Goal: Task Accomplishment & Management: Manage account settings

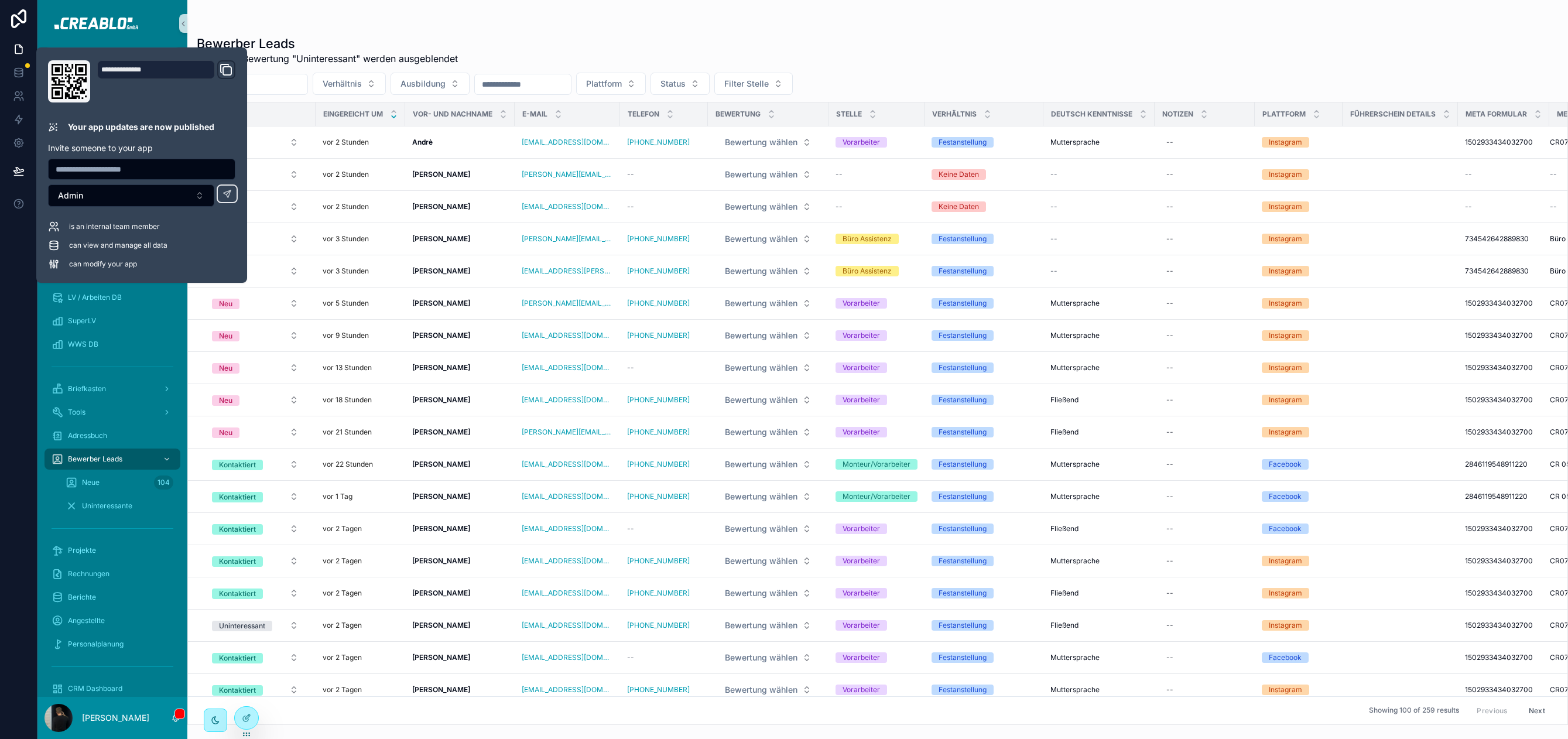
click at [531, 20] on div "scrollable content" at bounding box center [878, 23] width 1361 height 10
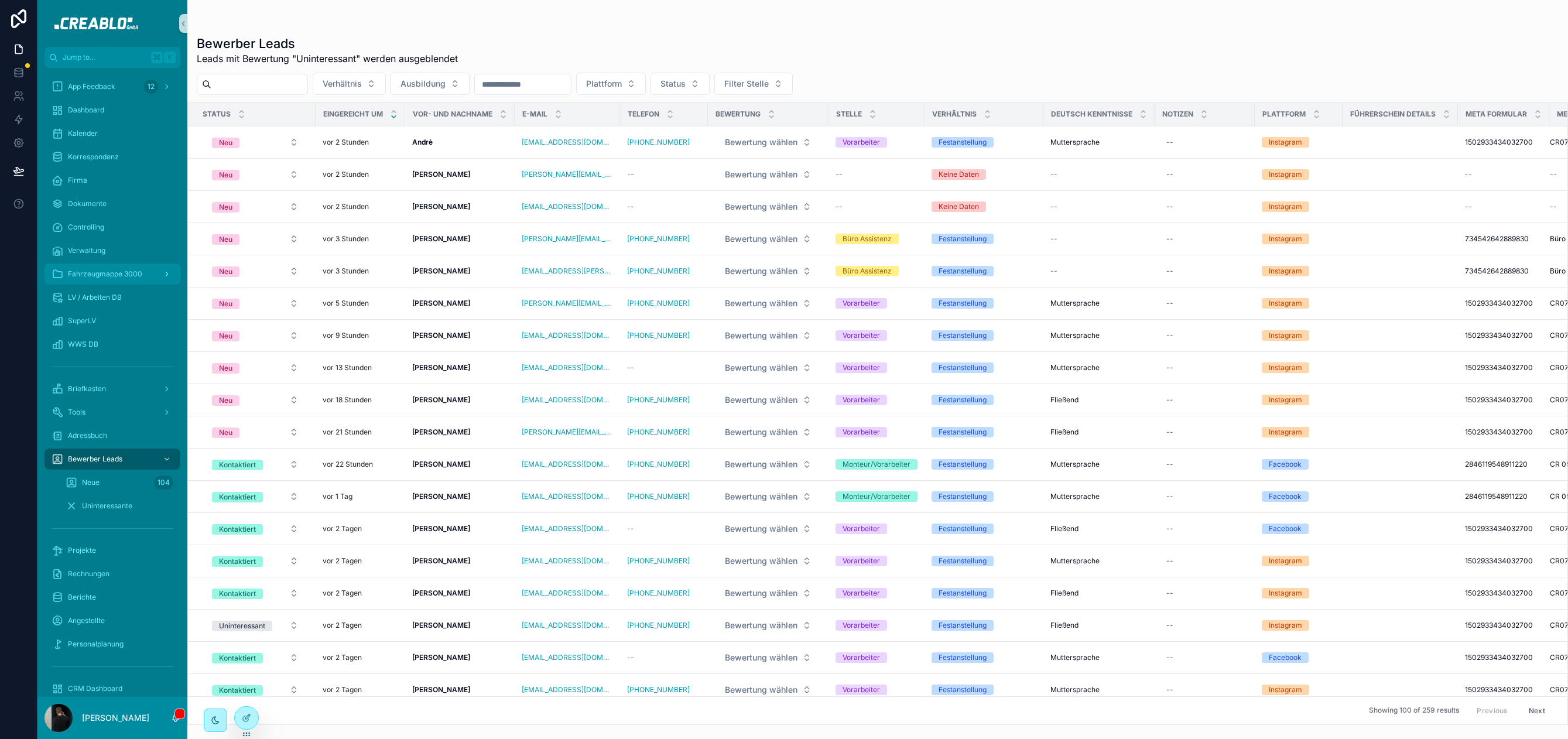
click at [113, 275] on span "Fahrzeugmappe 3000" at bounding box center [106, 274] width 75 height 10
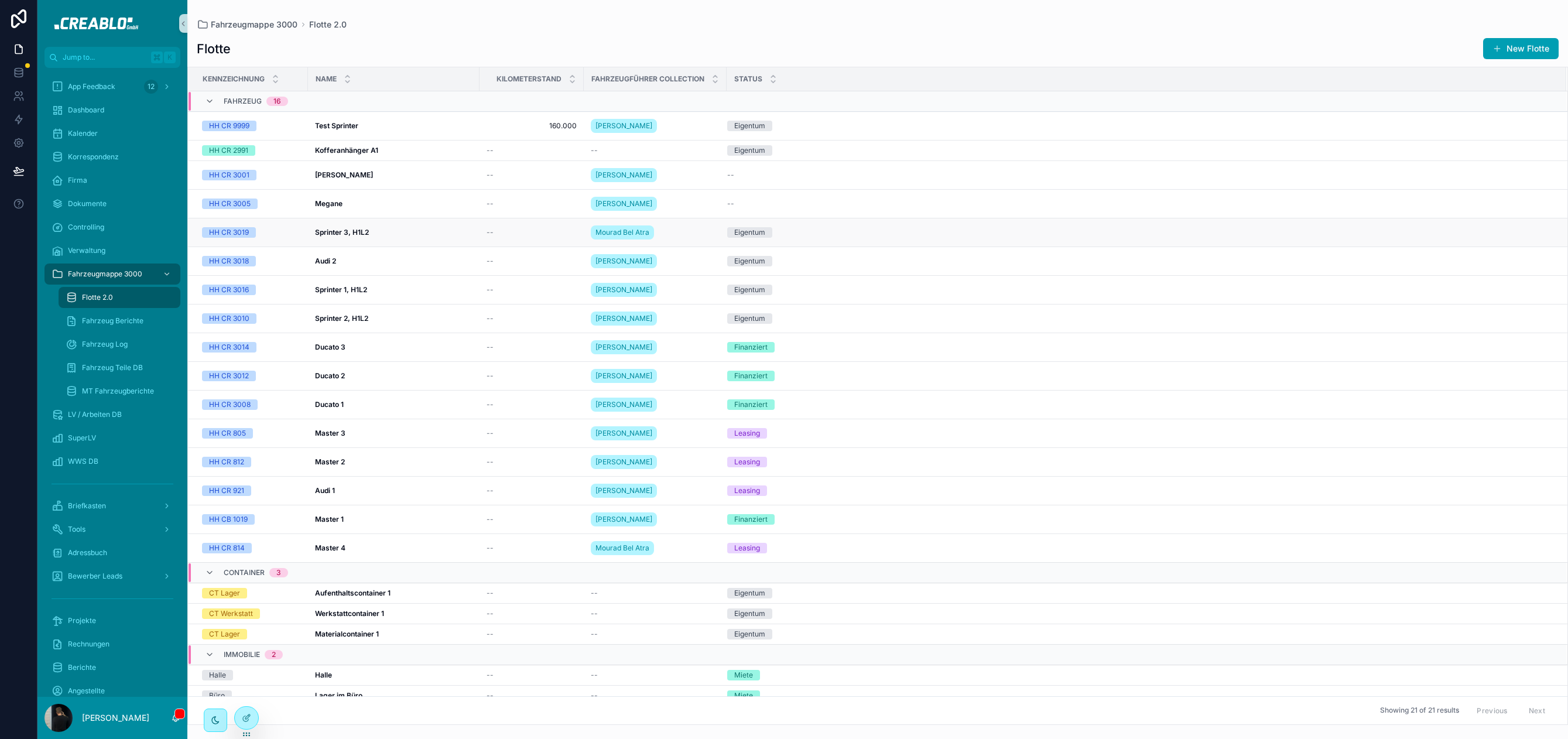
click at [396, 233] on div "Sprinter 3, H1L2 Sprinter 3, H1L2" at bounding box center [393, 232] width 158 height 10
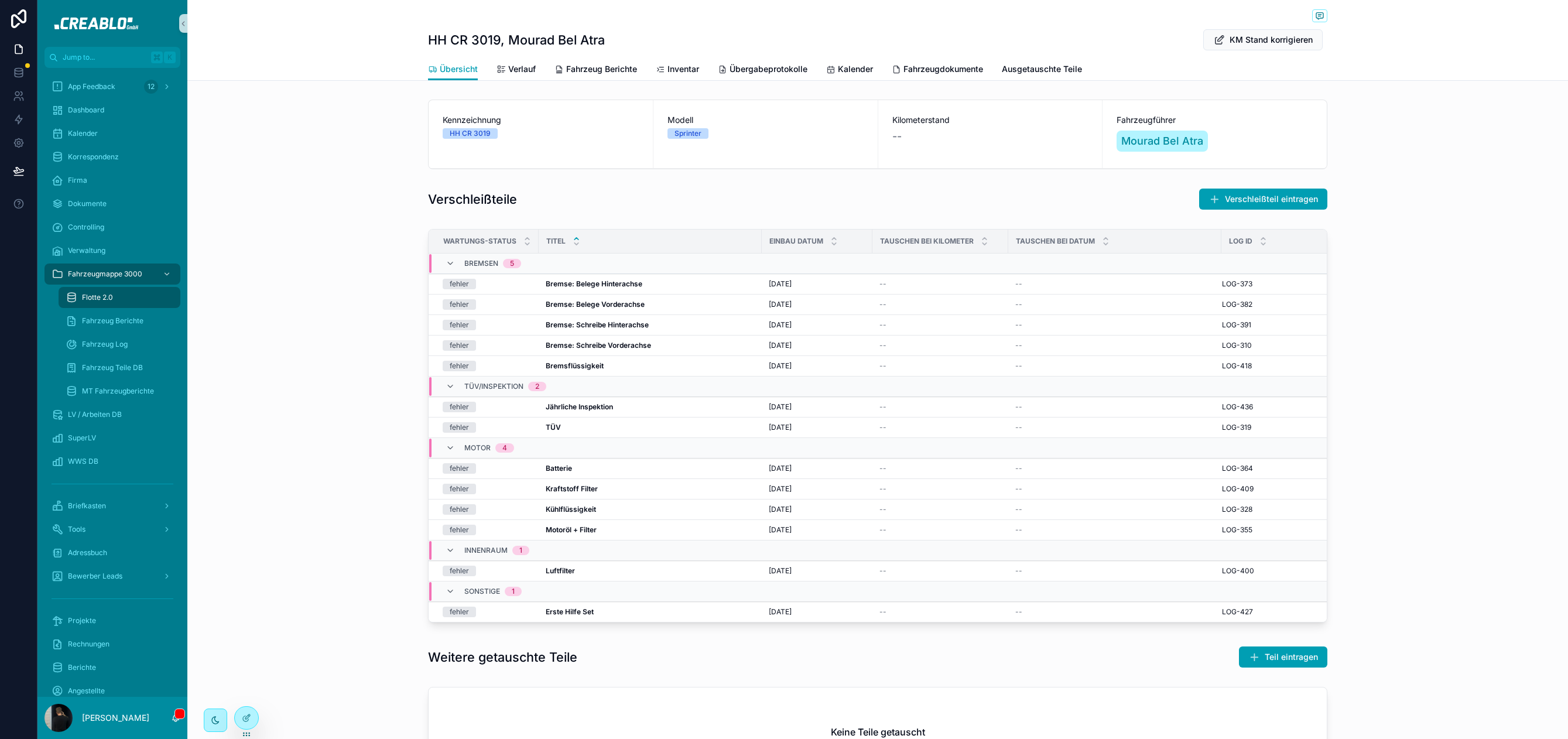
click at [282, 166] on div "Kennzeichnung HH CR 3019 Modell Sprinter Kilometerstand -- Fahrzeugführer Moura…" at bounding box center [877, 134] width 1380 height 79
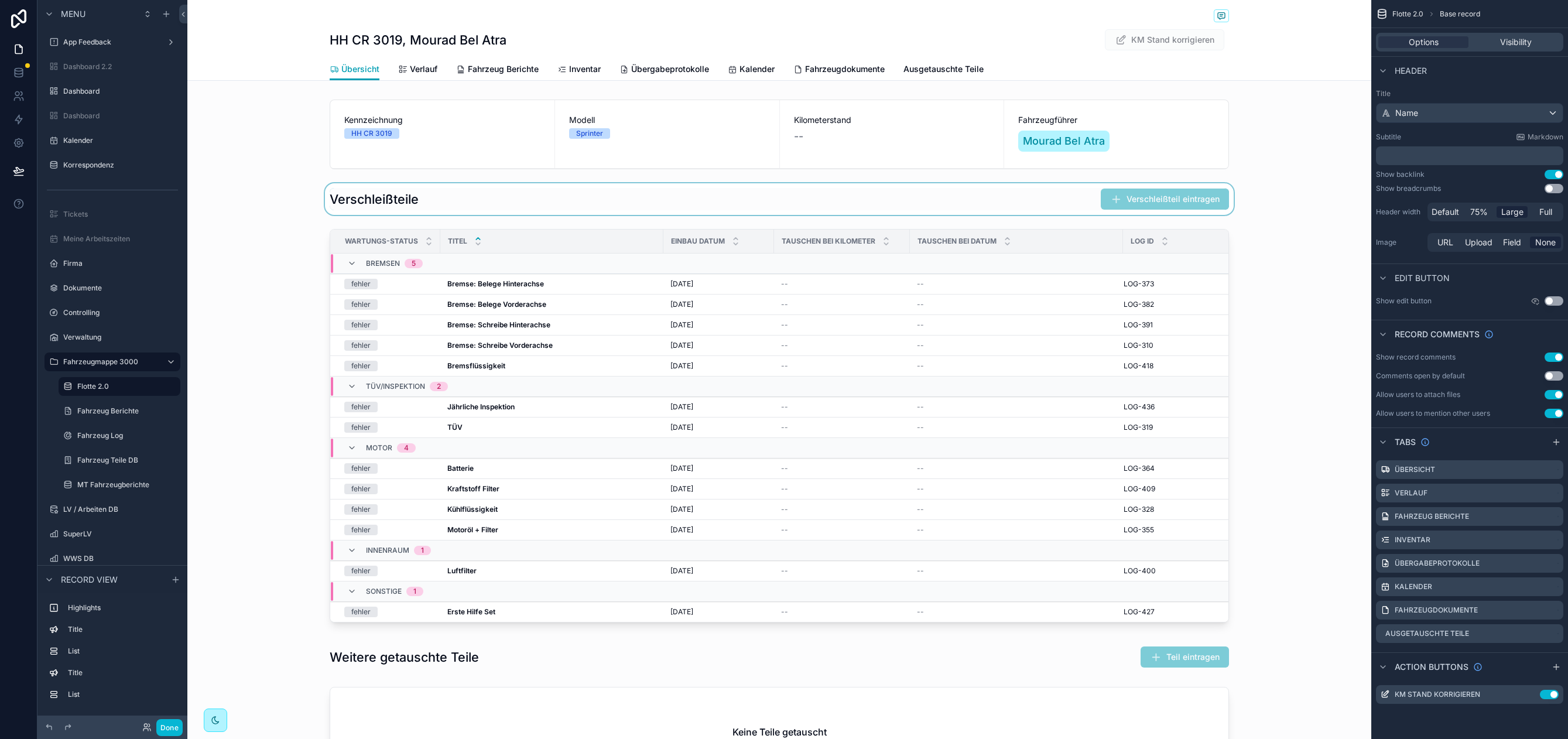
click at [243, 185] on div "scrollable content" at bounding box center [779, 199] width 1184 height 32
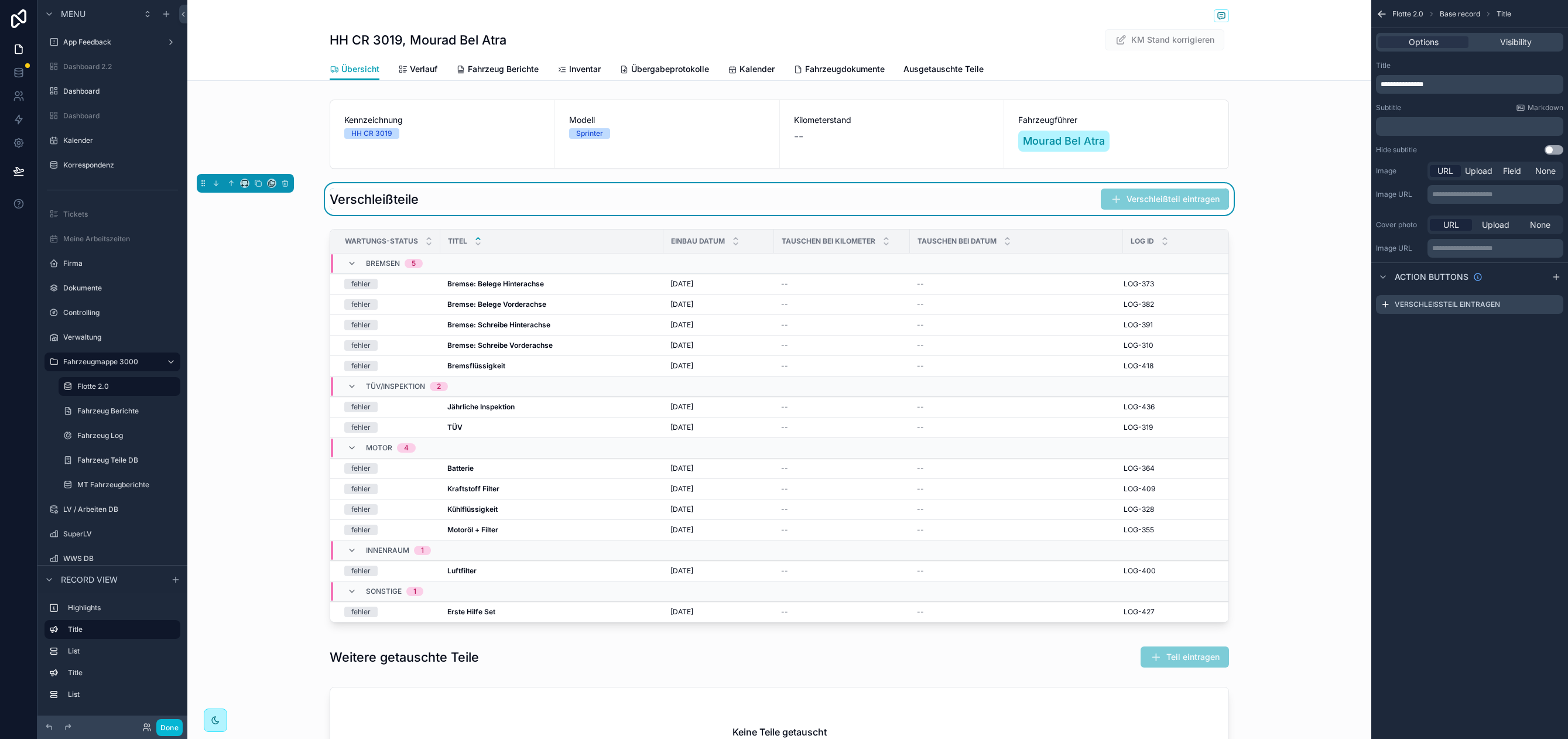
click at [288, 88] on div "HH CR 3019, Mourad Bel Atra KM Stand korrigieren Übersicht Übersicht Verlauf Fa…" at bounding box center [779, 658] width 1184 height 1316
click at [407, 109] on div "scrollable content" at bounding box center [779, 134] width 1184 height 79
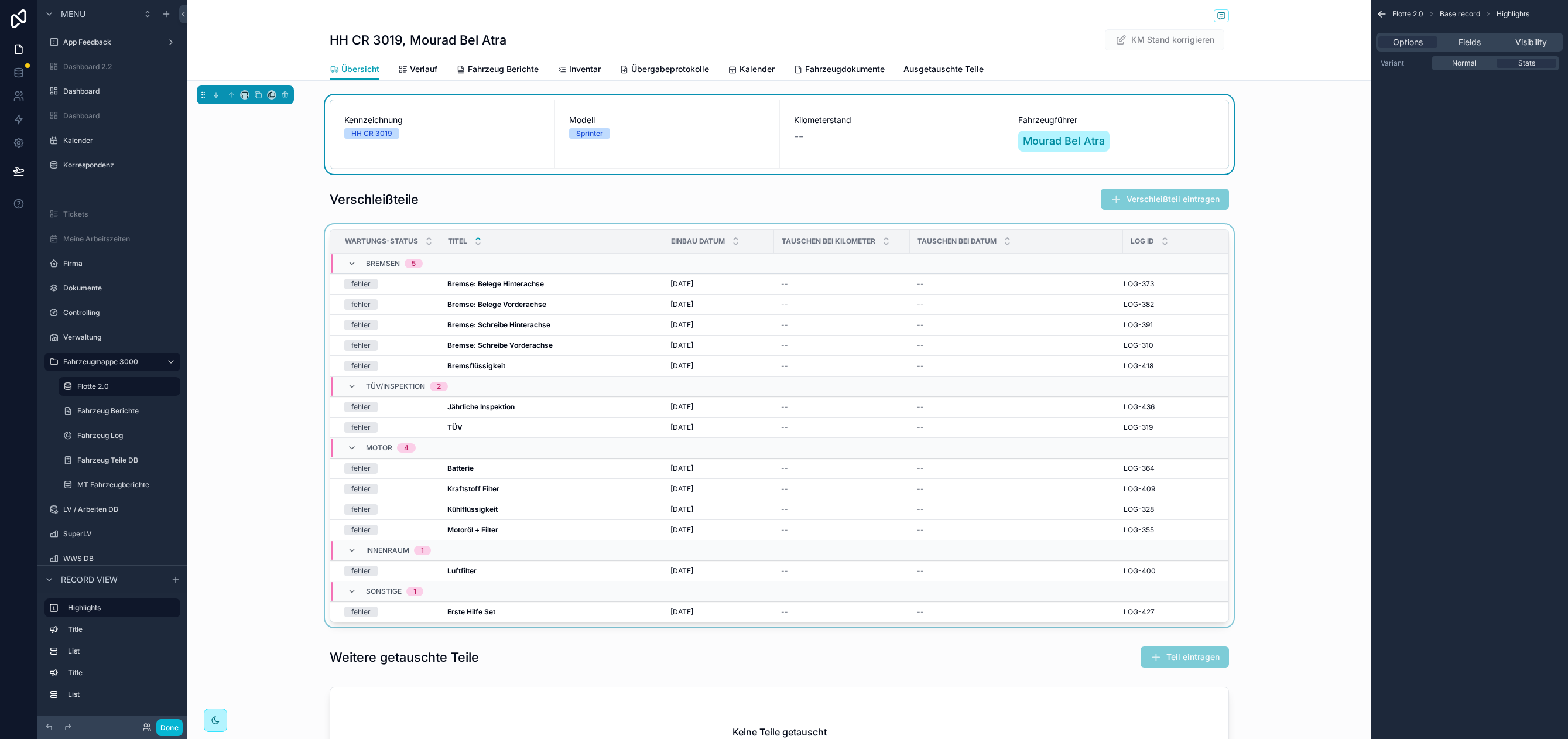
click at [584, 227] on div "scrollable content" at bounding box center [779, 427] width 1184 height 407
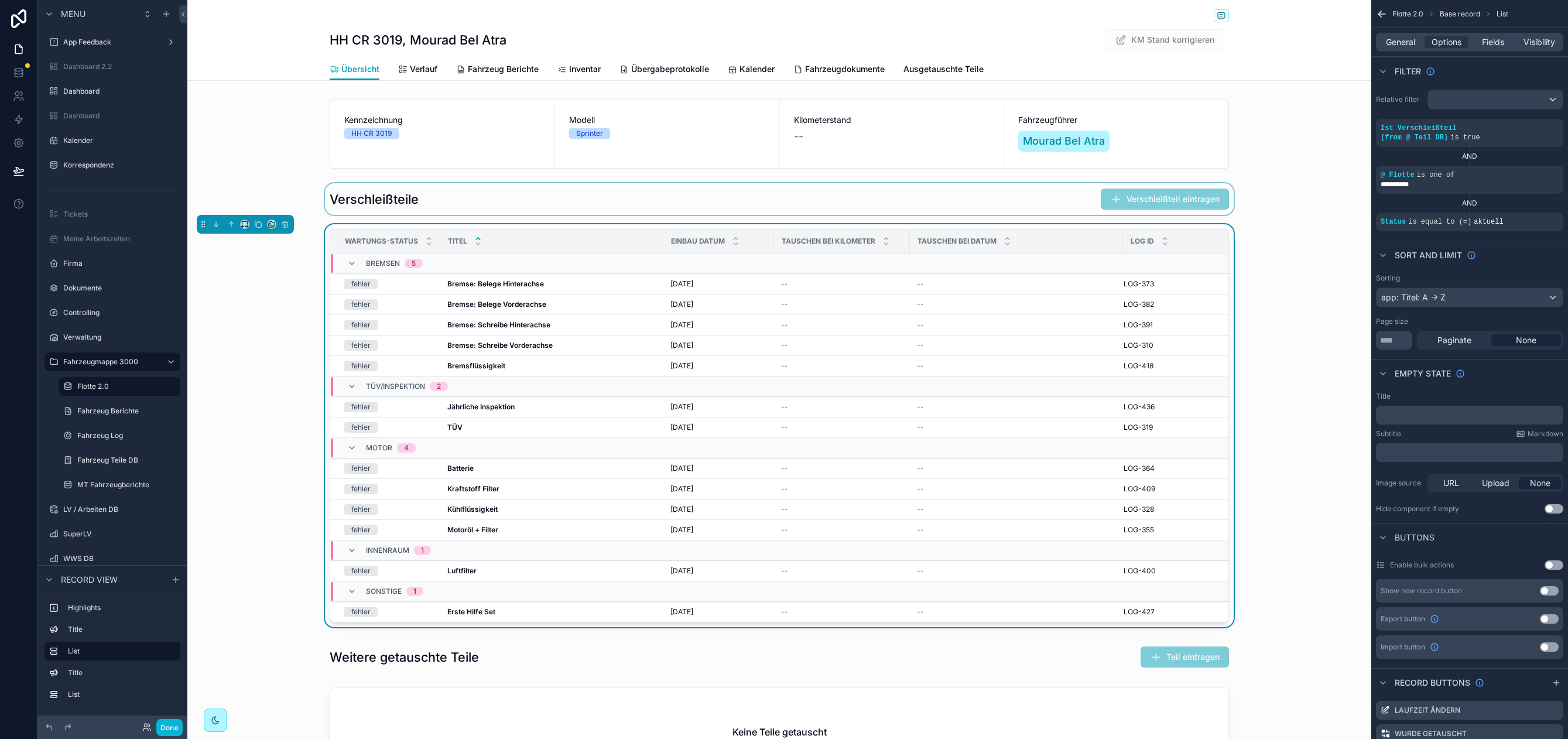
click at [1010, 198] on div "scrollable content" at bounding box center [779, 199] width 1184 height 32
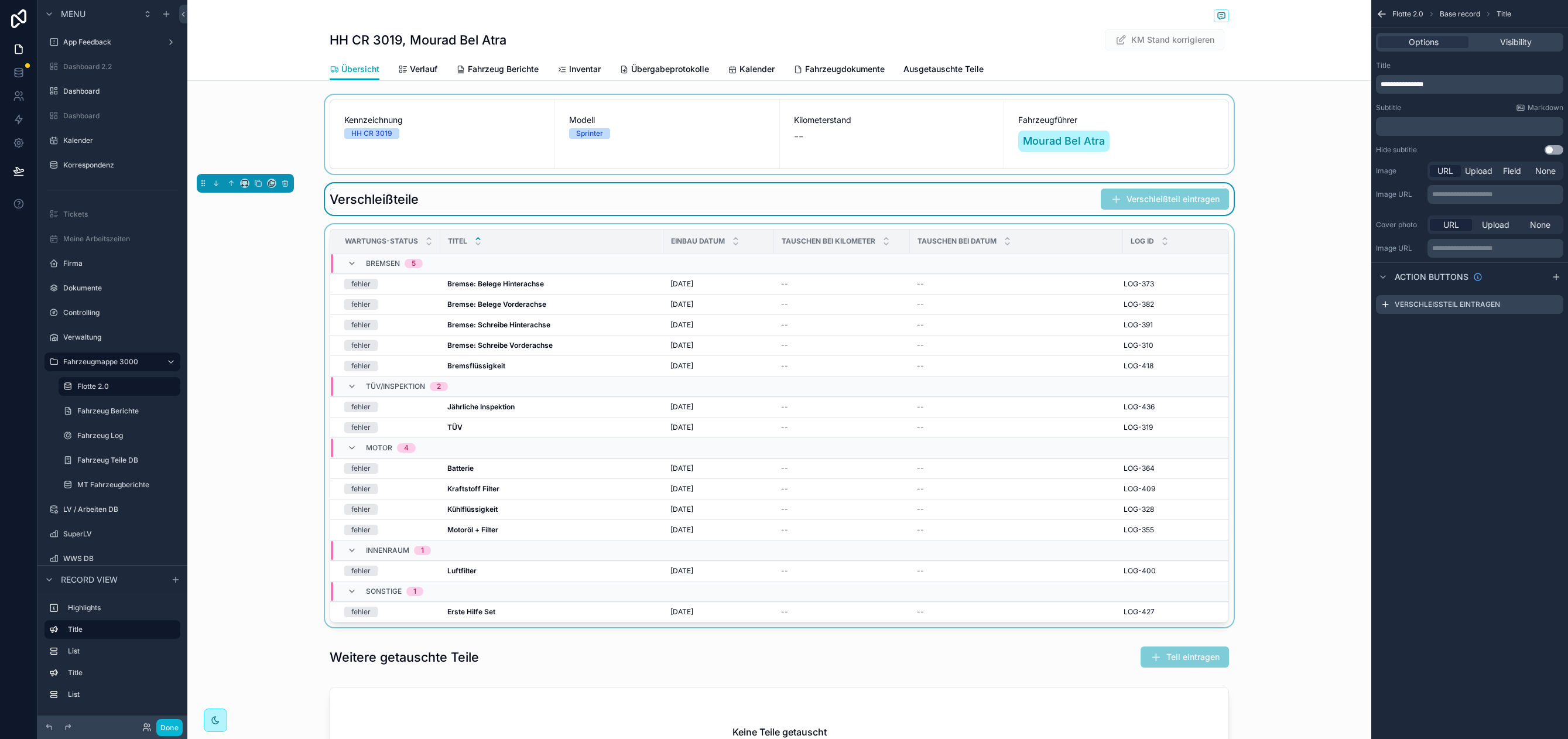
click at [272, 116] on div "scrollable content" at bounding box center [779, 134] width 1184 height 79
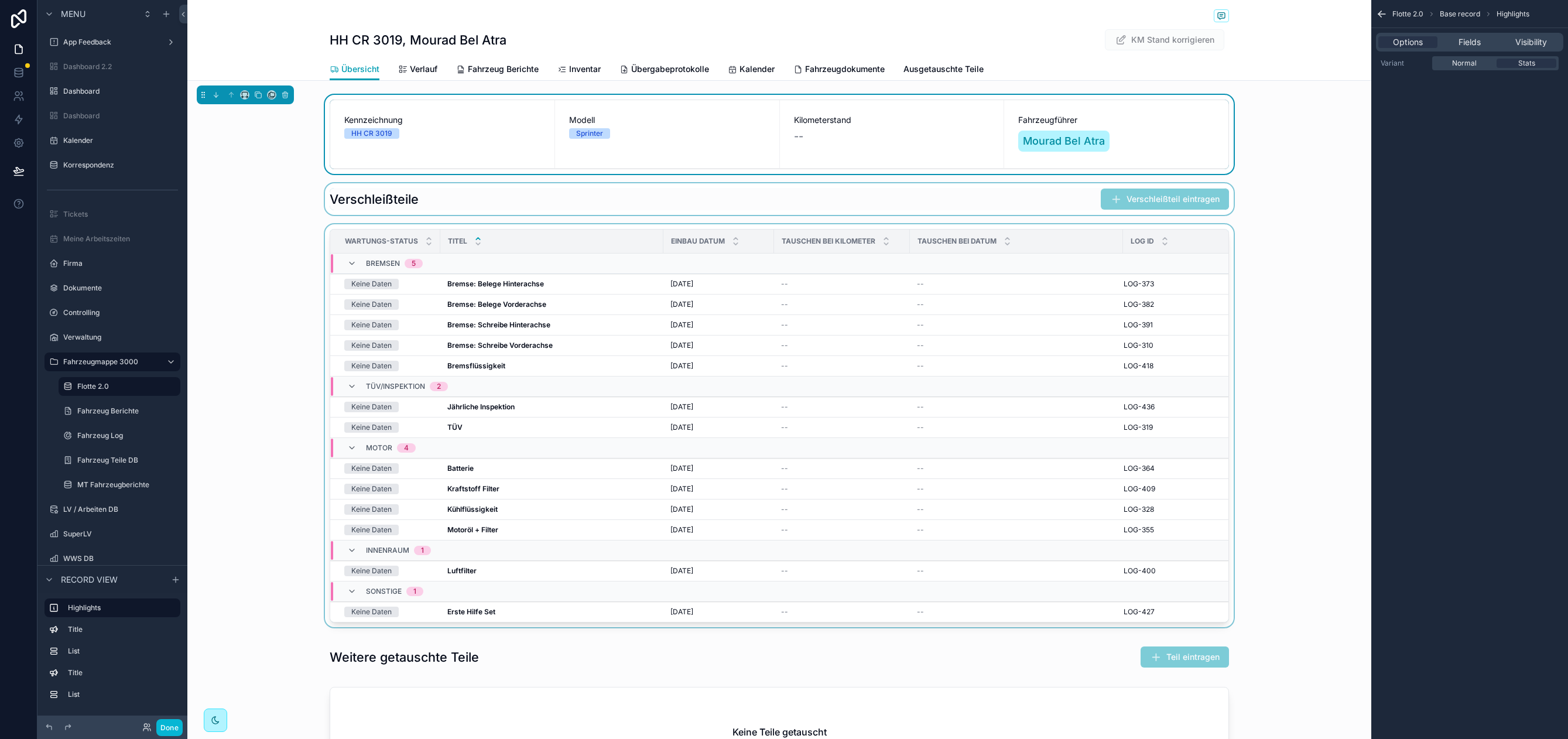
click at [432, 231] on div "Wartungs-status" at bounding box center [385, 241] width 109 height 23
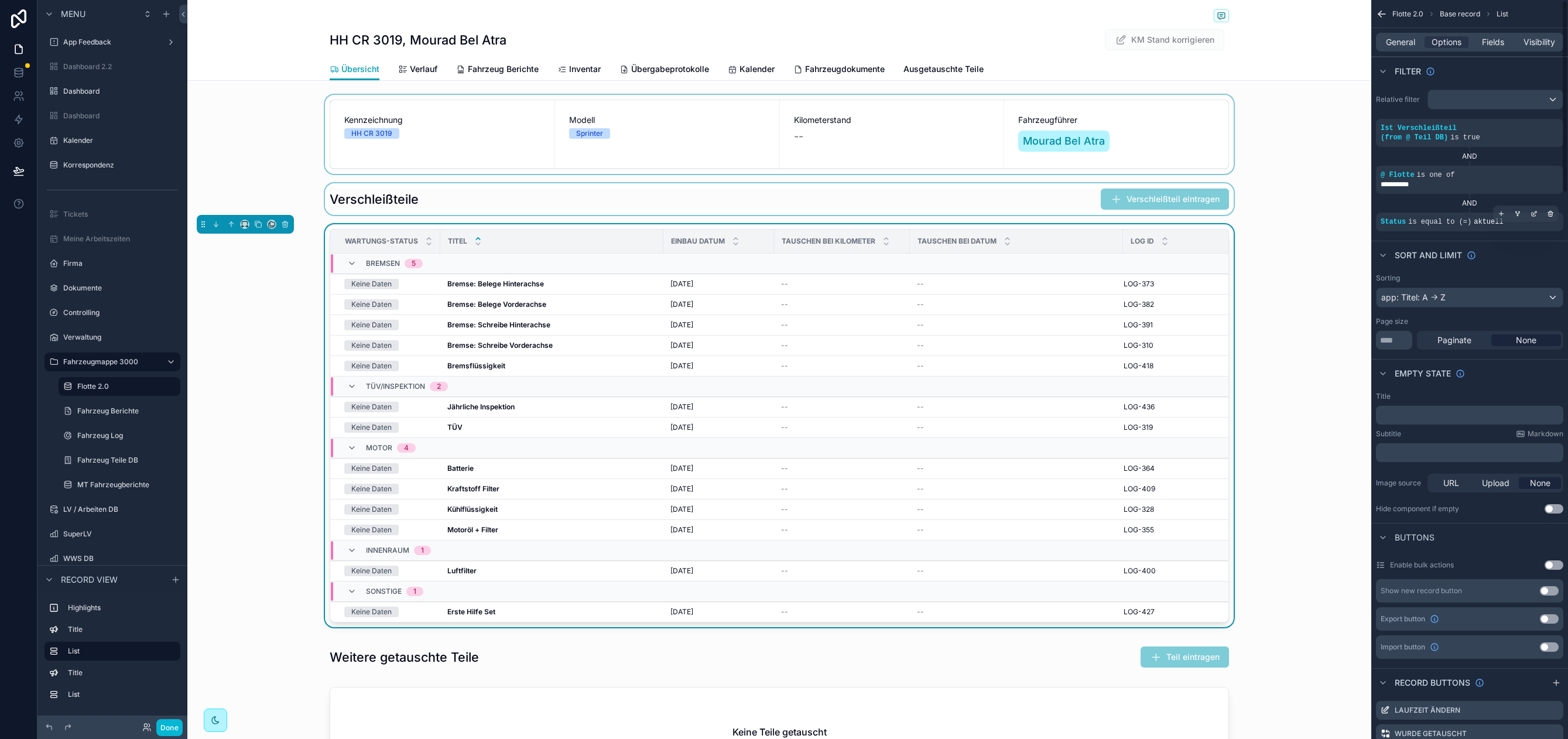
scroll to position [3, 0]
click at [1491, 38] on span "Fields" at bounding box center [1493, 42] width 23 height 12
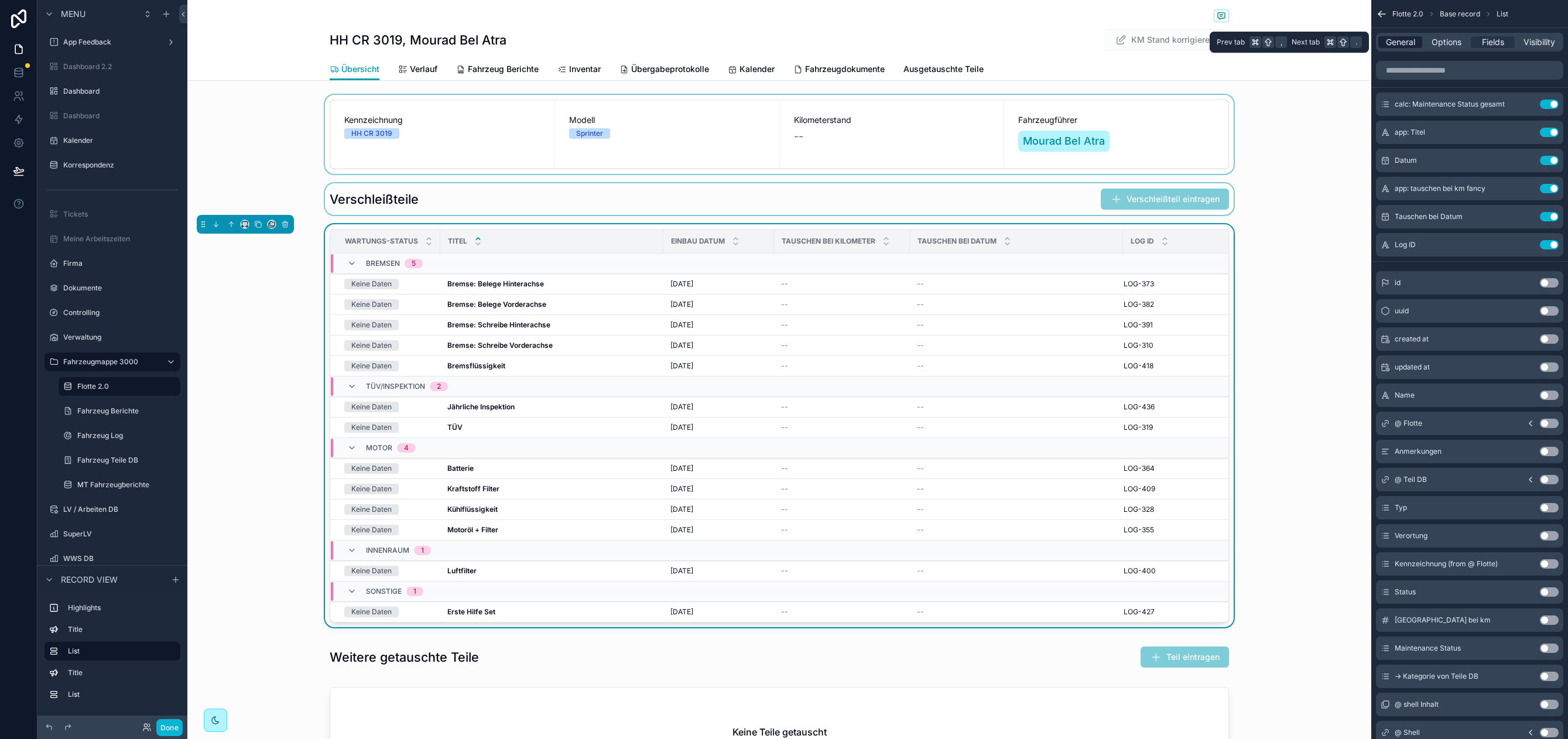
click at [1419, 39] on div "General" at bounding box center [1400, 42] width 44 height 12
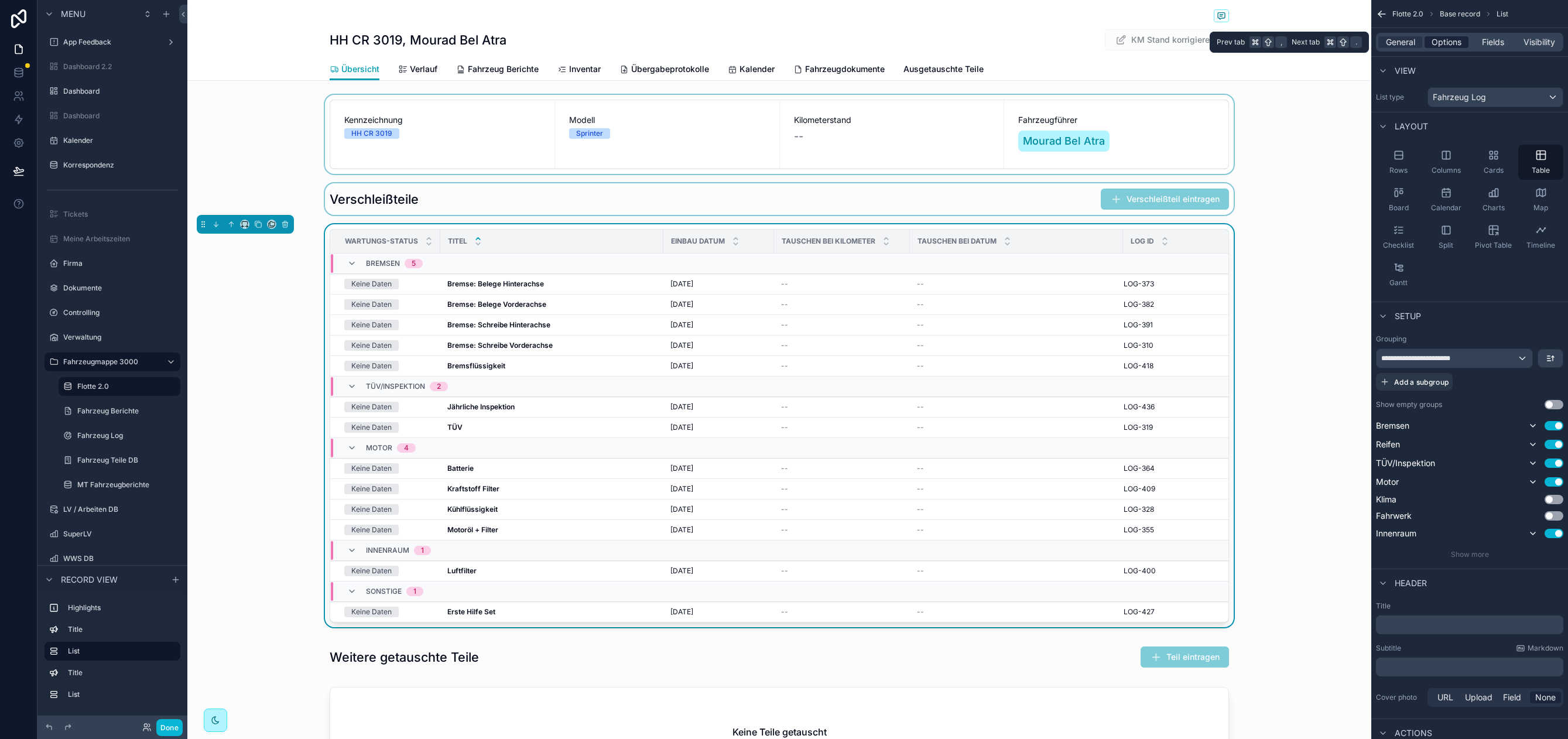
click at [1437, 42] on span "Options" at bounding box center [1446, 42] width 30 height 12
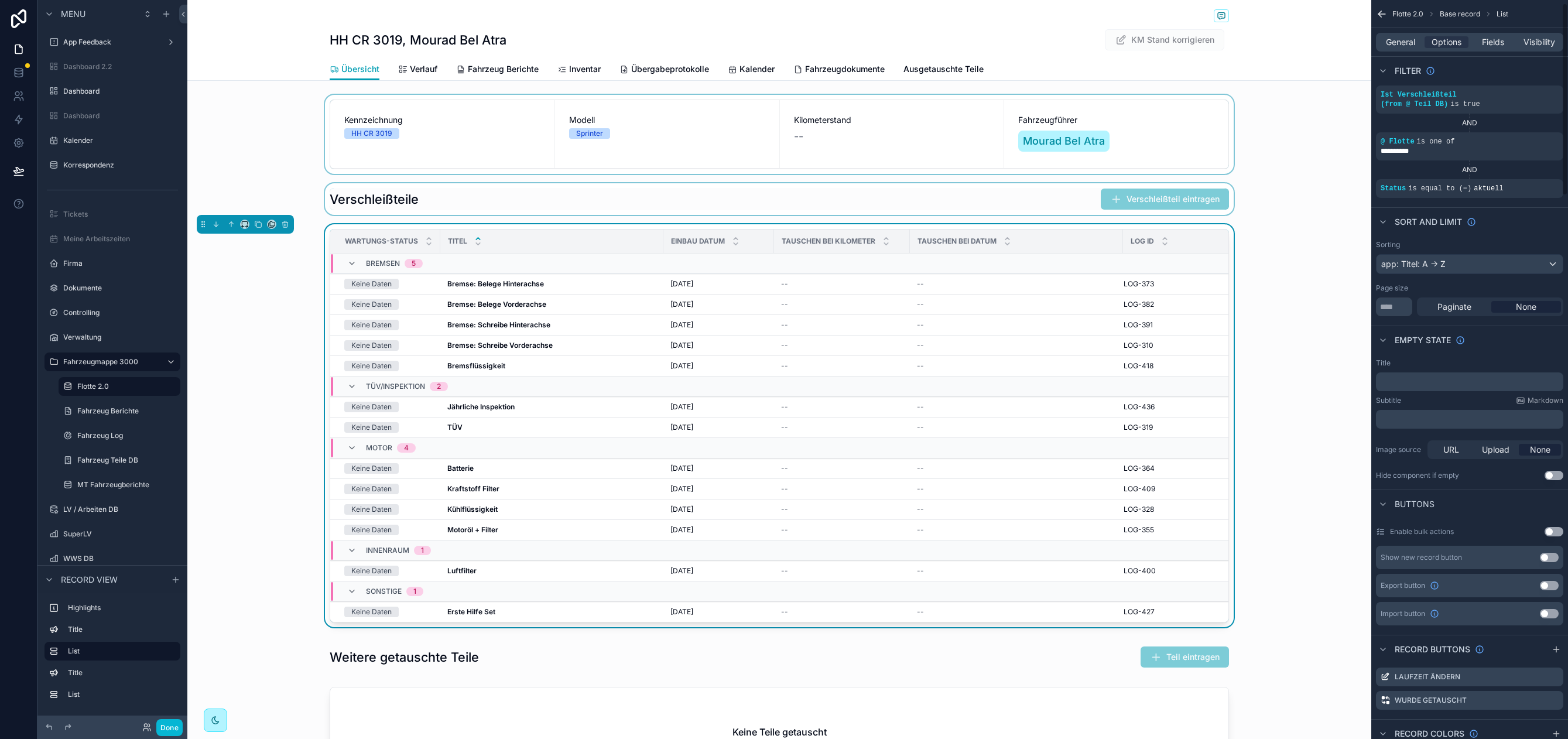
scroll to position [205, 0]
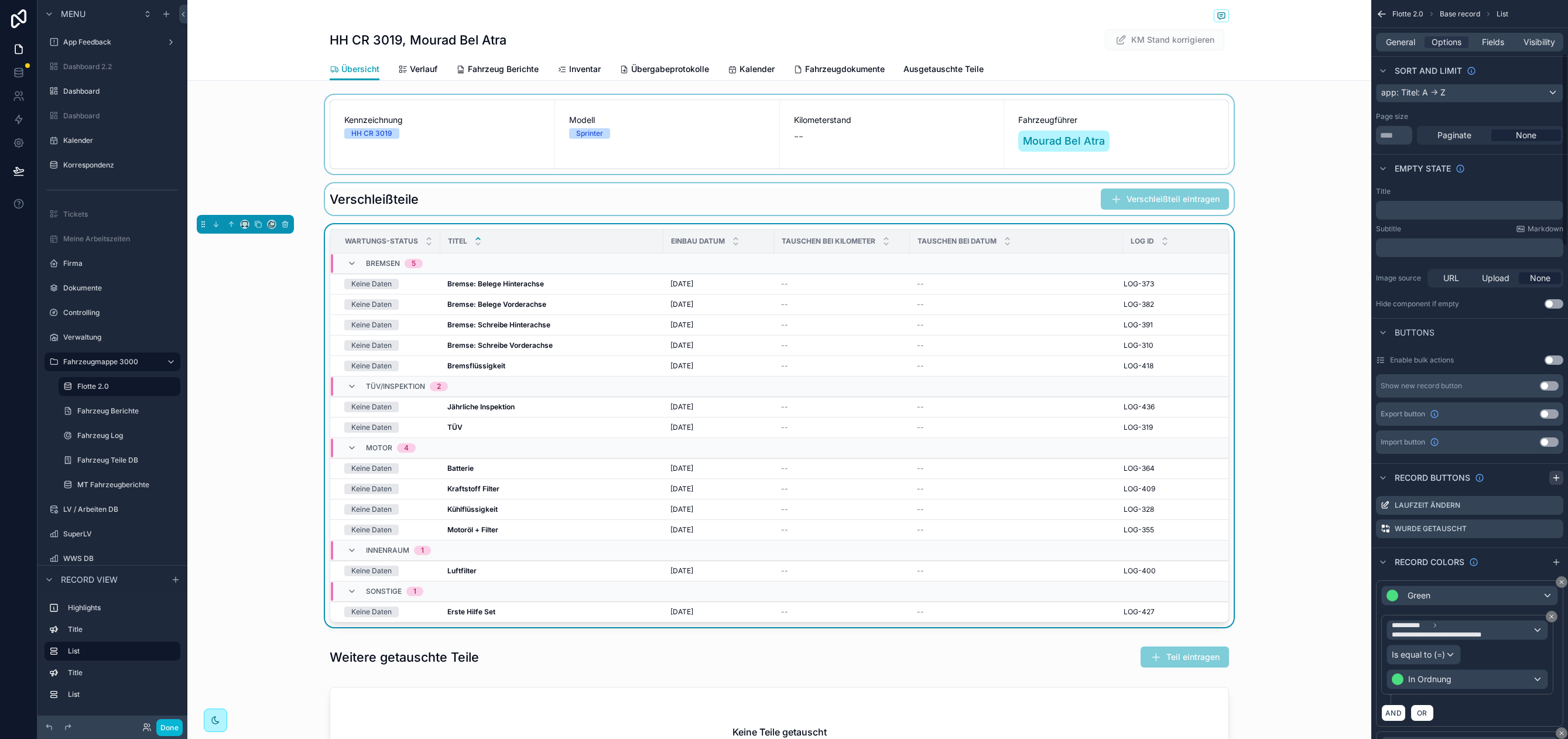
click at [1557, 480] on icon "scrollable content" at bounding box center [1556, 478] width 10 height 10
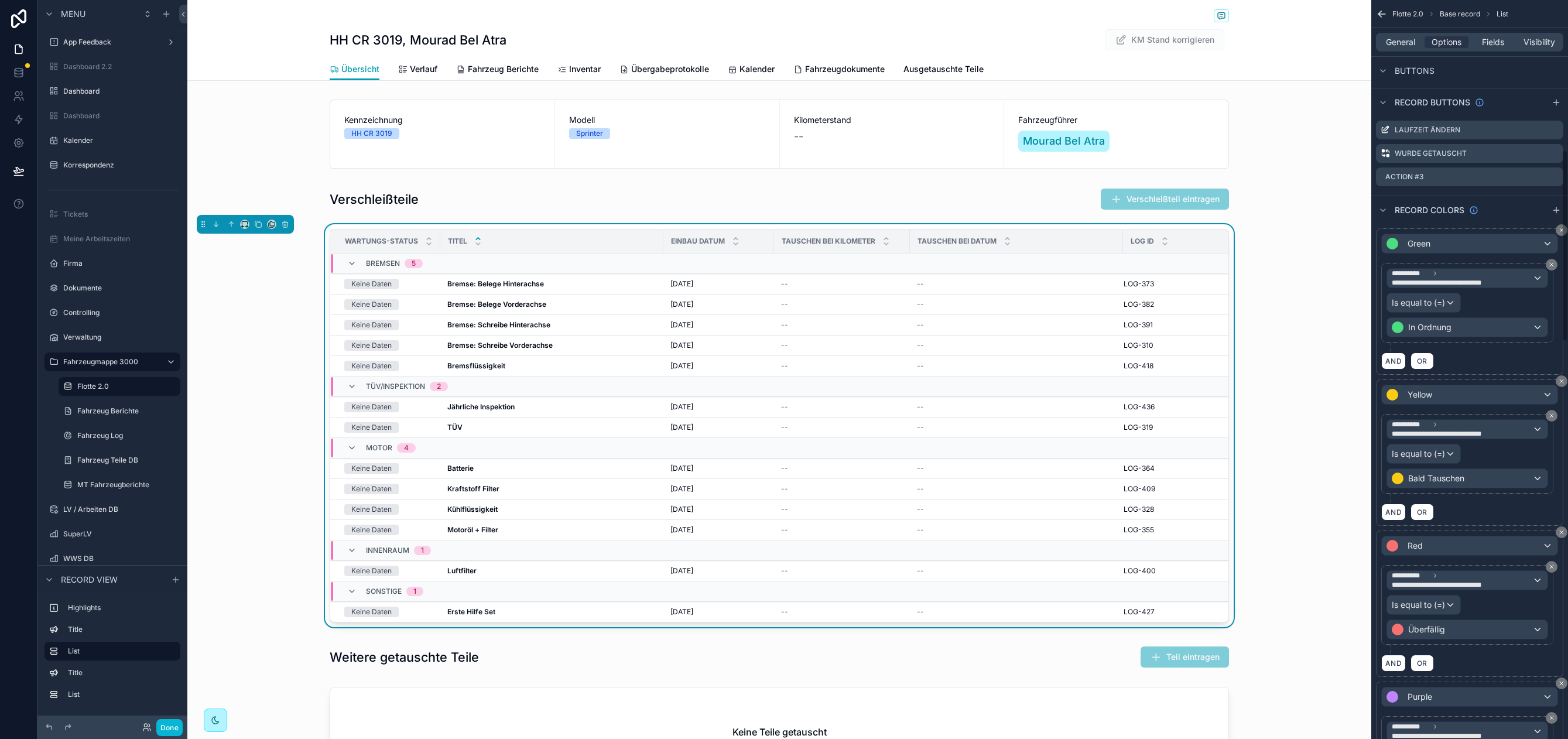
scroll to position [580, 0]
click at [1555, 216] on button "scrollable content" at bounding box center [1556, 211] width 14 height 14
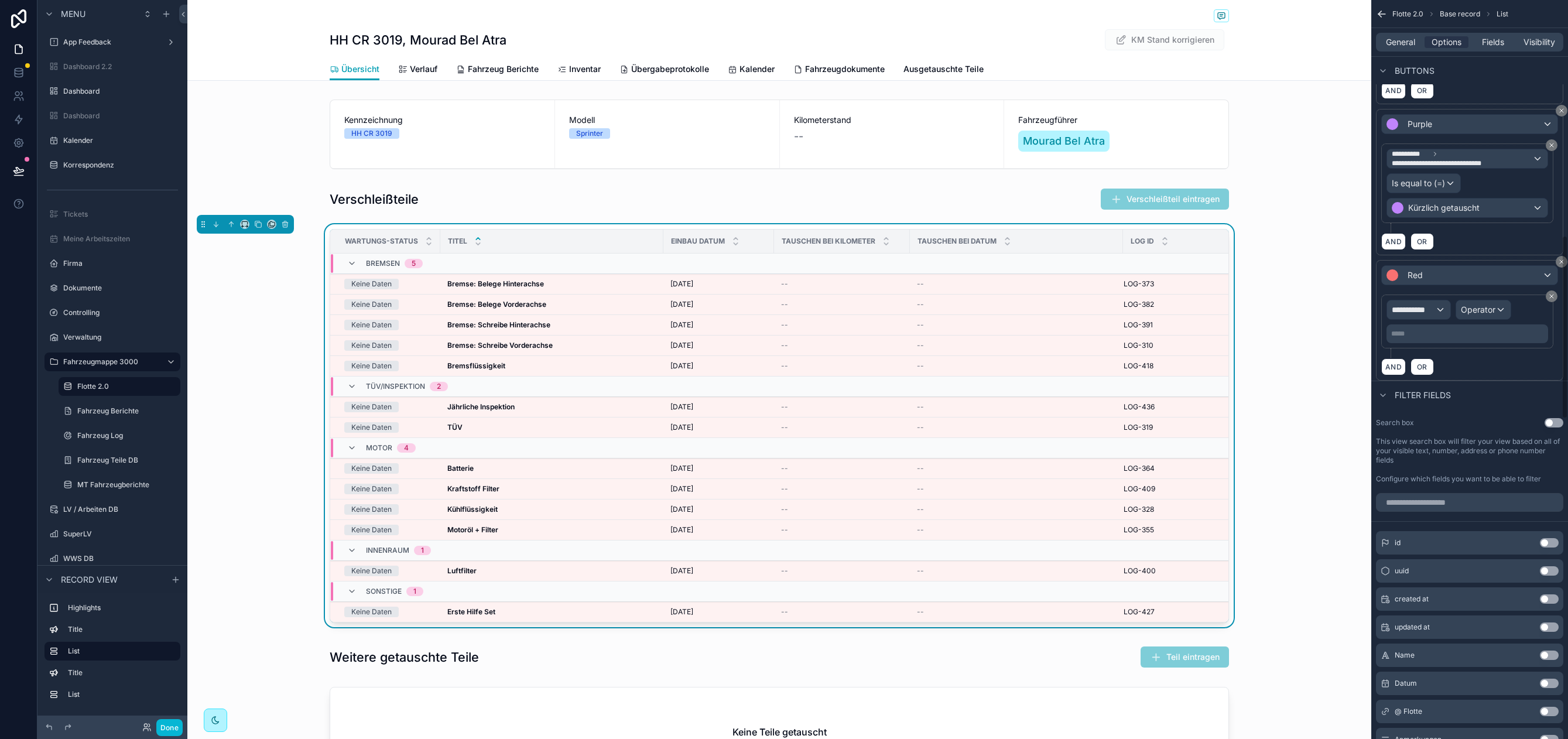
scroll to position [949, 0]
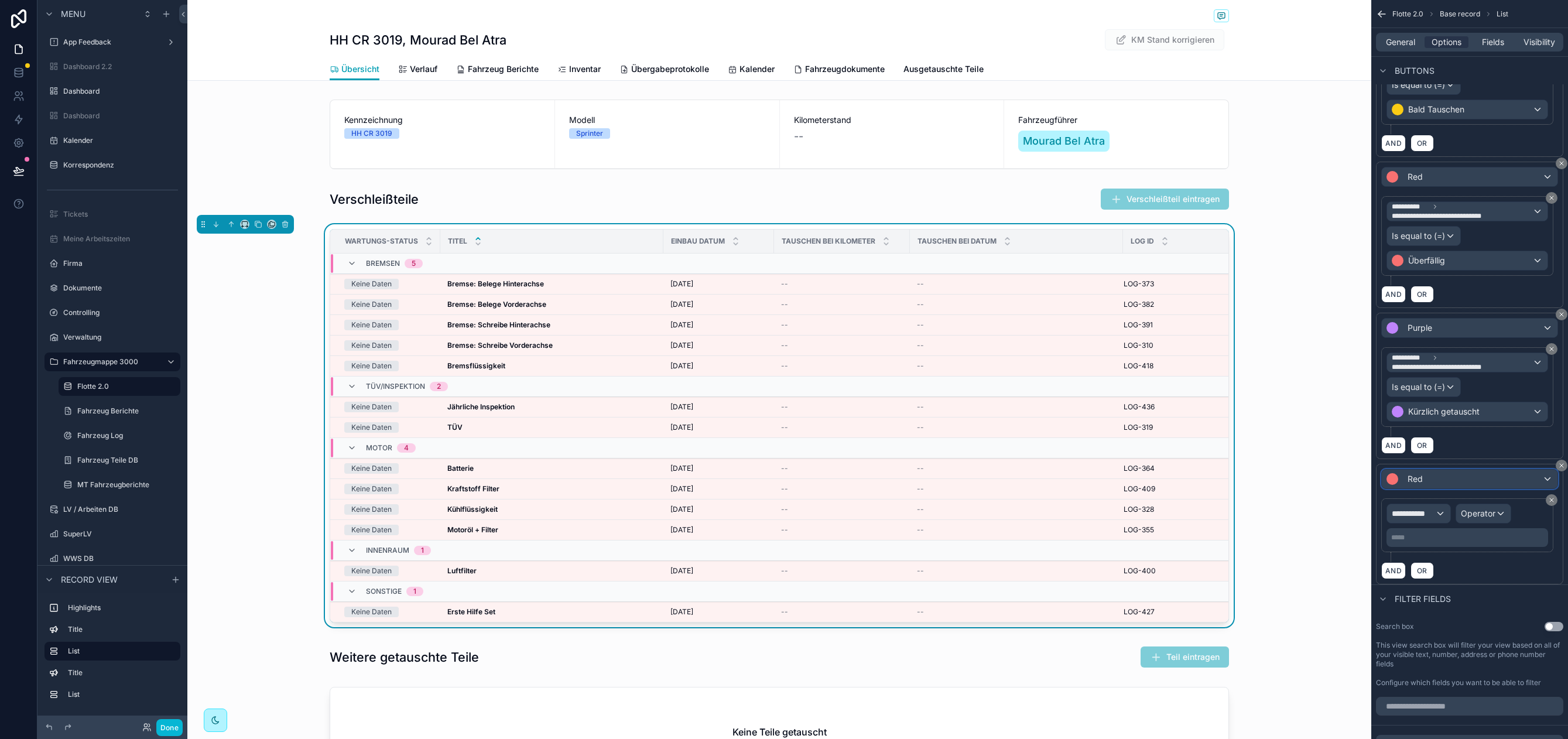
click at [1425, 487] on div "Red" at bounding box center [1469, 479] width 176 height 19
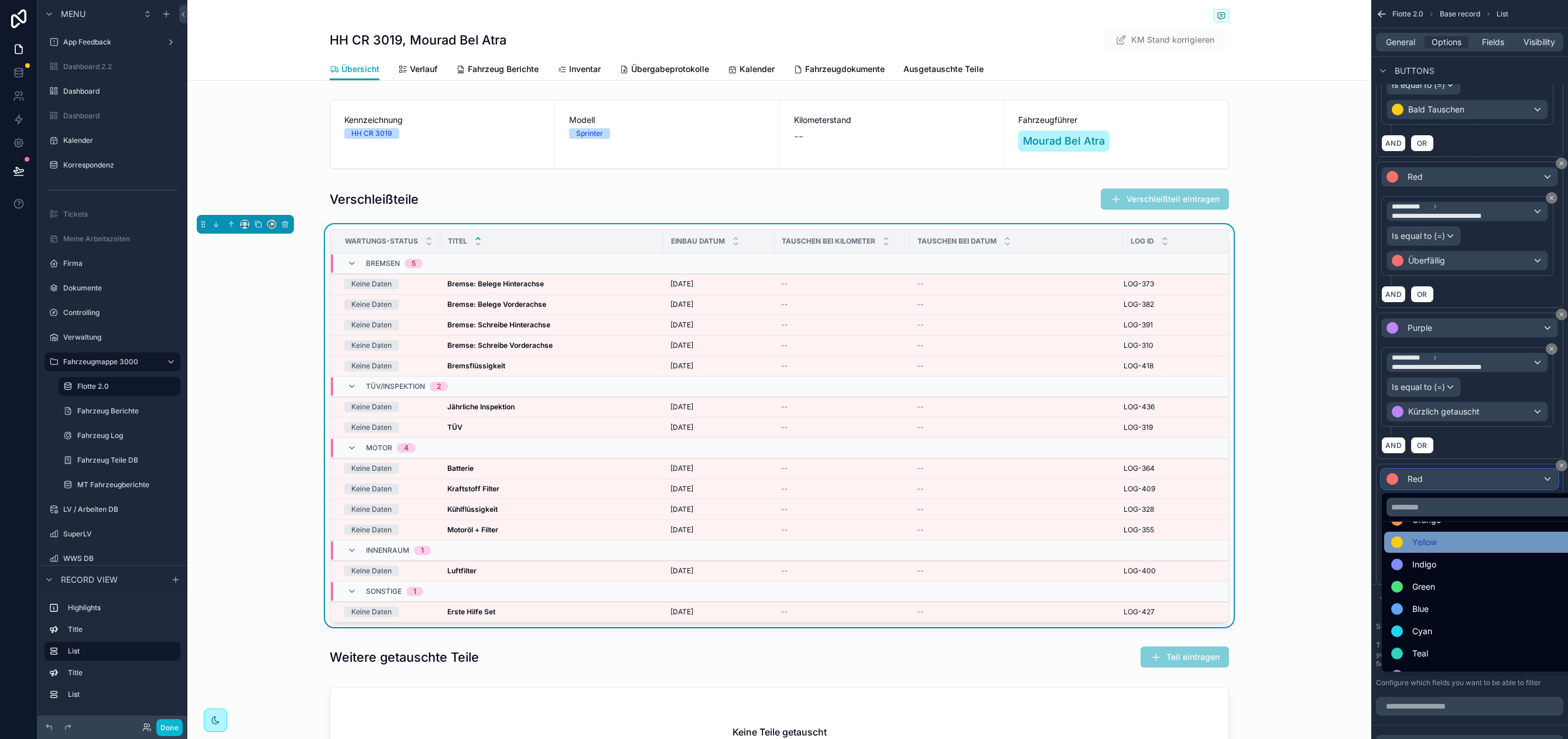
scroll to position [0, 0]
click at [1490, 447] on div "scrollable content" at bounding box center [784, 370] width 1568 height 739
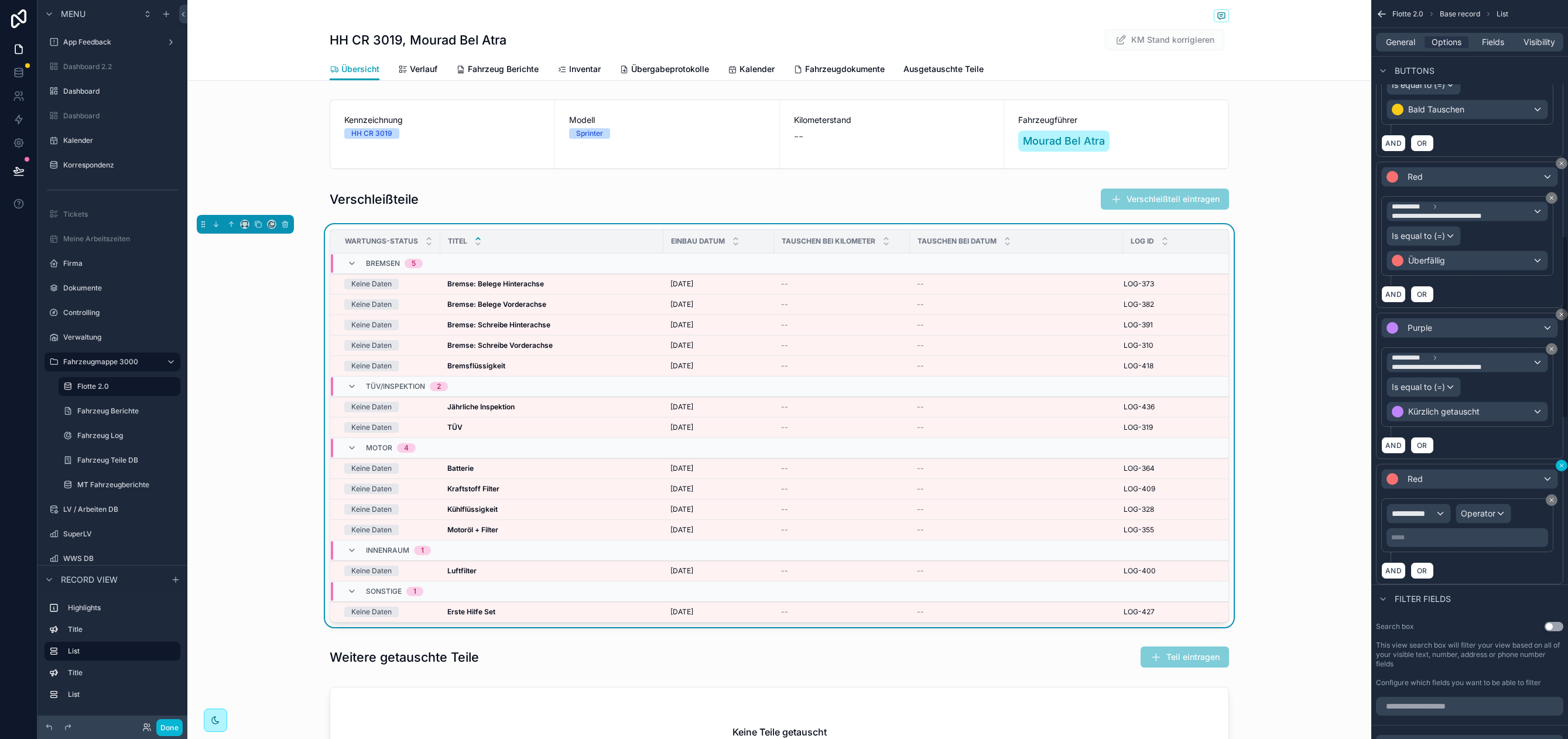
click at [1562, 470] on div "**********" at bounding box center [1470, 530] width 197 height 2959
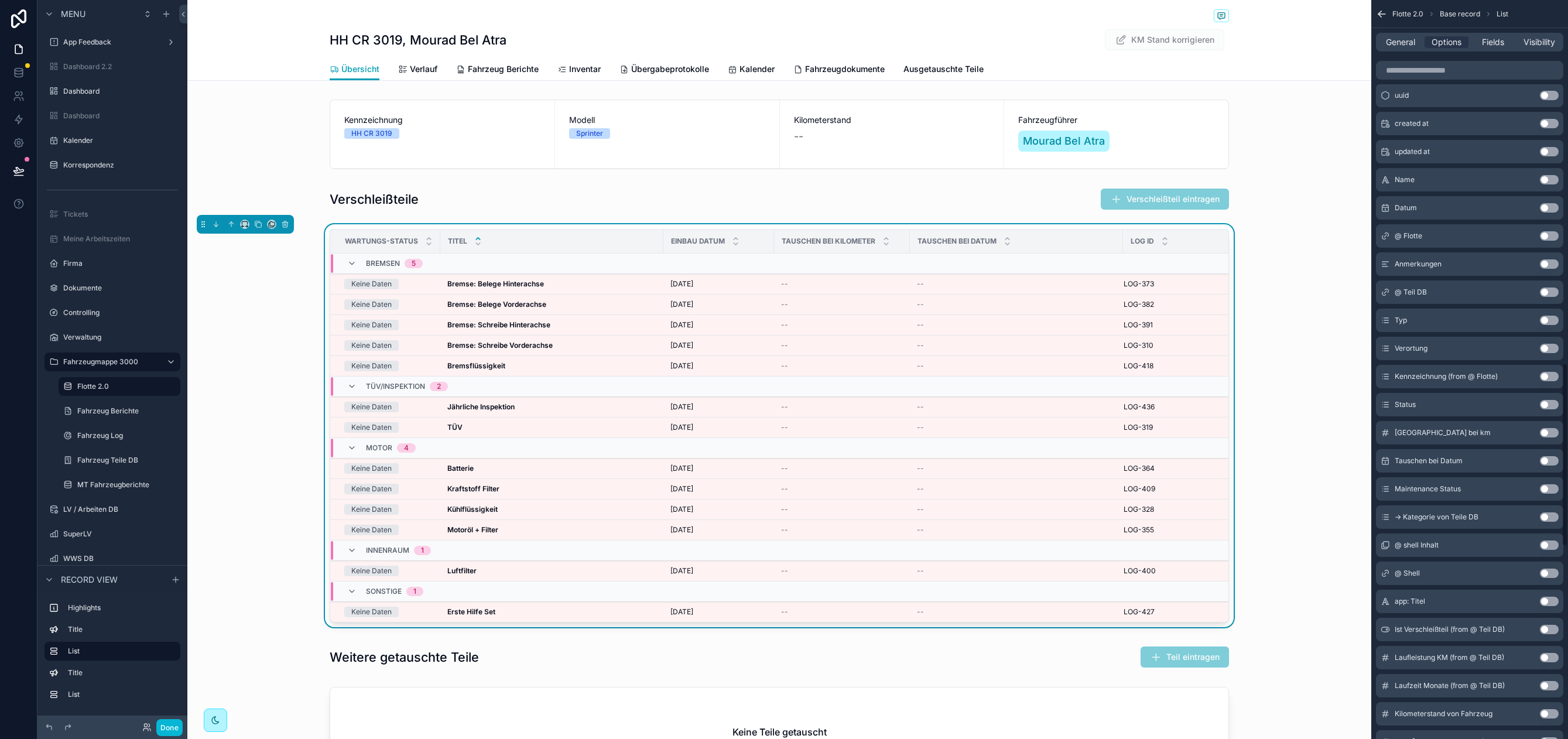
scroll to position [1699, 0]
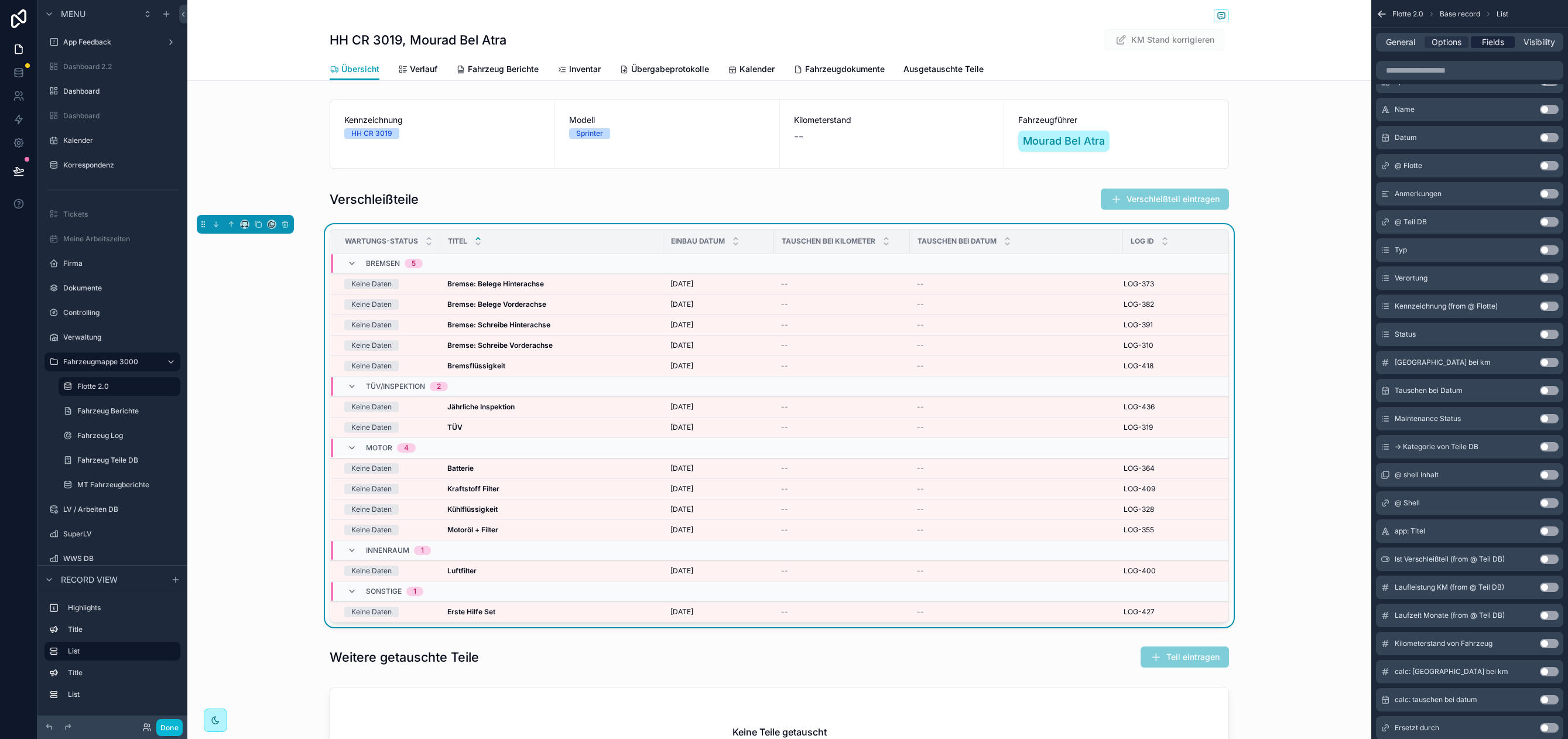
click at [1491, 39] on span "Fields" at bounding box center [1493, 42] width 23 height 12
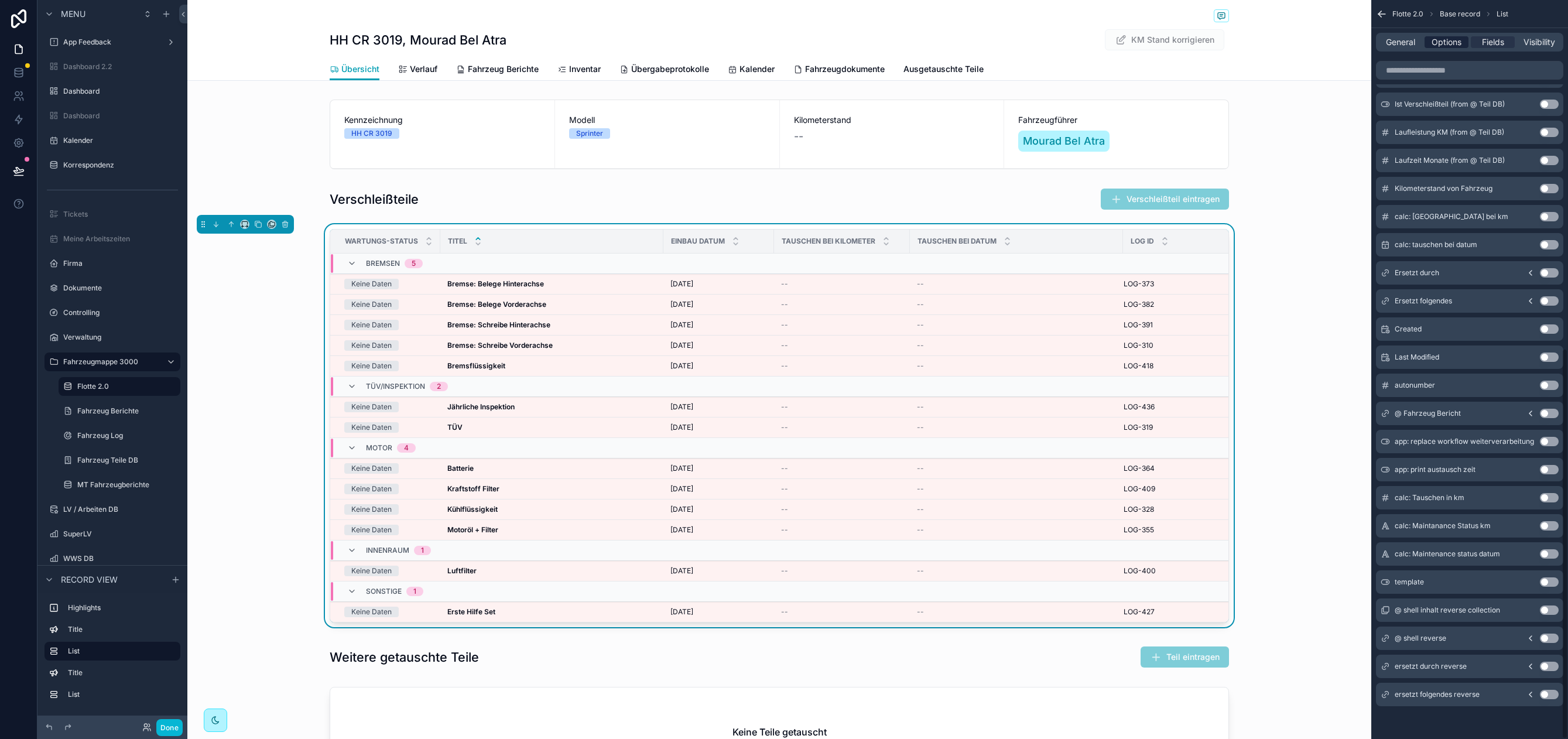
click at [1439, 42] on span "Options" at bounding box center [1446, 42] width 30 height 12
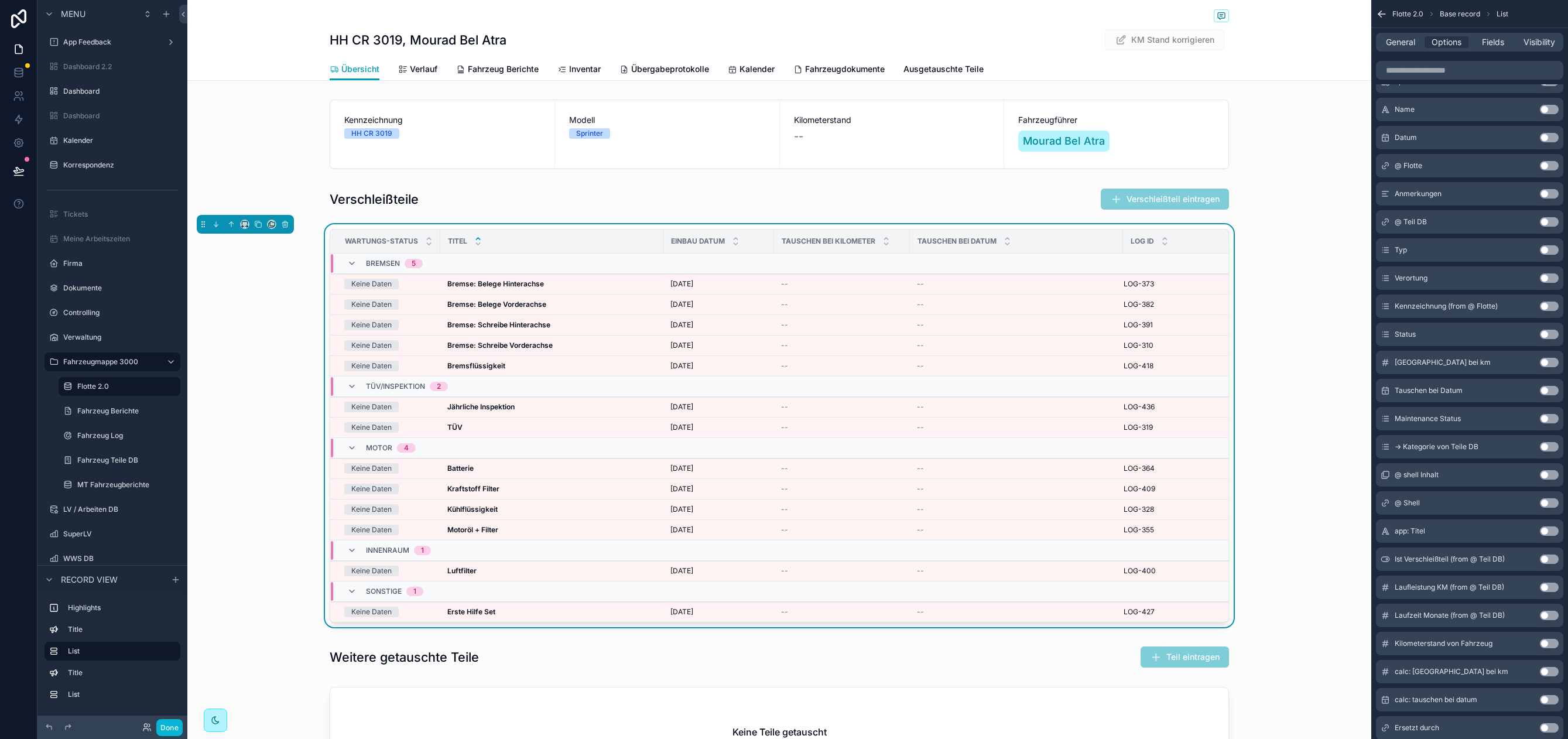
scroll to position [1697, 0]
click at [1441, 41] on span "Options" at bounding box center [1446, 42] width 30 height 12
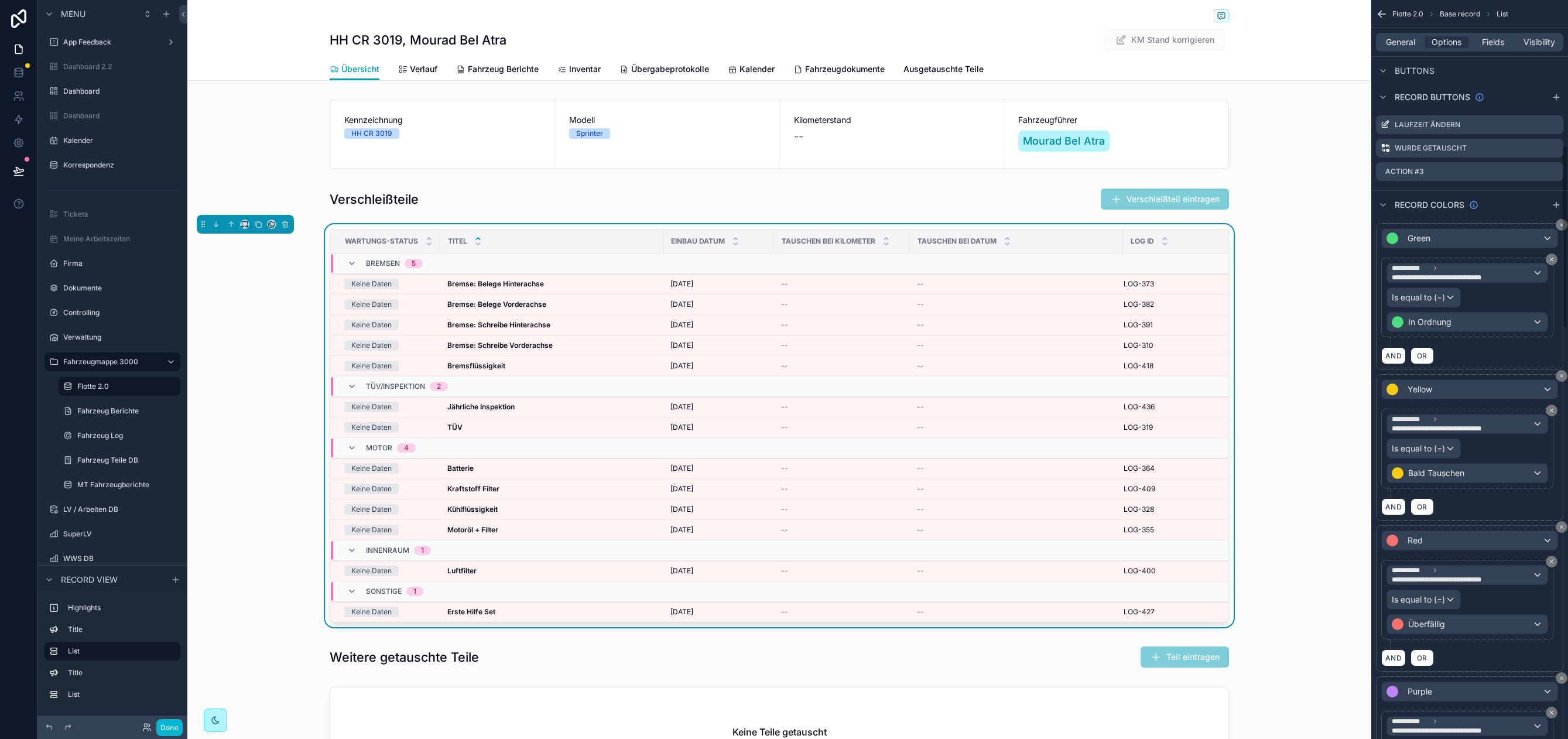
scroll to position [763, 0]
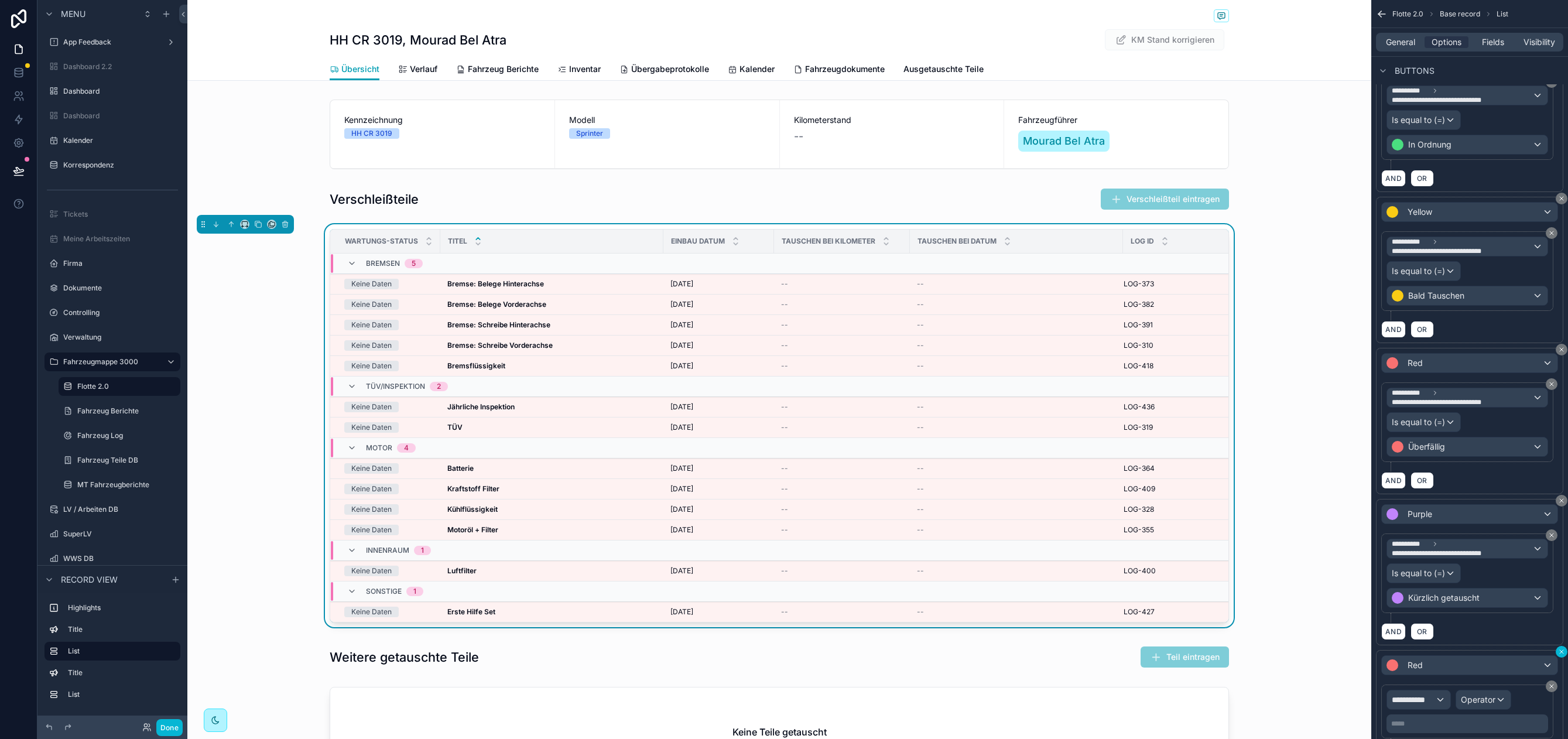
click at [1558, 652] on icon "scrollable content" at bounding box center [1561, 651] width 7 height 7
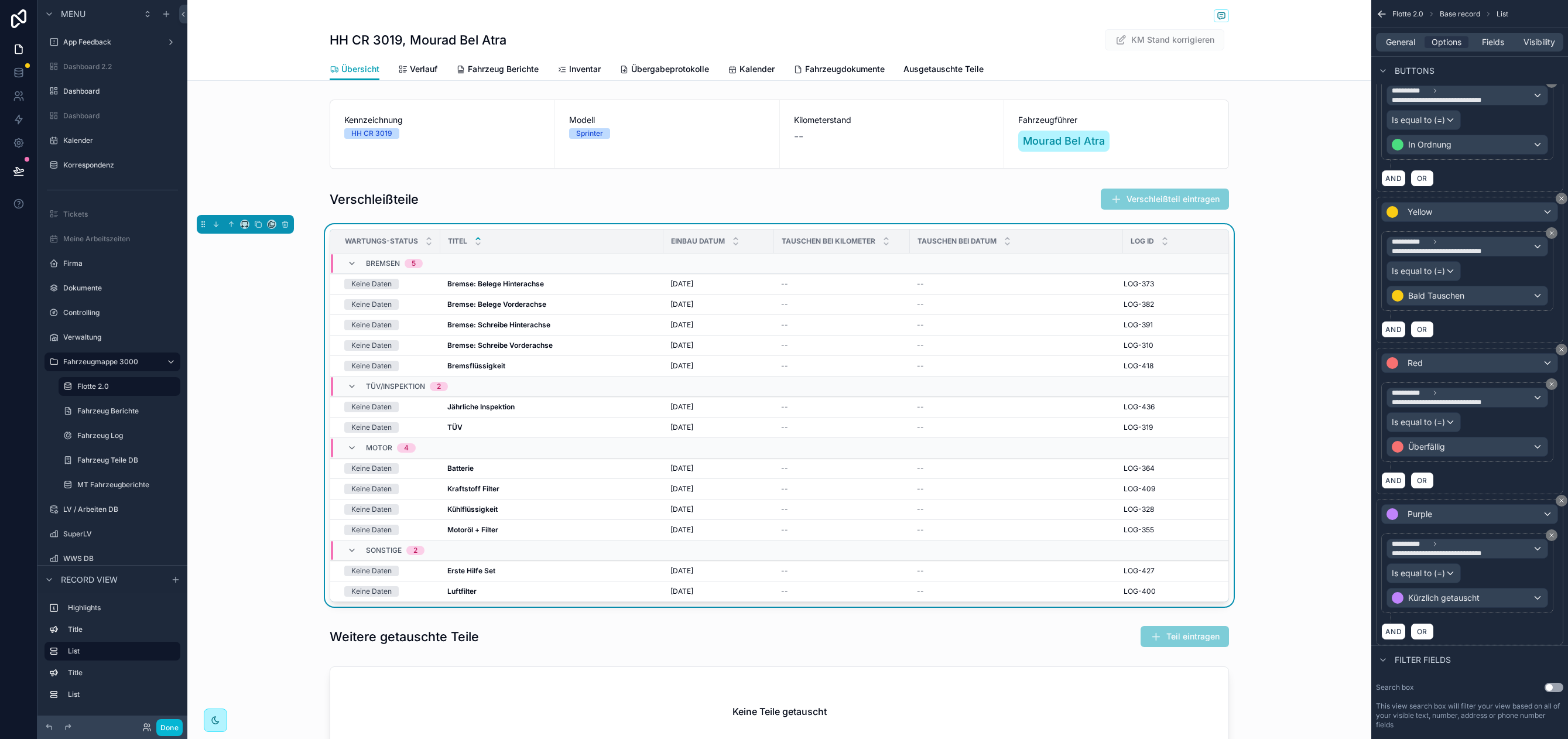
click at [271, 296] on div "Wartungs-status Titel Einbau Datum Tauschen bei Kilometer Tauschen bei Datum Lo…" at bounding box center [779, 417] width 1184 height 387
click at [718, 182] on div "Kennzeichnung HH CR 3019 Modell Sprinter Kilometerstand -- Fahrzeugführer Moura…" at bounding box center [779, 430] width 1184 height 671
click at [675, 194] on div "scrollable content" at bounding box center [779, 199] width 1184 height 32
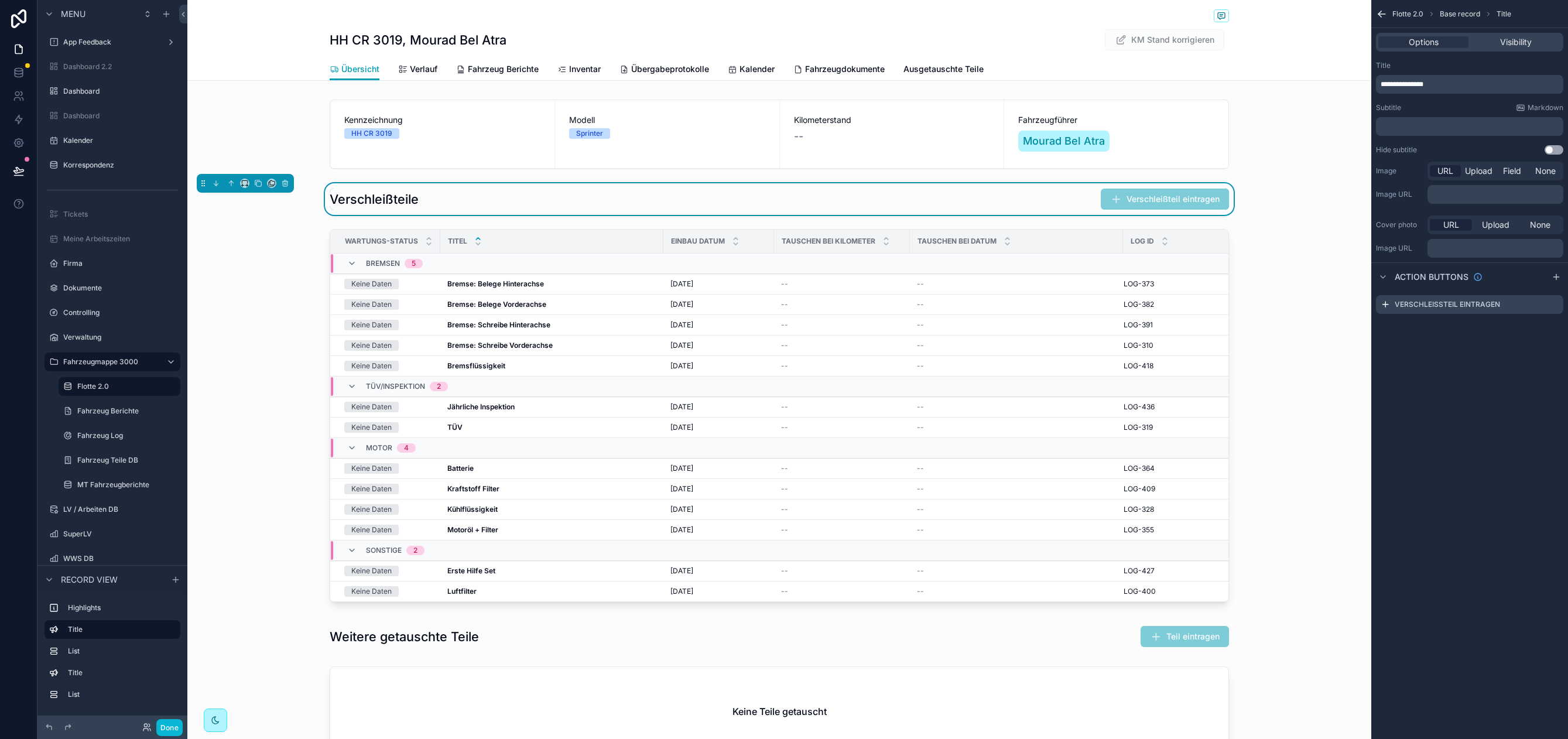
scroll to position [0, 0]
click at [553, 235] on div "Titel" at bounding box center [551, 241] width 222 height 23
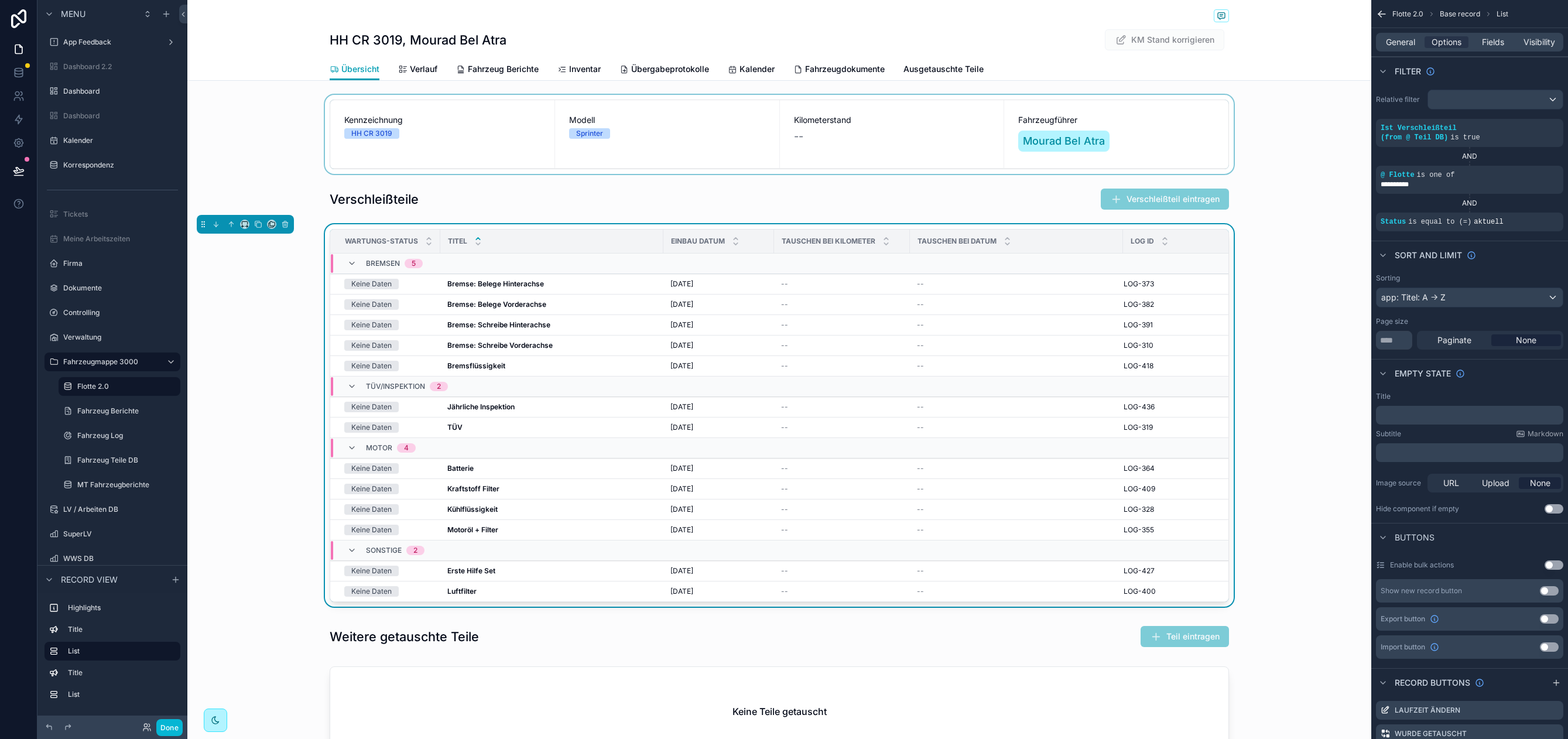
click at [272, 120] on div "scrollable content" at bounding box center [779, 134] width 1184 height 79
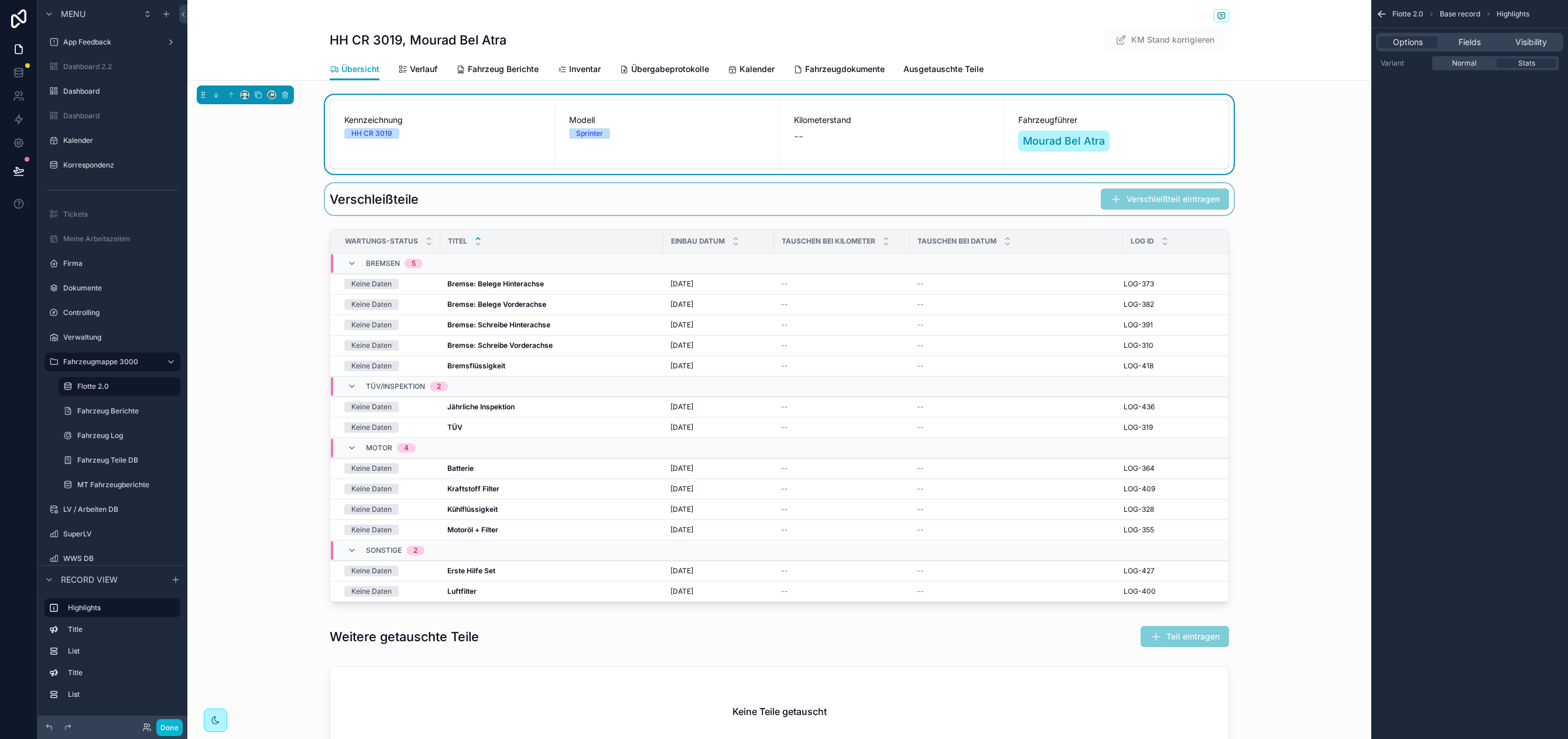
click at [346, 205] on div "scrollable content" at bounding box center [779, 199] width 1184 height 32
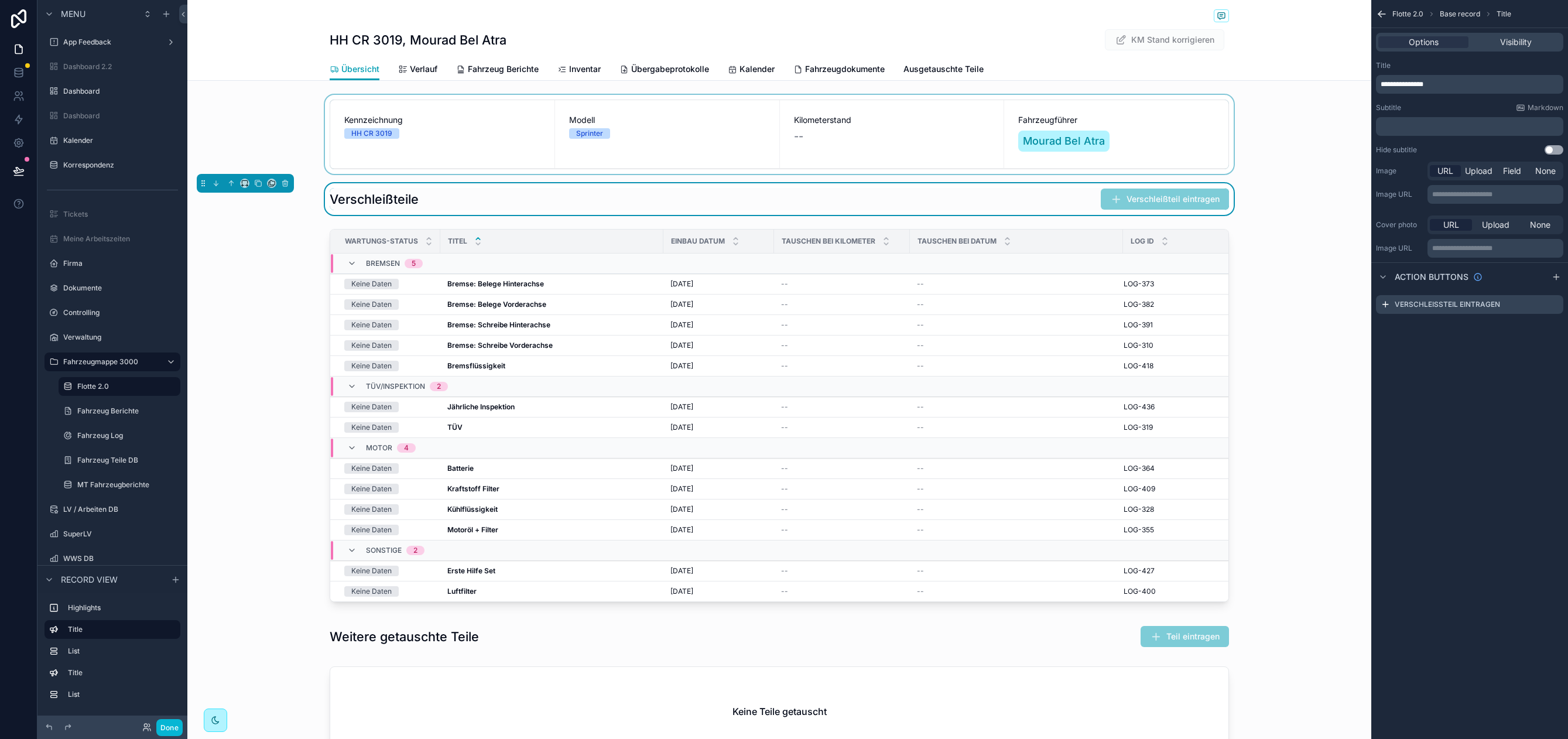
click at [614, 128] on div "scrollable content" at bounding box center [779, 134] width 1184 height 79
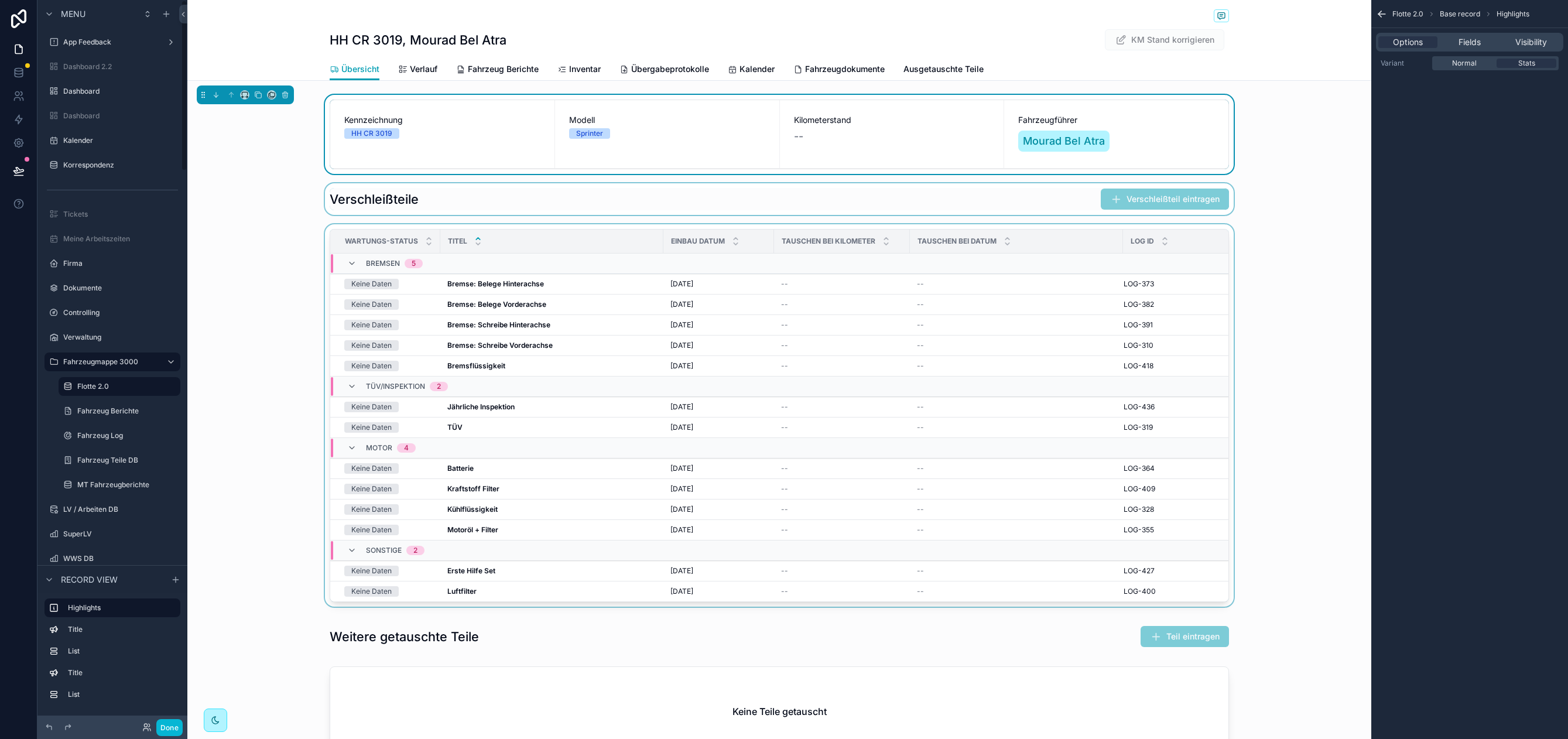
click at [272, 265] on div "scrollable content" at bounding box center [779, 417] width 1184 height 387
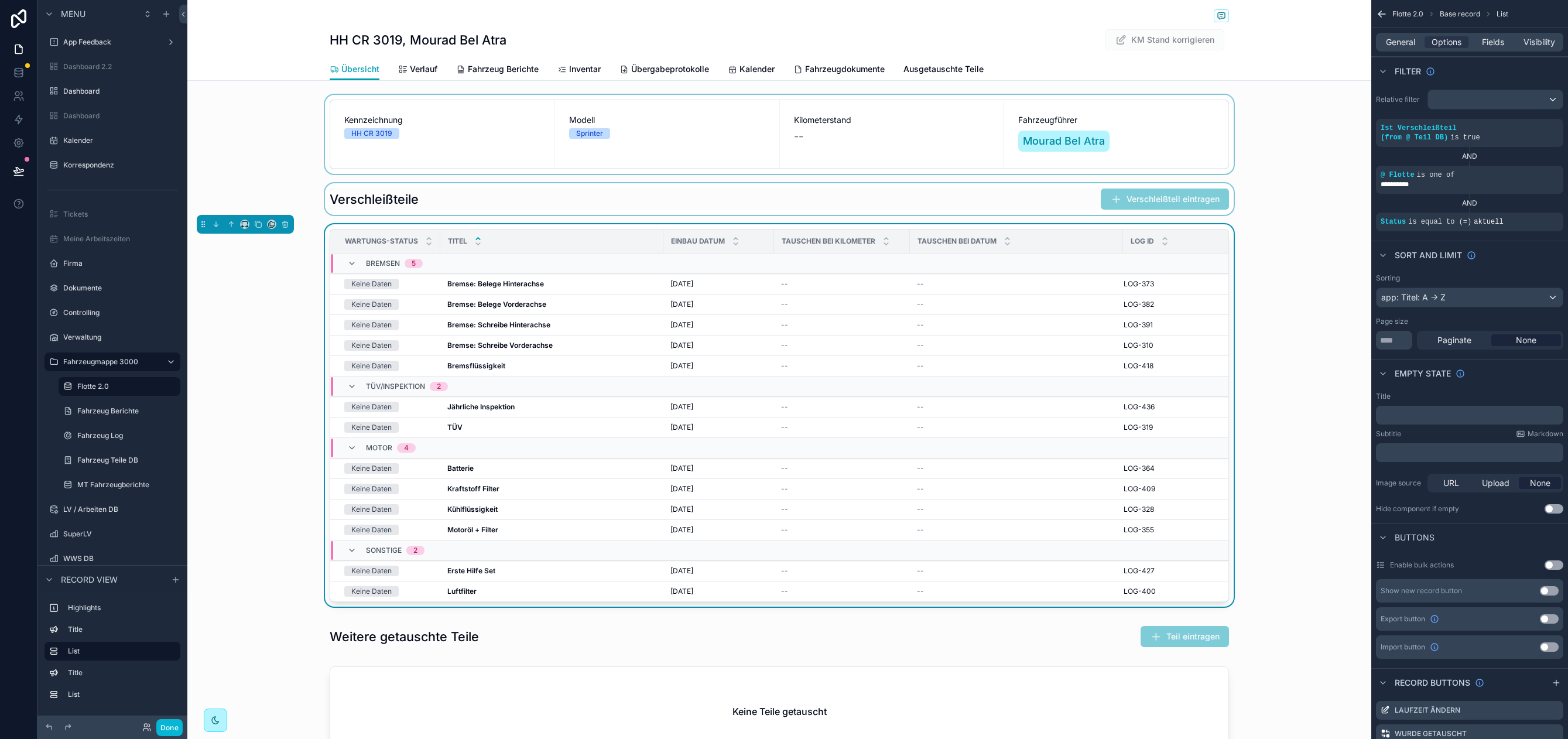
click at [295, 95] on div "scrollable content" at bounding box center [779, 134] width 1184 height 79
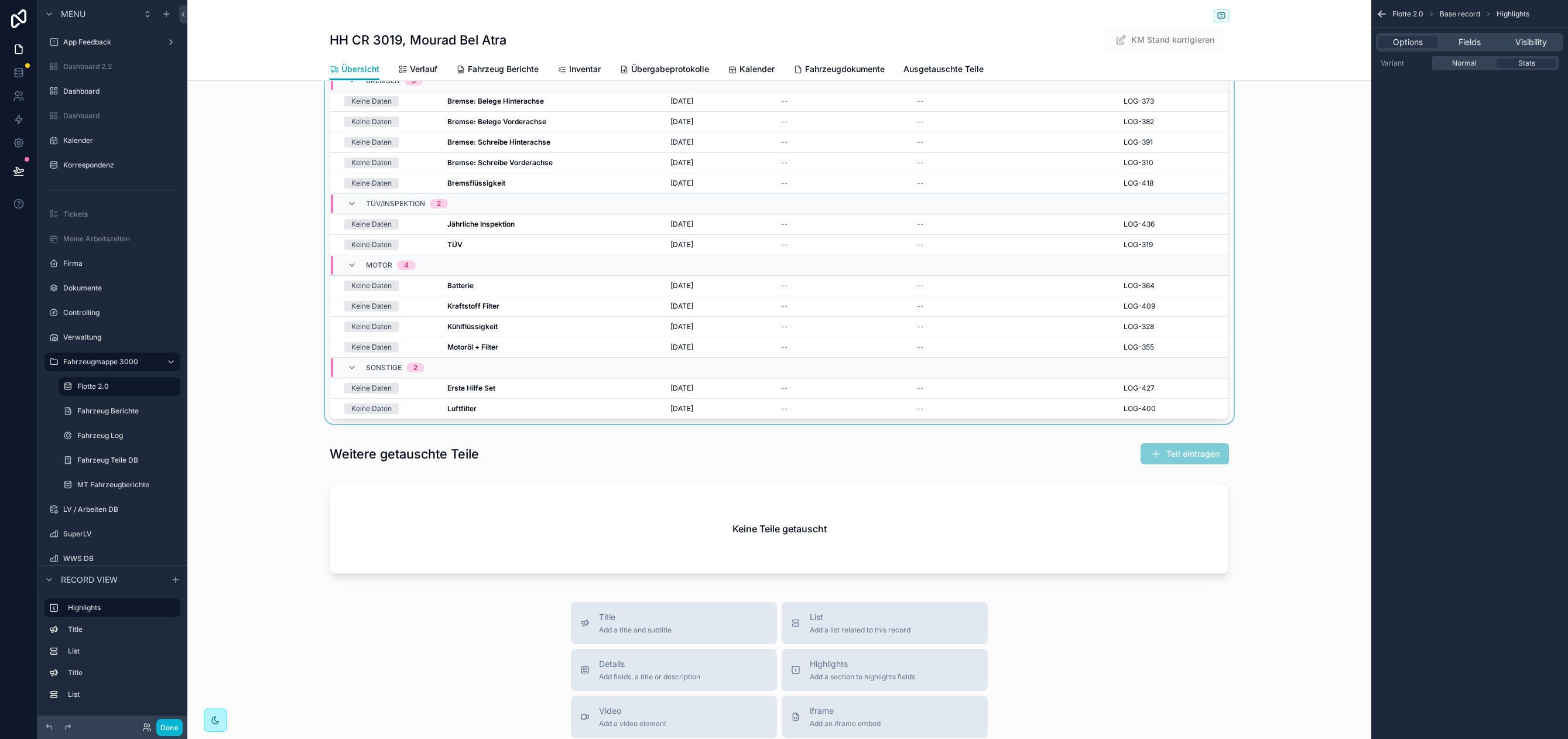
scroll to position [192, 0]
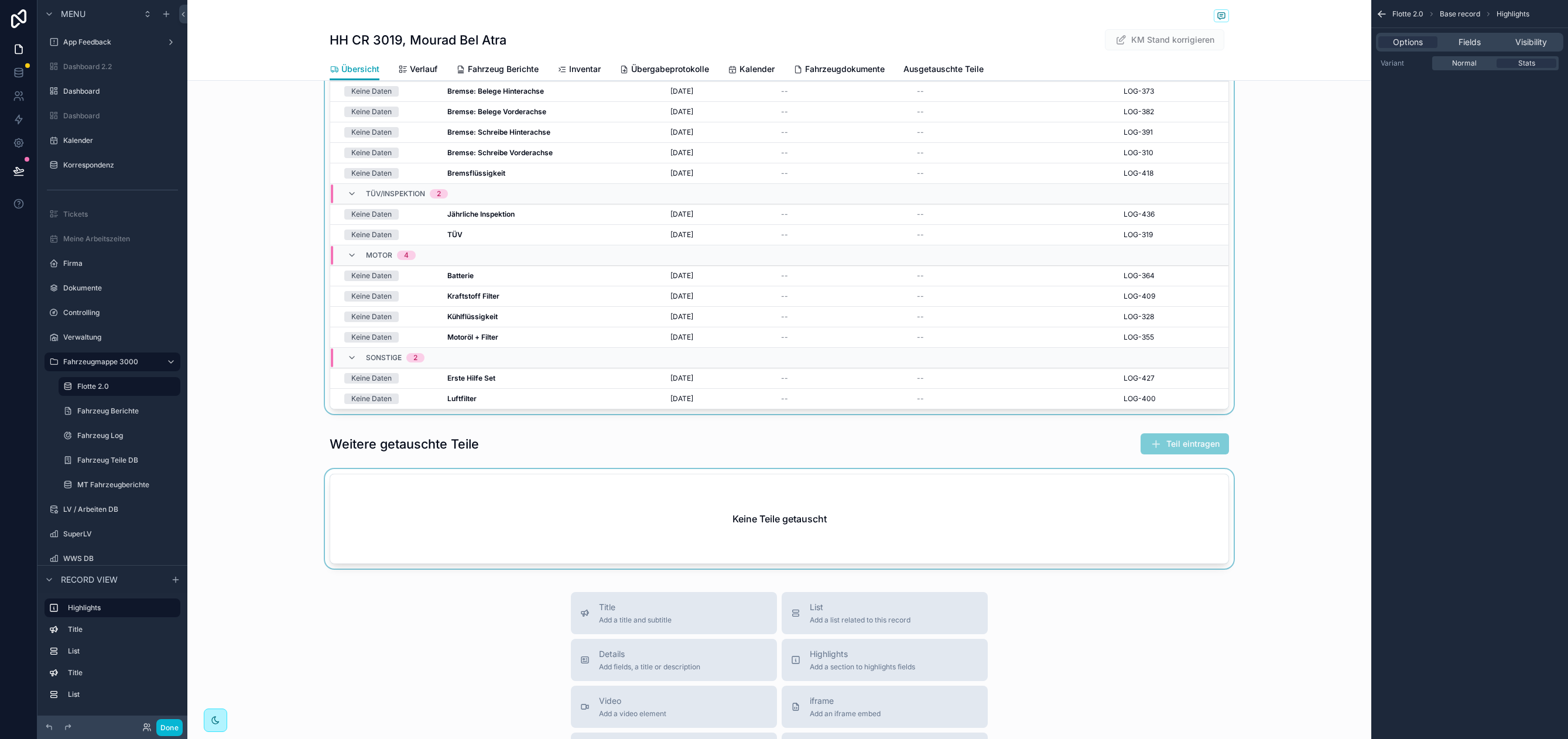
click at [445, 506] on div "scrollable content" at bounding box center [779, 521] width 1184 height 104
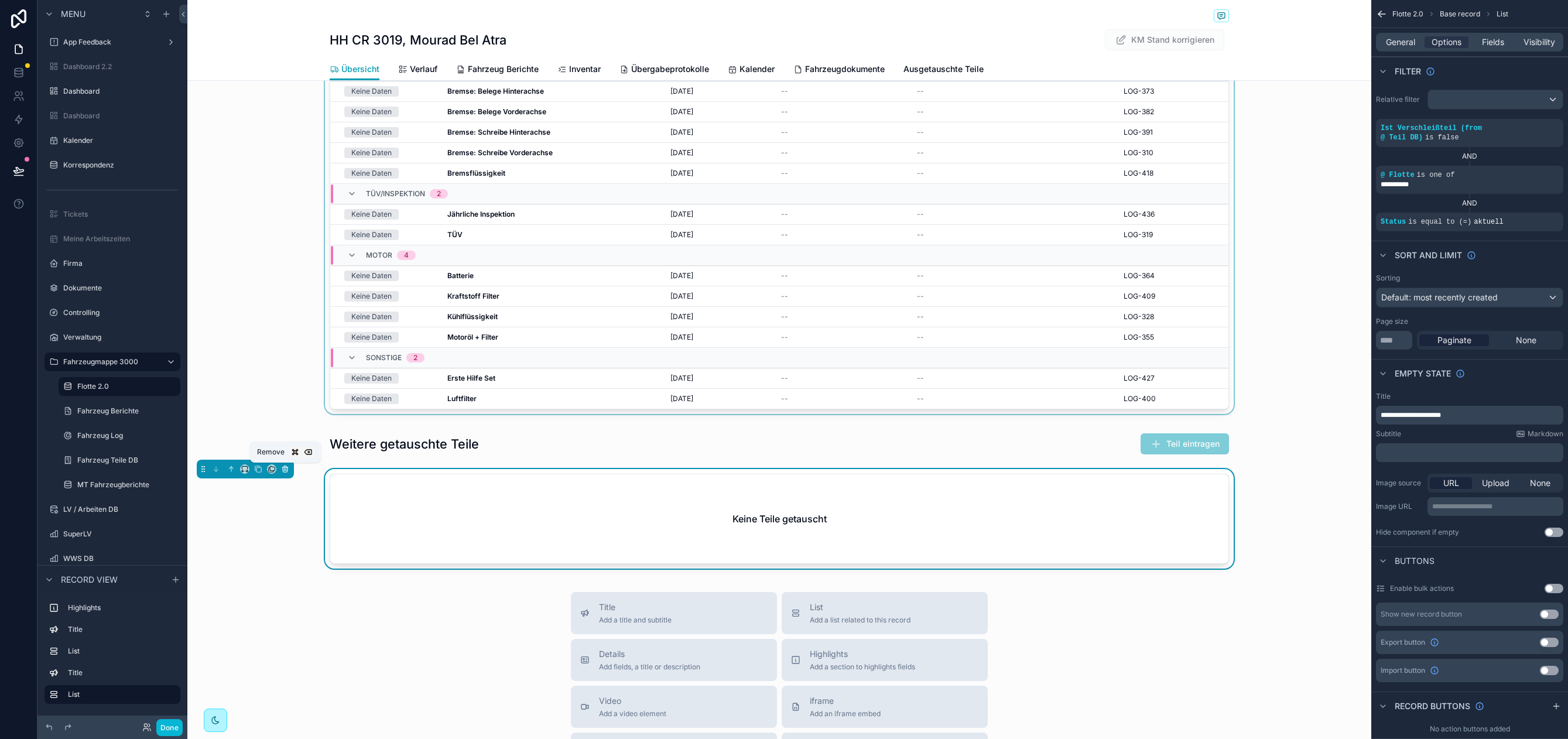
click at [289, 471] on button "scrollable content" at bounding box center [285, 469] width 13 height 13
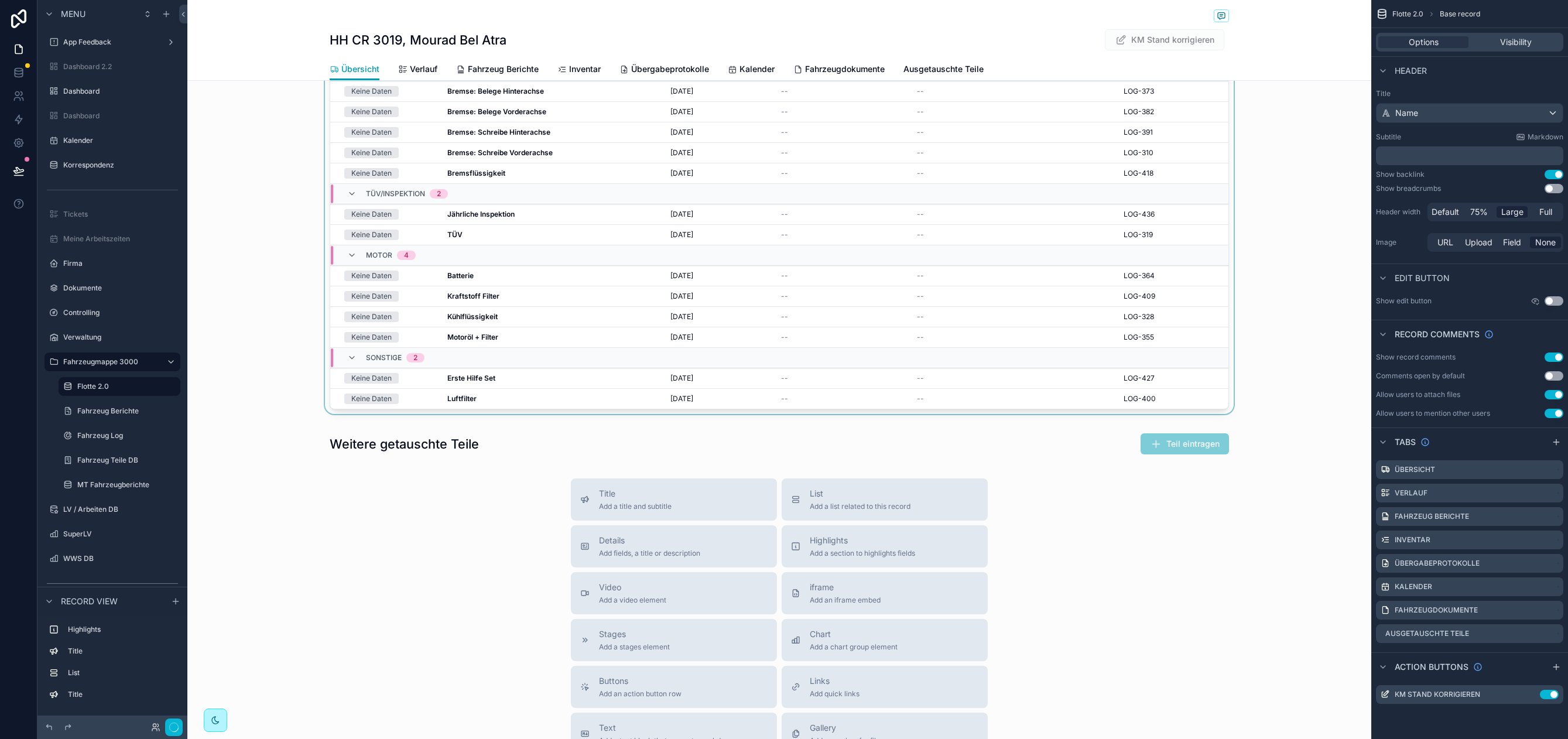
click at [326, 299] on div "scrollable content" at bounding box center [779, 225] width 1184 height 387
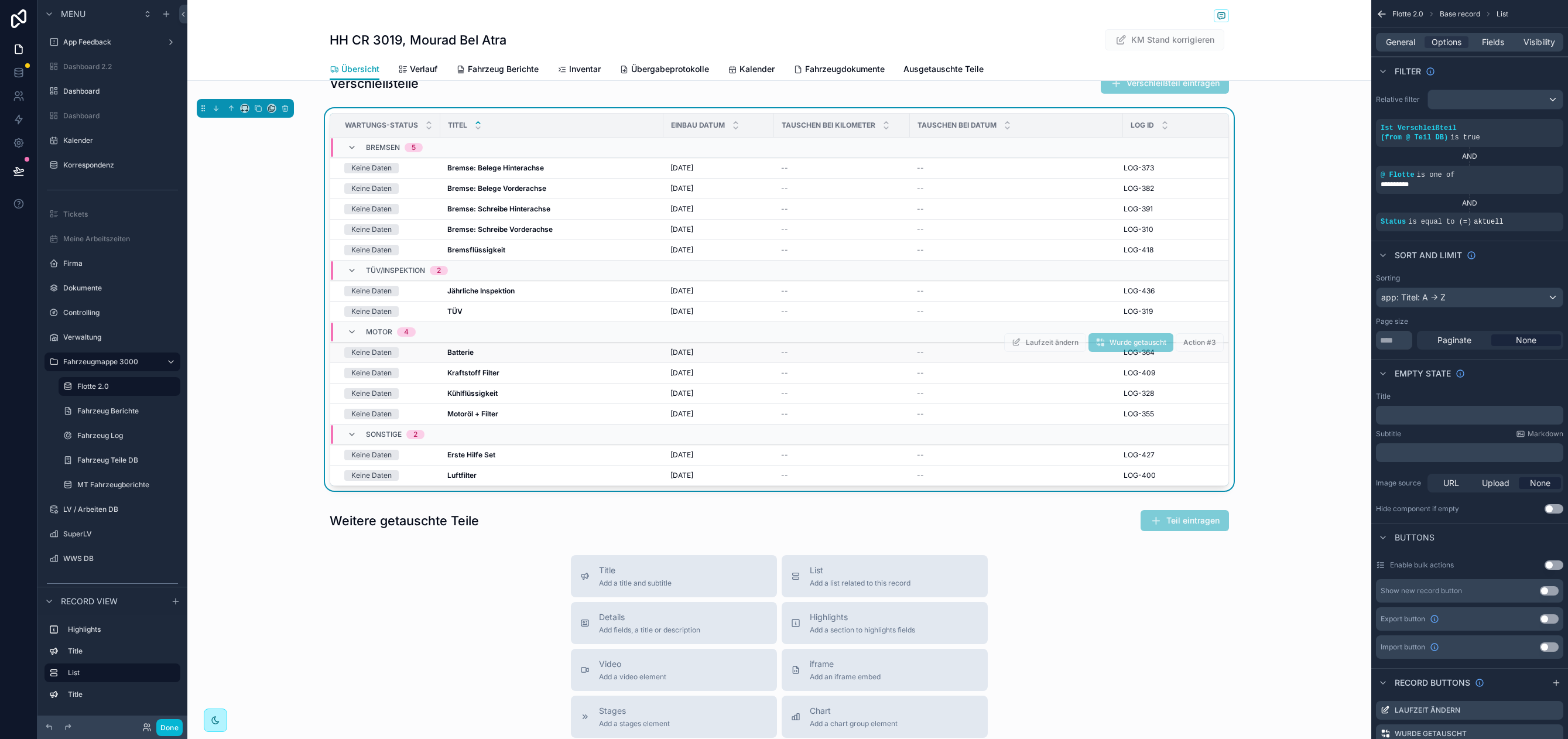
scroll to position [0, 0]
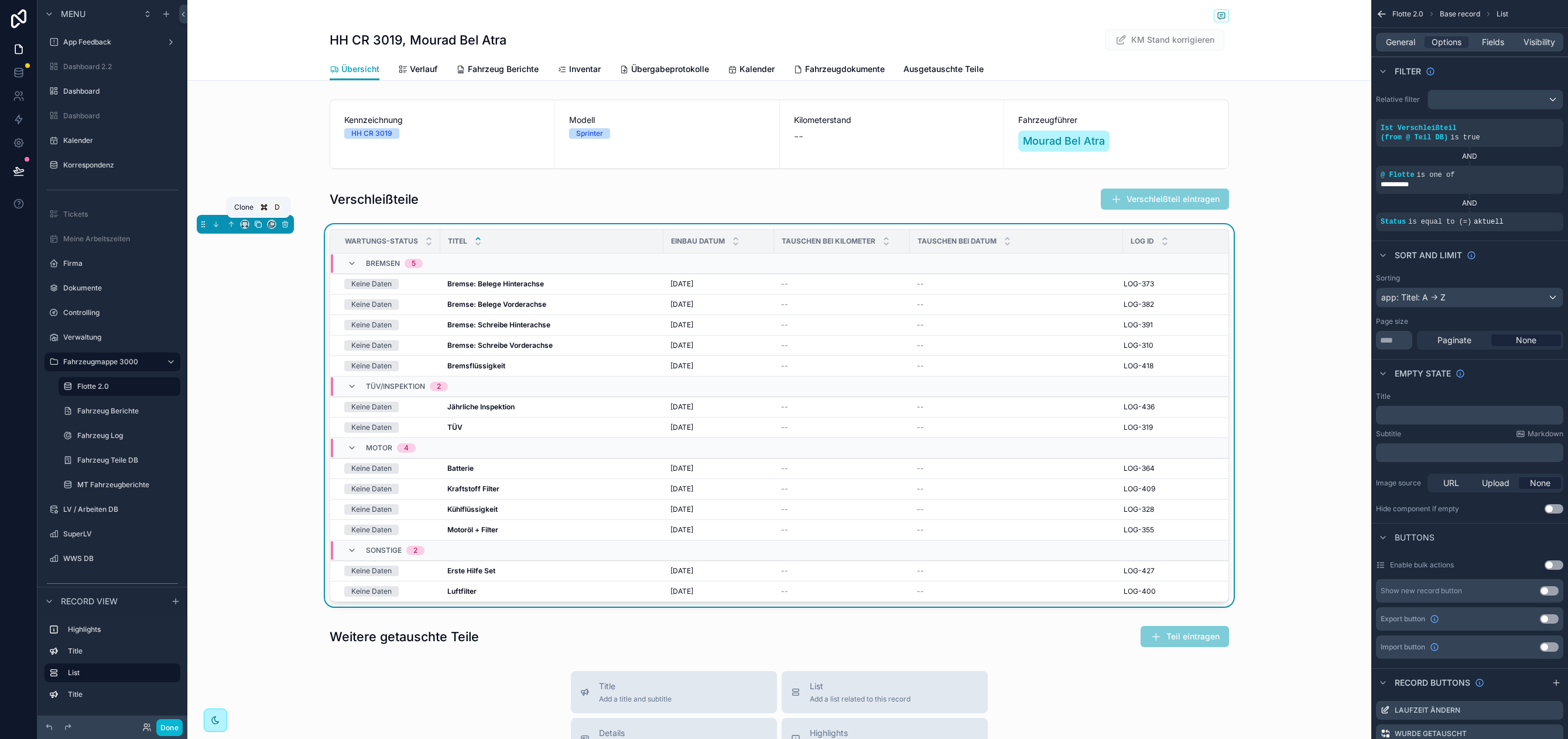
click at [256, 224] on icon "scrollable content" at bounding box center [258, 224] width 8 height 8
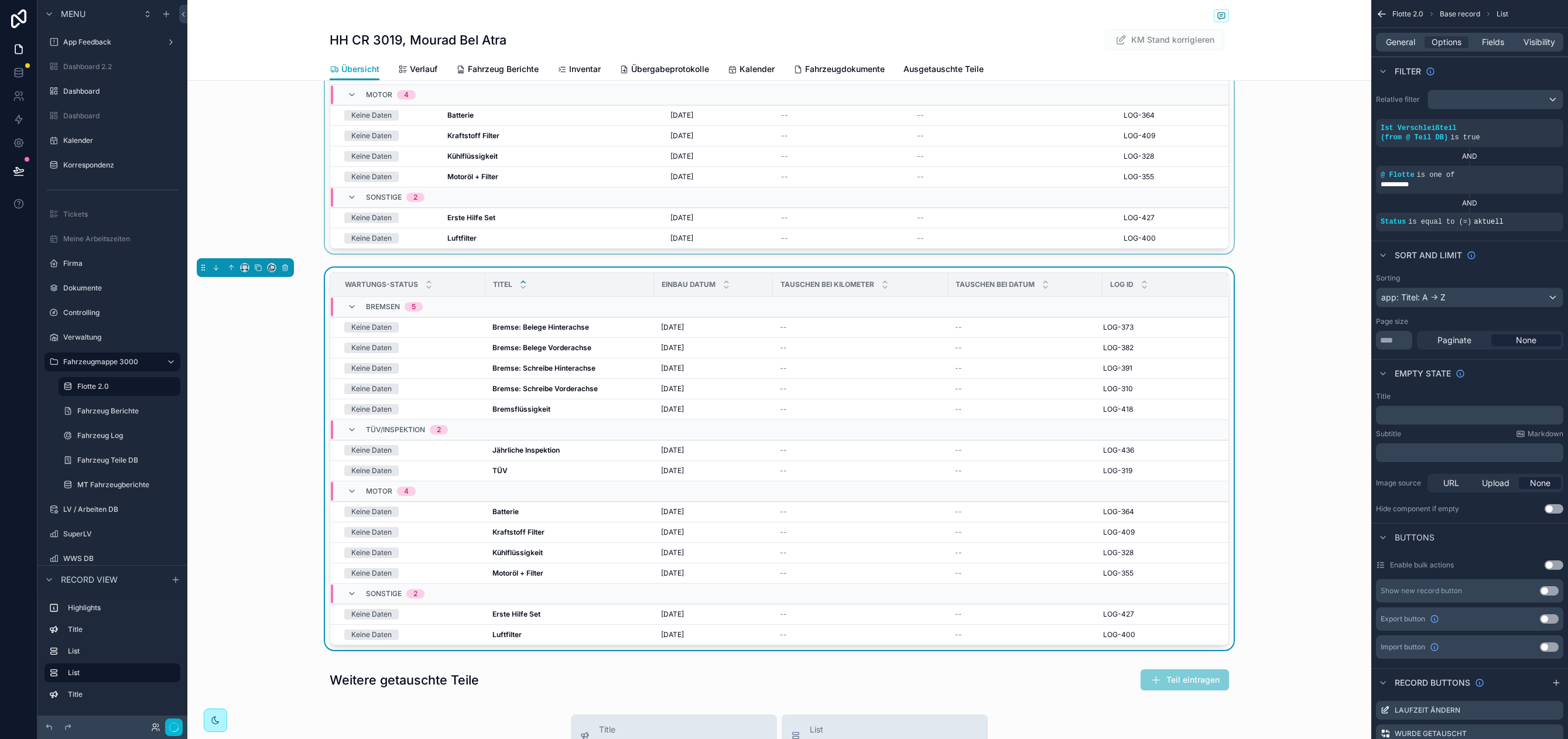
scroll to position [354, 0]
click at [216, 267] on icon "scrollable content" at bounding box center [216, 267] width 8 height 8
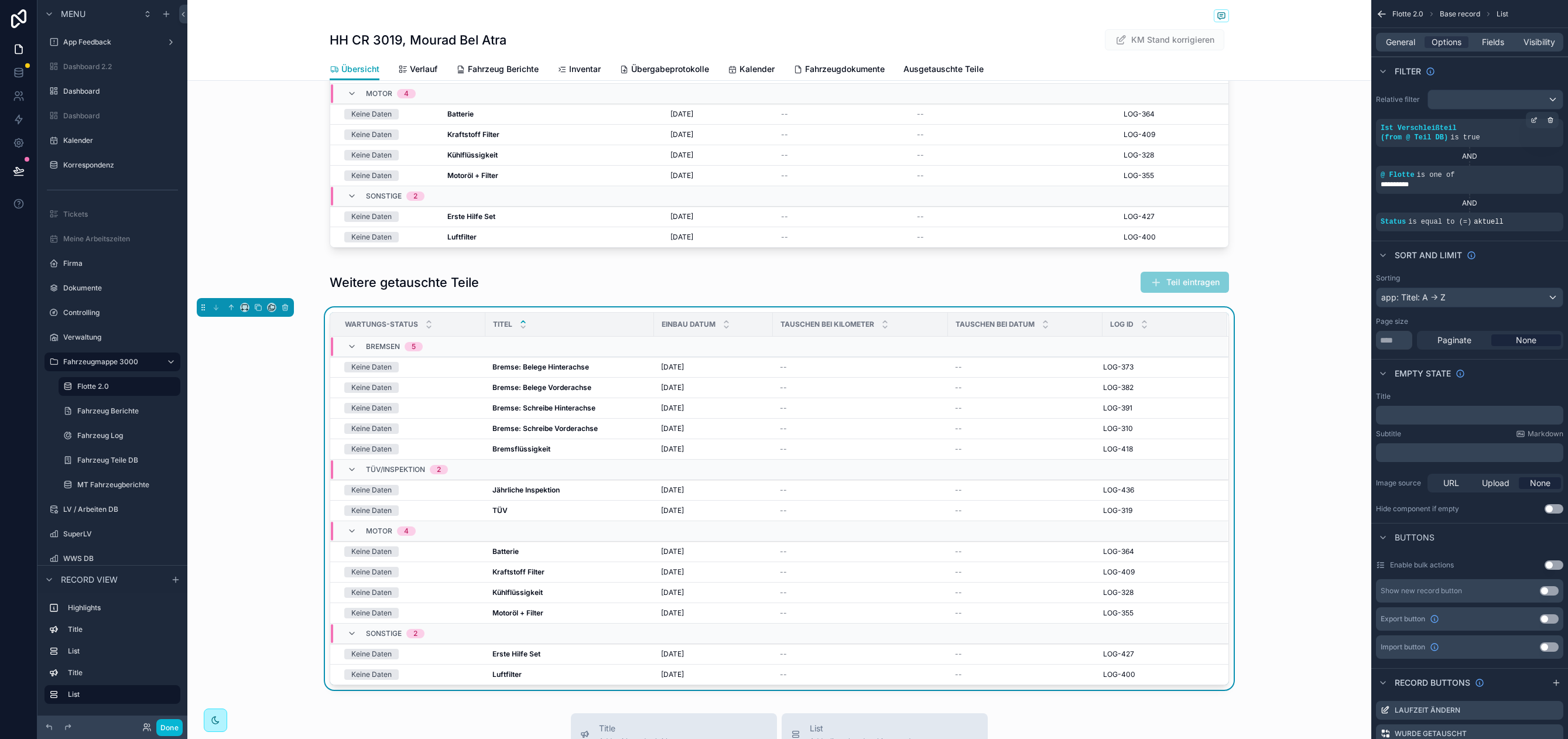
click at [1532, 120] on icon "scrollable content" at bounding box center [1533, 120] width 7 height 7
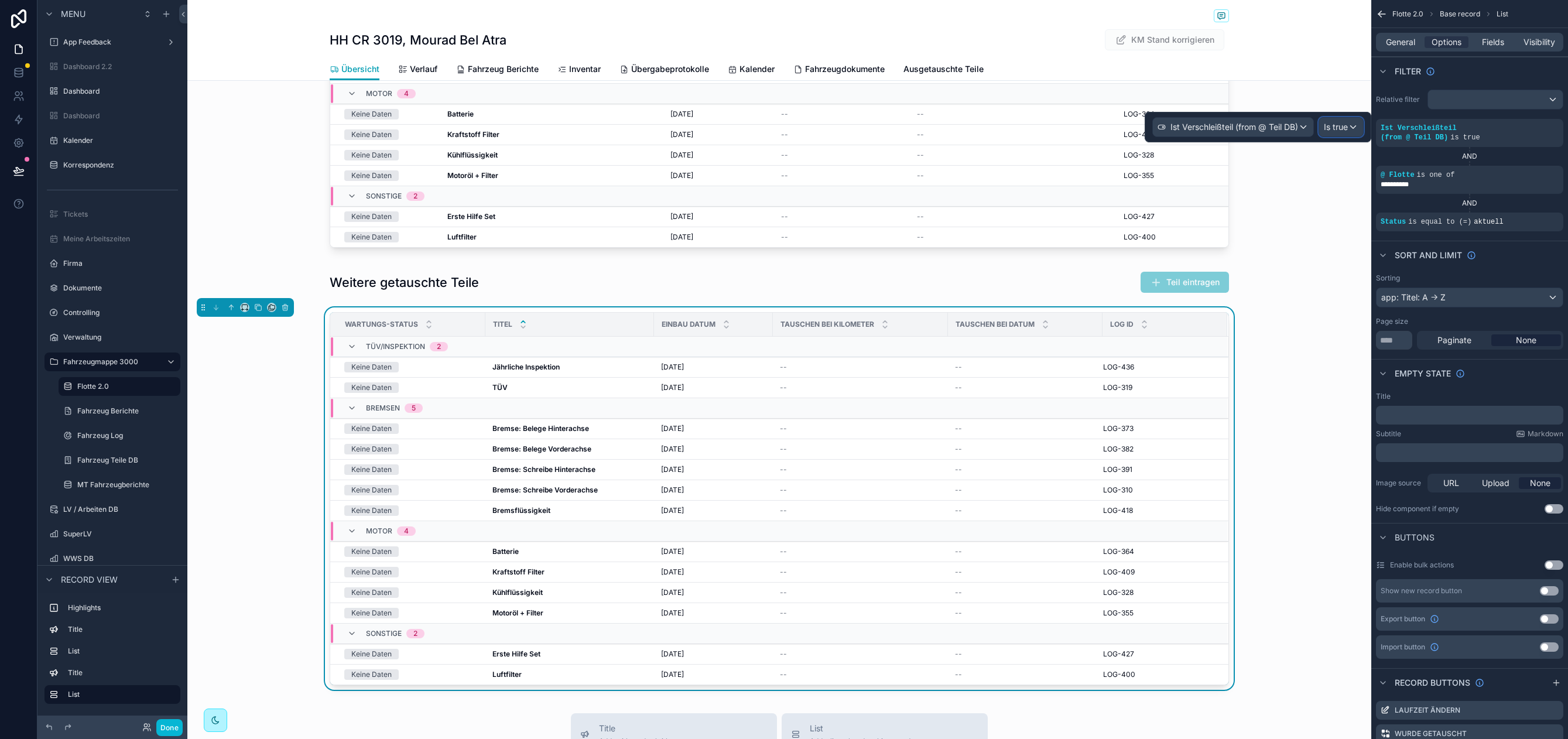
click at [1350, 130] on div "Is true" at bounding box center [1341, 127] width 44 height 19
click at [1353, 211] on span "Is false" at bounding box center [1342, 212] width 27 height 14
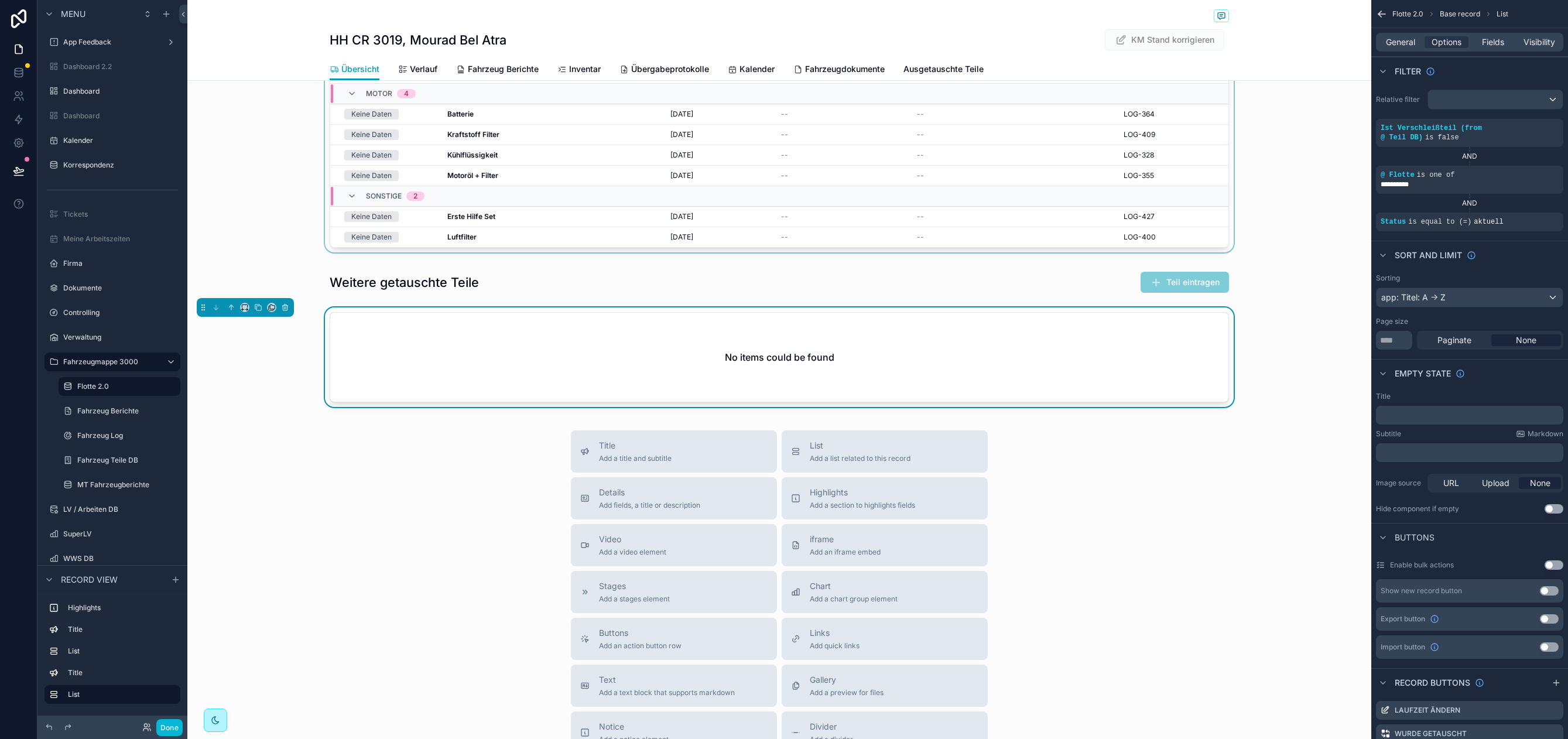
click at [909, 245] on div "scrollable content" at bounding box center [779, 63] width 1184 height 387
click at [929, 326] on div "scrollable content" at bounding box center [779, 360] width 1184 height 104
drag, startPoint x: 1406, startPoint y: 413, endPoint x: 1401, endPoint y: 409, distance: 6.4
click at [1406, 413] on p "﻿" at bounding box center [1470, 415] width 180 height 10
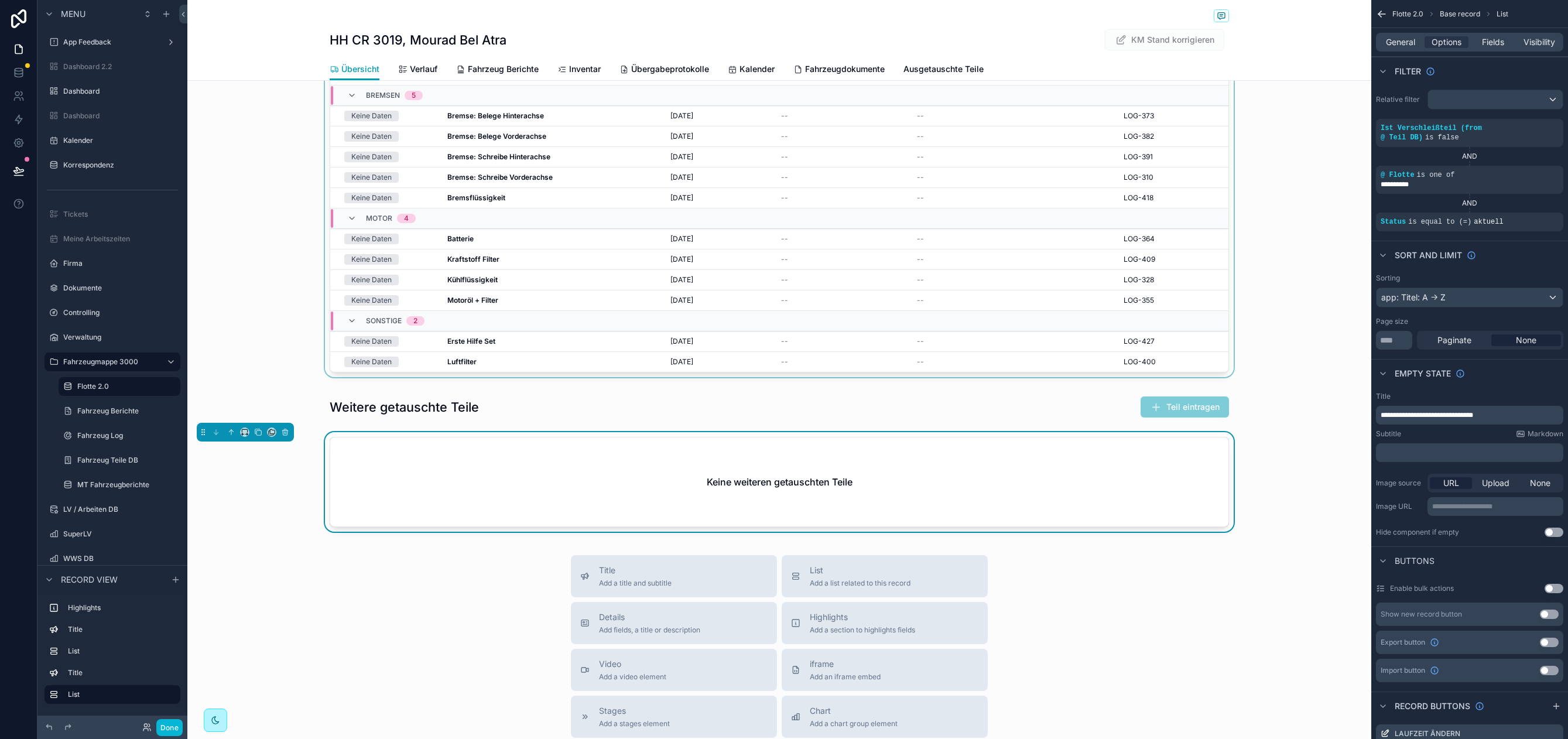
scroll to position [0, 0]
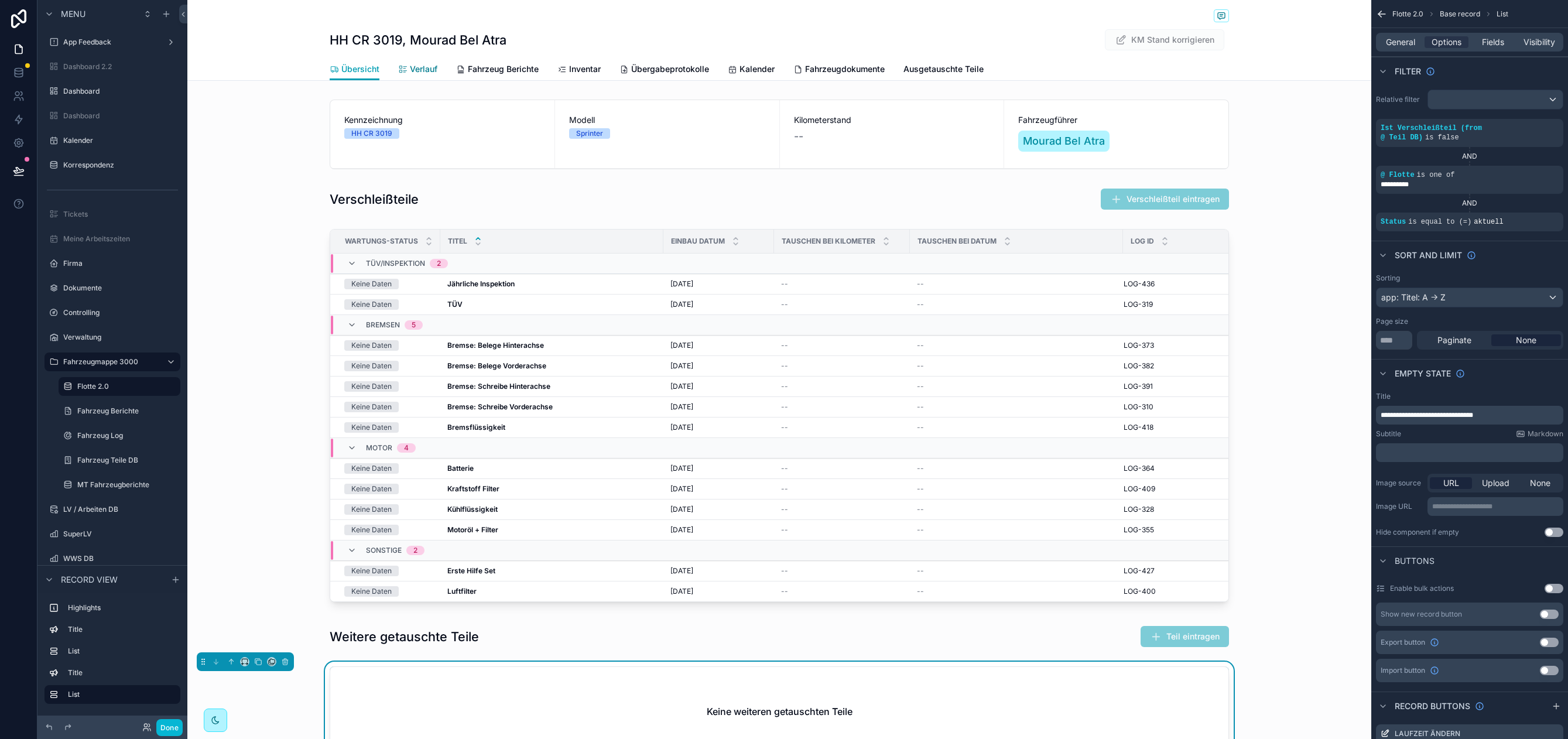
click at [419, 64] on span "Verlauf" at bounding box center [423, 69] width 28 height 12
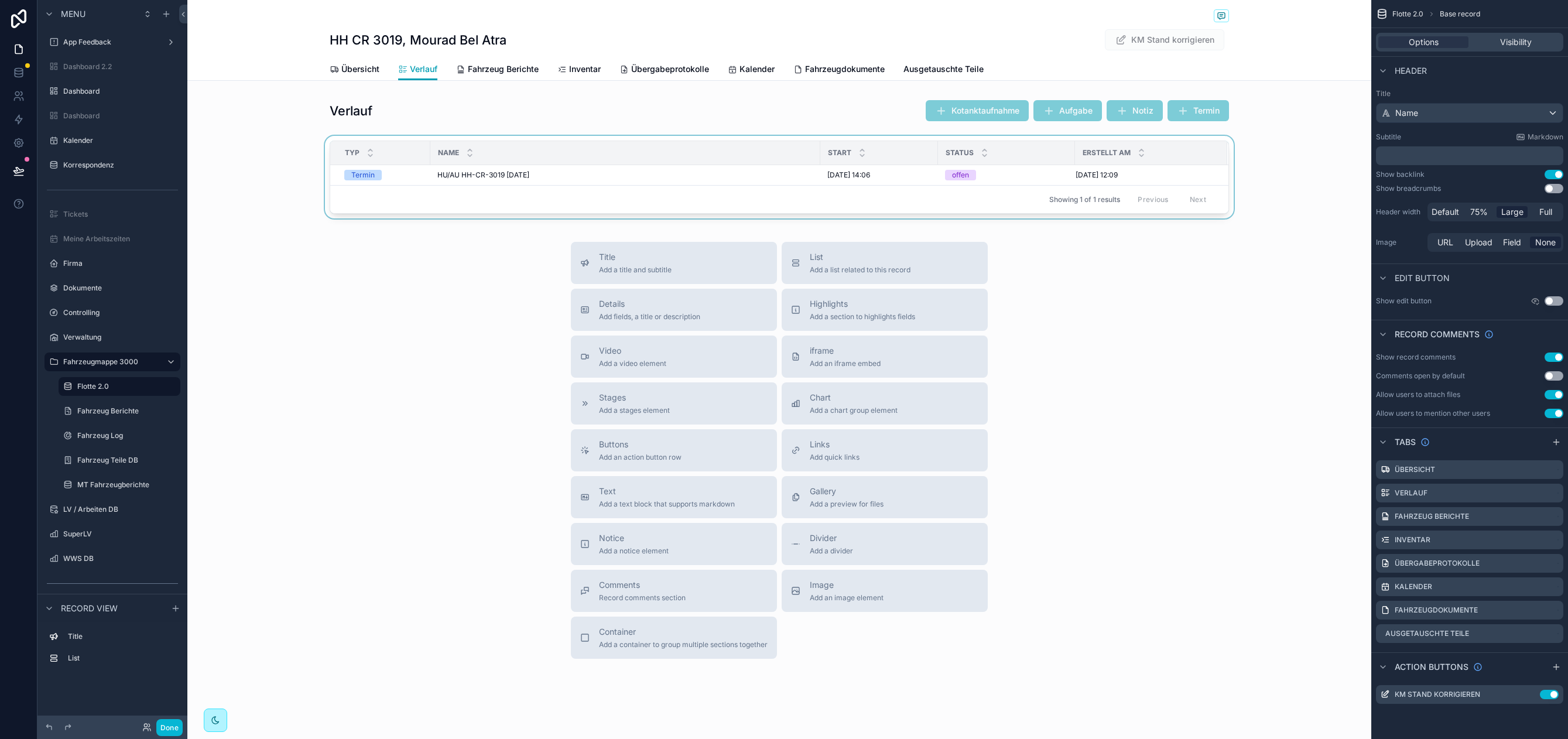
click at [624, 152] on div "Name" at bounding box center [625, 153] width 389 height 23
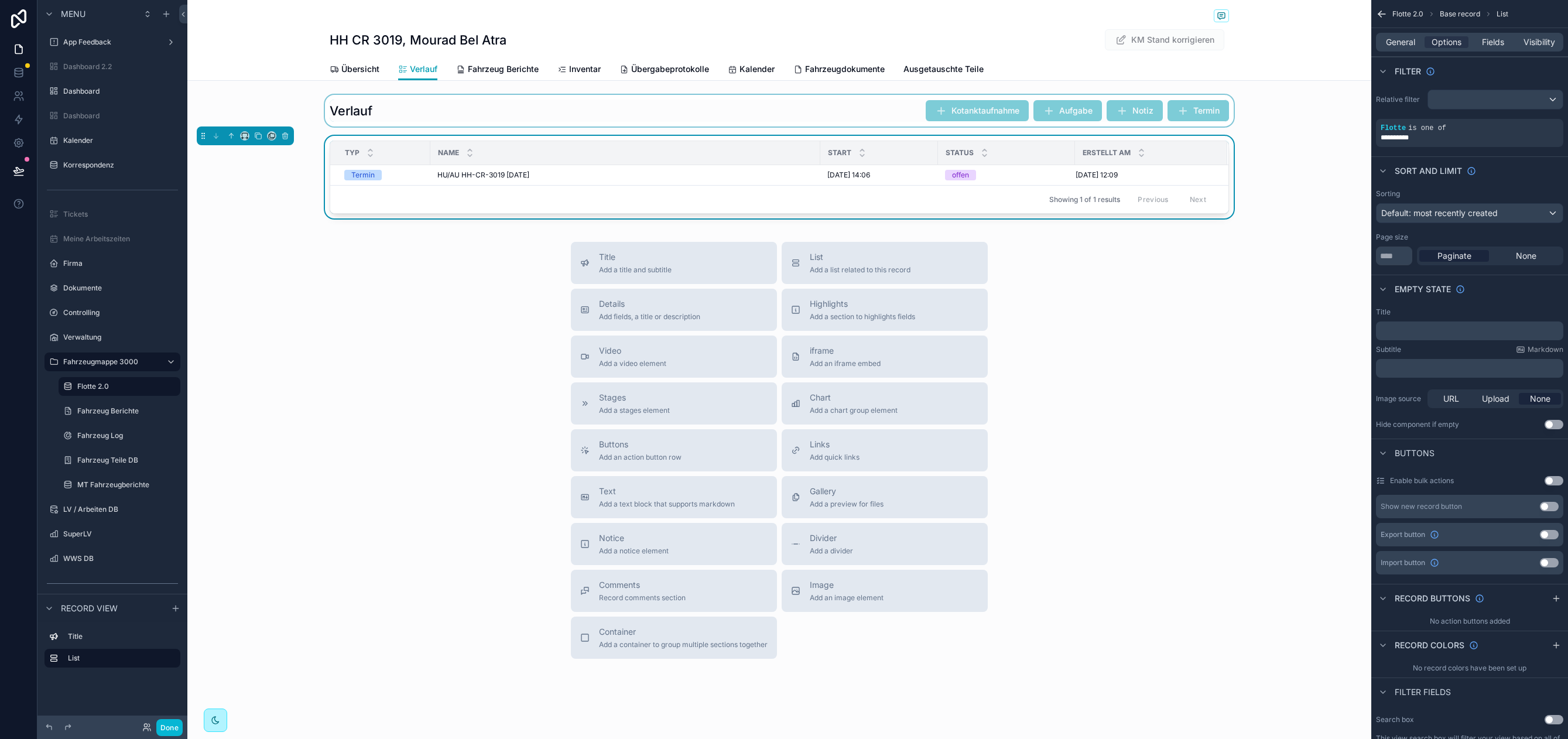
click at [694, 118] on div "scrollable content" at bounding box center [779, 110] width 1184 height 32
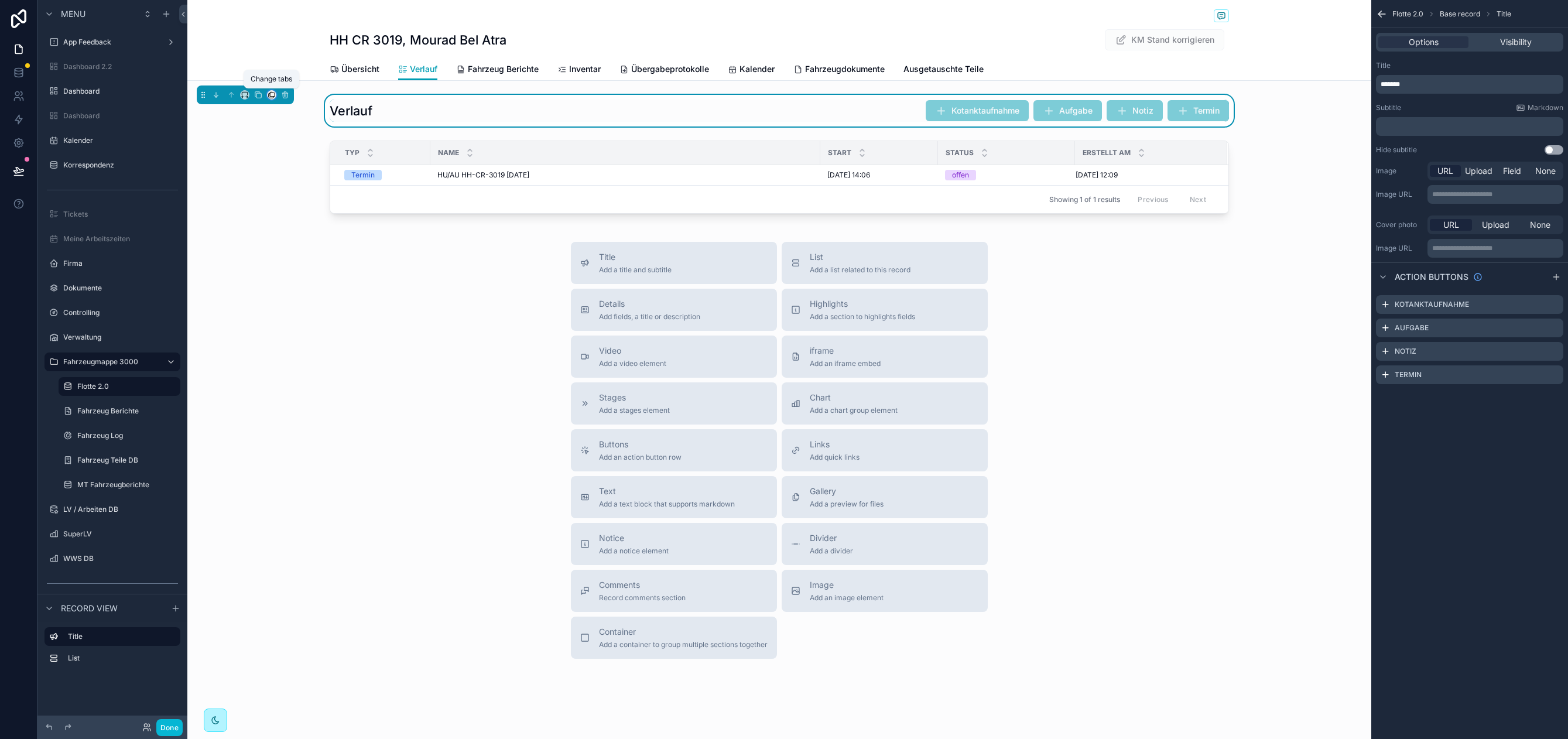
click at [268, 96] on icon "scrollable content" at bounding box center [272, 95] width 8 height 8
click at [308, 126] on span "Übersicht" at bounding box center [302, 122] width 37 height 14
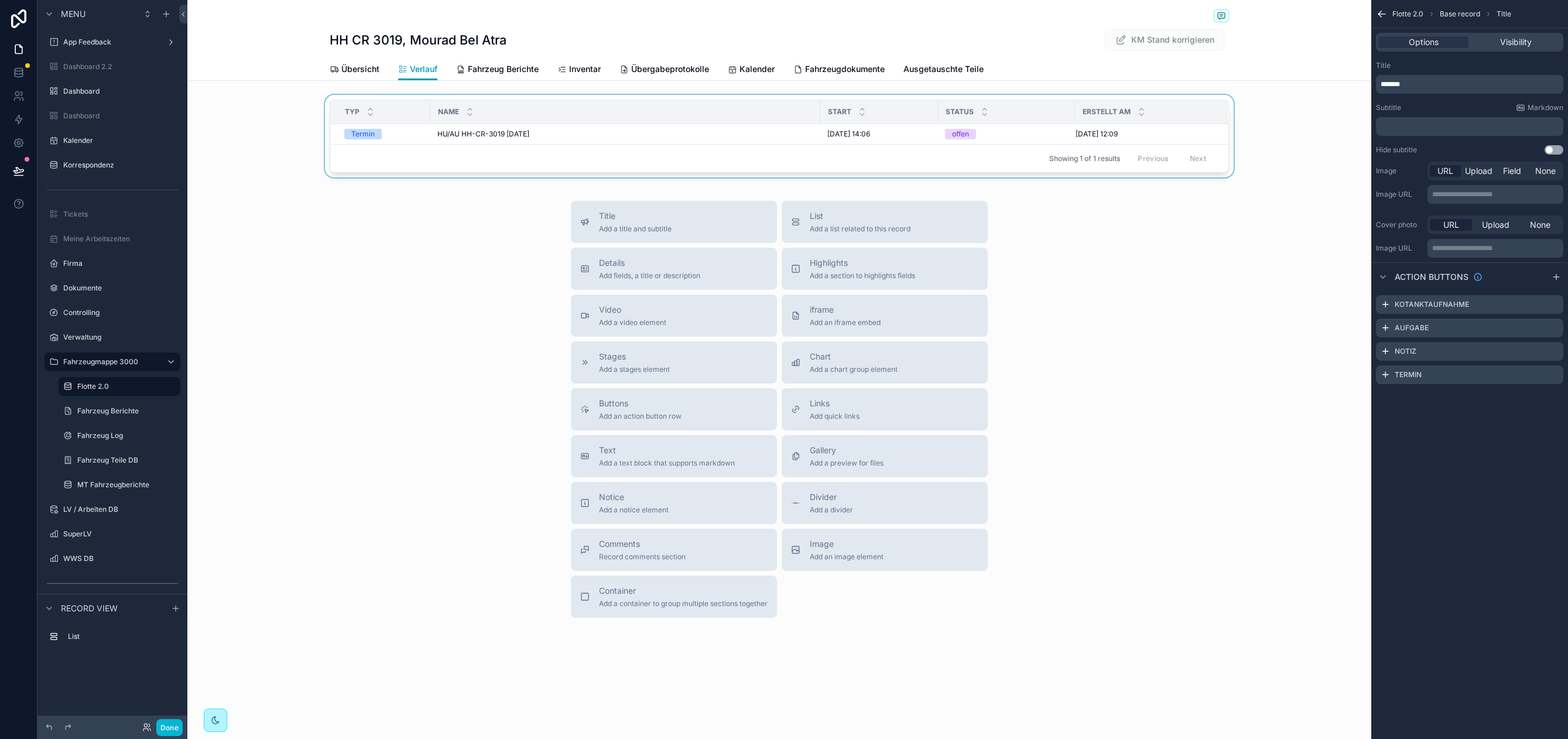
click at [481, 140] on div "scrollable content" at bounding box center [779, 138] width 1184 height 88
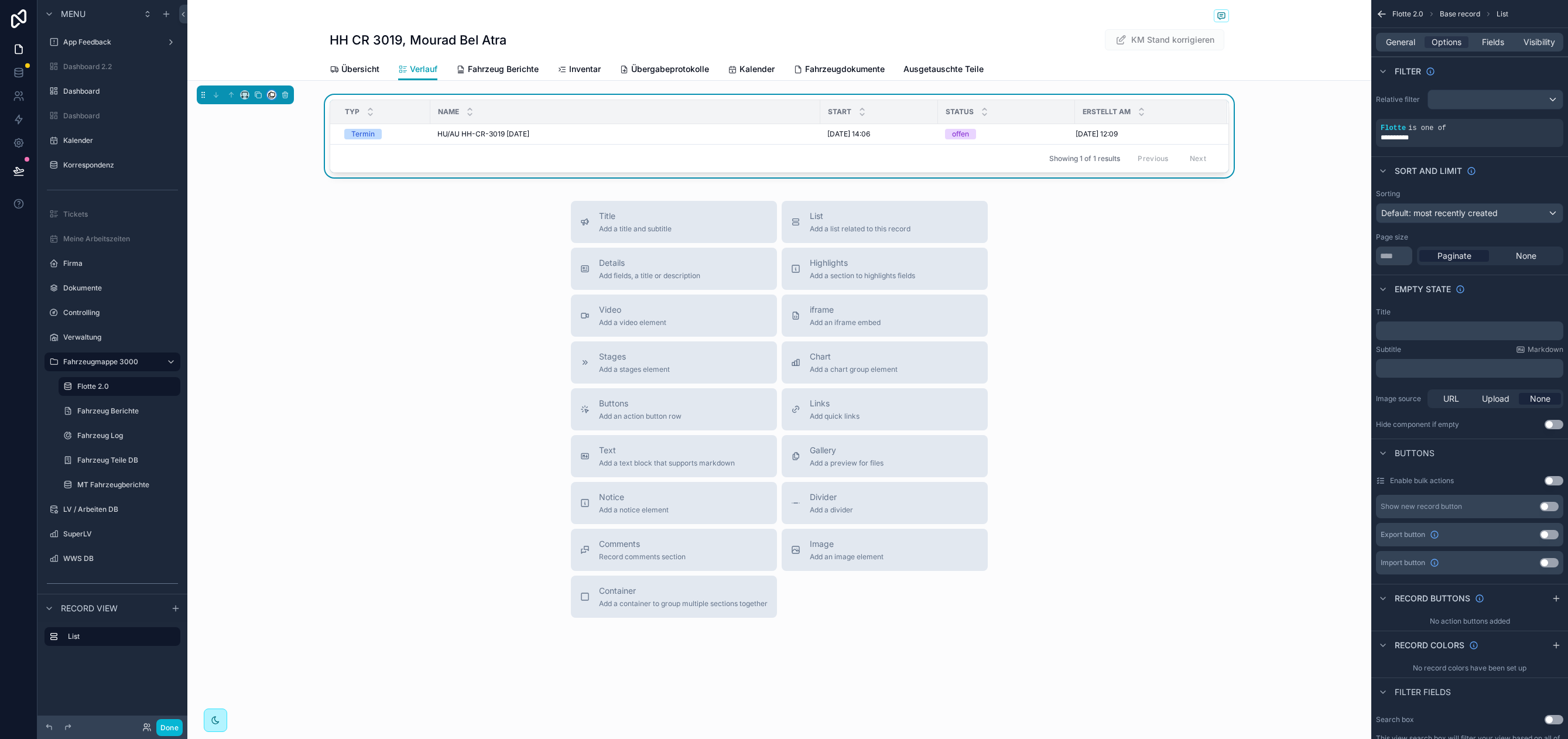
click at [272, 97] on icon "scrollable content" at bounding box center [272, 95] width 8 height 8
click at [314, 124] on span "Übersicht" at bounding box center [302, 122] width 37 height 14
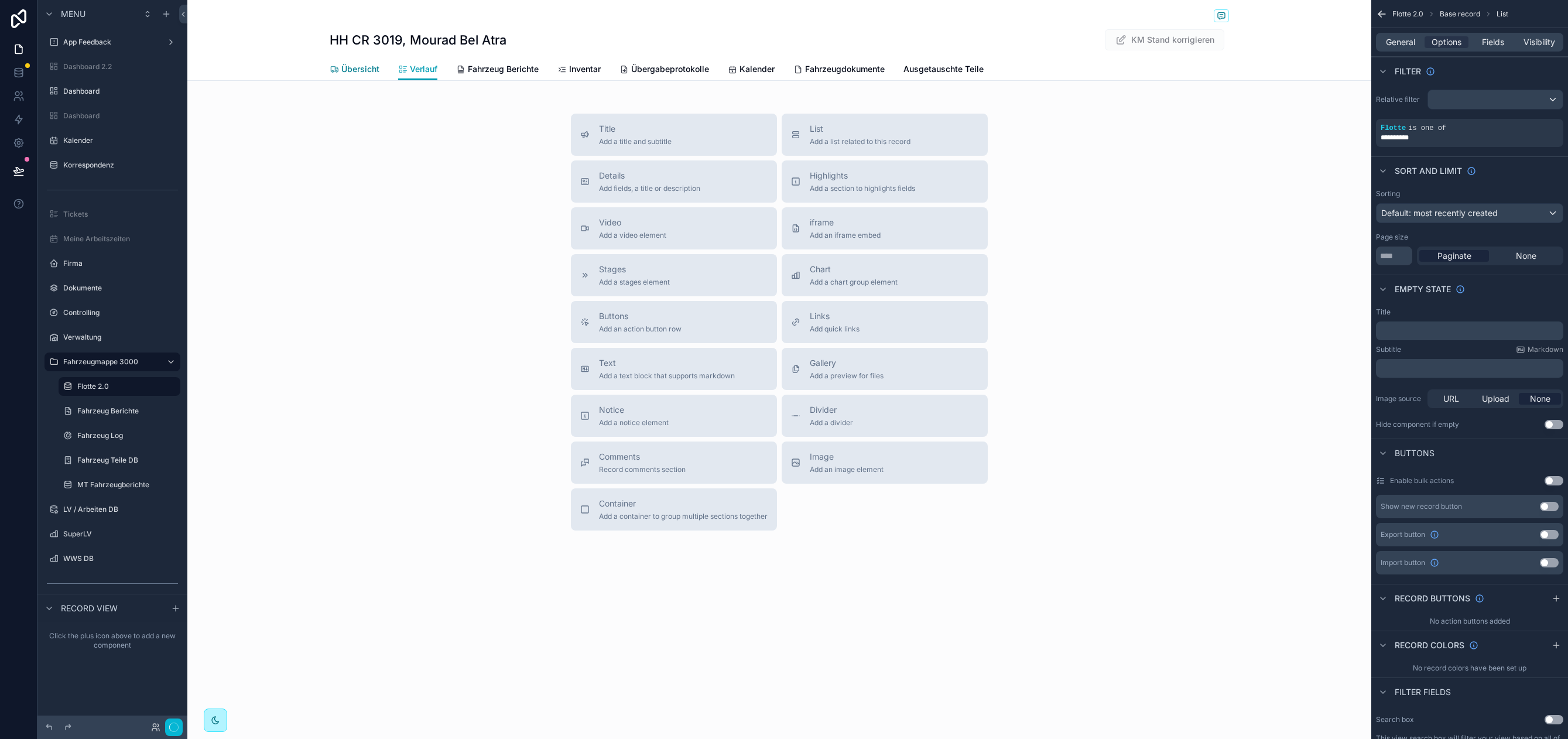
click at [363, 71] on span "Übersicht" at bounding box center [360, 69] width 38 height 12
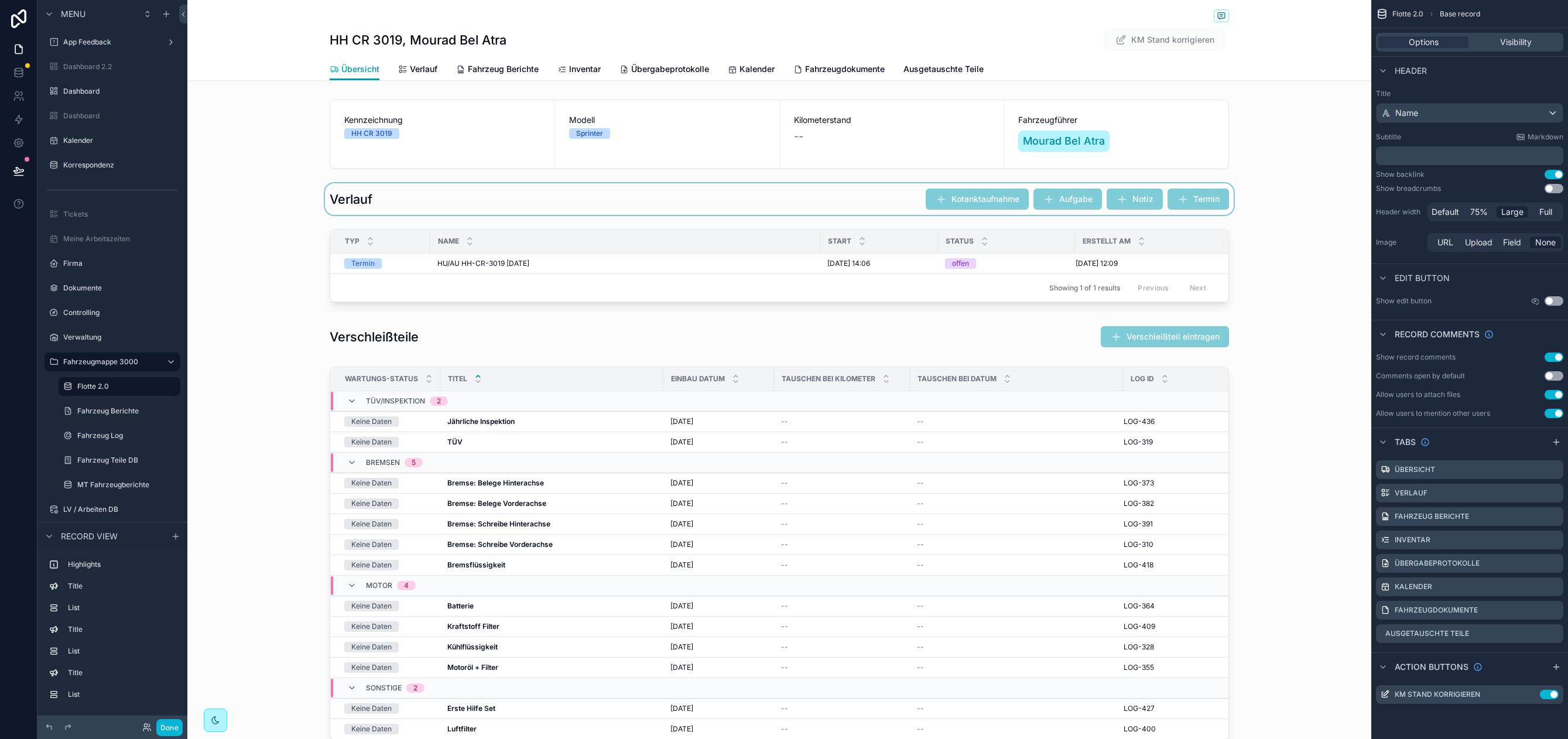
click at [379, 189] on div "scrollable content" at bounding box center [779, 199] width 1184 height 32
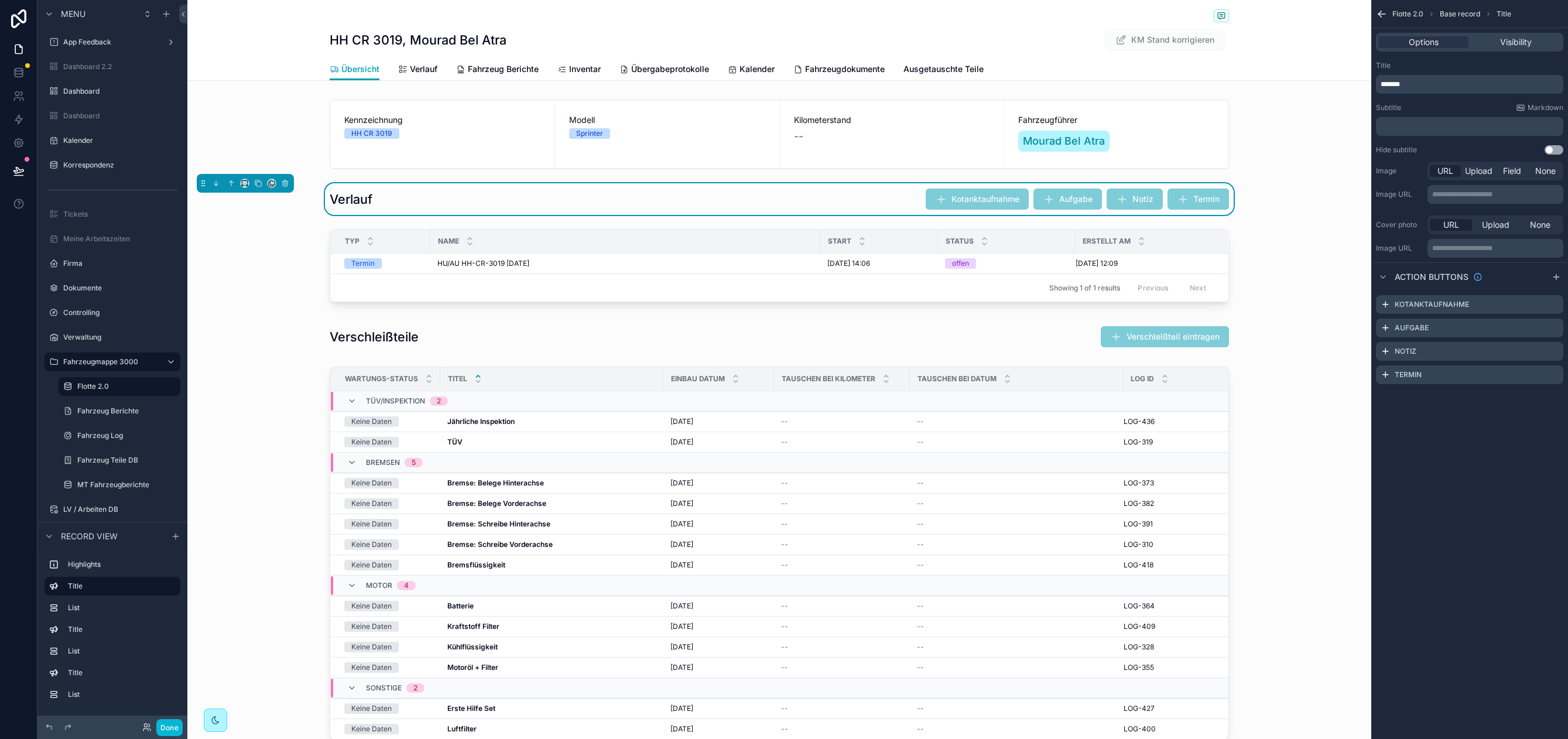
click at [364, 198] on h1 "Verlauf" at bounding box center [351, 199] width 42 height 16
click at [1435, 88] on p "*******" at bounding box center [1470, 84] width 180 height 10
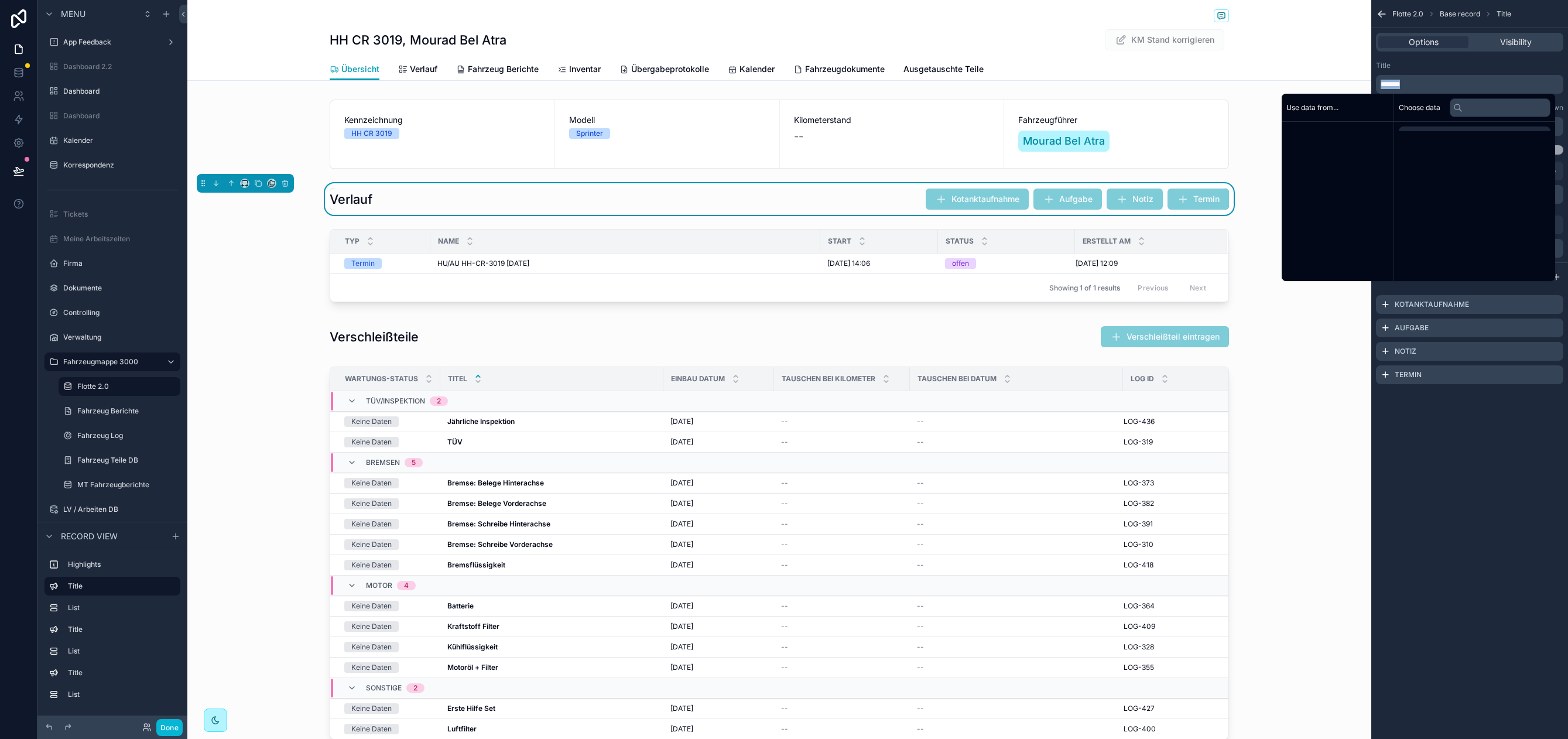
click at [1435, 88] on p "*******" at bounding box center [1470, 84] width 180 height 10
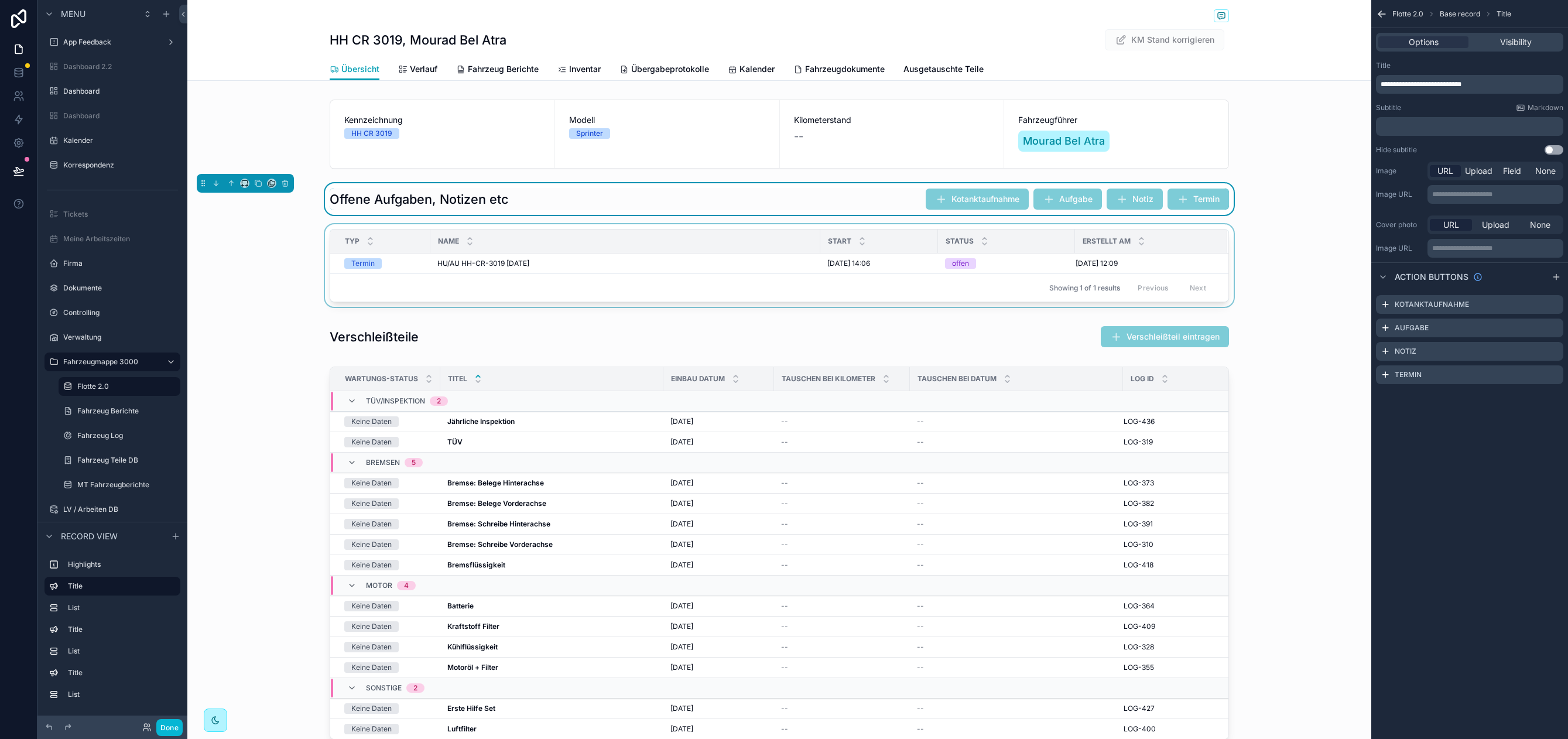
click at [487, 242] on div "Name" at bounding box center [625, 241] width 389 height 23
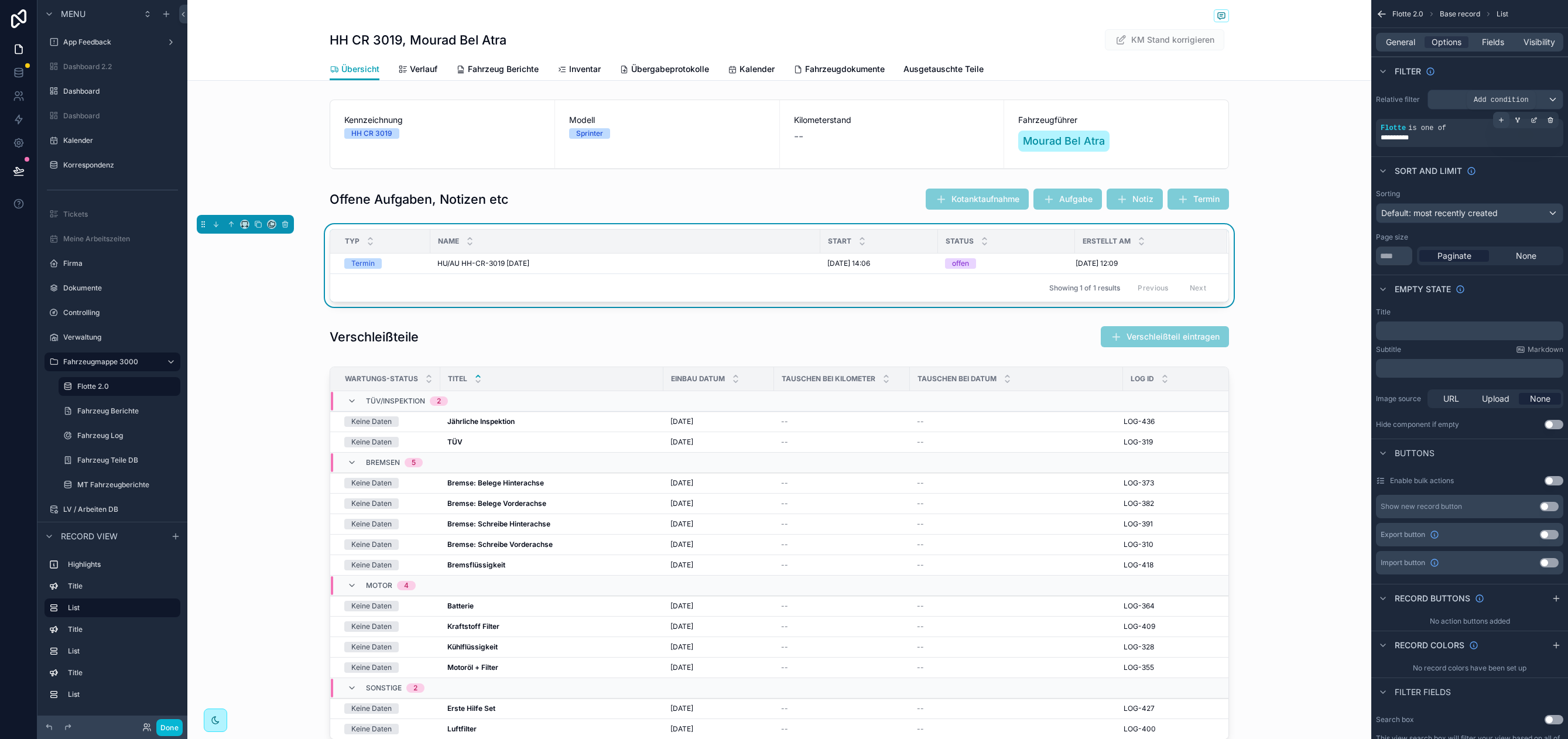
click at [1496, 120] on div "scrollable content" at bounding box center [1500, 120] width 16 height 16
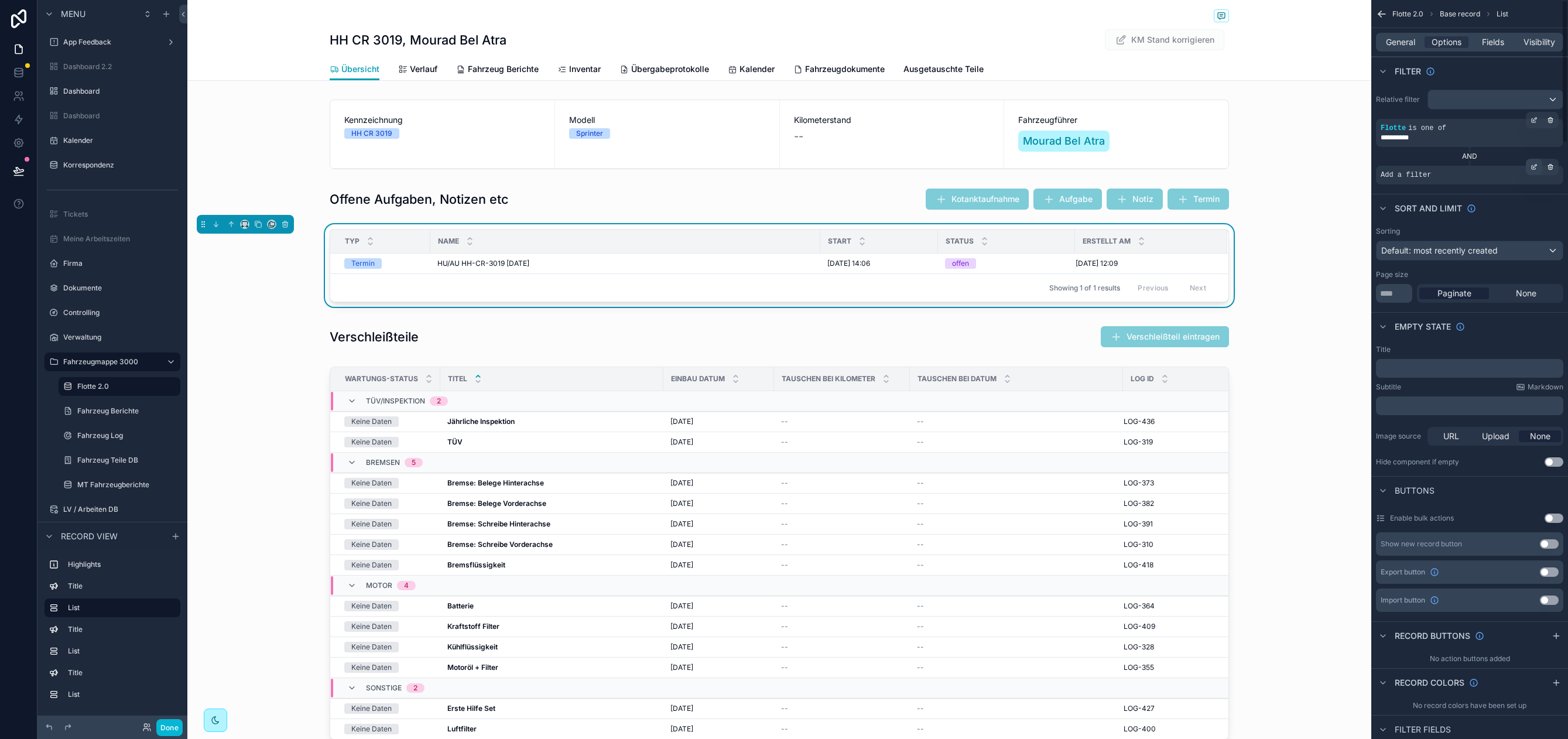
click at [1535, 167] on icon "scrollable content" at bounding box center [1535, 165] width 3 height 3
click at [1286, 157] on div "Select a field" at bounding box center [1262, 157] width 69 height 19
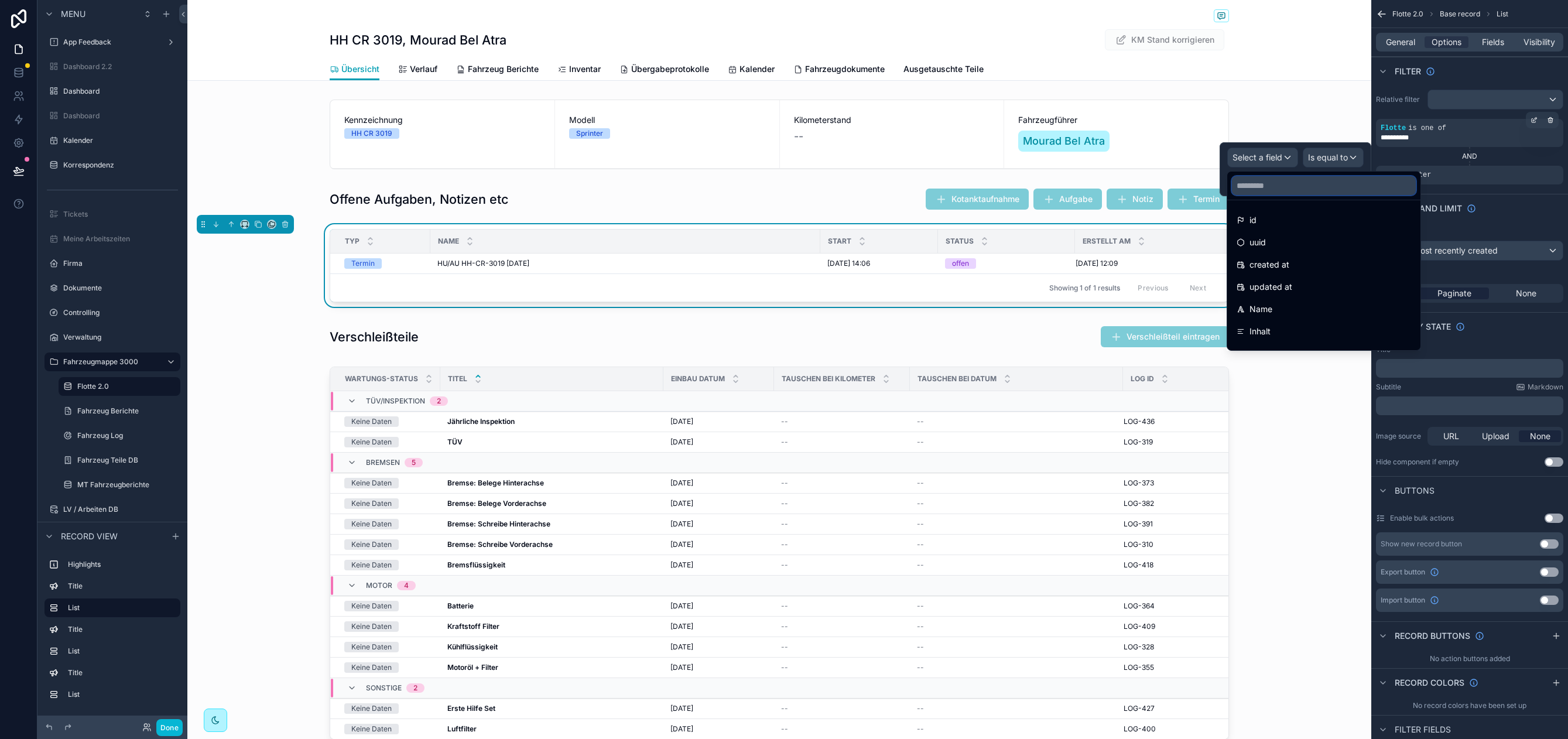
click at [1281, 178] on input "text" at bounding box center [1324, 185] width 184 height 19
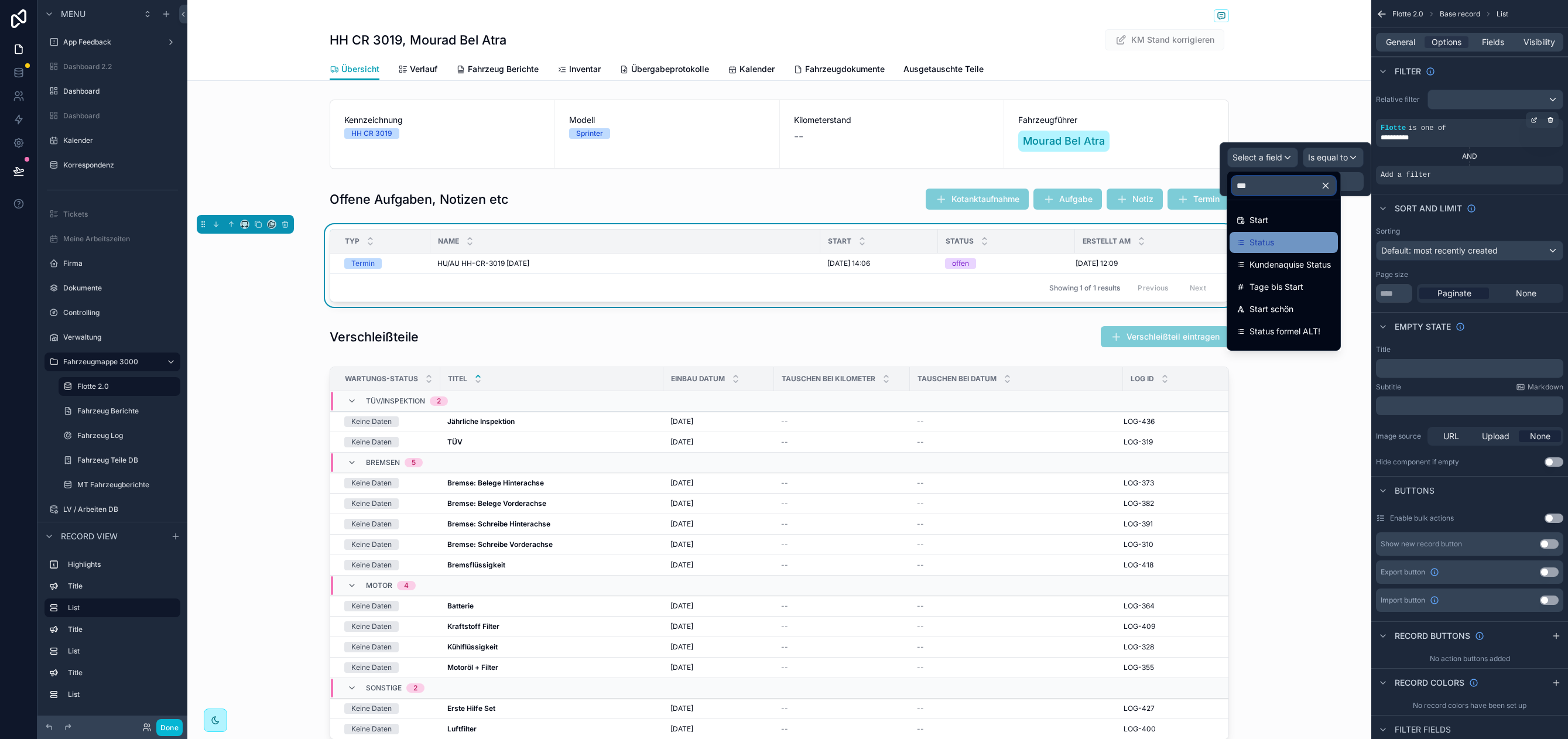
type input "***"
click at [1271, 239] on span "Status" at bounding box center [1262, 243] width 24 height 14
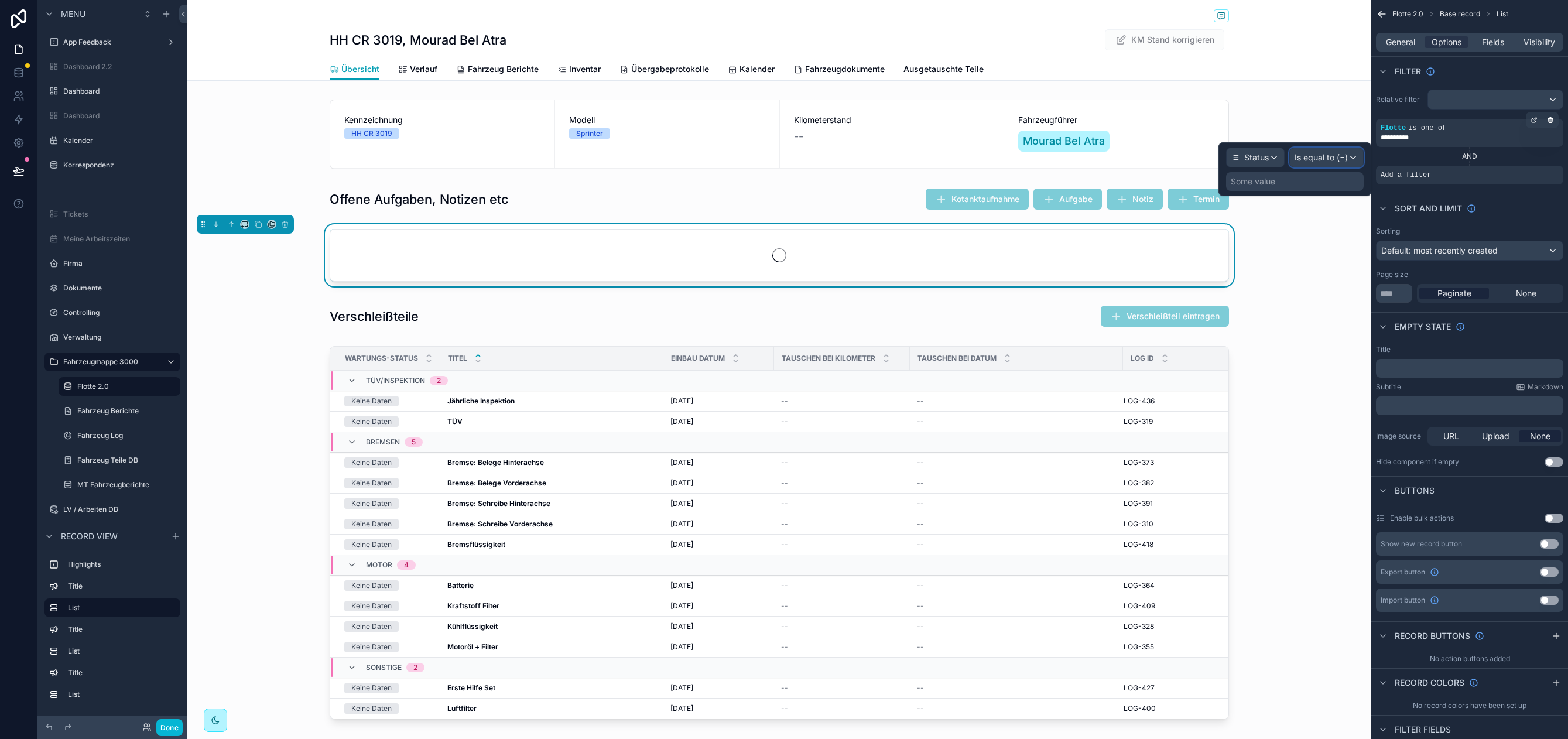
click at [1344, 159] on span "Is equal to (=)" at bounding box center [1321, 158] width 53 height 12
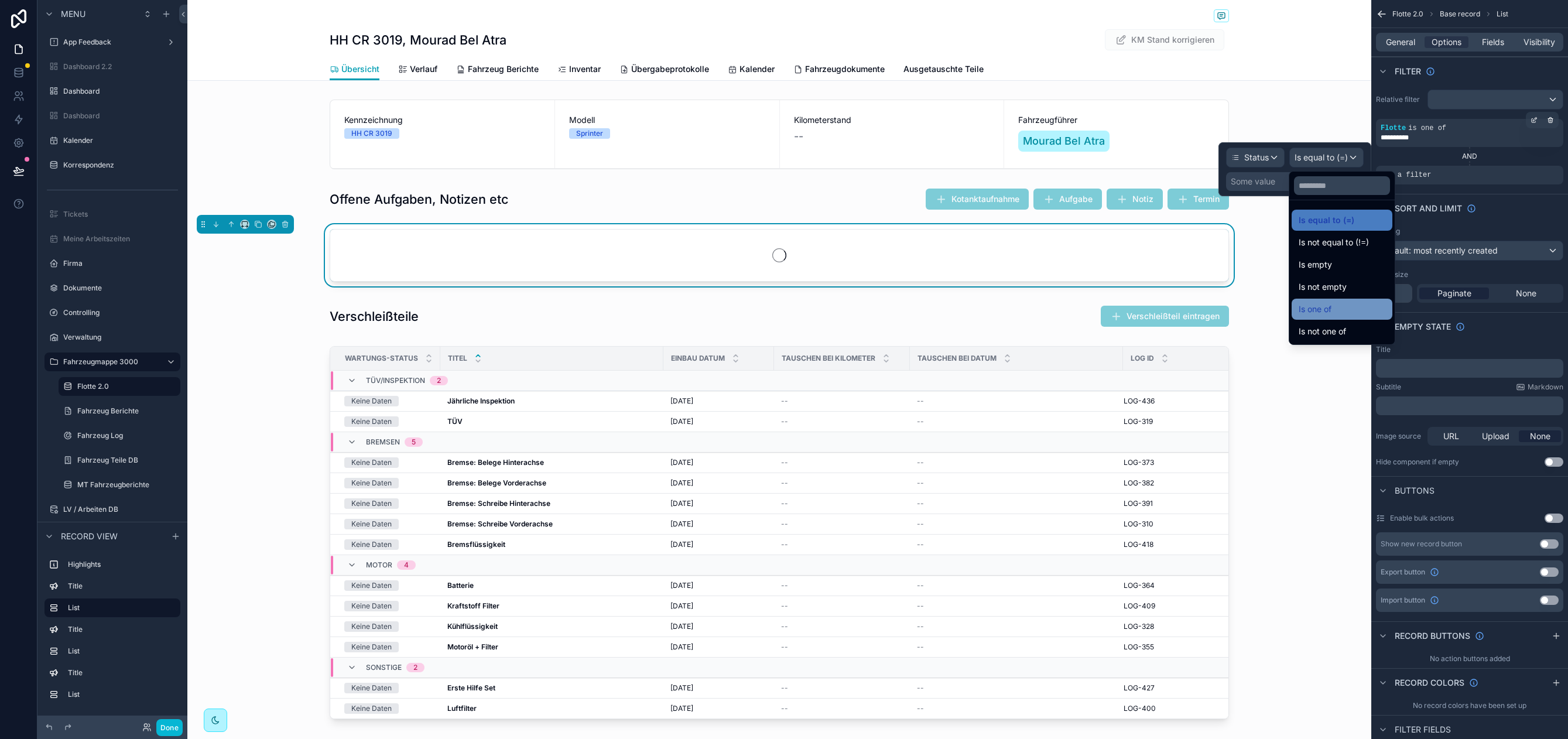
click at [1354, 306] on div "Is one of" at bounding box center [1342, 309] width 87 height 14
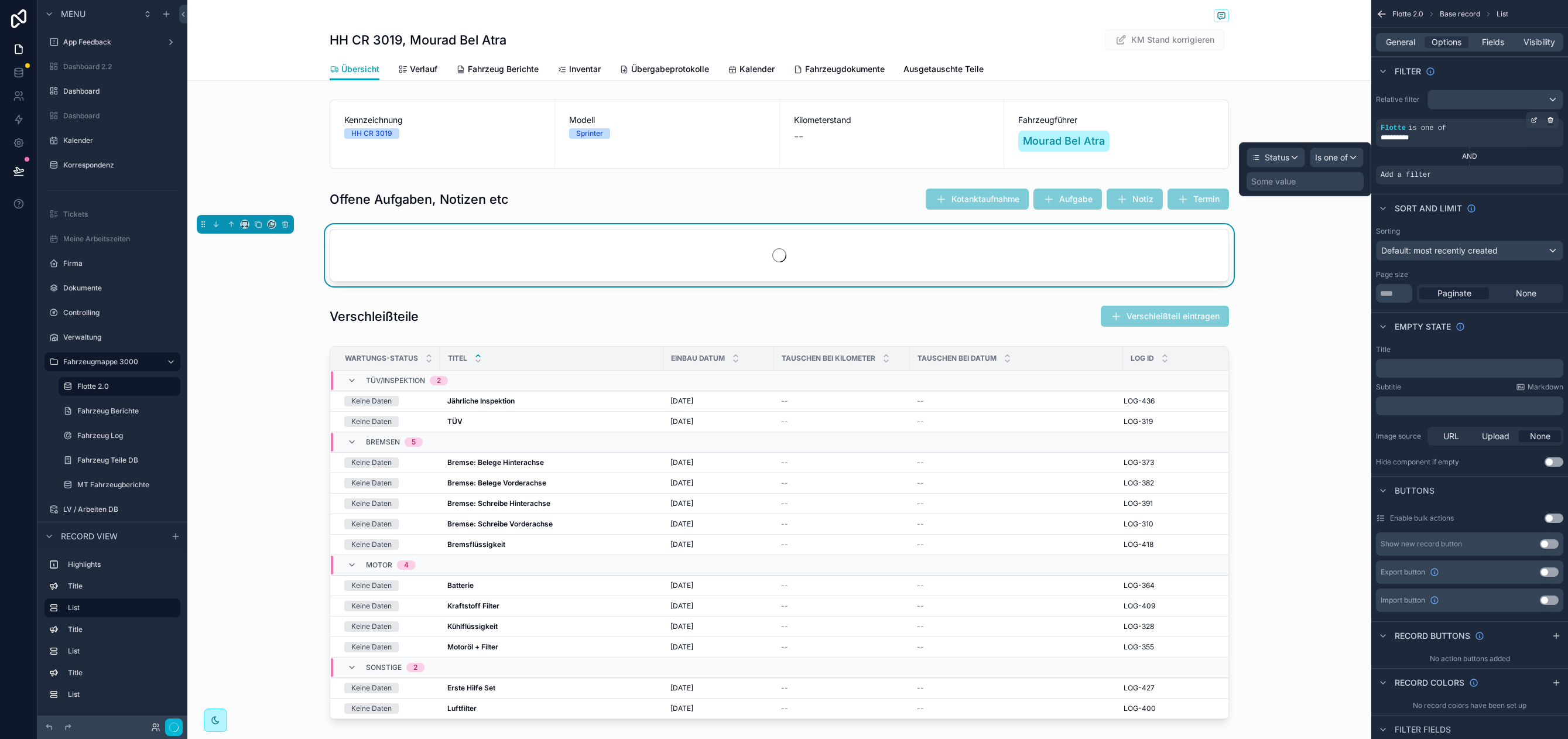
click at [1287, 177] on div "Some value" at bounding box center [1273, 182] width 44 height 12
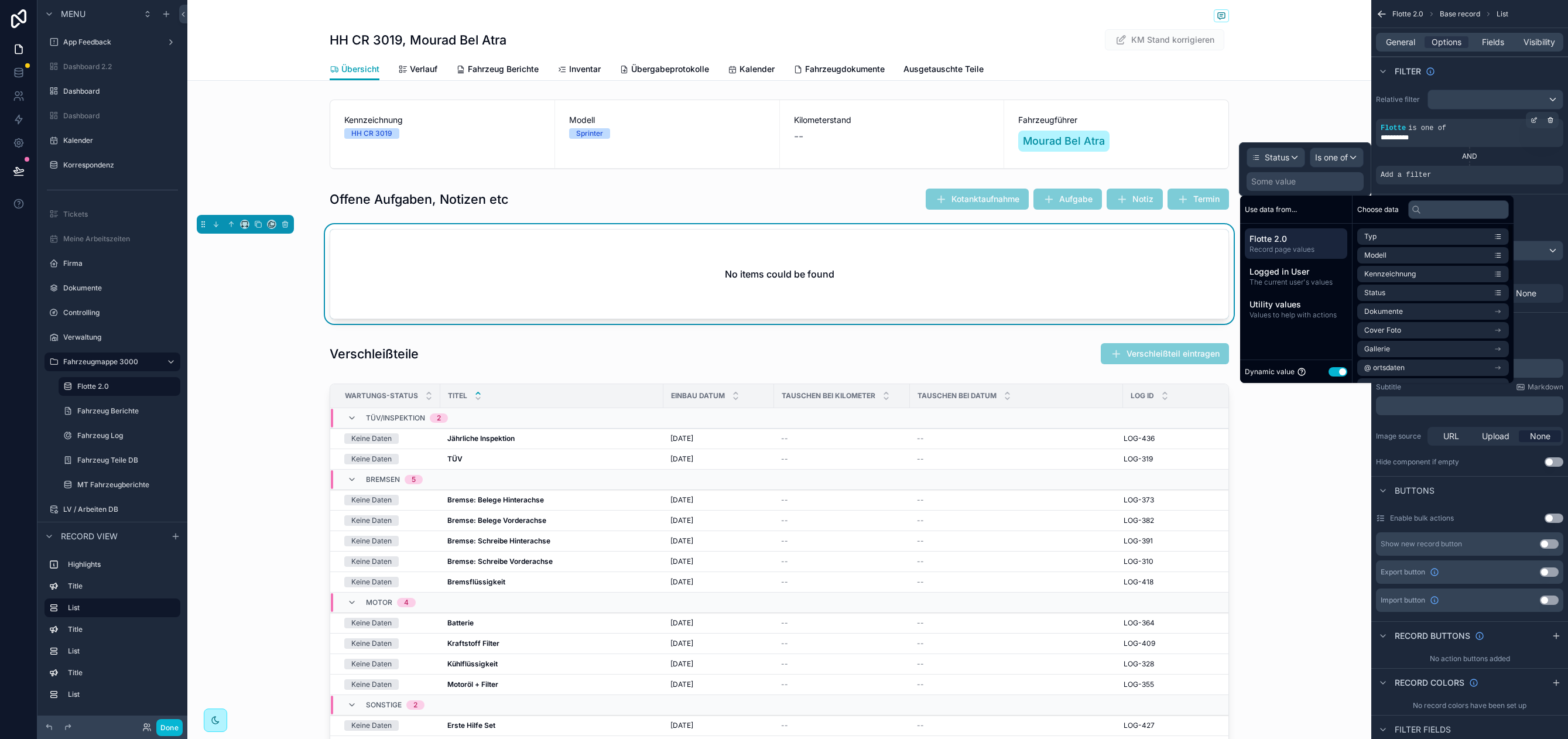
click at [1340, 373] on button "Use setting" at bounding box center [1337, 371] width 19 height 10
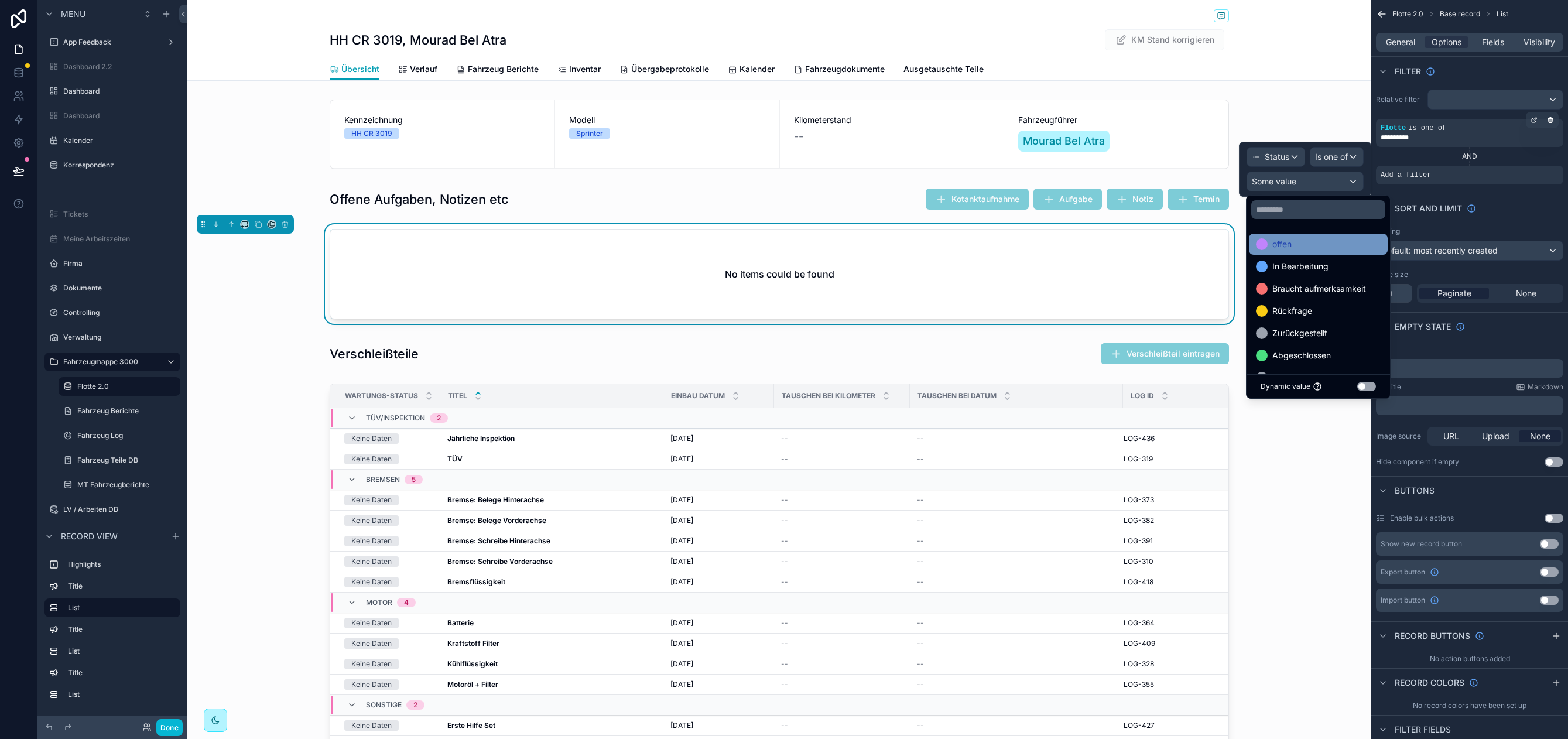
click at [1347, 243] on div "offen" at bounding box center [1318, 244] width 125 height 14
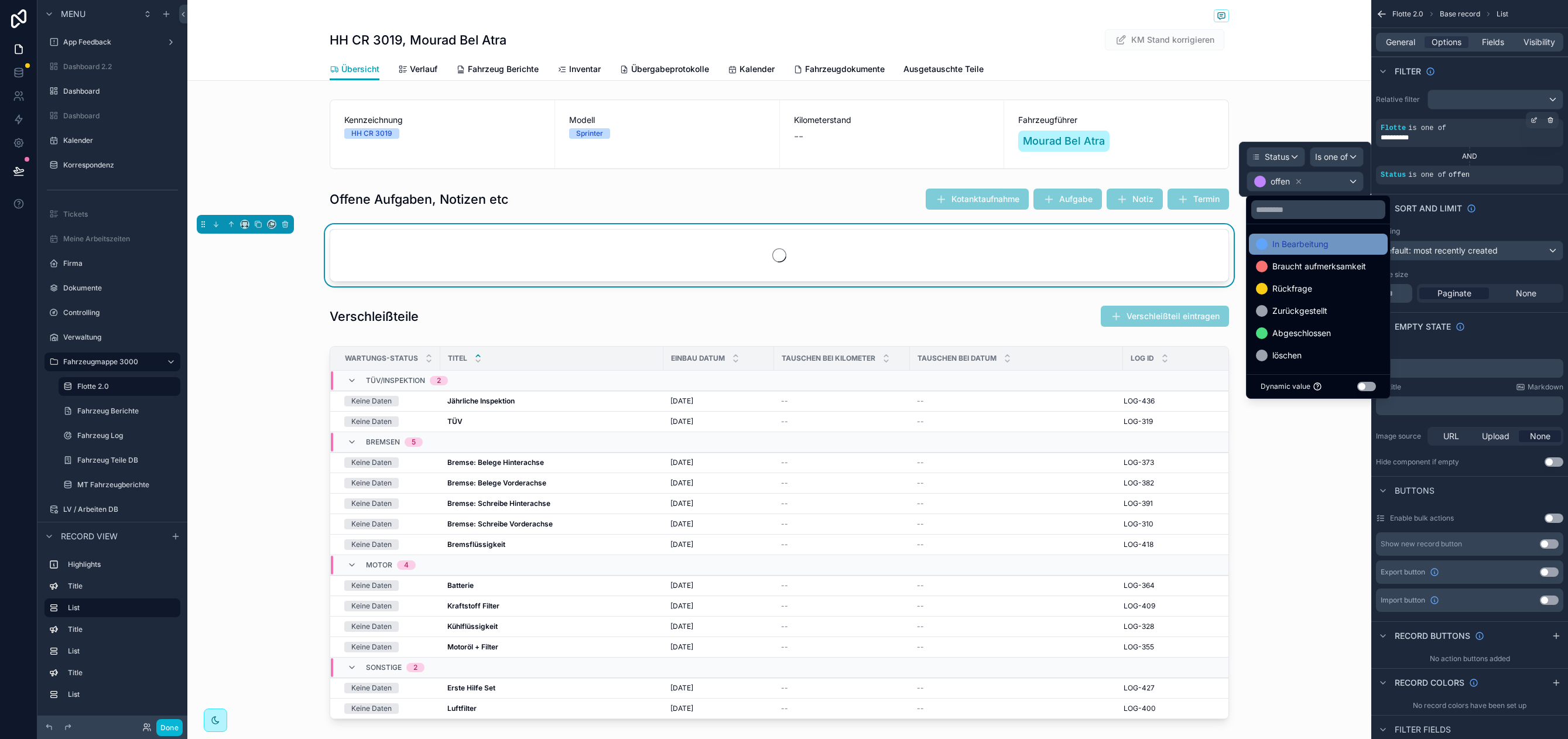
click at [1314, 249] on span "In Bearbeitung" at bounding box center [1300, 244] width 56 height 14
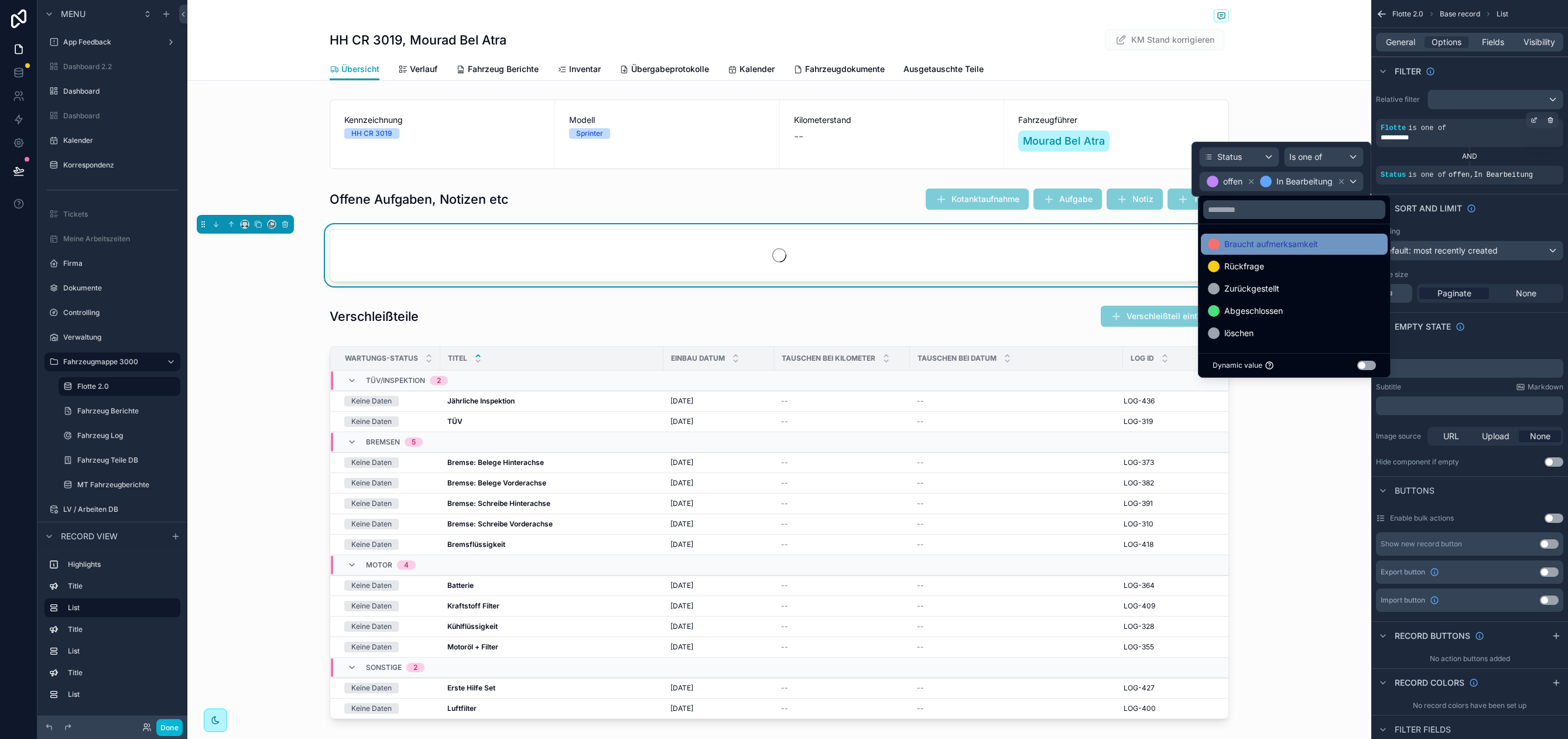
click at [1311, 248] on span "Braucht aufmerksamkeit" at bounding box center [1271, 244] width 94 height 14
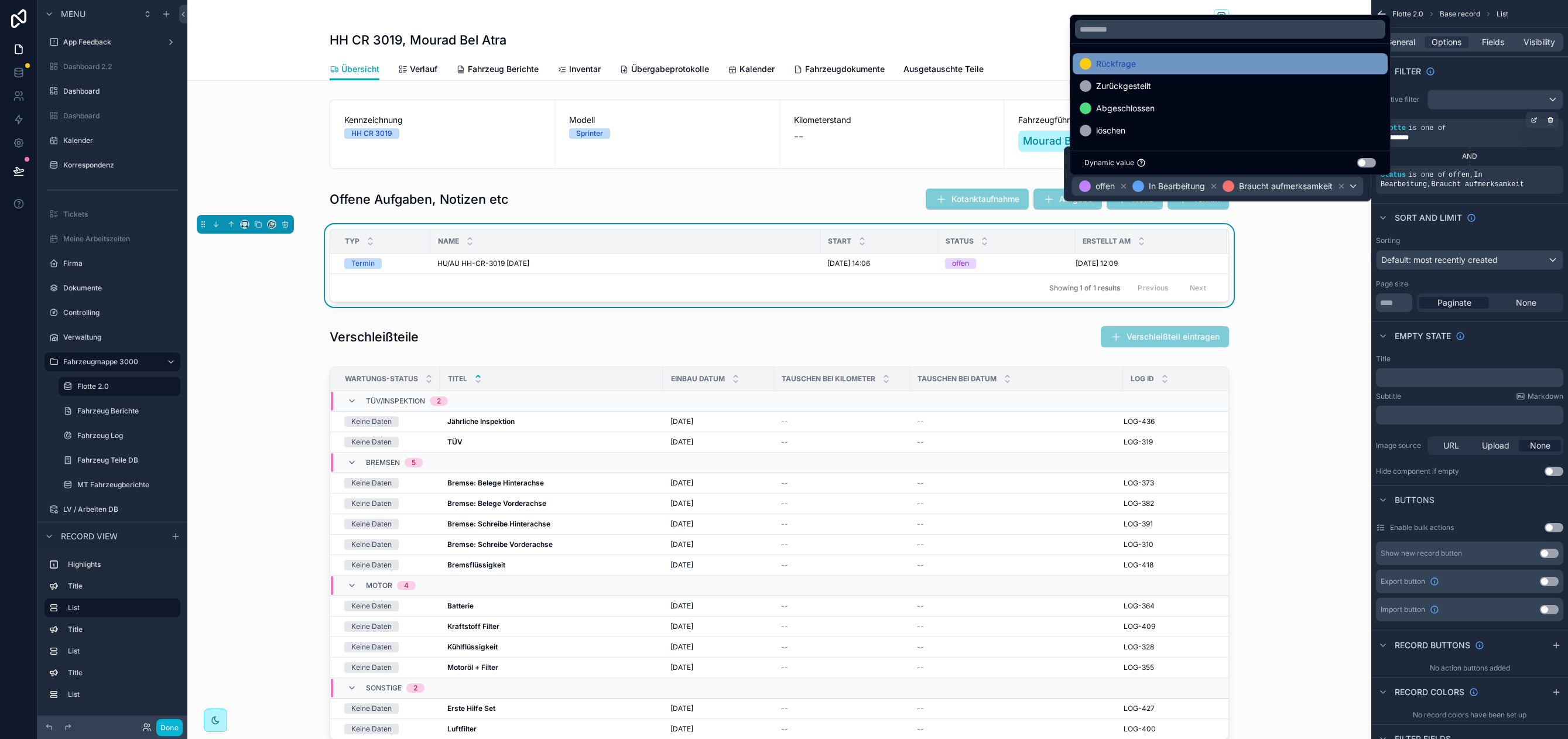
click at [1150, 55] on div "Rückfrage" at bounding box center [1230, 64] width 315 height 21
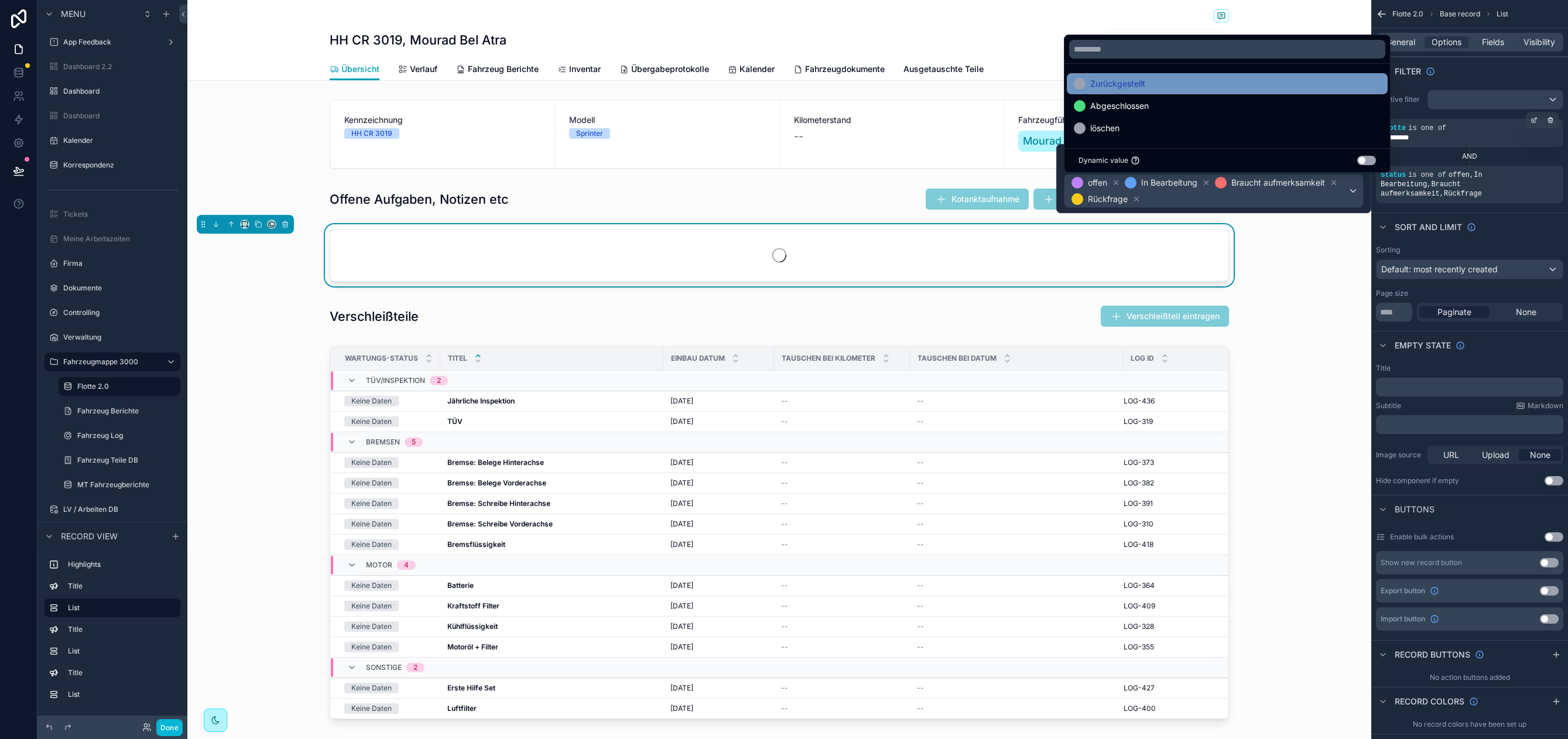
click at [1151, 86] on div "Zurückgestellt" at bounding box center [1227, 84] width 307 height 14
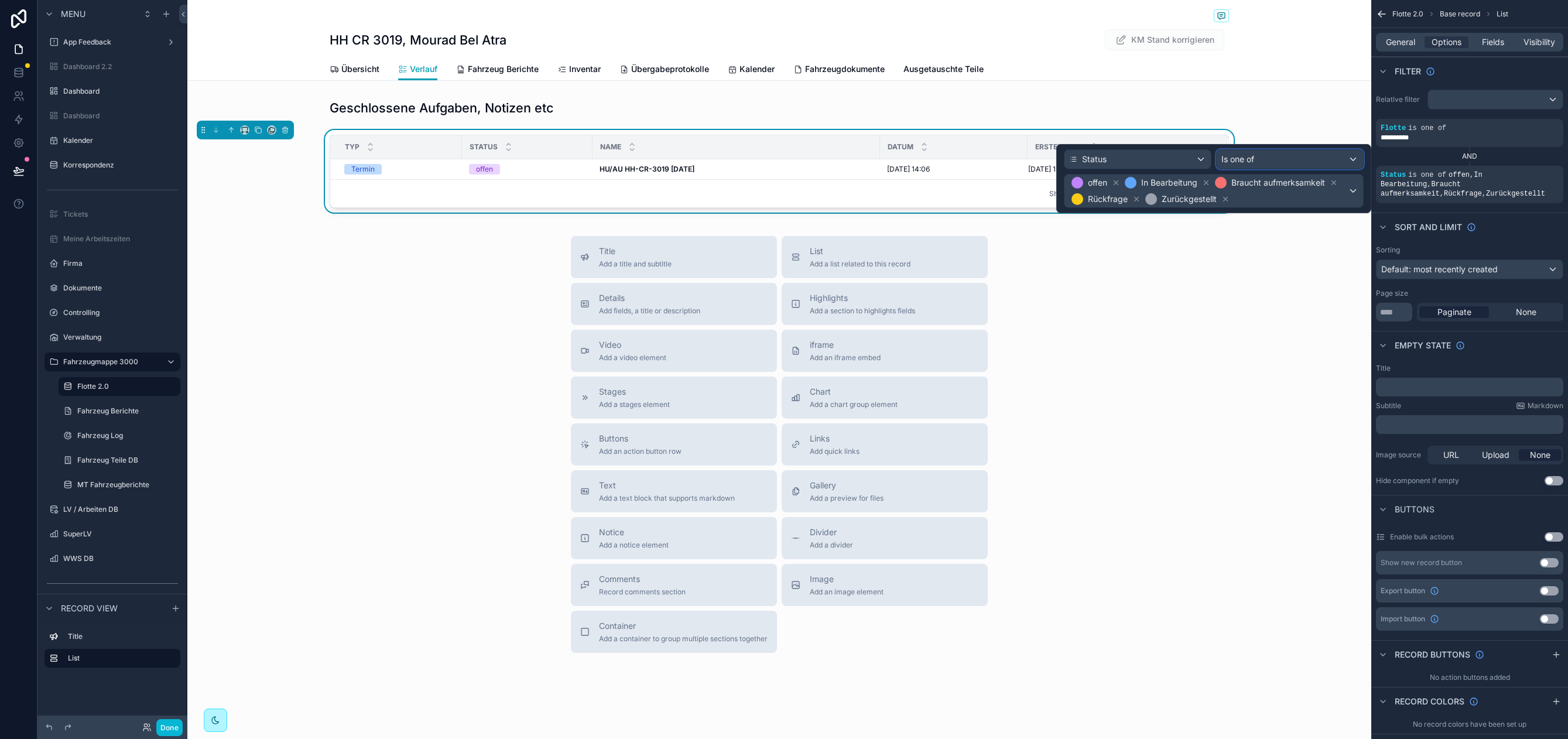
click at [1273, 159] on div "Is one of" at bounding box center [1289, 159] width 146 height 19
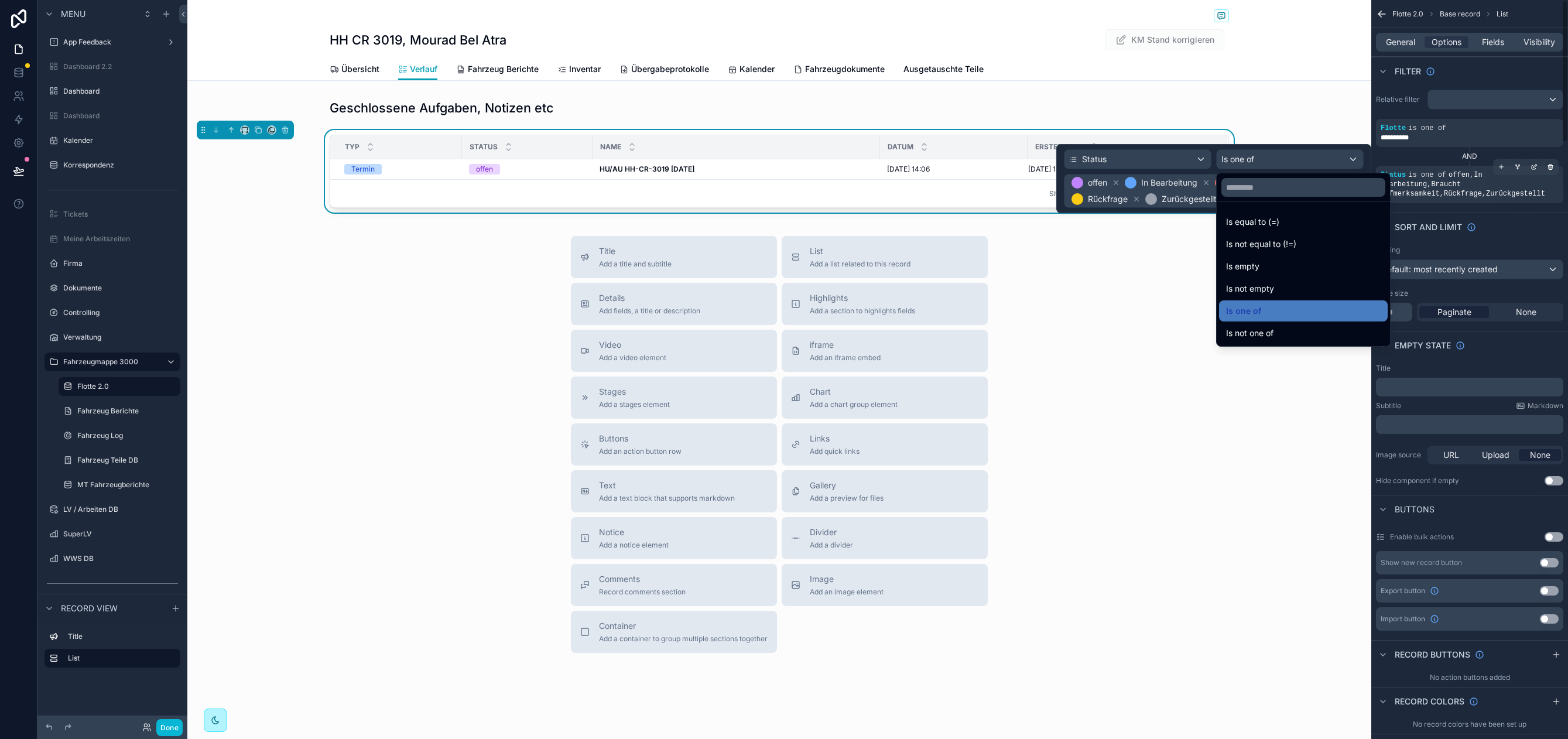
drag, startPoint x: 1481, startPoint y: 182, endPoint x: 1491, endPoint y: 180, distance: 10.2
click at [1481, 182] on div "Status is one of offen , In Bearbeitung , [PERSON_NAME] aufmerksamkeit , Rückfr…" at bounding box center [1469, 185] width 178 height 28
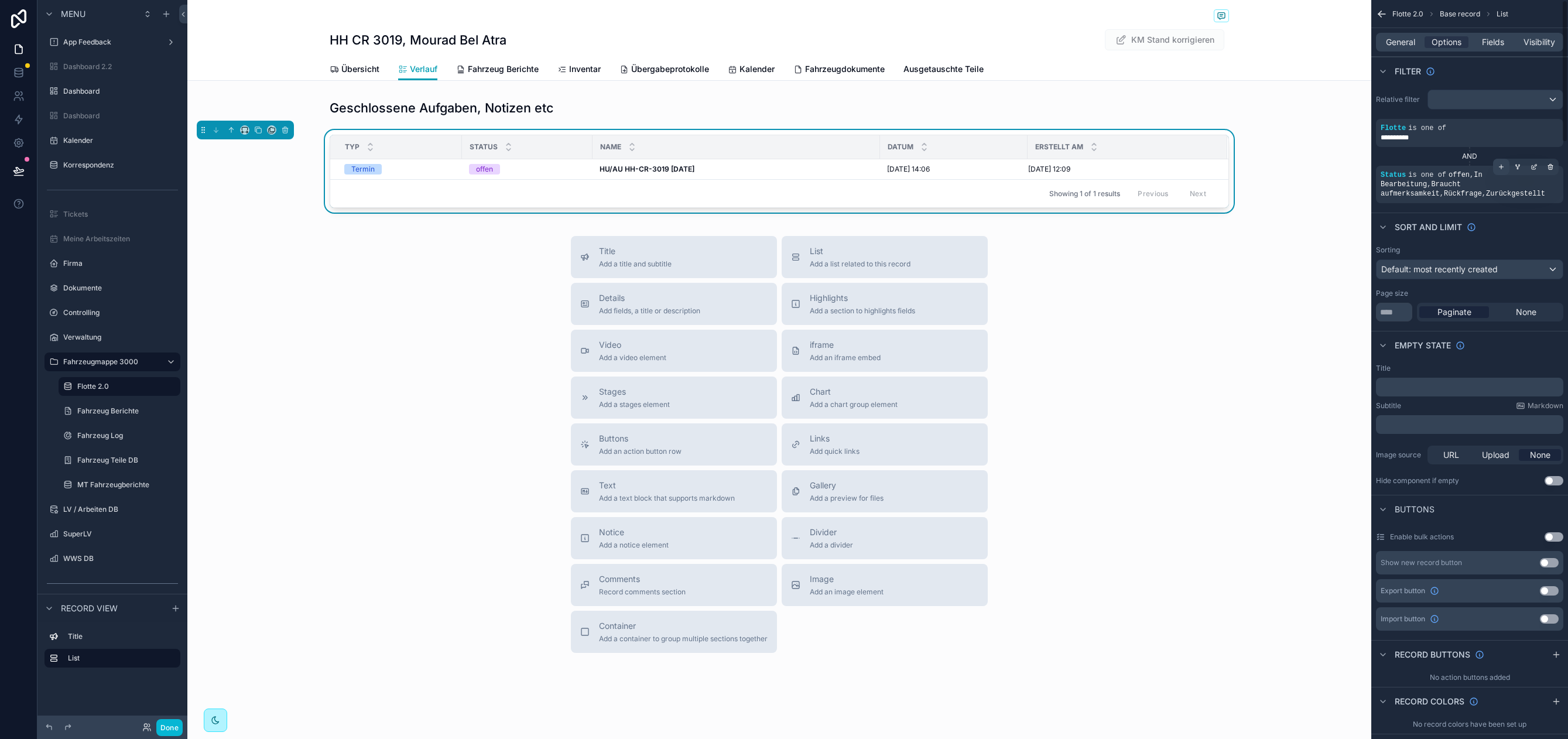
drag, startPoint x: 1475, startPoint y: 176, endPoint x: 1495, endPoint y: 173, distance: 20.2
click at [1477, 176] on span "offen , In Bearbeitung , [PERSON_NAME] aufmerksamkeit , Rückfrage , Zurückgeste…" at bounding box center [1462, 185] width 165 height 27
click at [1531, 169] on icon "scrollable content" at bounding box center [1533, 167] width 4 height 4
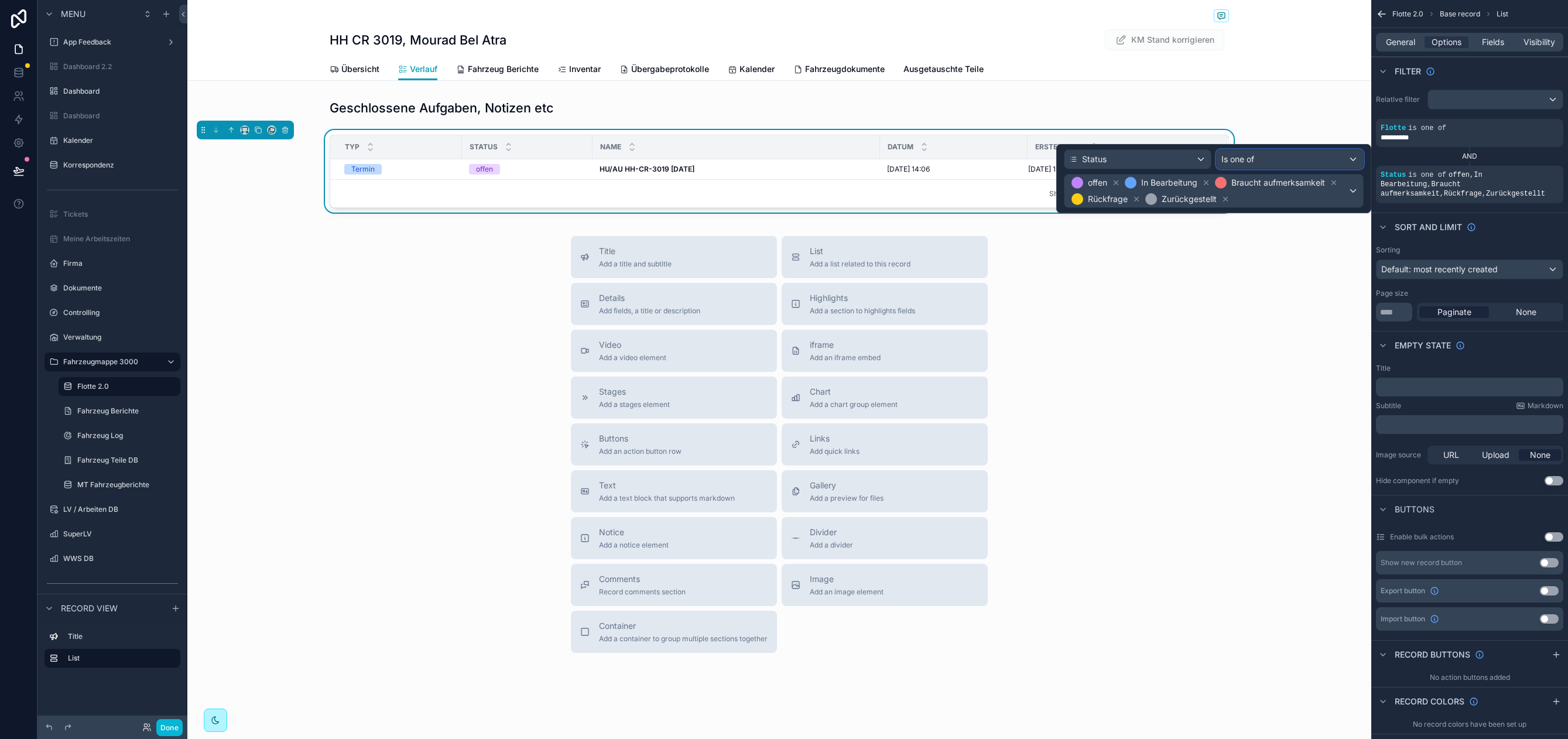
click at [1245, 155] on span "Is one of" at bounding box center [1237, 159] width 33 height 12
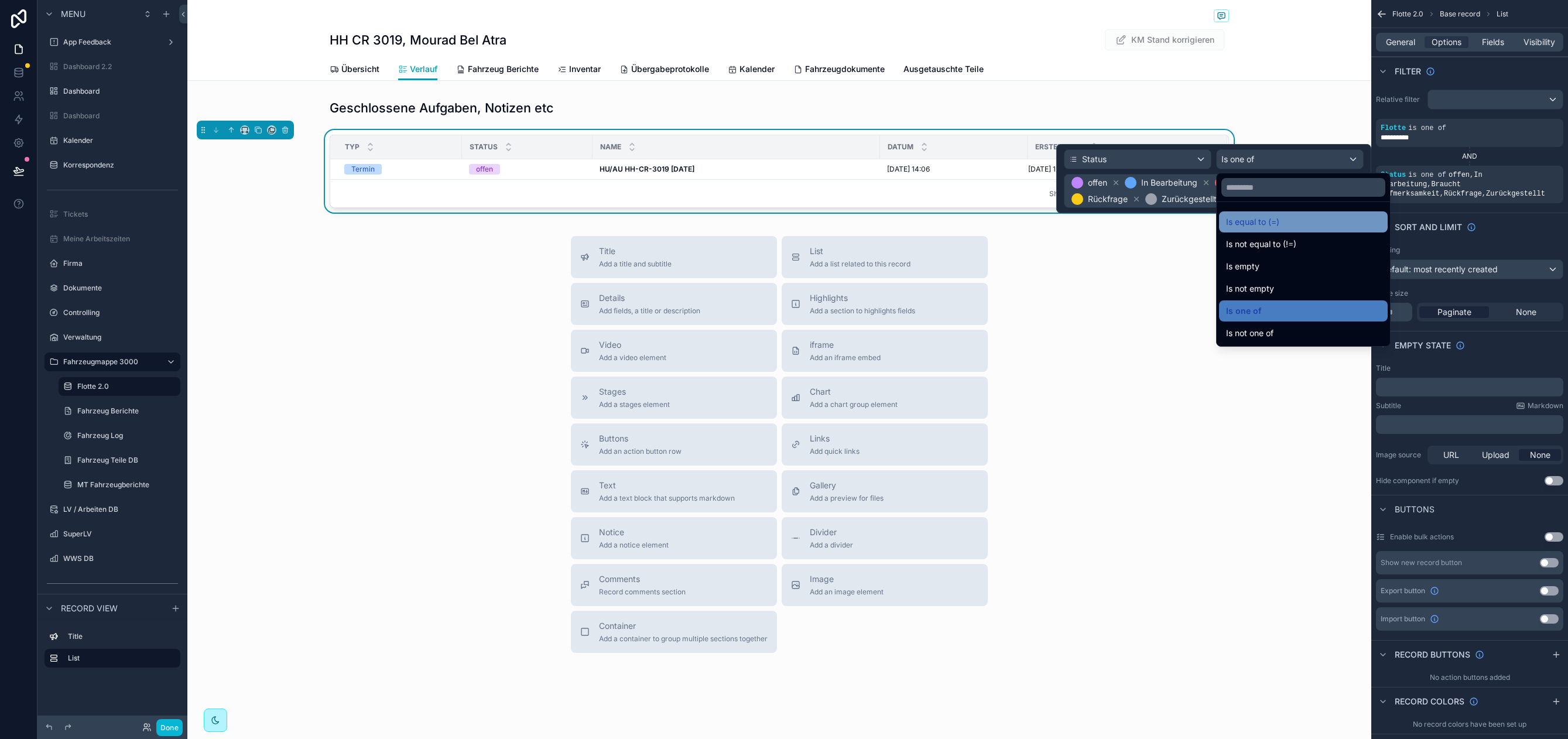
click at [1277, 223] on span "Is equal to (=)" at bounding box center [1252, 222] width 53 height 14
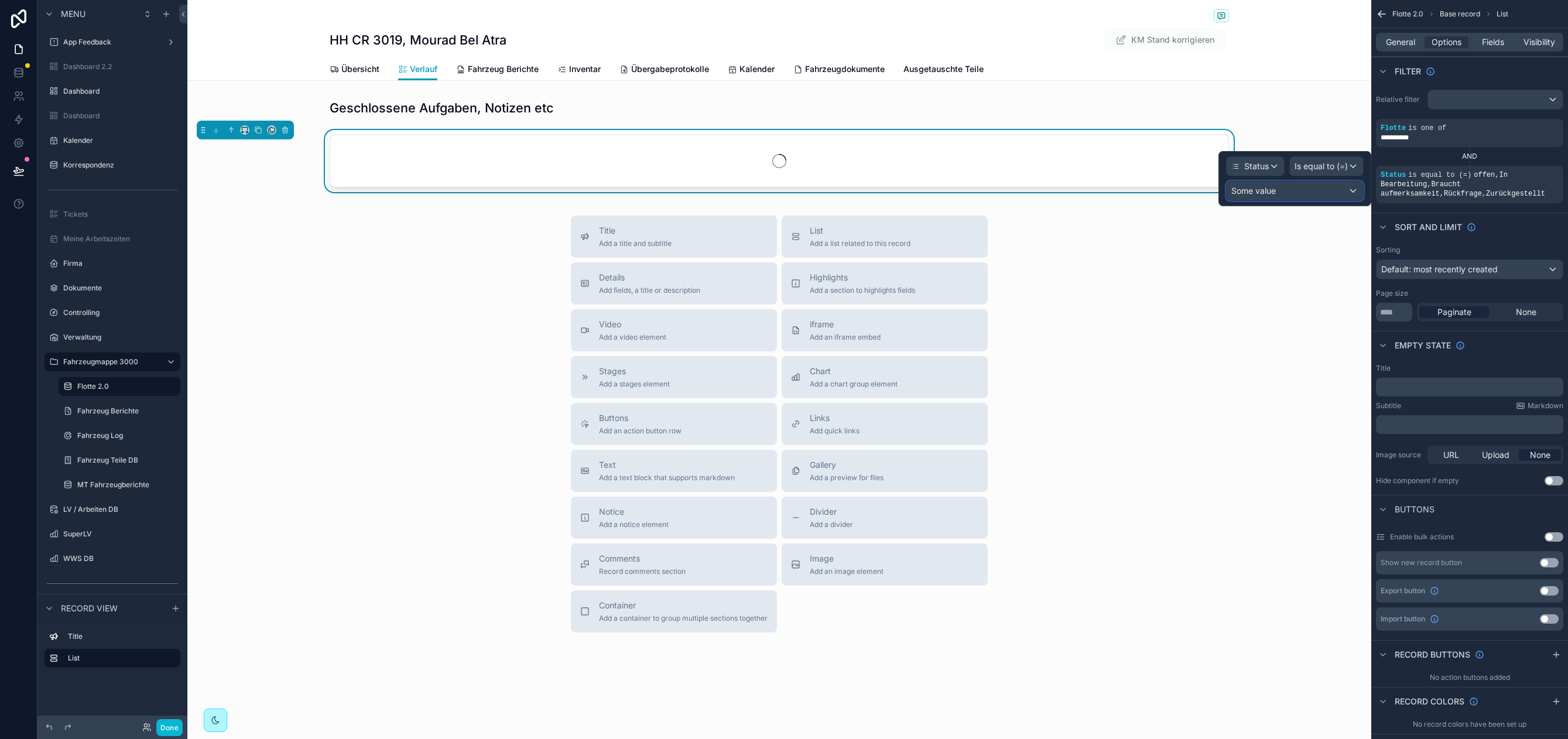
click at [1310, 189] on div "Some value" at bounding box center [1295, 191] width 136 height 19
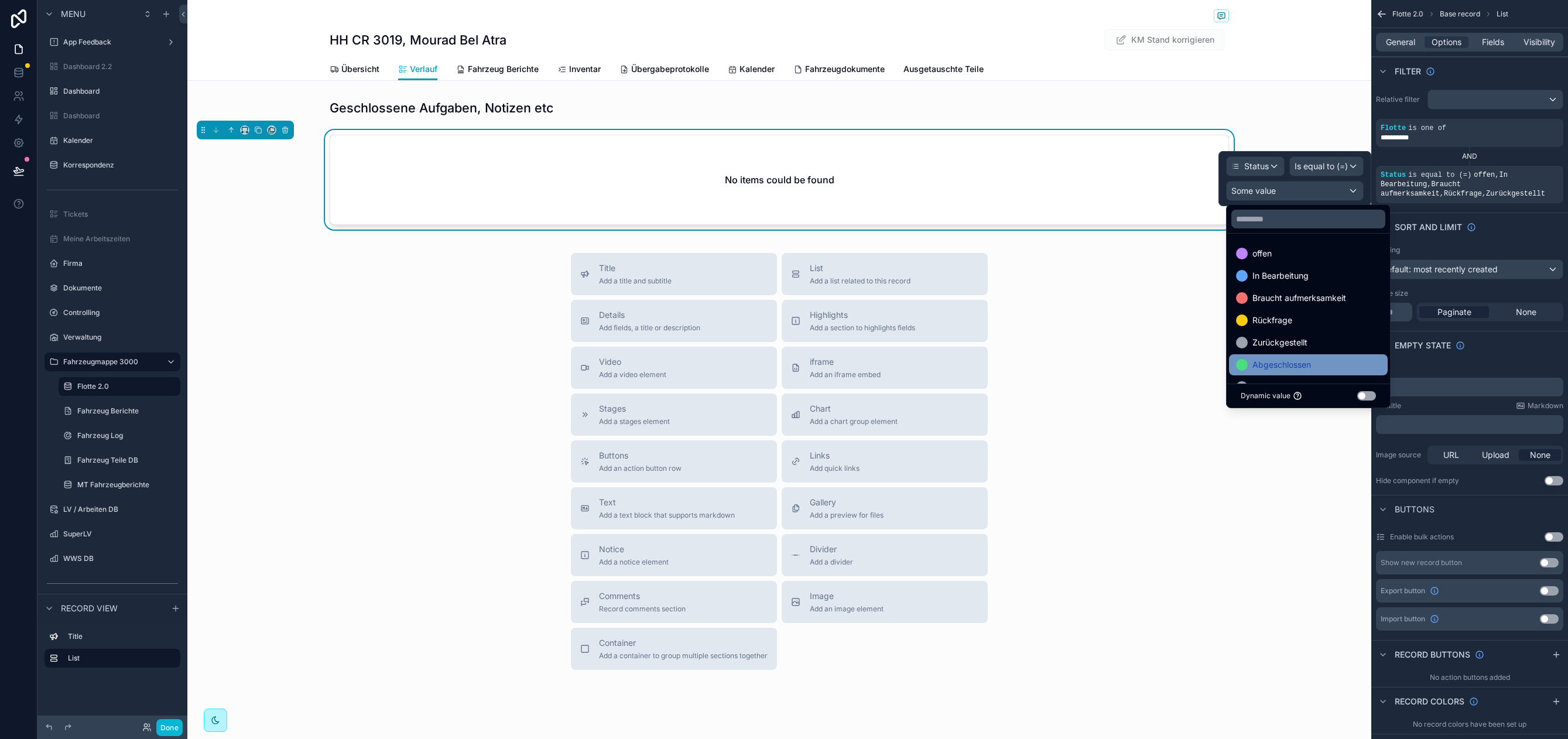
click at [1308, 364] on span "Abgeschlossen" at bounding box center [1281, 365] width 59 height 14
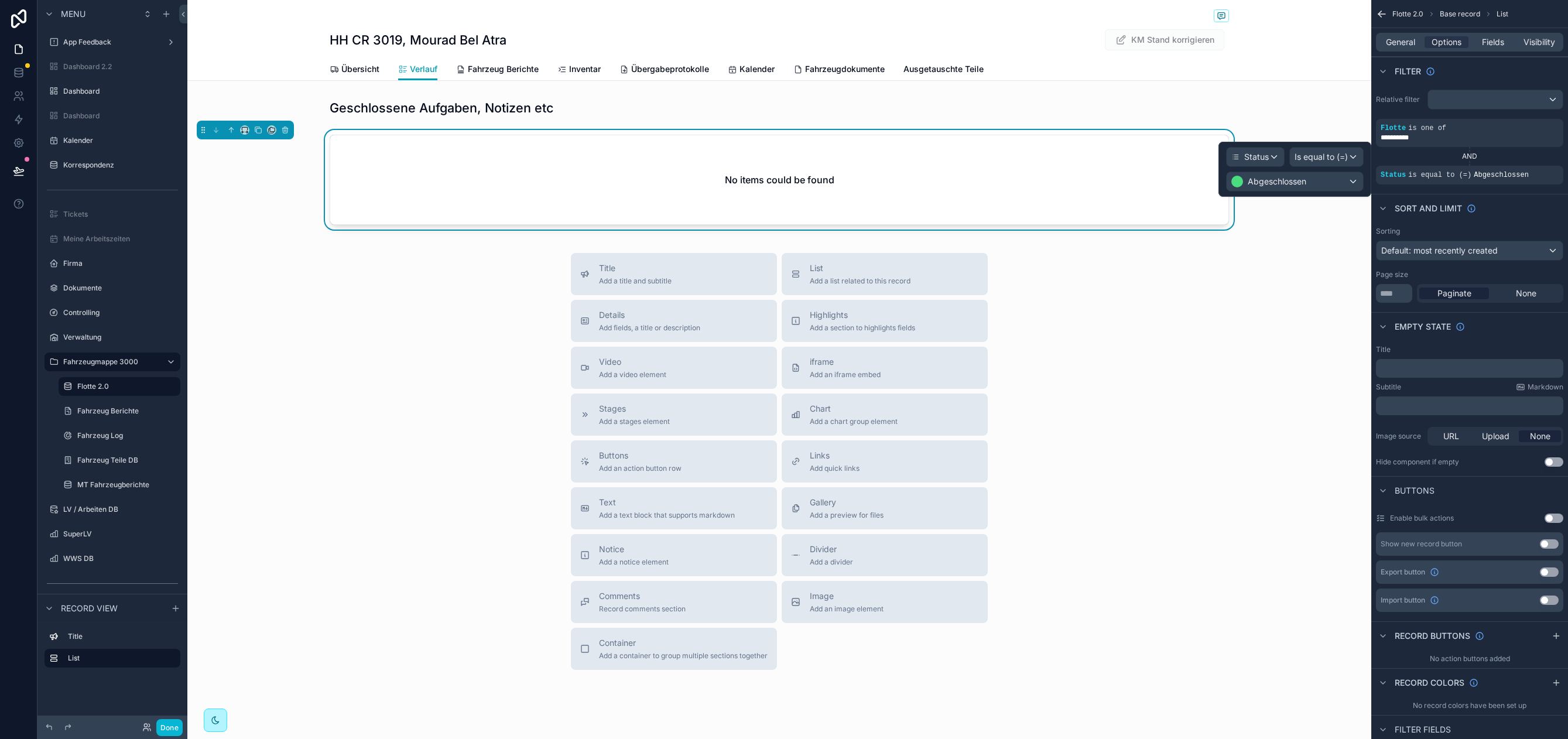
click at [357, 317] on div "Title Add a title and subtitle List Add a list related to this record Details A…" at bounding box center [779, 462] width 1184 height 417
click at [772, 165] on div "No items could be found" at bounding box center [779, 180] width 898 height 89
click at [1432, 354] on div "Title ﻿" at bounding box center [1469, 361] width 187 height 33
click at [1432, 364] on p "﻿" at bounding box center [1470, 368] width 180 height 10
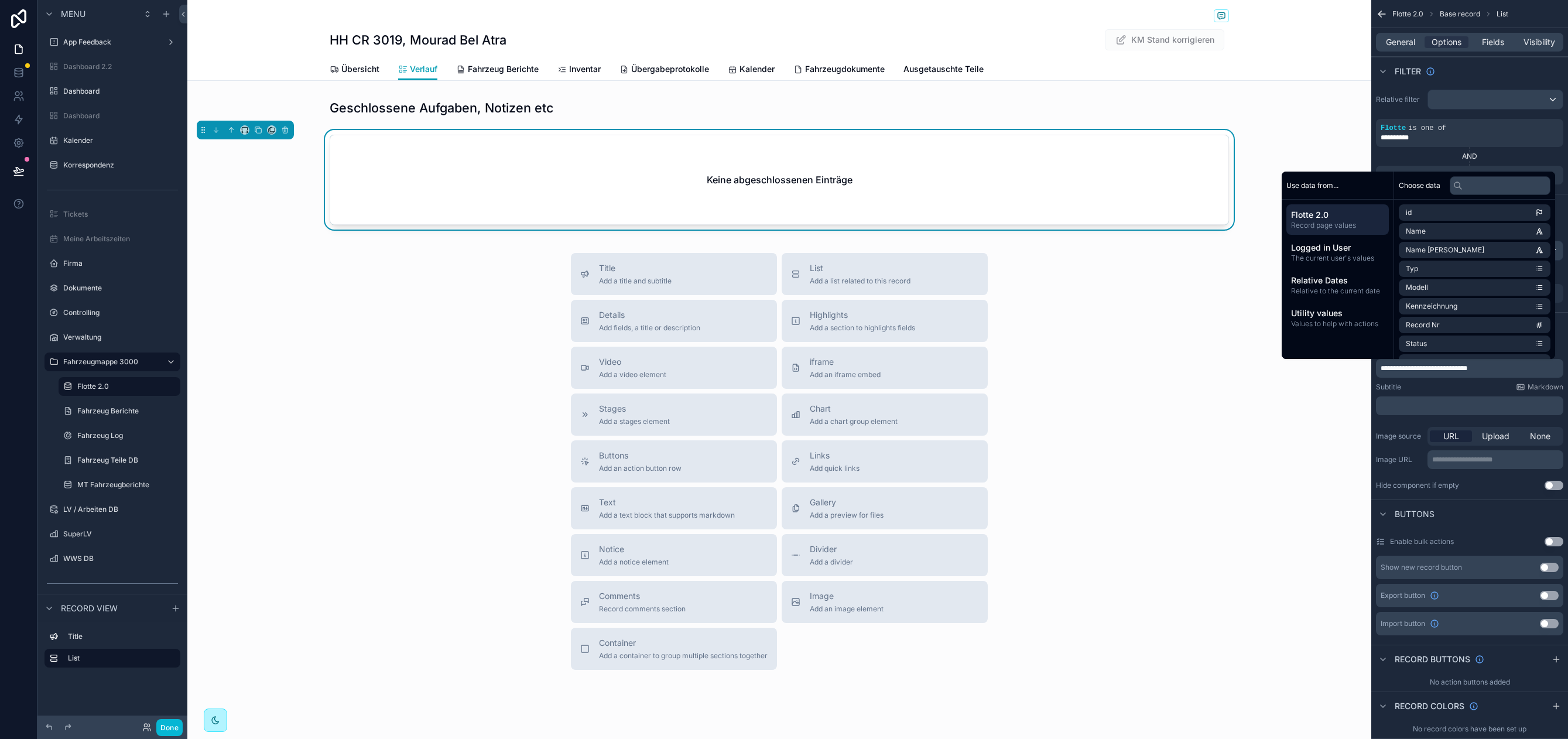
click at [1189, 542] on div "Title Add a title and subtitle List Add a list related to this record Details A…" at bounding box center [779, 462] width 1184 height 417
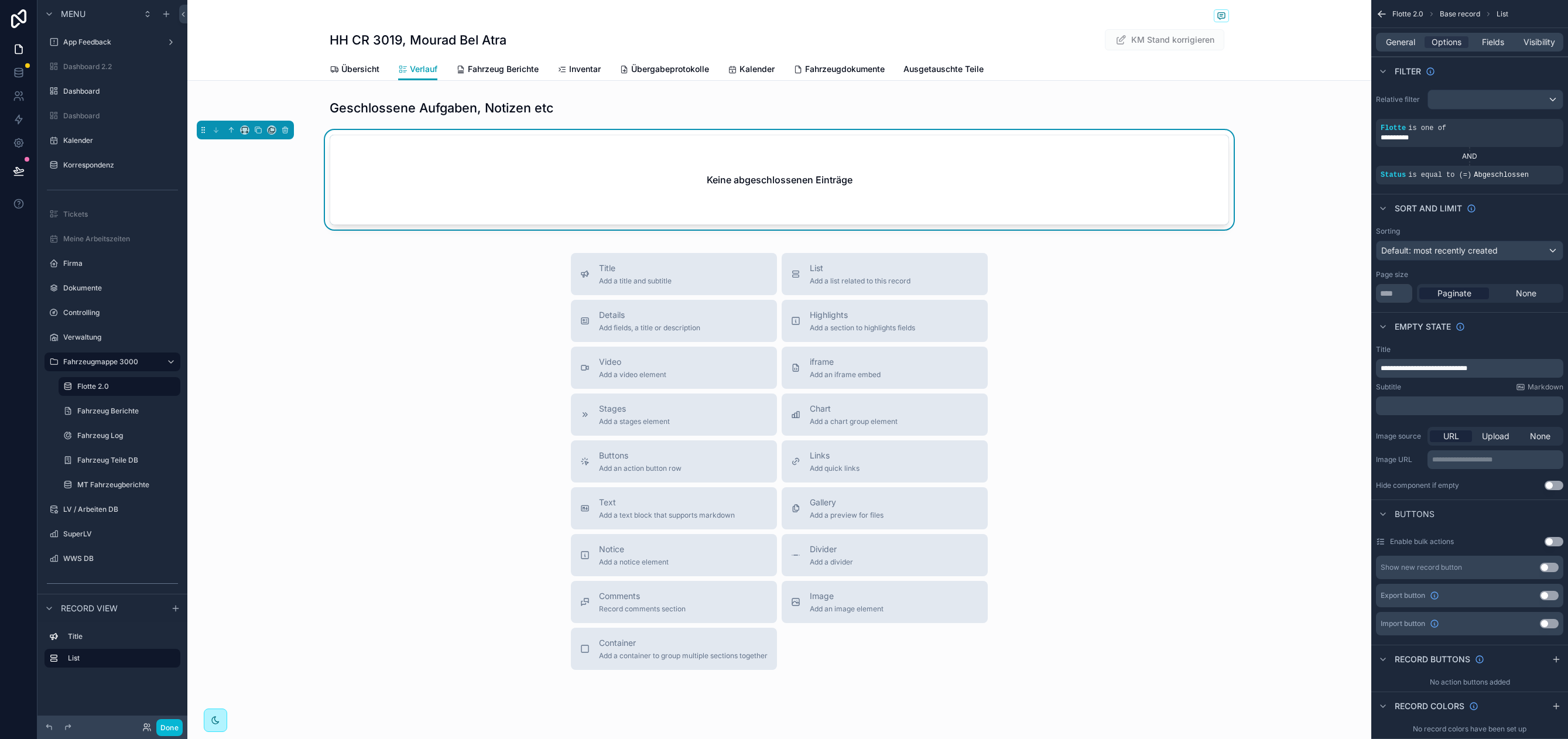
click at [346, 242] on div "HH CR 3019, Mourad Bel Atra KM Stand korrigieren Verlauf Übersicht Verlauf Fahr…" at bounding box center [779, 382] width 1184 height 763
drag, startPoint x: 356, startPoint y: 63, endPoint x: 530, endPoint y: 358, distance: 342.5
click at [356, 63] on span "Übersicht" at bounding box center [360, 69] width 38 height 12
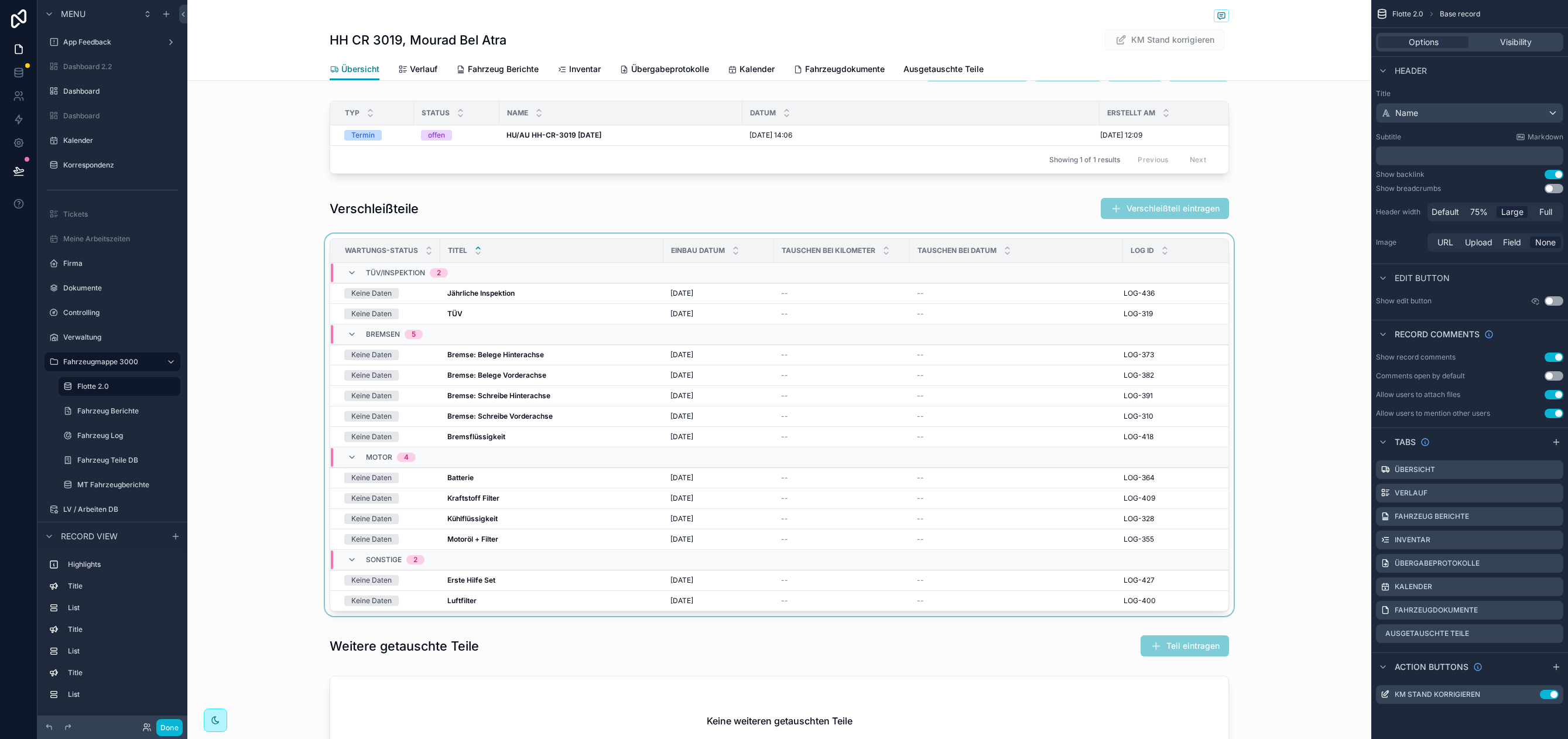
scroll to position [180, 0]
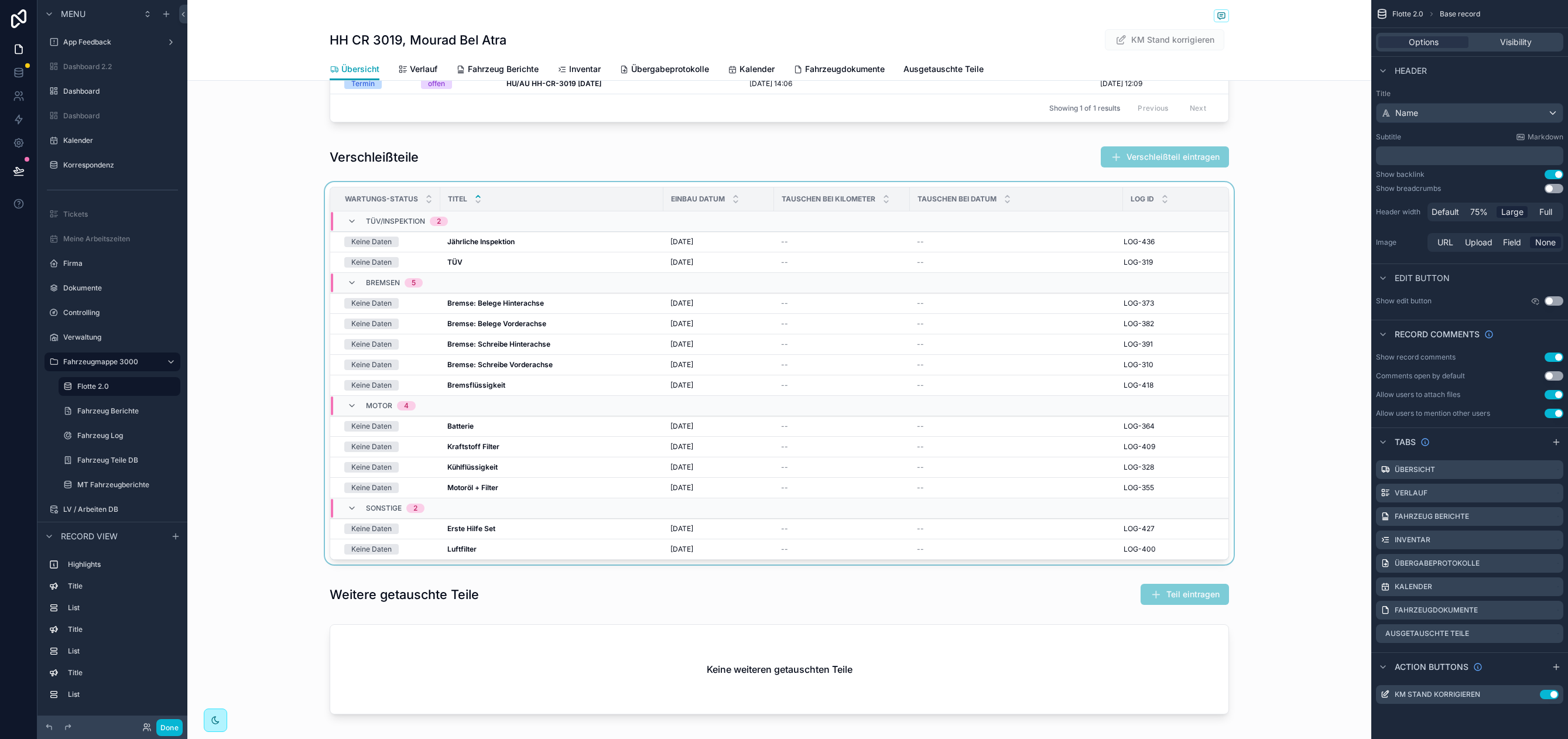
click at [672, 364] on div "scrollable content" at bounding box center [779, 375] width 1184 height 387
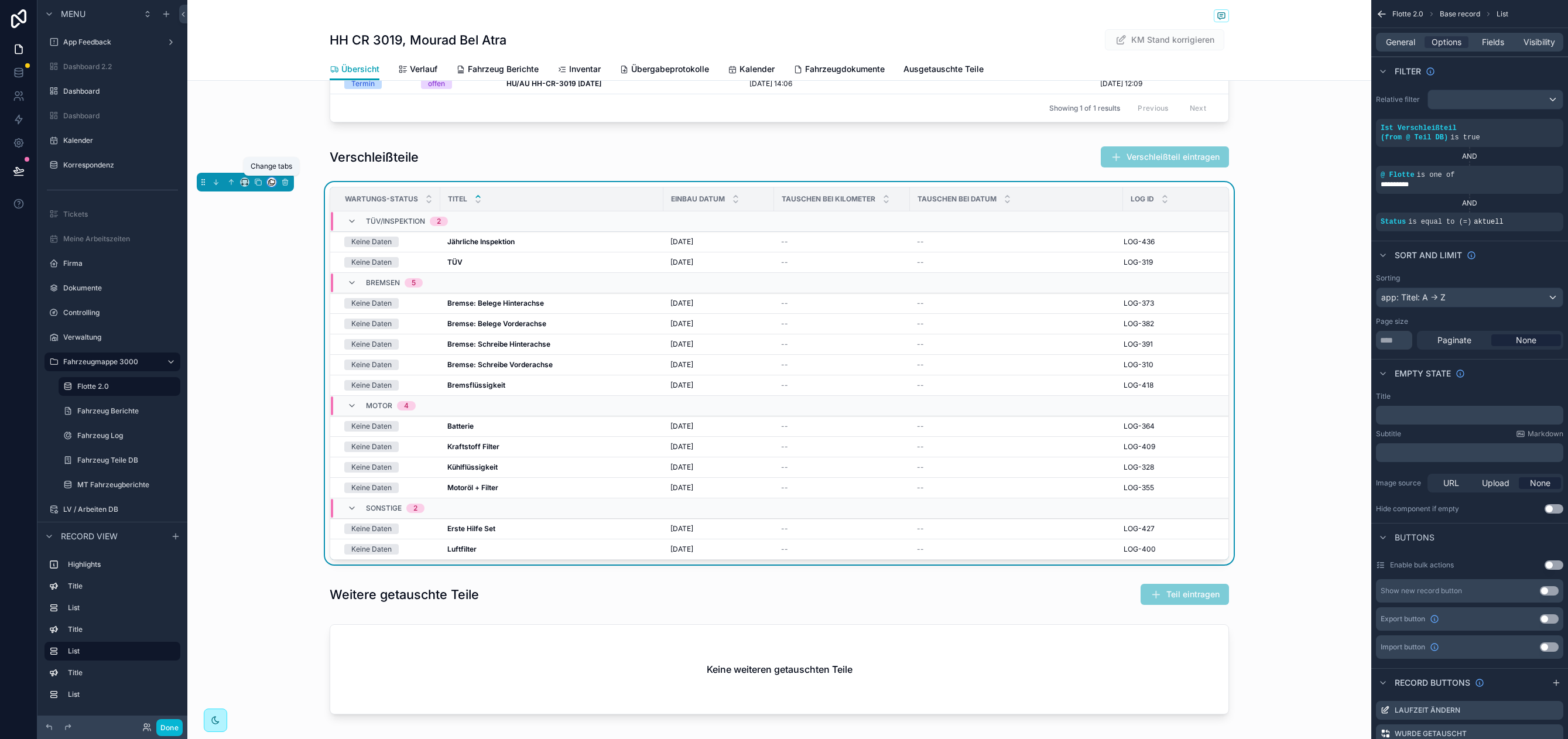
click at [270, 183] on icon "scrollable content" at bounding box center [272, 182] width 8 height 8
drag, startPoint x: 235, startPoint y: 213, endPoint x: 243, endPoint y: 191, distance: 23.4
click at [235, 213] on div "scrollable content" at bounding box center [784, 370] width 1568 height 739
click at [257, 182] on icon "scrollable content" at bounding box center [258, 182] width 8 height 8
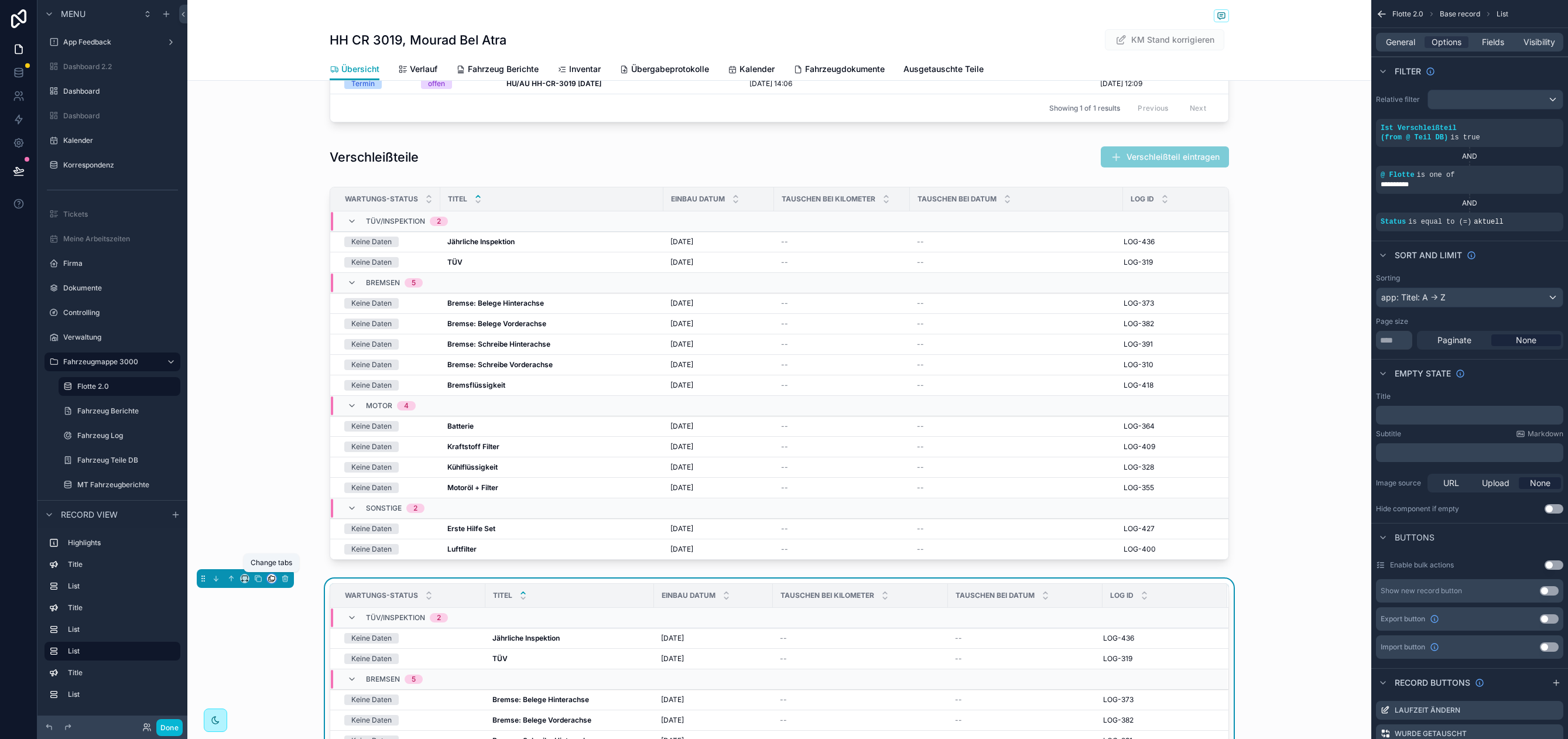
click at [269, 581] on icon "scrollable content" at bounding box center [272, 579] width 8 height 8
click at [315, 637] on div "Verlauf" at bounding box center [324, 641] width 80 height 14
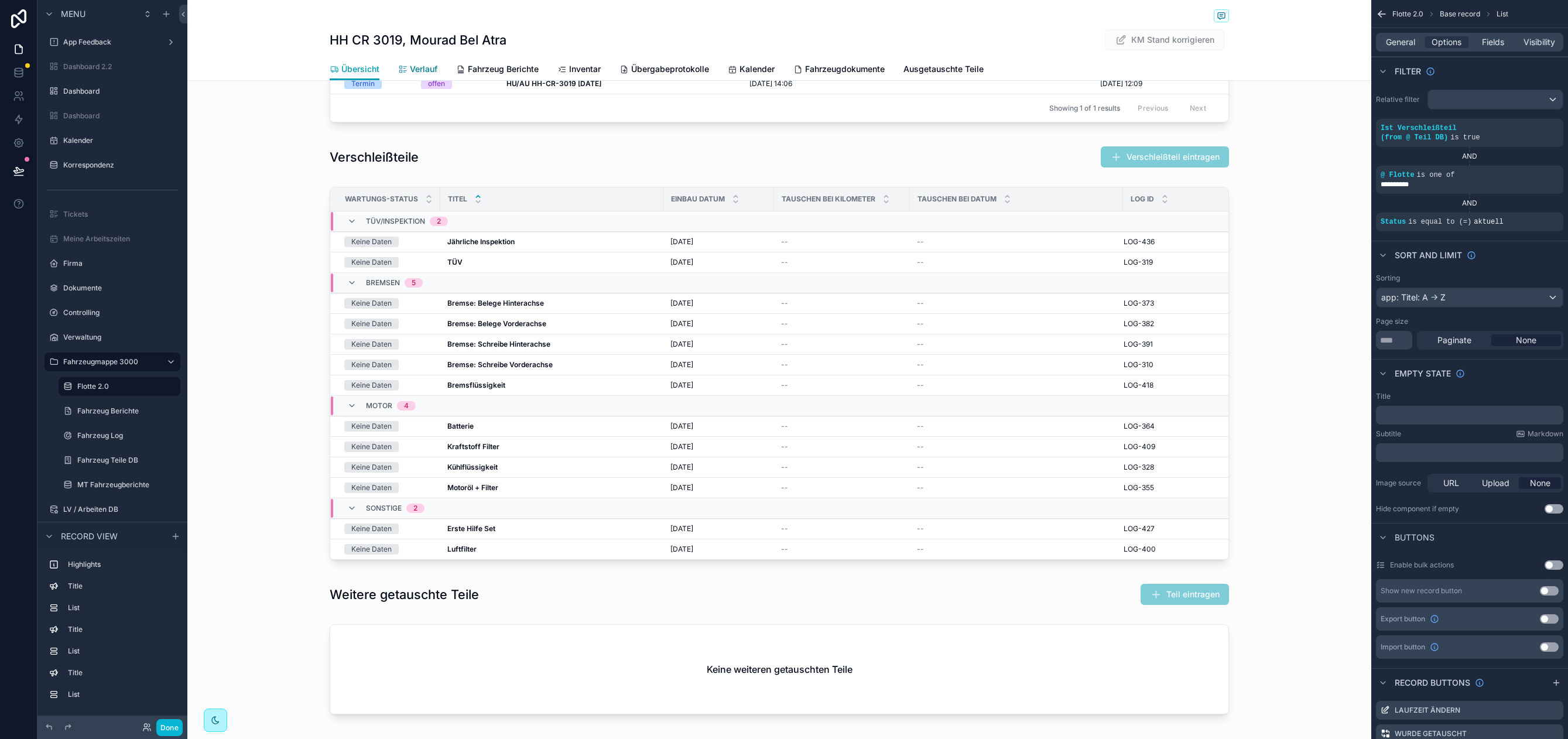
click at [429, 63] on span "Verlauf" at bounding box center [423, 69] width 28 height 12
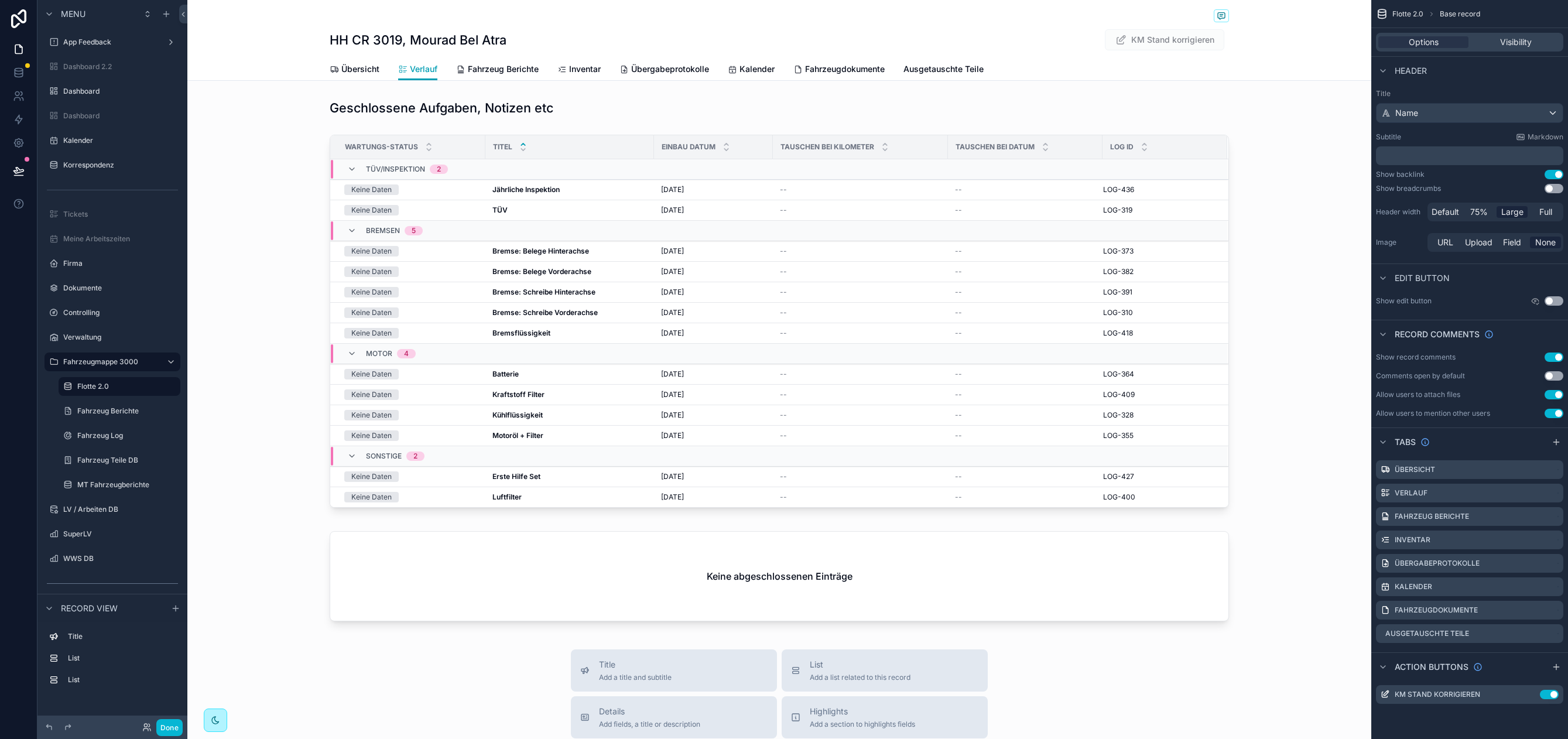
click at [503, 541] on div "scrollable content" at bounding box center [779, 579] width 1184 height 104
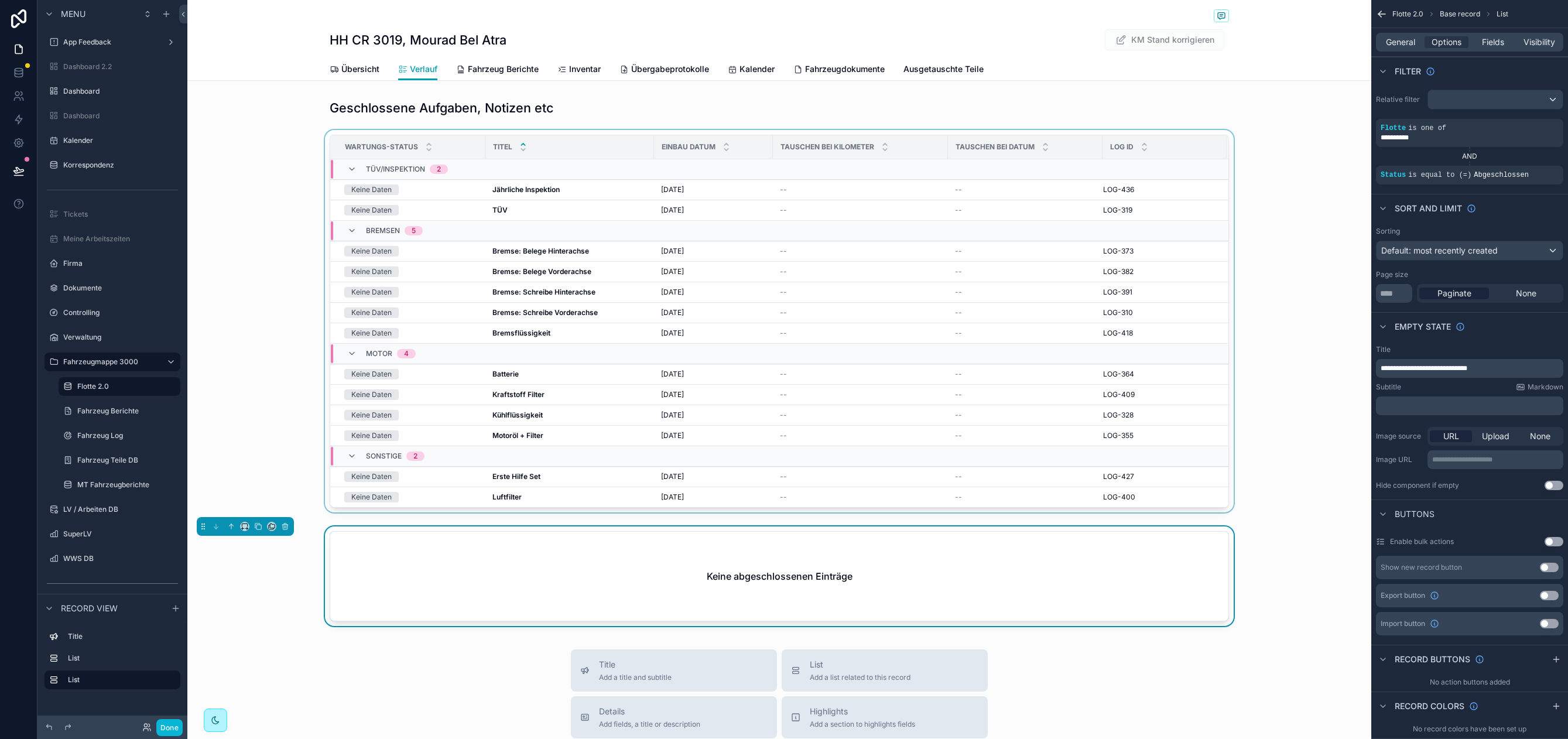
click at [423, 229] on div "Bremsen 5" at bounding box center [385, 230] width 104 height 19
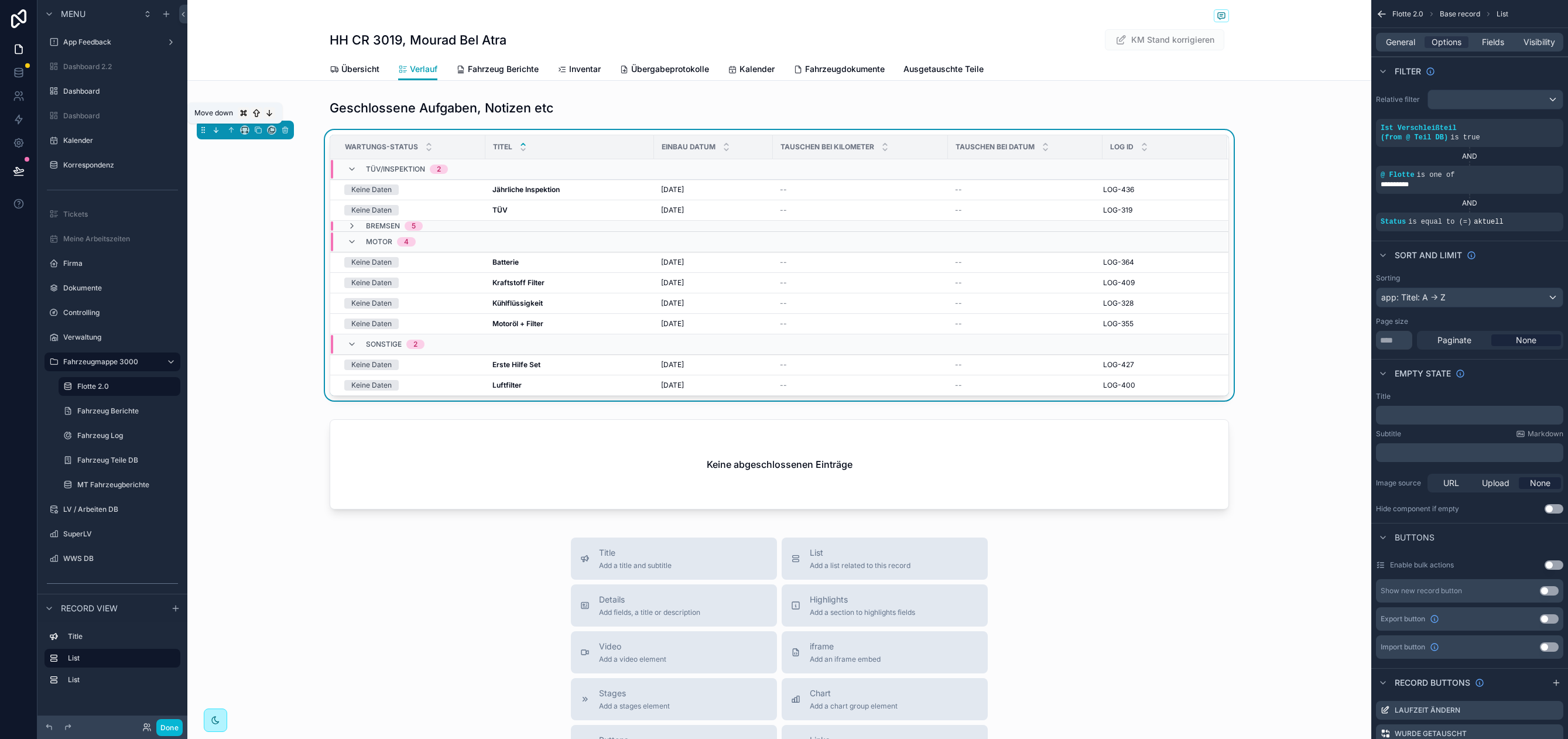
click at [212, 130] on icon "scrollable content" at bounding box center [216, 130] width 8 height 8
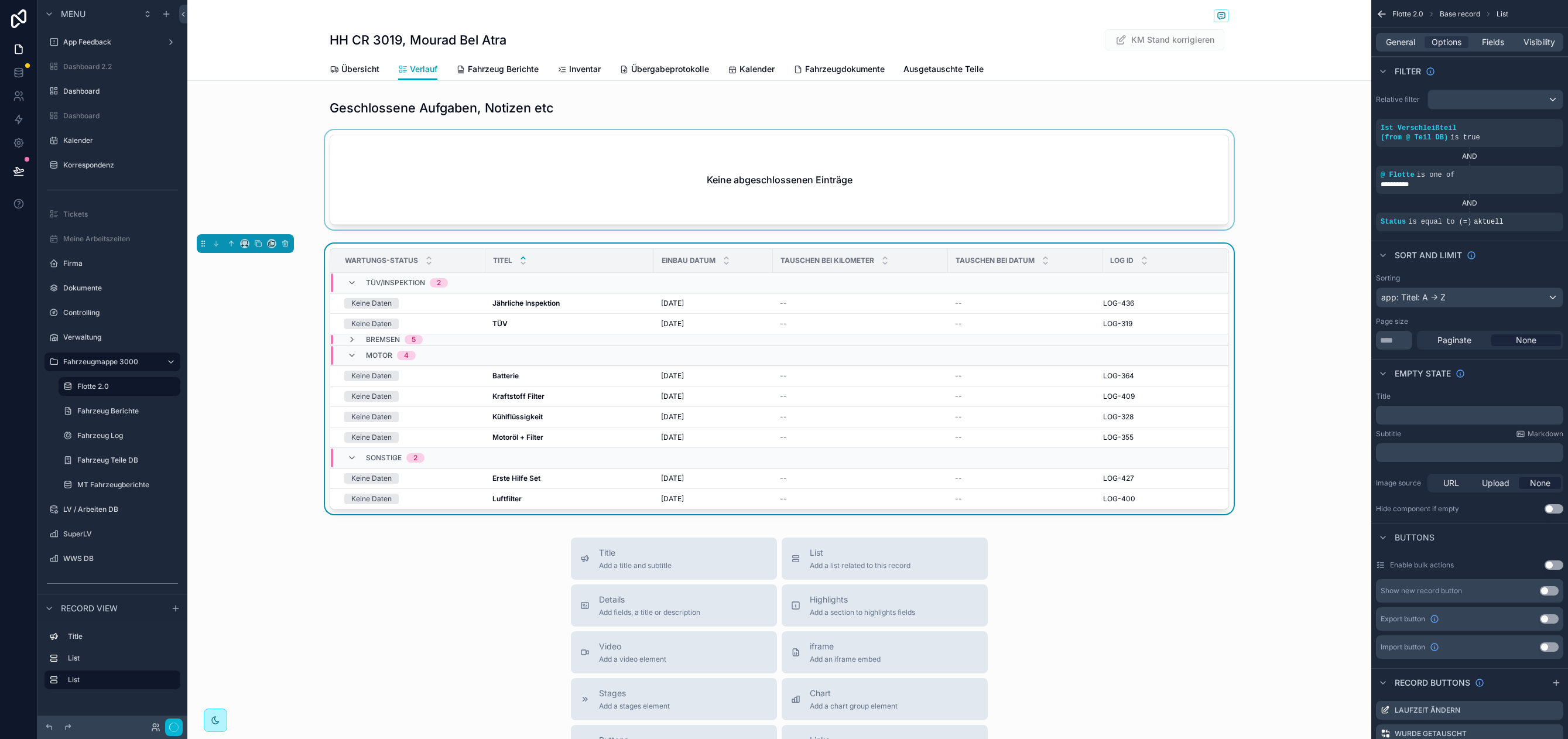
click at [516, 181] on div "scrollable content" at bounding box center [779, 182] width 1184 height 104
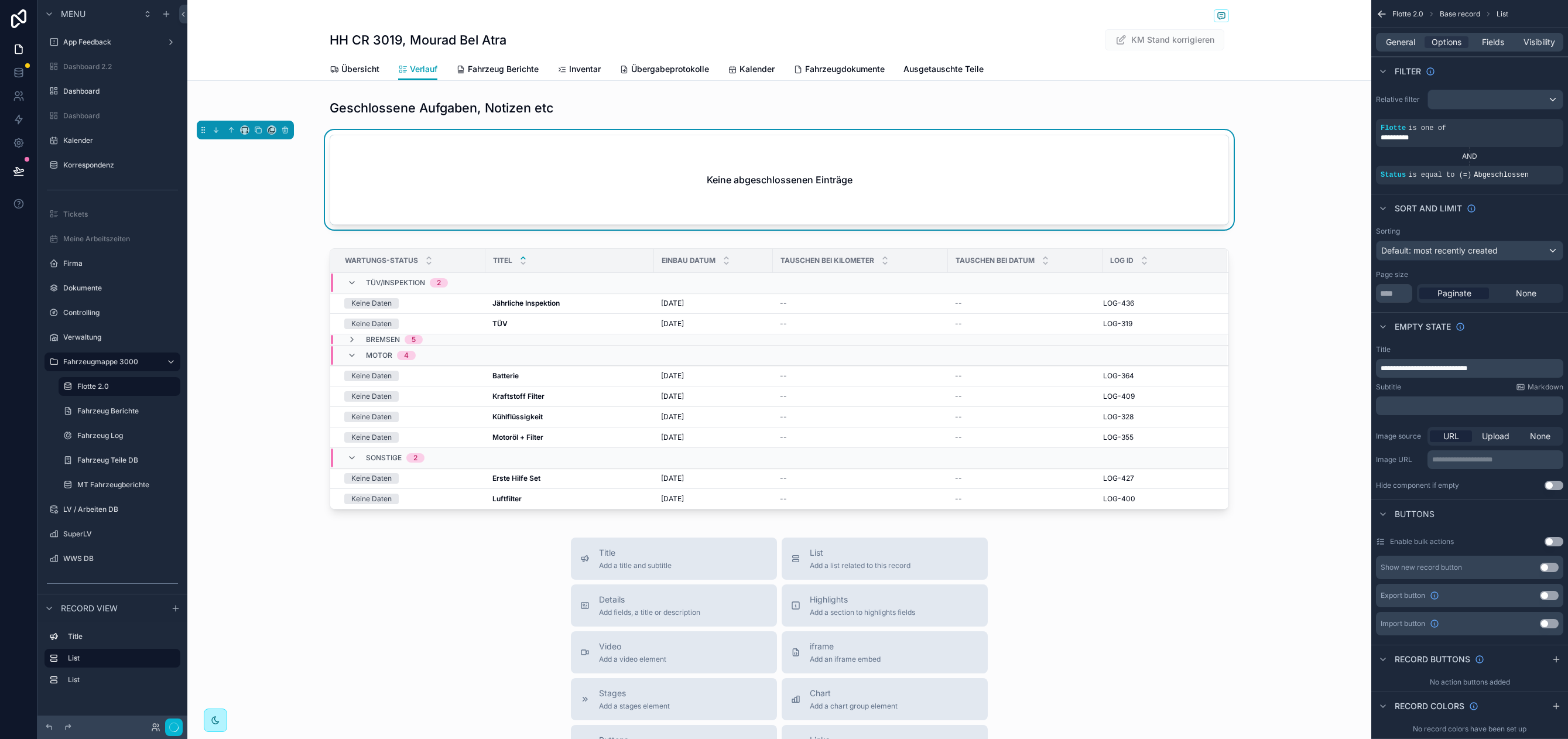
click at [382, 88] on div "HH CR 3019, Mourad Bel Atra KM Stand korrigieren Verlauf Übersicht Verlauf Fahr…" at bounding box center [779, 524] width 1184 height 1049
click at [387, 109] on div "scrollable content" at bounding box center [779, 108] width 1184 height 26
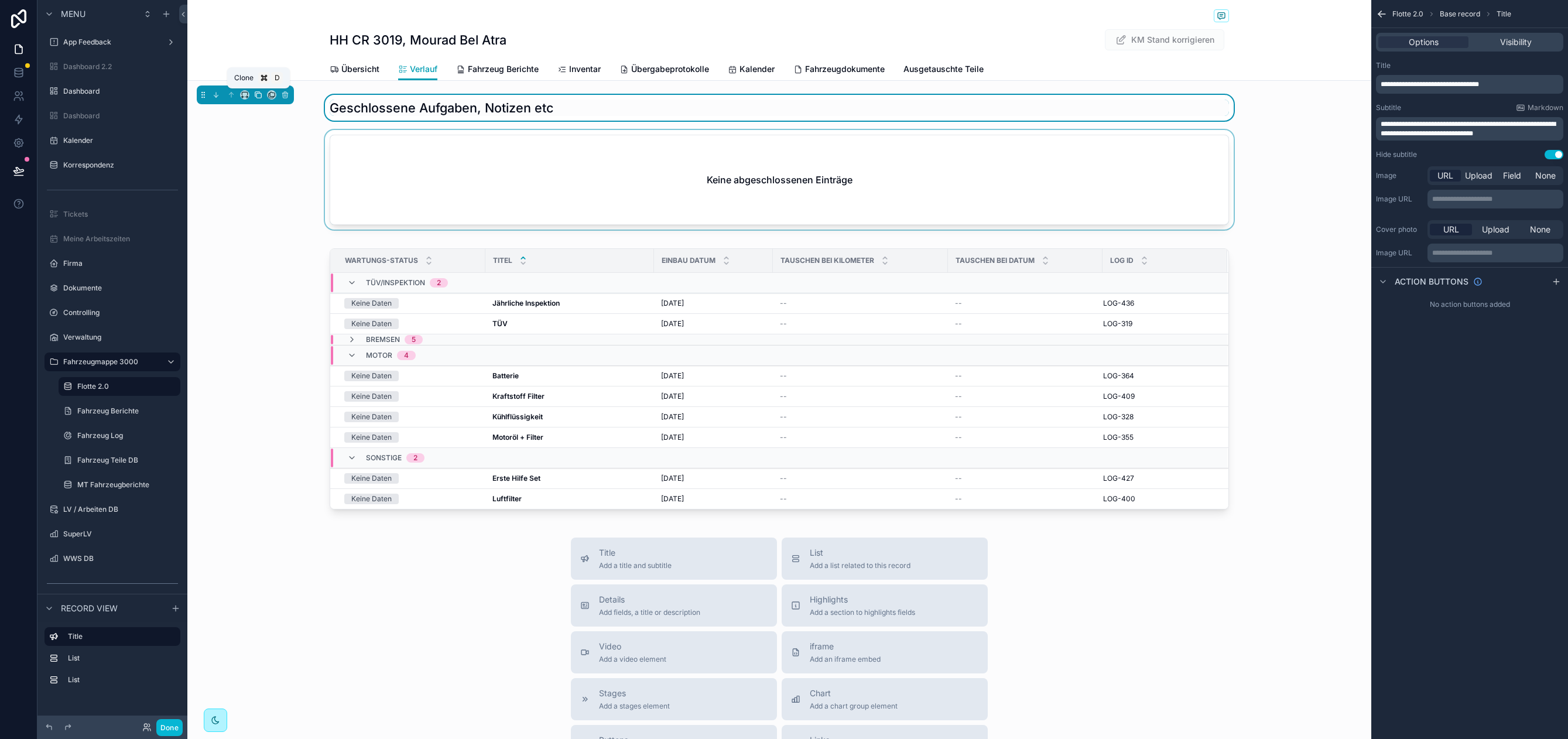
click at [258, 95] on icon "scrollable content" at bounding box center [258, 95] width 8 height 8
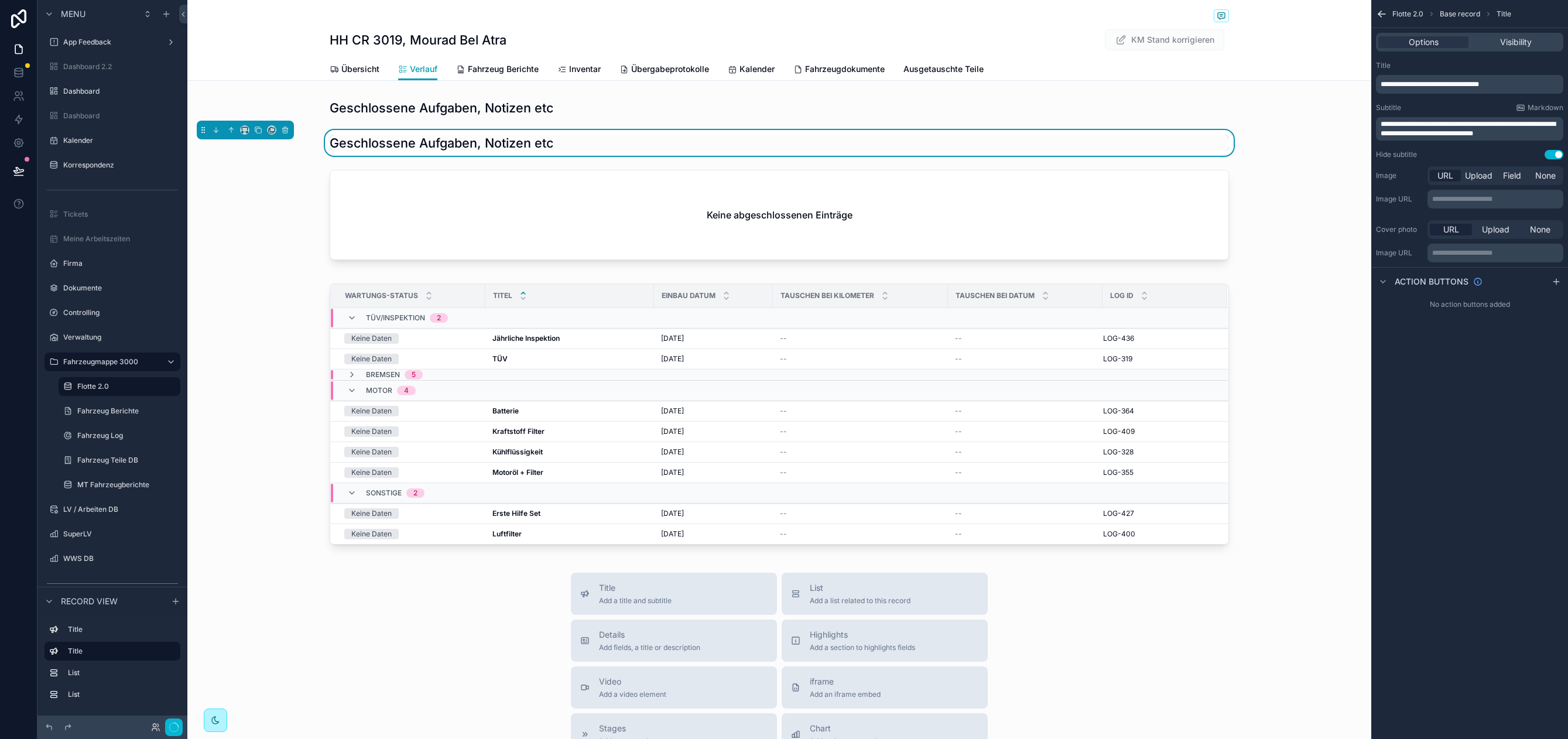
drag, startPoint x: 362, startPoint y: 145, endPoint x: 300, endPoint y: 144, distance: 62.0
click at [362, 145] on h1 "Geschlossene Aufgaben, Notizen etc" at bounding box center [441, 142] width 224 height 16
click at [218, 131] on icon "scrollable content" at bounding box center [216, 130] width 8 height 8
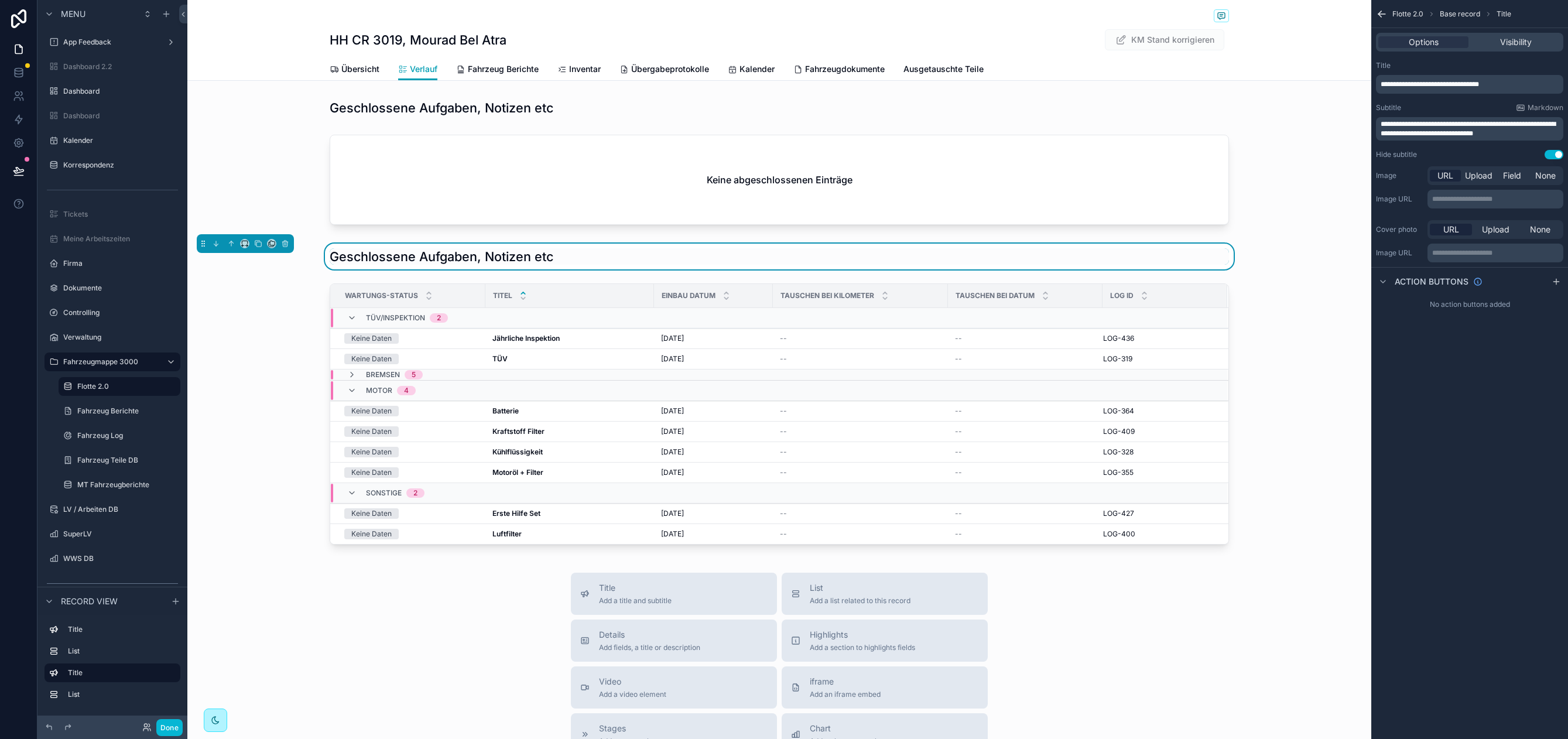
click at [419, 260] on h1 "Geschlossene Aufgaben, Notizen etc" at bounding box center [441, 256] width 224 height 16
drag, startPoint x: 418, startPoint y: 256, endPoint x: 929, endPoint y: 142, distance: 523.6
click at [418, 256] on h1 "Geschlossene Aufgaben, Notizen etc" at bounding box center [441, 256] width 224 height 16
click at [1448, 86] on span "**********" at bounding box center [1429, 84] width 98 height 7
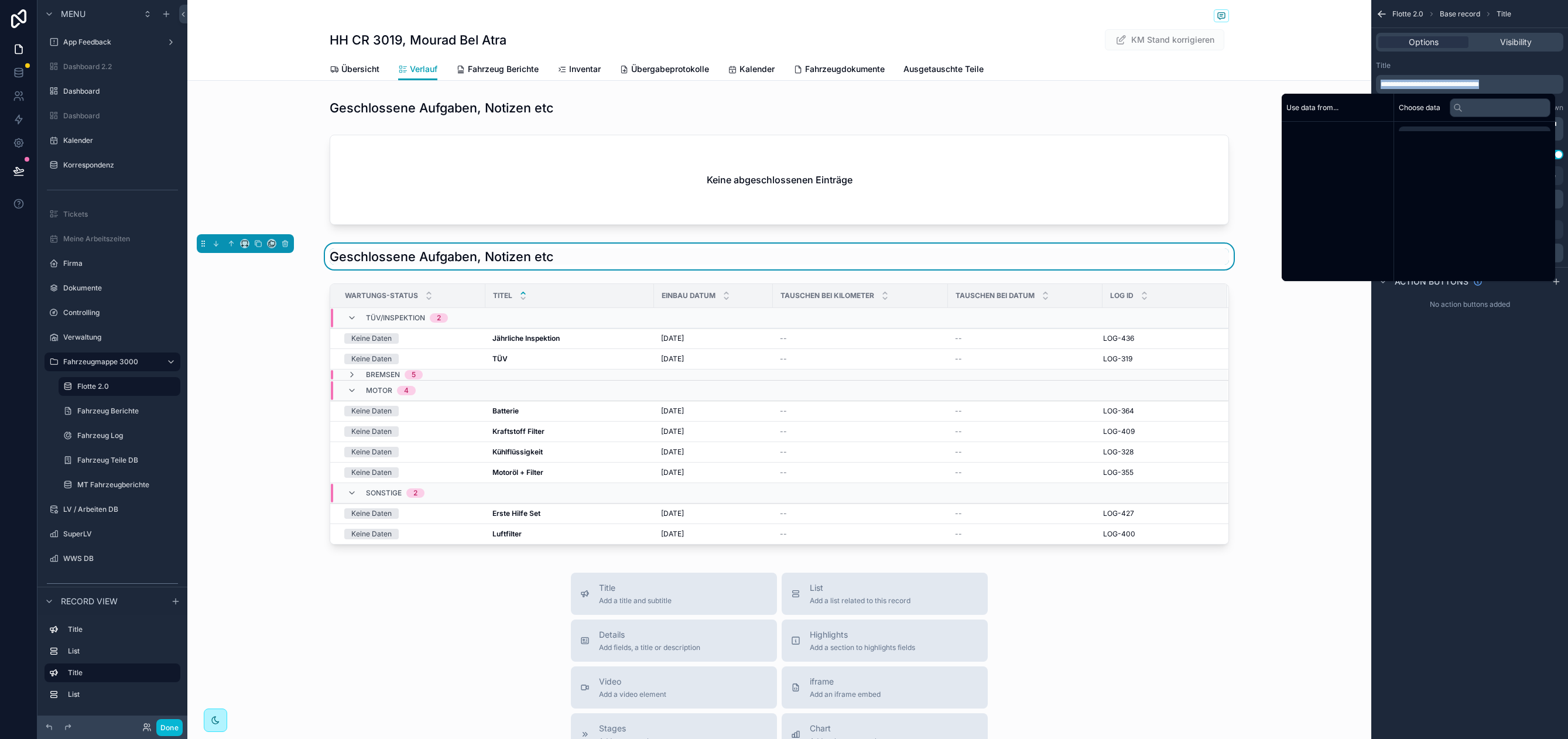
click at [1448, 86] on span "**********" at bounding box center [1429, 84] width 98 height 7
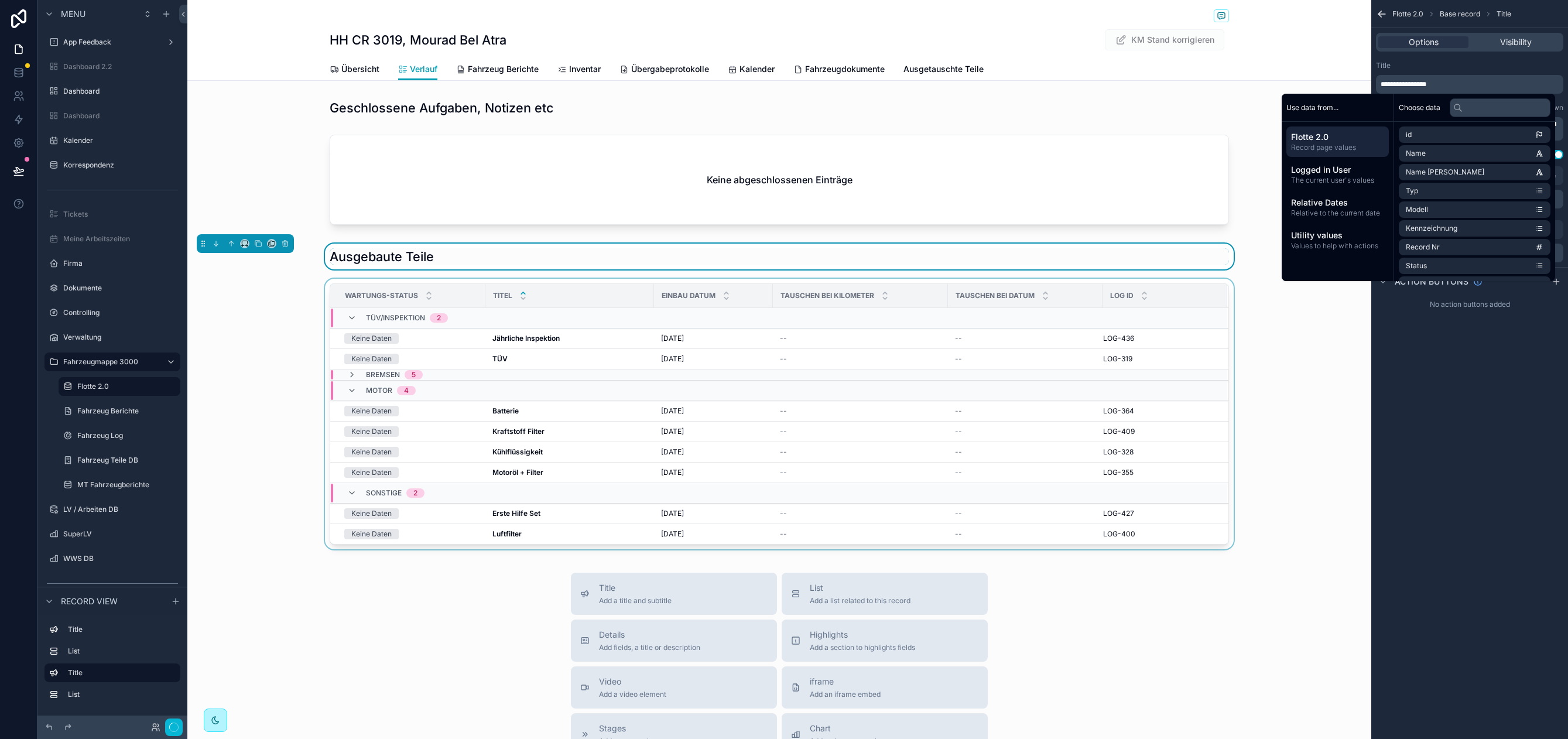
click at [479, 291] on div "Wartungs-status" at bounding box center [407, 295] width 154 height 23
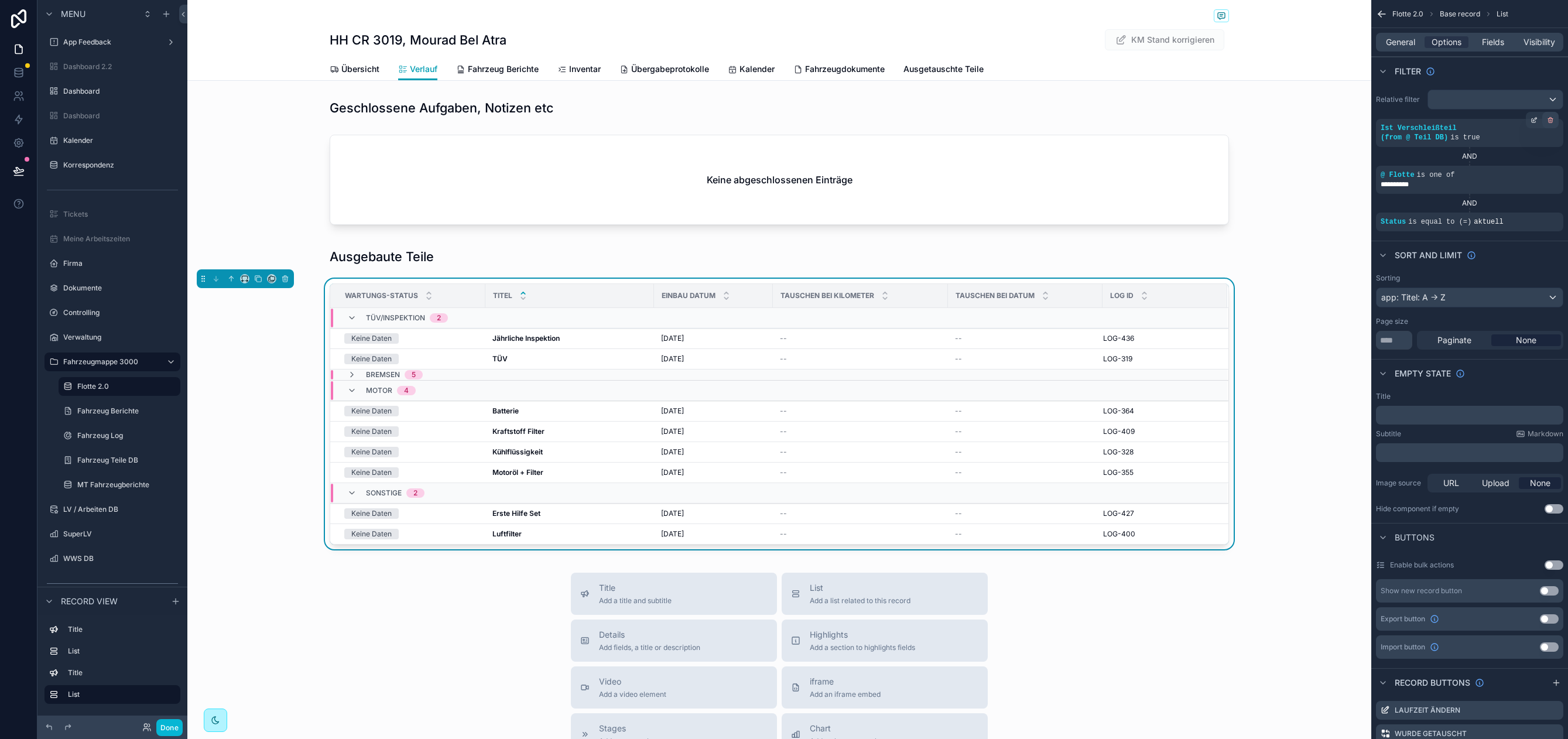
click at [1547, 120] on icon "scrollable content" at bounding box center [1550, 120] width 7 height 7
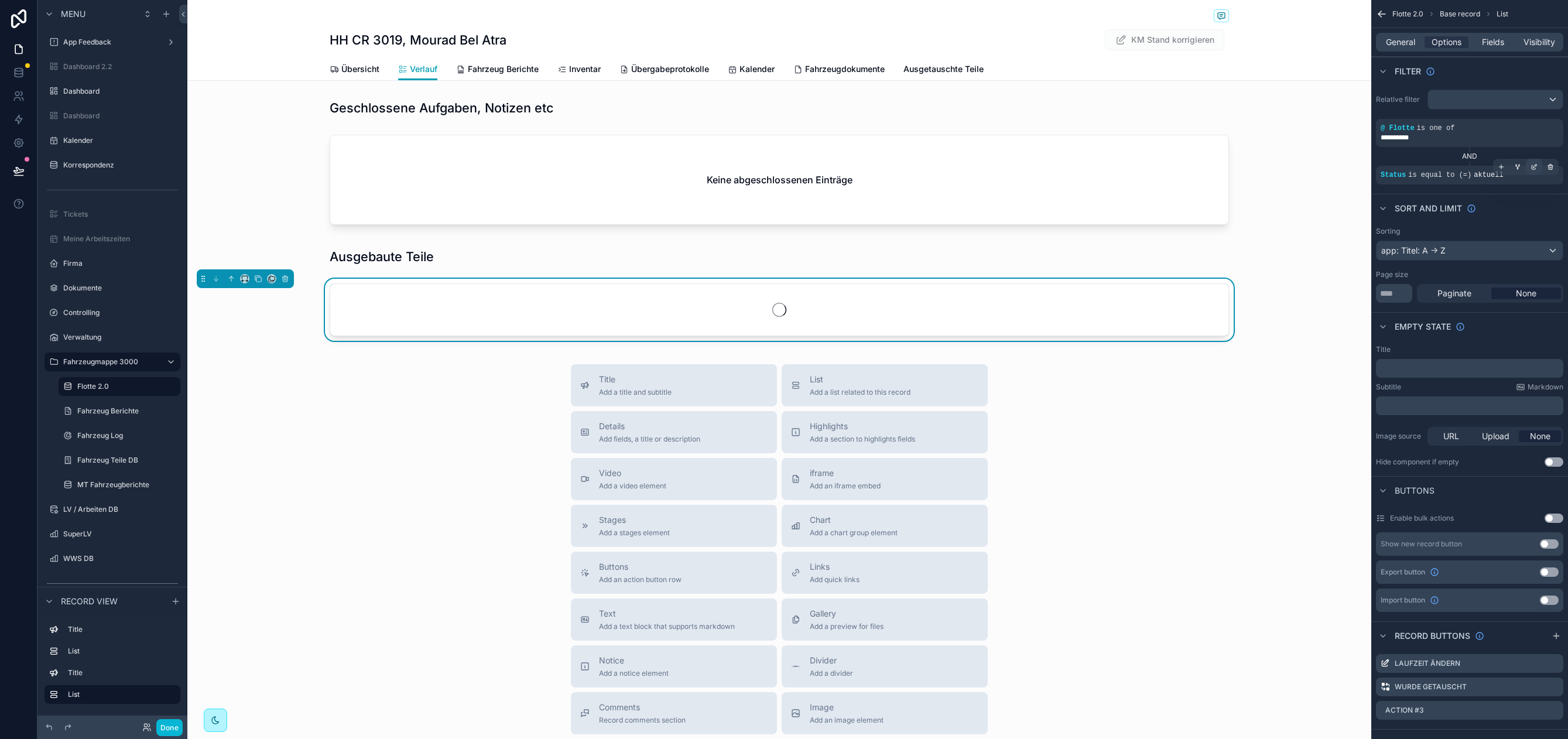
click at [1535, 167] on icon "scrollable content" at bounding box center [1533, 167] width 7 height 7
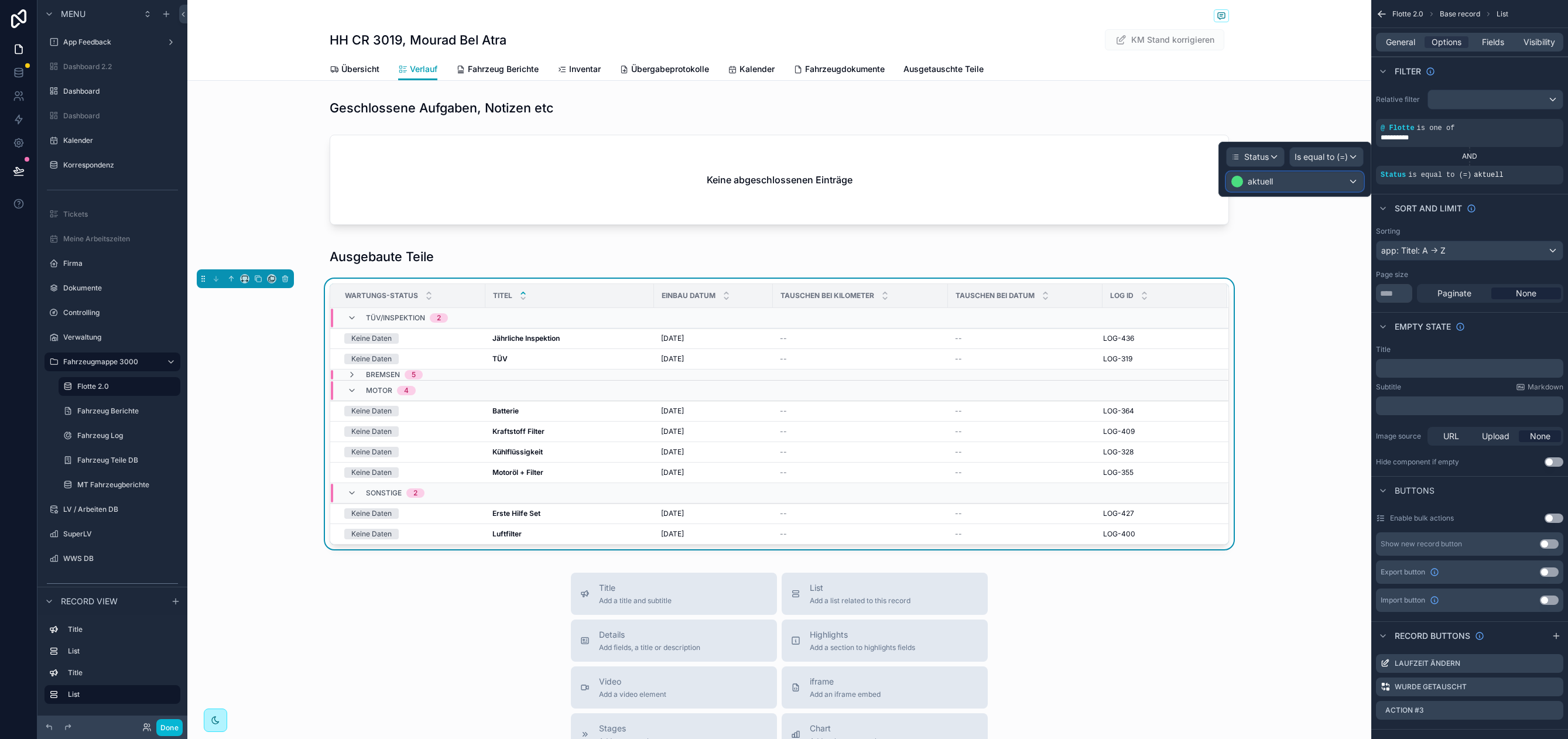
click at [1320, 179] on div "aktuell" at bounding box center [1295, 181] width 136 height 19
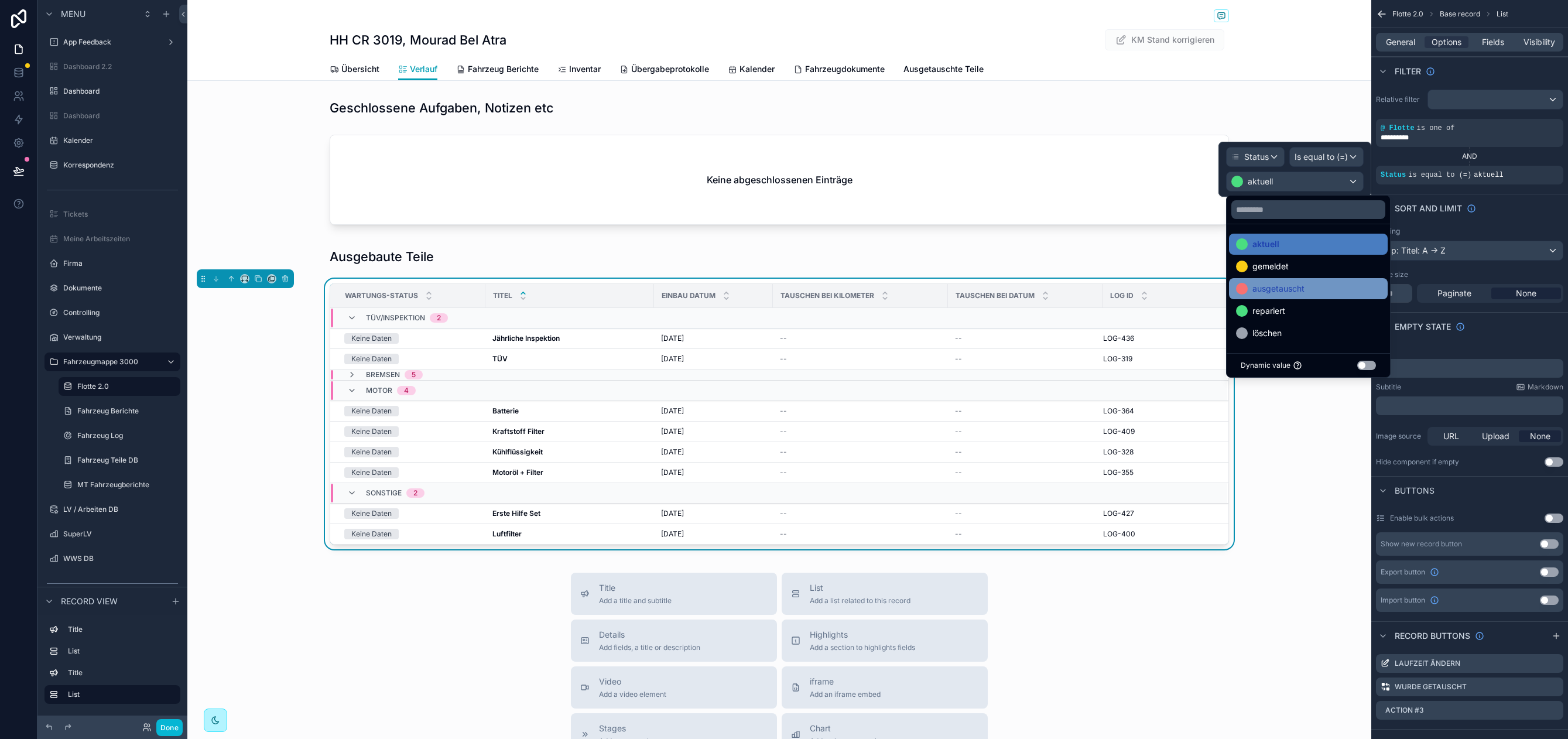
click at [1308, 286] on div "ausgetauscht" at bounding box center [1308, 289] width 145 height 14
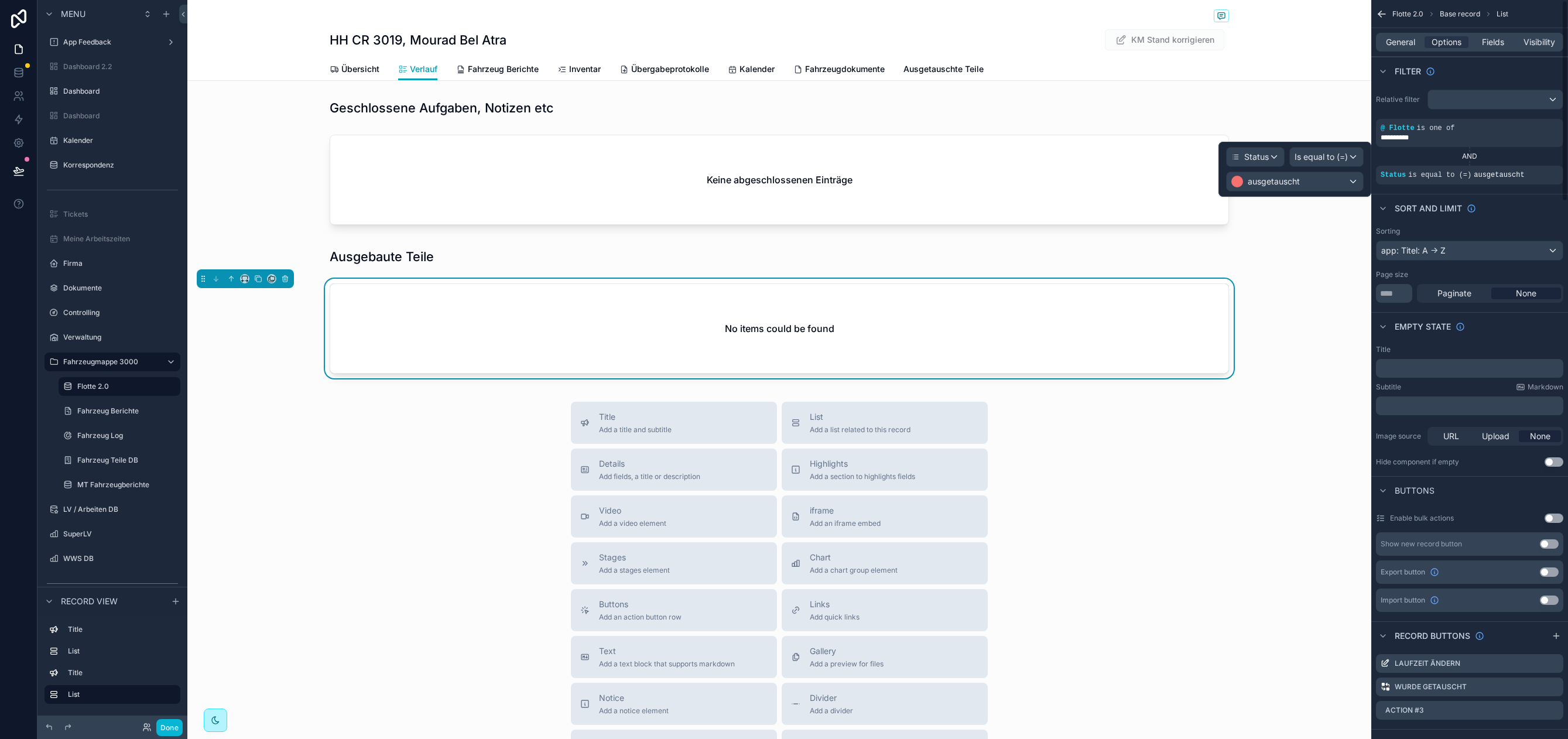
click at [1439, 364] on p "﻿" at bounding box center [1470, 368] width 180 height 10
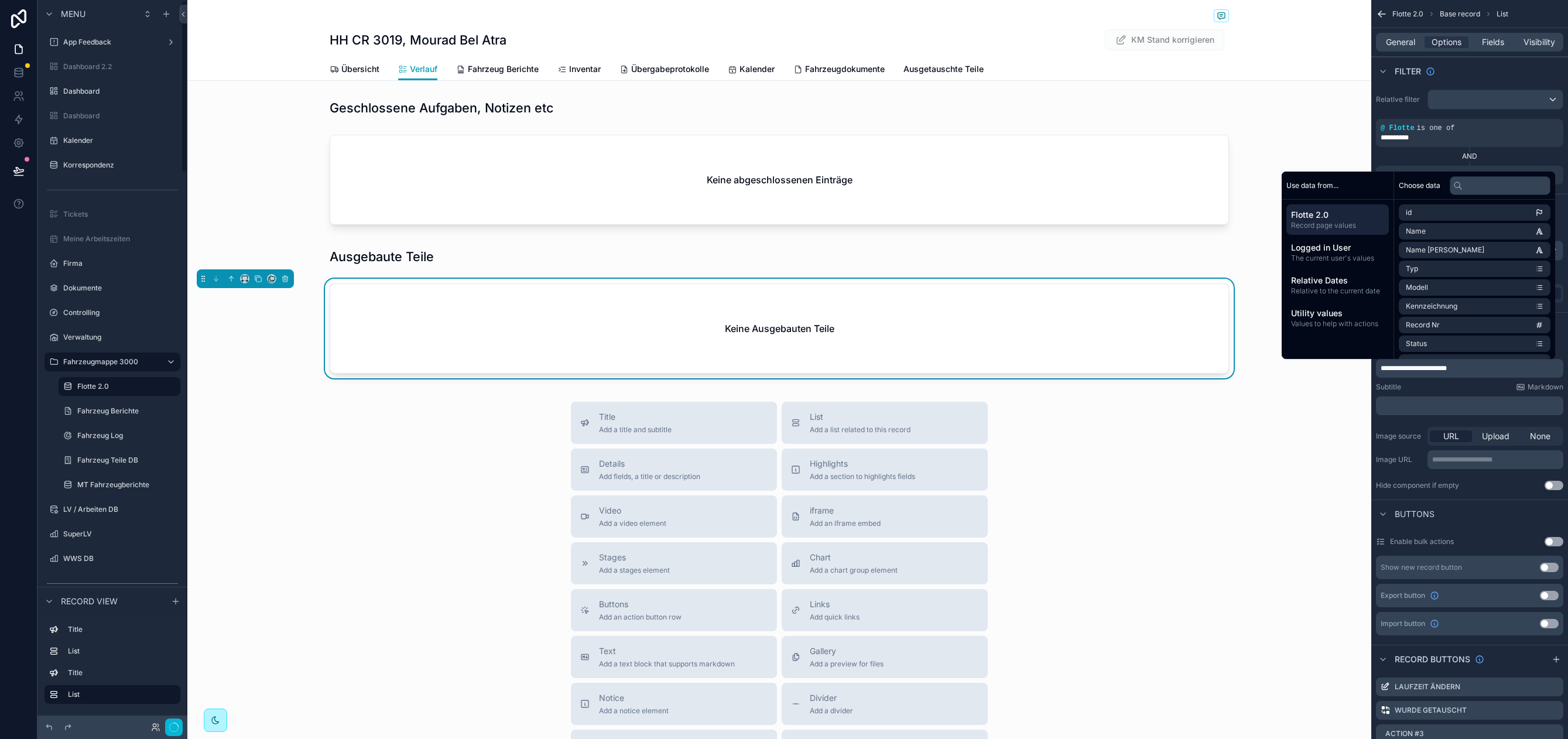
click at [311, 519] on div "Title Add a title and subtitle List Add a list related to this record Details A…" at bounding box center [779, 610] width 1184 height 417
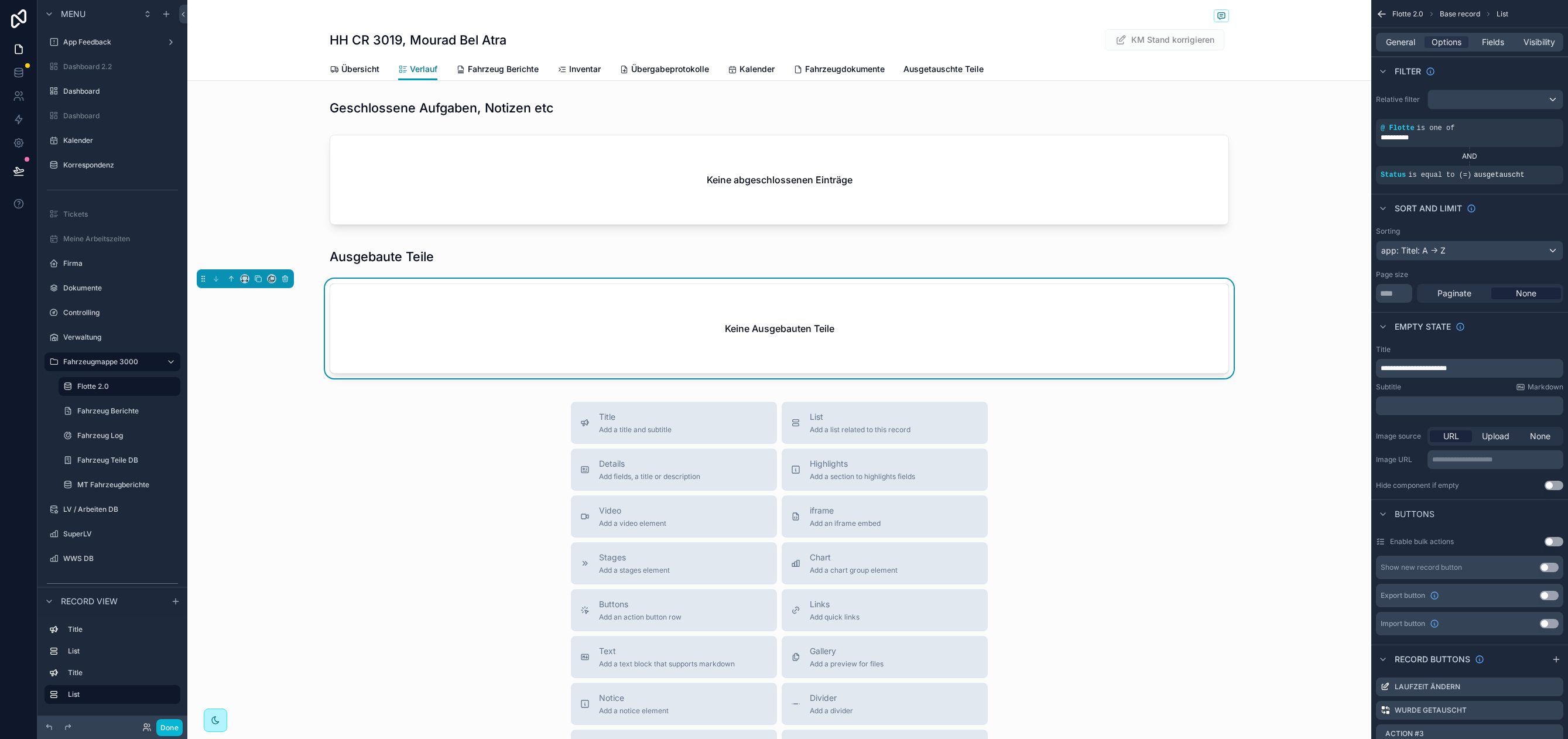
click at [419, 65] on span "Verlauf" at bounding box center [423, 69] width 28 height 12
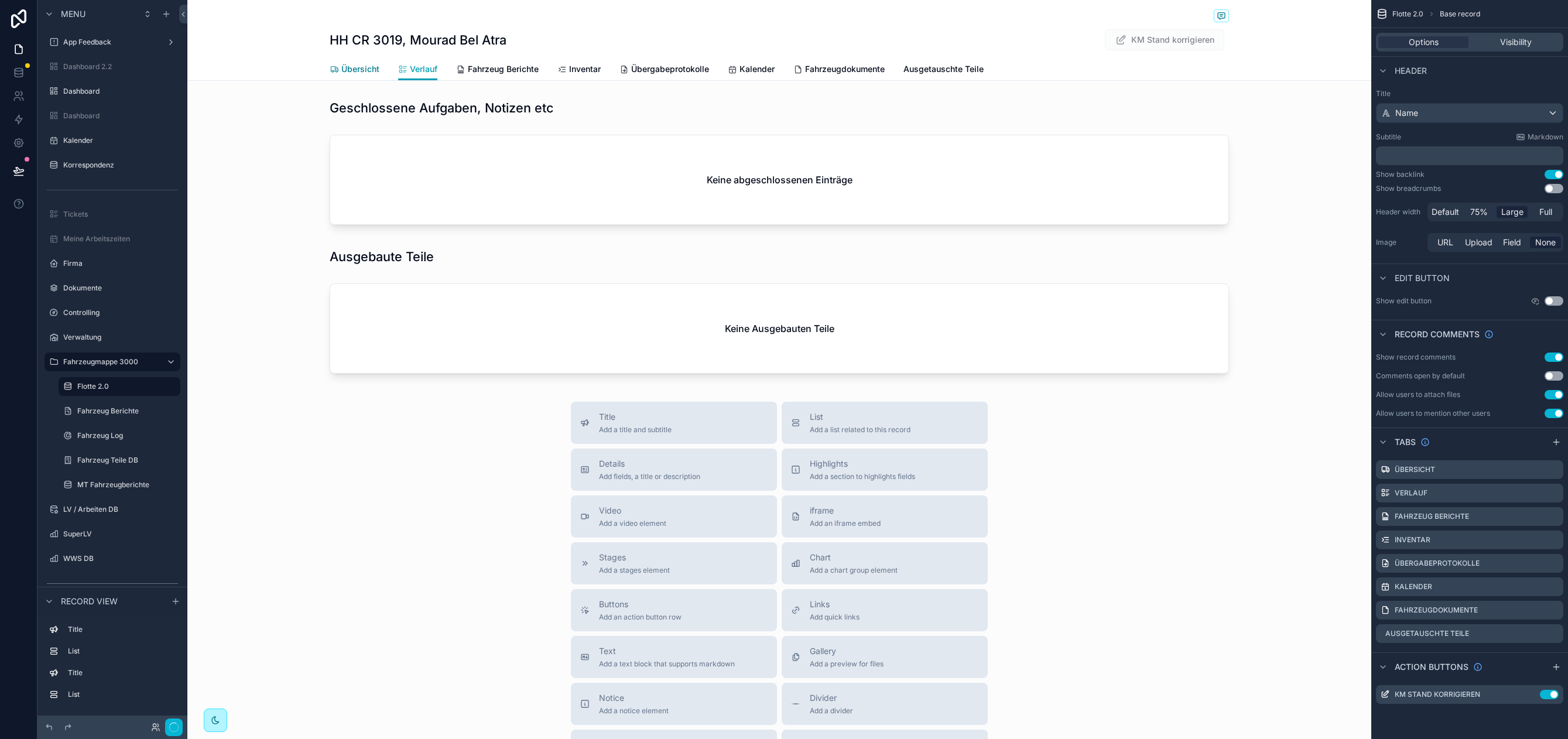
click at [360, 68] on span "Übersicht" at bounding box center [360, 69] width 38 height 12
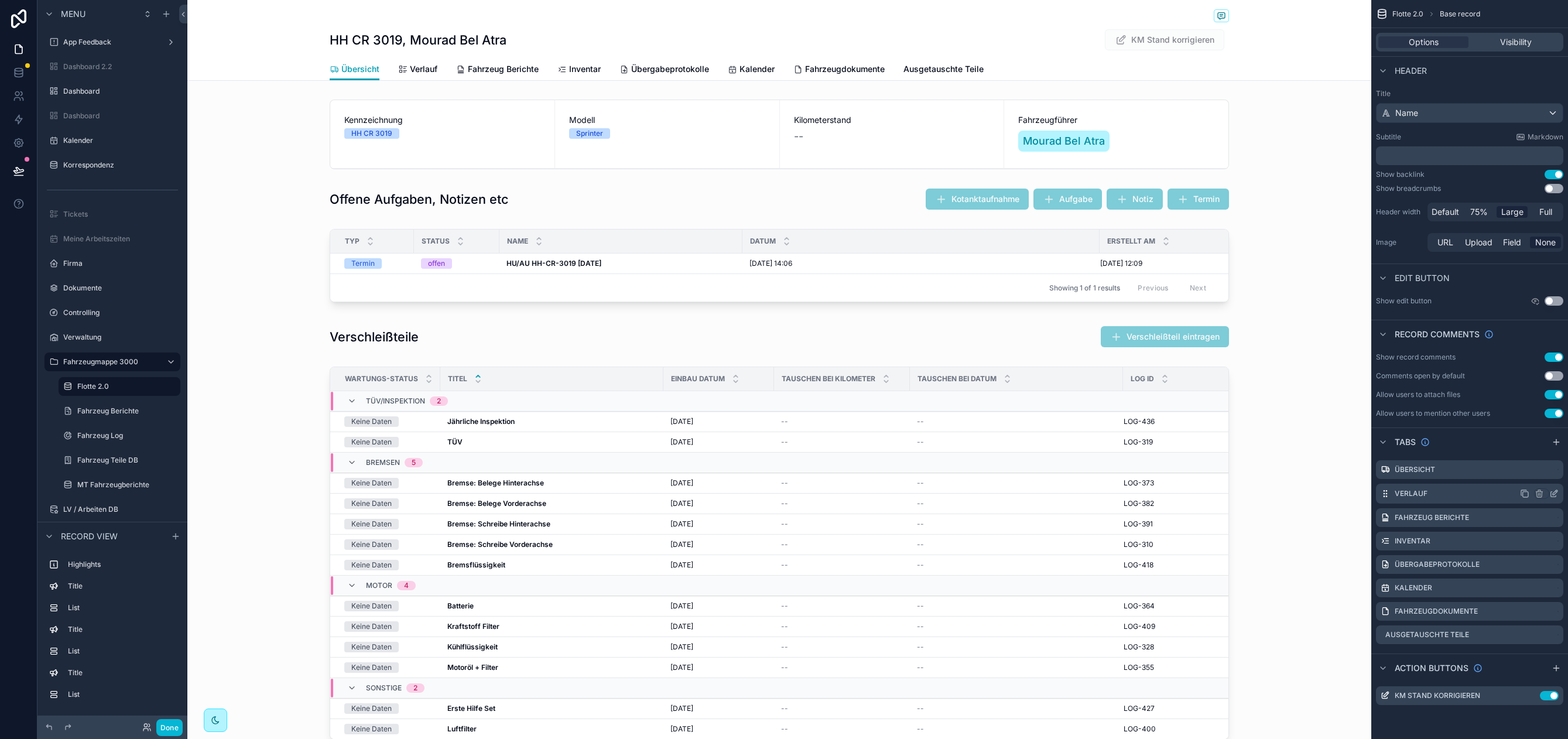
click at [1556, 494] on icon "scrollable content" at bounding box center [1553, 494] width 10 height 10
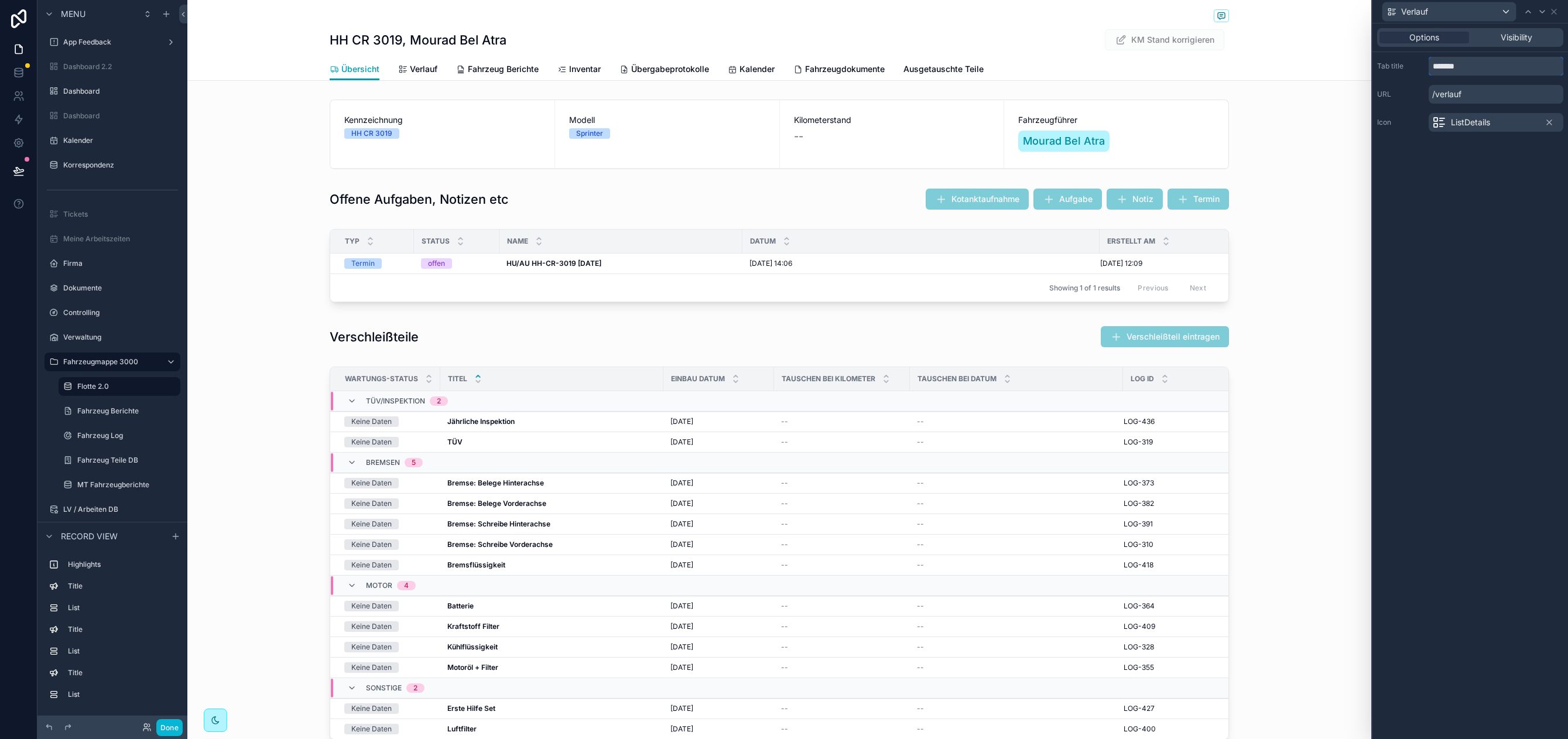
click at [1464, 75] on input "*******" at bounding box center [1495, 66] width 134 height 19
click at [1464, 74] on input "*******" at bounding box center [1495, 66] width 134 height 19
type input "********"
click at [1488, 126] on span "ListDetails" at bounding box center [1470, 122] width 39 height 12
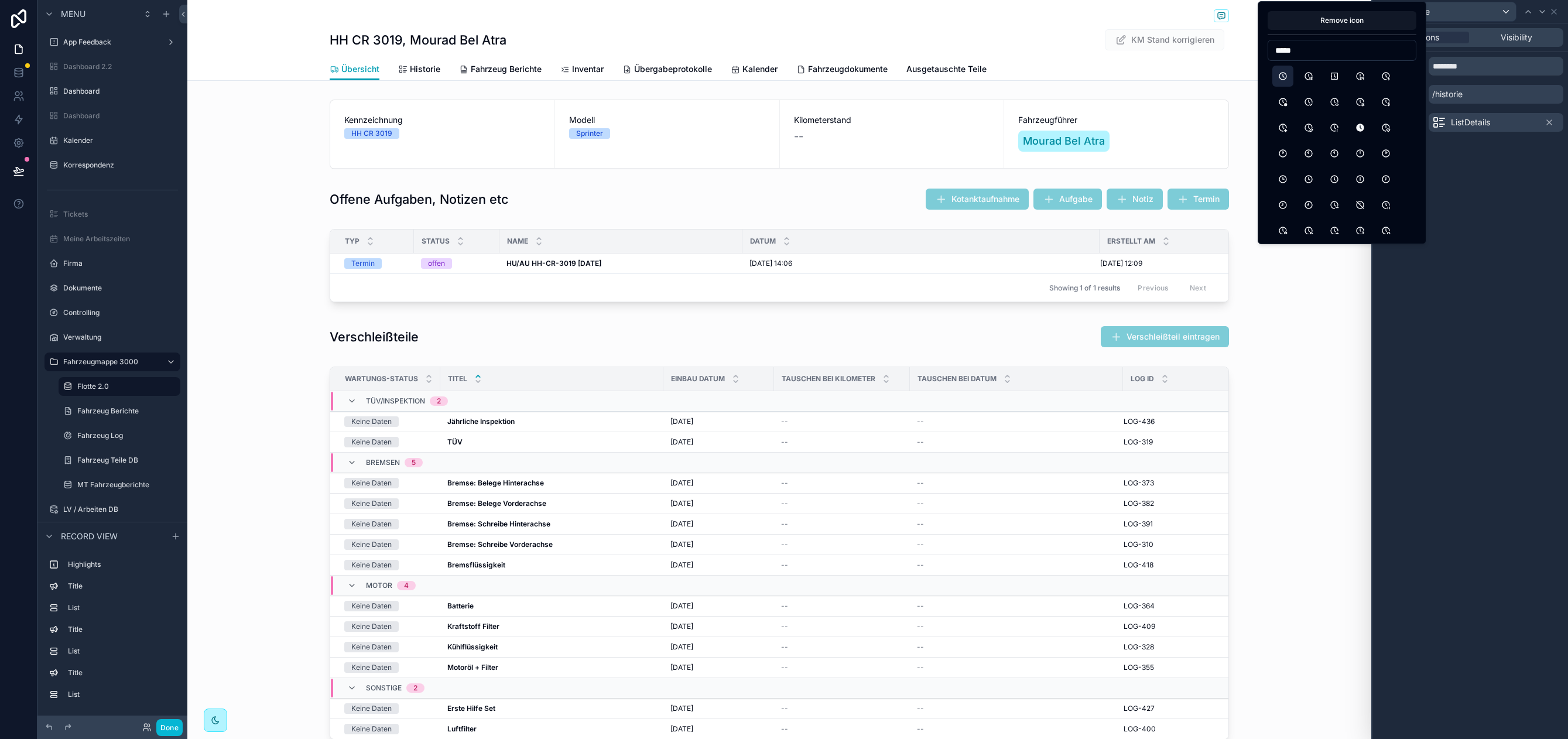
type input "*****"
click at [1286, 81] on button "Clock" at bounding box center [1282, 76] width 21 height 21
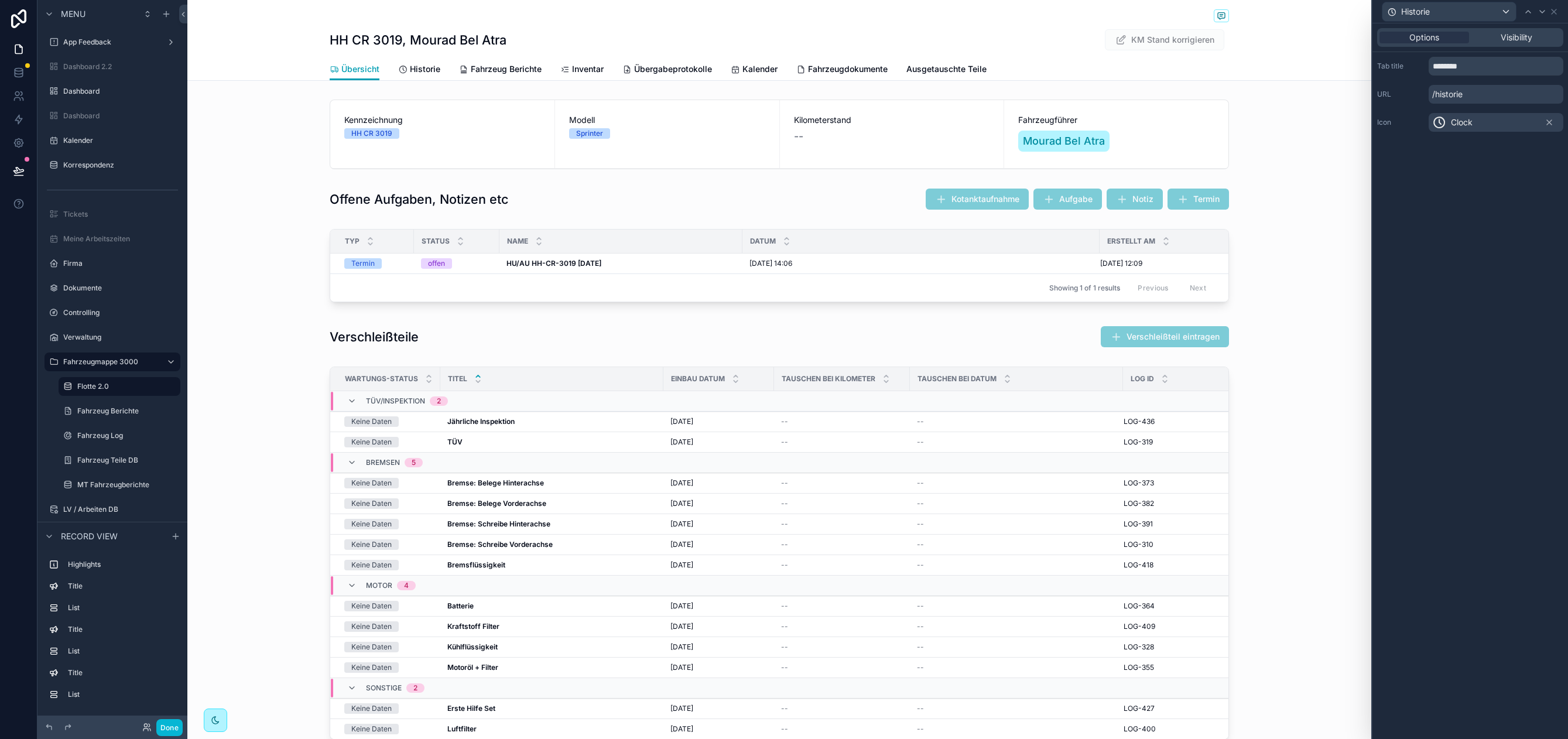
click at [1480, 120] on div "Clock" at bounding box center [1495, 122] width 134 height 19
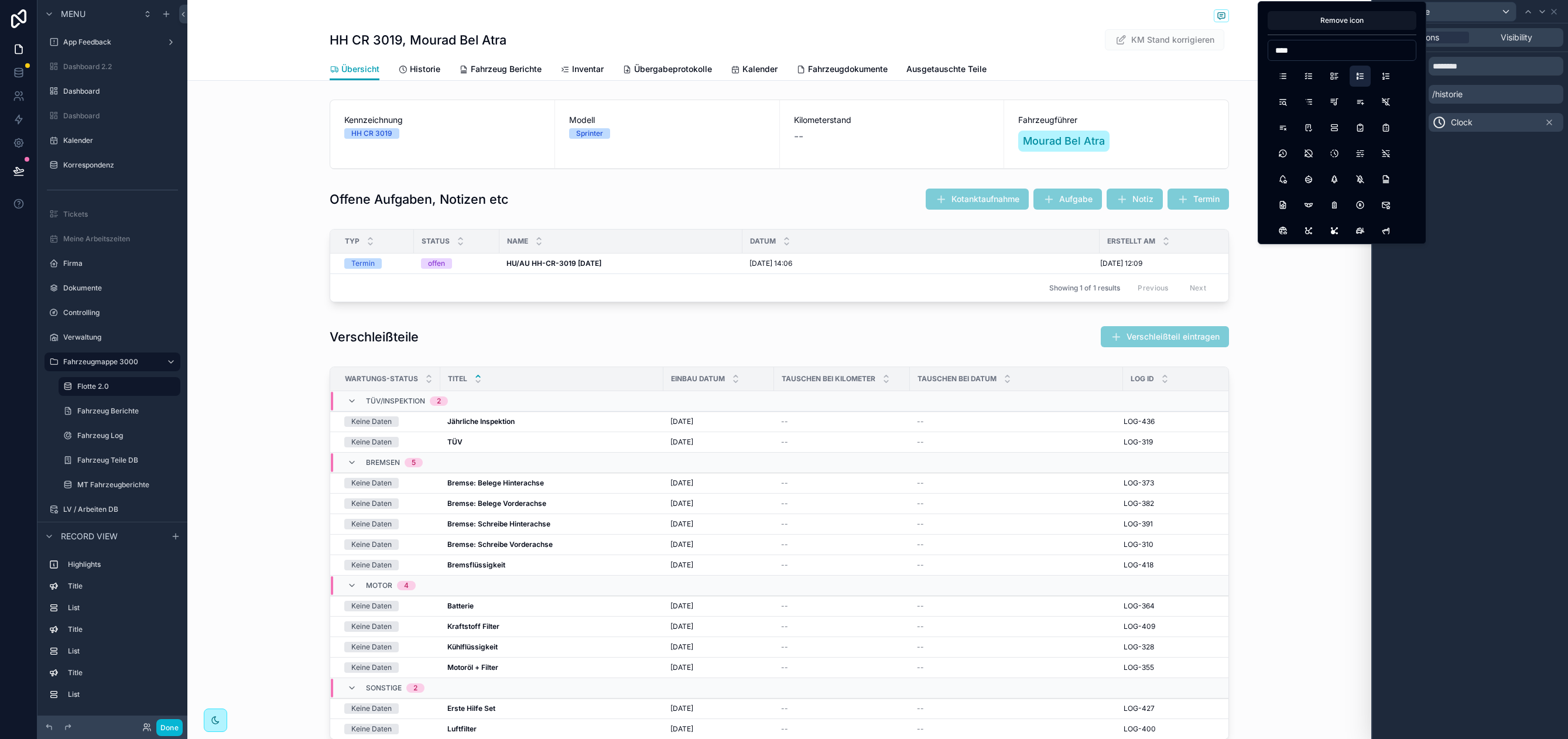
type input "****"
click at [1363, 77] on button "ListLetters" at bounding box center [1360, 76] width 21 height 21
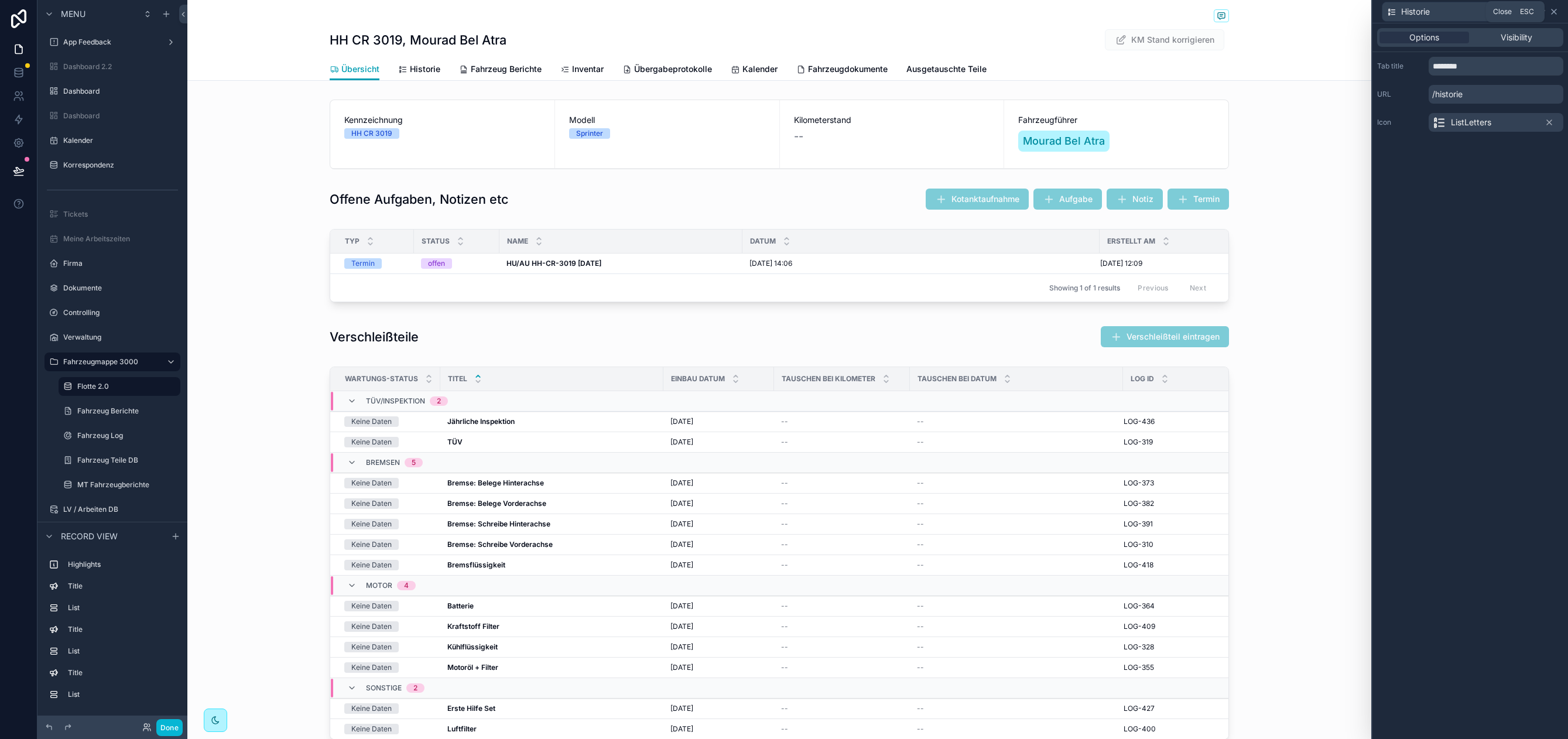
click at [1555, 10] on icon at bounding box center [1553, 12] width 10 height 10
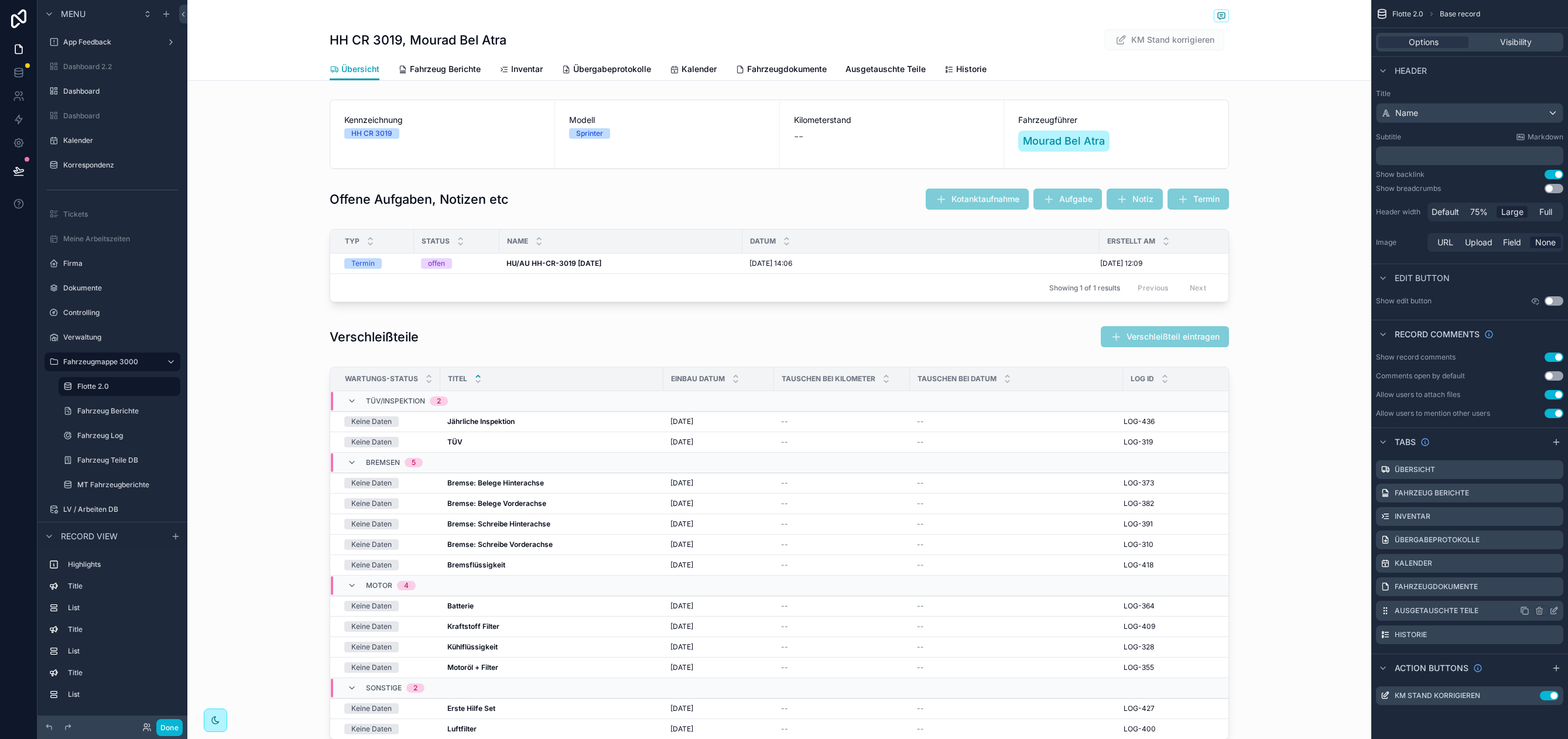
click at [1529, 609] on div "scrollable content" at bounding box center [1539, 611] width 39 height 10
click at [1536, 610] on icon "scrollable content" at bounding box center [1538, 612] width 5 height 5
click at [1490, 658] on div "Remove tab" at bounding box center [1490, 655] width 99 height 14
click at [705, 75] on link "Kalender" at bounding box center [693, 70] width 47 height 23
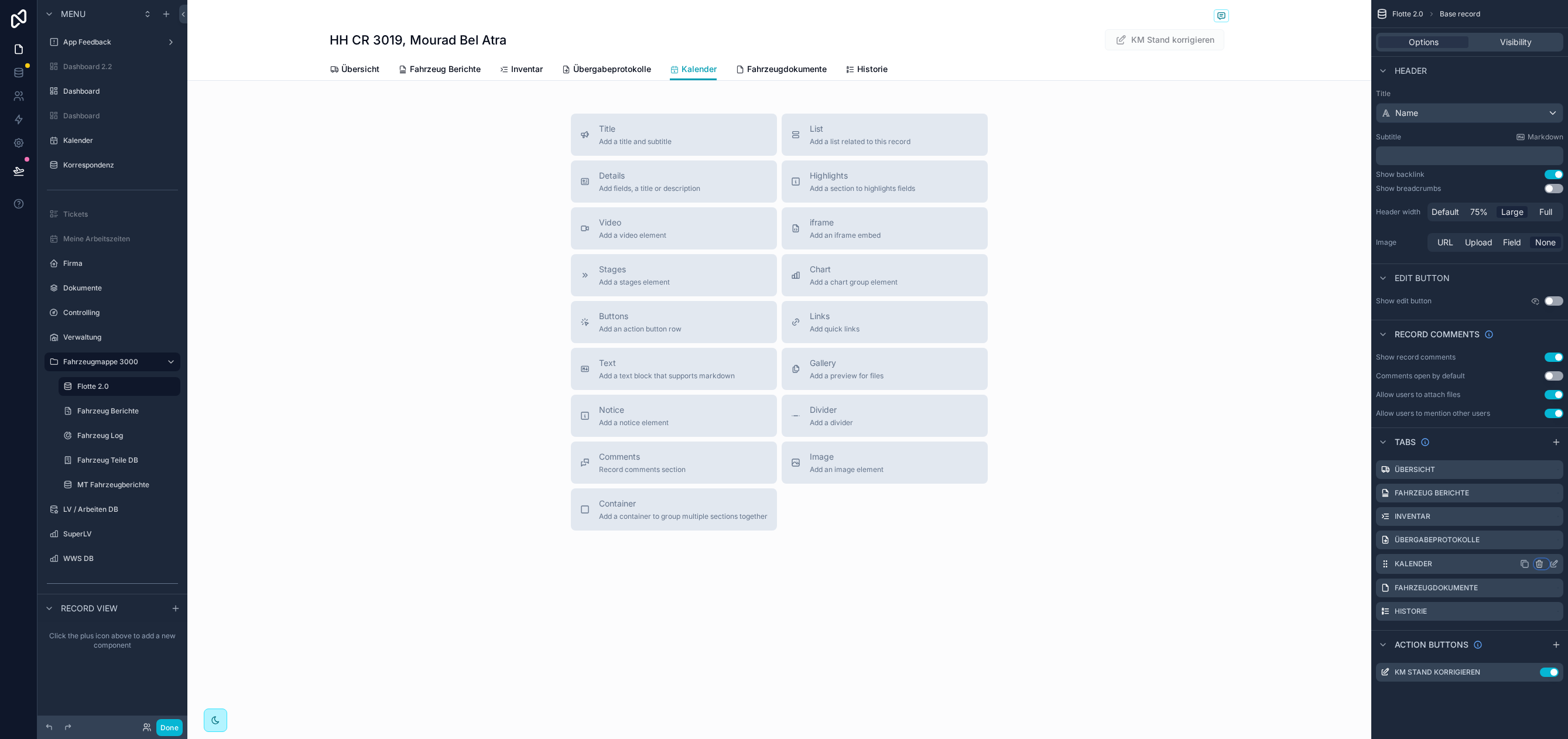
click at [1540, 566] on icon "scrollable content" at bounding box center [1539, 564] width 10 height 10
click at [1484, 606] on span "Remove tab" at bounding box center [1463, 608] width 46 height 14
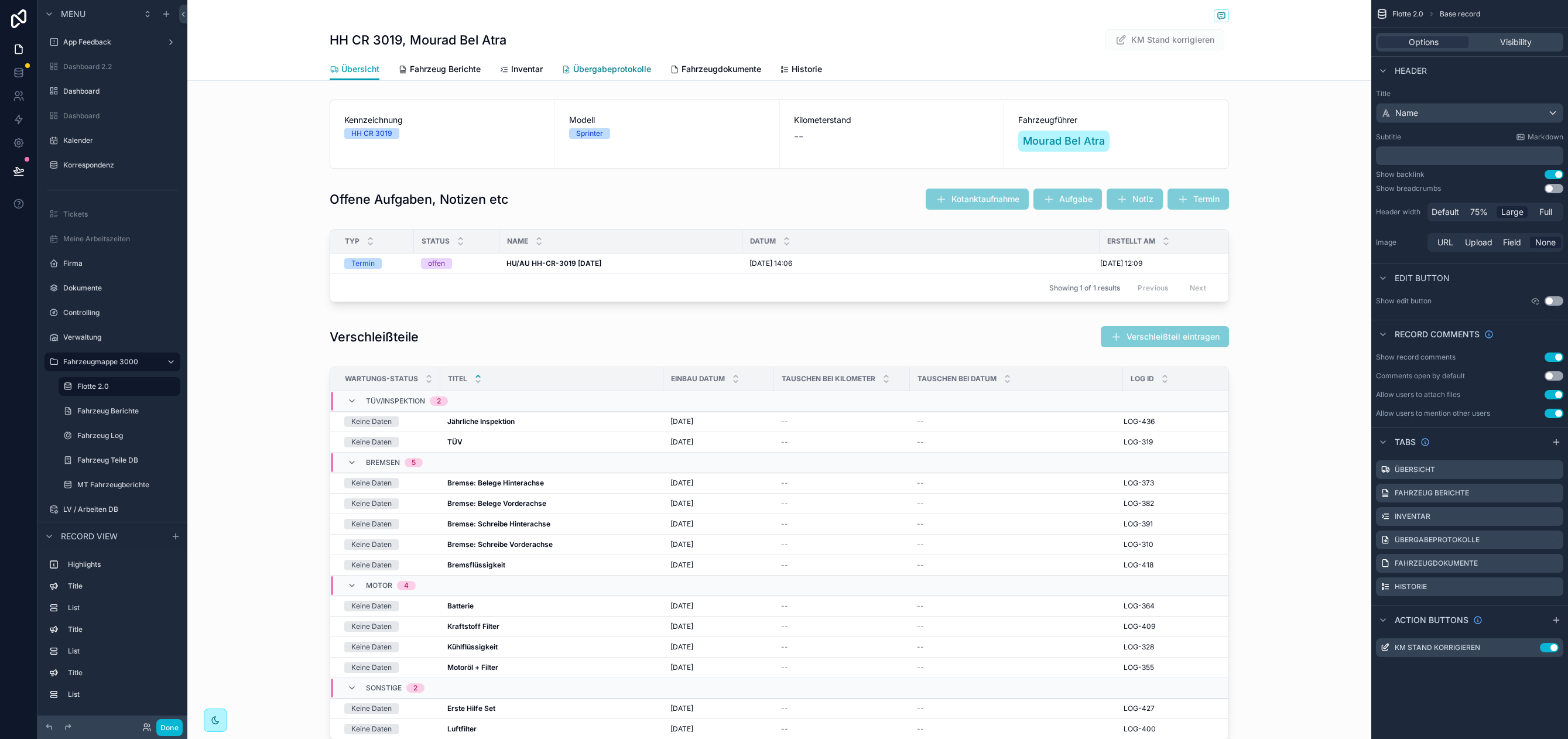
click at [596, 70] on span "Übergabeprotokolle" at bounding box center [612, 69] width 78 height 12
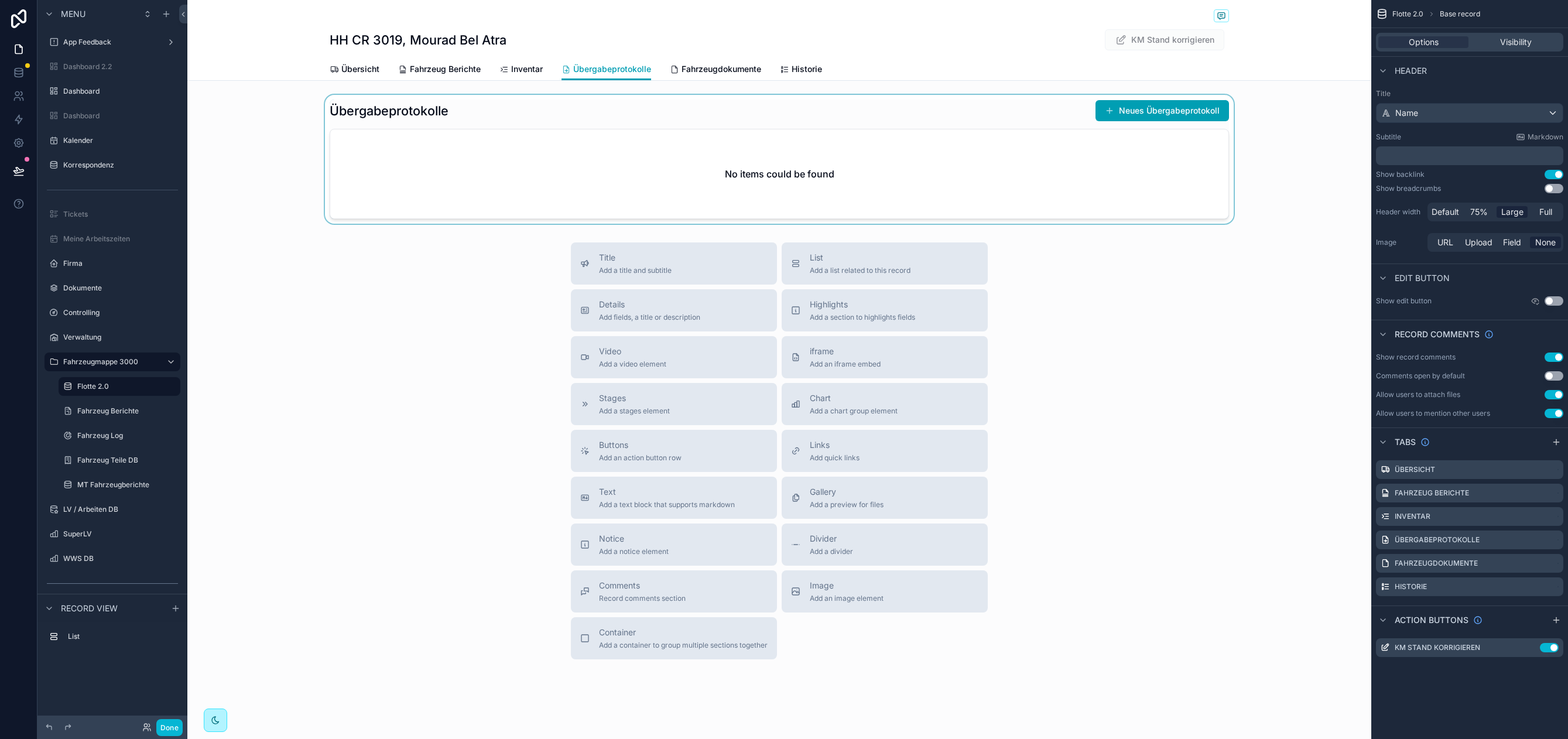
click at [600, 118] on div "scrollable content" at bounding box center [779, 159] width 1184 height 129
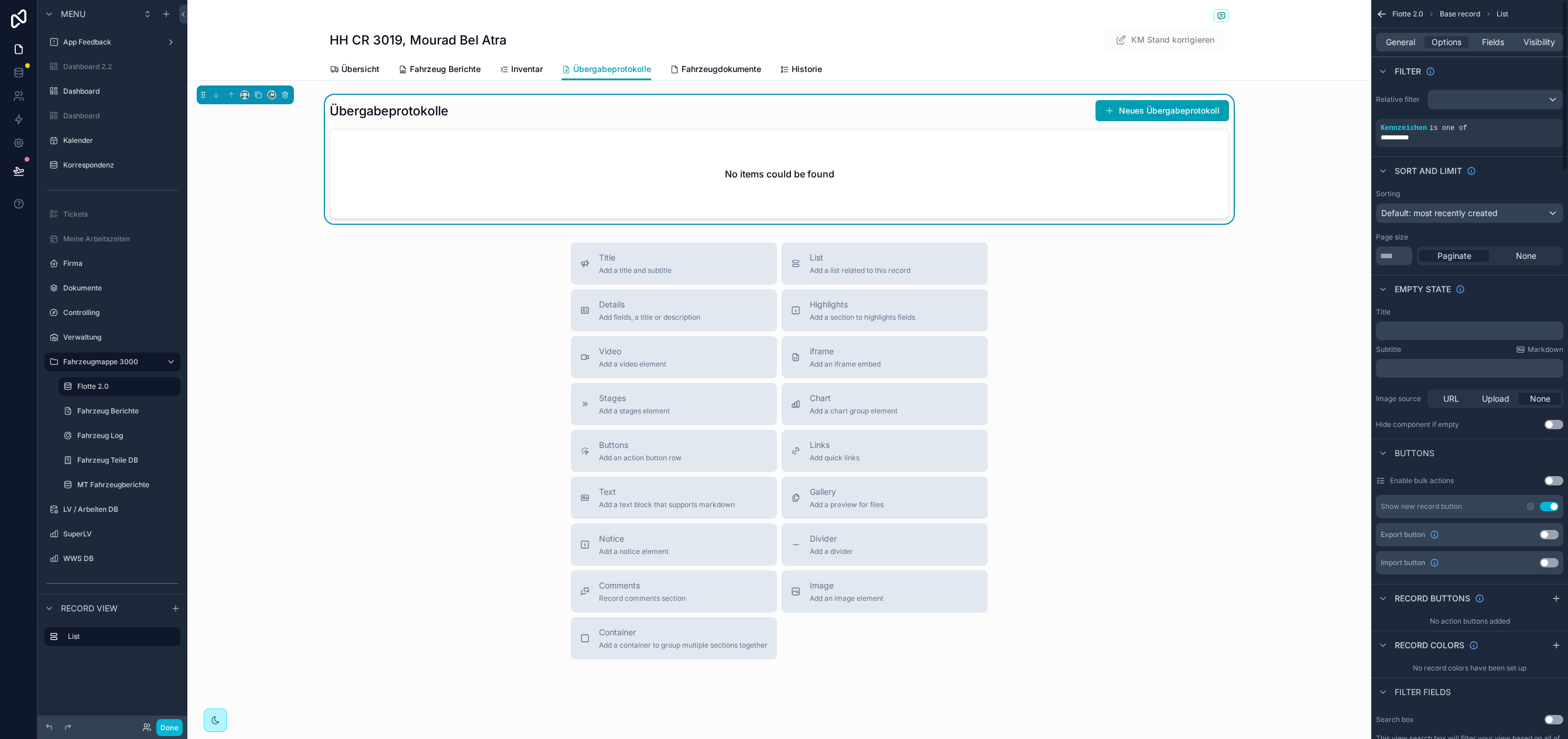
click at [1457, 335] on p "﻿" at bounding box center [1470, 331] width 180 height 10
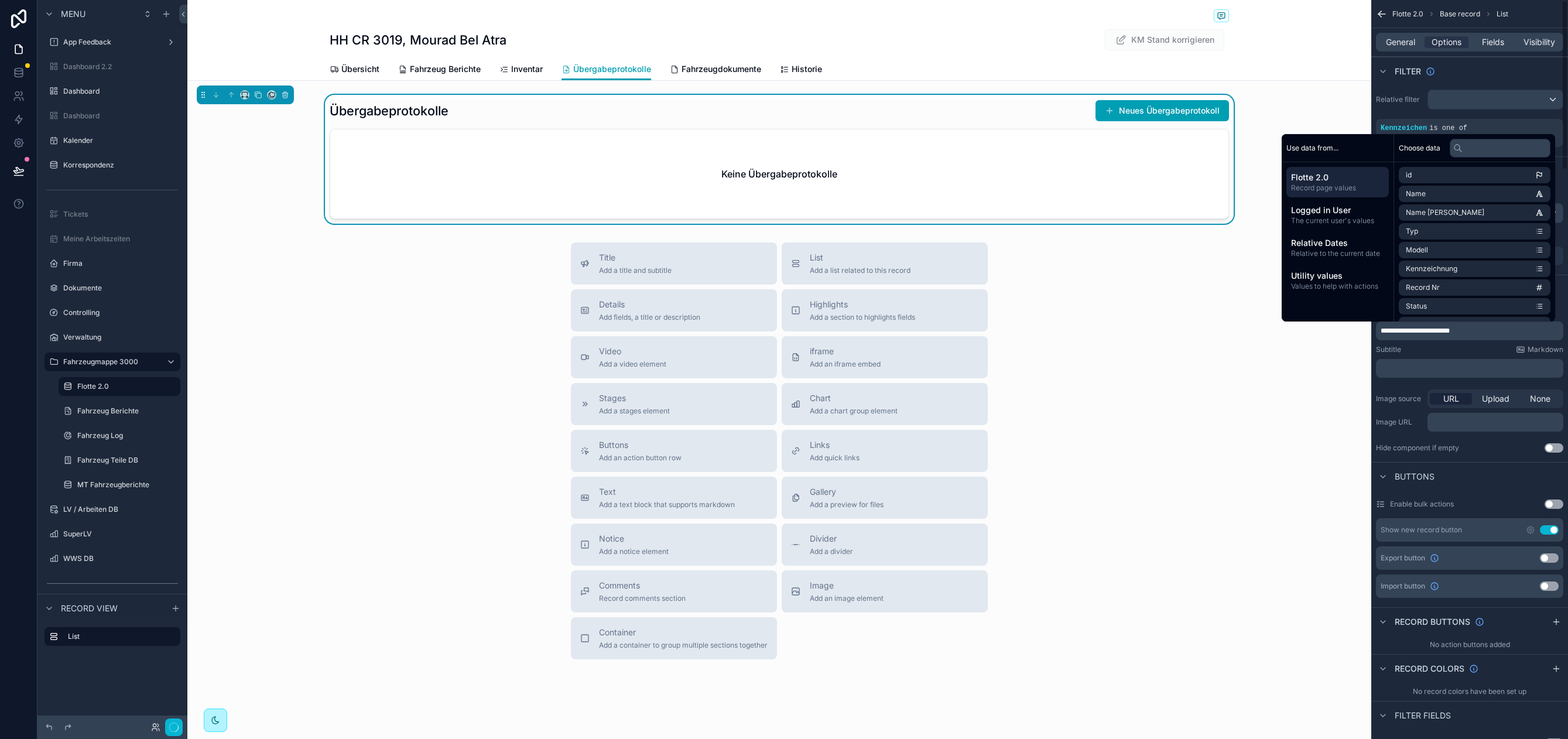
click at [1147, 322] on div "Title Add a title and subtitle List Add a list related to this record Details A…" at bounding box center [779, 451] width 1184 height 417
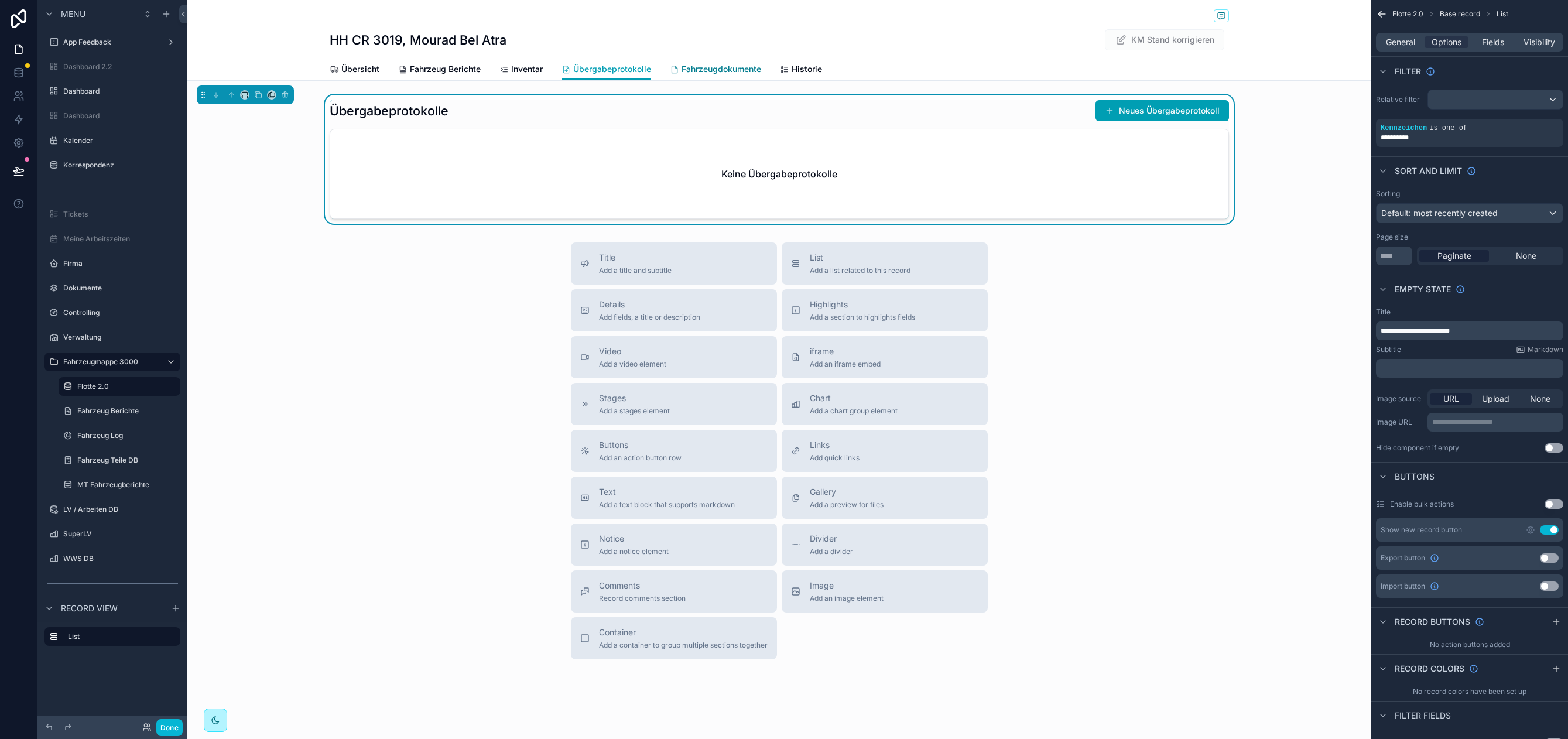
click at [756, 77] on link "Fahrzeugdokumente" at bounding box center [715, 70] width 91 height 23
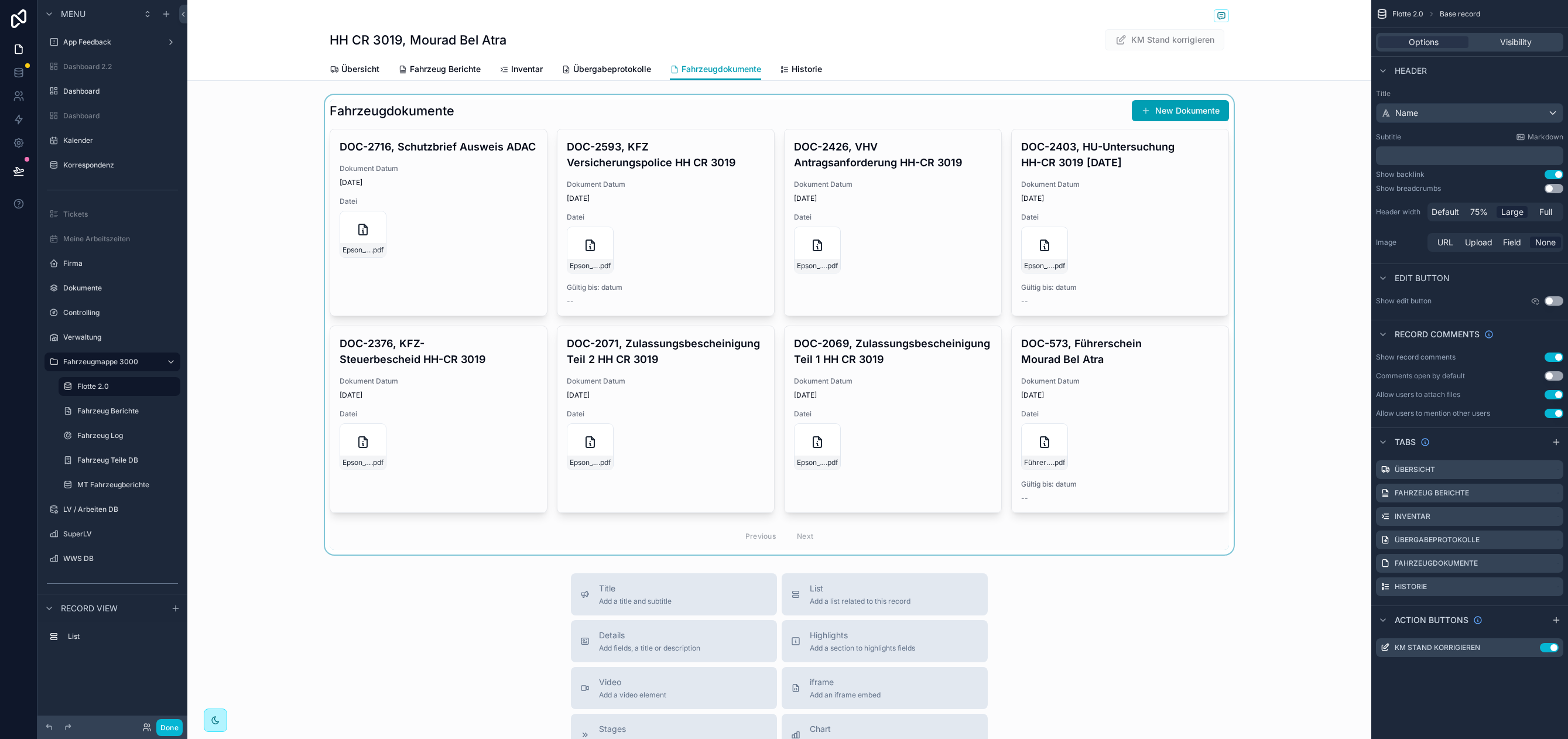
click at [579, 106] on div "scrollable content" at bounding box center [779, 324] width 1184 height 460
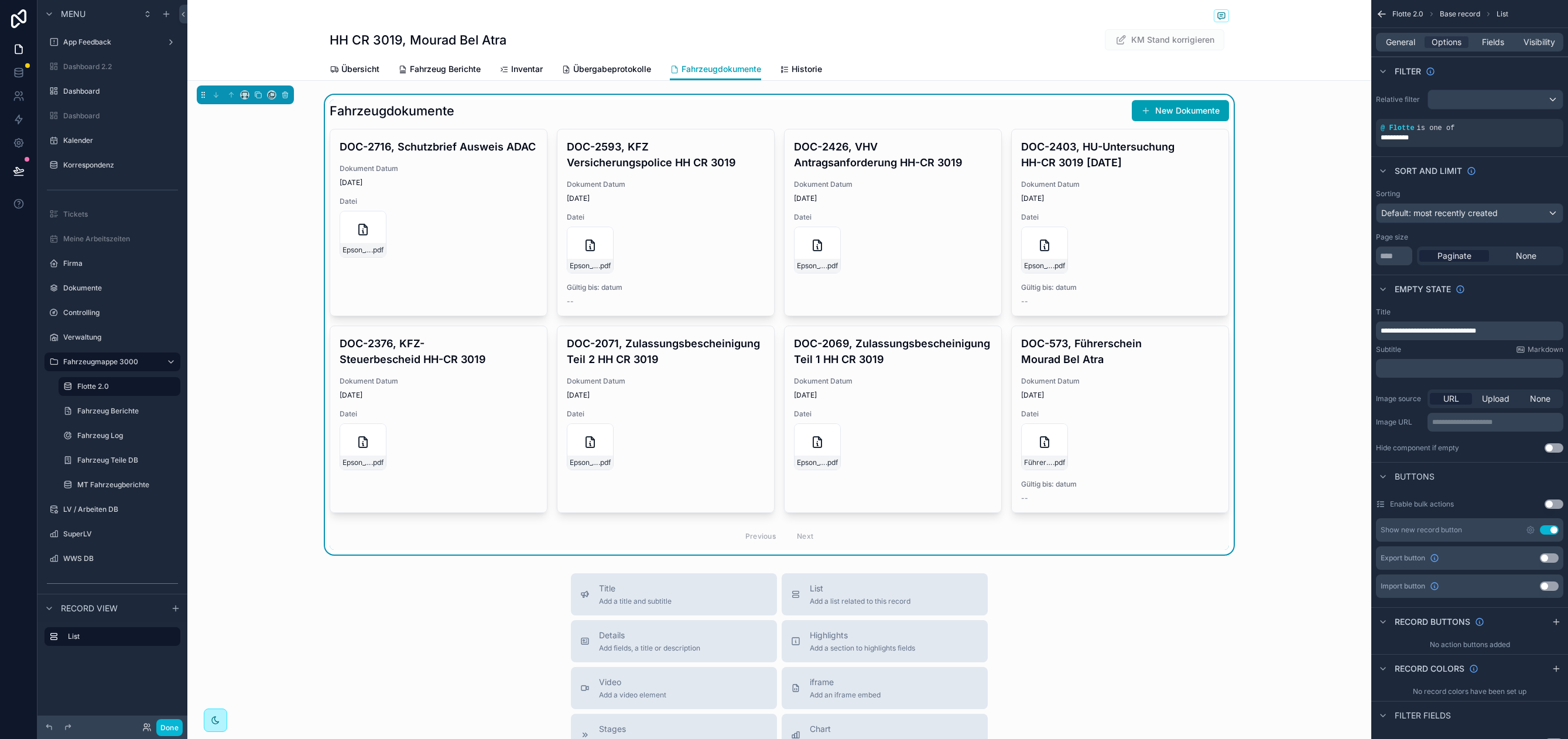
click at [1553, 529] on button "Use setting" at bounding box center [1549, 530] width 19 height 10
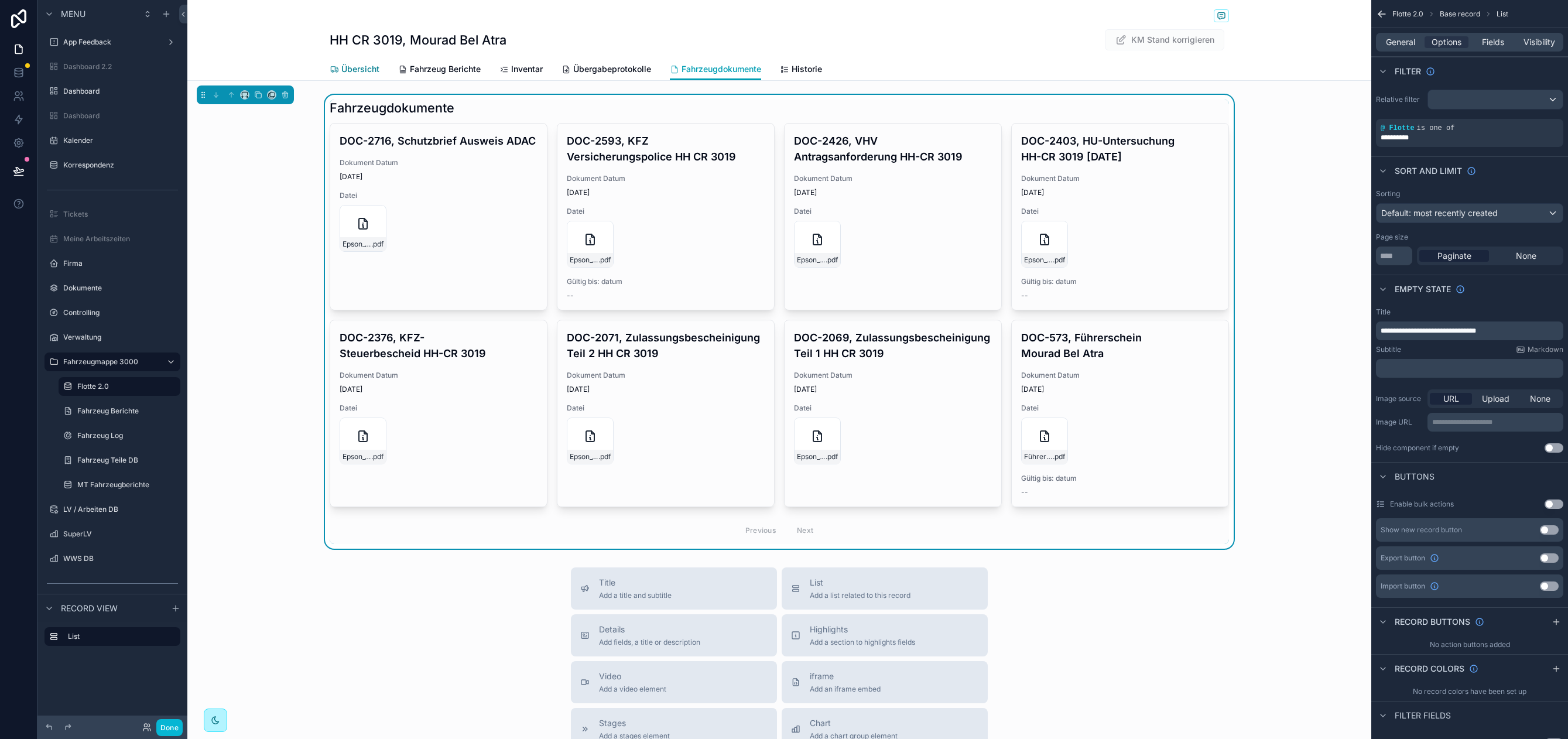
click at [355, 66] on span "Übersicht" at bounding box center [360, 69] width 38 height 12
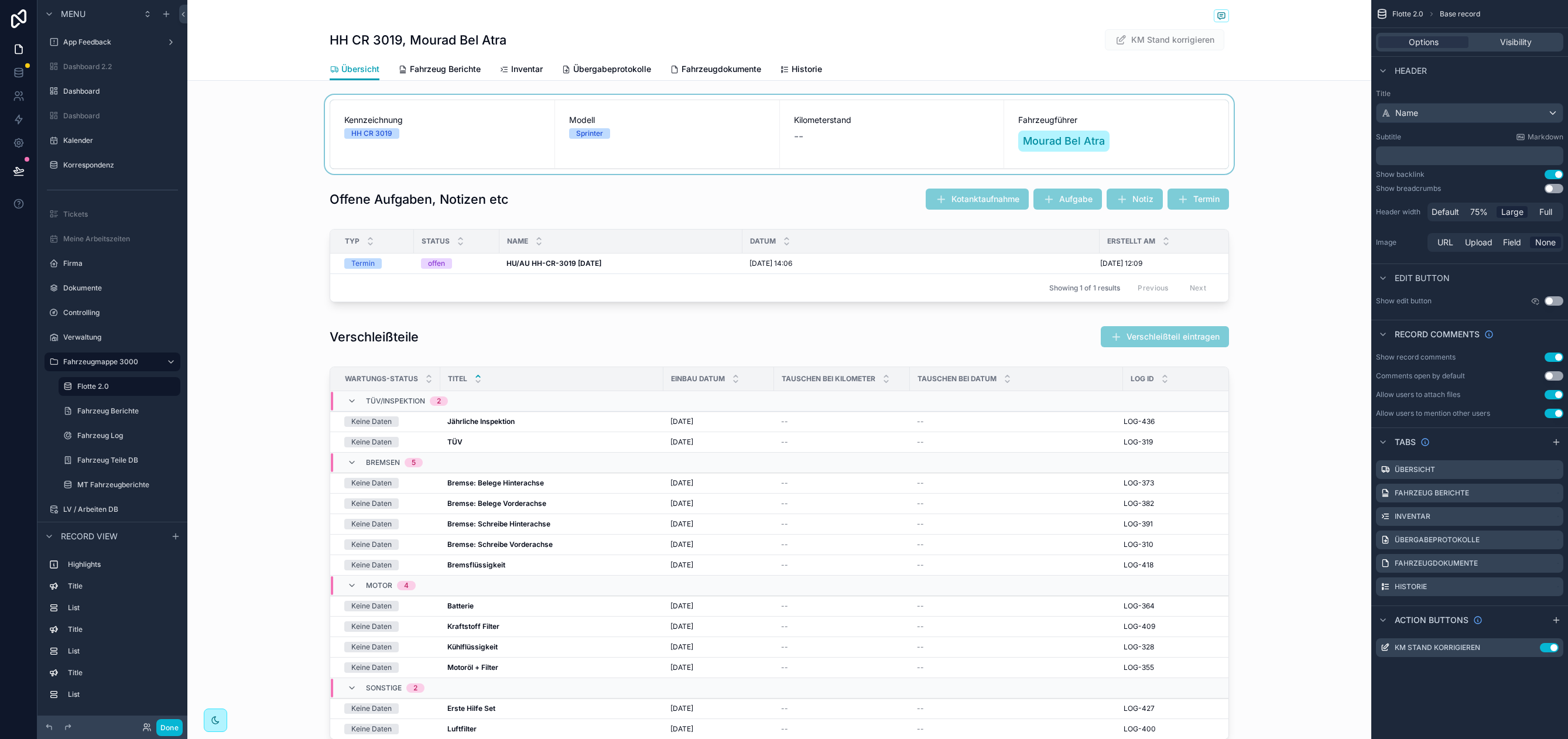
click at [251, 129] on div "scrollable content" at bounding box center [779, 134] width 1184 height 79
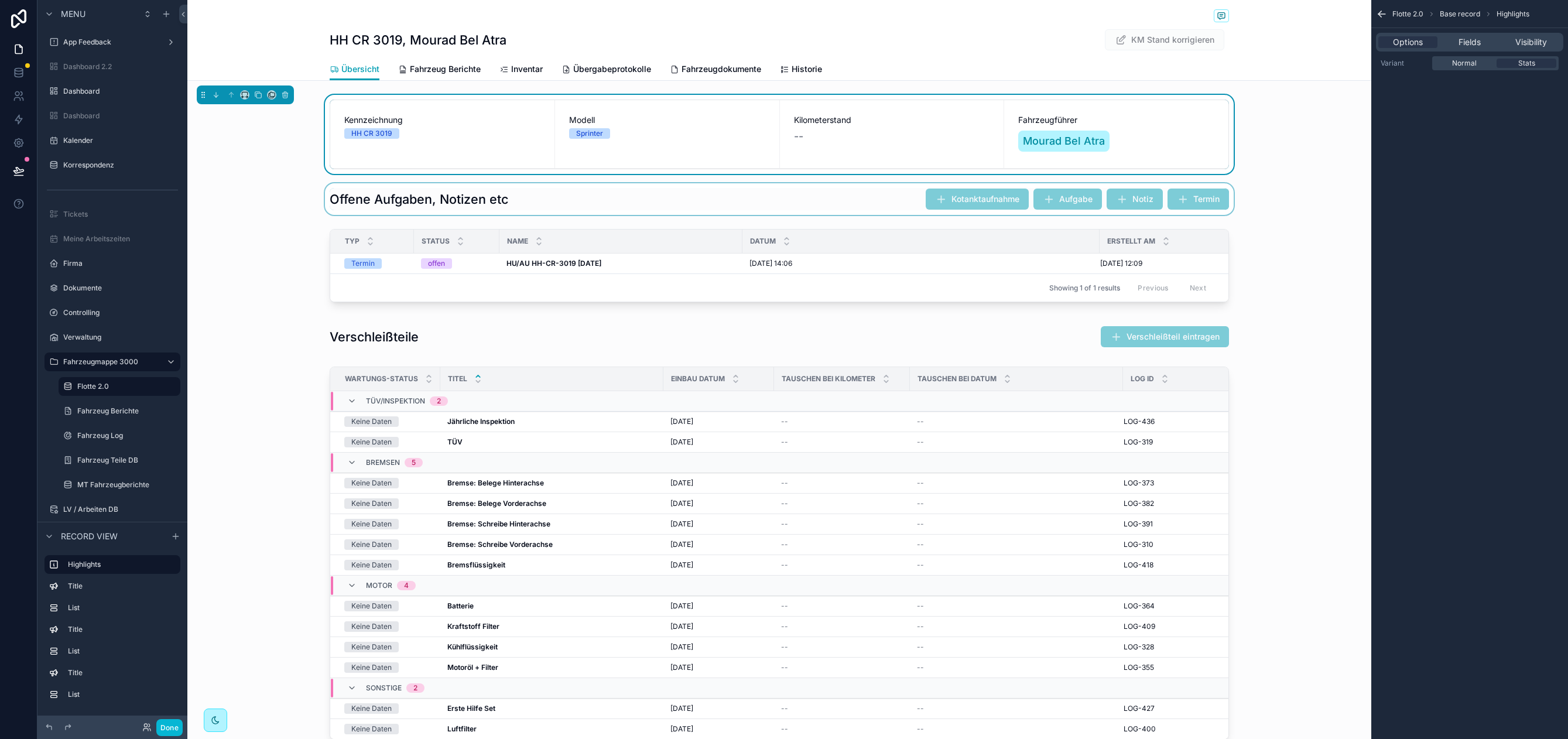
click at [262, 212] on div "scrollable content" at bounding box center [779, 199] width 1184 height 32
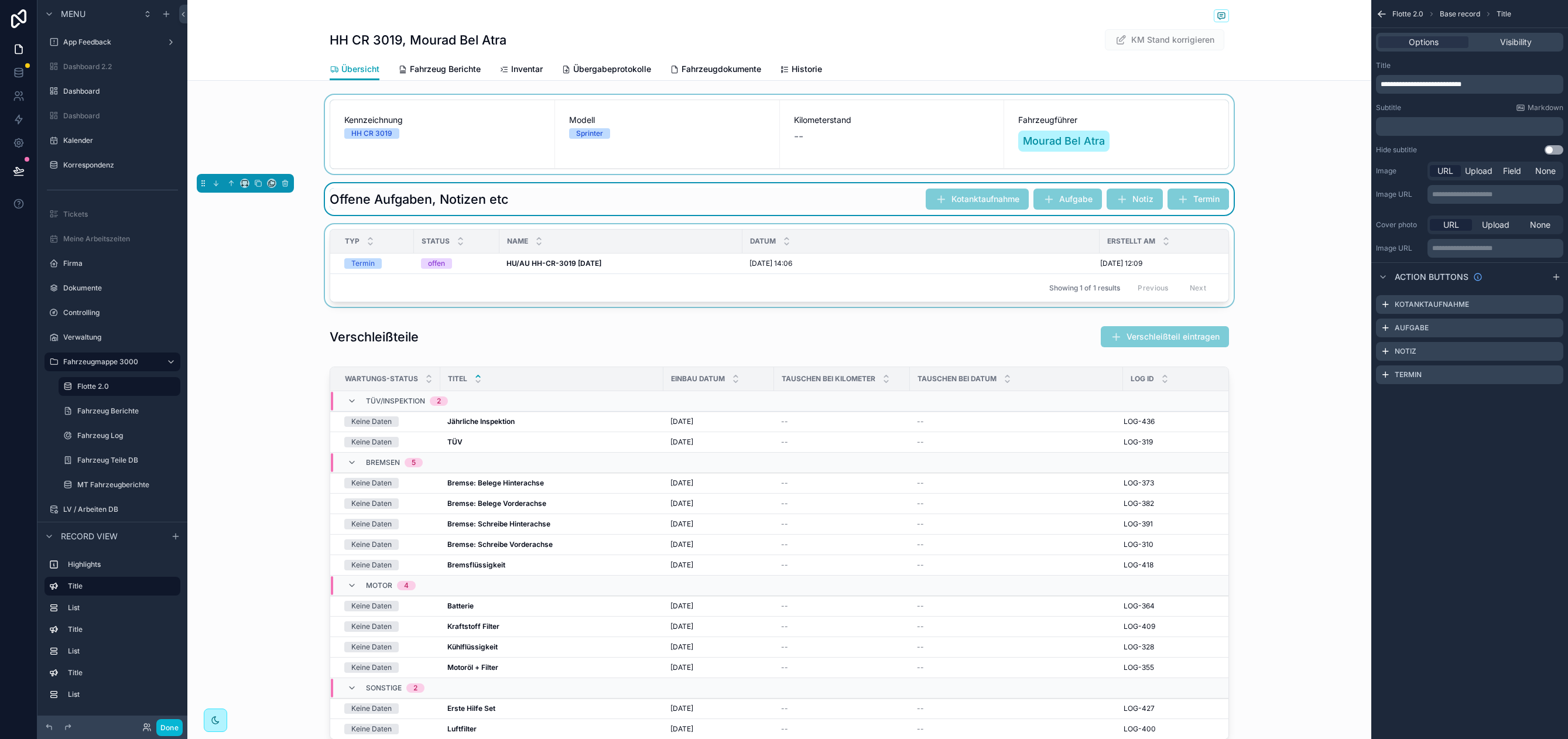
click at [375, 286] on div "Showing 1 of 1 results Previous Next" at bounding box center [779, 288] width 898 height 28
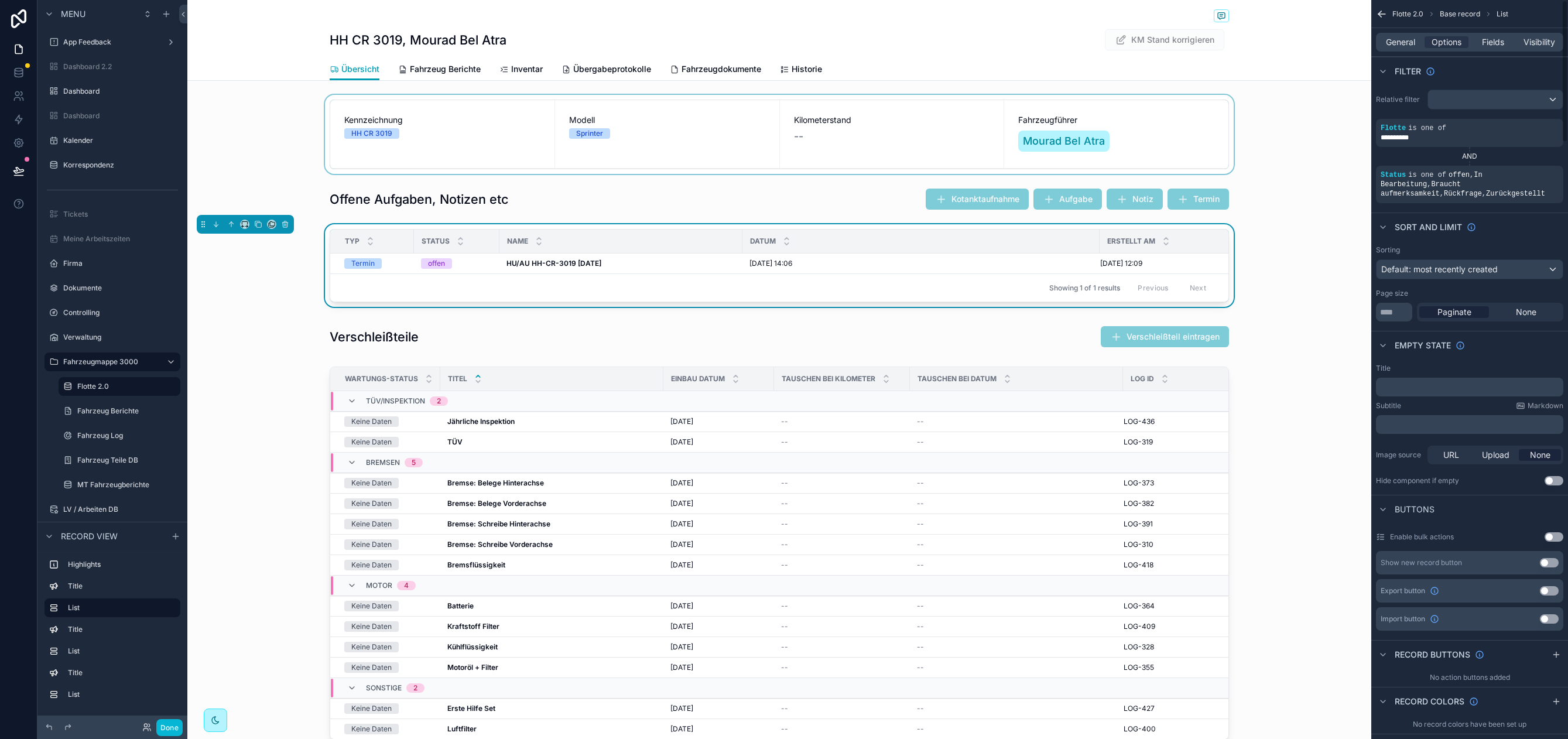
click at [1435, 392] on div "﻿" at bounding box center [1469, 387] width 187 height 19
click at [1434, 391] on p "﻿" at bounding box center [1470, 387] width 180 height 10
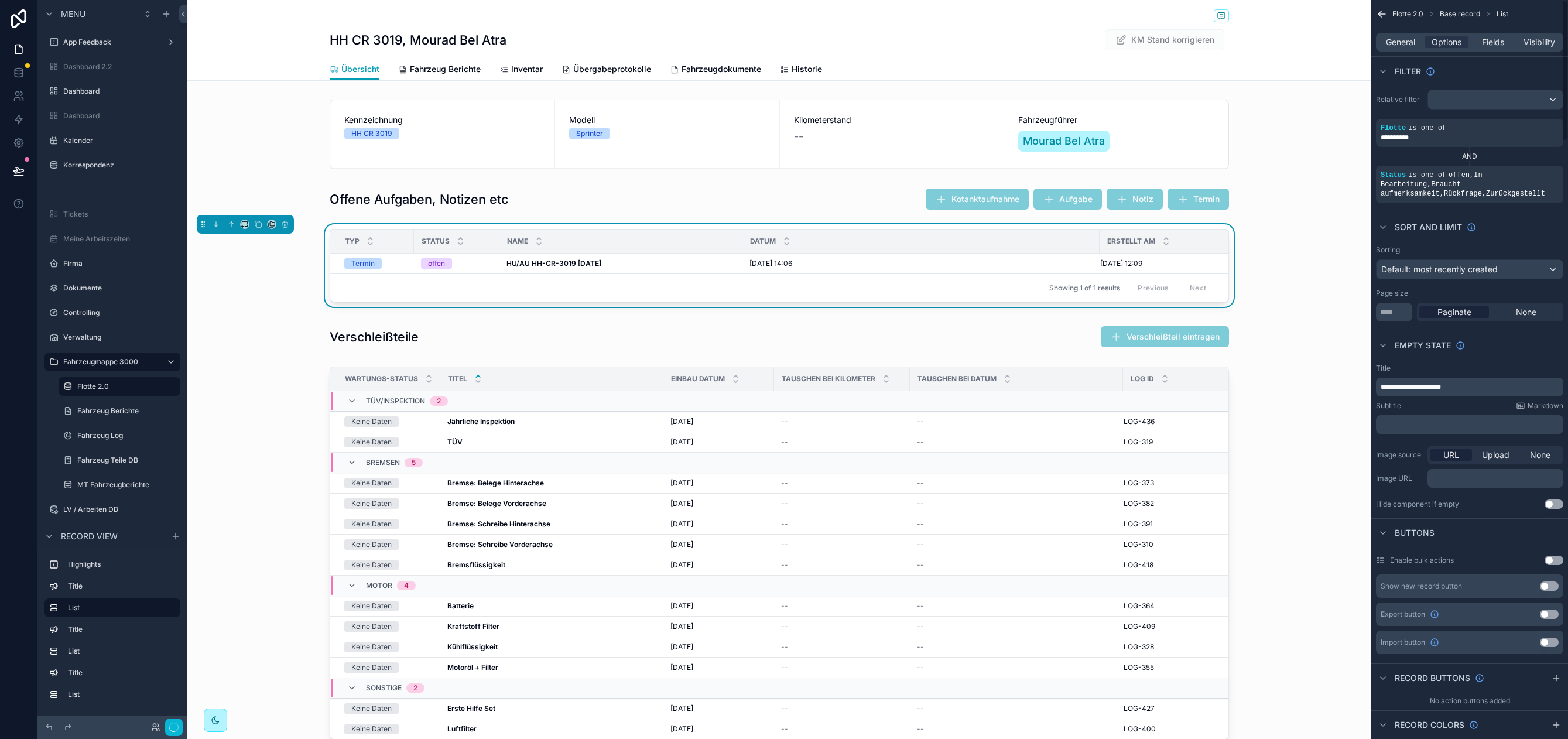
click at [1466, 408] on div "Subtitle Markdown" at bounding box center [1469, 406] width 187 height 10
click at [1405, 388] on span "**********" at bounding box center [1410, 387] width 60 height 7
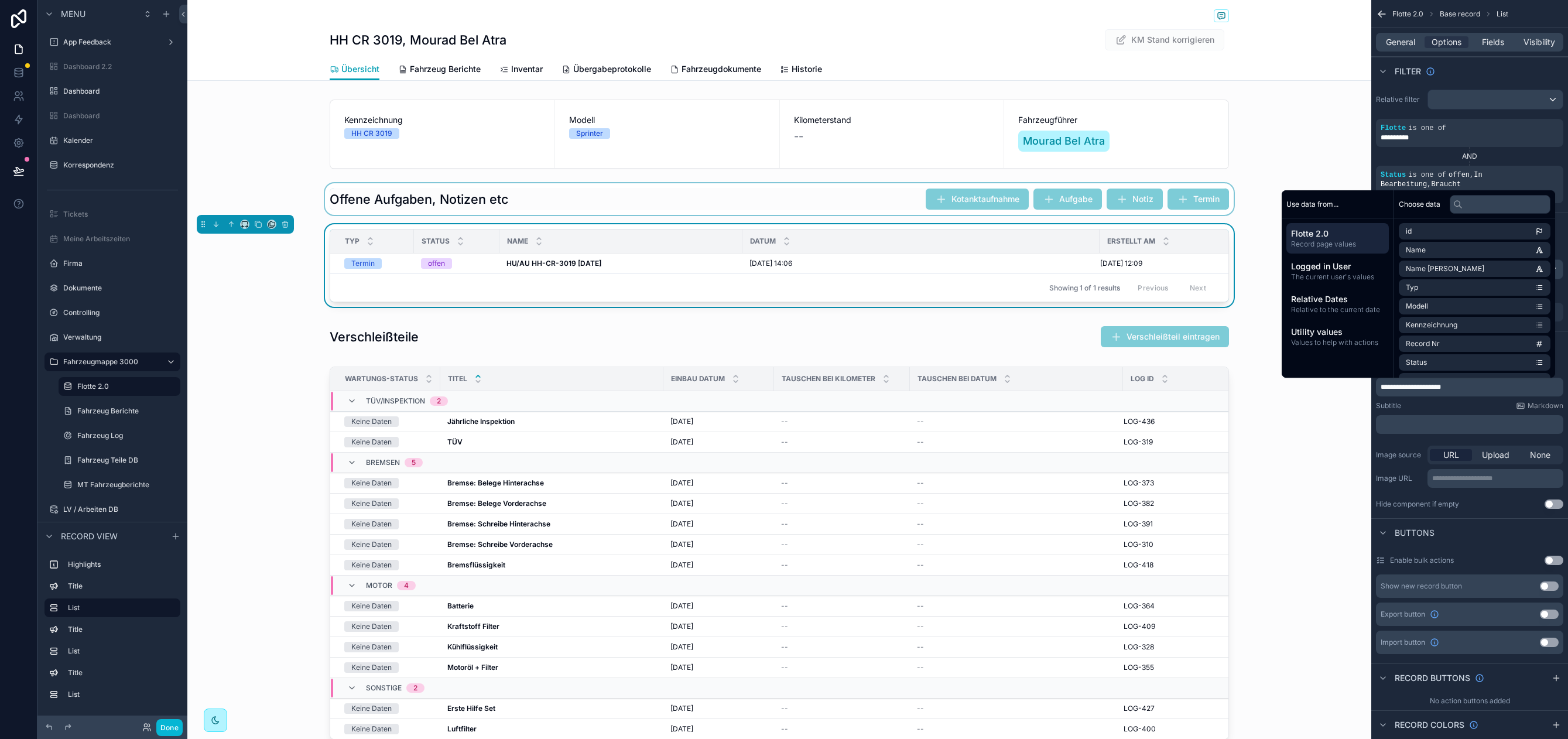
click at [664, 205] on div "scrollable content" at bounding box center [779, 199] width 1184 height 32
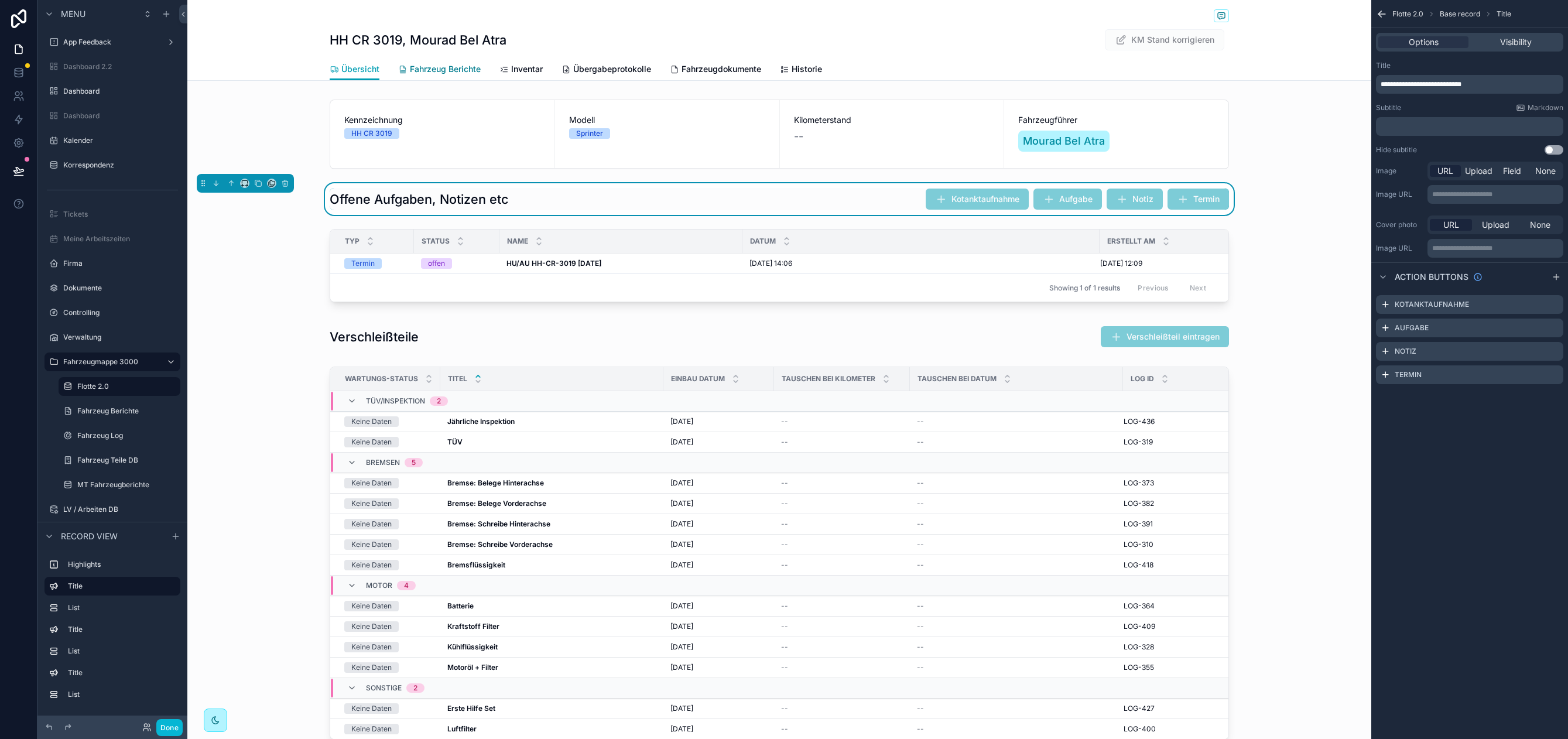
click at [432, 70] on span "Fahrzeug Berichte" at bounding box center [445, 69] width 71 height 12
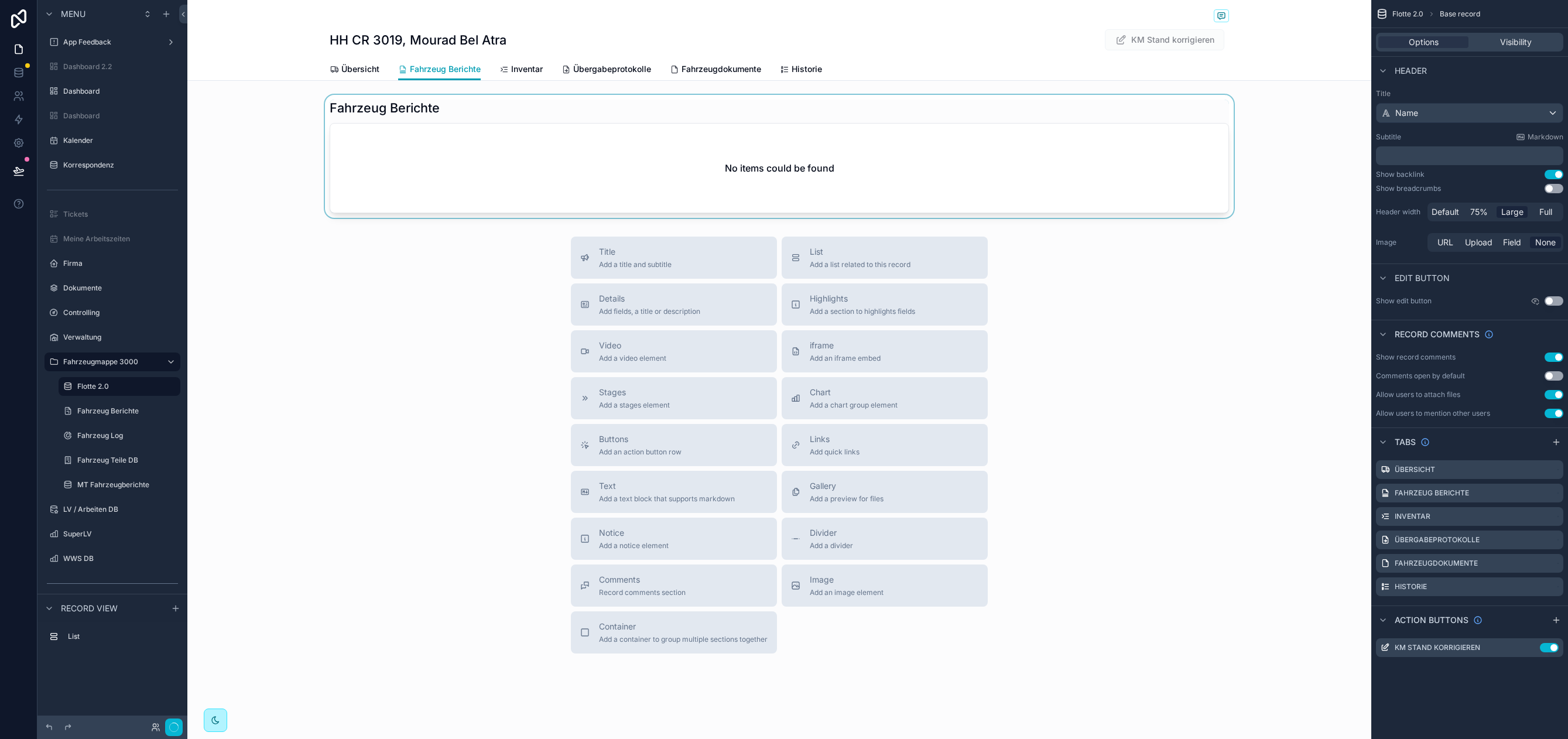
click at [396, 182] on div "scrollable content" at bounding box center [779, 156] width 1184 height 123
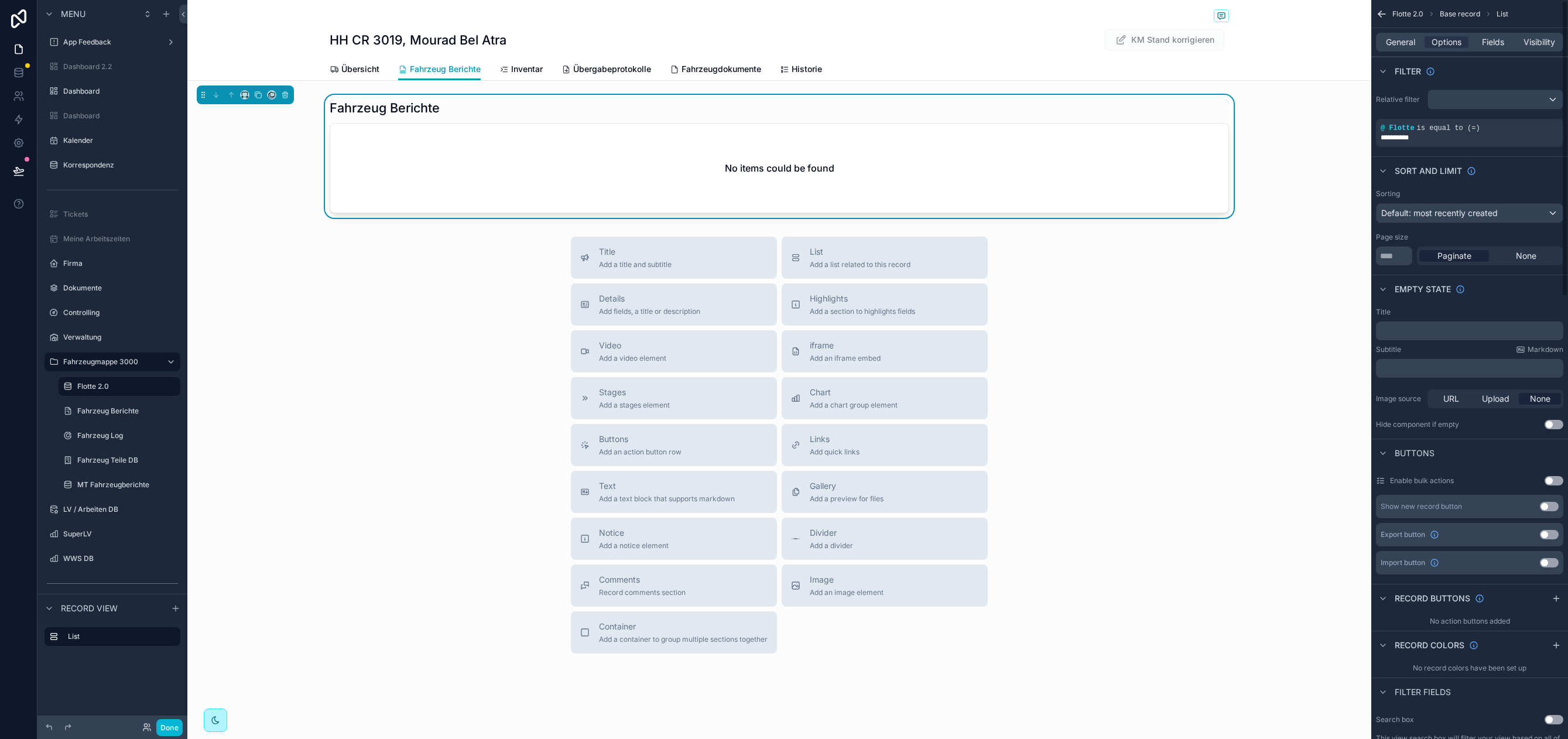
click at [1436, 329] on p "﻿" at bounding box center [1470, 331] width 180 height 10
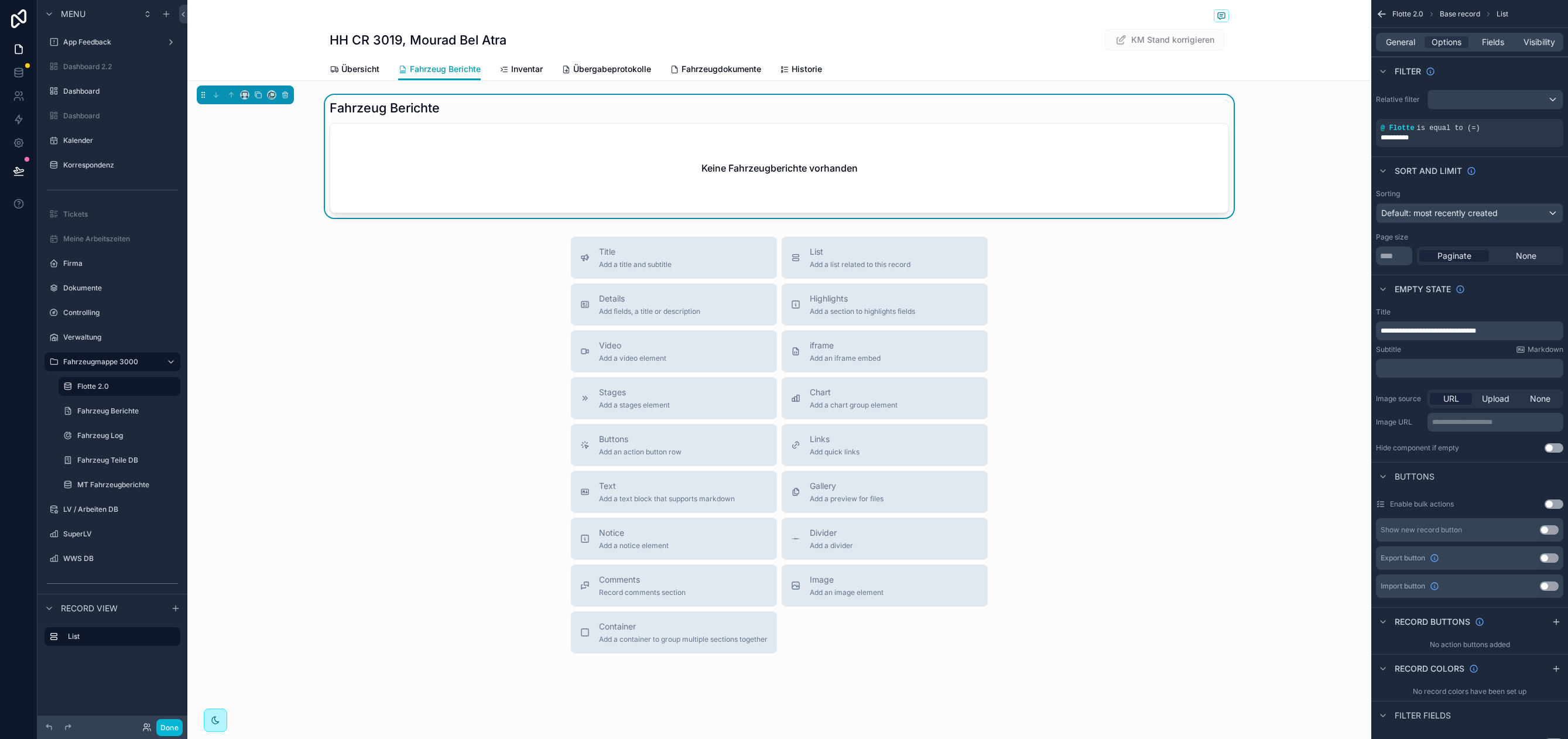
drag, startPoint x: 442, startPoint y: 310, endPoint x: 465, endPoint y: 312, distance: 23.1
click at [449, 310] on div "Title Add a title and subtitle List Add a list related to this record Details A…" at bounding box center [779, 445] width 1184 height 417
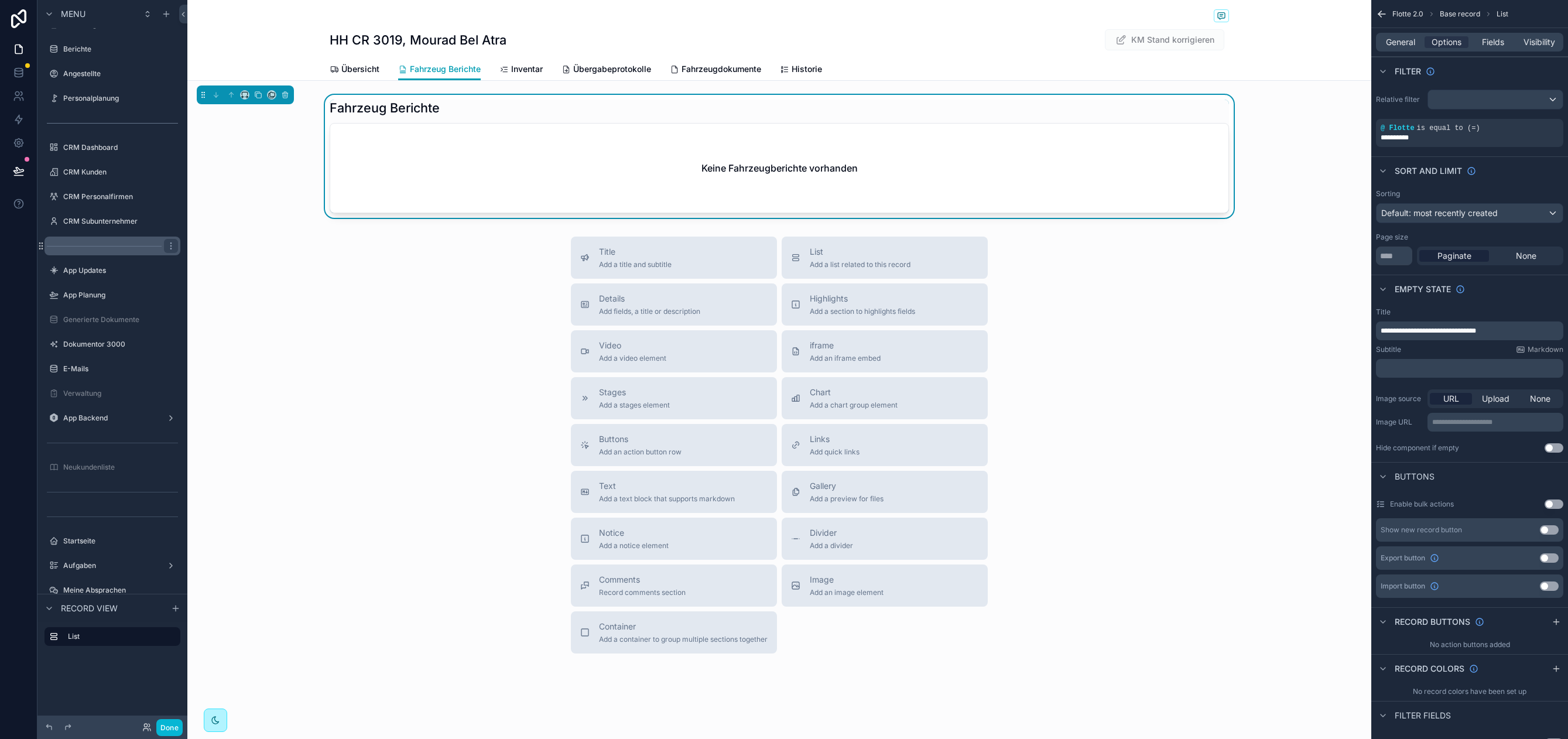
scroll to position [966, 0]
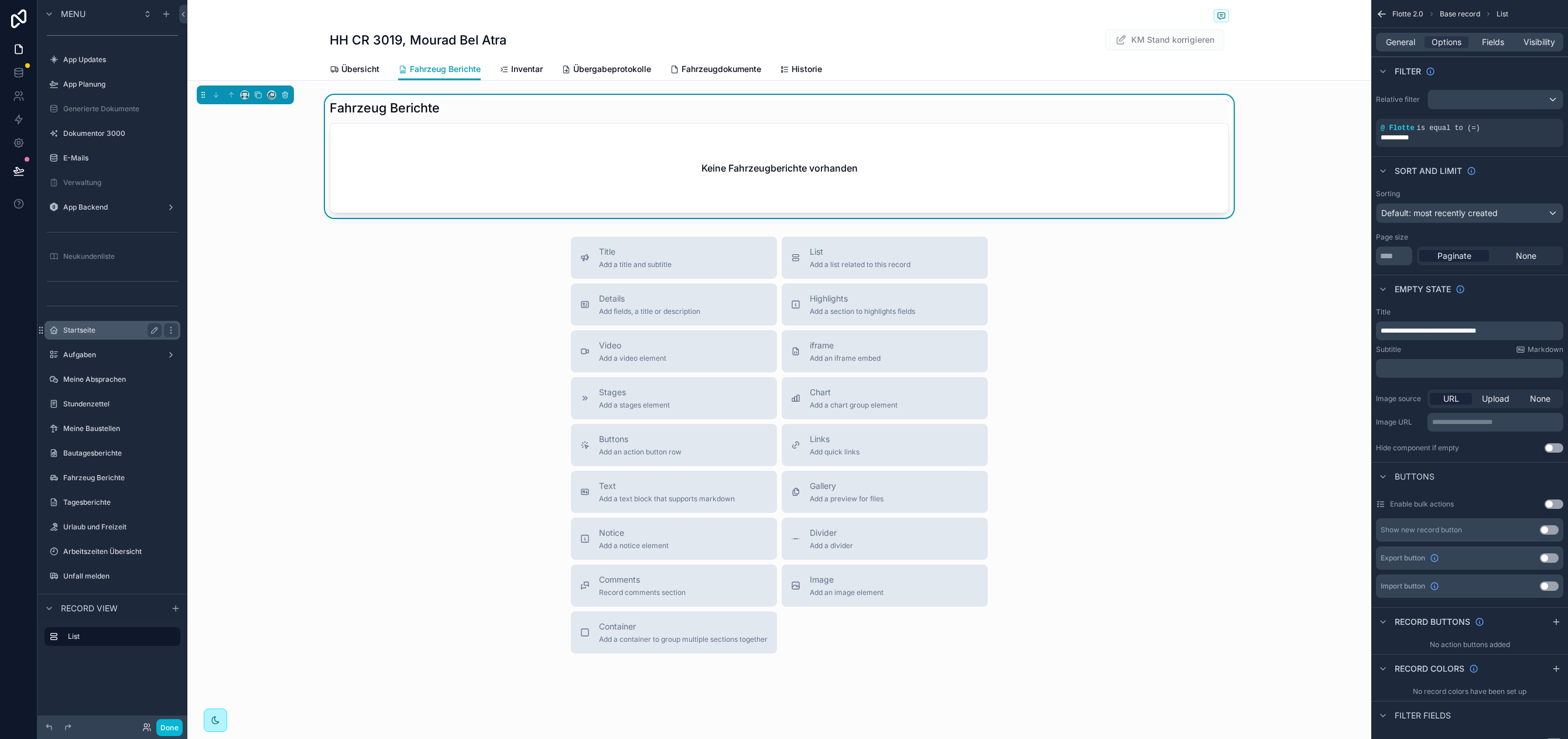
click at [97, 330] on label "Startseite" at bounding box center [110, 330] width 94 height 10
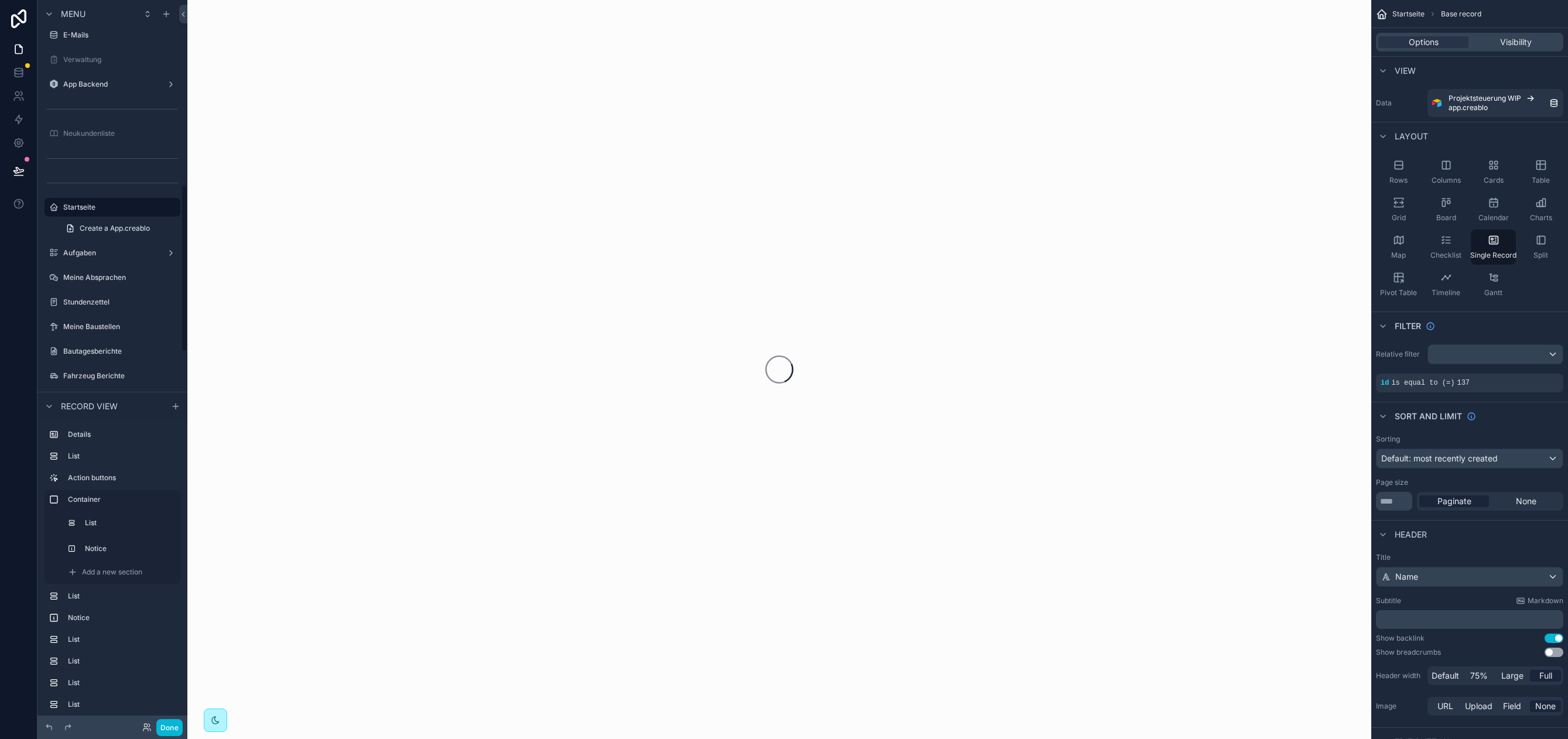
scroll to position [798, 0]
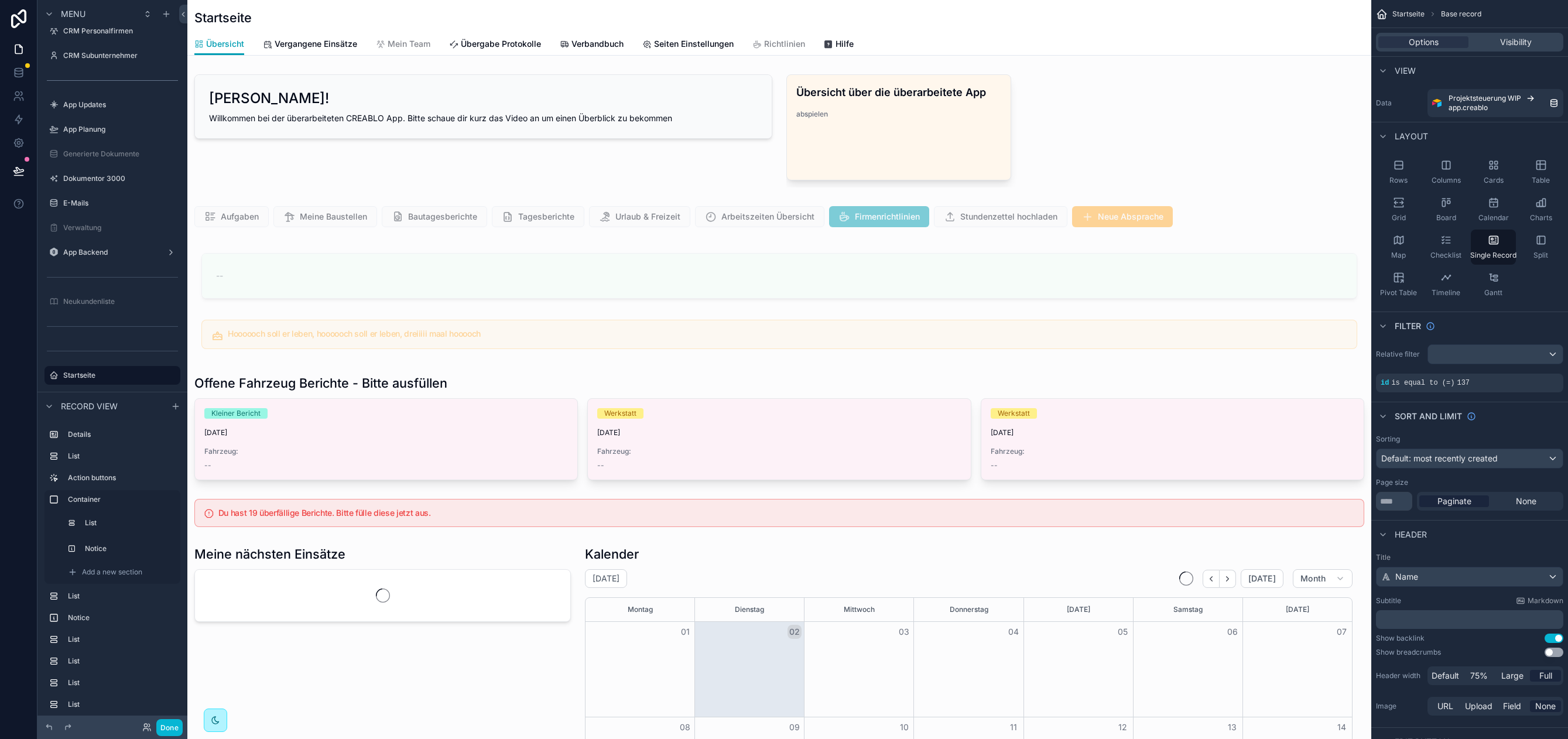
scroll to position [0, 1081]
click at [426, 380] on div "scrollable content" at bounding box center [779, 427] width 1184 height 115
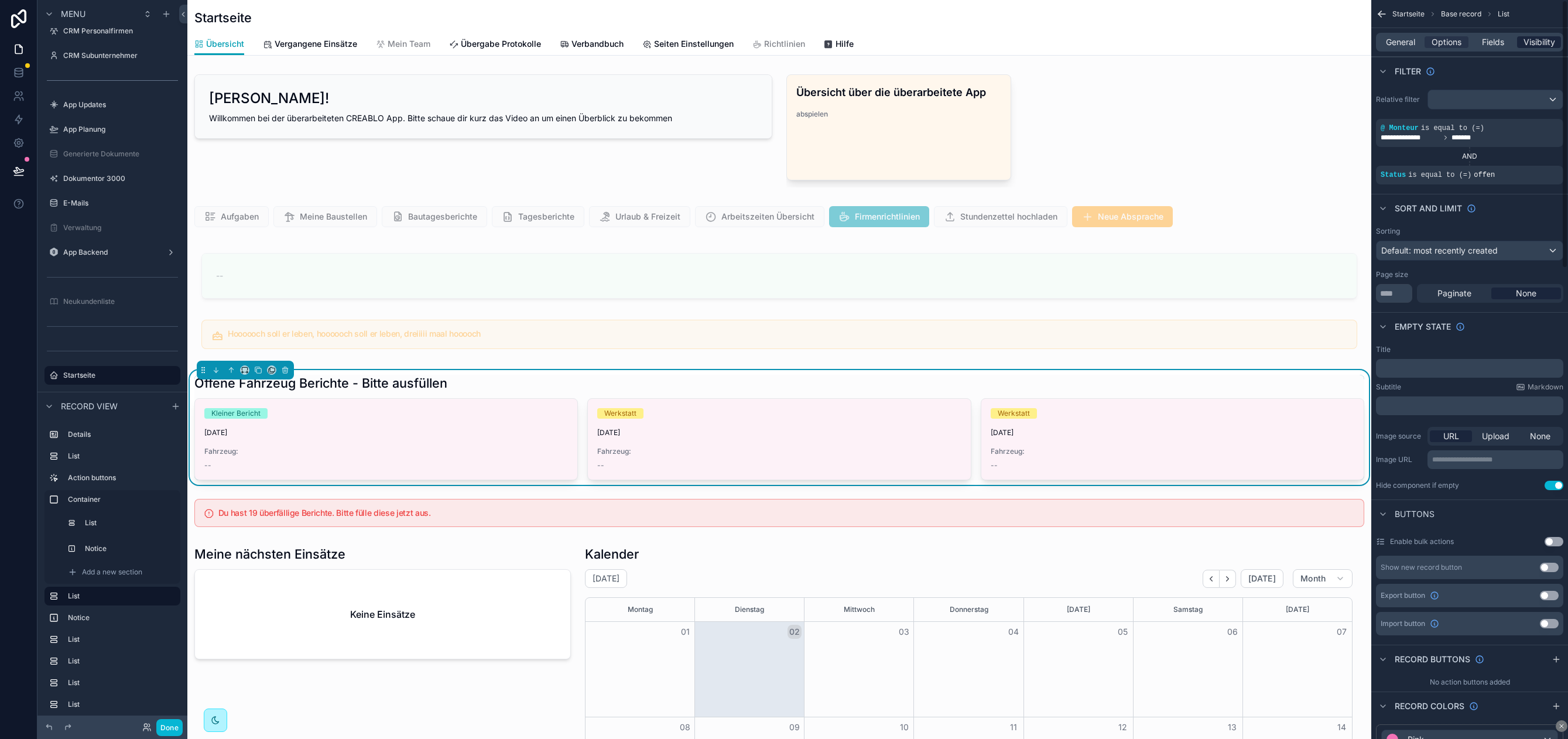
click at [1544, 37] on span "Visibility" at bounding box center [1538, 42] width 32 height 12
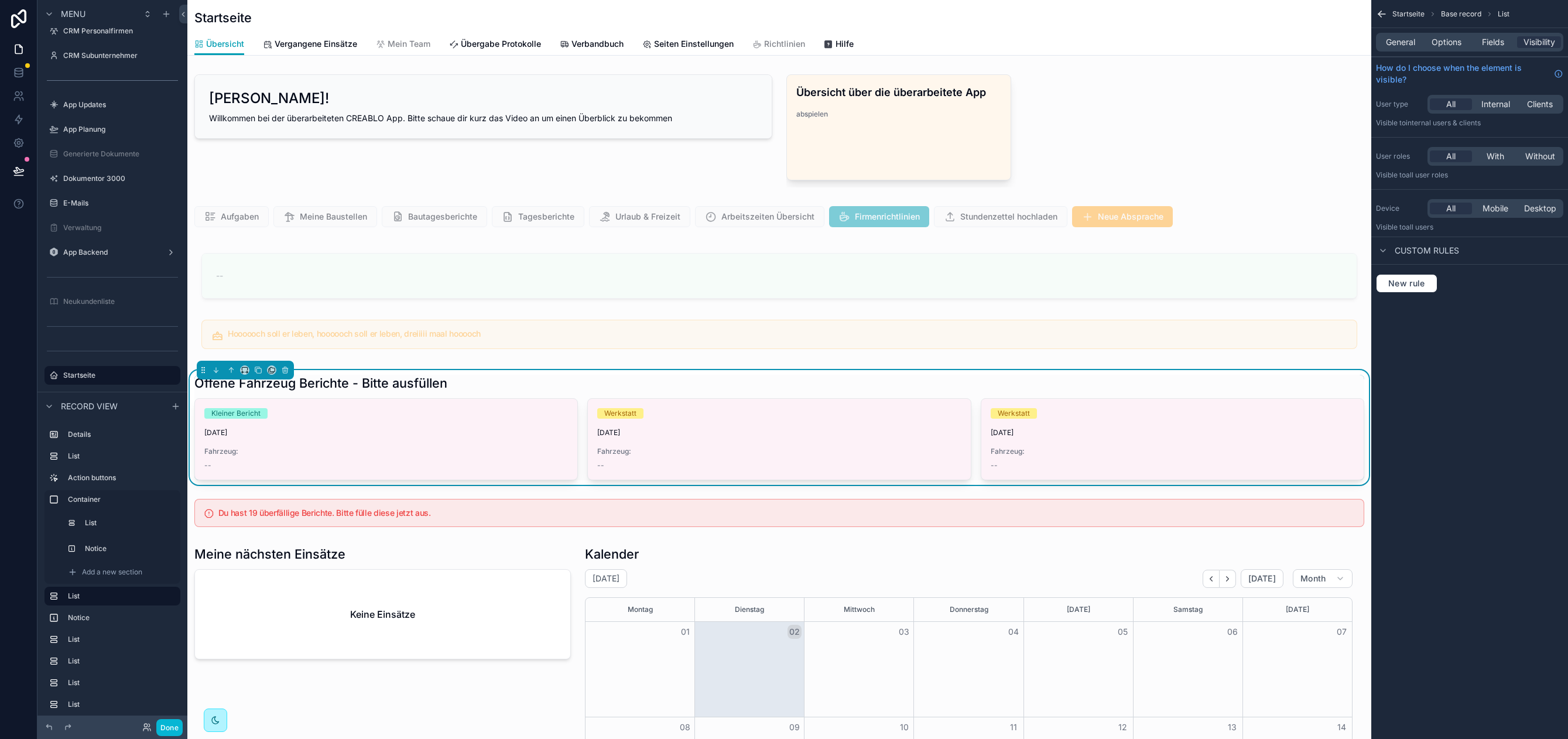
click at [1501, 147] on div "All With Without" at bounding box center [1495, 156] width 136 height 19
click at [1501, 153] on span "With" at bounding box center [1495, 156] width 17 height 12
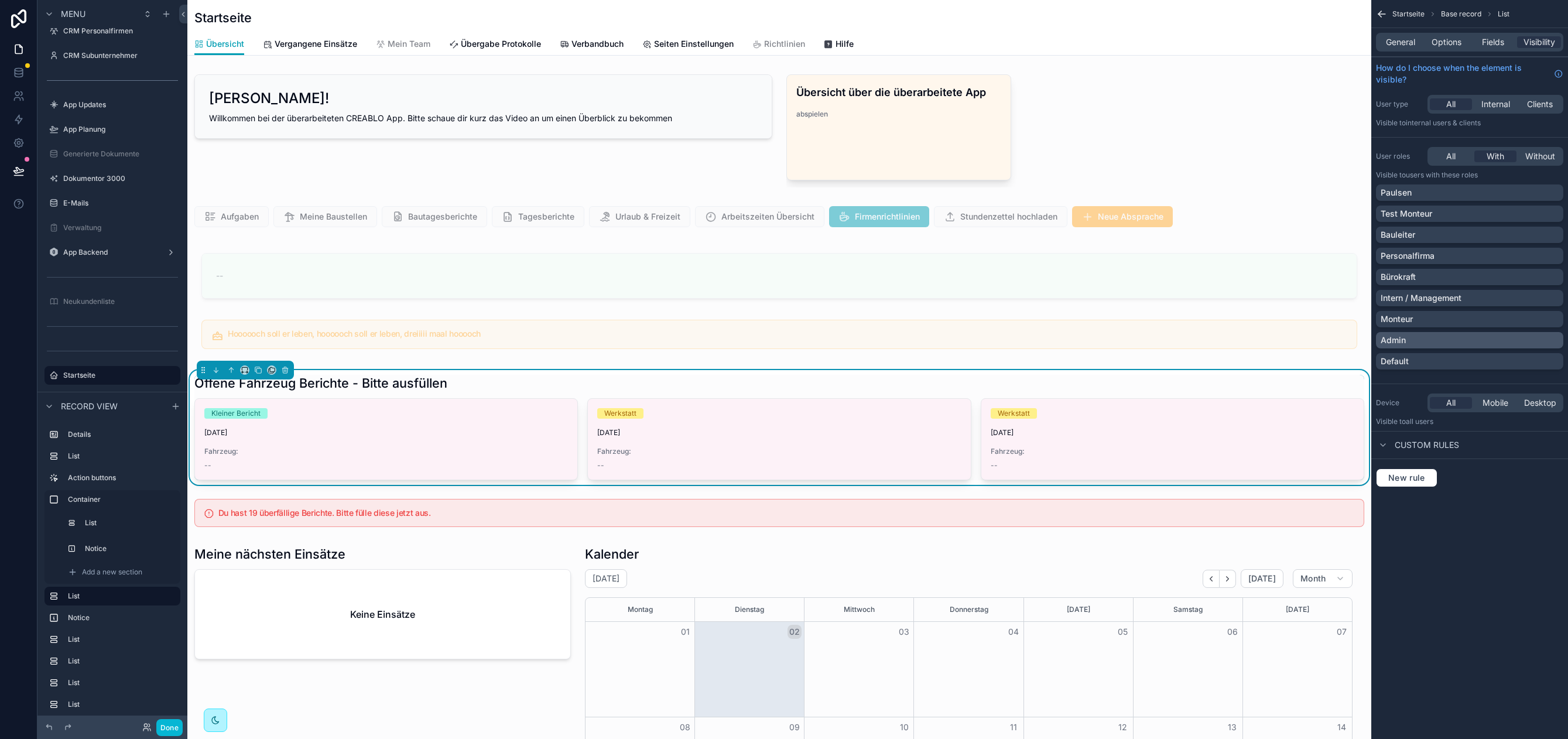
click at [1416, 340] on div "Admin" at bounding box center [1469, 341] width 178 height 12
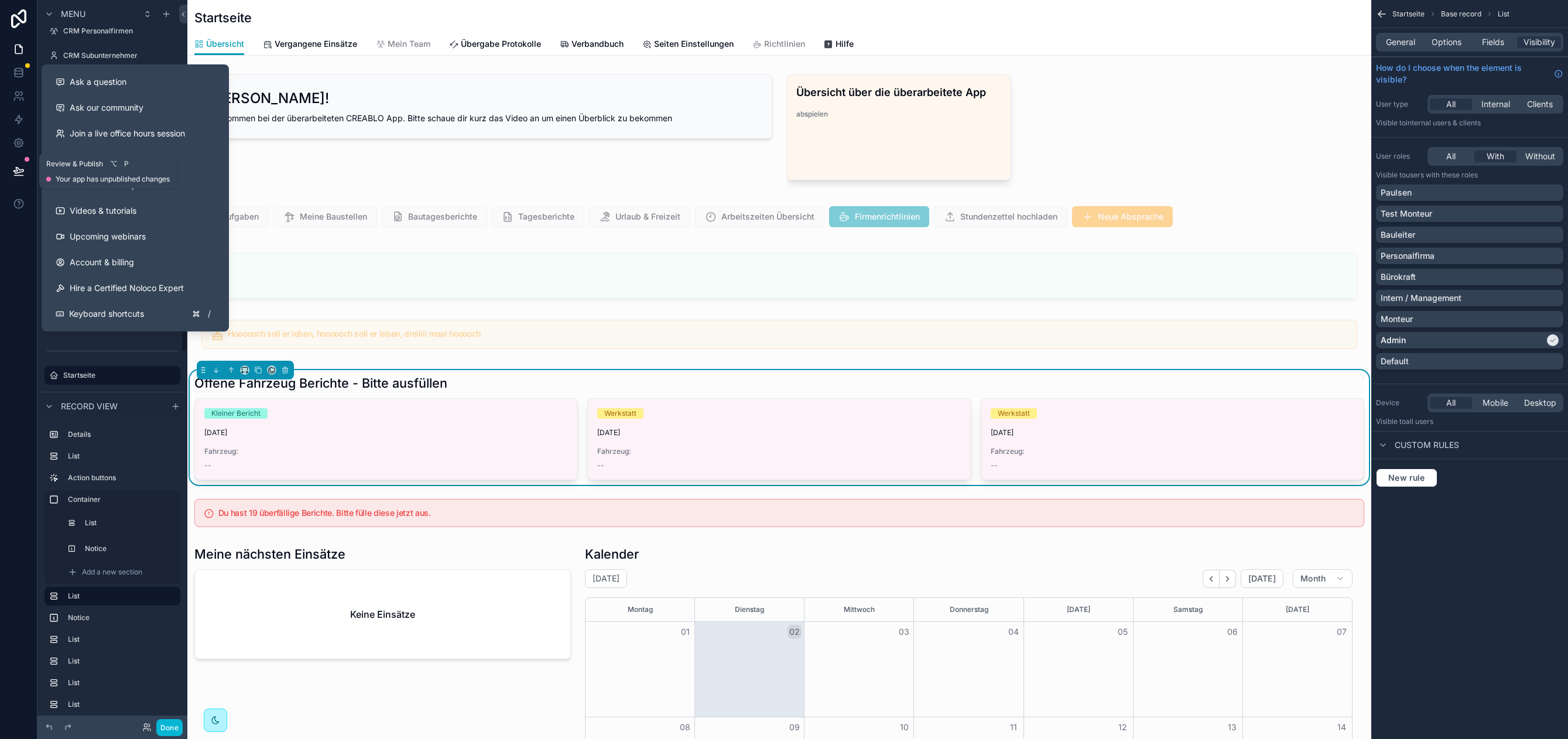
click at [14, 172] on icon at bounding box center [18, 170] width 10 height 6
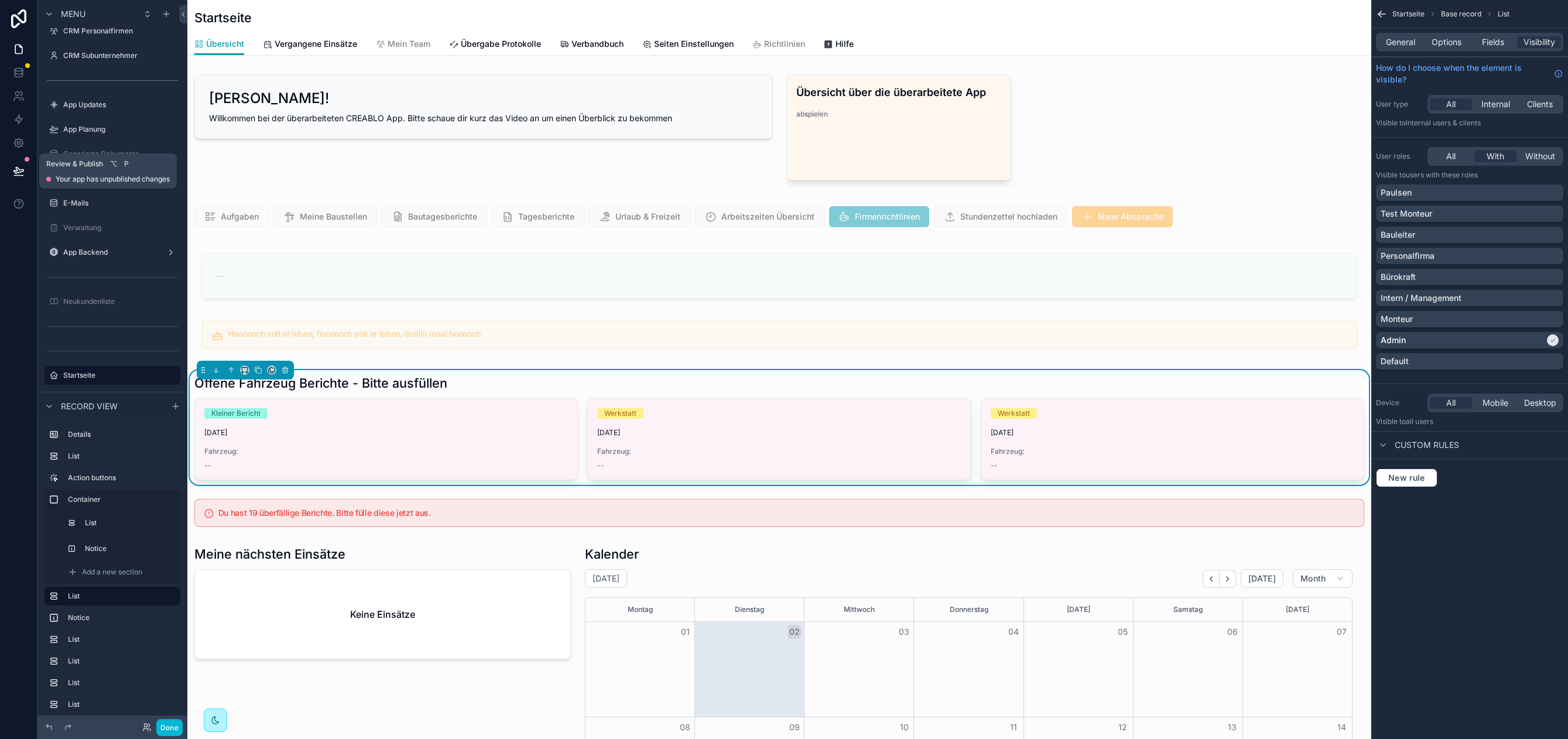
click at [14, 171] on icon at bounding box center [18, 170] width 10 height 6
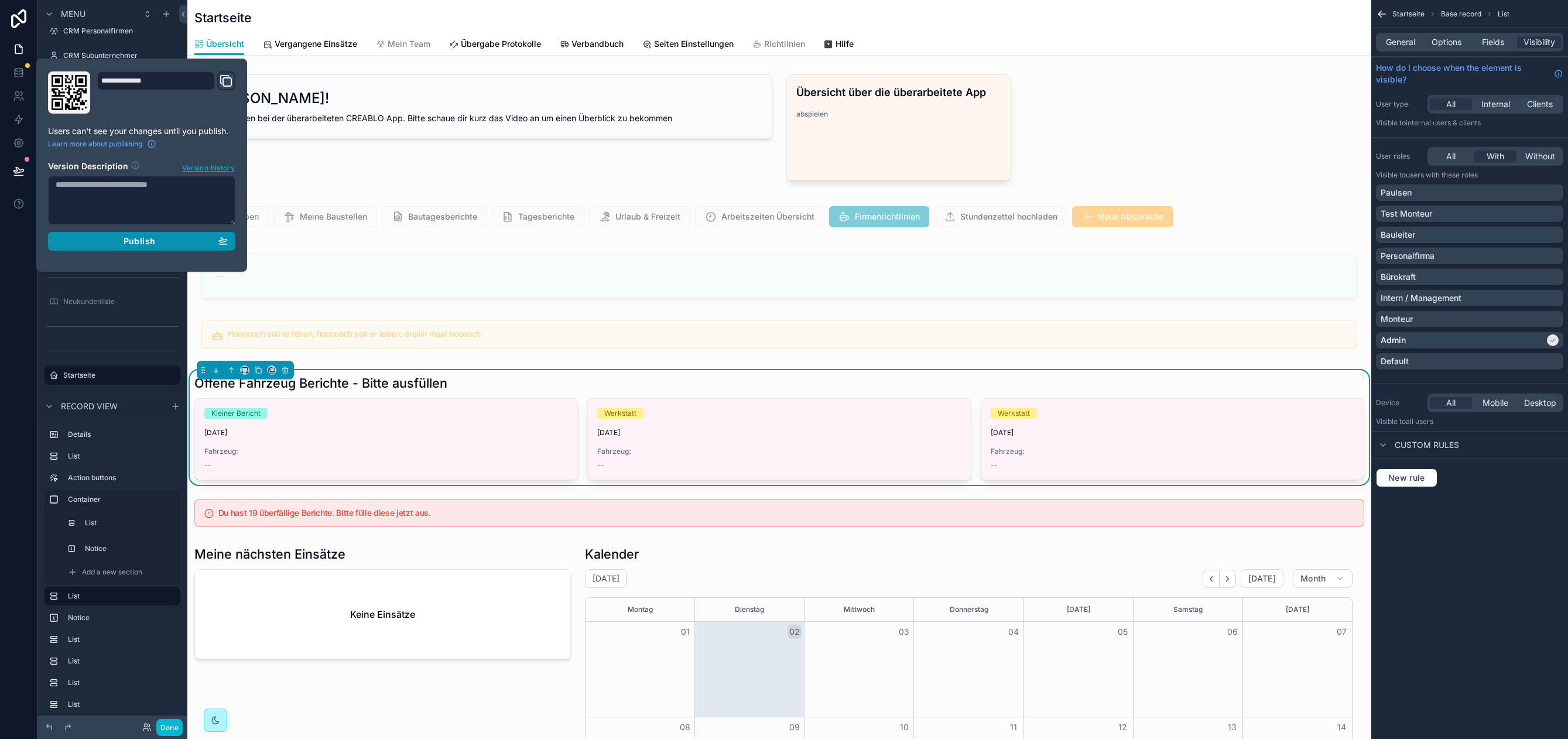
click at [184, 238] on div "Publish" at bounding box center [141, 241] width 172 height 10
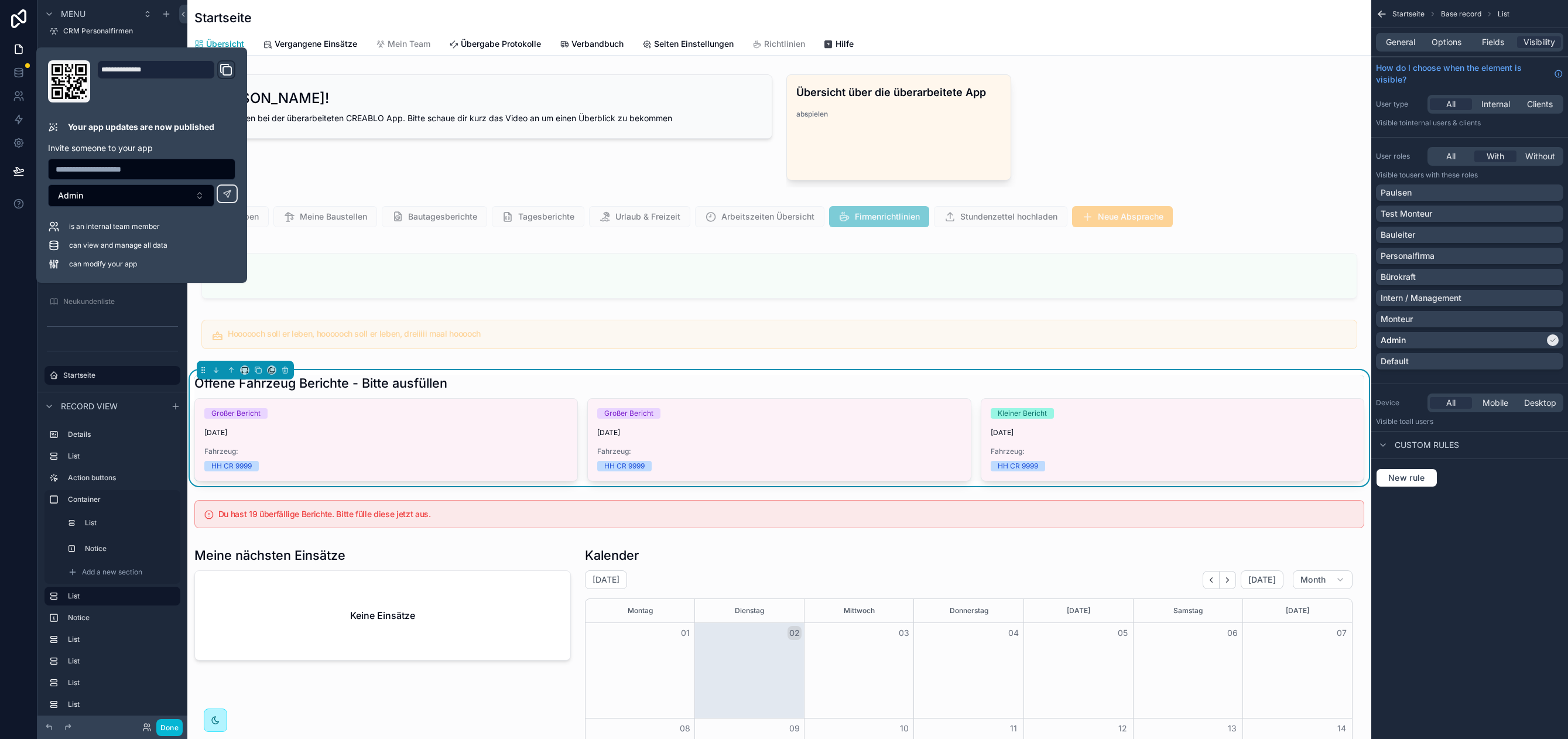
scroll to position [0, 1081]
click at [376, 269] on div "scrollable content" at bounding box center [779, 301] width 1184 height 120
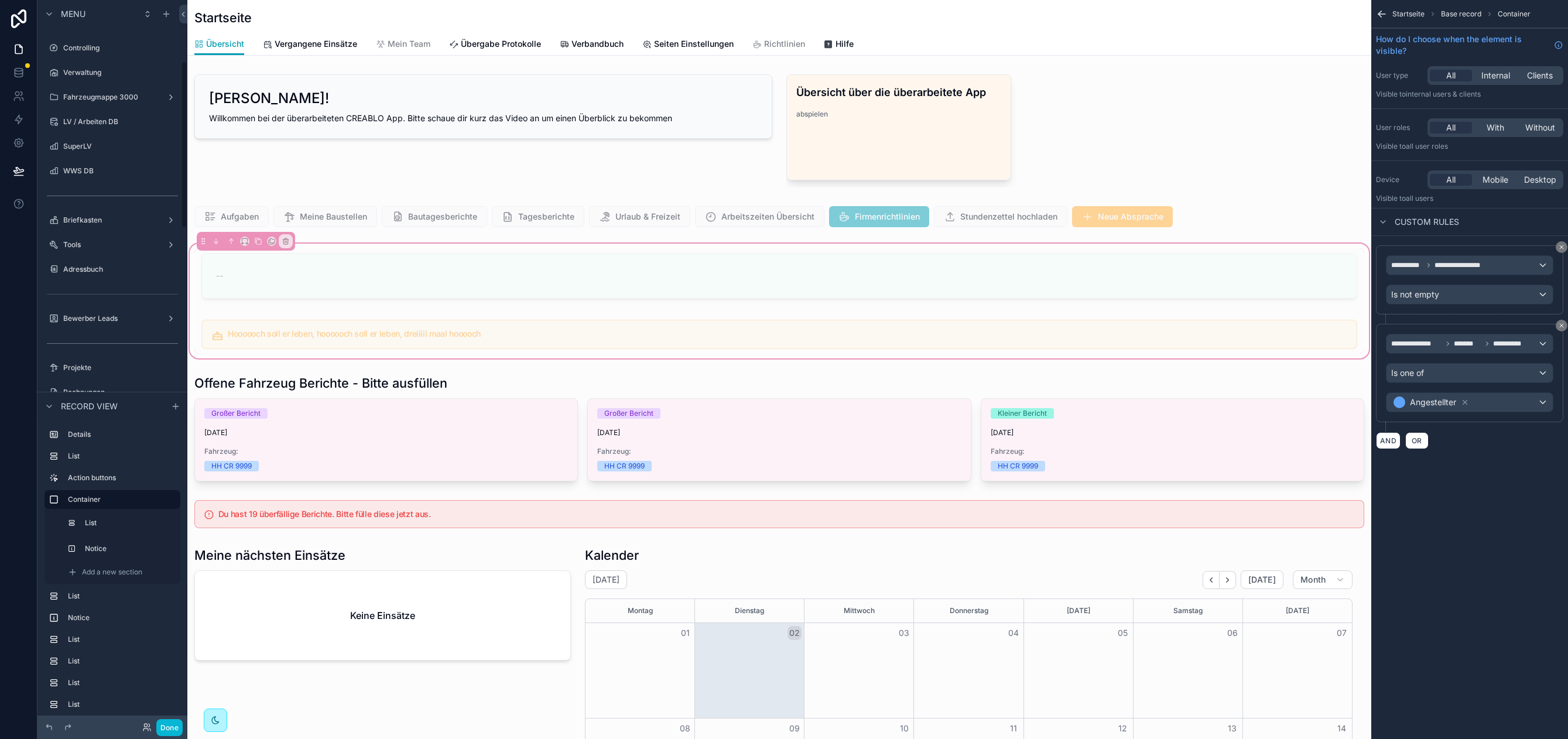
scroll to position [267, 0]
click at [107, 96] on label "Fahrzeugmappe 3000" at bounding box center [110, 95] width 94 height 10
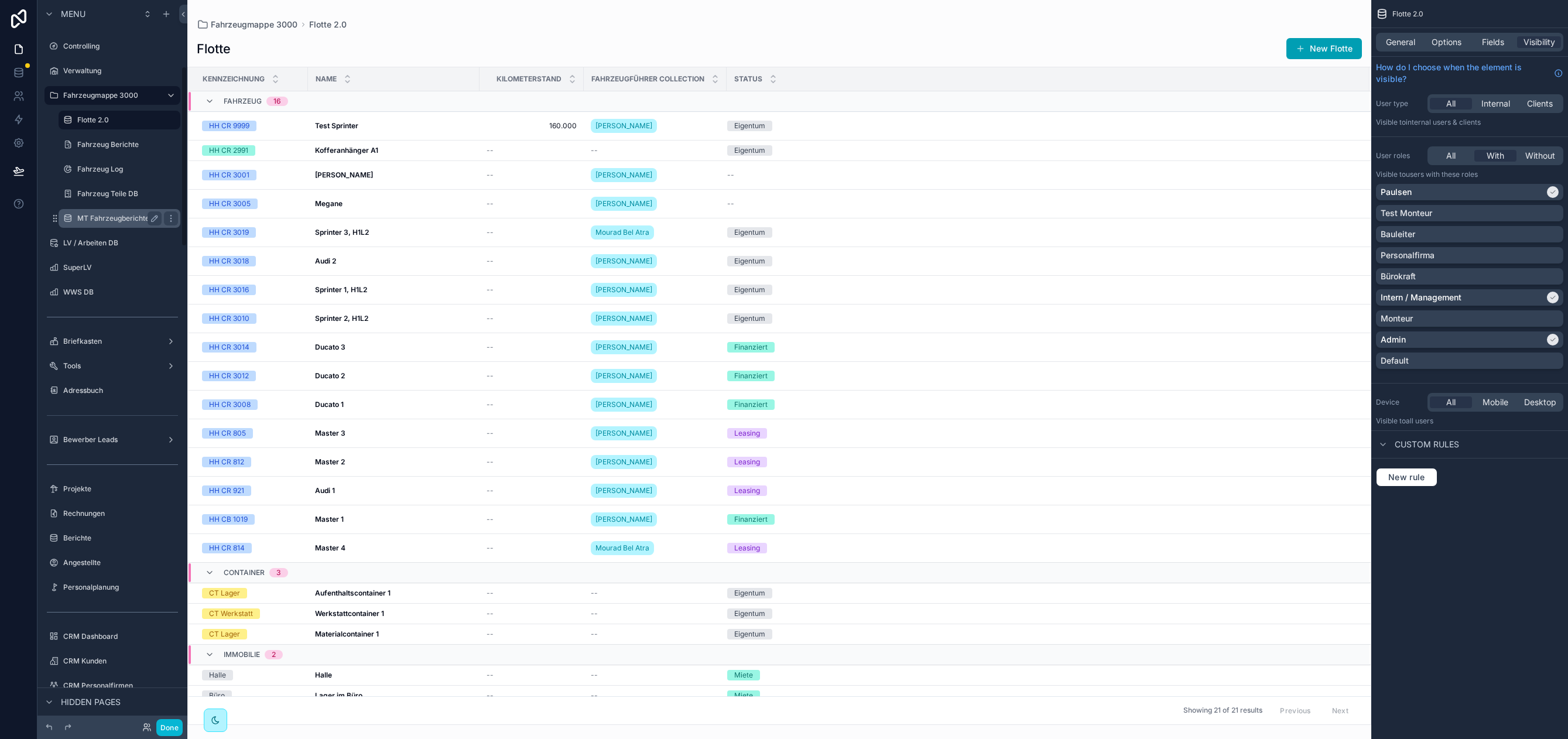
click at [111, 216] on label "MT Fahrzeugberichte" at bounding box center [117, 218] width 80 height 10
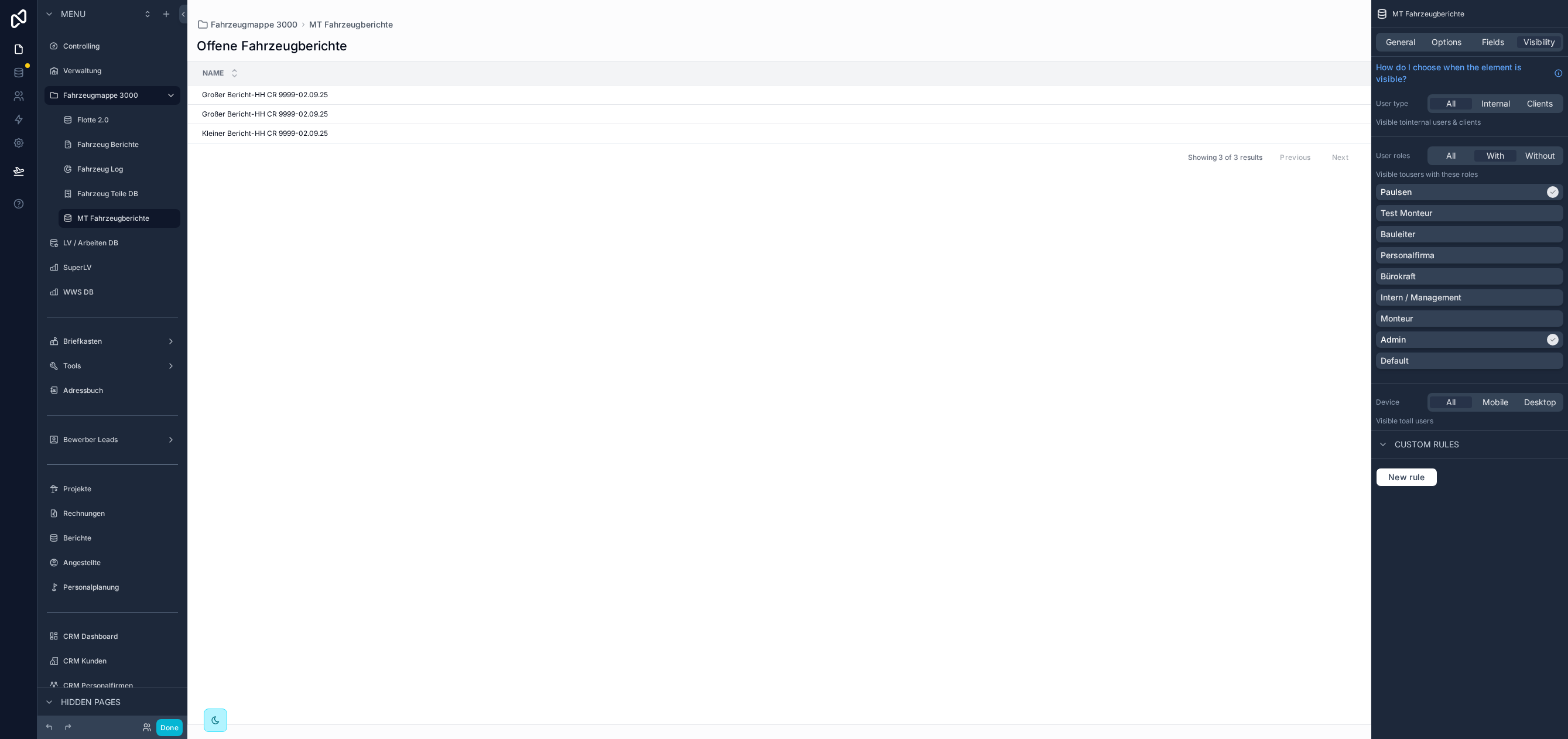
click at [260, 115] on div "scrollable content" at bounding box center [779, 370] width 1184 height 739
click at [254, 113] on span "Großer Bericht-HH CR 9999-02.09.25" at bounding box center [265, 114] width 126 height 10
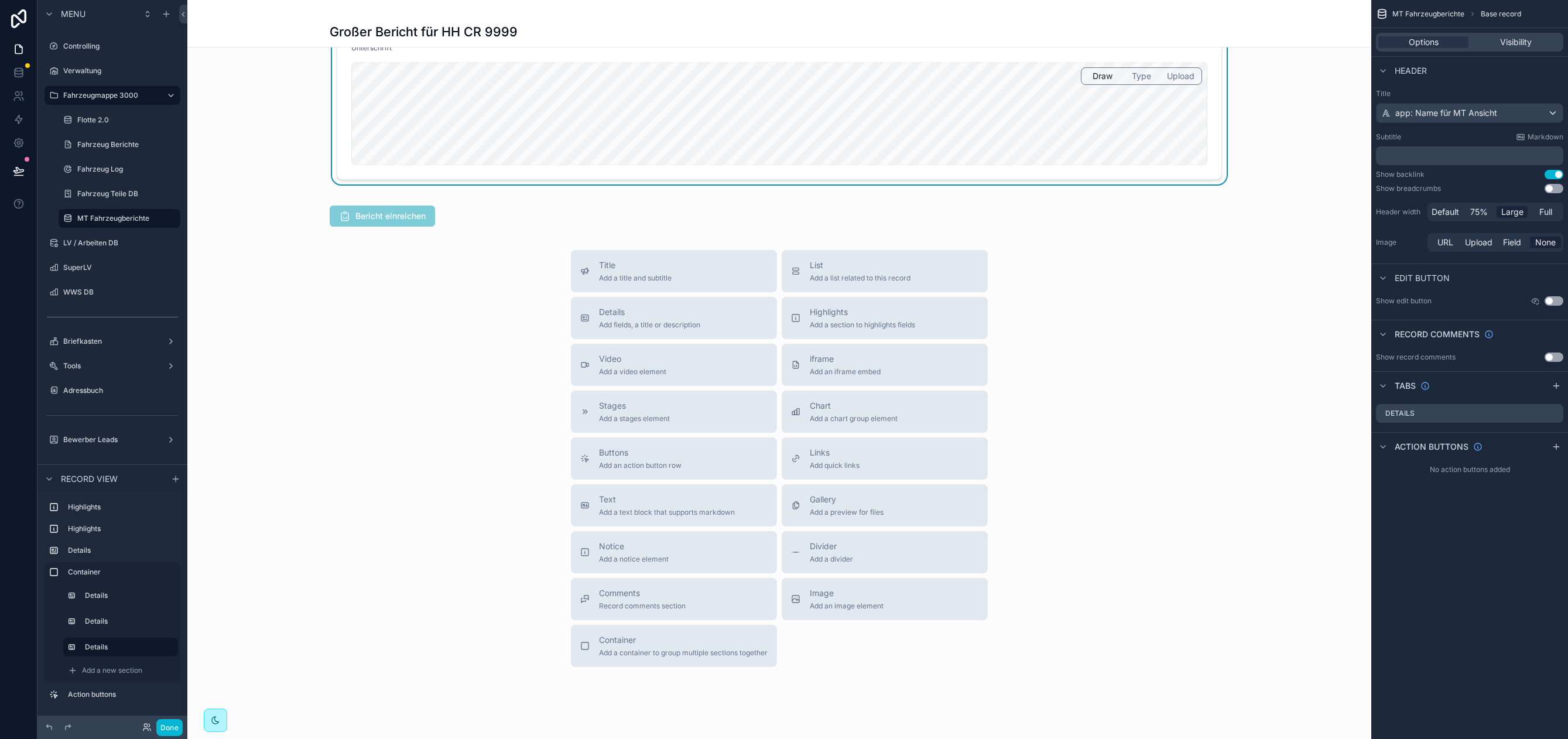
scroll to position [1652, 0]
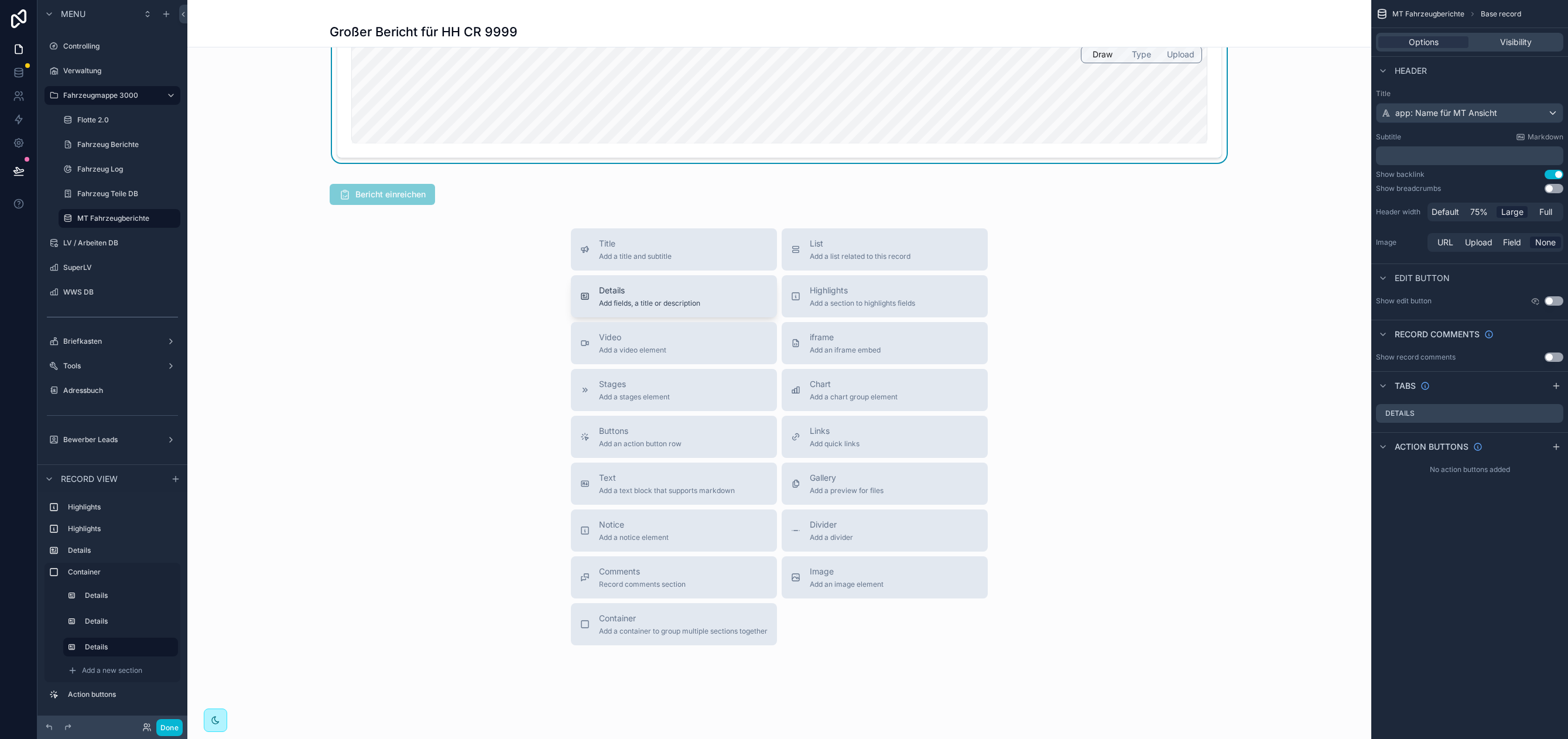
click at [638, 306] on span "Add fields, a title or description" at bounding box center [649, 303] width 101 height 10
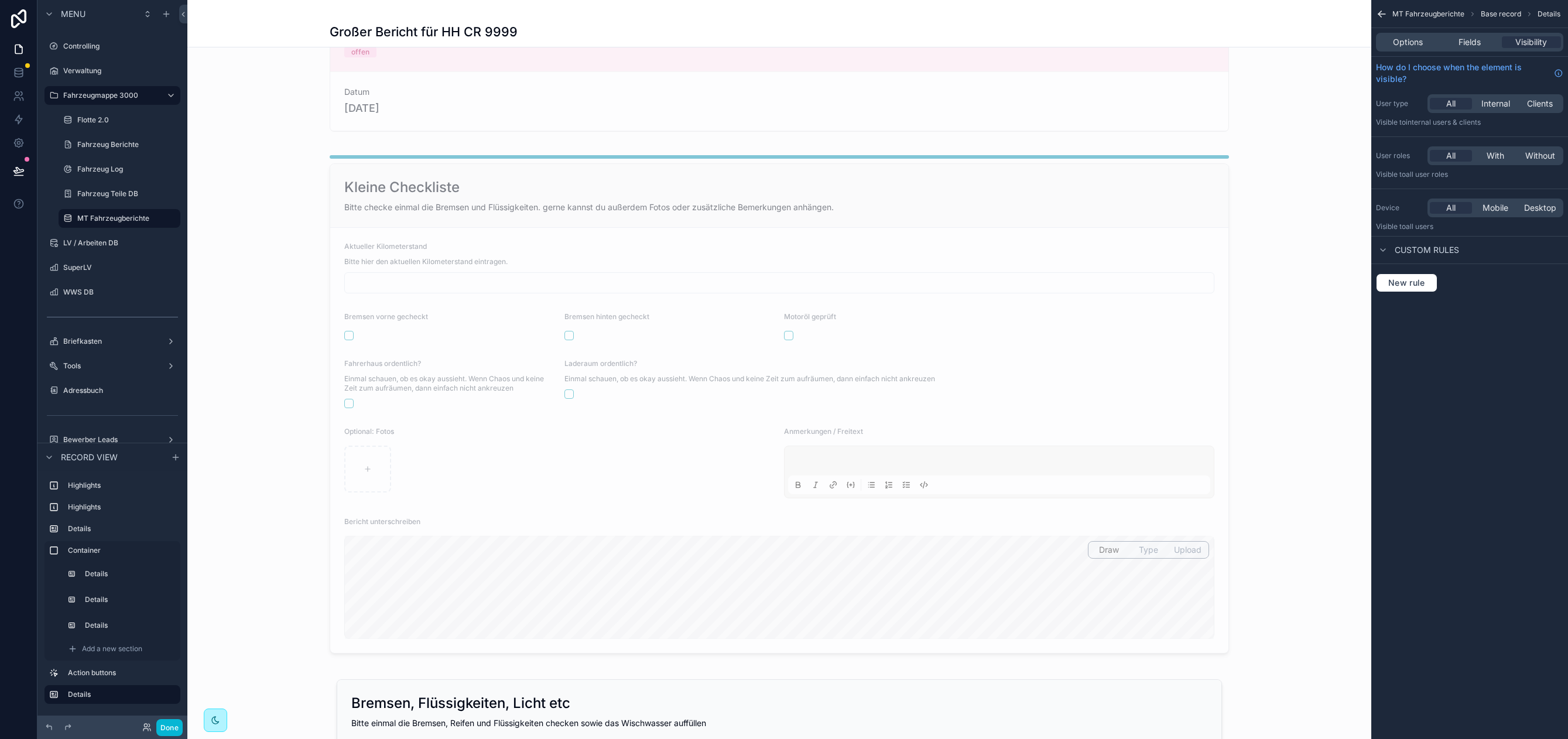
scroll to position [0, 0]
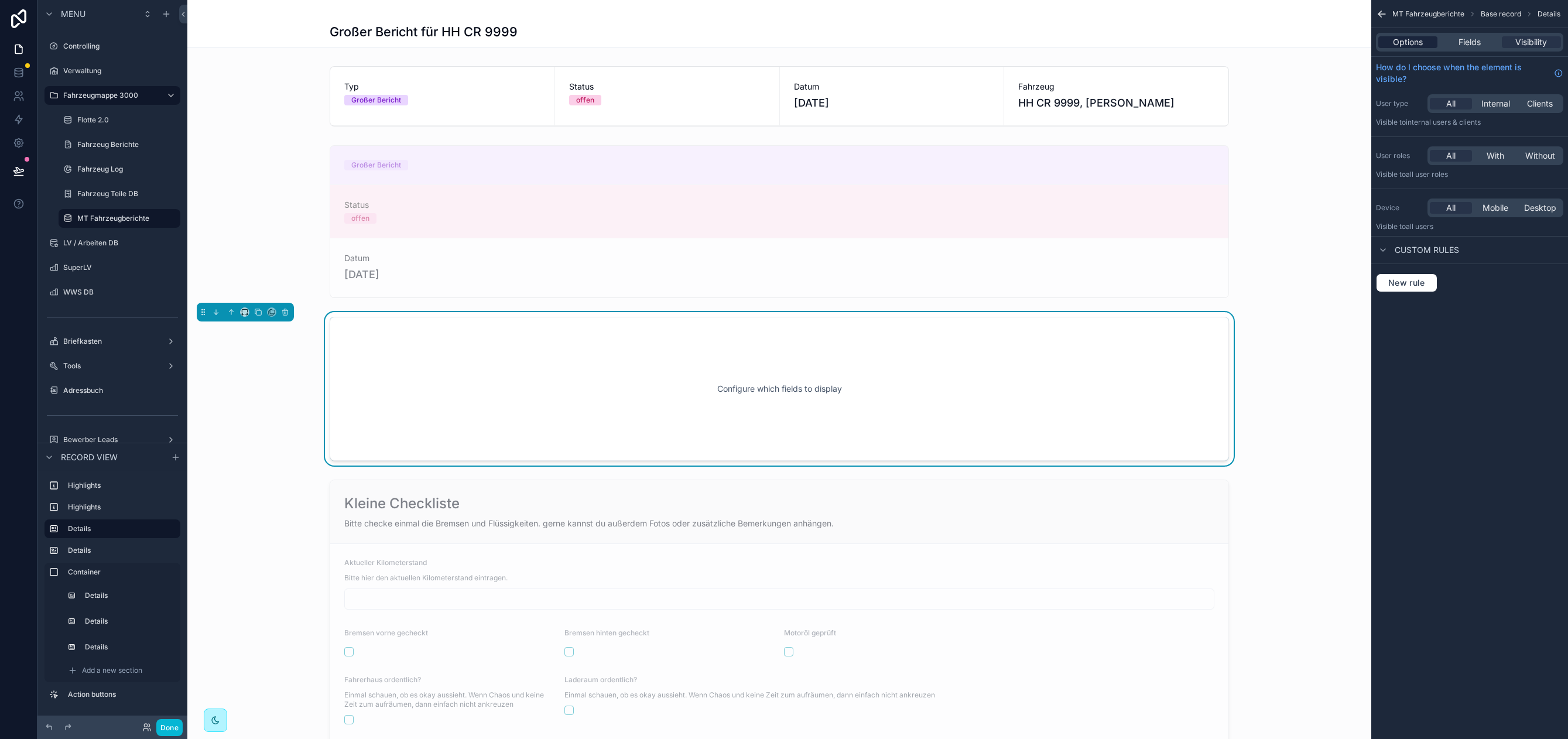
click at [1387, 37] on div "Options" at bounding box center [1408, 42] width 59 height 12
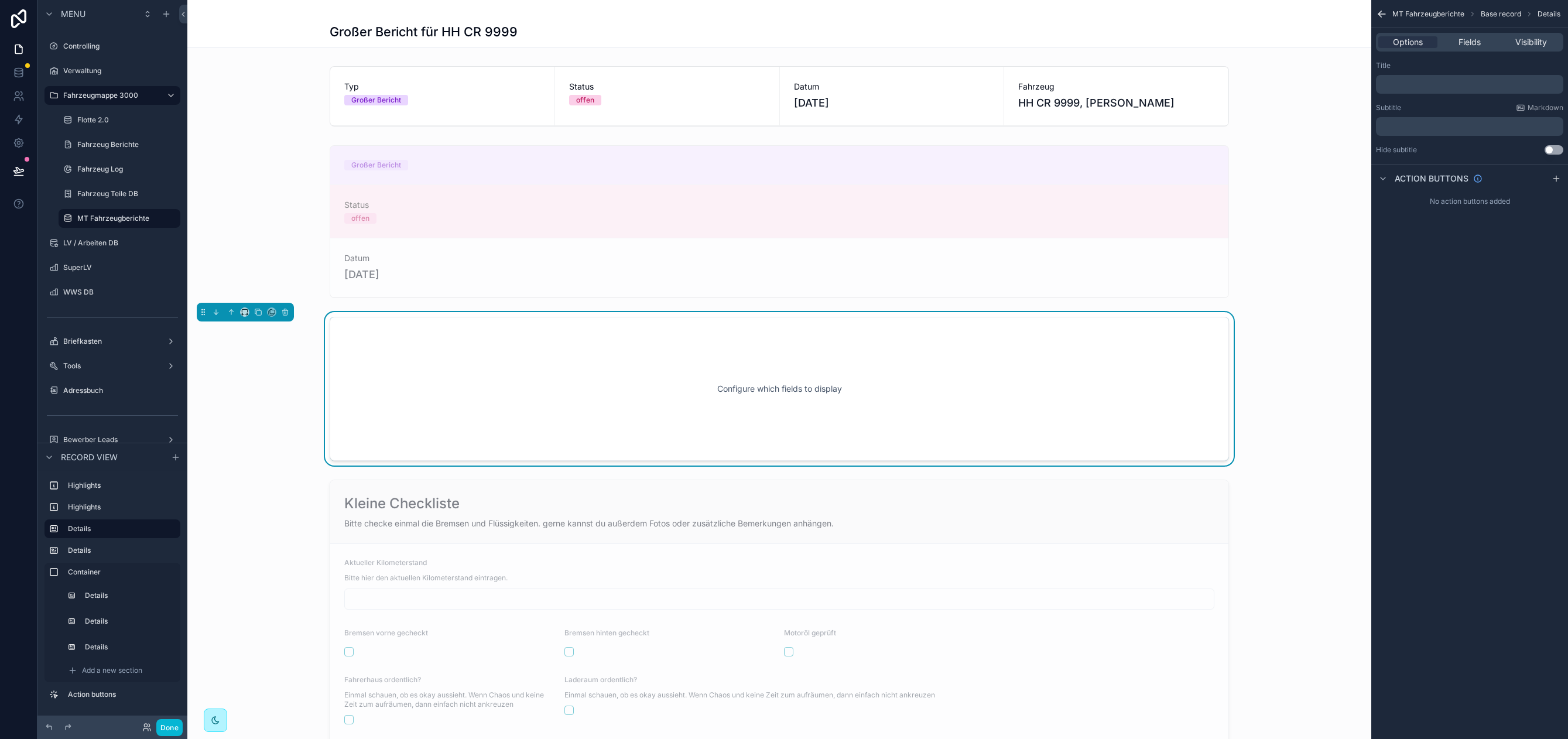
click at [1407, 92] on div "﻿" at bounding box center [1469, 84] width 187 height 19
click at [1407, 88] on p "﻿" at bounding box center [1470, 84] width 180 height 10
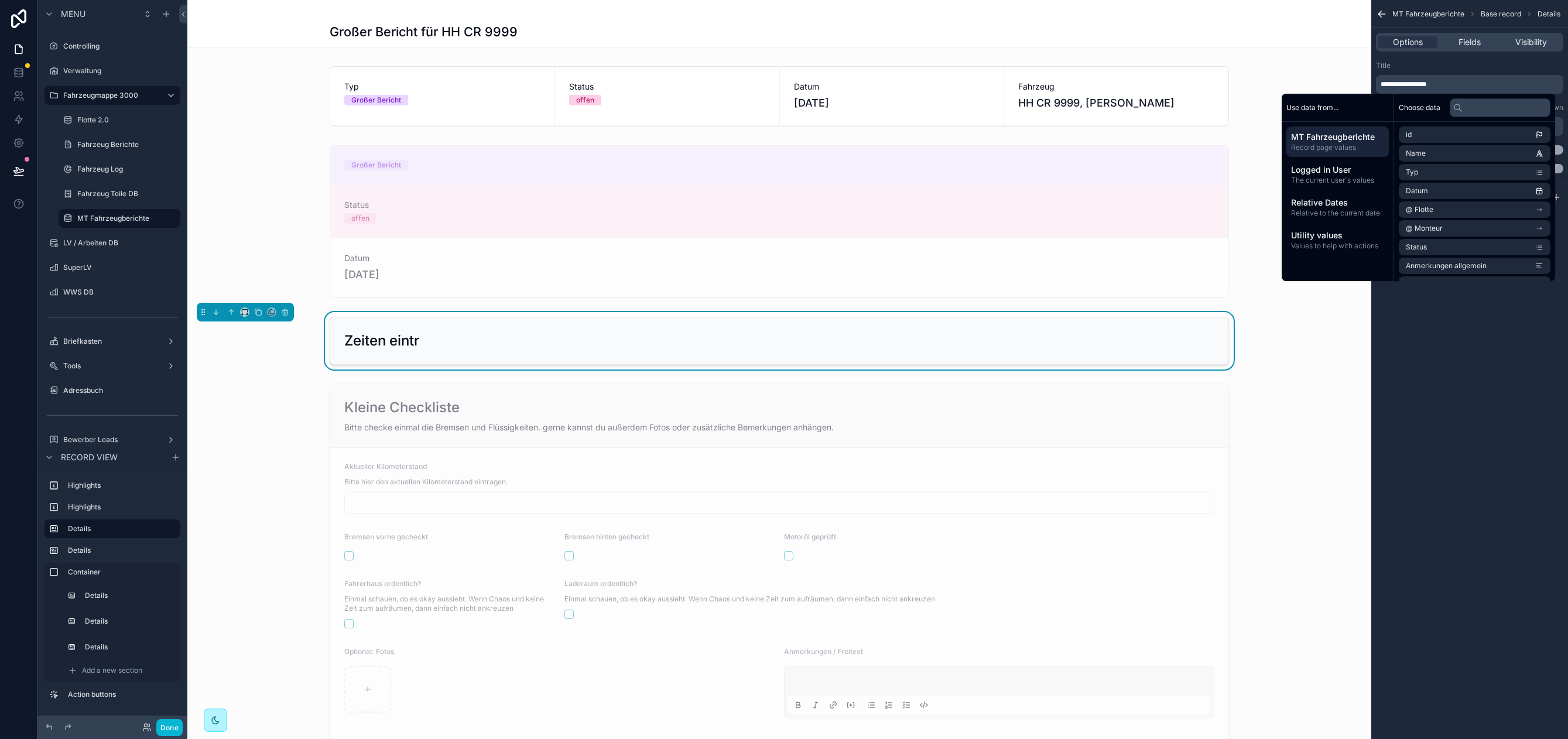
click at [1421, 71] on div "**********" at bounding box center [1469, 77] width 187 height 33
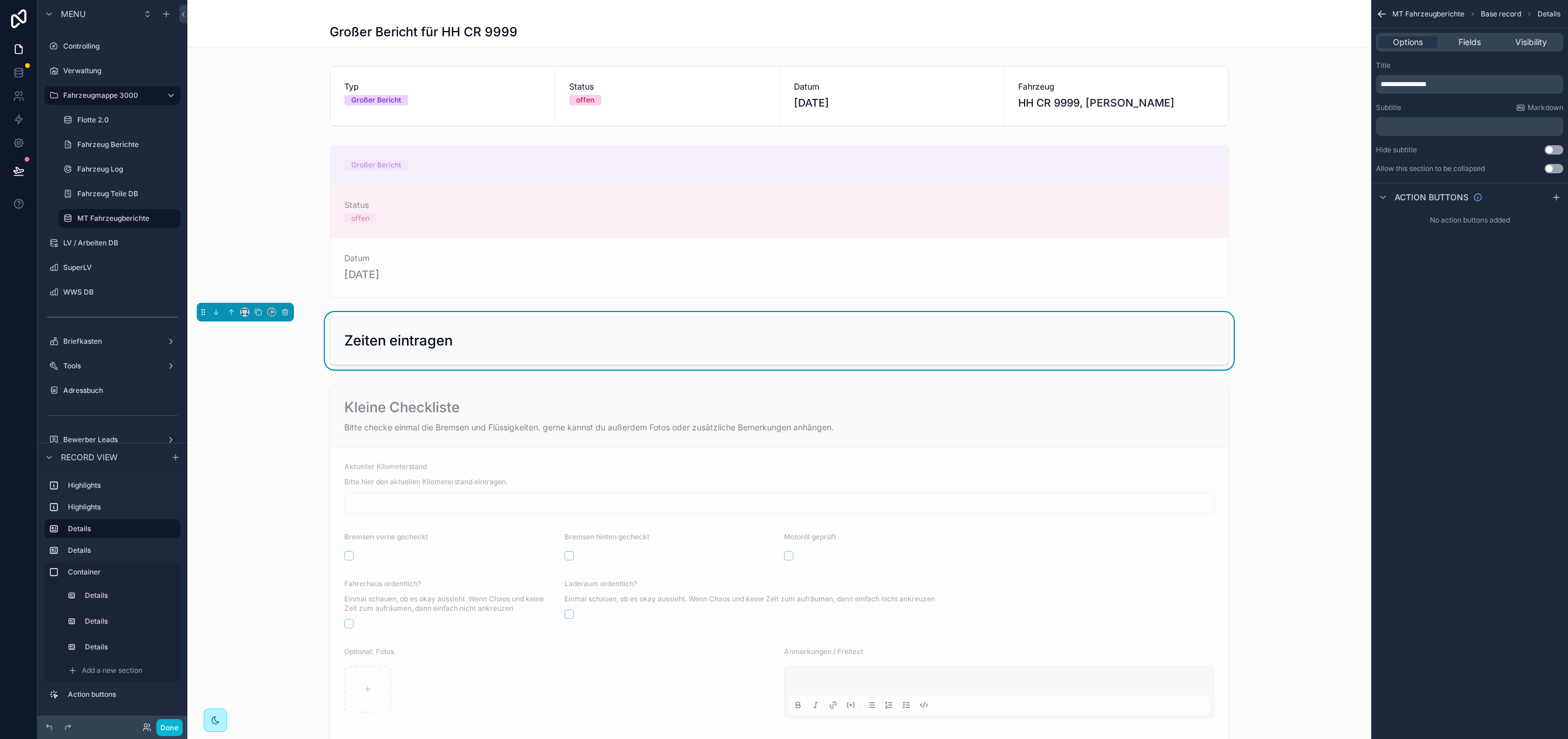
click at [1405, 127] on p "﻿" at bounding box center [1470, 126] width 180 height 10
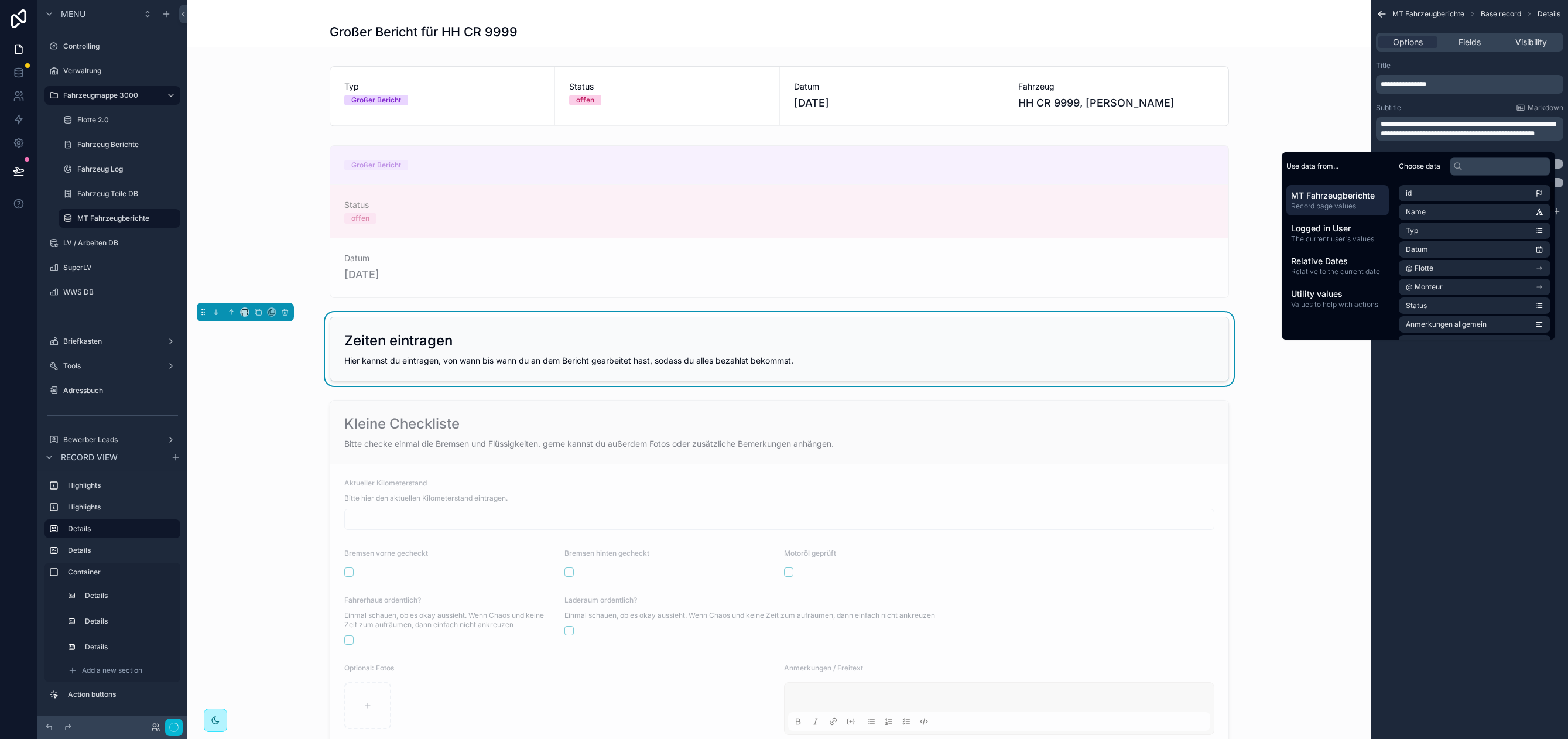
click at [1515, 398] on div "**********" at bounding box center [1470, 370] width 197 height 739
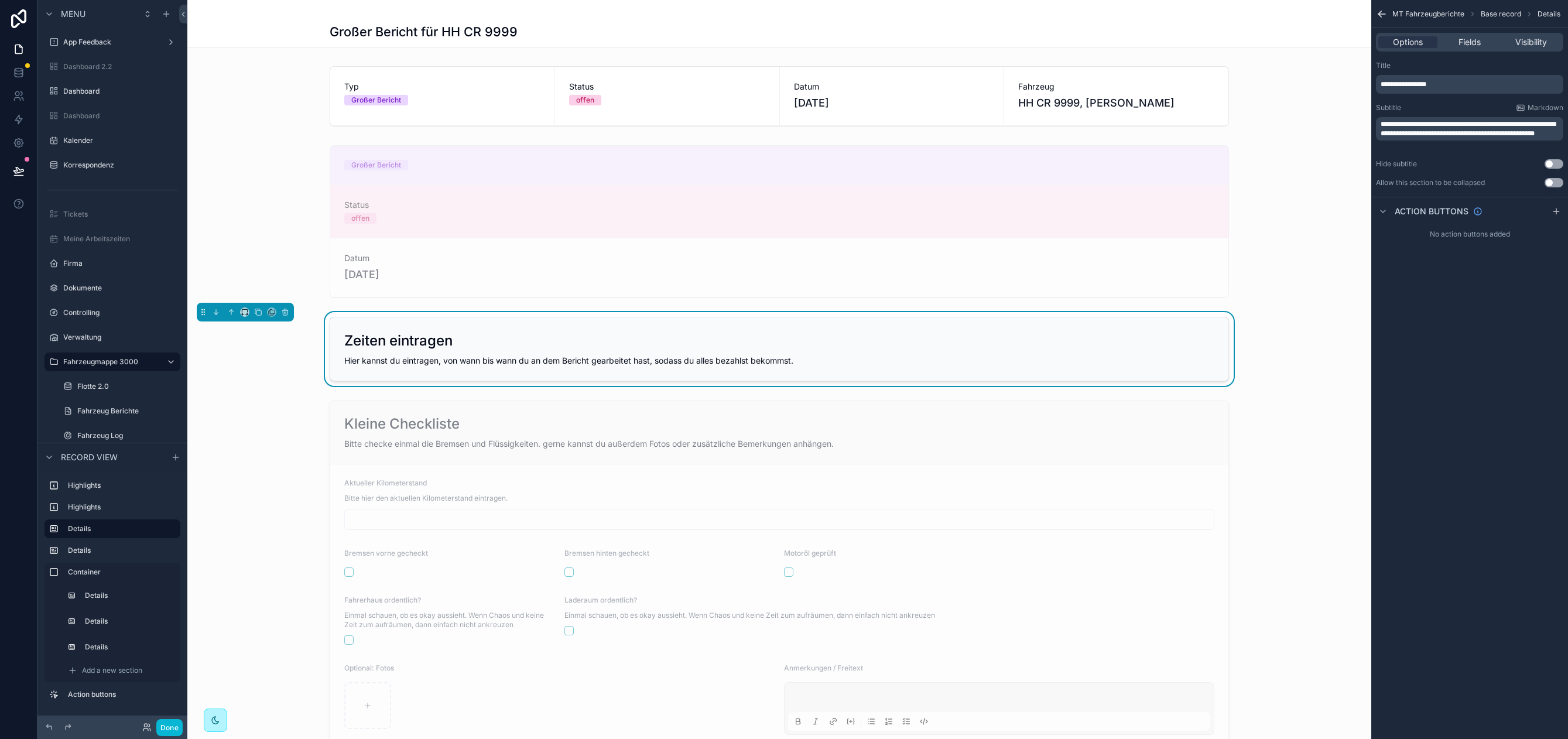
scroll to position [267, 0]
click at [1468, 42] on span "Fields" at bounding box center [1469, 42] width 23 height 12
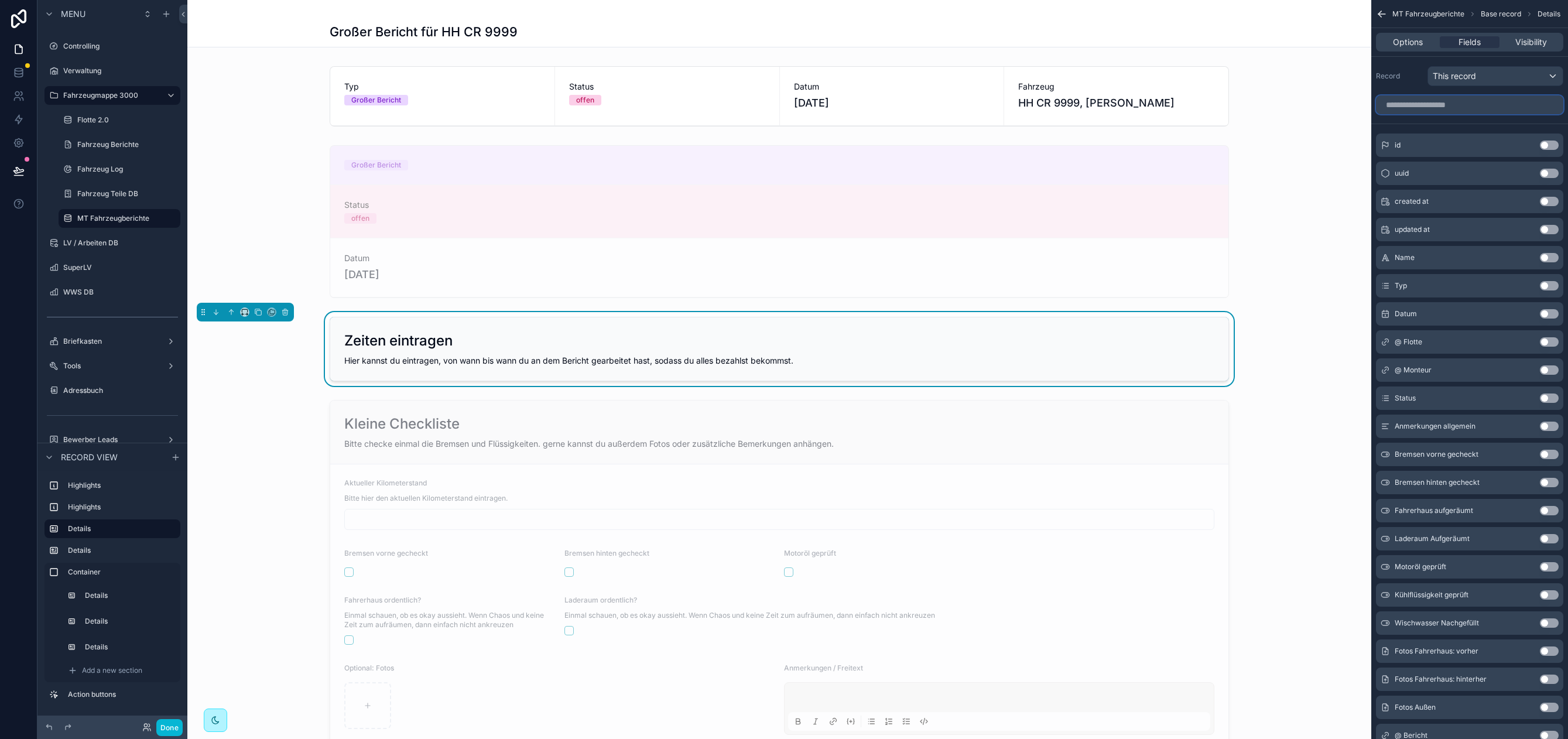
click at [1432, 108] on input "scrollable content" at bounding box center [1469, 104] width 187 height 19
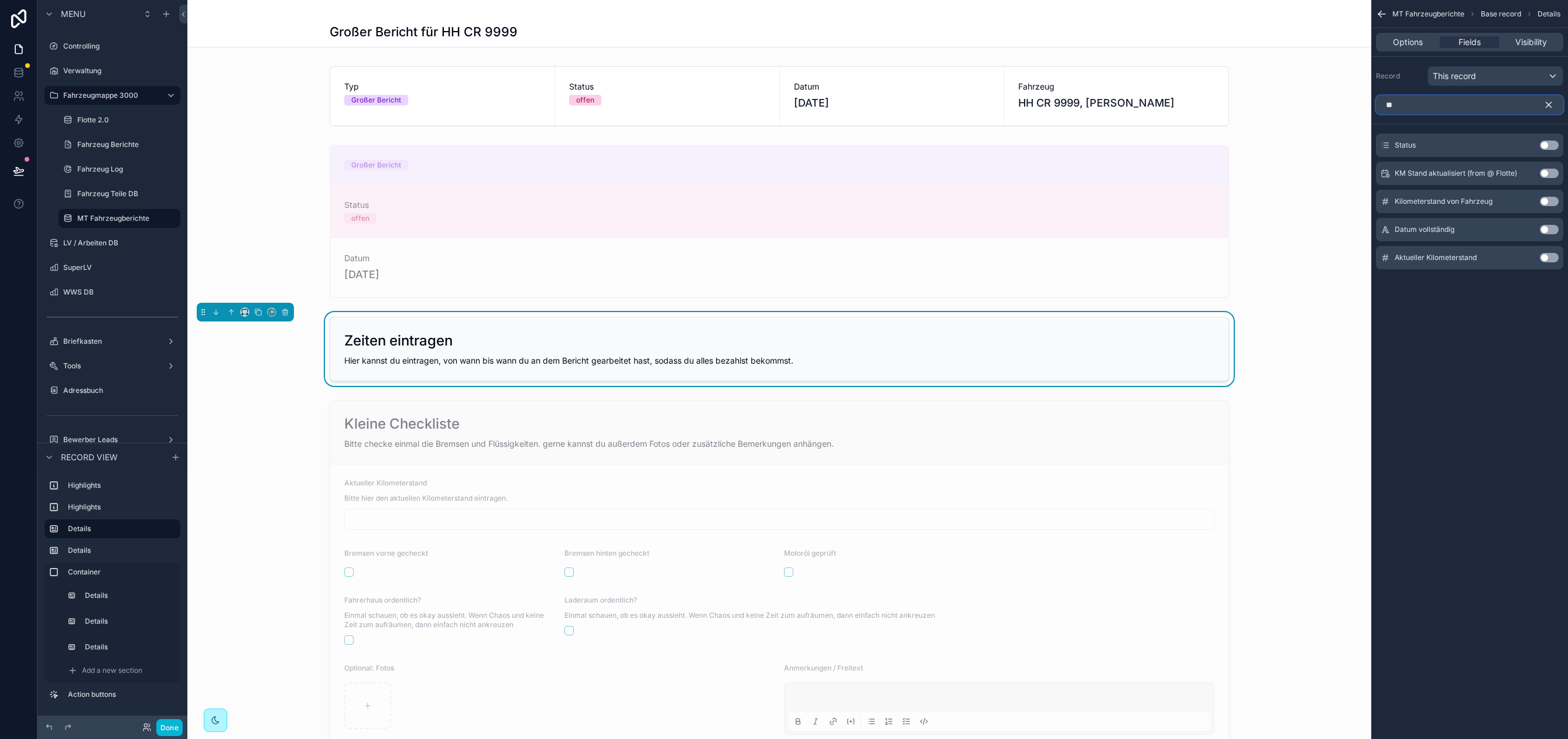
type input "*"
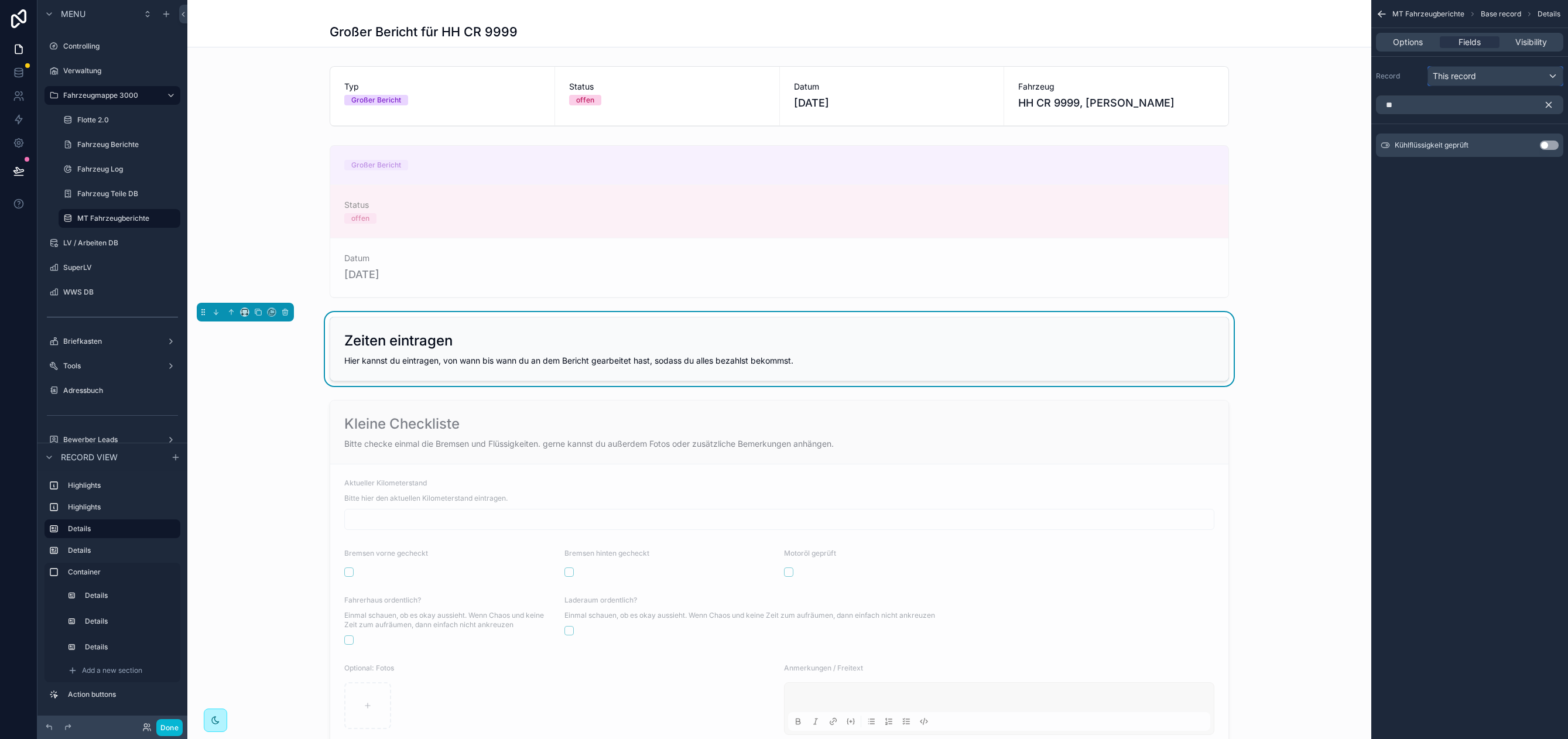
click at [1468, 75] on span "This record" at bounding box center [1453, 76] width 43 height 12
click at [1504, 203] on div "@ Bericht" at bounding box center [1509, 205] width 143 height 14
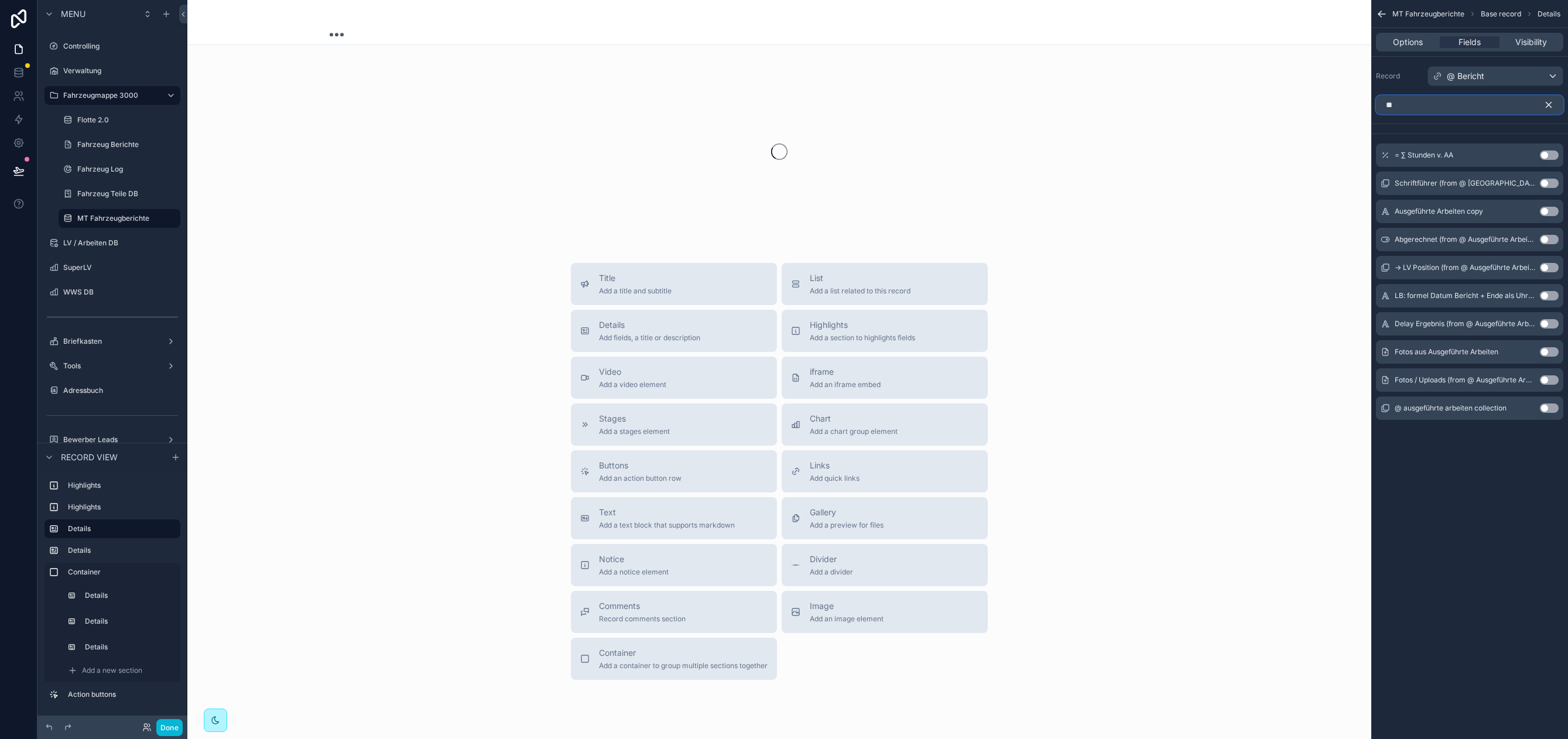
click at [1417, 108] on input "**" at bounding box center [1469, 104] width 187 height 19
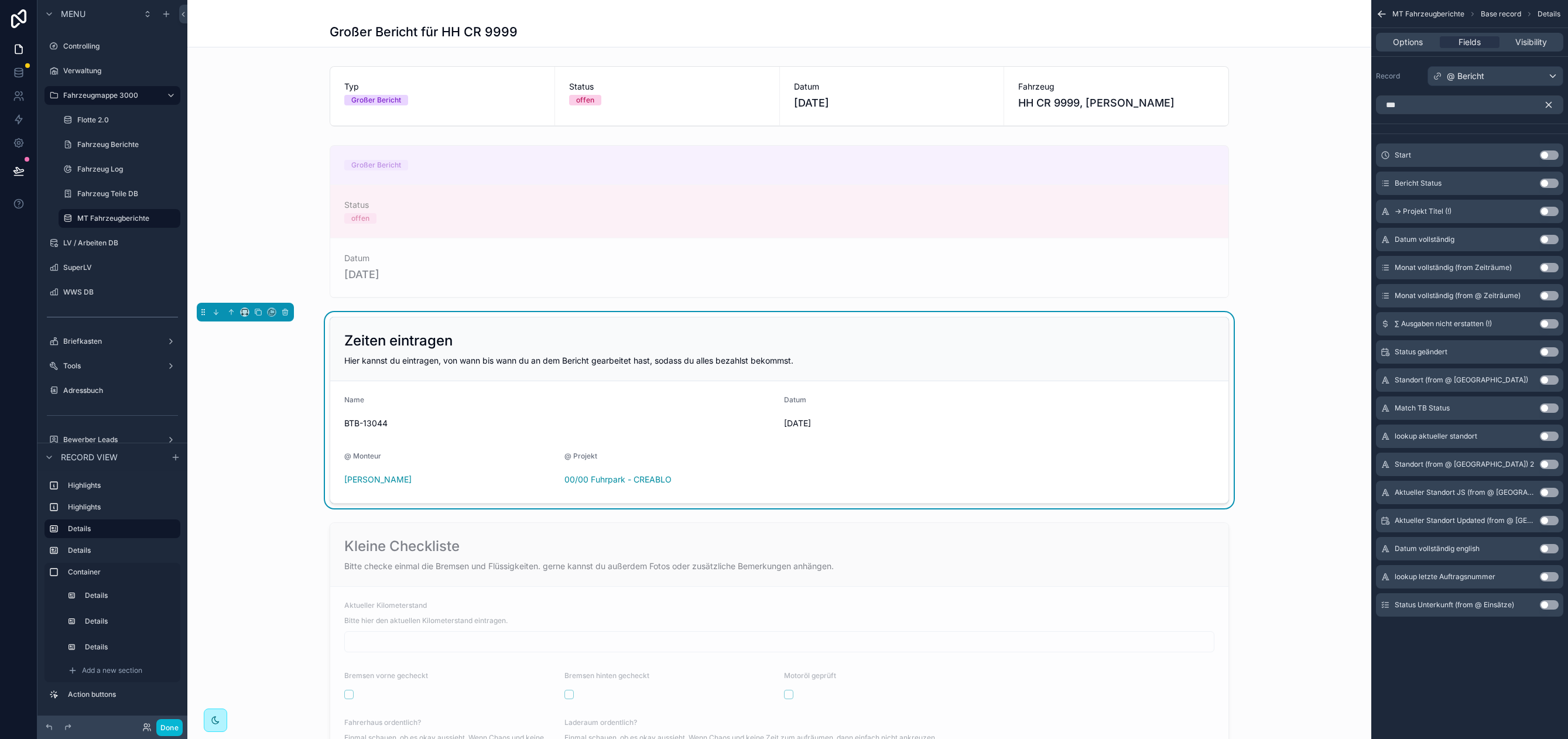
click at [1554, 156] on button "Use setting" at bounding box center [1549, 155] width 19 height 10
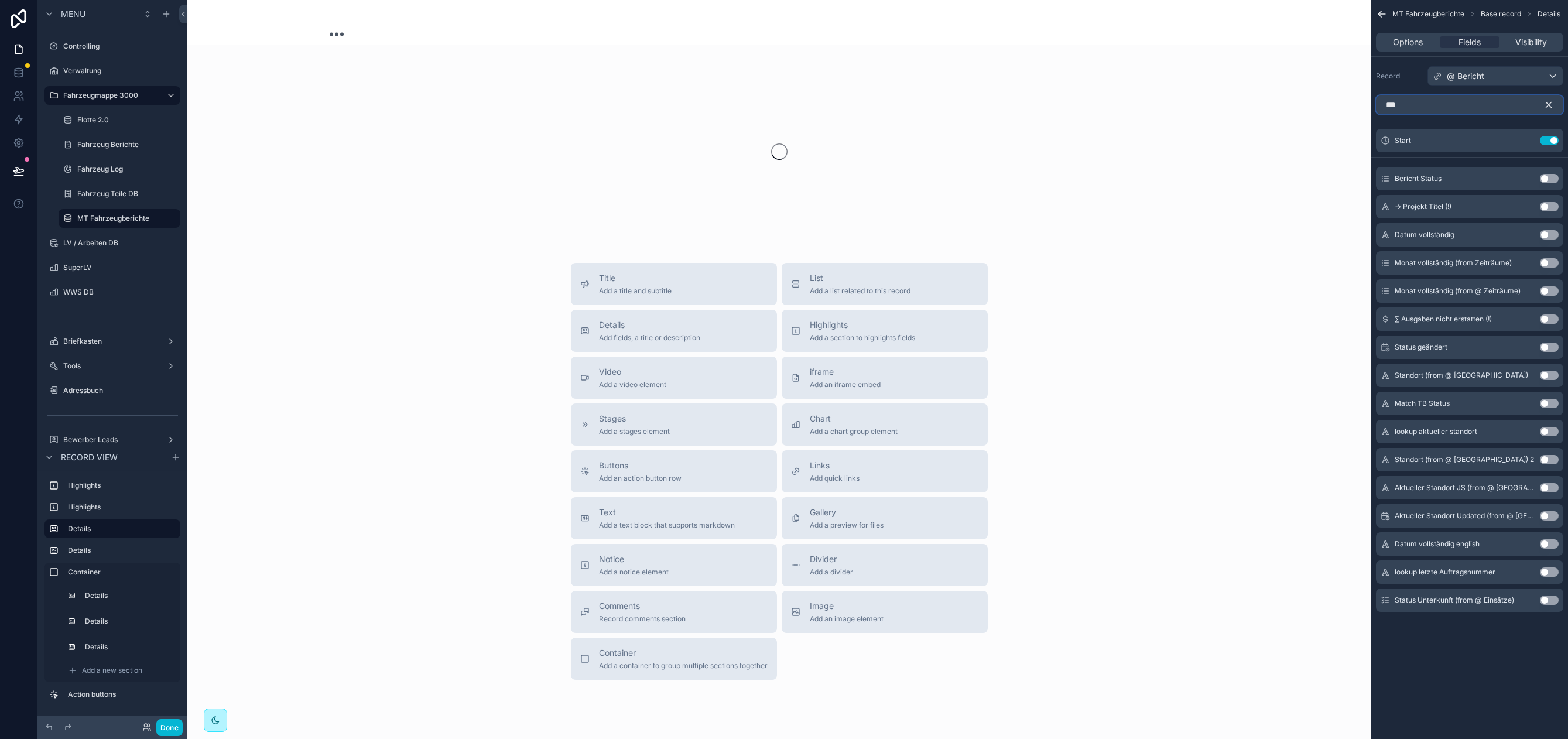
click at [1441, 108] on input "***" at bounding box center [1469, 104] width 187 height 19
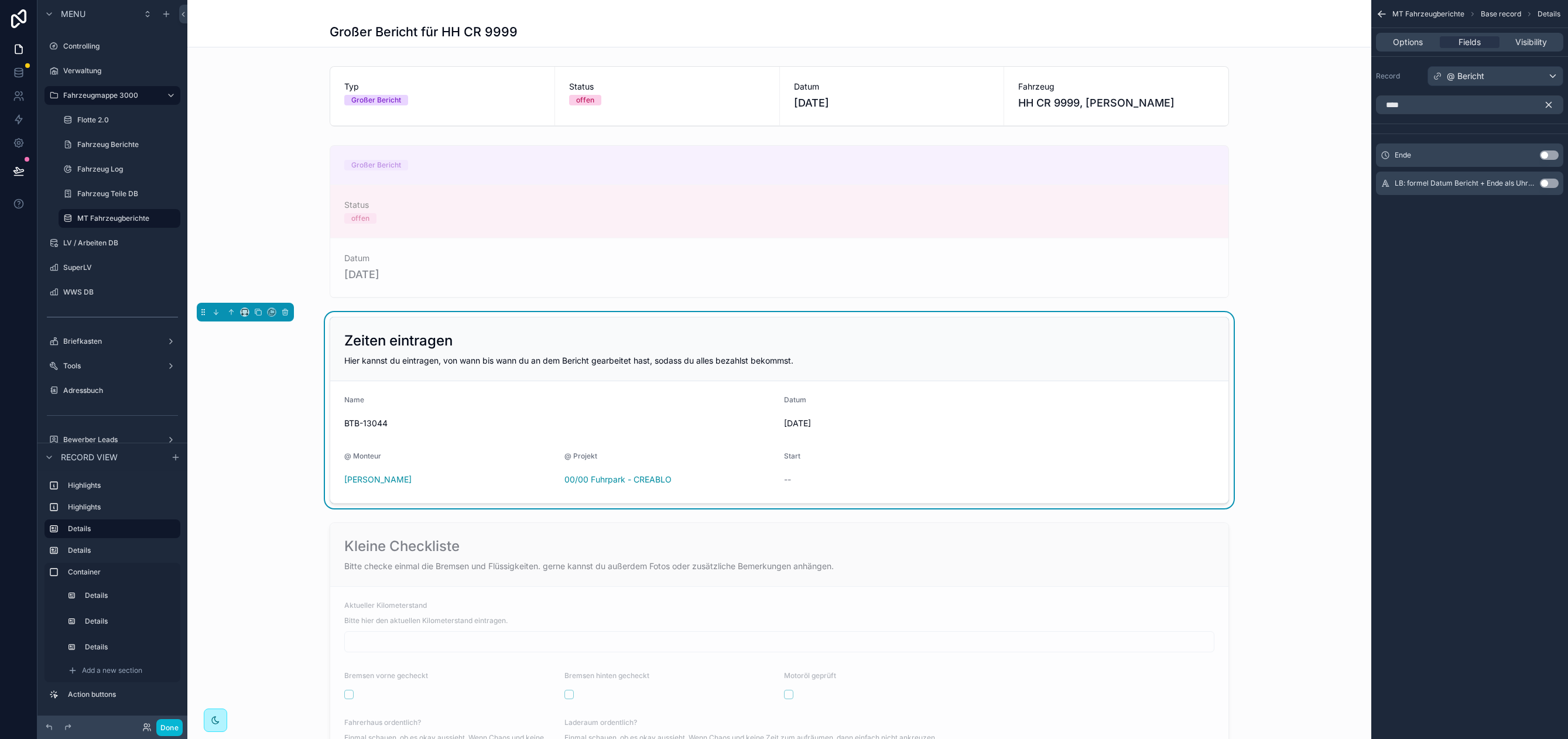
click at [1551, 153] on button "Use setting" at bounding box center [1549, 155] width 19 height 10
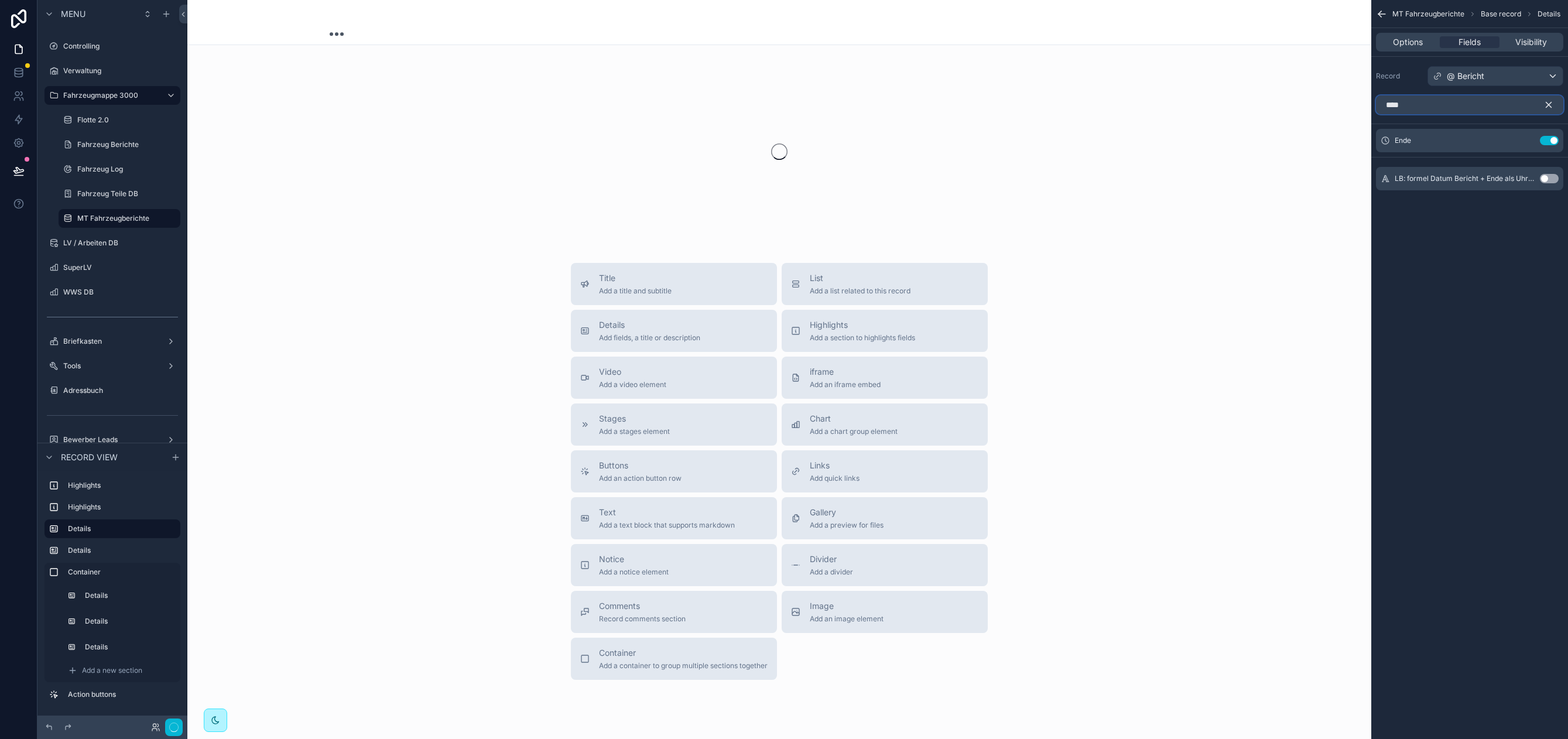
click at [1415, 100] on input "****" at bounding box center [1469, 104] width 187 height 19
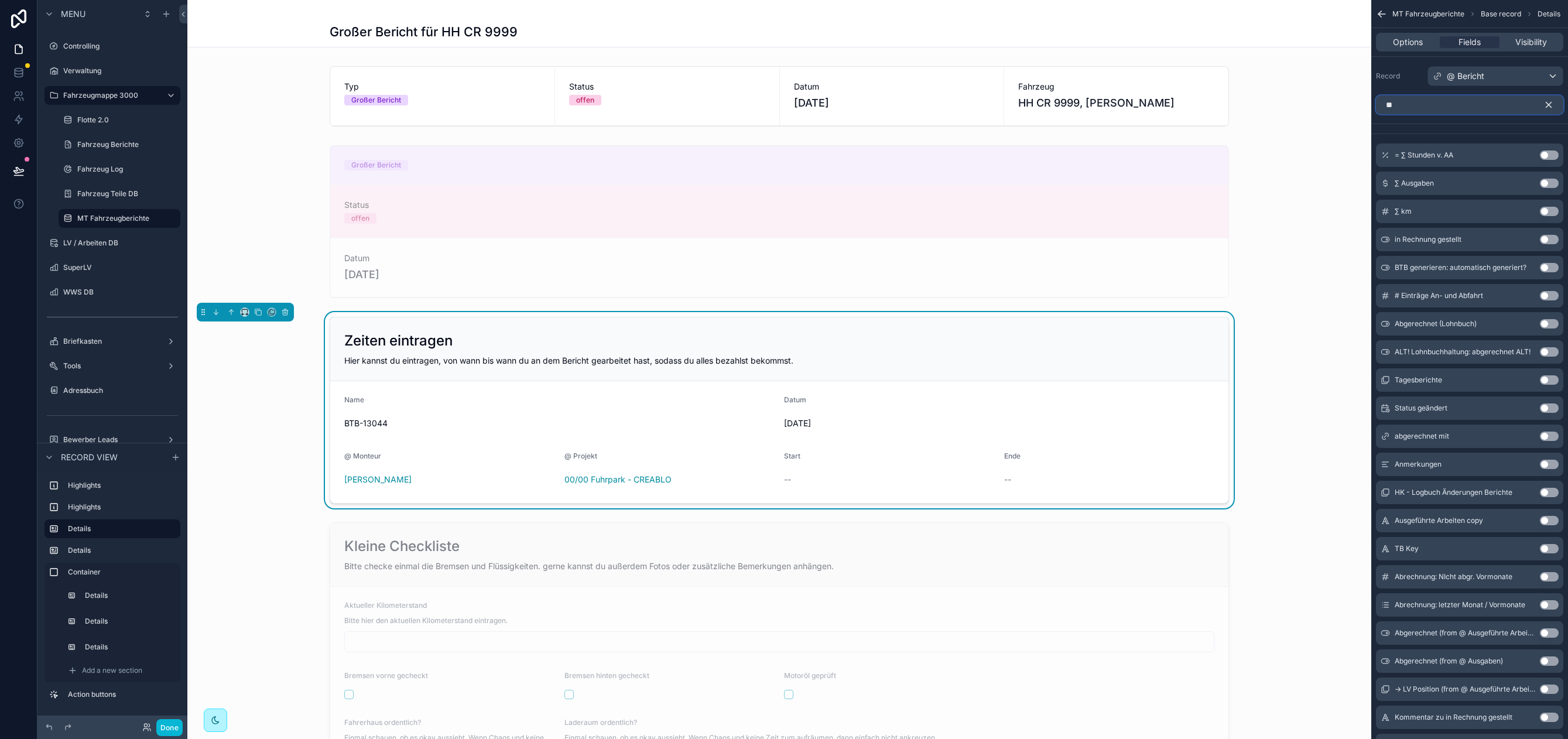
type input "*"
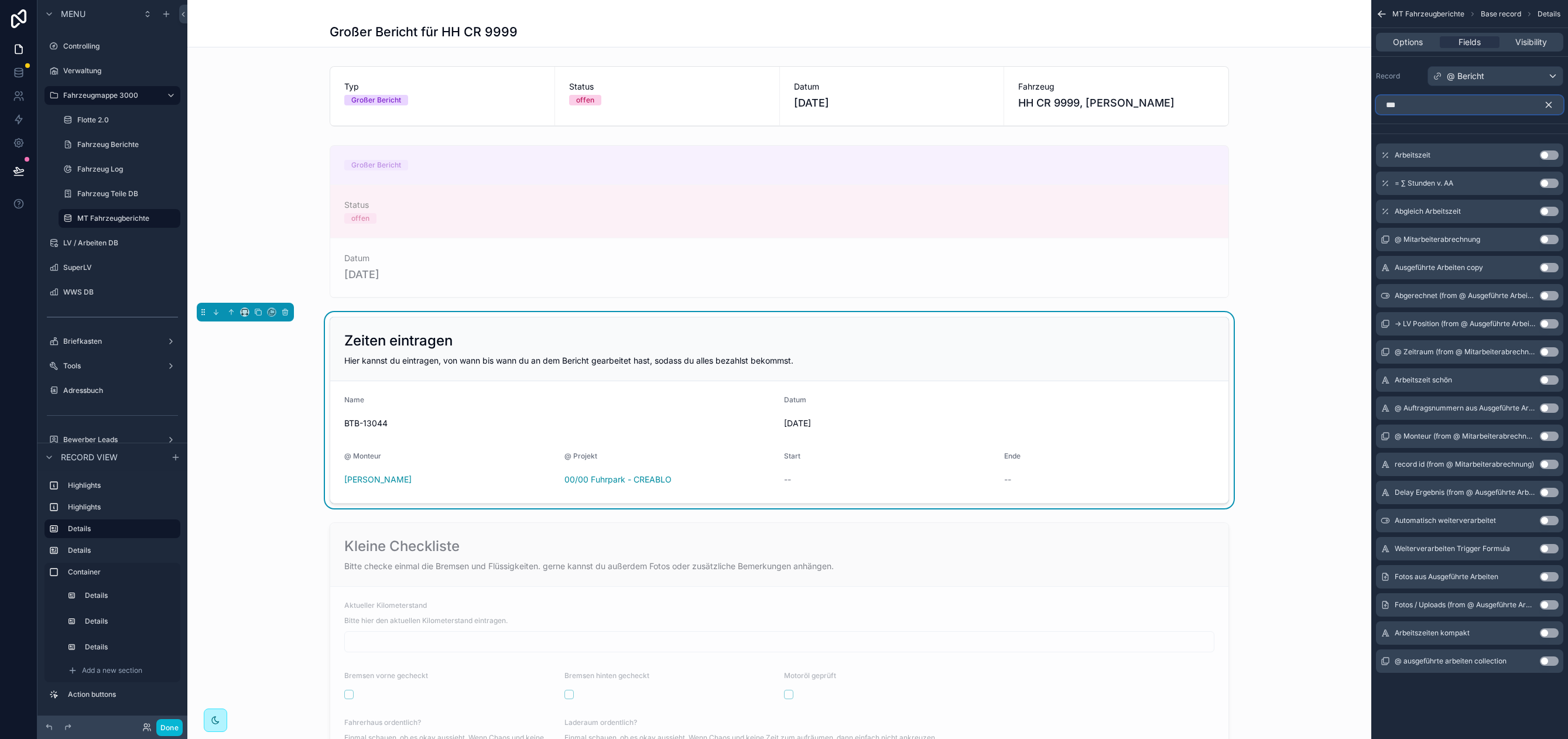
type input "***"
click at [1554, 153] on button "Use setting" at bounding box center [1549, 155] width 19 height 10
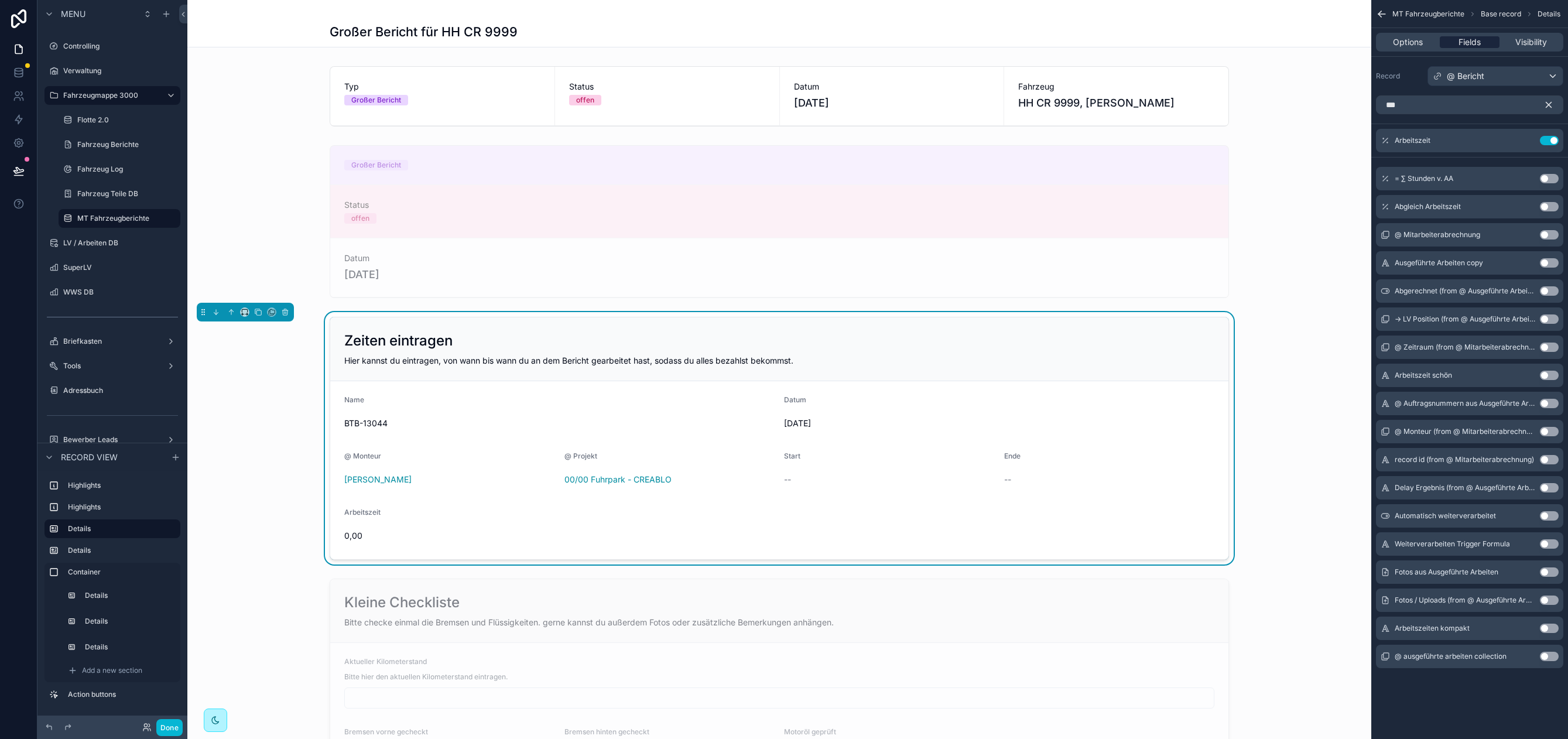
click at [1477, 40] on span "Fields" at bounding box center [1469, 42] width 23 height 12
click at [599, 359] on span "Hier kannst du eintragen, von wann bis wann du an dem Bericht gearbeitet hast, …" at bounding box center [569, 360] width 449 height 10
click at [1464, 47] on span "Fields" at bounding box center [1469, 42] width 23 height 12
click at [1549, 102] on icon "scrollable content" at bounding box center [1549, 105] width 5 height 5
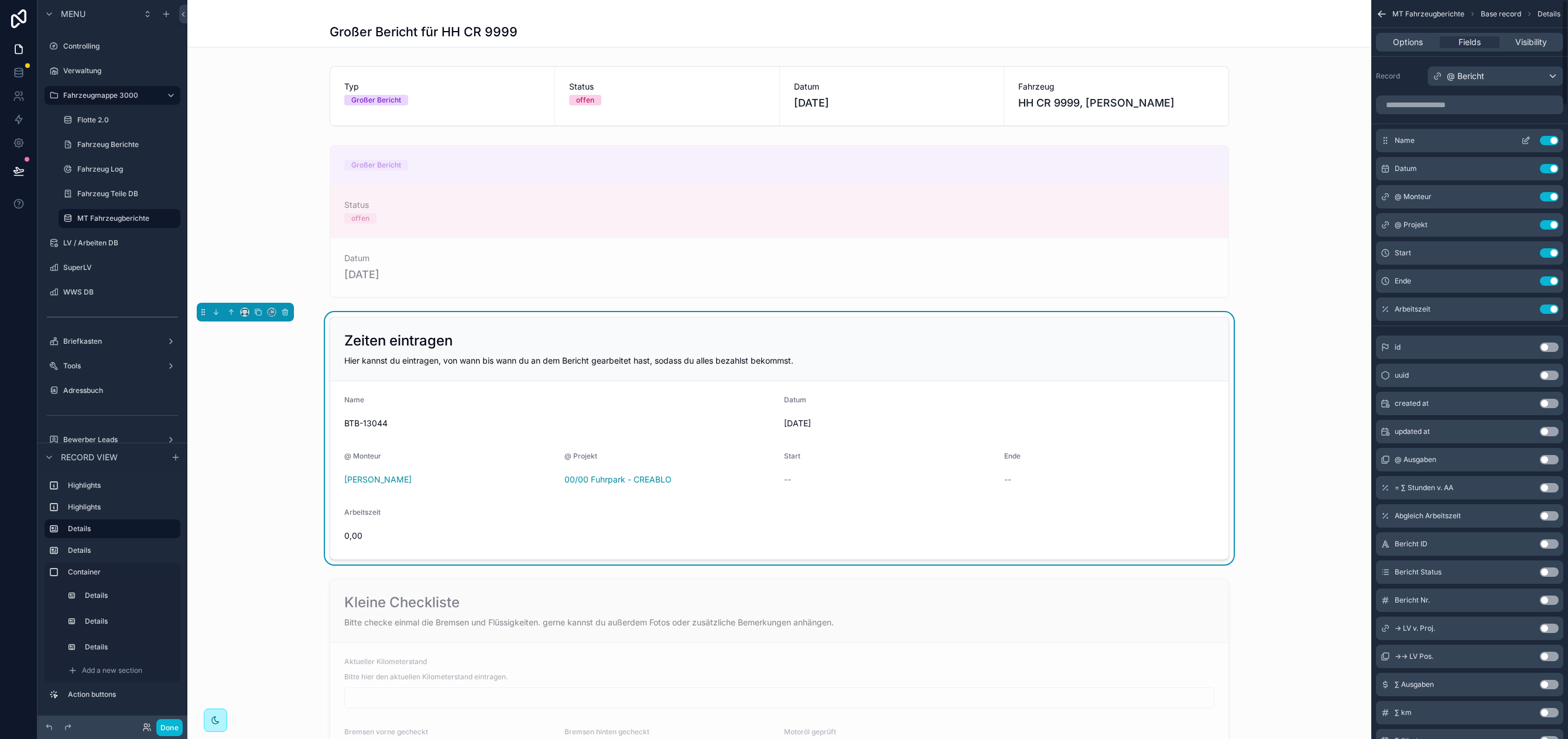
click at [1549, 140] on button "Use setting" at bounding box center [1549, 140] width 19 height 10
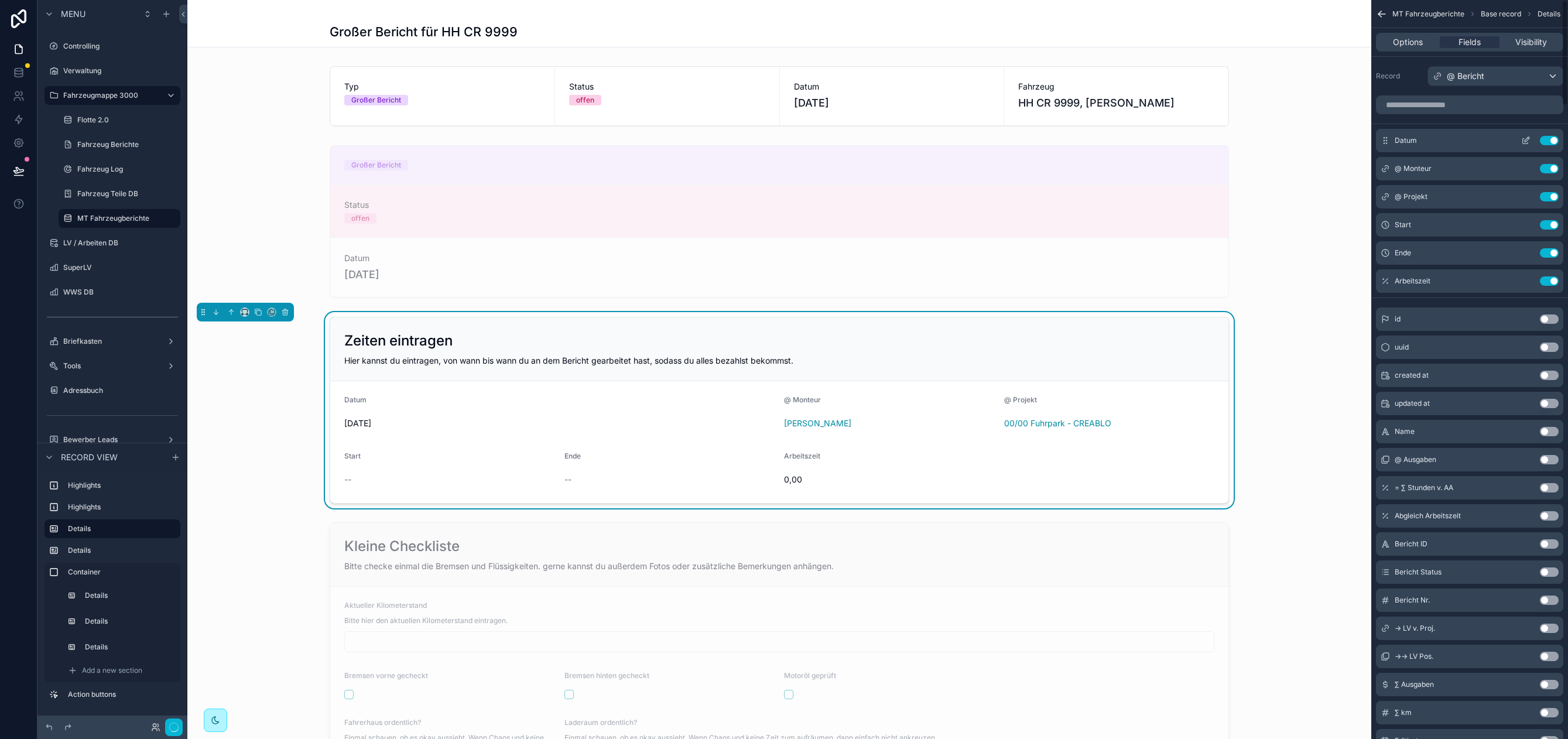
click at [1549, 140] on button "Use setting" at bounding box center [1549, 140] width 19 height 10
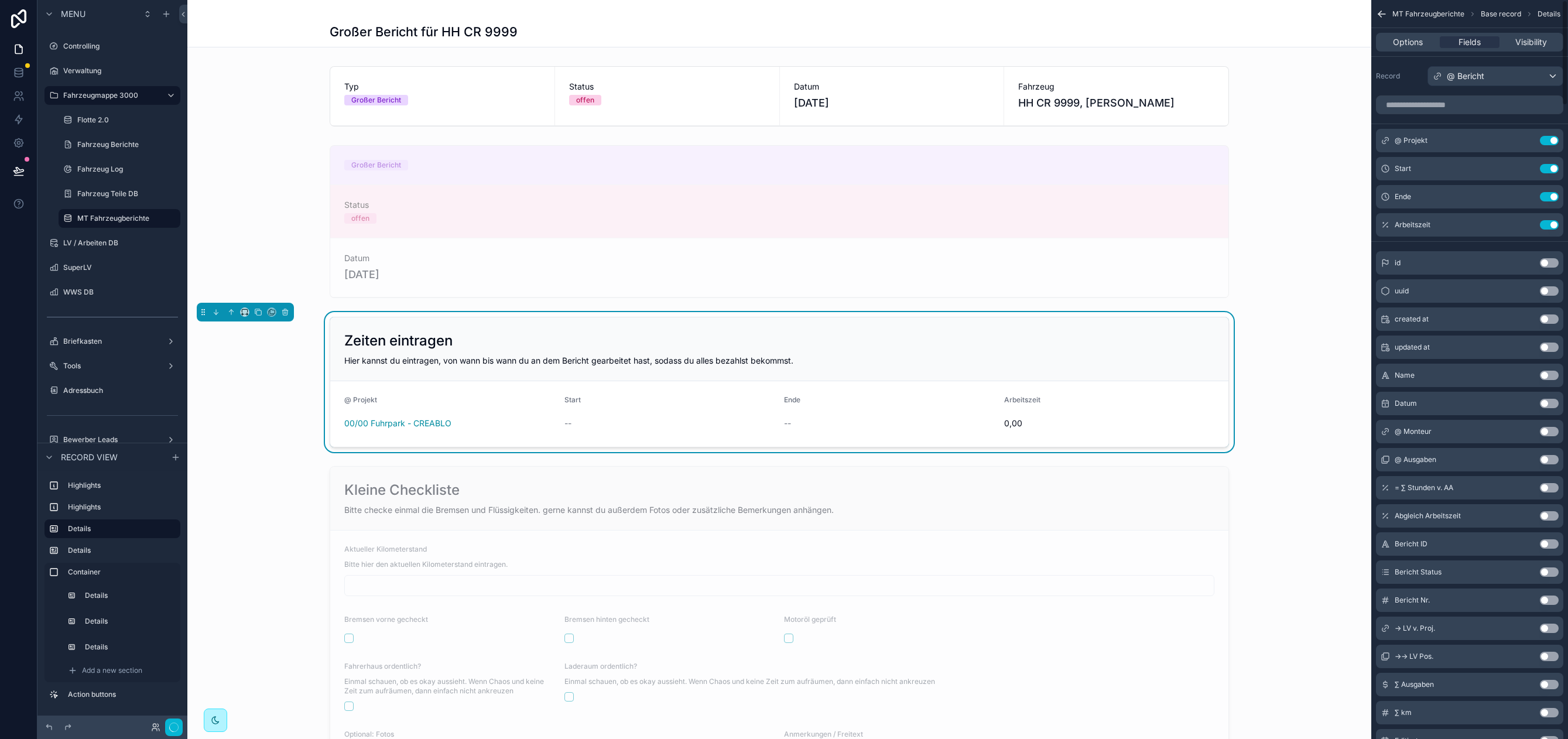
click at [1549, 140] on button "Use setting" at bounding box center [1549, 140] width 19 height 10
click at [1521, 137] on icon "scrollable content" at bounding box center [1526, 140] width 10 height 10
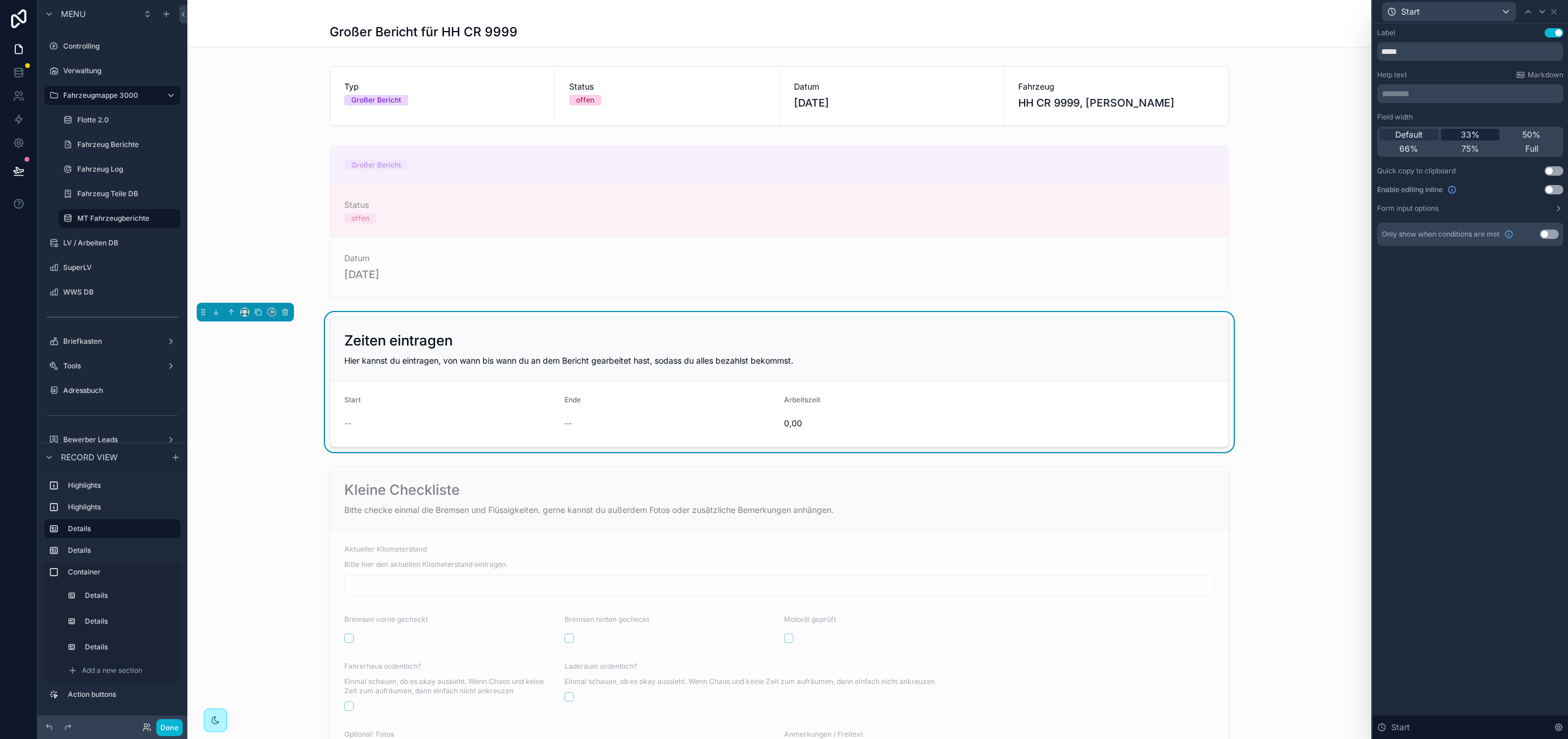
click at [1479, 130] on div "33%" at bounding box center [1470, 135] width 59 height 12
drag, startPoint x: 1549, startPoint y: 183, endPoint x: 1550, endPoint y: 198, distance: 15.0
click at [1549, 183] on div "Field width Default 33% 50% 66% 75% Full Quick copy to clipboard Use setting En…" at bounding box center [1470, 163] width 186 height 100
click at [1551, 198] on div "Field width Default 33% 50% 66% 75% Full Quick copy to clipboard Use setting En…" at bounding box center [1470, 163] width 186 height 100
click at [1552, 189] on button "Use setting" at bounding box center [1553, 190] width 19 height 10
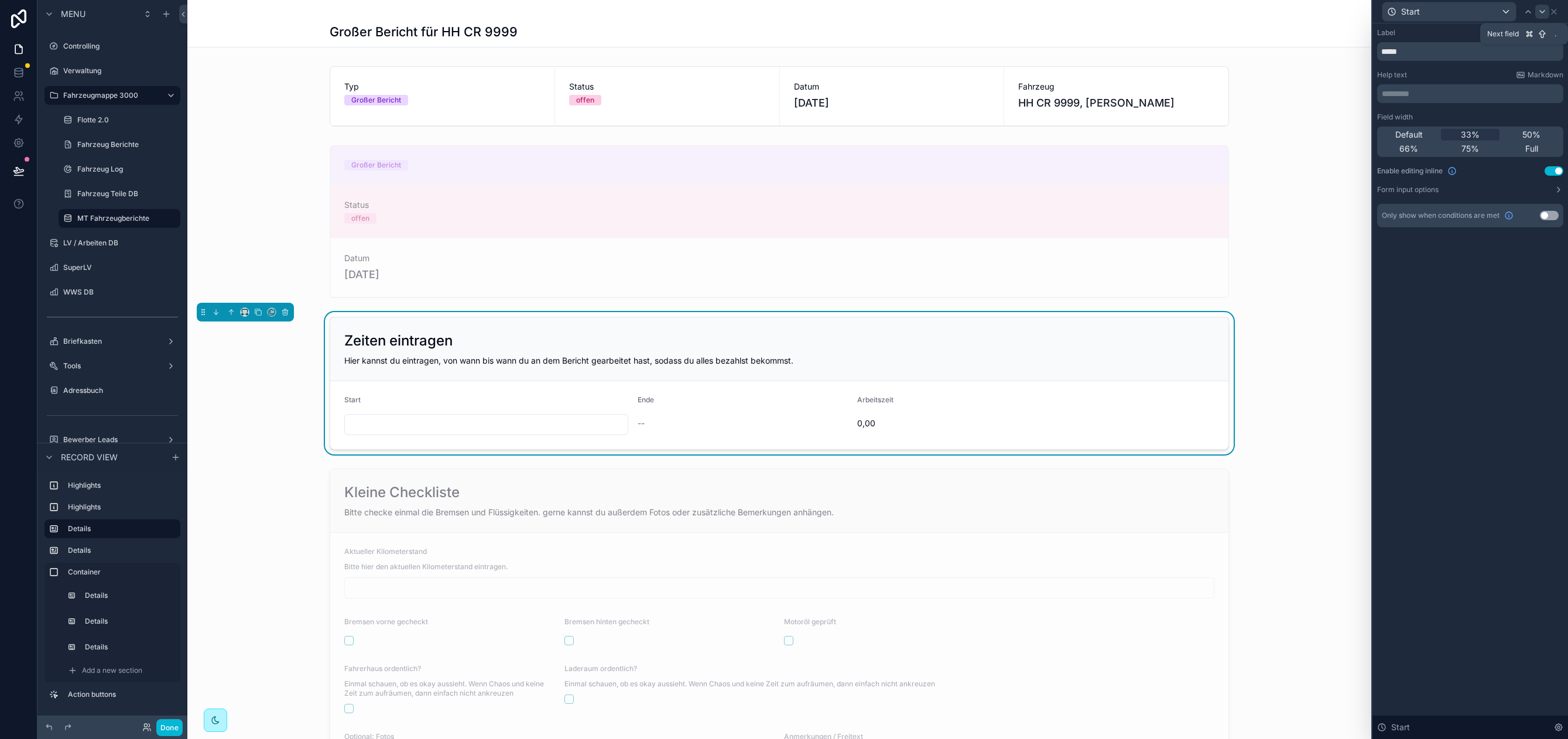
click at [1542, 13] on icon at bounding box center [1542, 12] width 10 height 10
click at [1464, 134] on span "33%" at bounding box center [1470, 135] width 19 height 12
click at [1550, 184] on div "Field width Default 33% 50% 66% 75% Full Quick copy to clipboard Use setting En…" at bounding box center [1470, 163] width 186 height 100
click at [1552, 185] on button "Use setting" at bounding box center [1553, 190] width 19 height 10
click at [1542, 12] on icon at bounding box center [1542, 12] width 5 height 3
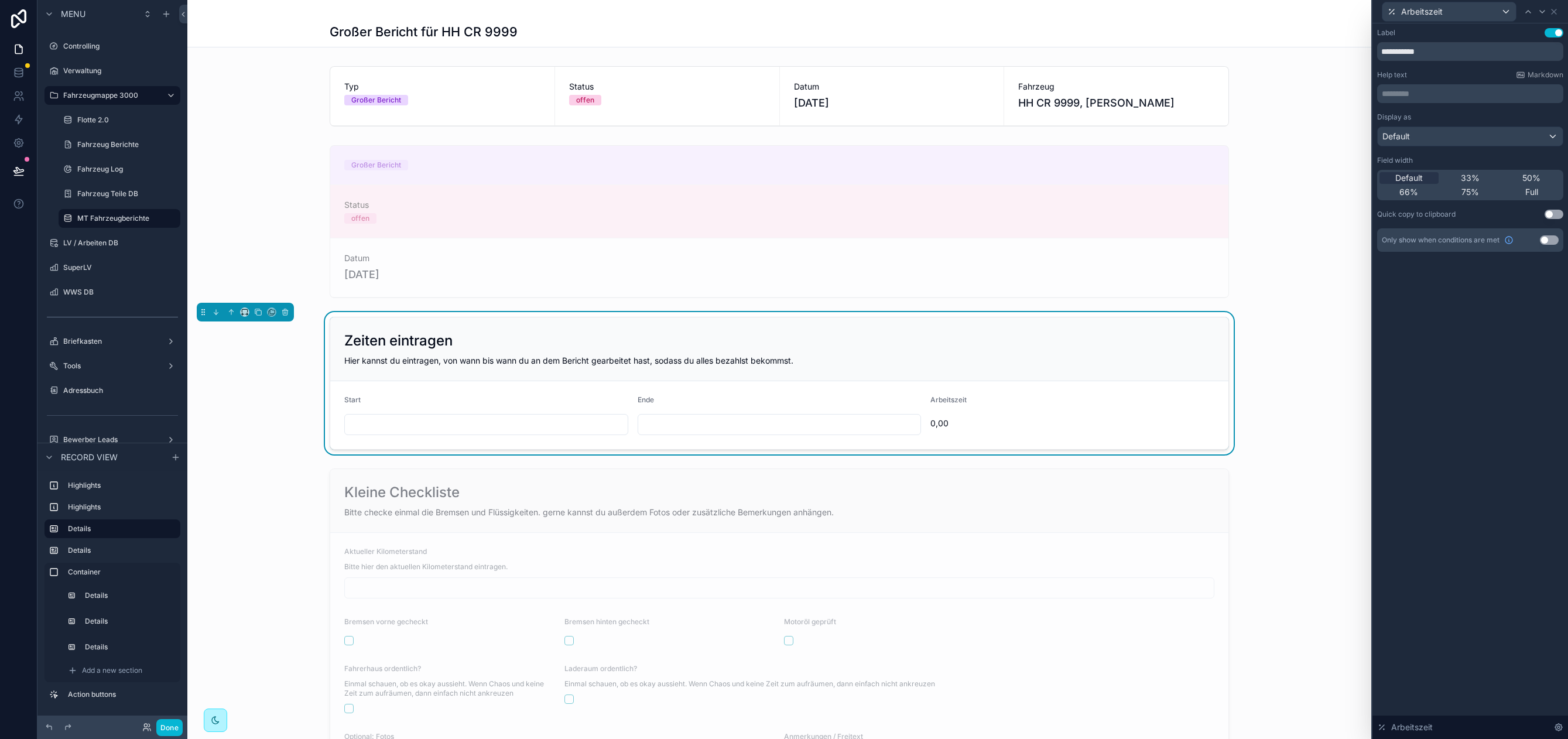
click at [454, 345] on div "Zeiten eintragen" at bounding box center [779, 341] width 870 height 19
click at [307, 368] on div "Zeiten eintragen Hier kannst du eintragen, von wann bis wann du an dem Bericht …" at bounding box center [779, 383] width 1184 height 142
click at [253, 407] on div "Zeiten eintragen Hier kannst du eintragen, von wann bis wann du an dem Bericht …" at bounding box center [779, 383] width 1184 height 142
click at [289, 226] on div "scrollable content" at bounding box center [779, 221] width 1184 height 162
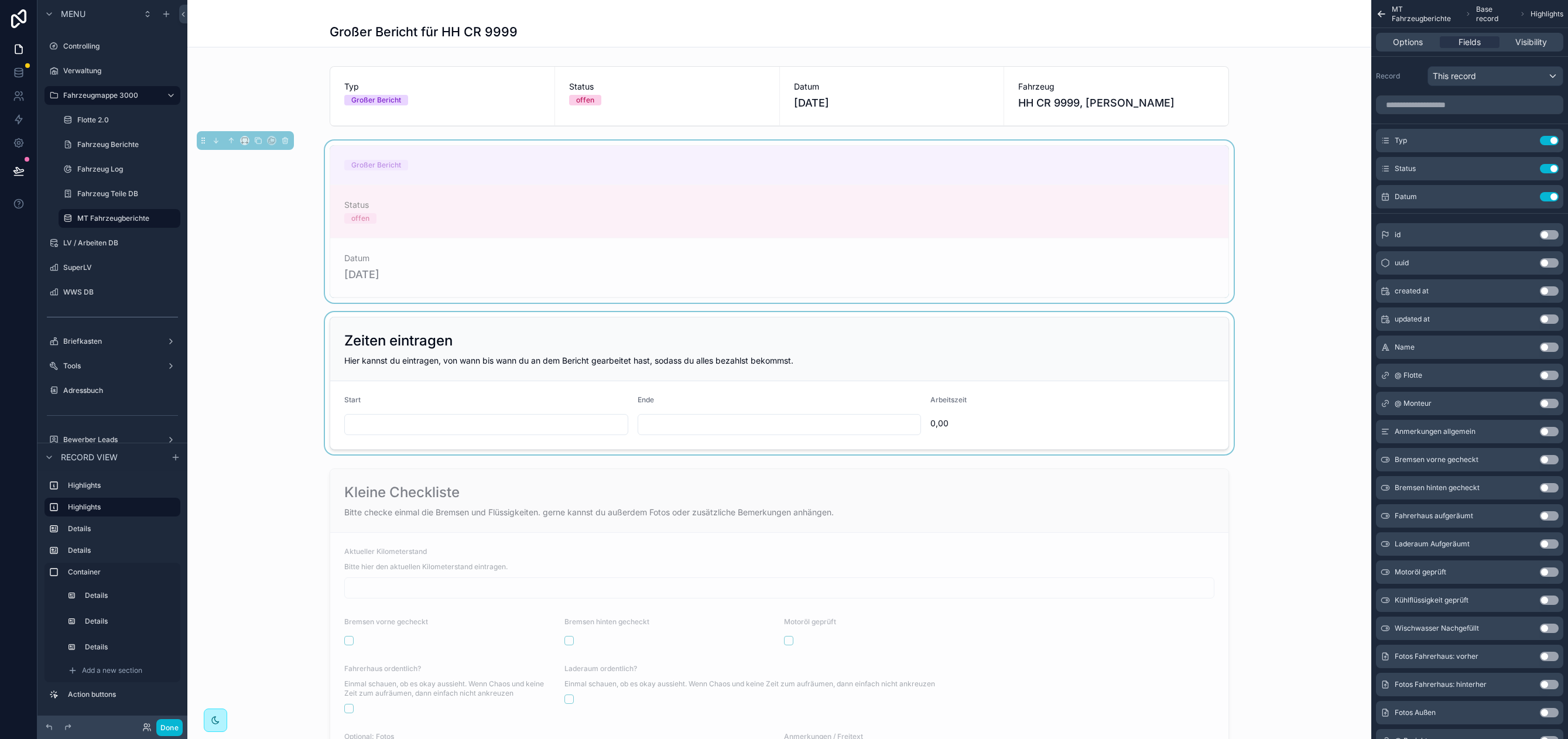
click at [452, 371] on div "scrollable content" at bounding box center [779, 383] width 1184 height 142
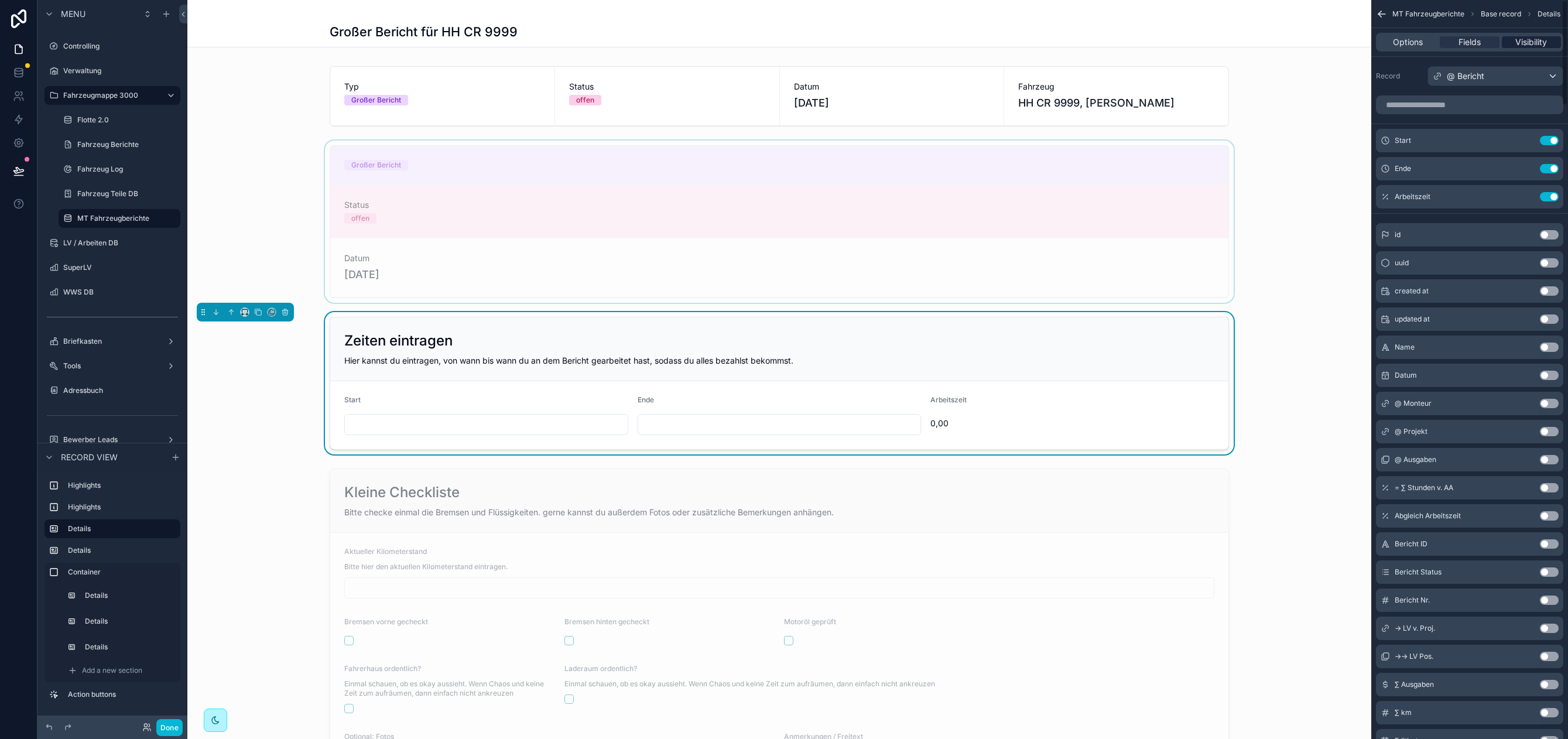
click at [1529, 39] on span "Visibility" at bounding box center [1531, 42] width 32 height 12
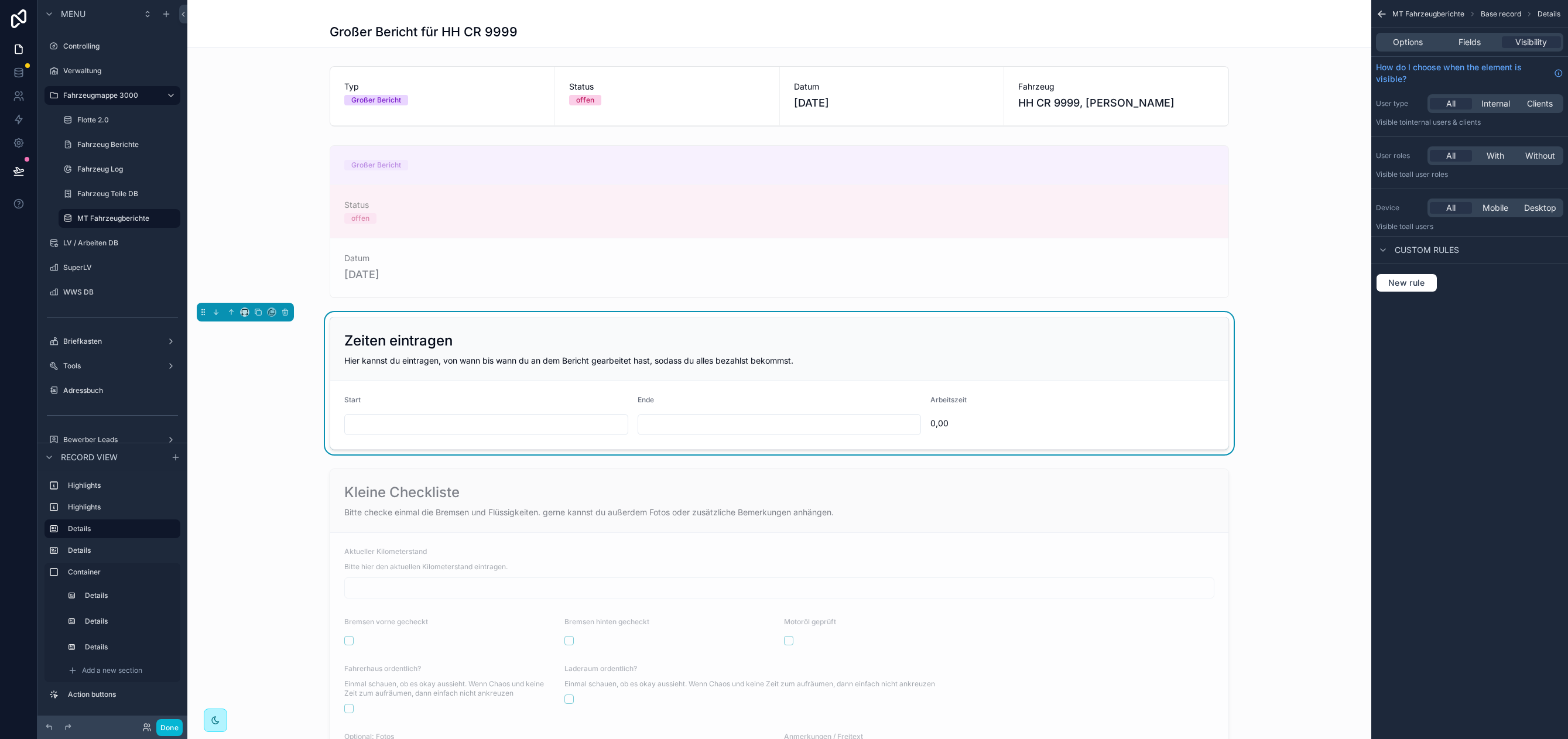
click at [919, 344] on div "Zeiten eintragen" at bounding box center [779, 341] width 870 height 19
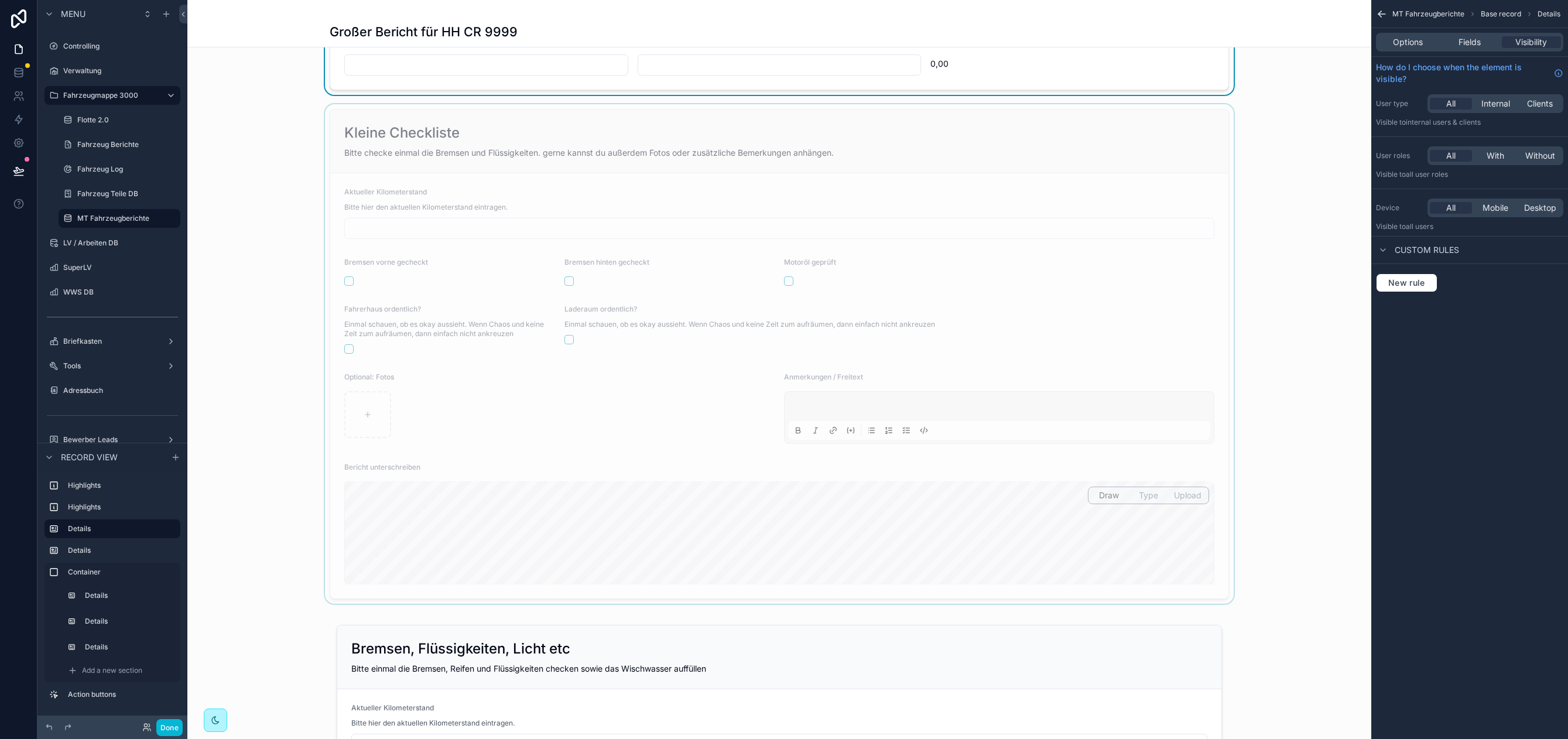
scroll to position [421, 0]
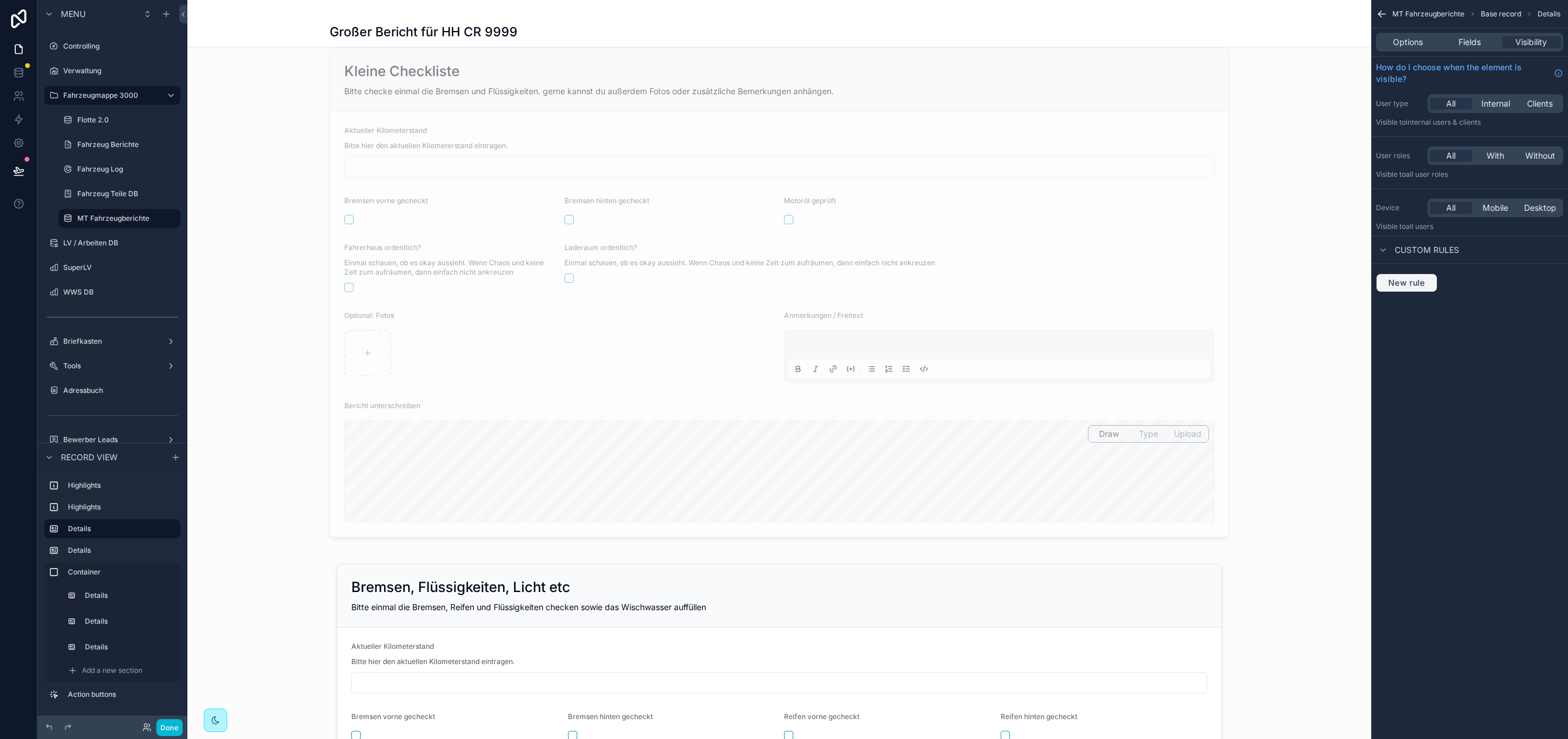
click at [1396, 284] on span "New rule" at bounding box center [1407, 283] width 46 height 10
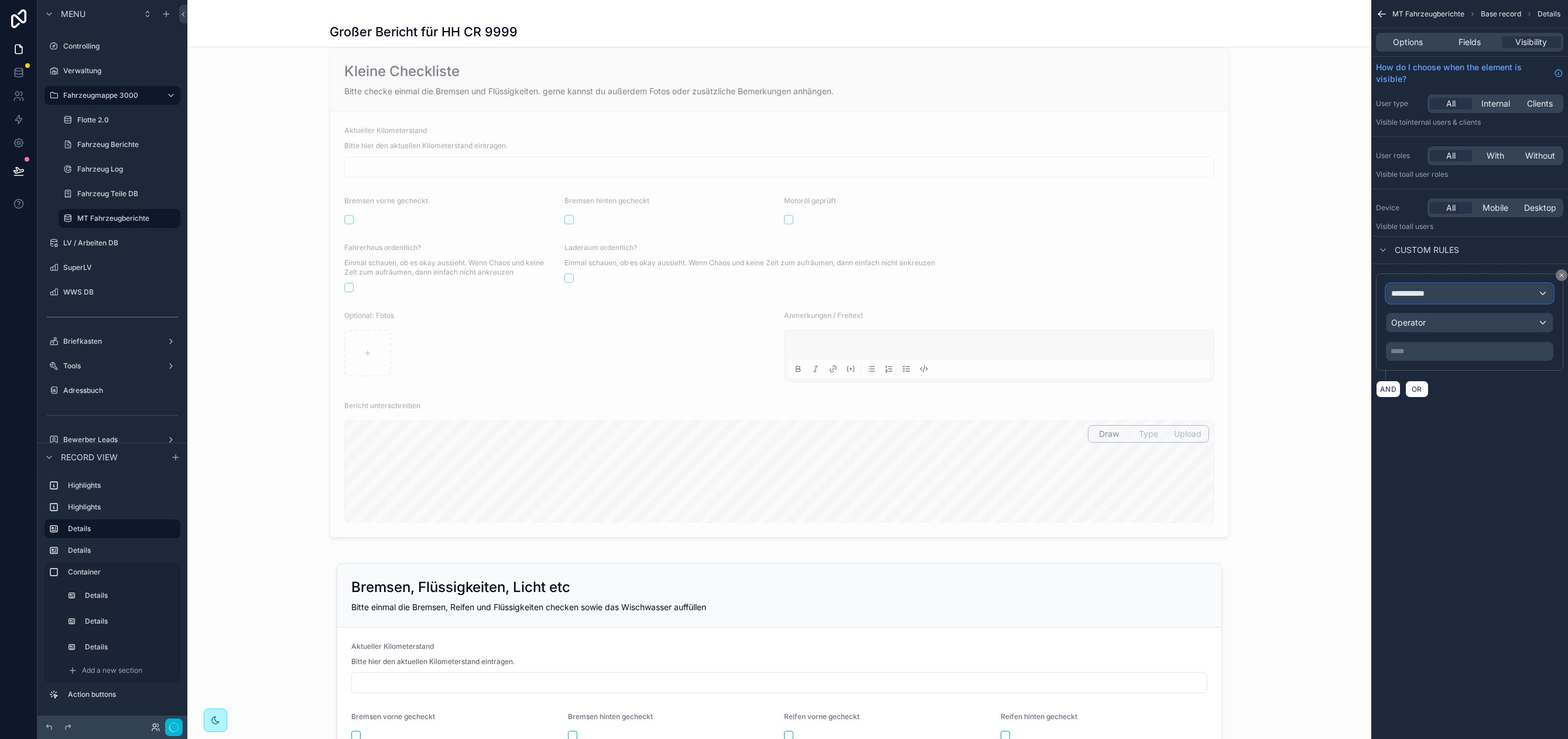
click at [1427, 300] on div "**********" at bounding box center [1470, 293] width 166 height 19
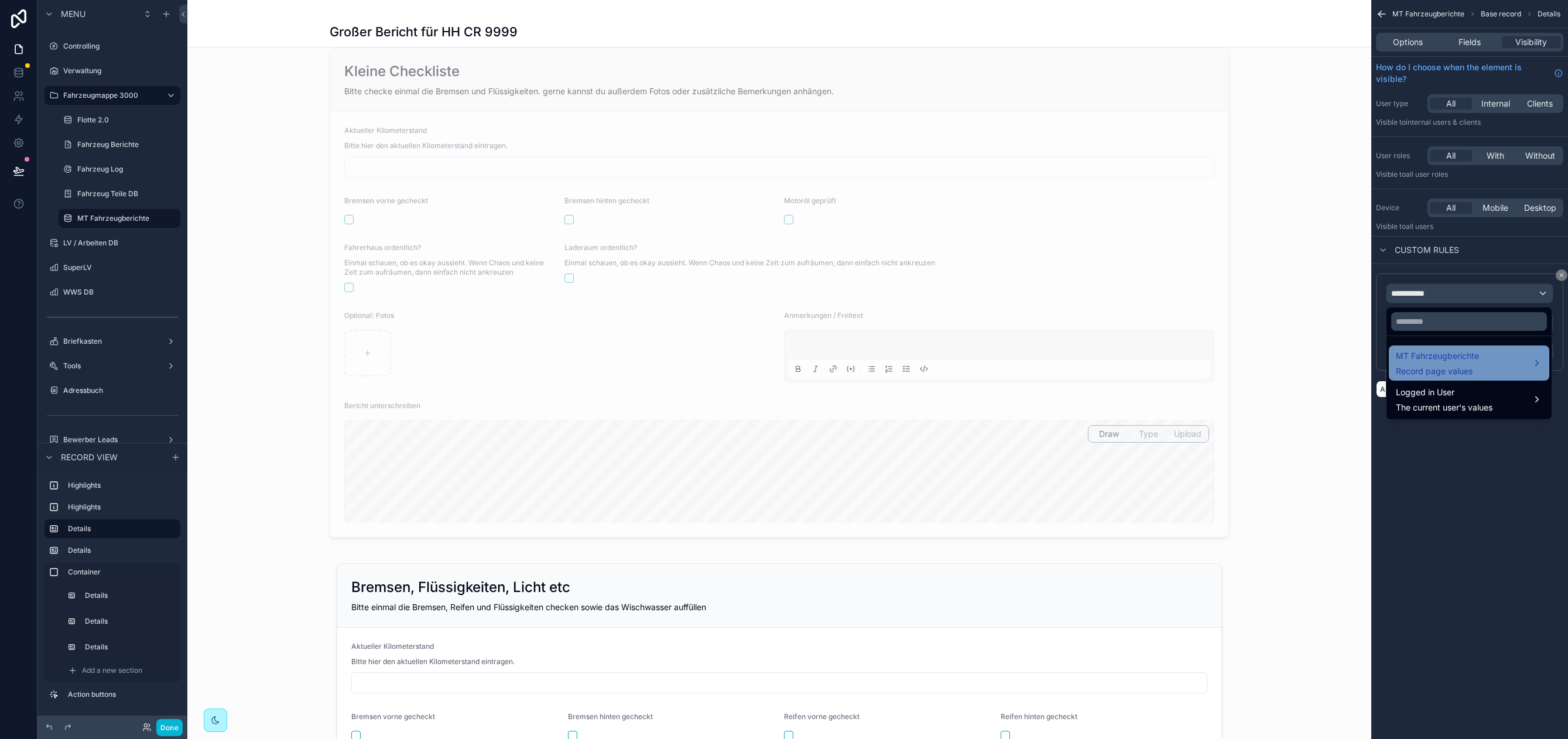
click at [1464, 359] on span "MT Fahrzeugberichte" at bounding box center [1437, 356] width 83 height 14
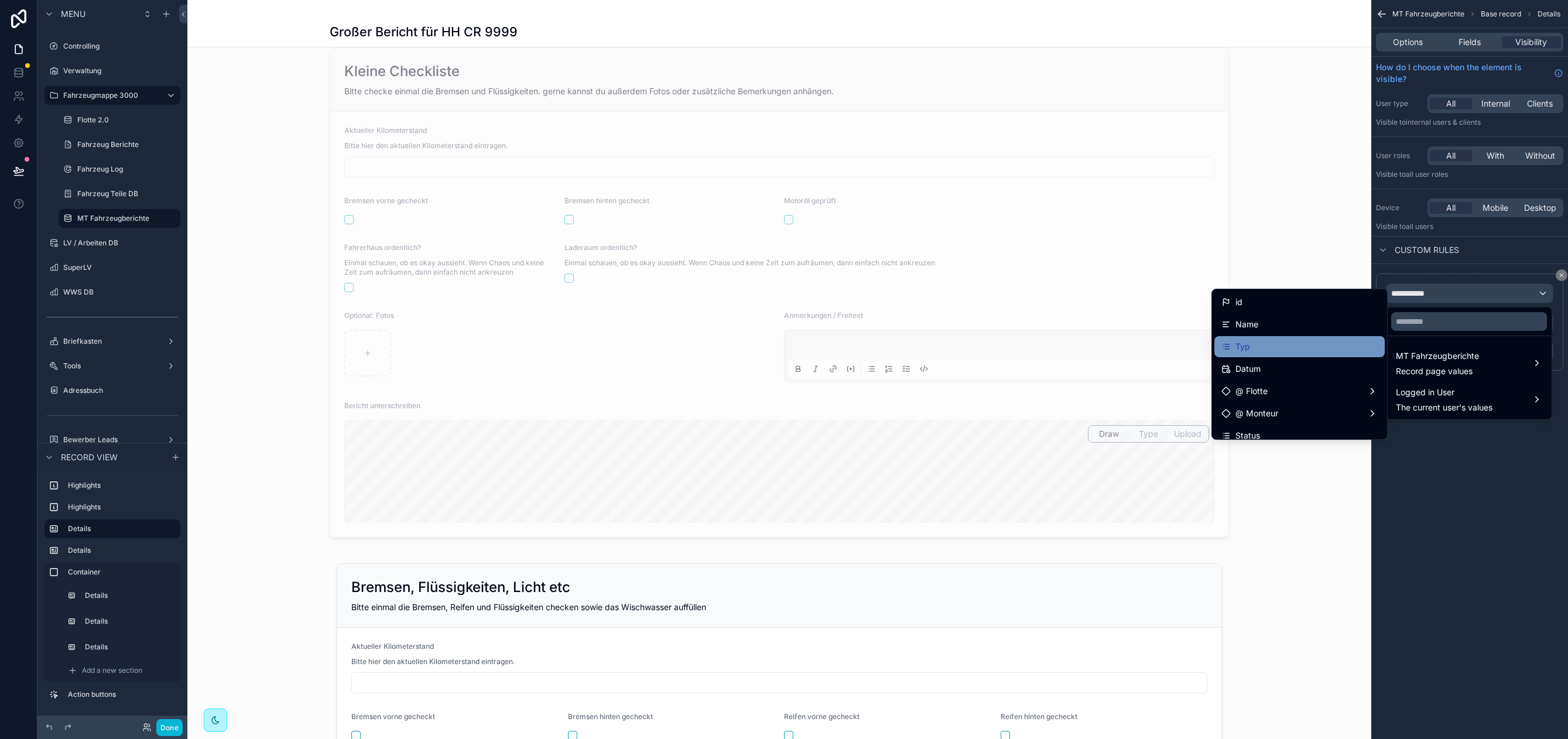
click at [1333, 348] on div "Typ" at bounding box center [1299, 347] width 156 height 14
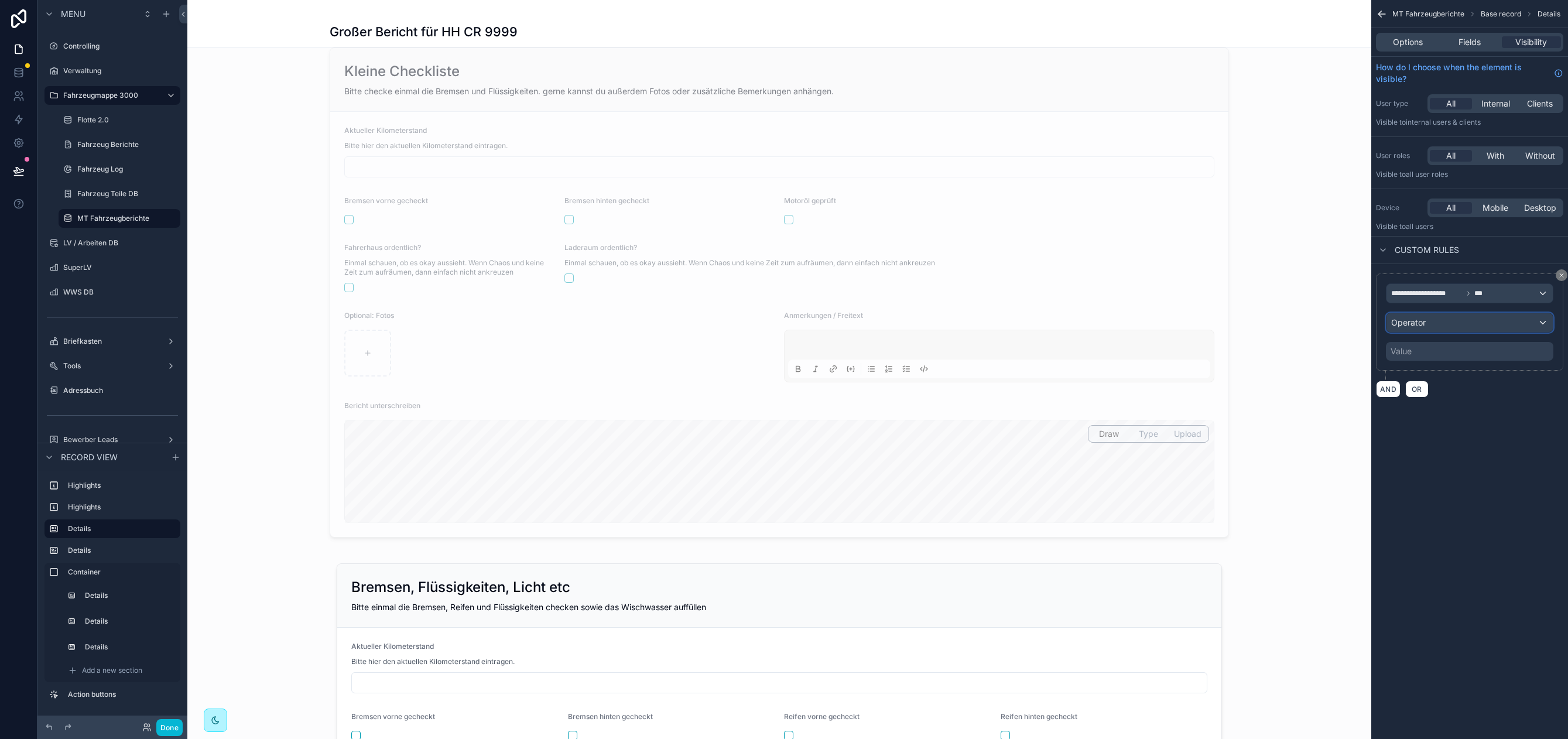
click at [1460, 328] on div "Operator" at bounding box center [1470, 323] width 166 height 19
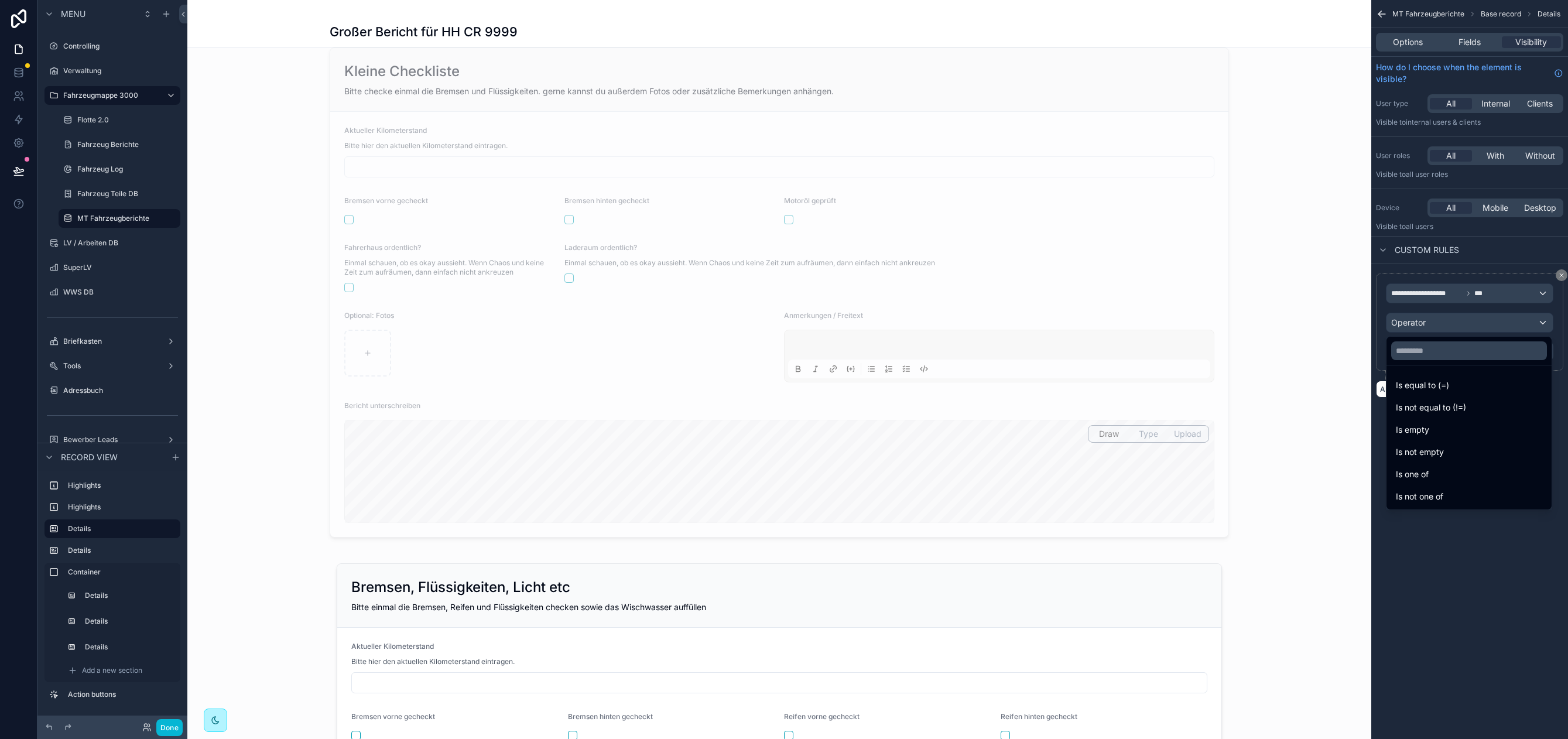
click at [1444, 379] on span "Is equal to (=)" at bounding box center [1422, 386] width 53 height 14
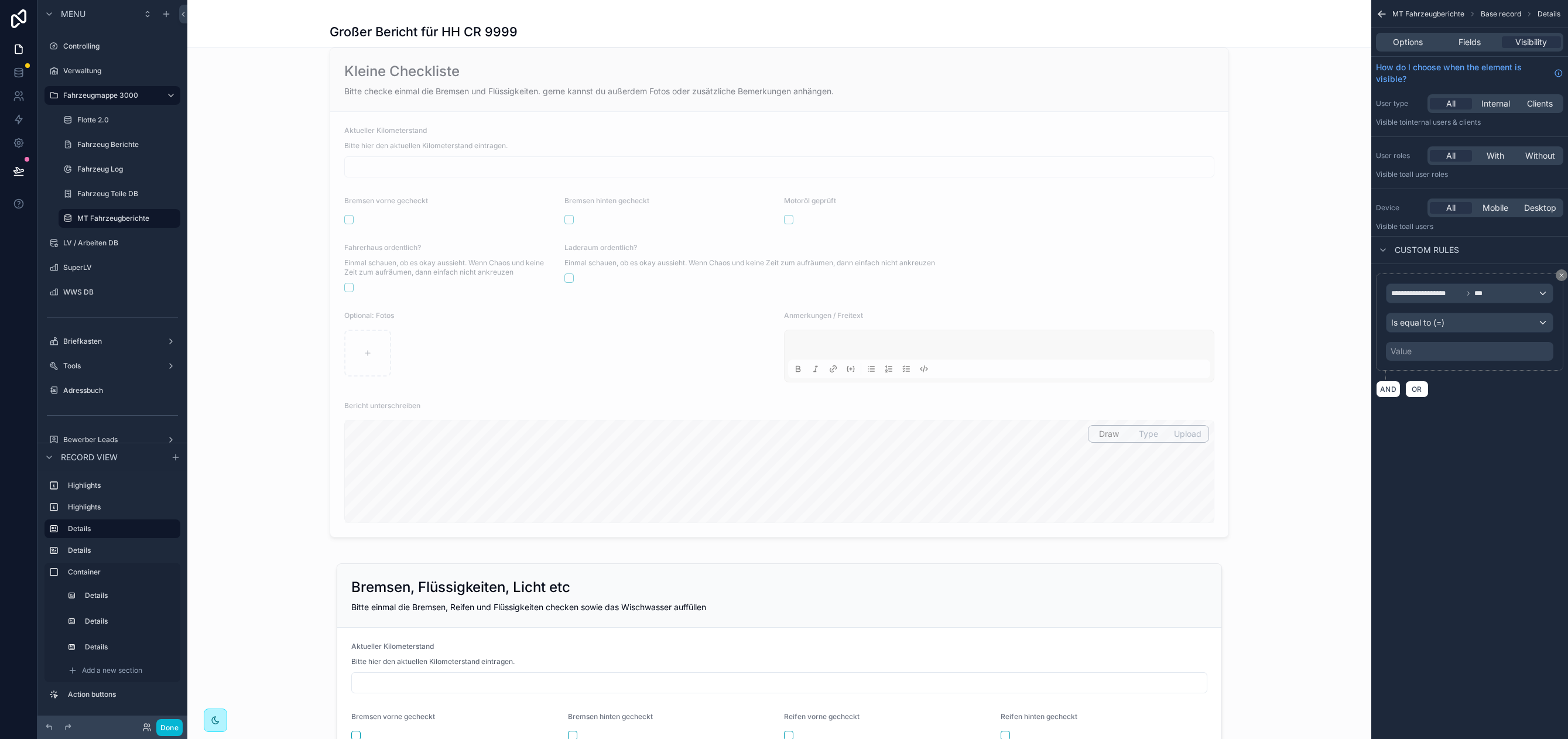
click at [1440, 352] on div "Value" at bounding box center [1470, 351] width 167 height 19
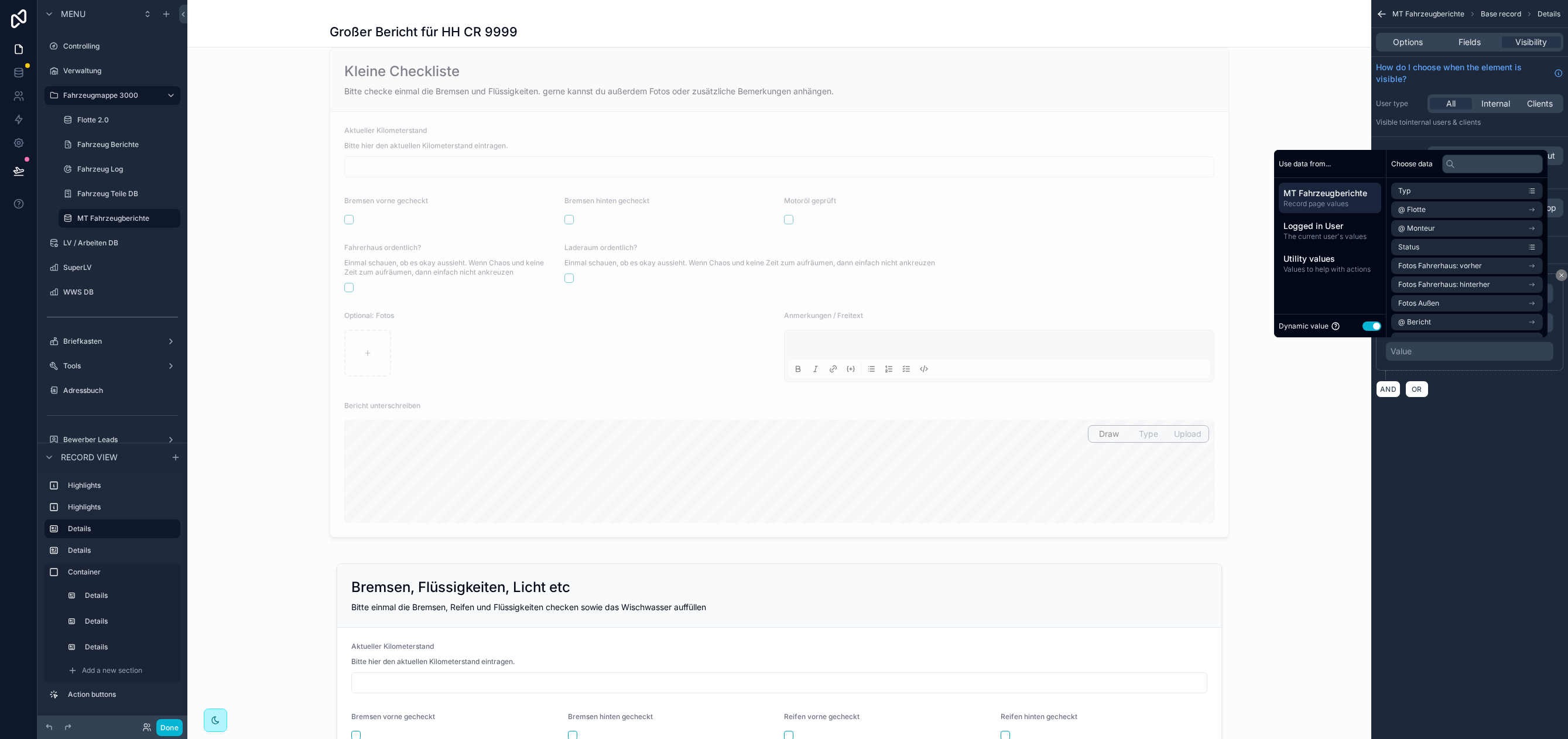
click at [1362, 325] on button "Use setting" at bounding box center [1371, 326] width 19 height 10
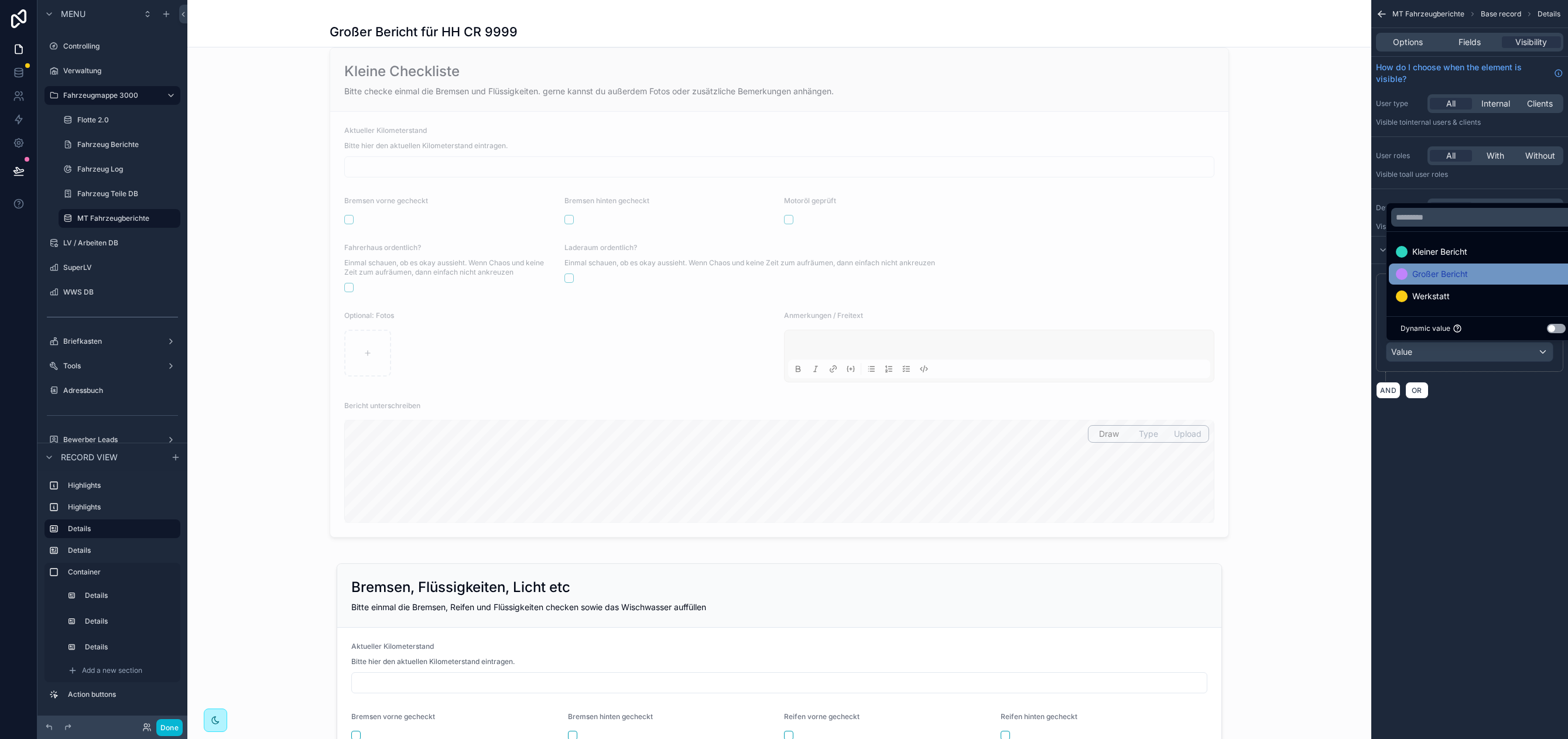
click at [1447, 272] on span "Großer Bericht" at bounding box center [1440, 274] width 55 height 14
click at [1422, 543] on div "**********" at bounding box center [1470, 370] width 197 height 739
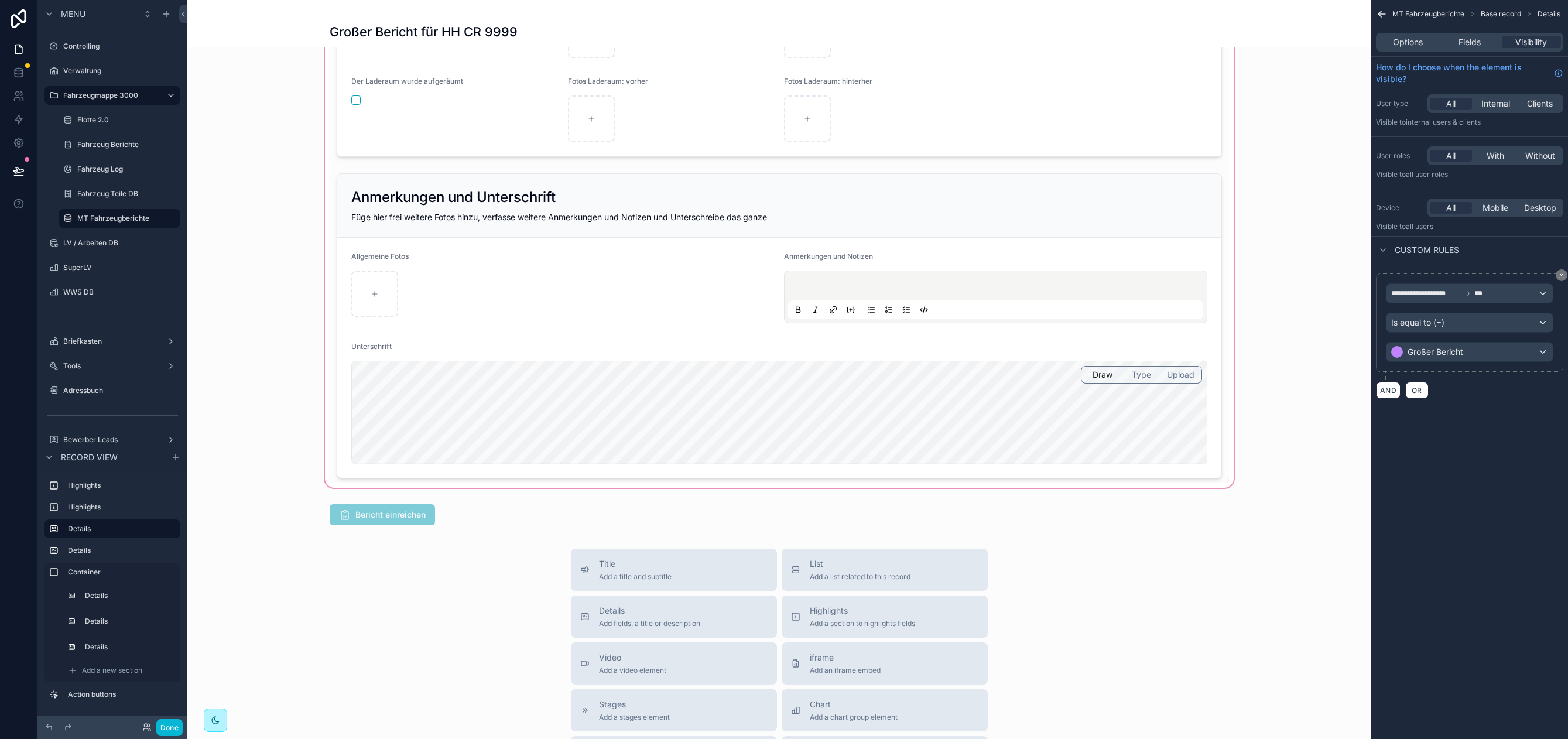
scroll to position [1484, 0]
click at [107, 139] on div "Fahrzeug Berichte" at bounding box center [119, 145] width 84 height 14
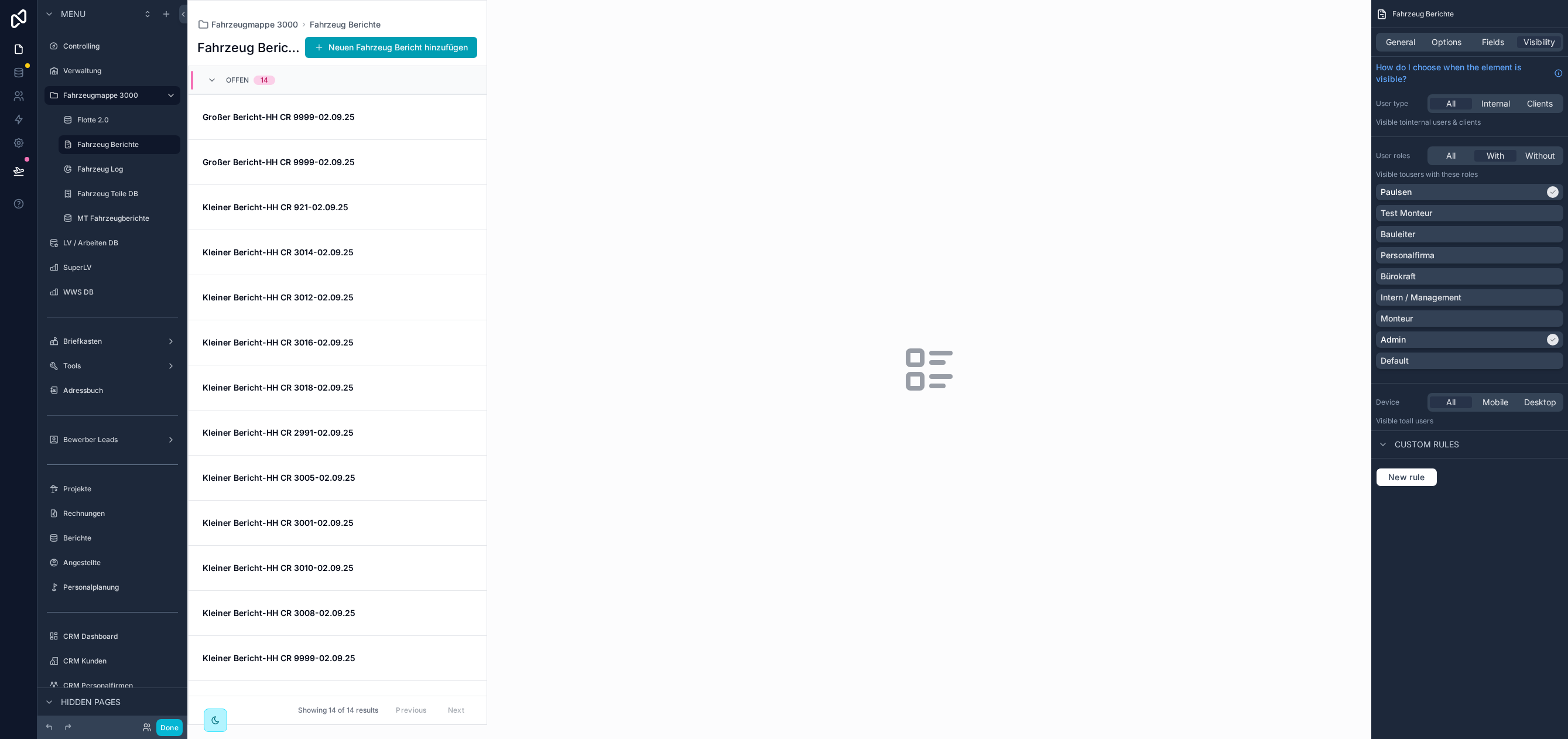
click at [419, 10] on div "scrollable content" at bounding box center [337, 362] width 299 height 724
click at [1443, 42] on span "Options" at bounding box center [1446, 42] width 30 height 12
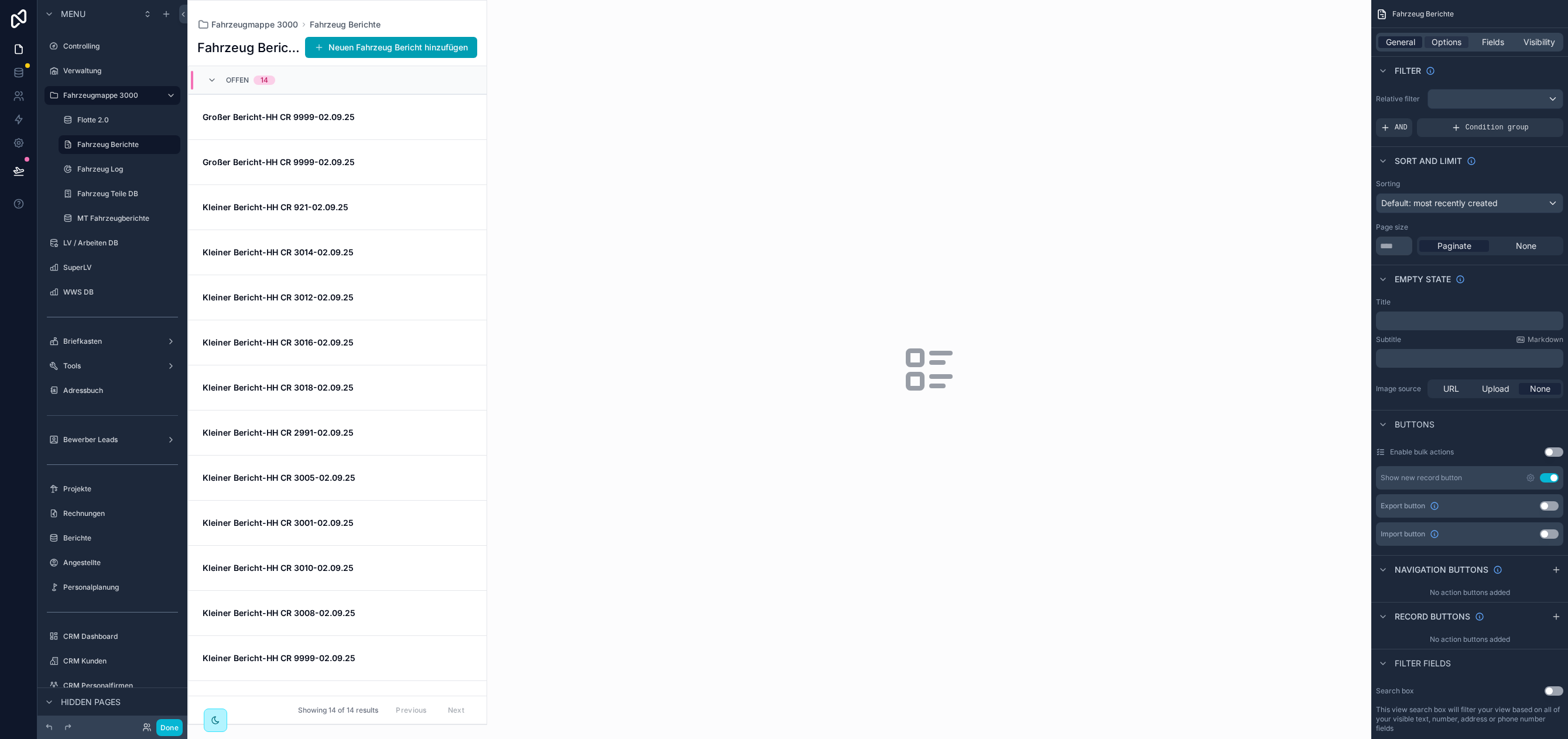
click at [1407, 47] on span "General" at bounding box center [1400, 42] width 29 height 12
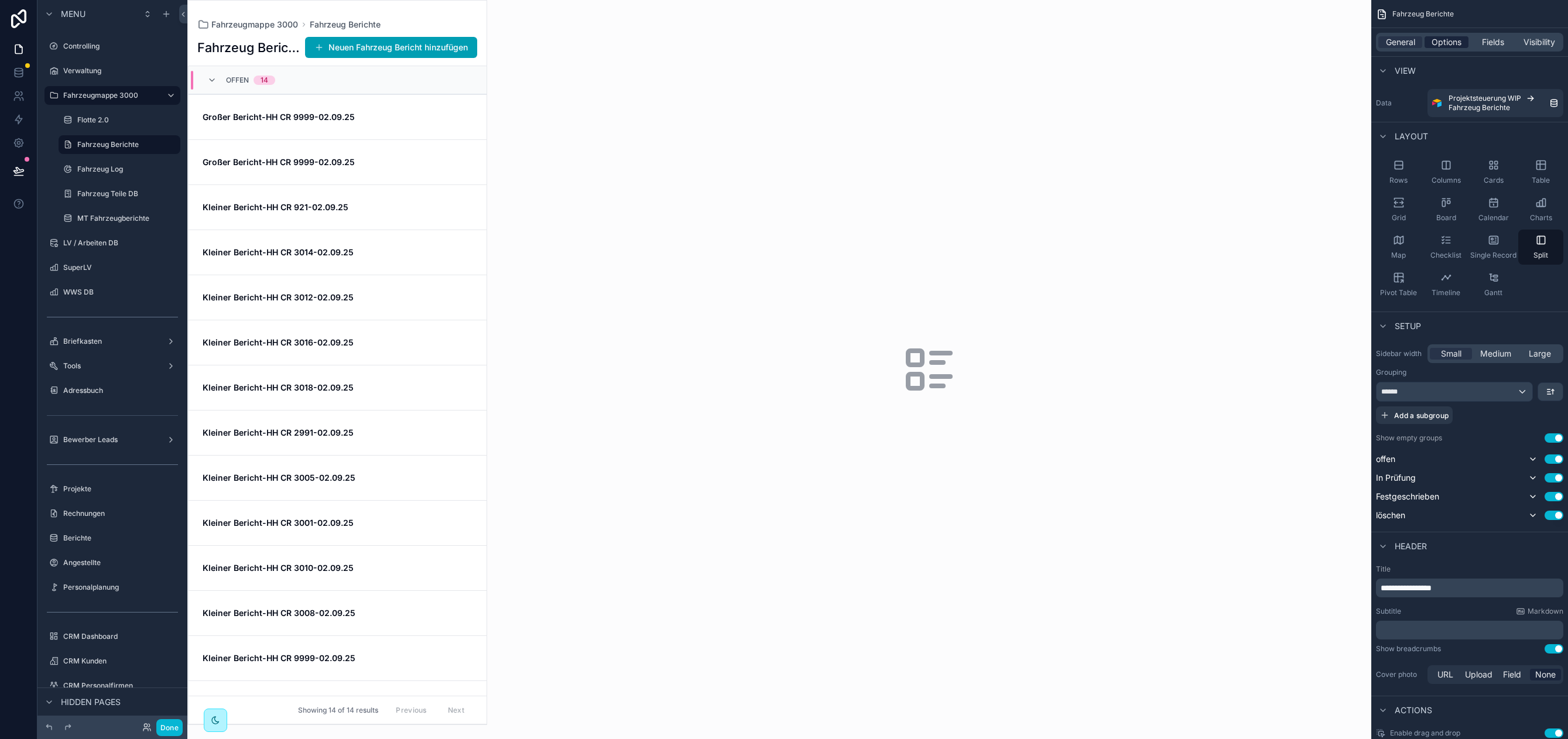
click at [1453, 41] on span "Options" at bounding box center [1446, 42] width 30 height 12
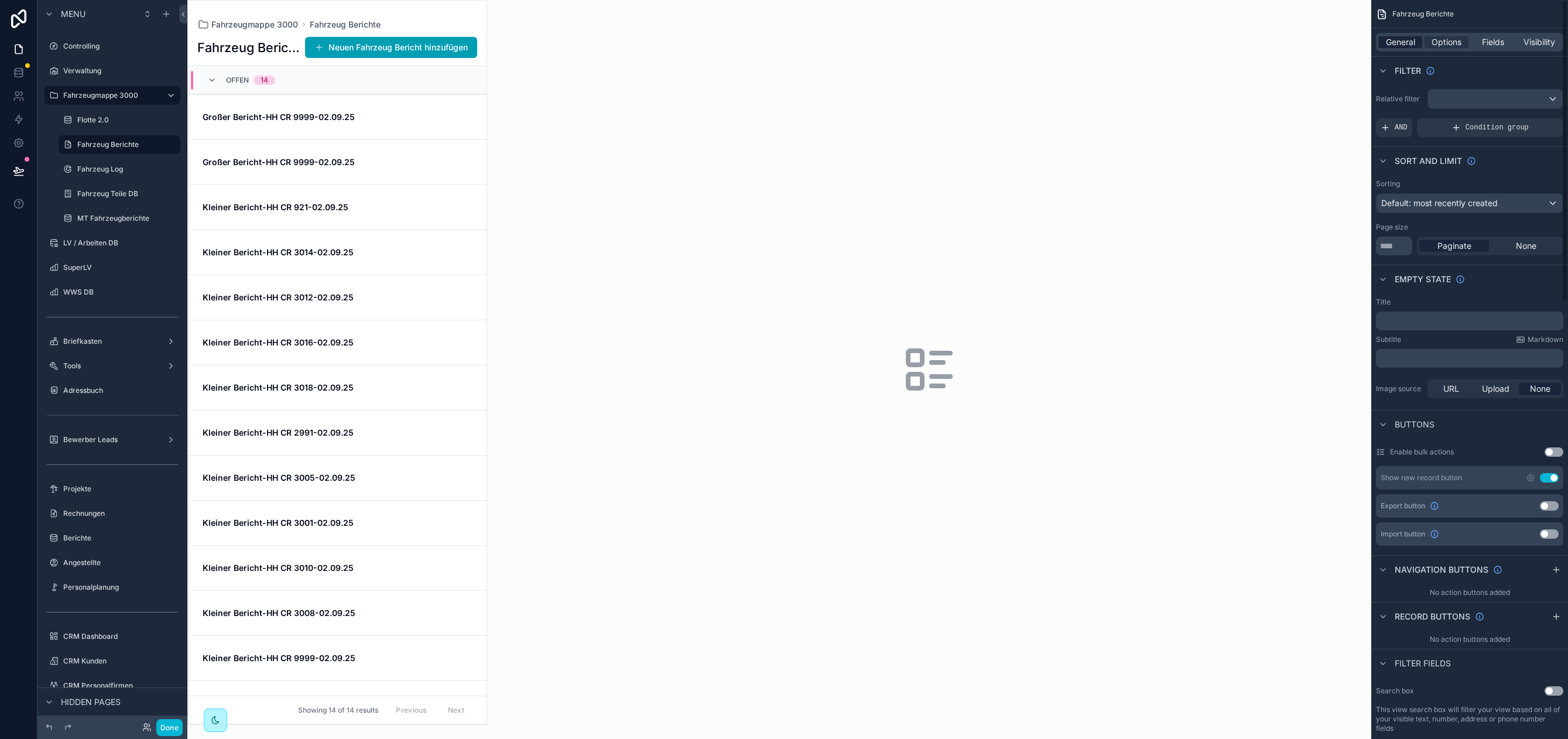
click at [1403, 42] on span "General" at bounding box center [1400, 42] width 29 height 12
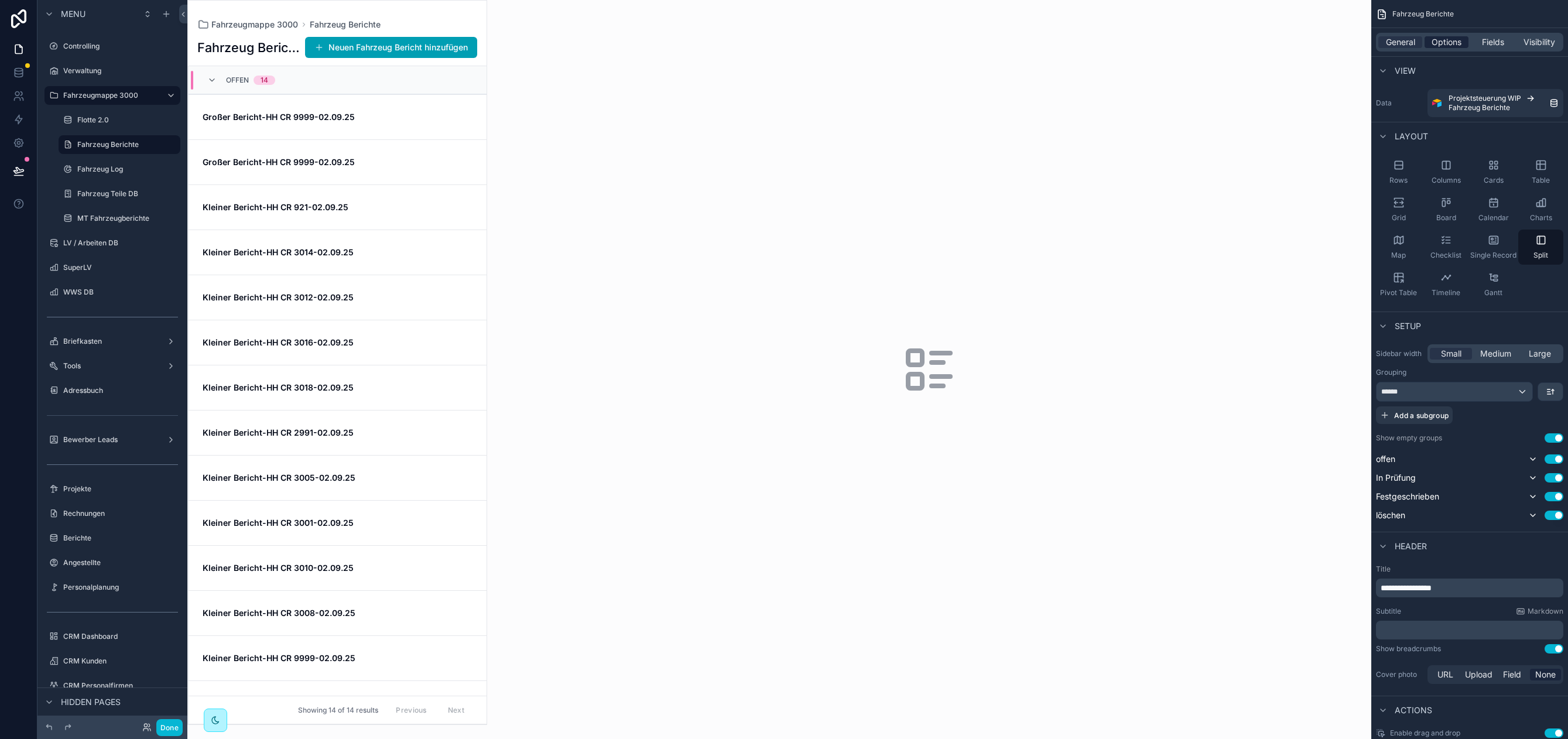
click at [1435, 42] on span "Options" at bounding box center [1446, 42] width 30 height 12
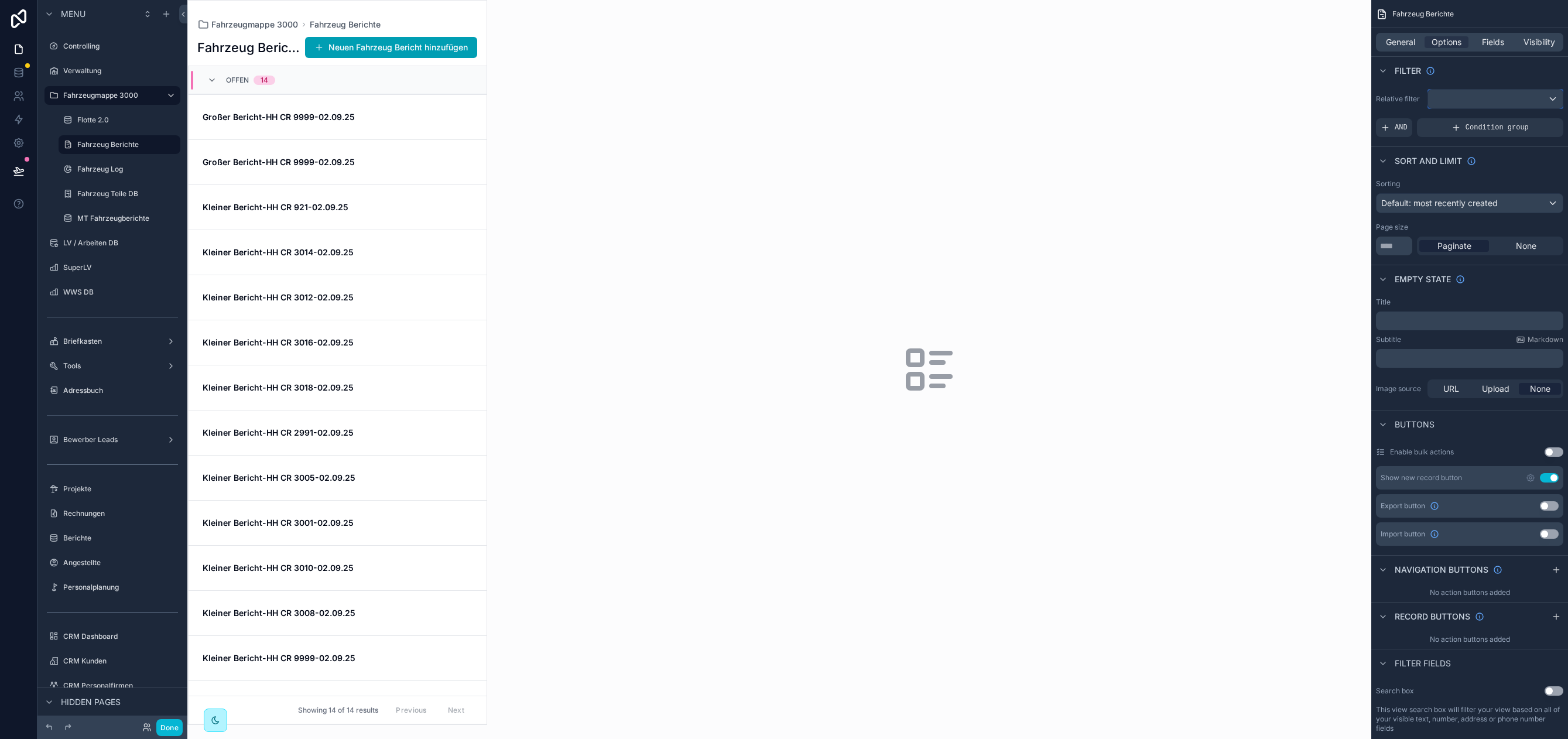
click at [1498, 96] on div "scrollable content" at bounding box center [1495, 98] width 134 height 19
click at [1418, 39] on div "scrollable content" at bounding box center [784, 370] width 1568 height 739
click at [1502, 40] on span "Fields" at bounding box center [1493, 42] width 23 height 12
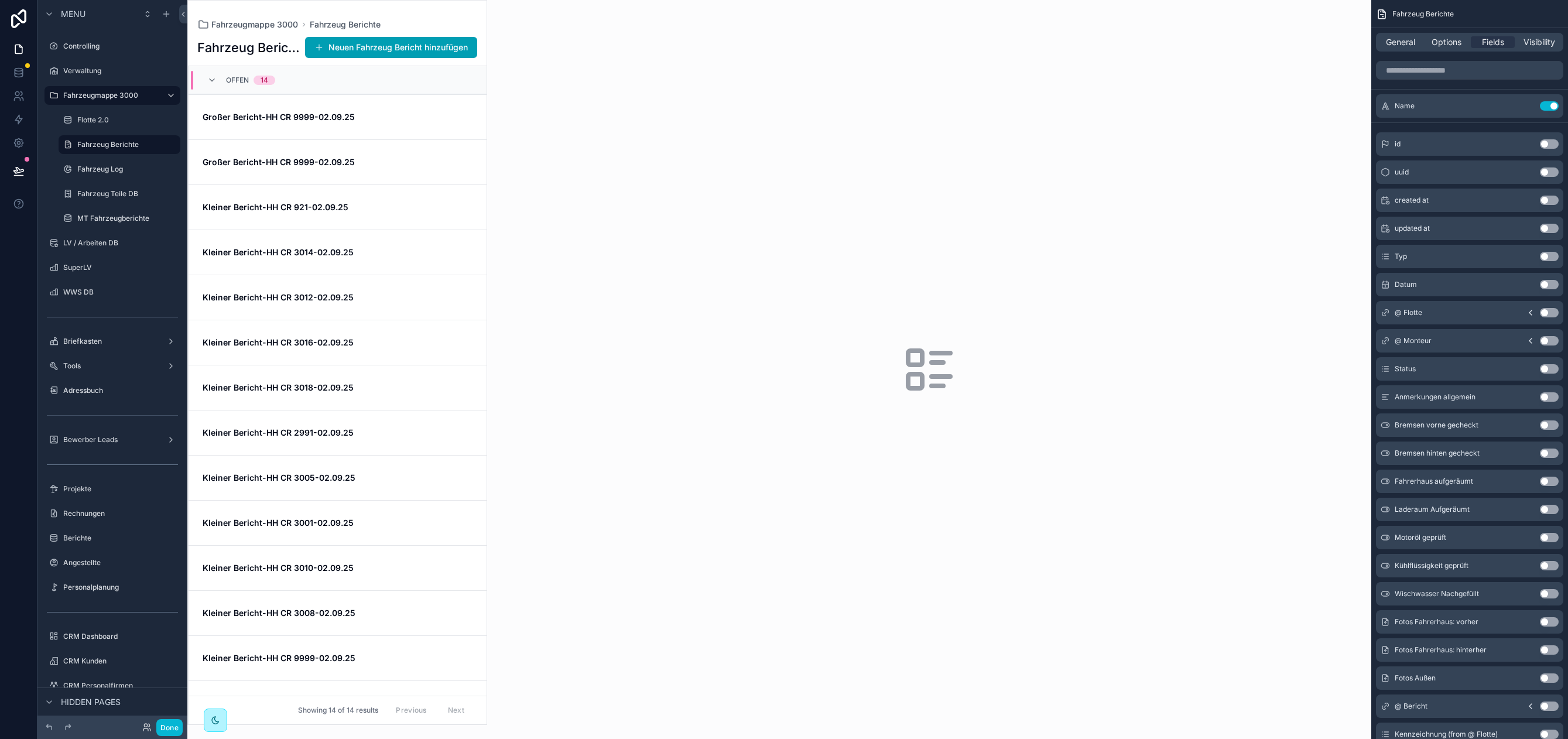
click at [1548, 108] on button "Use setting" at bounding box center [1549, 106] width 19 height 10
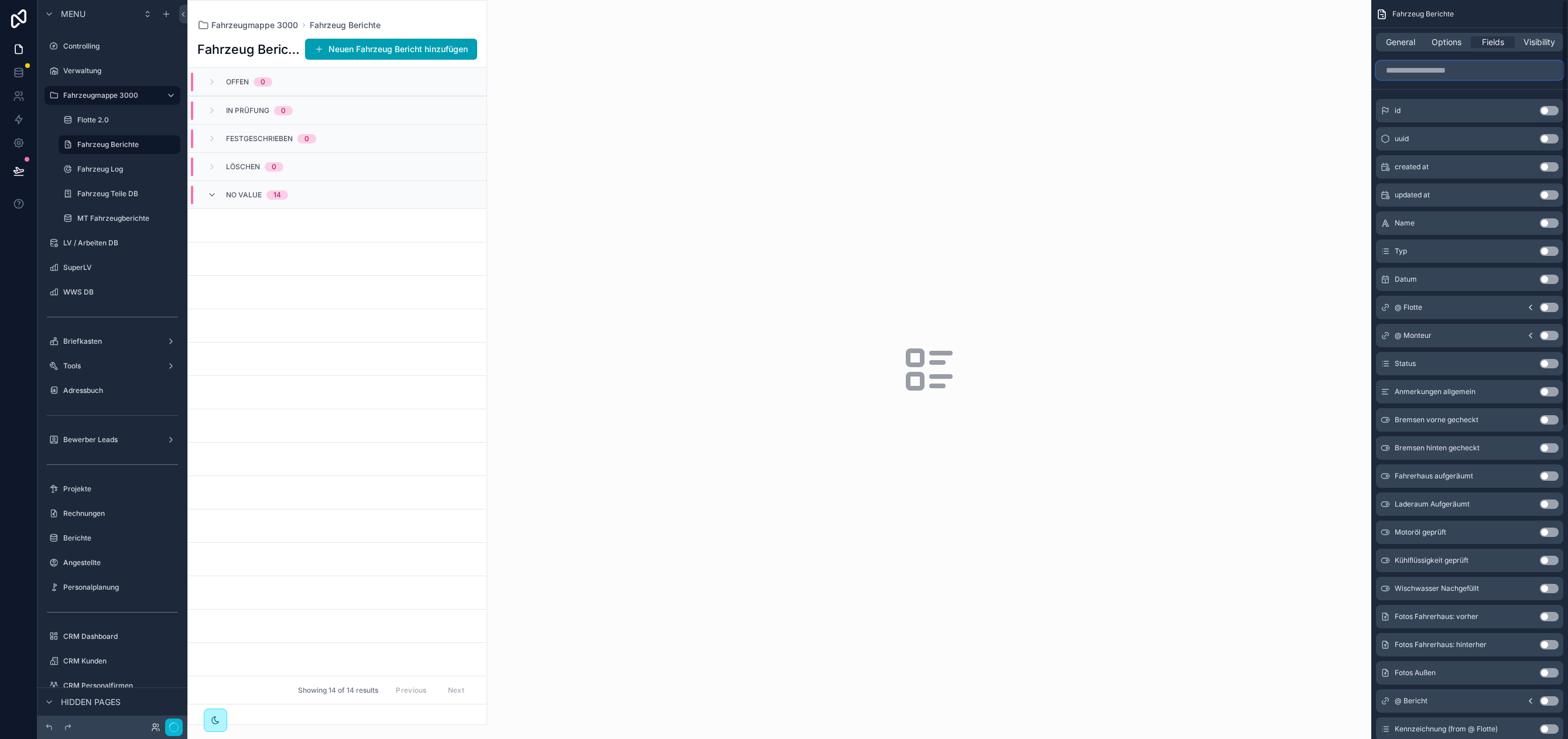
click at [1463, 69] on input "scrollable content" at bounding box center [1469, 70] width 187 height 19
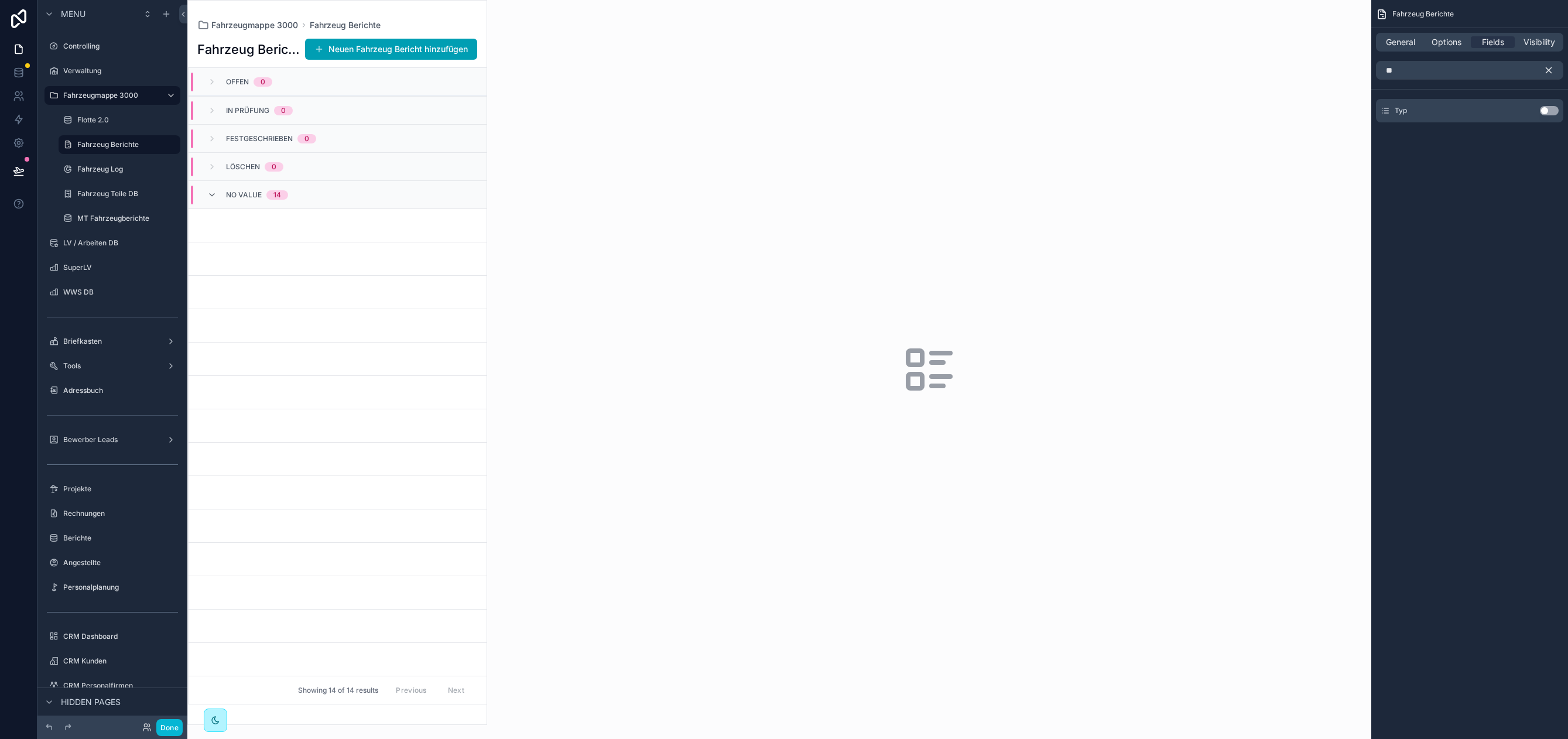
click at [1553, 110] on button "Use setting" at bounding box center [1549, 111] width 19 height 10
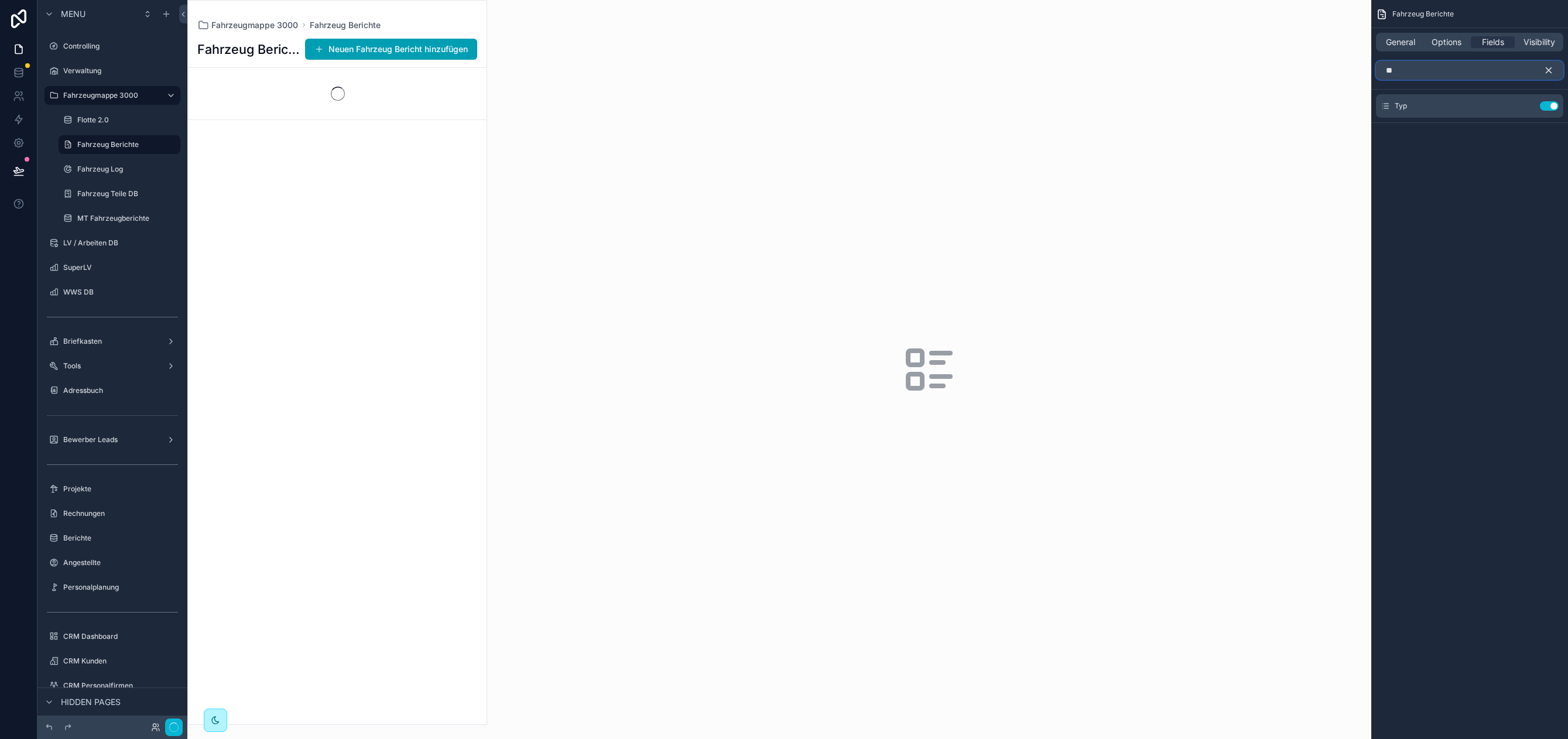
click at [1455, 69] on input "**" at bounding box center [1469, 70] width 187 height 19
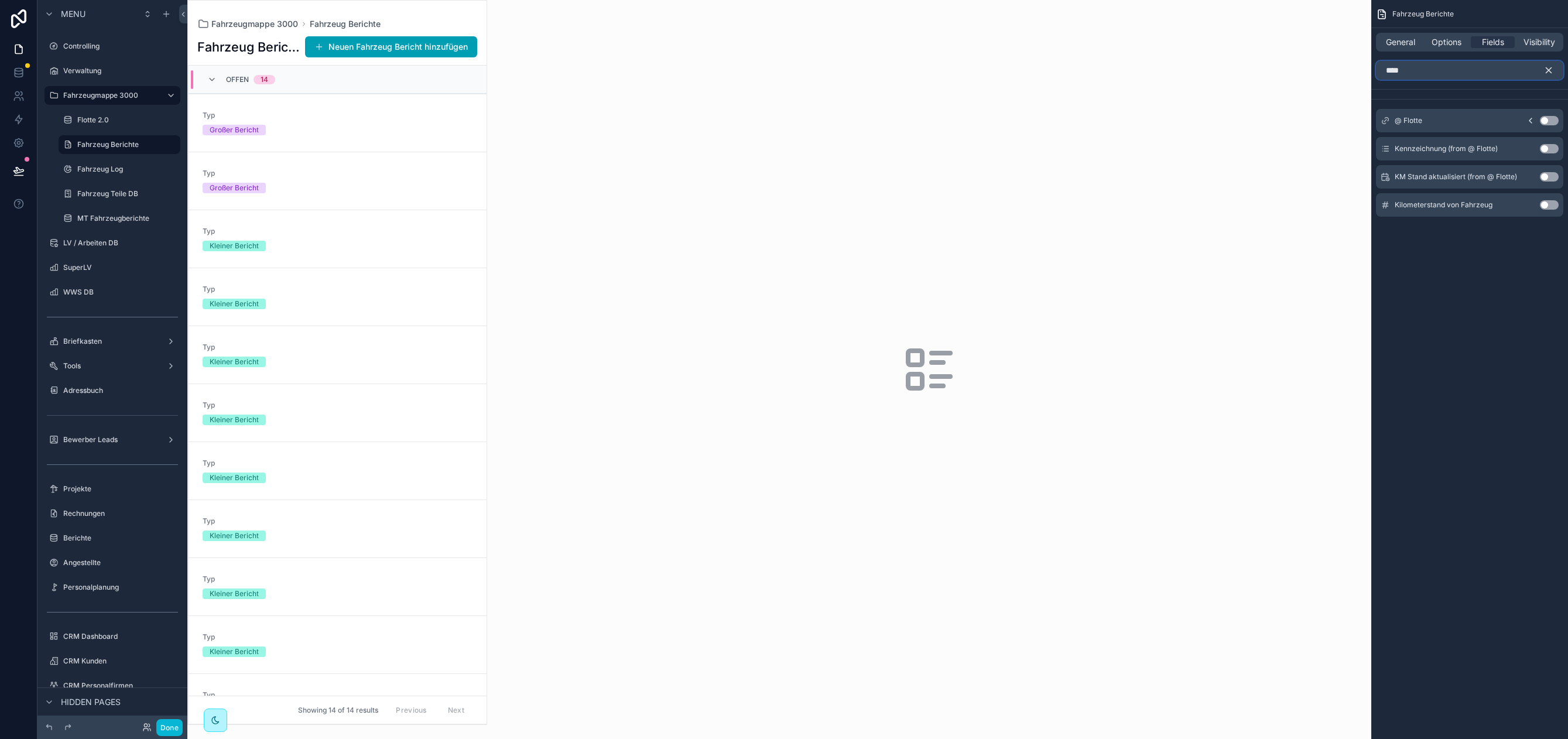
type input "****"
click at [1536, 119] on button "scrollable content" at bounding box center [1530, 120] width 19 height 10
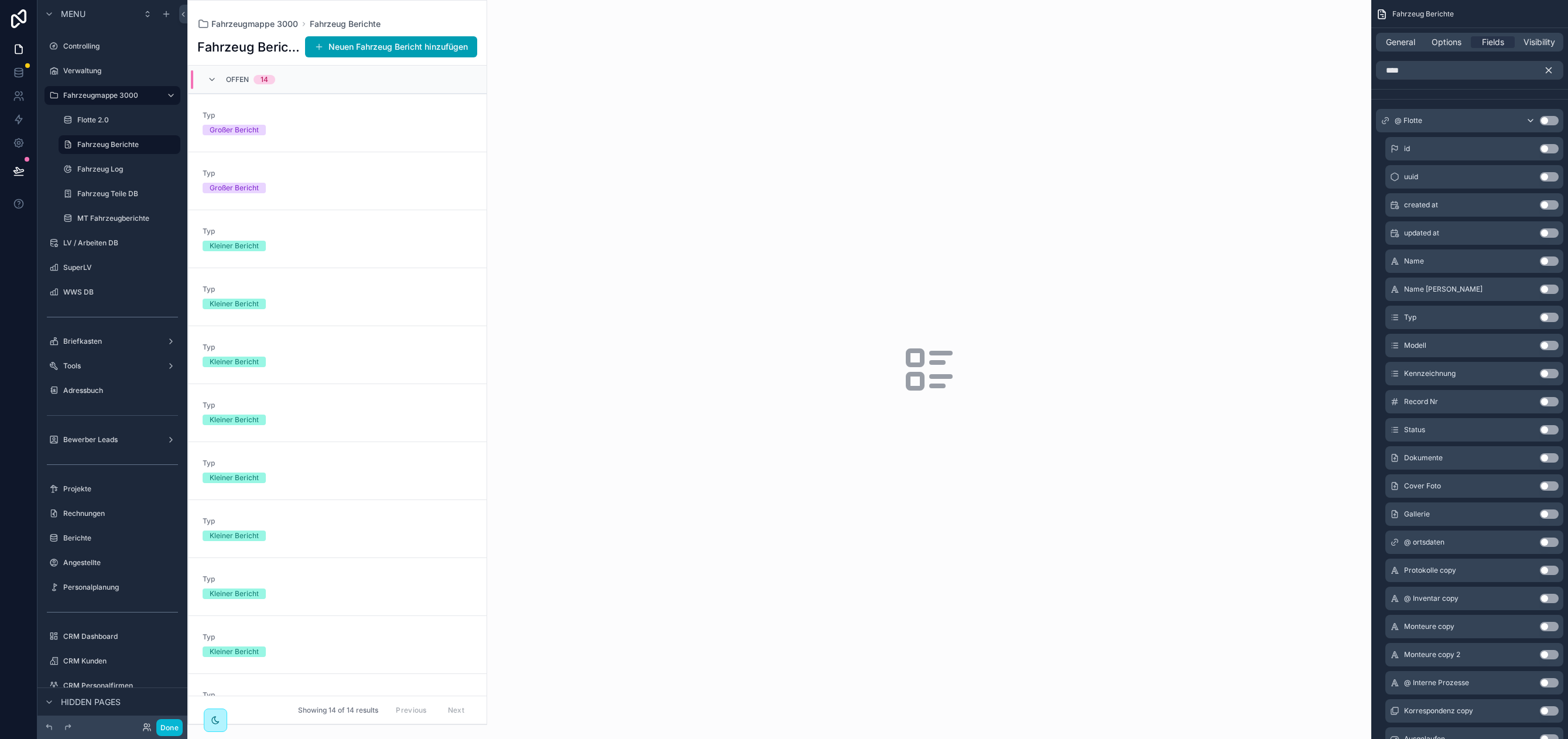
click at [1543, 371] on button "Use setting" at bounding box center [1549, 373] width 19 height 10
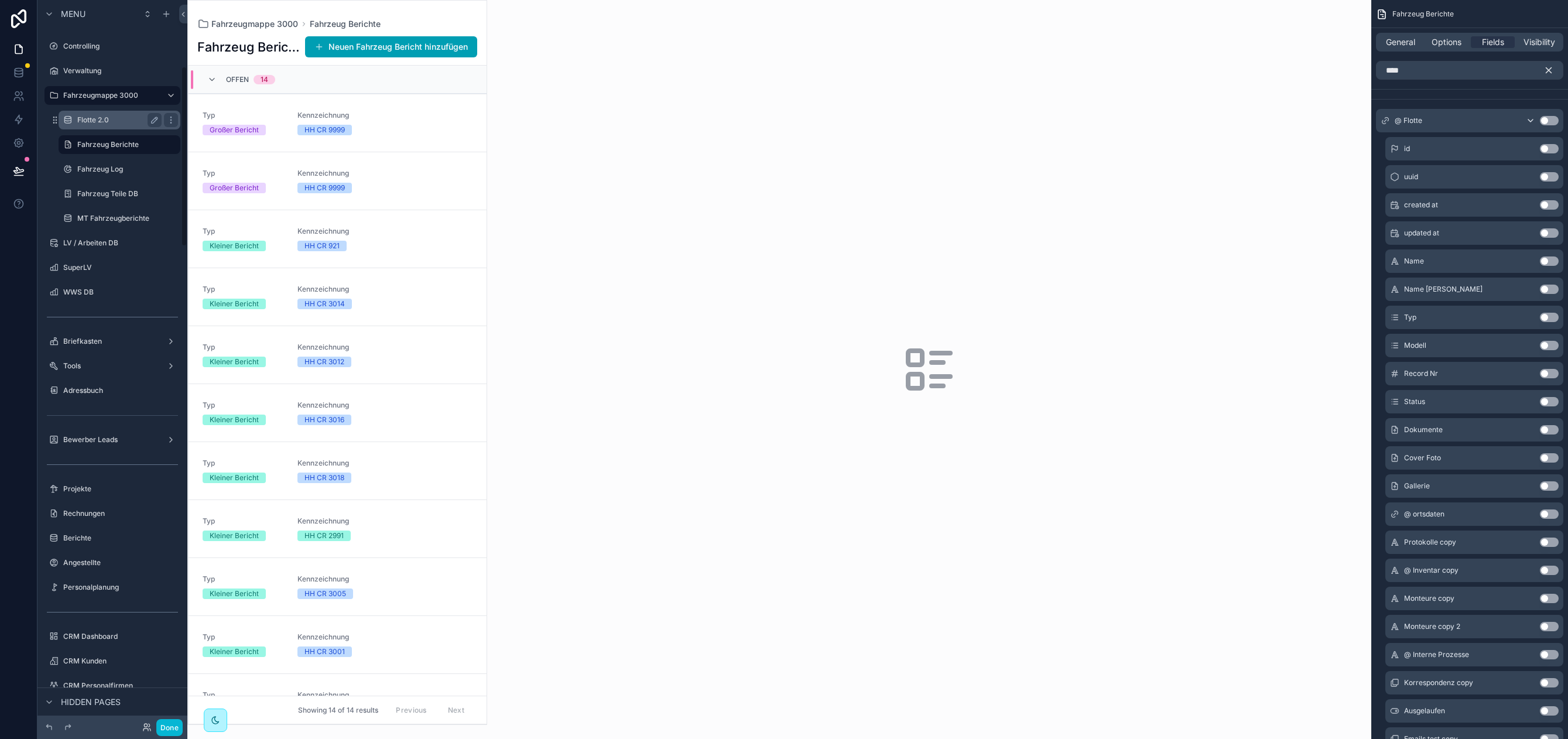
click at [97, 127] on div "Flotte 2.0" at bounding box center [119, 120] width 84 height 14
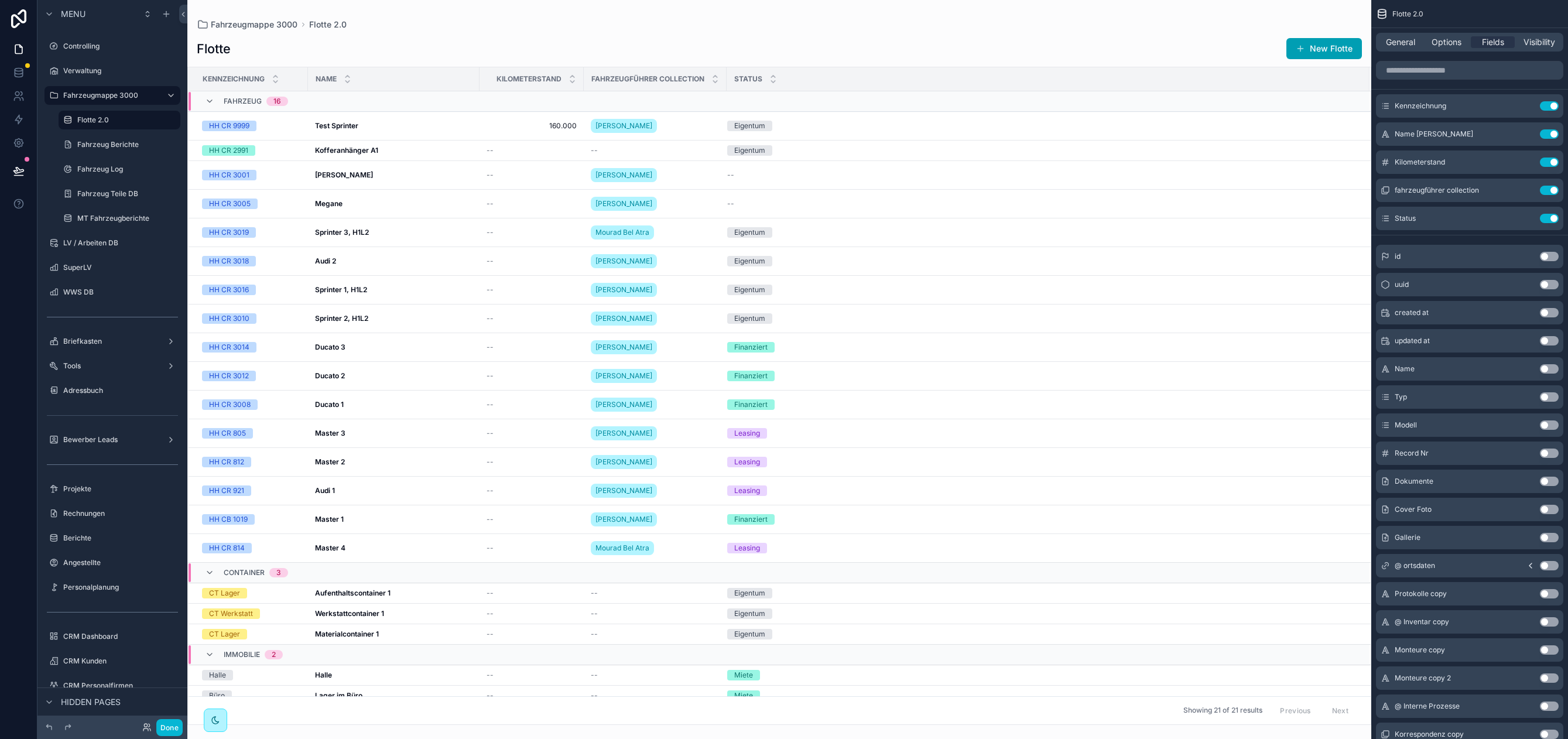
click at [380, 120] on div "scrollable content" at bounding box center [779, 370] width 1184 height 739
click at [374, 124] on div "Test Sprinter Test Sprinter" at bounding box center [393, 126] width 158 height 10
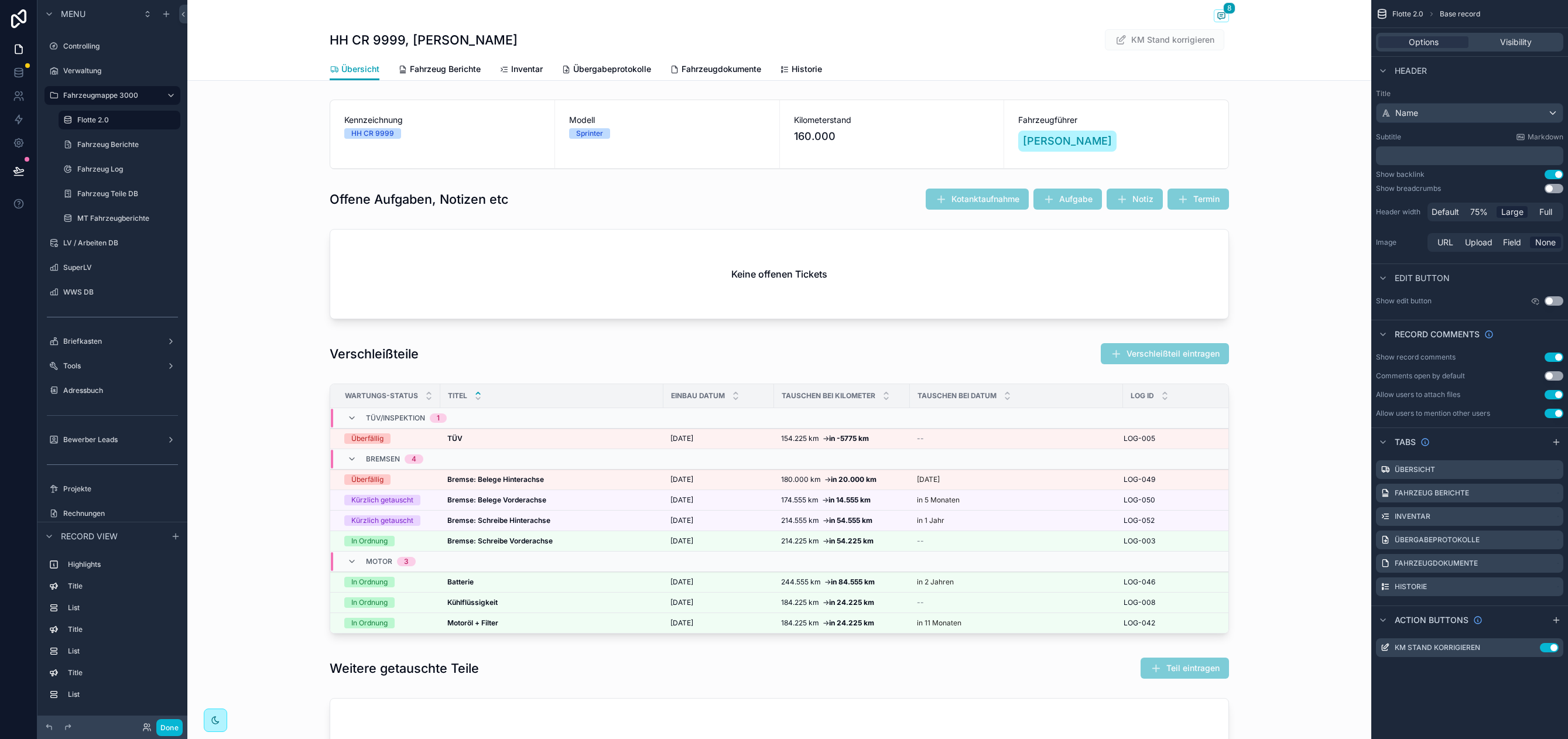
drag, startPoint x: 776, startPoint y: 30, endPoint x: 770, endPoint y: 30, distance: 6.0
click at [776, 30] on div "HH CR 9999, Jasper Straßburger KM Stand korrigieren" at bounding box center [779, 40] width 899 height 23
click at [1549, 445] on div "scrollable content" at bounding box center [1556, 442] width 14 height 14
click at [1554, 613] on icon "scrollable content" at bounding box center [1553, 611] width 10 height 10
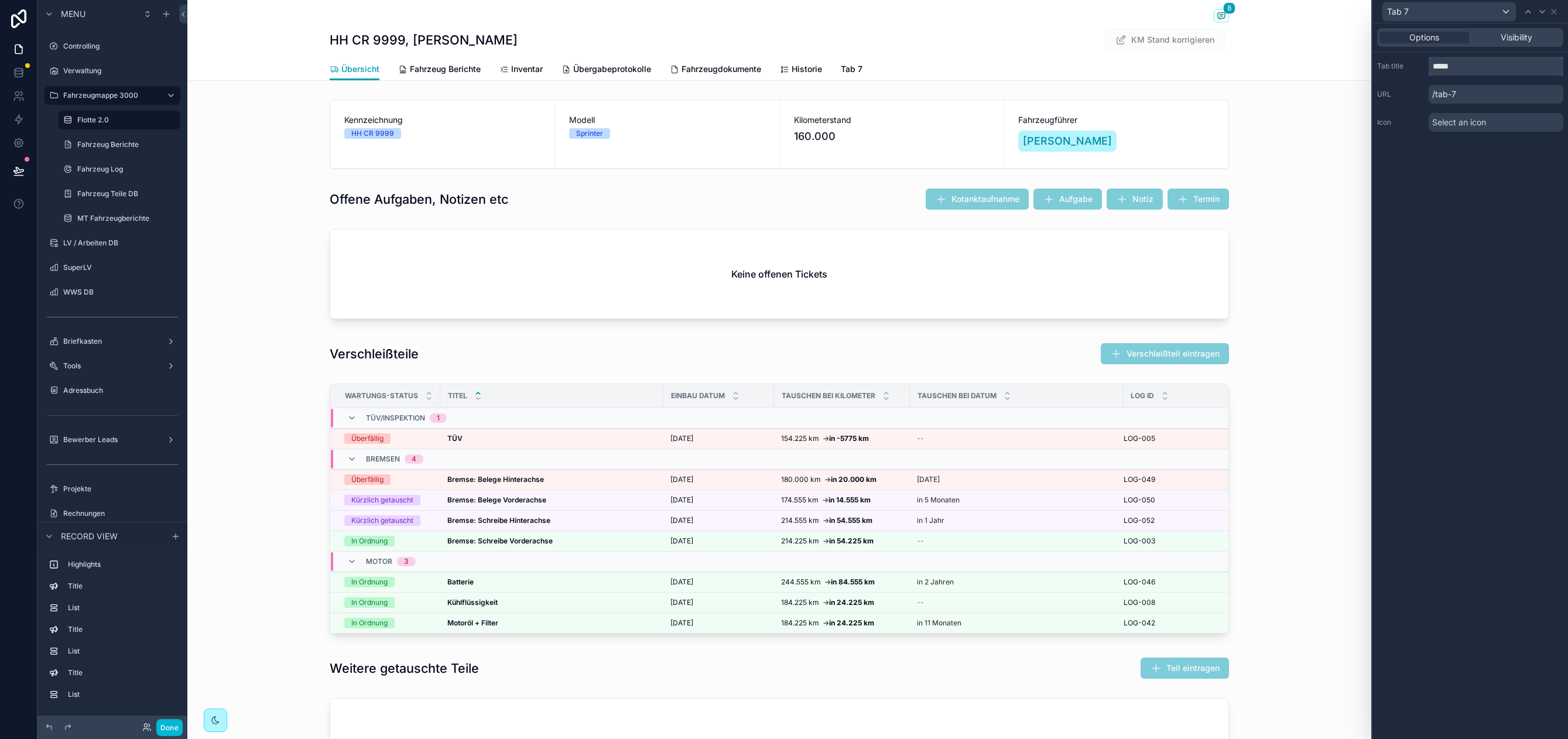
click at [1477, 69] on input "*****" at bounding box center [1495, 66] width 134 height 19
type input "**********"
click at [1444, 101] on p "/einstellungen" at bounding box center [1495, 94] width 134 height 19
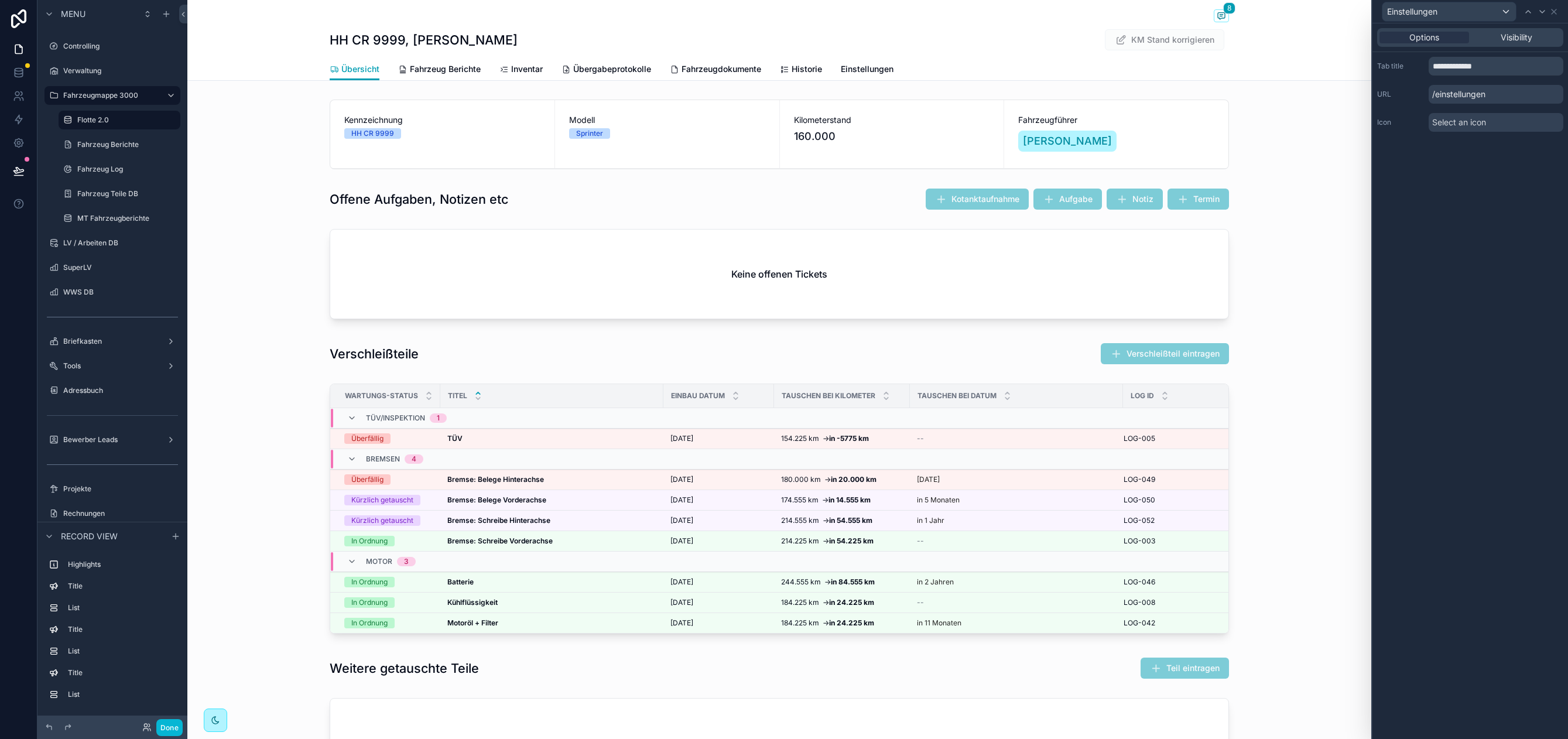
click at [1444, 120] on span "Select an icon" at bounding box center [1459, 122] width 54 height 12
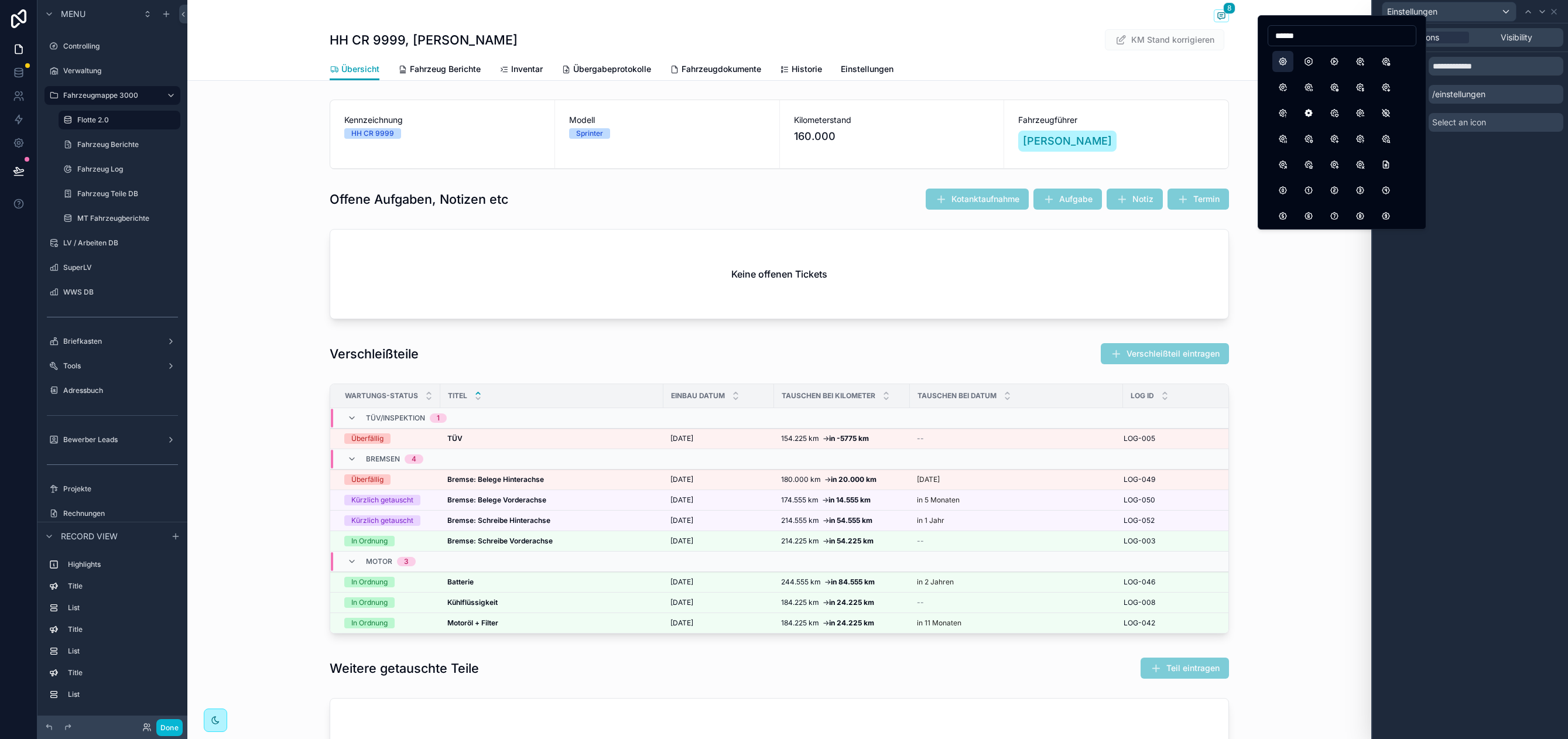
type input "******"
click at [1281, 59] on button "Settings" at bounding box center [1282, 61] width 21 height 21
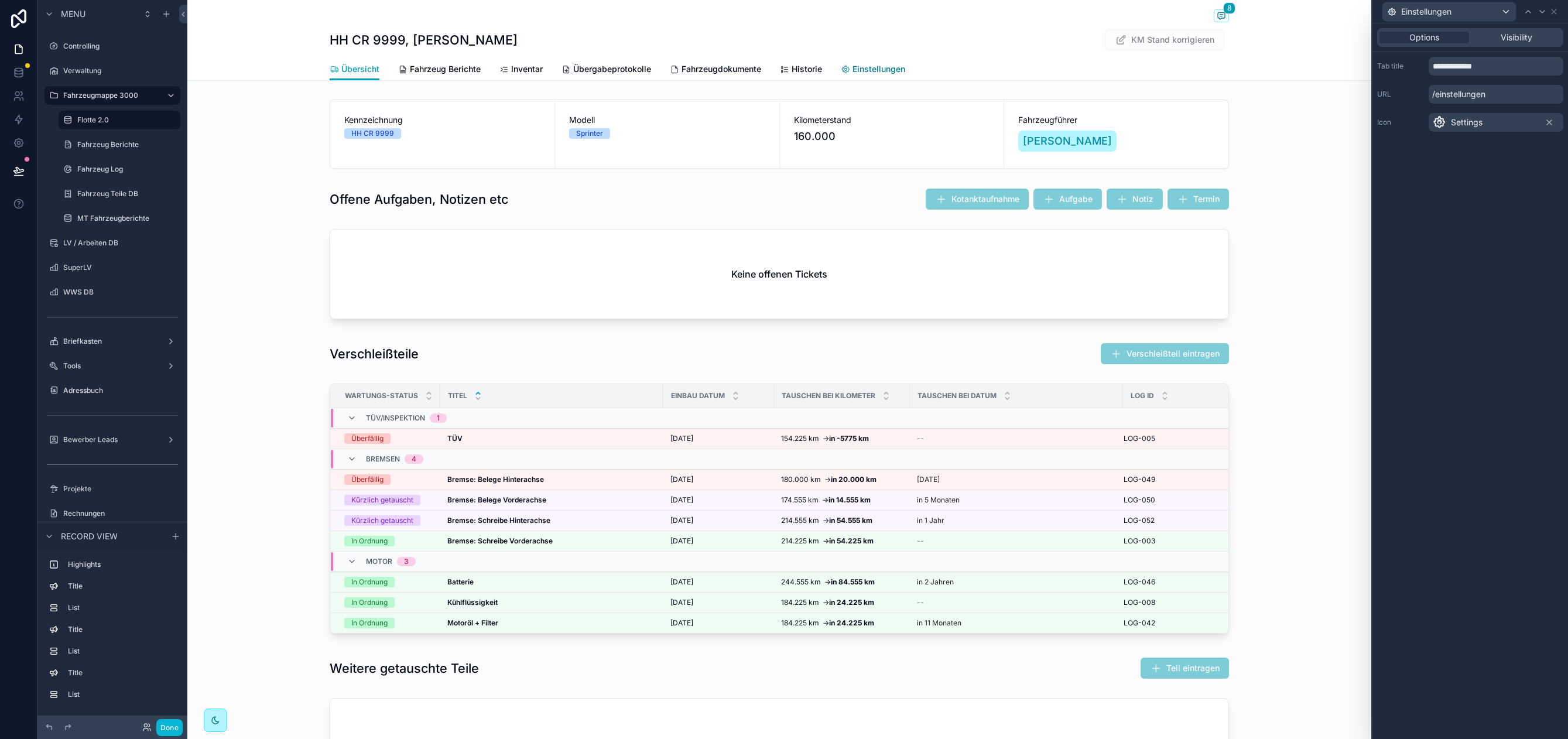
click at [880, 69] on span "Einstellungen" at bounding box center [879, 69] width 53 height 12
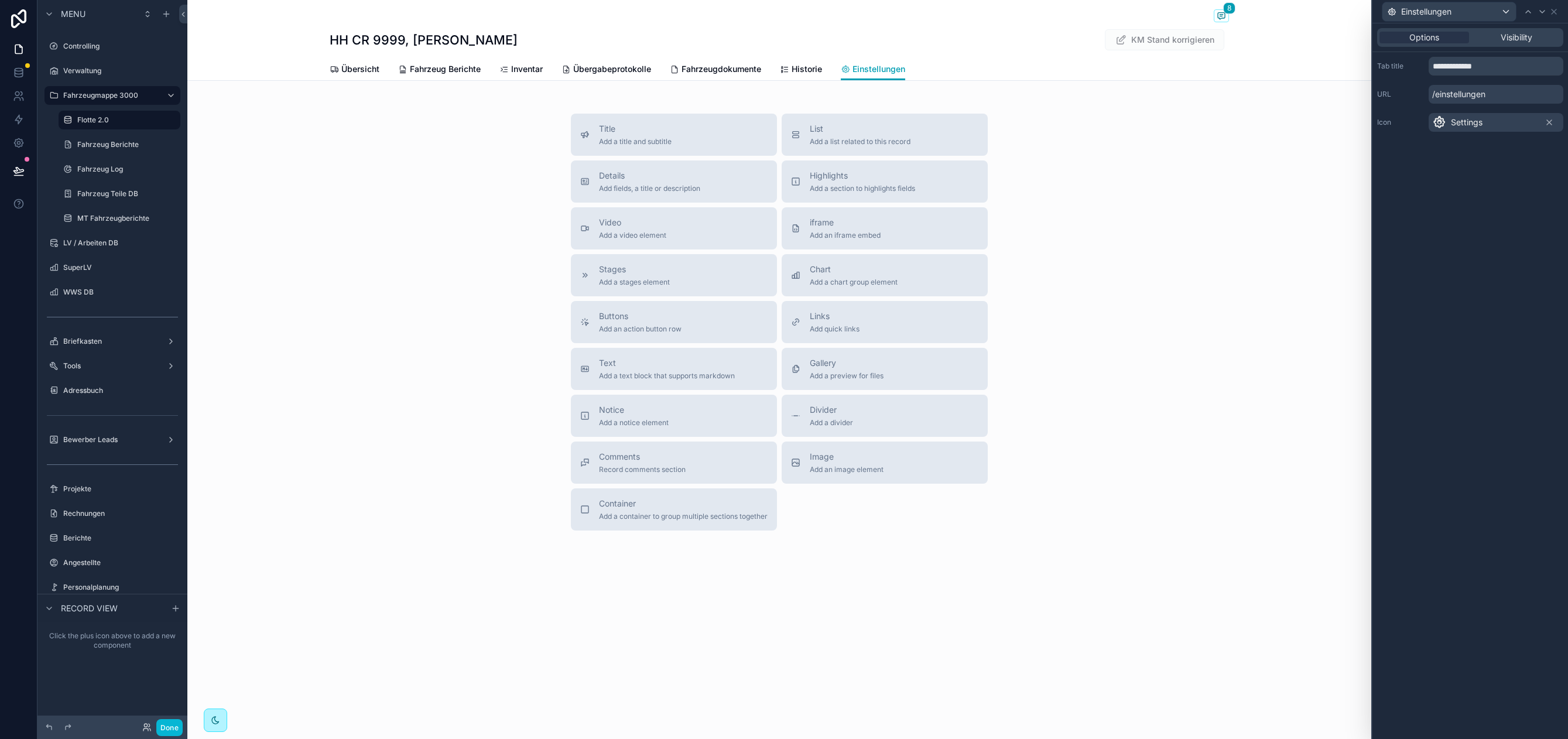
click at [1558, 10] on div "Einstellungen" at bounding box center [1470, 11] width 186 height 23
click at [1556, 11] on icon at bounding box center [1553, 12] width 10 height 10
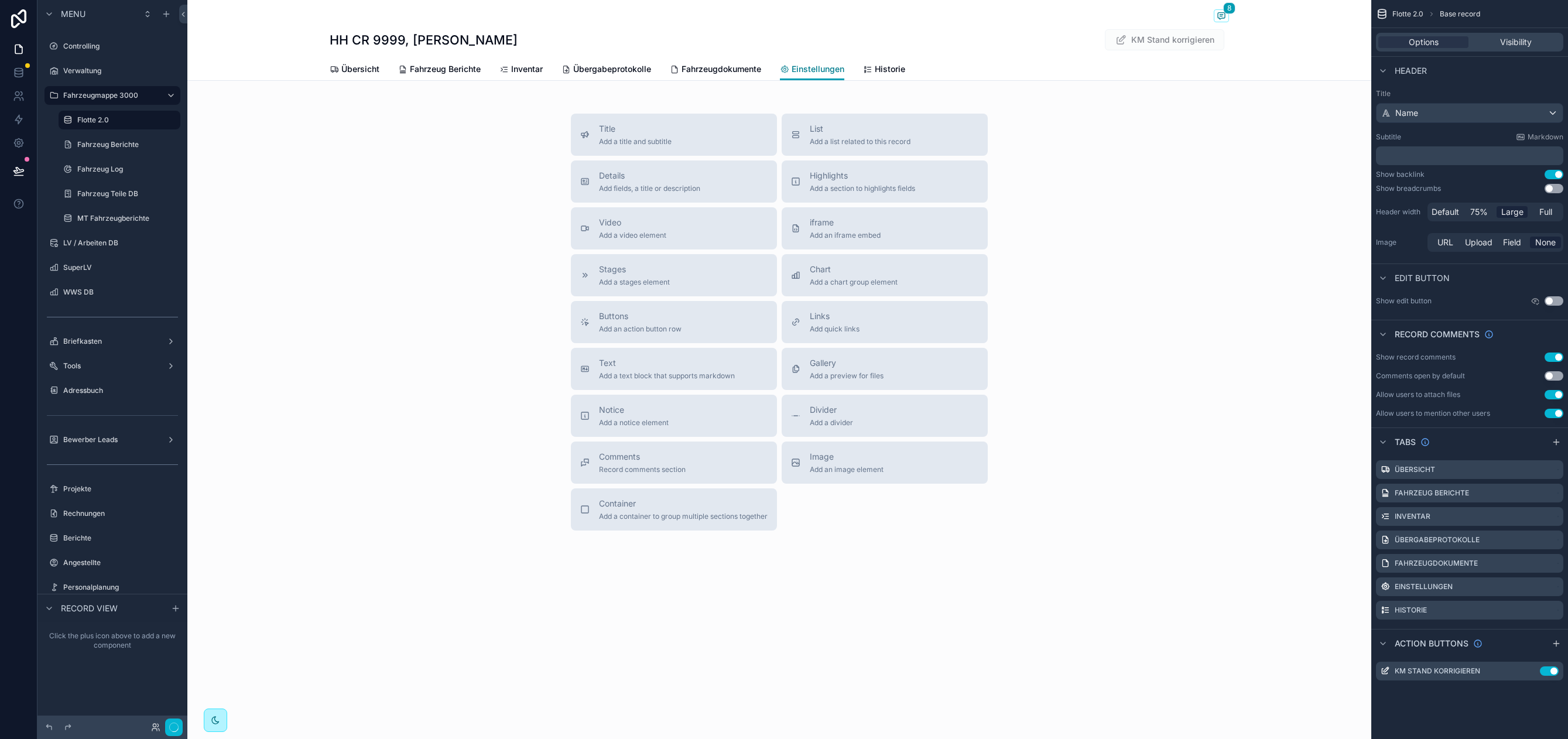
click at [822, 68] on span "Einstellungen" at bounding box center [818, 69] width 53 height 12
click at [621, 182] on div "Details Add fields, a title or description" at bounding box center [649, 182] width 101 height 23
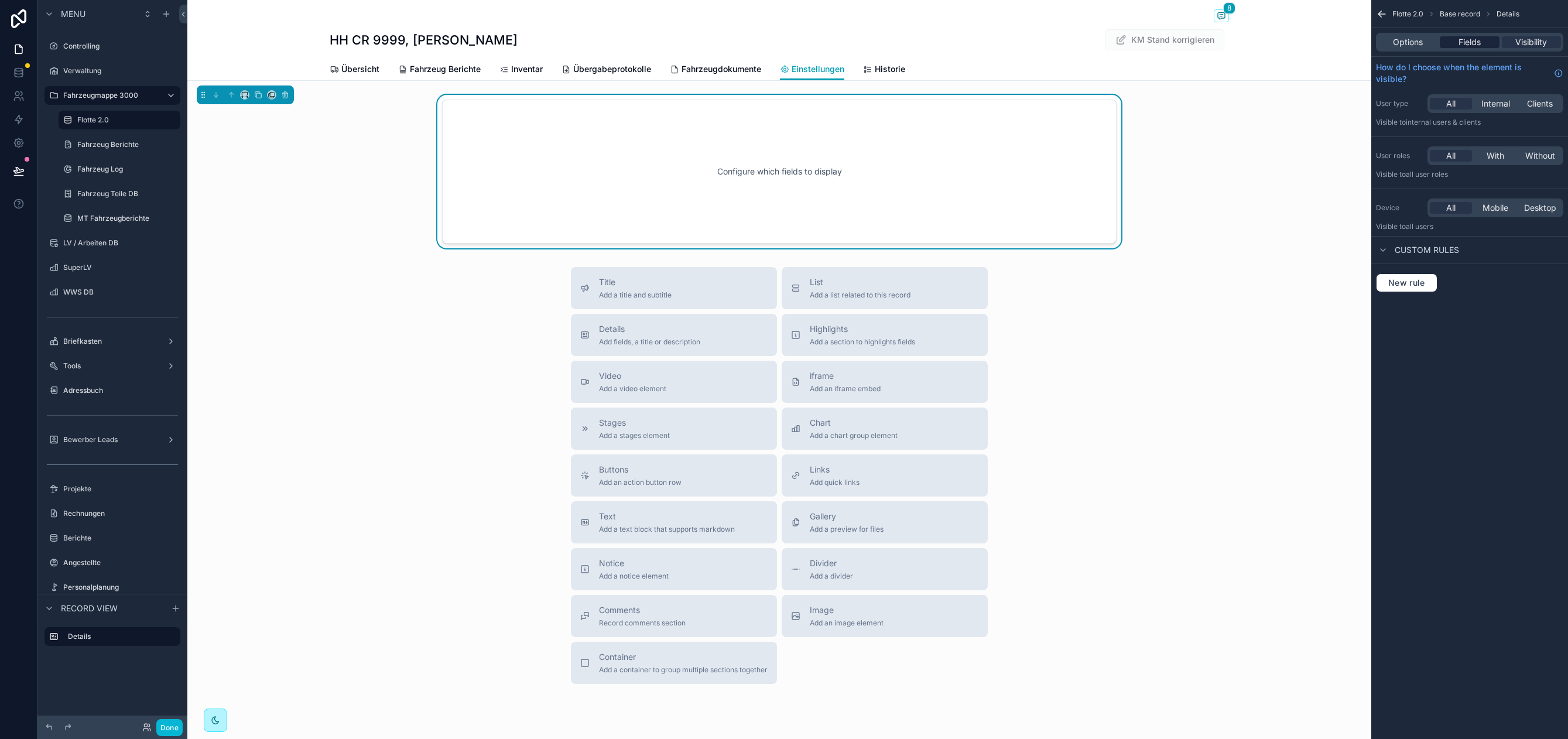
click at [1478, 36] on span "Fields" at bounding box center [1469, 42] width 23 height 12
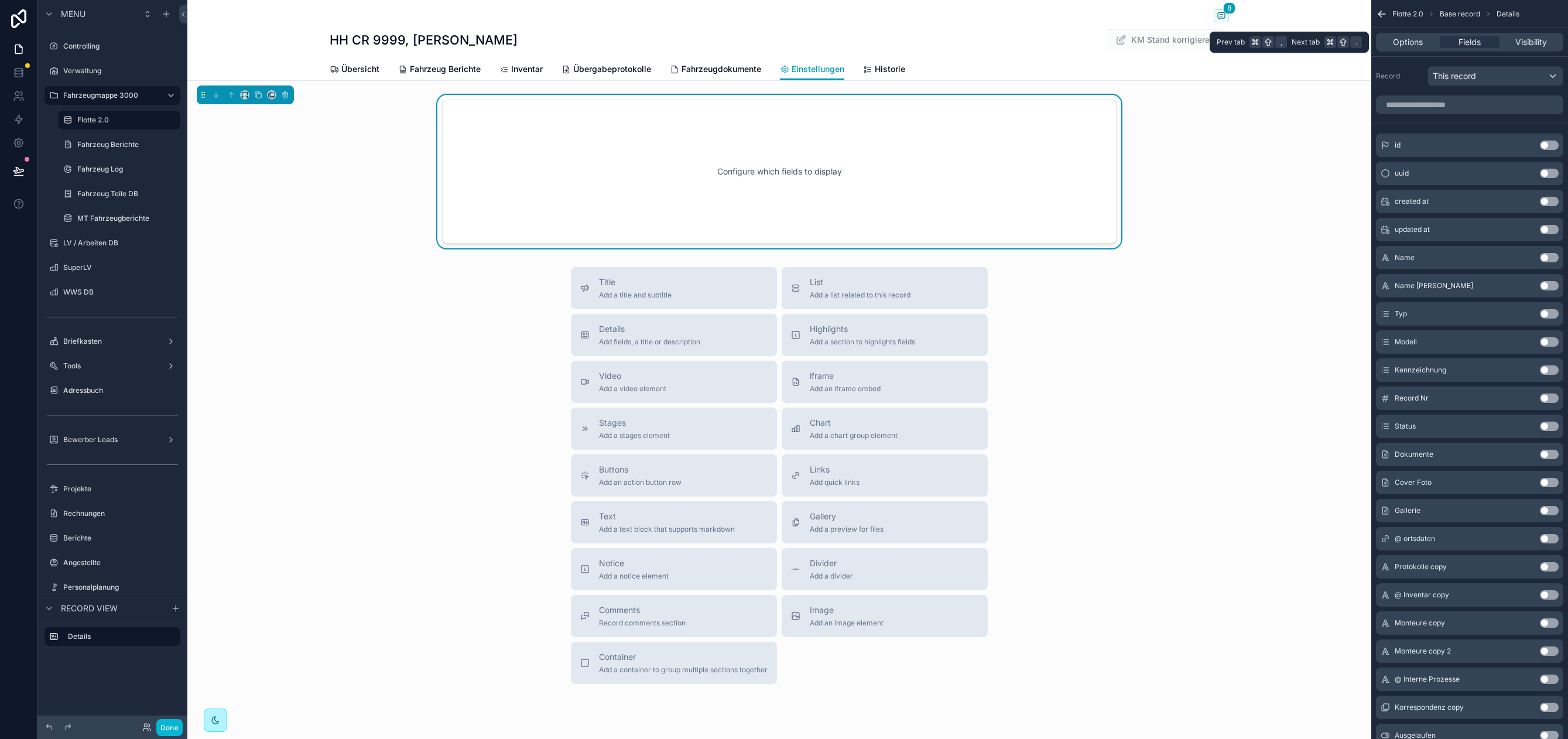
click at [1471, 35] on div "Options Fields Visibility" at bounding box center [1469, 42] width 187 height 19
click at [243, 97] on icon "scrollable content" at bounding box center [243, 97] width 3 height 0
click at [272, 219] on span "Full width" at bounding box center [268, 218] width 36 height 14
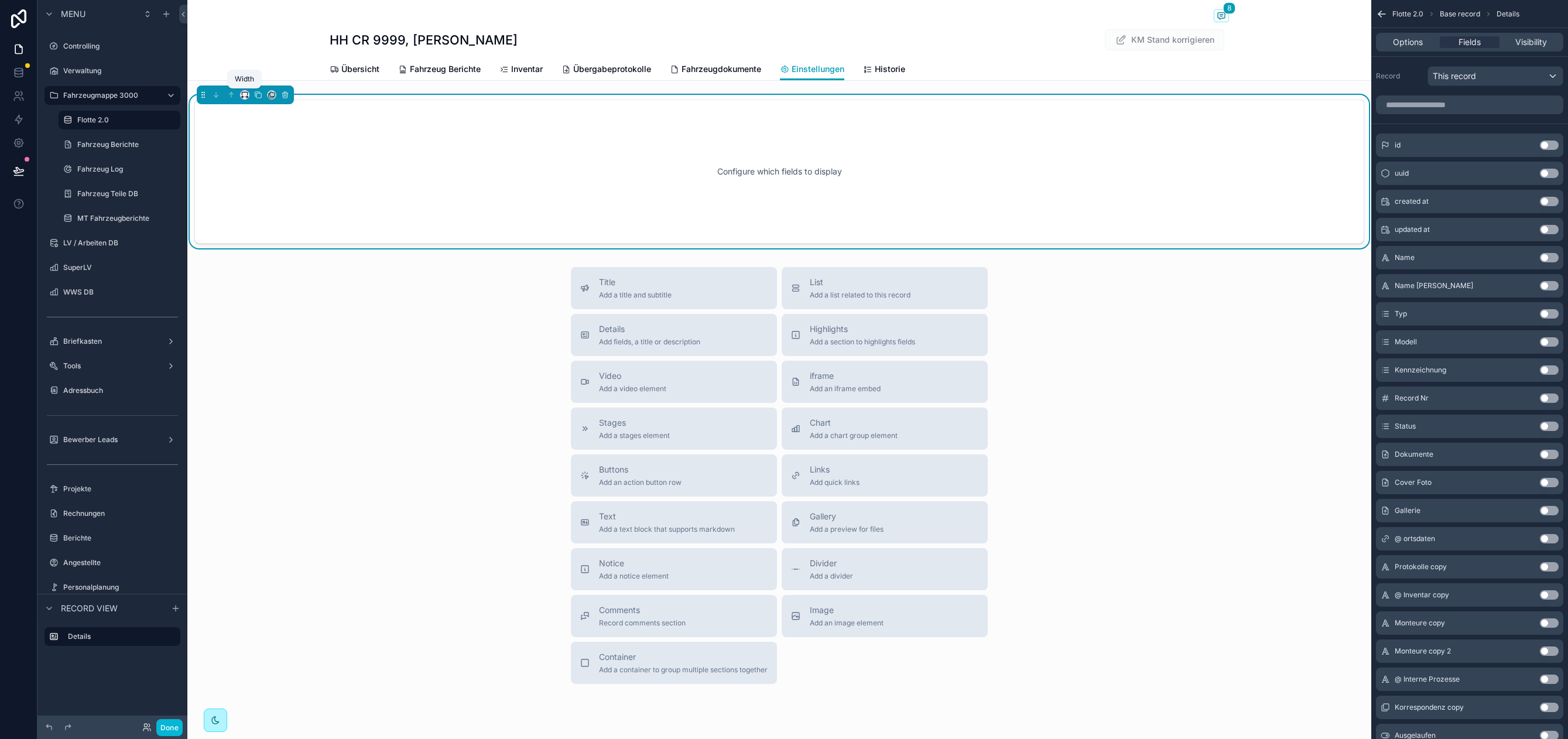
click at [246, 94] on icon "scrollable content" at bounding box center [244, 95] width 8 height 8
click at [268, 234] on span "Large" at bounding box center [261, 241] width 23 height 14
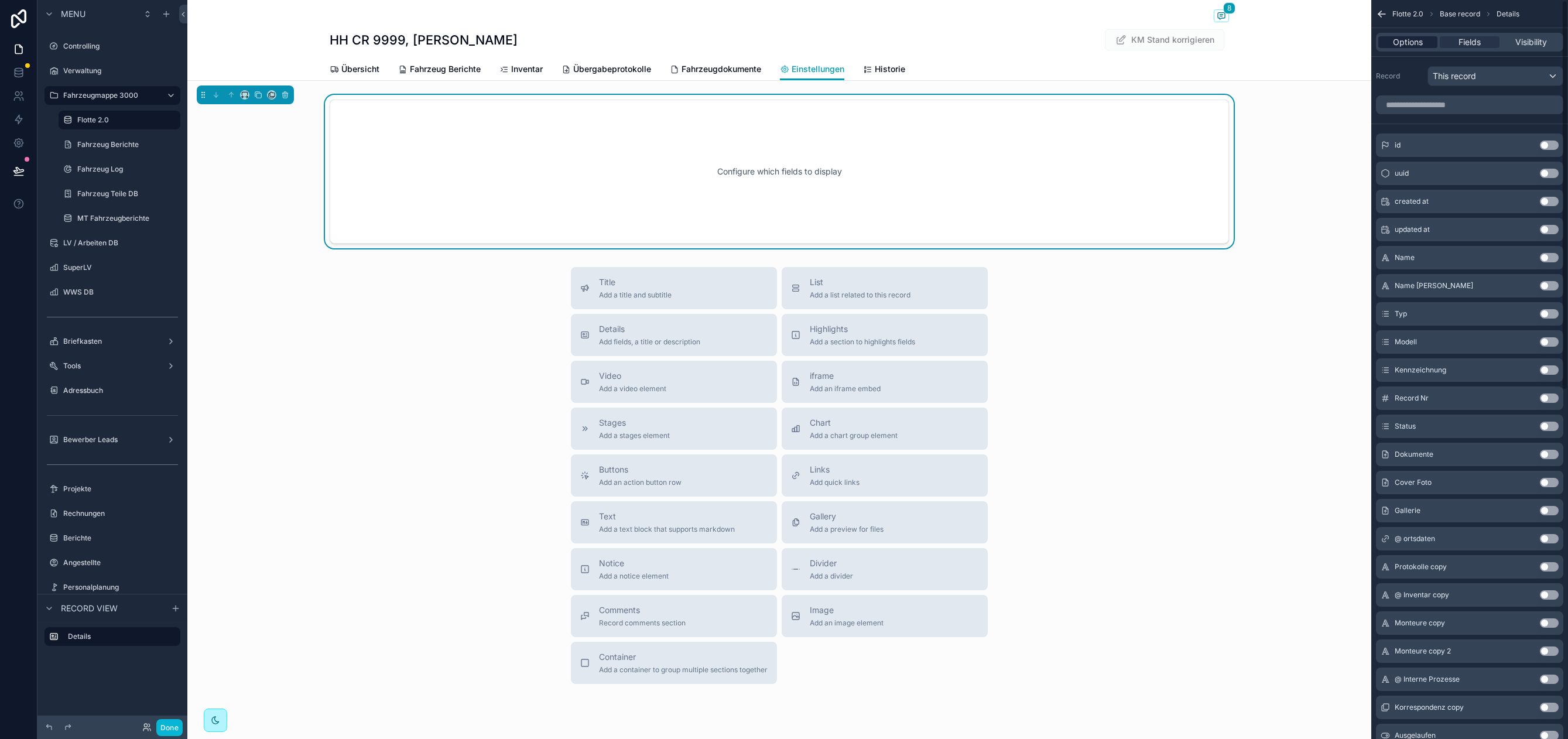
click at [1410, 42] on span "Options" at bounding box center [1408, 42] width 30 height 12
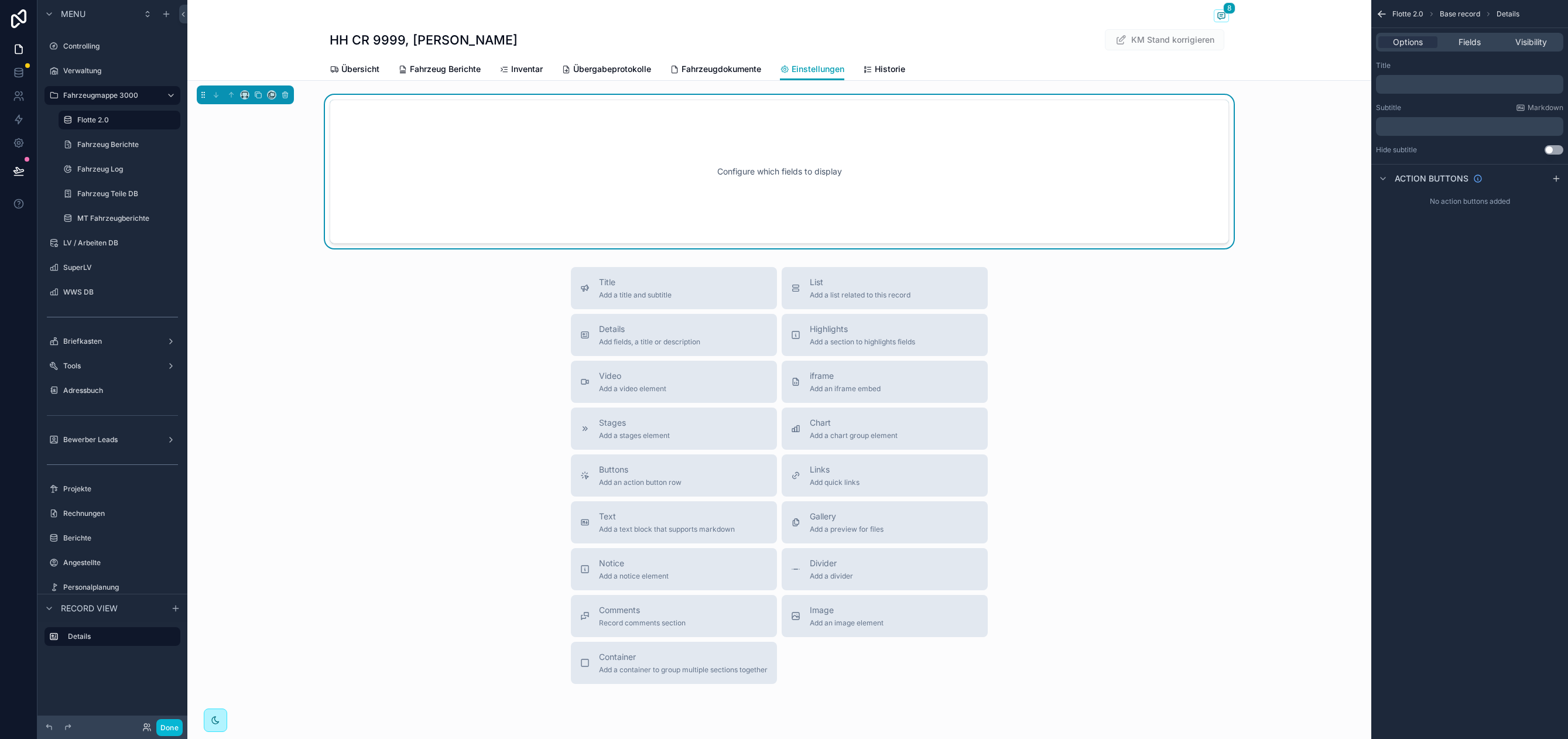
click at [1416, 84] on p "﻿" at bounding box center [1470, 84] width 180 height 10
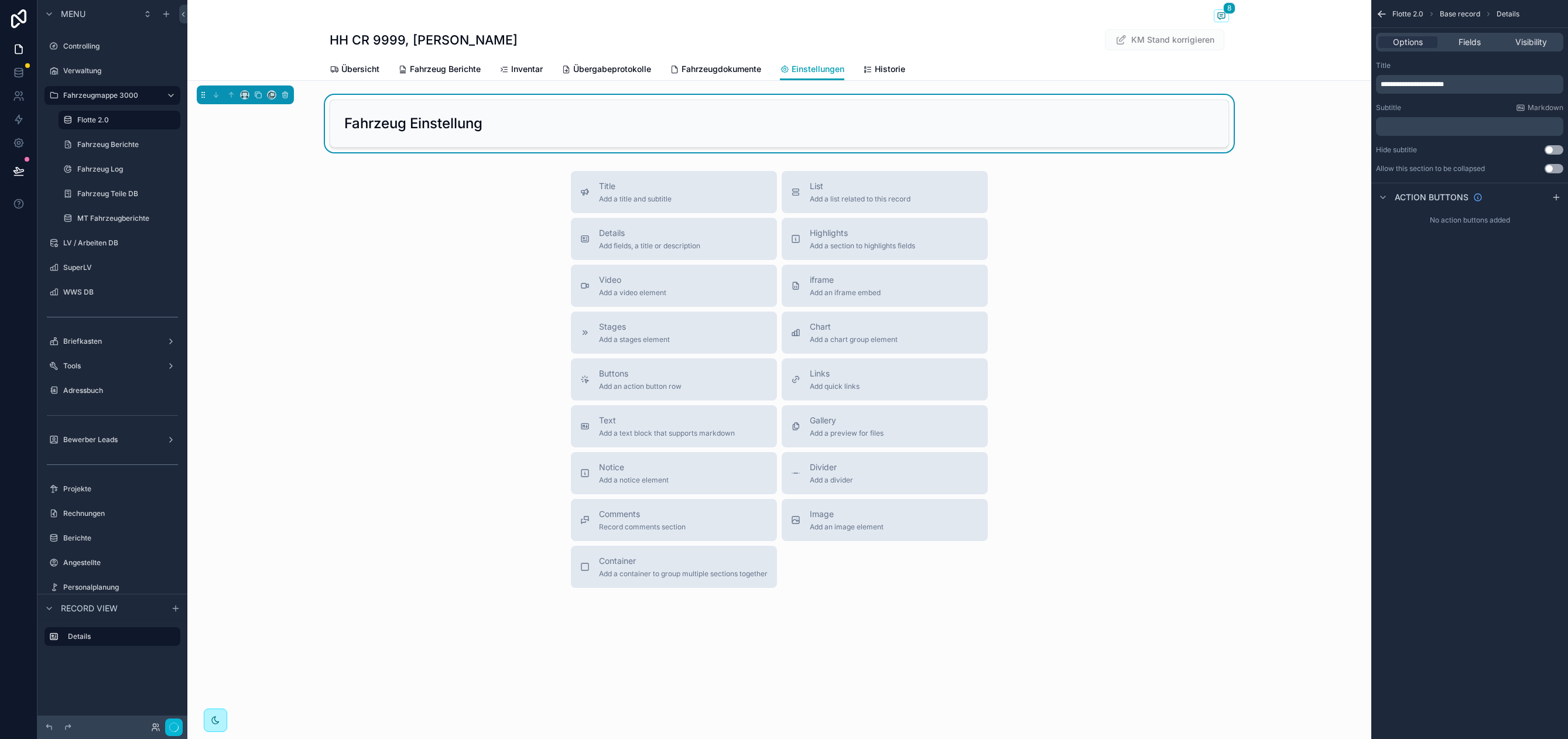
click at [1429, 73] on div "**********" at bounding box center [1469, 77] width 187 height 33
click at [1408, 119] on div "﻿" at bounding box center [1469, 126] width 187 height 19
click at [1408, 122] on p "﻿" at bounding box center [1470, 126] width 180 height 10
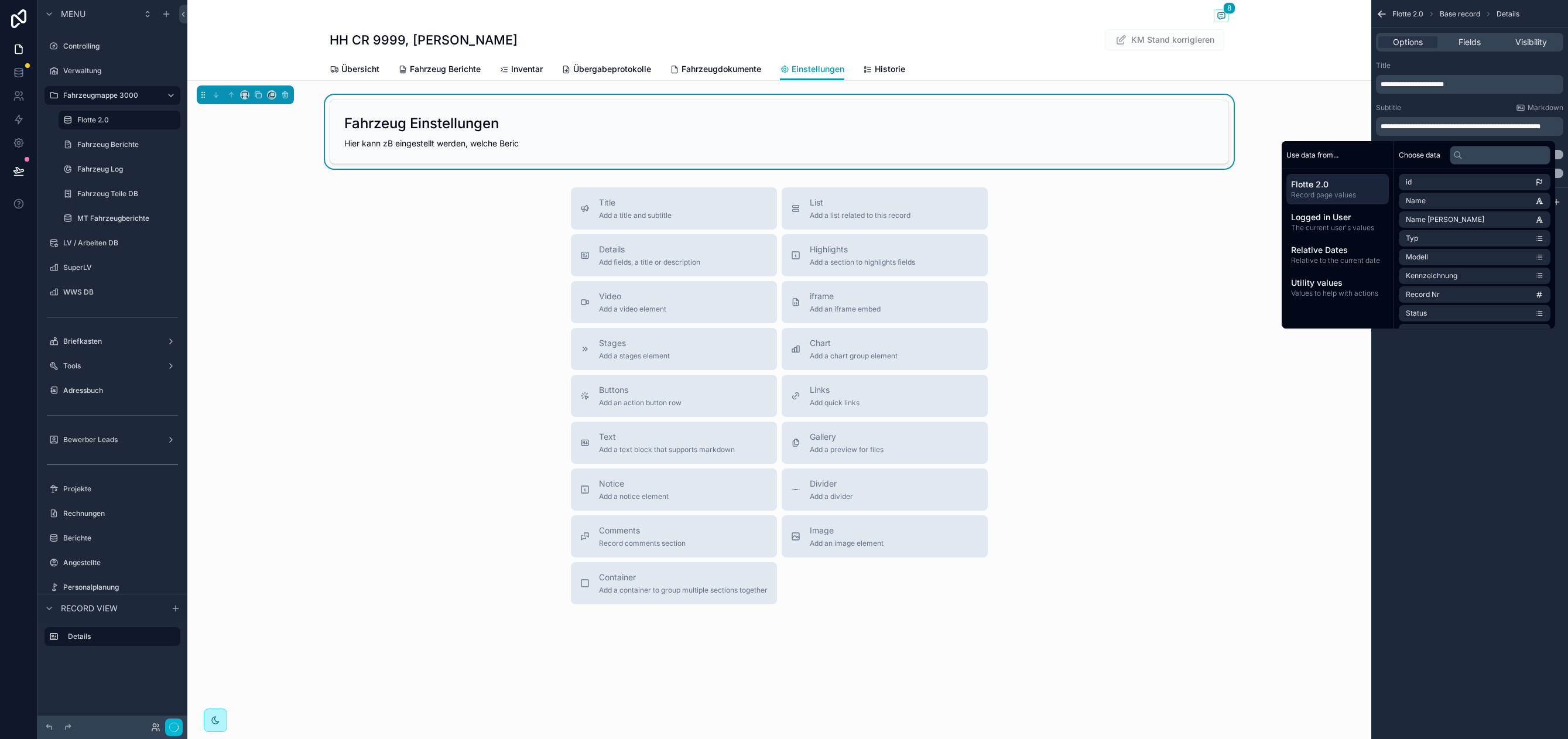
scroll to position [0, 0]
click at [1488, 397] on div "**********" at bounding box center [1470, 370] width 197 height 739
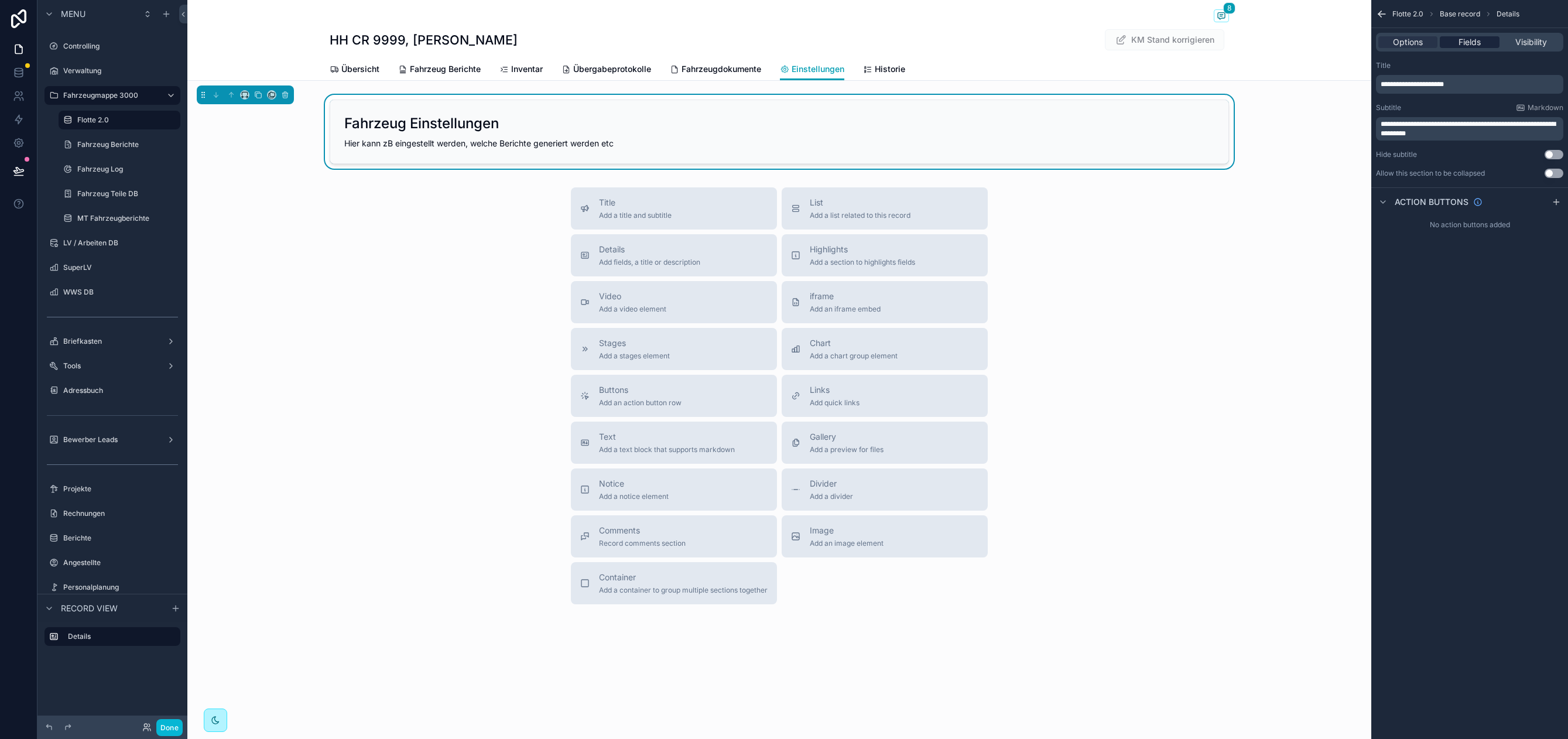
click at [1475, 45] on span "Fields" at bounding box center [1469, 42] width 23 height 12
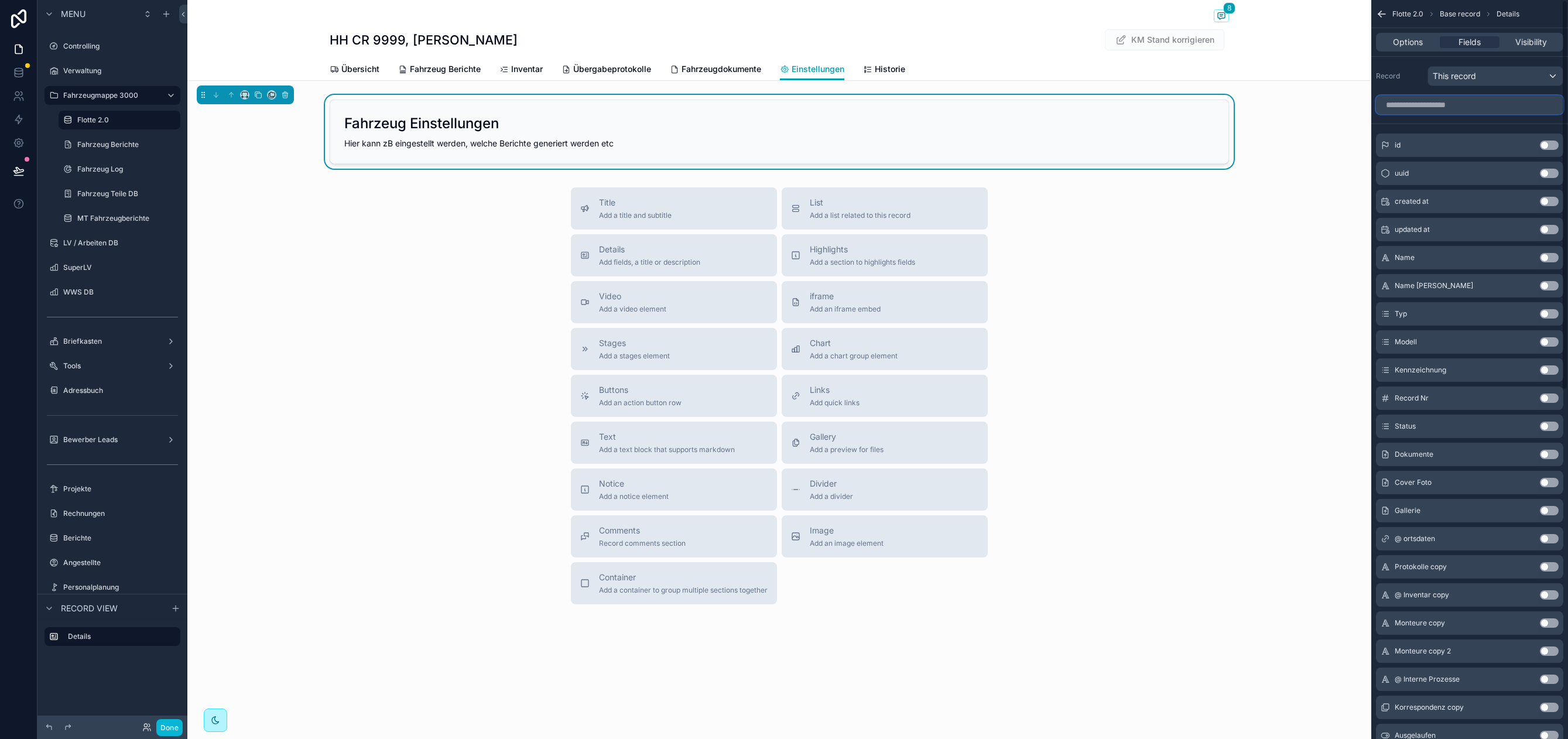
click at [1425, 106] on input "scrollable content" at bounding box center [1469, 104] width 187 height 19
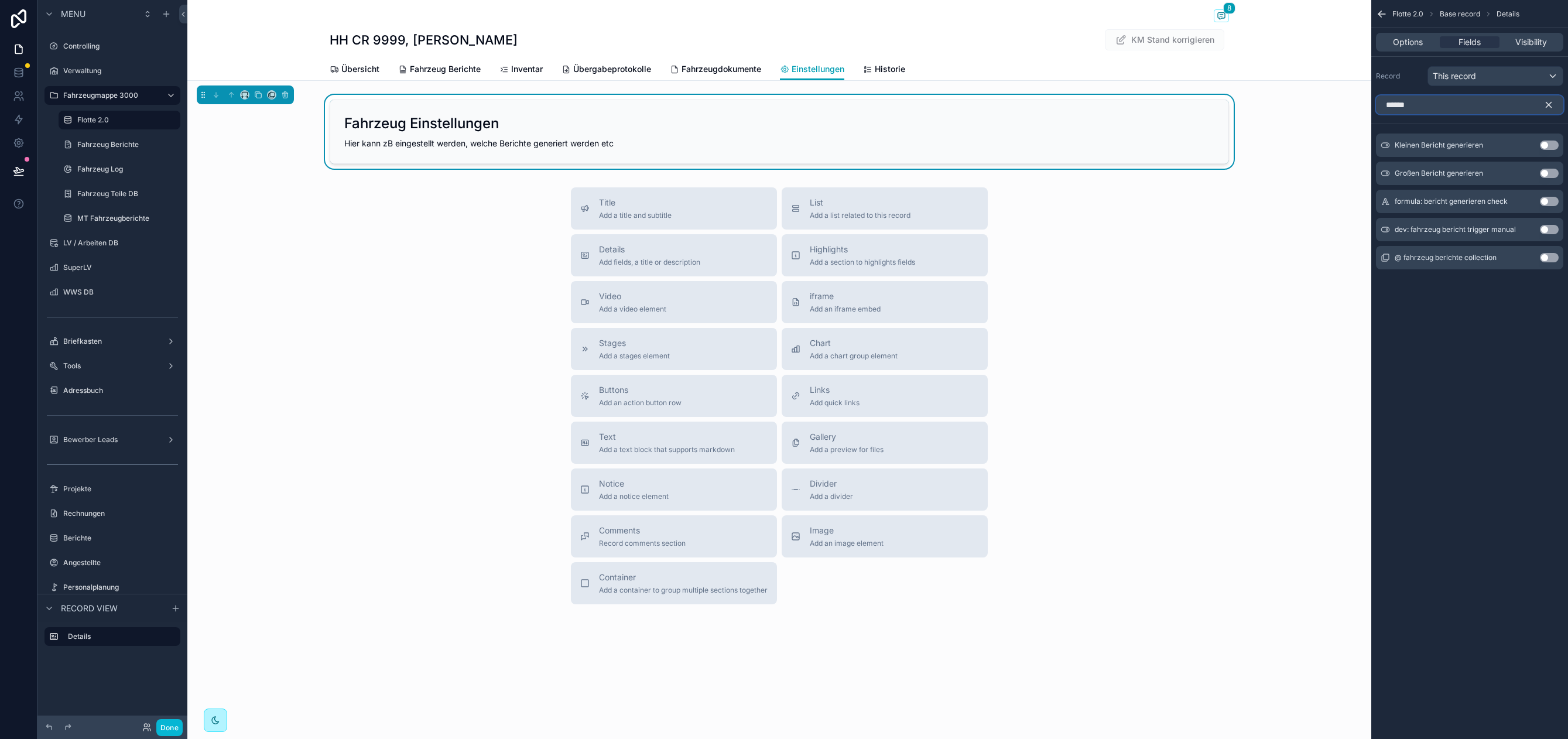
type input "******"
click at [1547, 147] on button "Use setting" at bounding box center [1549, 145] width 19 height 10
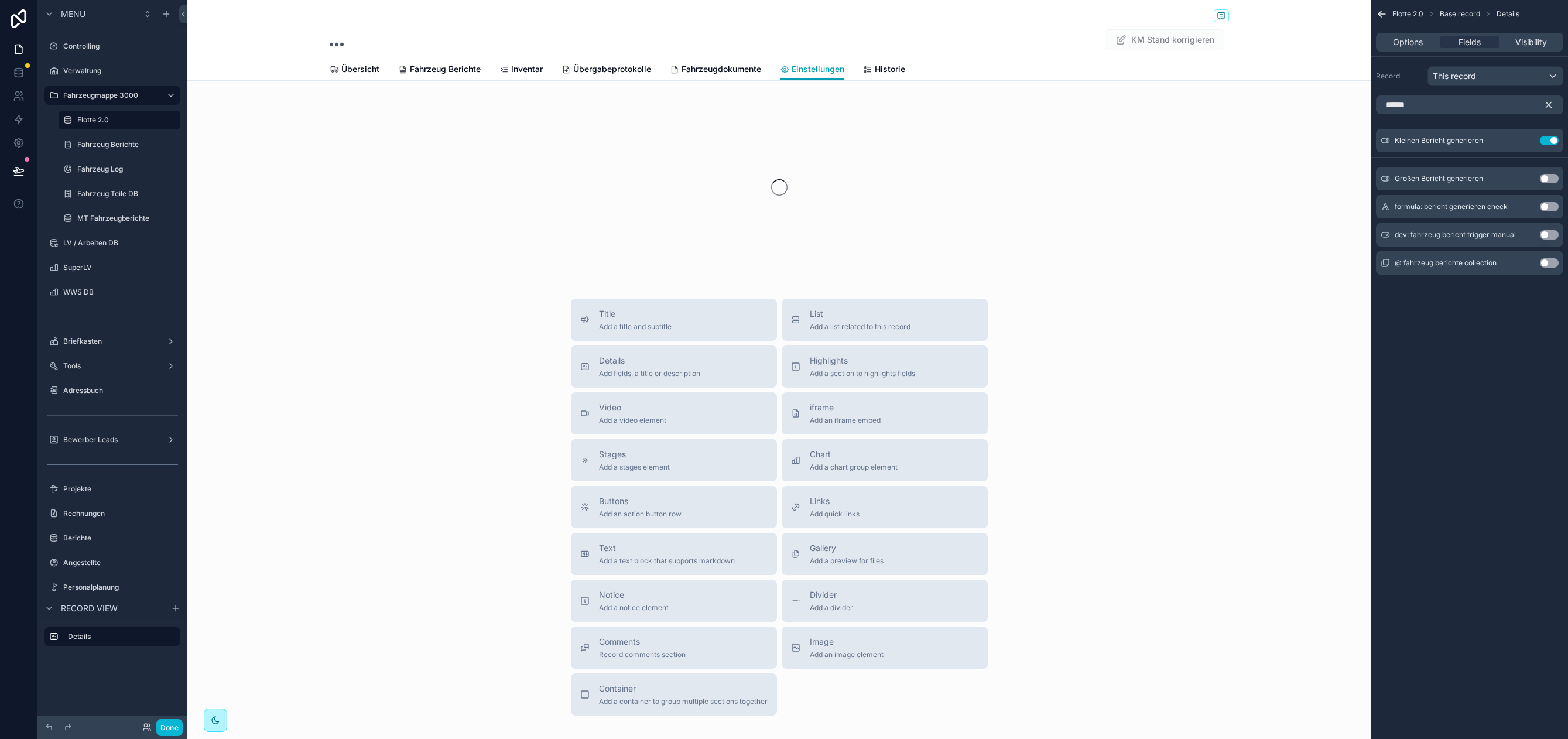
click at [1544, 179] on button "Use setting" at bounding box center [1549, 178] width 19 height 10
click at [1548, 107] on icon "scrollable content" at bounding box center [1548, 105] width 10 height 10
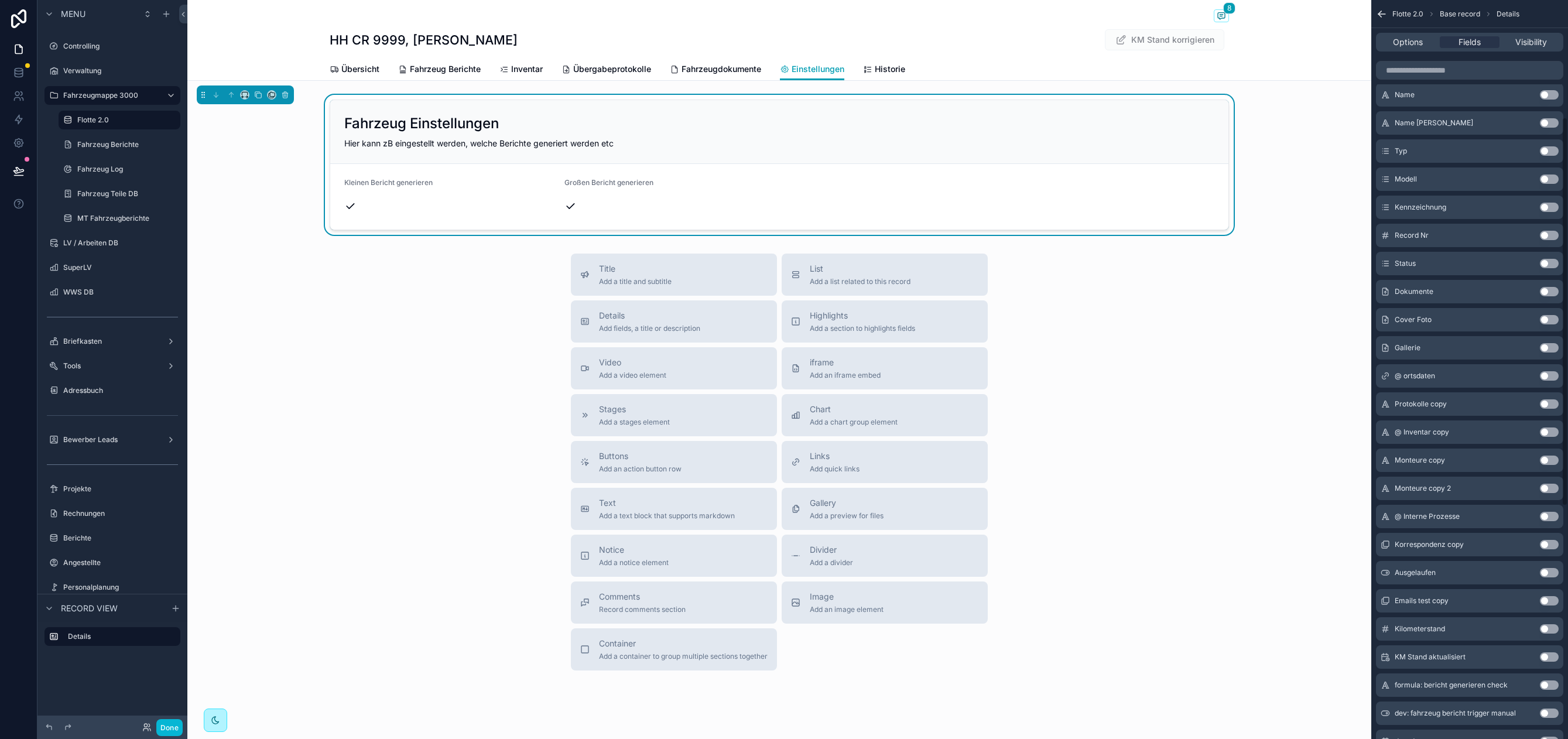
scroll to position [225, 0]
click at [1551, 568] on button "Use setting" at bounding box center [1549, 572] width 19 height 10
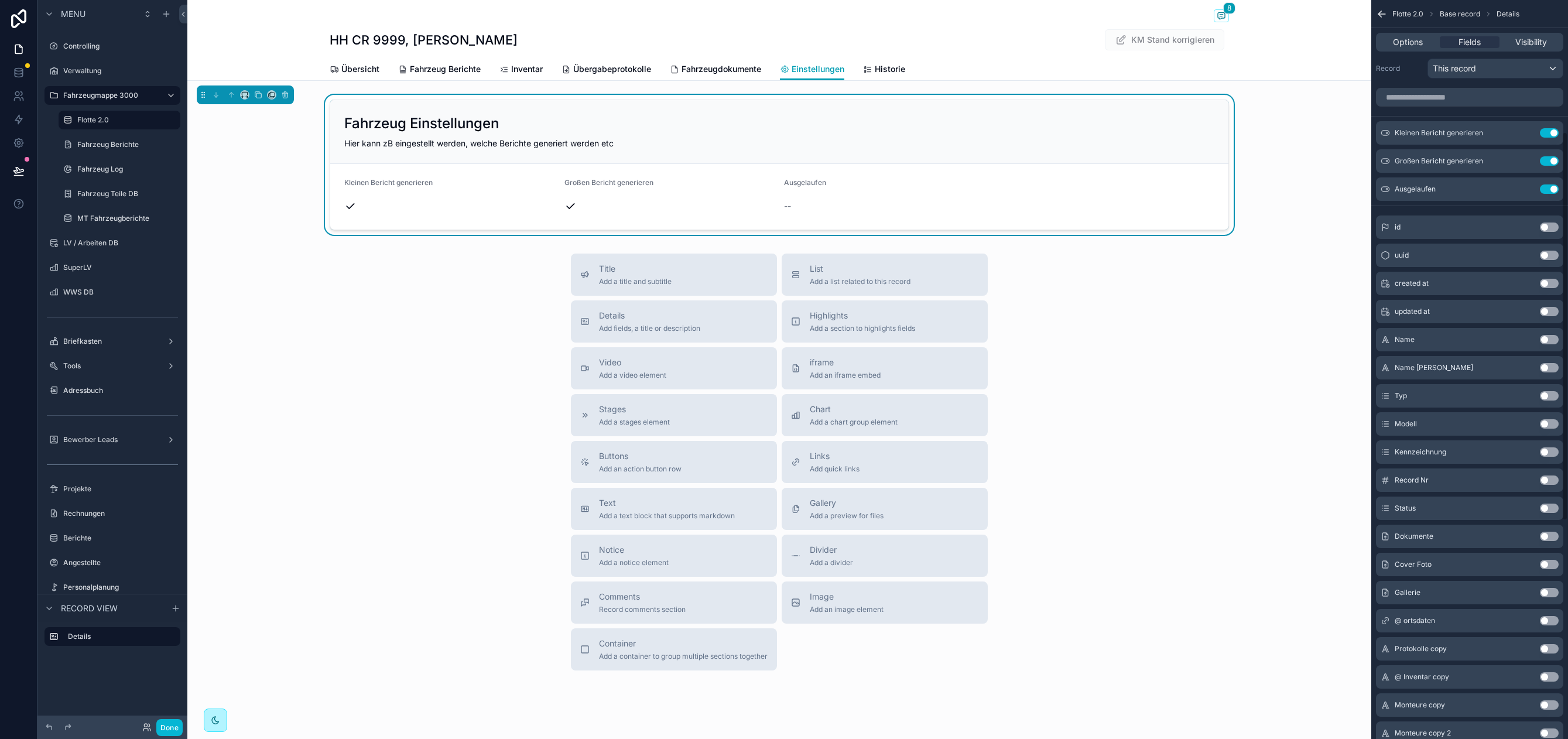
scroll to position [0, 0]
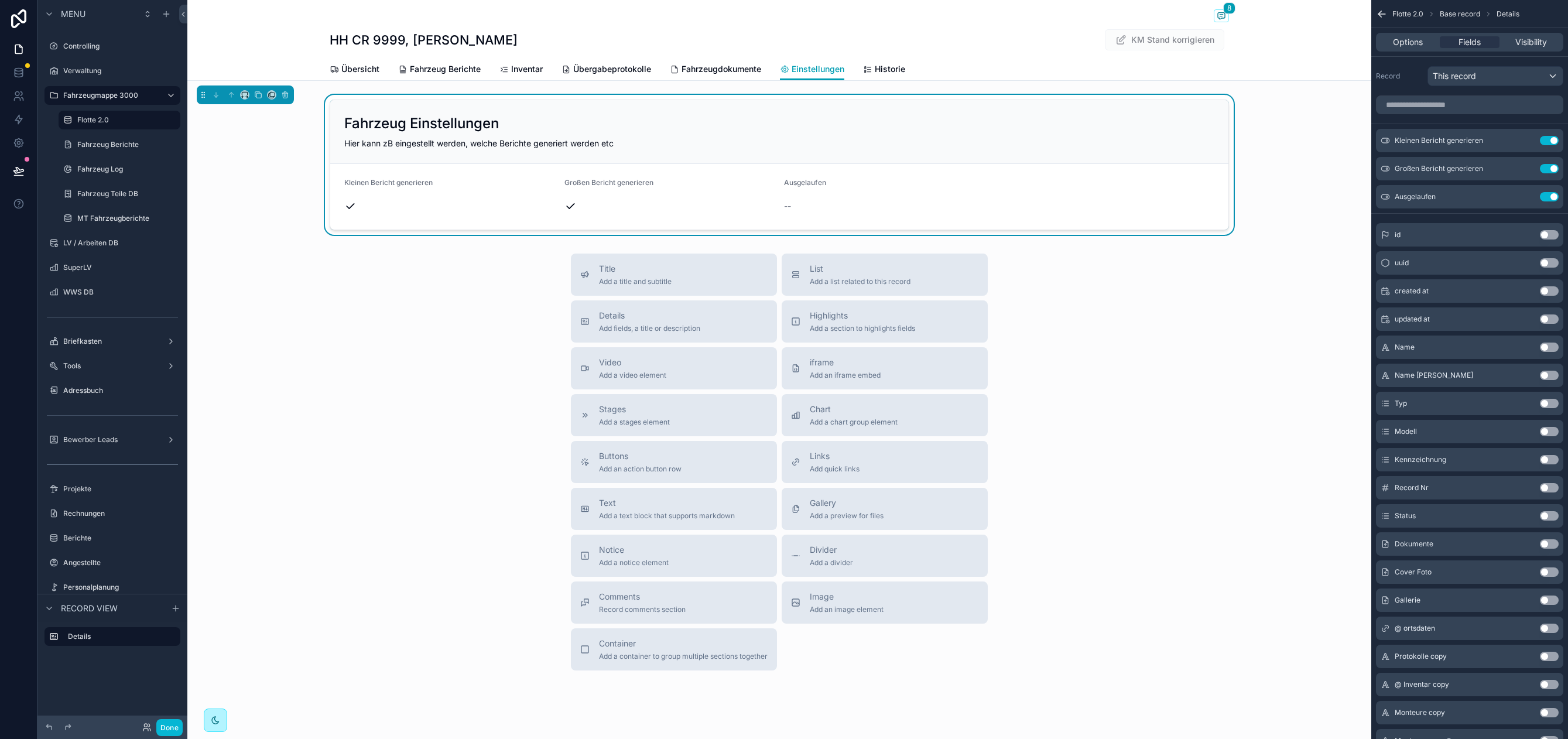
click at [1551, 376] on button "Use setting" at bounding box center [1549, 375] width 19 height 10
click at [1548, 431] on button "Use setting" at bounding box center [1549, 431] width 19 height 10
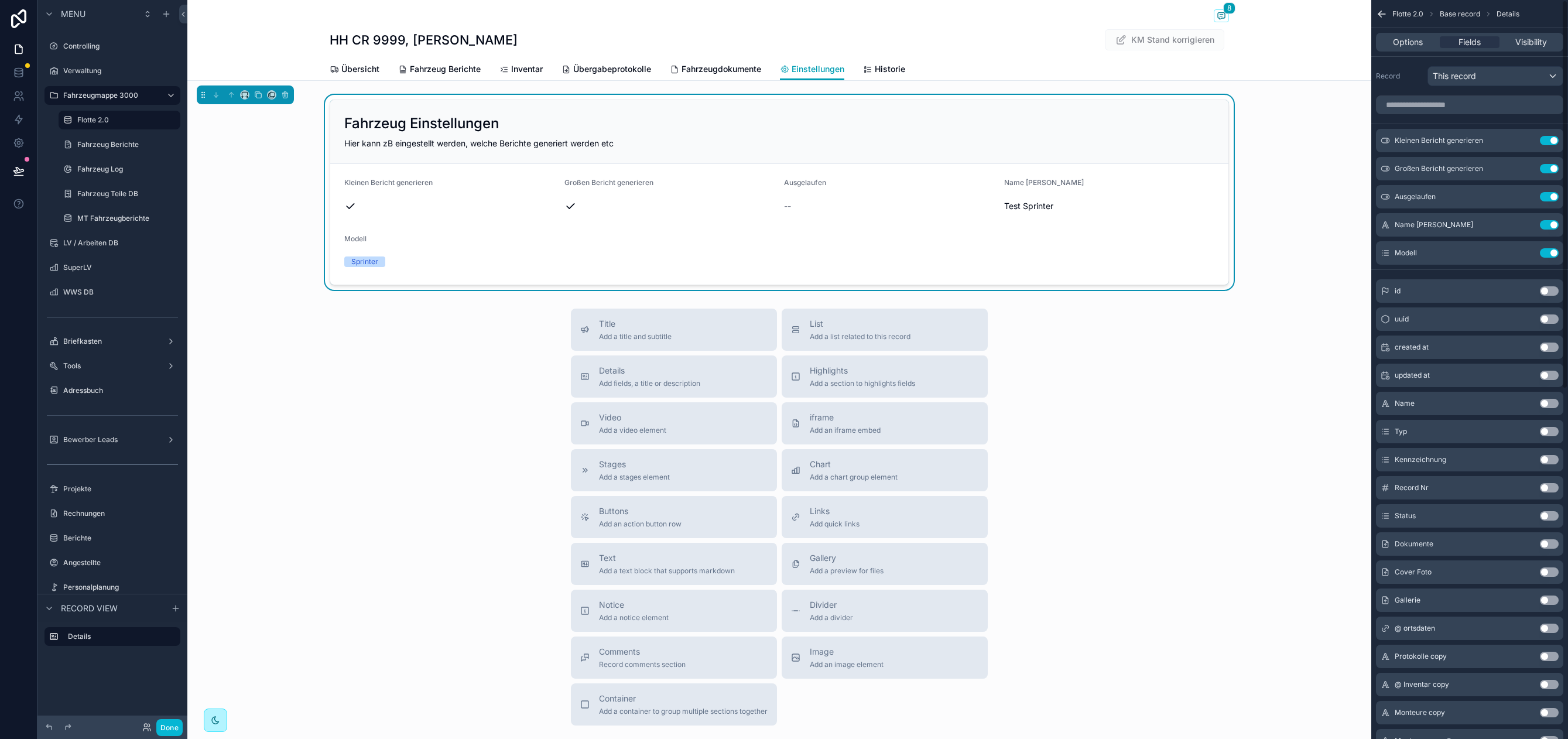
click at [1551, 514] on button "Use setting" at bounding box center [1549, 516] width 19 height 10
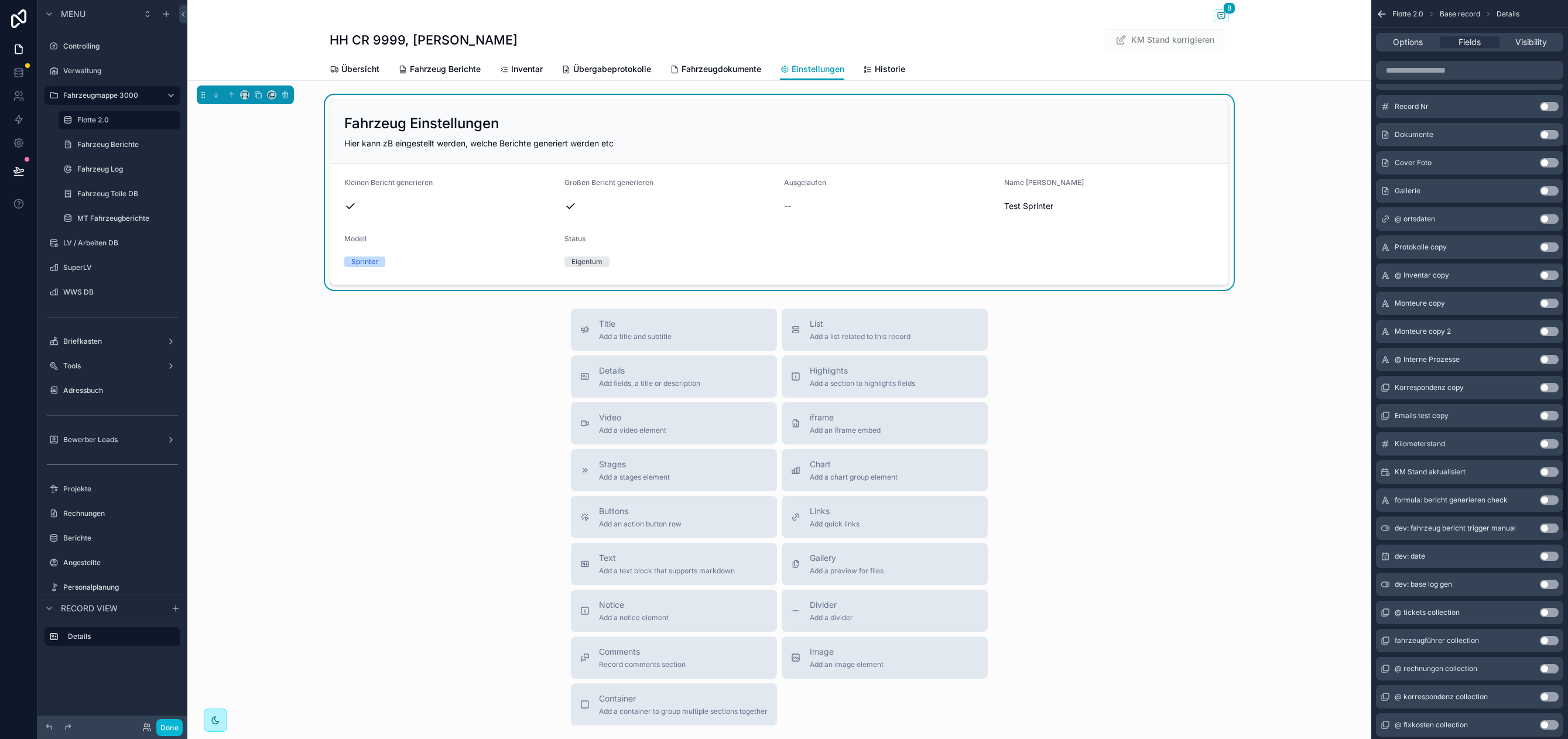
scroll to position [563, 0]
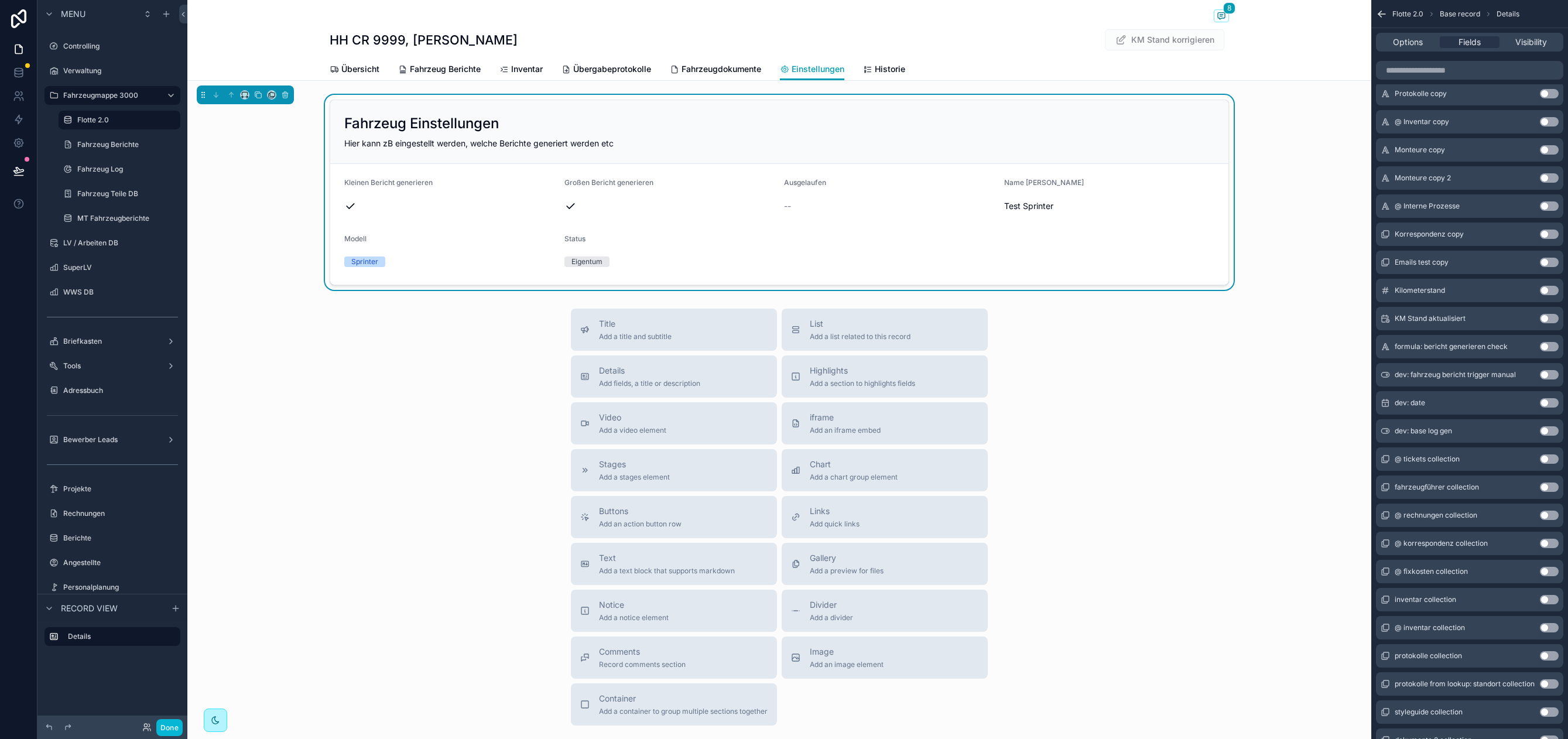
click at [1134, 198] on div "Test Sprinter" at bounding box center [1109, 206] width 211 height 19
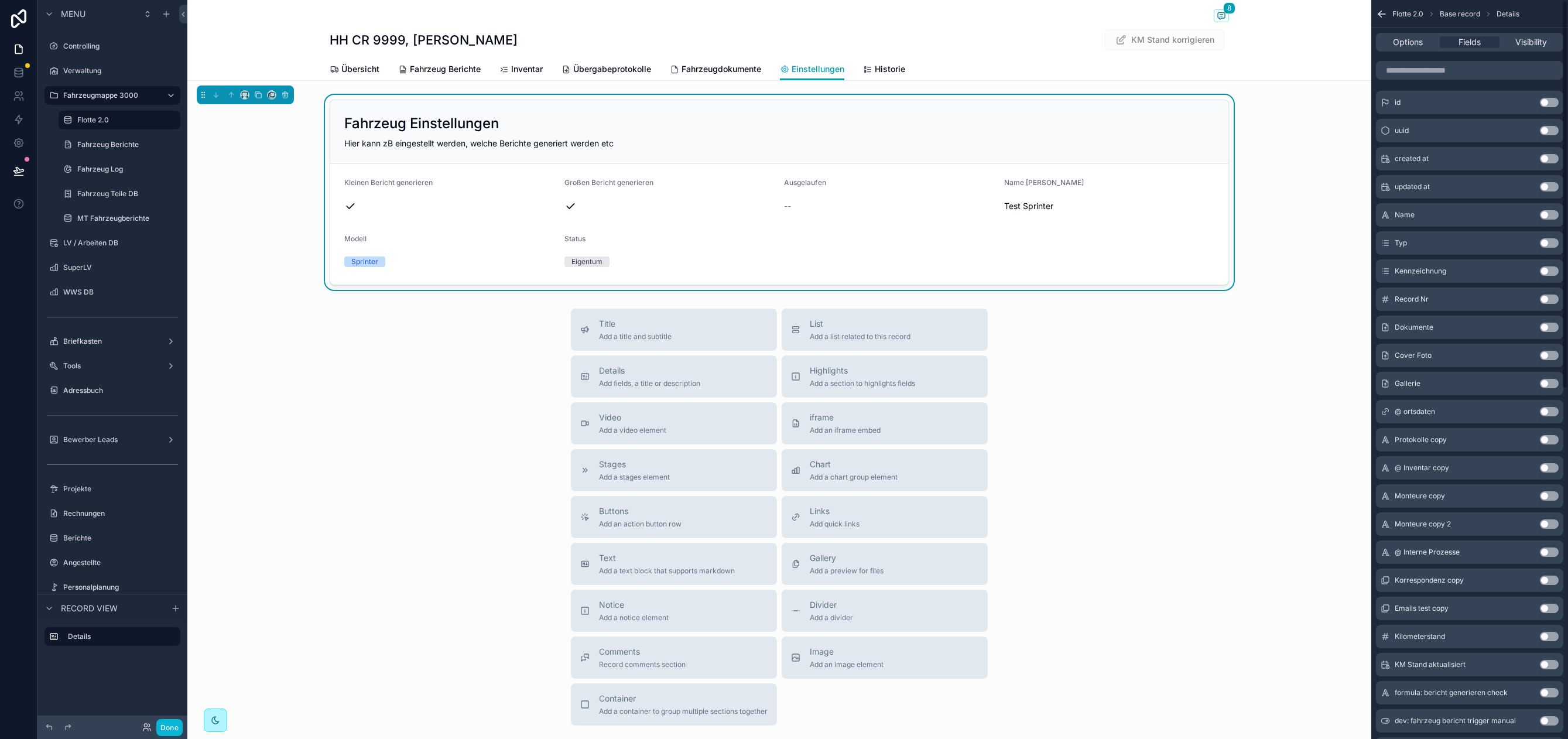
scroll to position [0, 0]
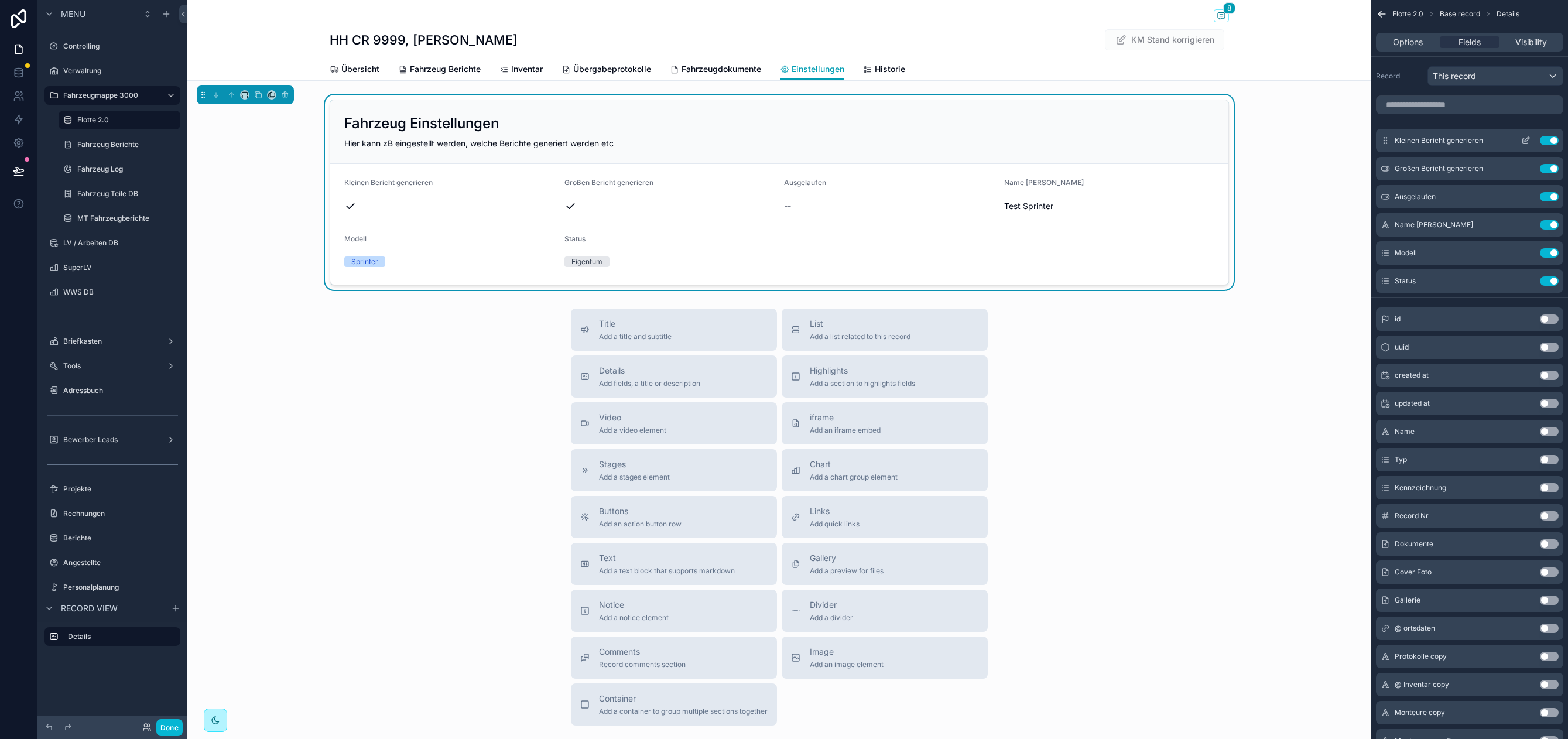
click at [1529, 140] on icon "scrollable content" at bounding box center [1526, 140] width 10 height 10
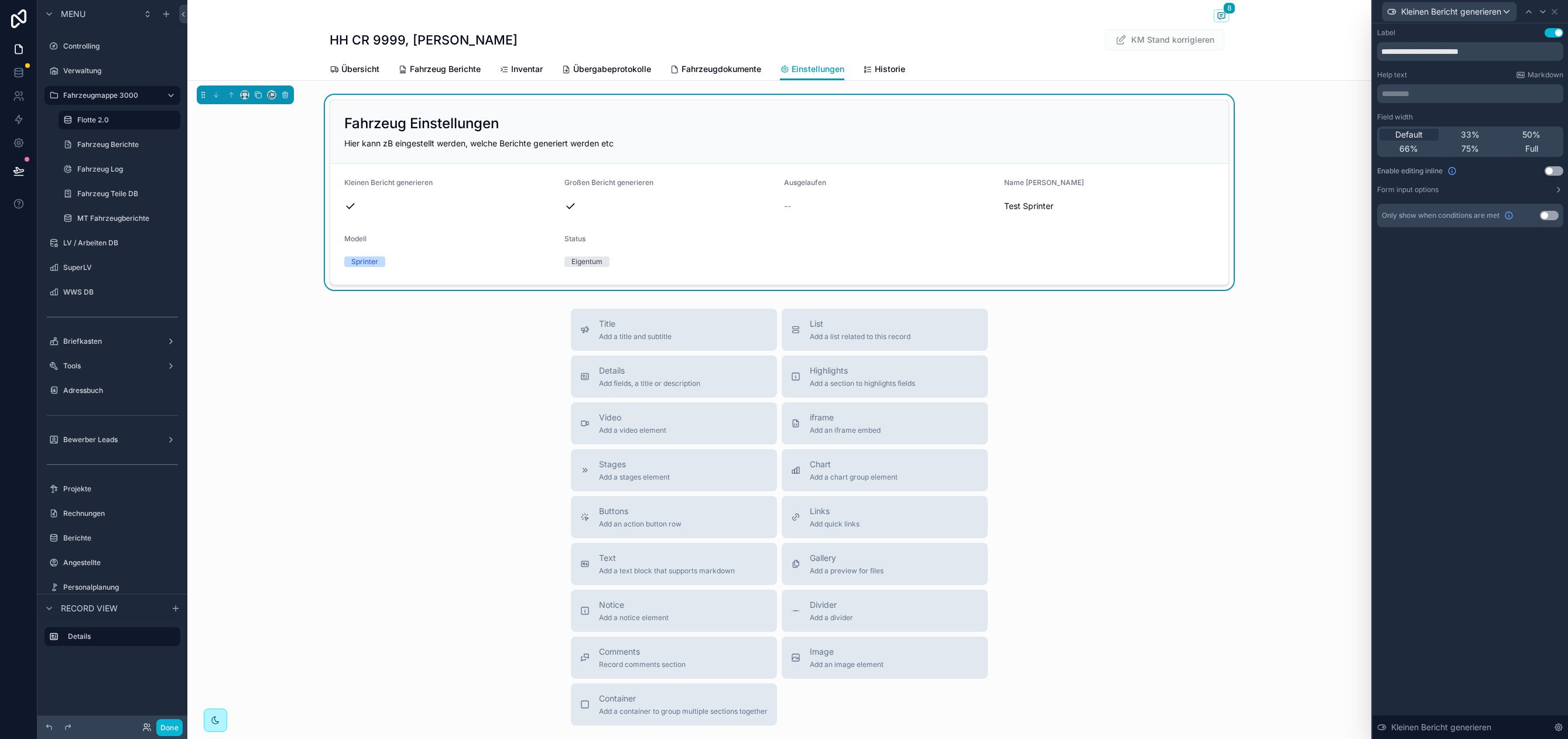
click at [1552, 171] on button "Use setting" at bounding box center [1553, 171] width 19 height 10
click at [1552, 10] on div "Kleinen Bericht generieren" at bounding box center [1470, 11] width 186 height 23
click at [1542, 14] on icon at bounding box center [1542, 12] width 10 height 10
click at [1556, 171] on button "Use setting" at bounding box center [1553, 171] width 19 height 10
click at [1543, 10] on icon at bounding box center [1543, 12] width 5 height 3
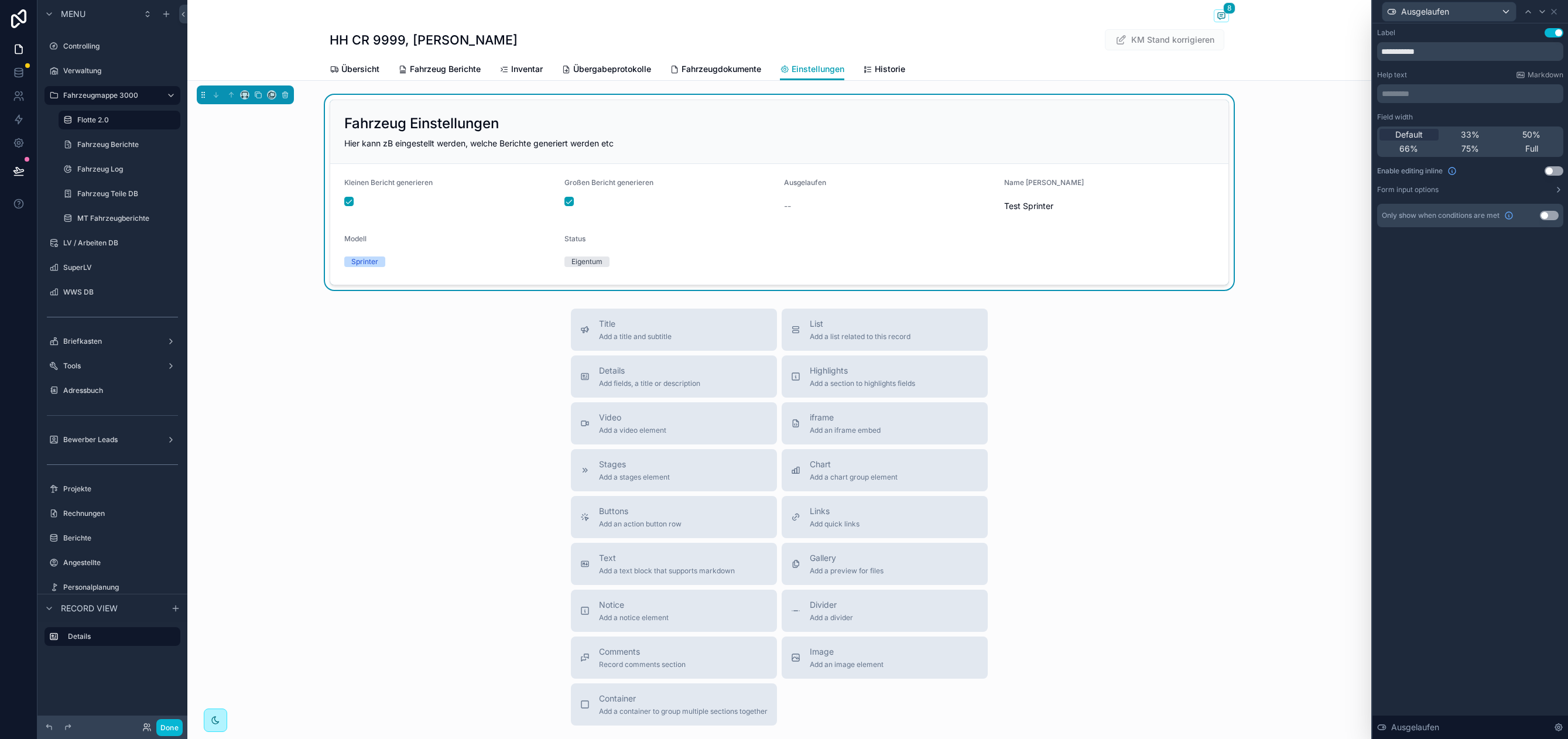
click at [1553, 167] on button "Use setting" at bounding box center [1553, 171] width 19 height 10
click at [1540, 14] on icon at bounding box center [1542, 12] width 10 height 10
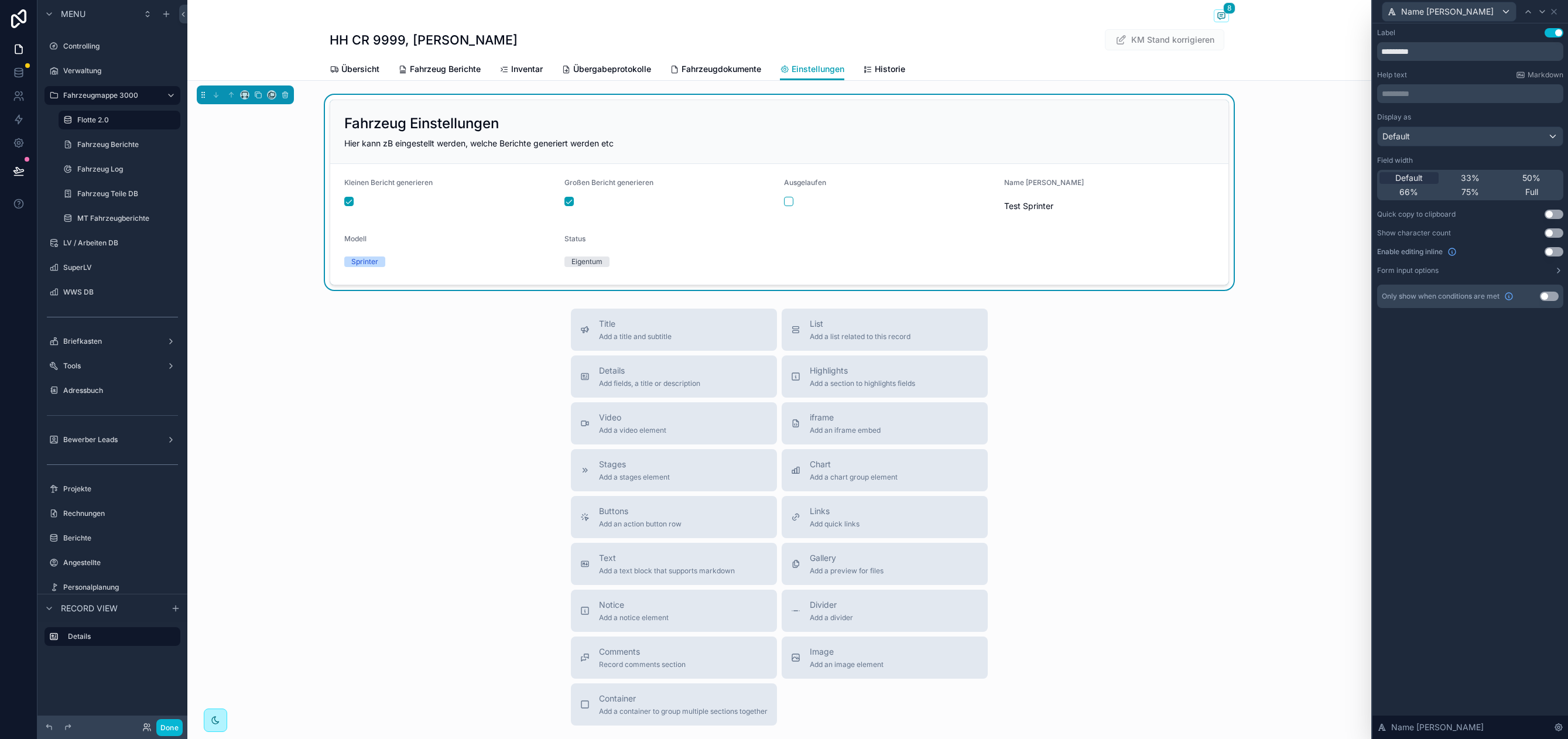
click at [1557, 248] on button "Use setting" at bounding box center [1553, 252] width 19 height 10
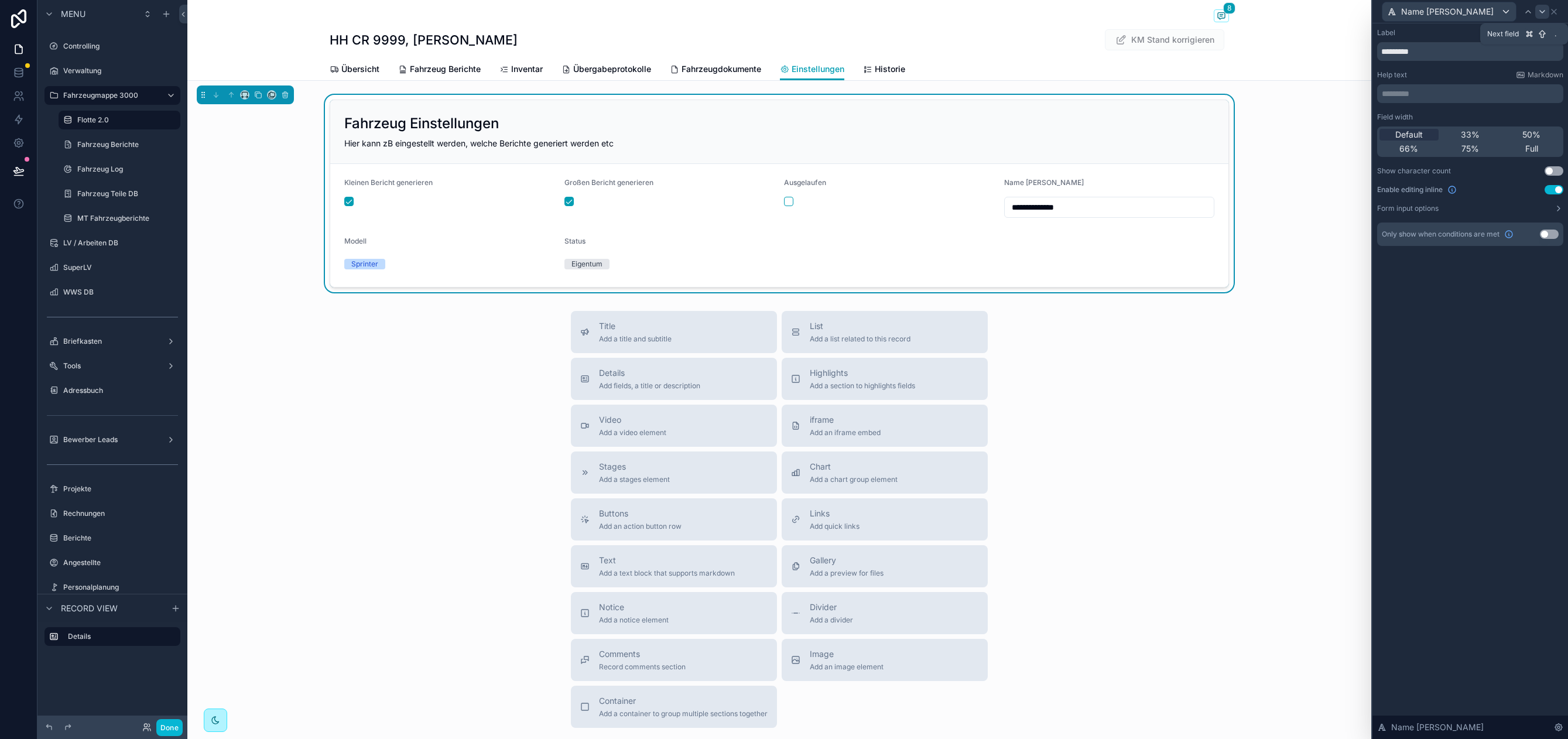
click at [1544, 10] on icon at bounding box center [1542, 12] width 10 height 10
click at [1552, 169] on button "Use setting" at bounding box center [1553, 171] width 19 height 10
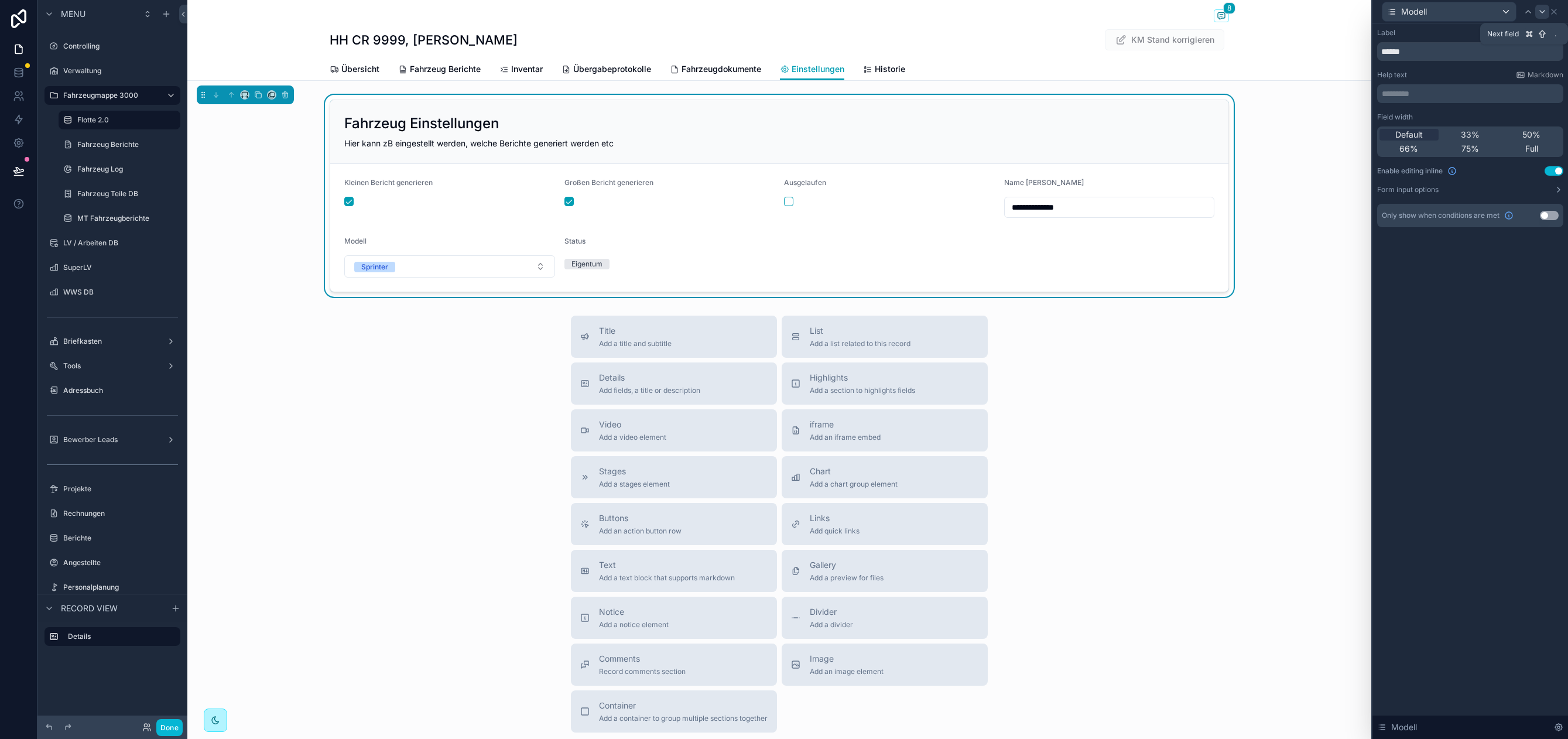
click at [1540, 11] on icon at bounding box center [1542, 12] width 5 height 3
click at [1550, 170] on button "Use setting" at bounding box center [1553, 171] width 19 height 10
click at [1556, 4] on div "Status" at bounding box center [1470, 11] width 186 height 23
click at [1555, 8] on icon at bounding box center [1553, 12] width 10 height 10
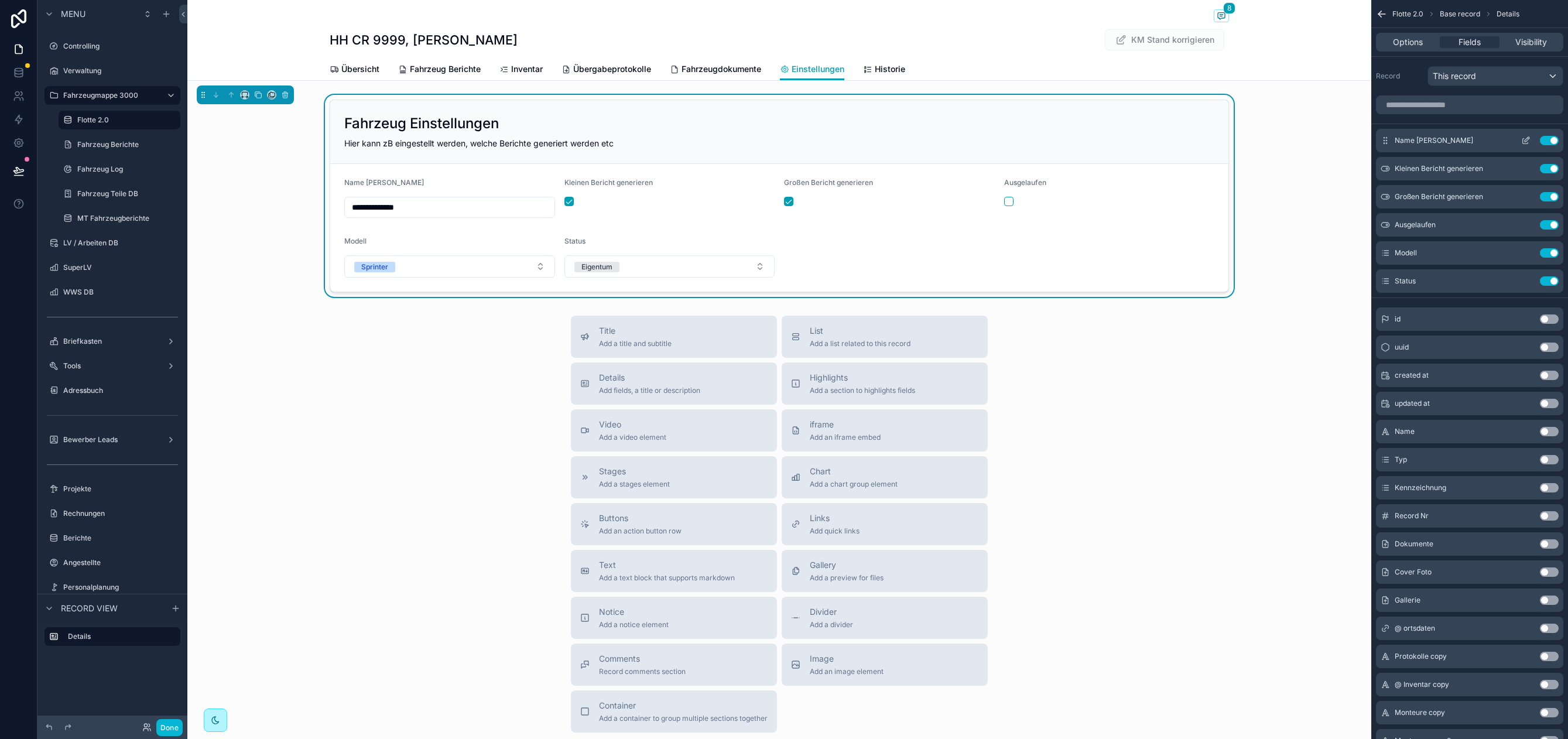
click at [1523, 140] on icon "scrollable content" at bounding box center [1526, 140] width 10 height 10
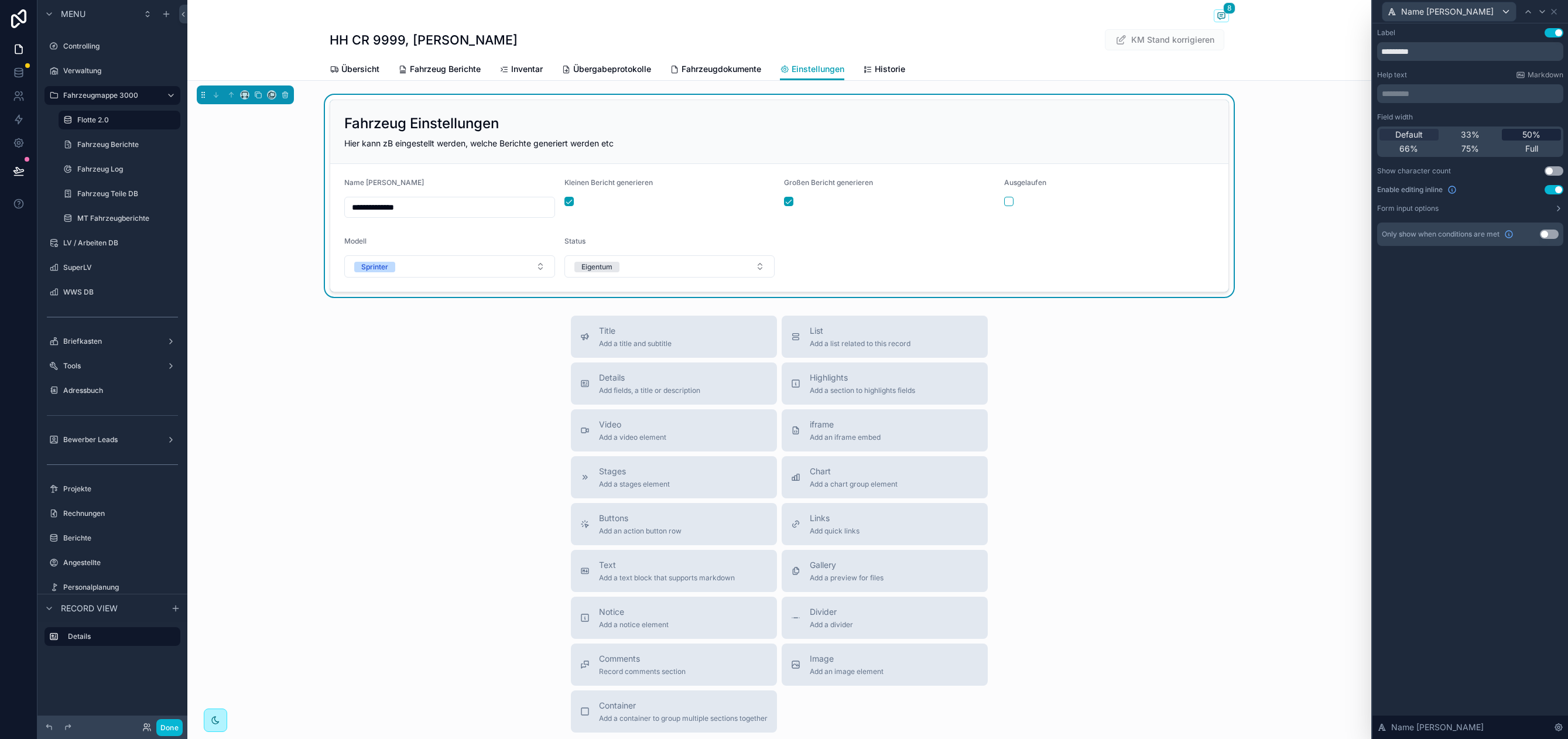
click at [1540, 136] on div "50%" at bounding box center [1531, 135] width 59 height 12
click at [1558, 13] on icon at bounding box center [1553, 12] width 10 height 10
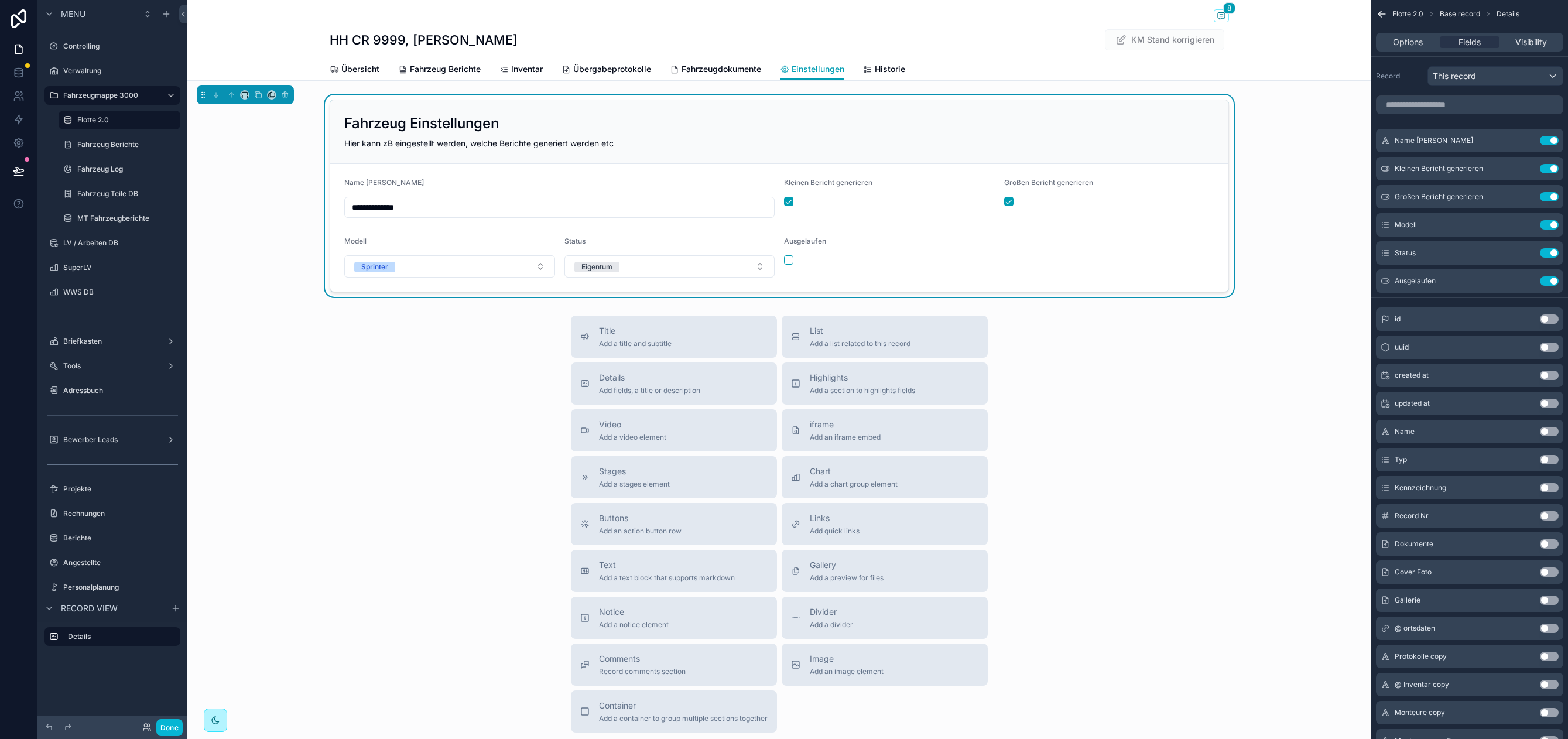
click at [403, 379] on div "Title Add a title and subtitle List Add a list related to this record Details A…" at bounding box center [779, 524] width 1184 height 417
click at [453, 63] on span "Fahrzeug Berichte" at bounding box center [445, 69] width 71 height 12
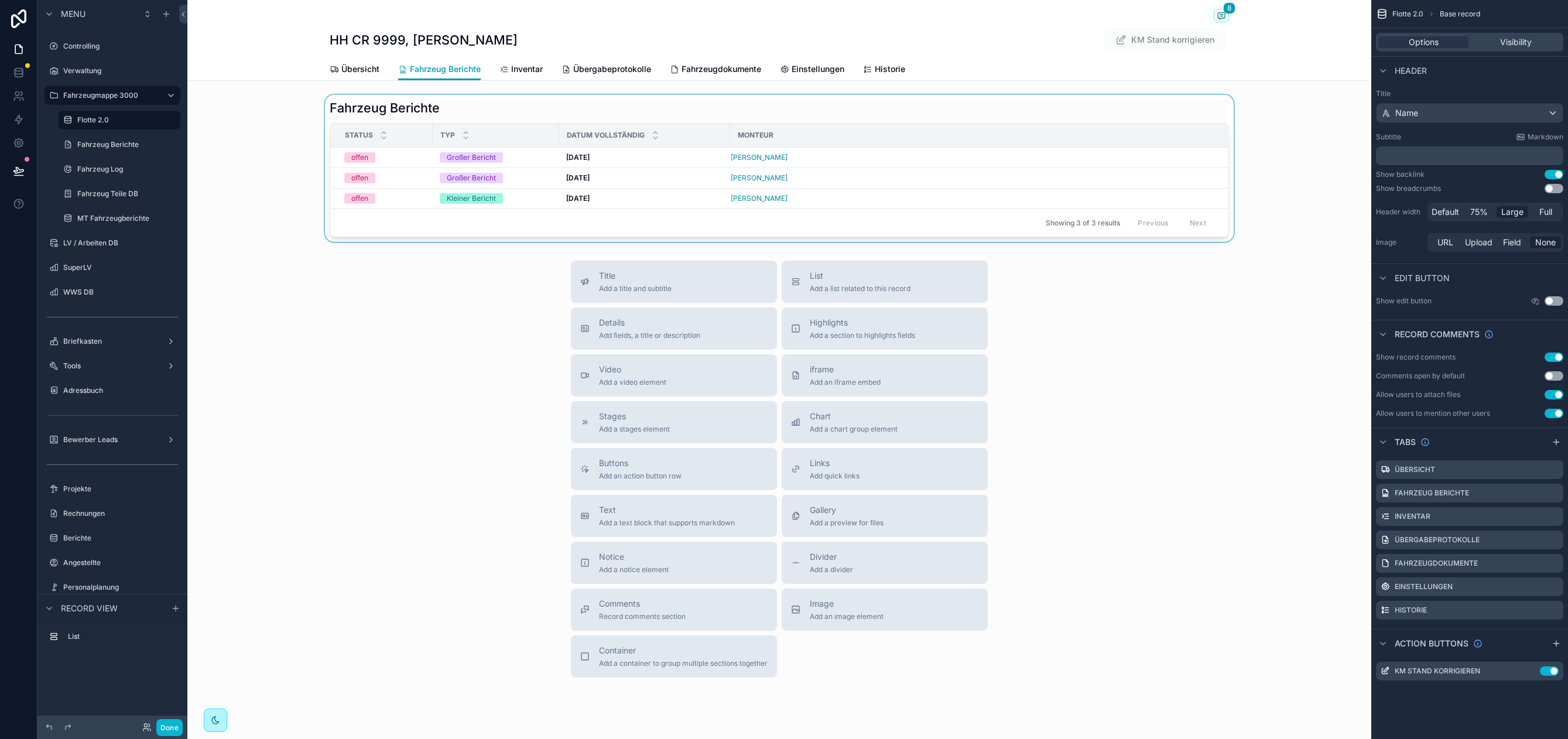
click at [459, 104] on div "scrollable content" at bounding box center [779, 168] width 1184 height 147
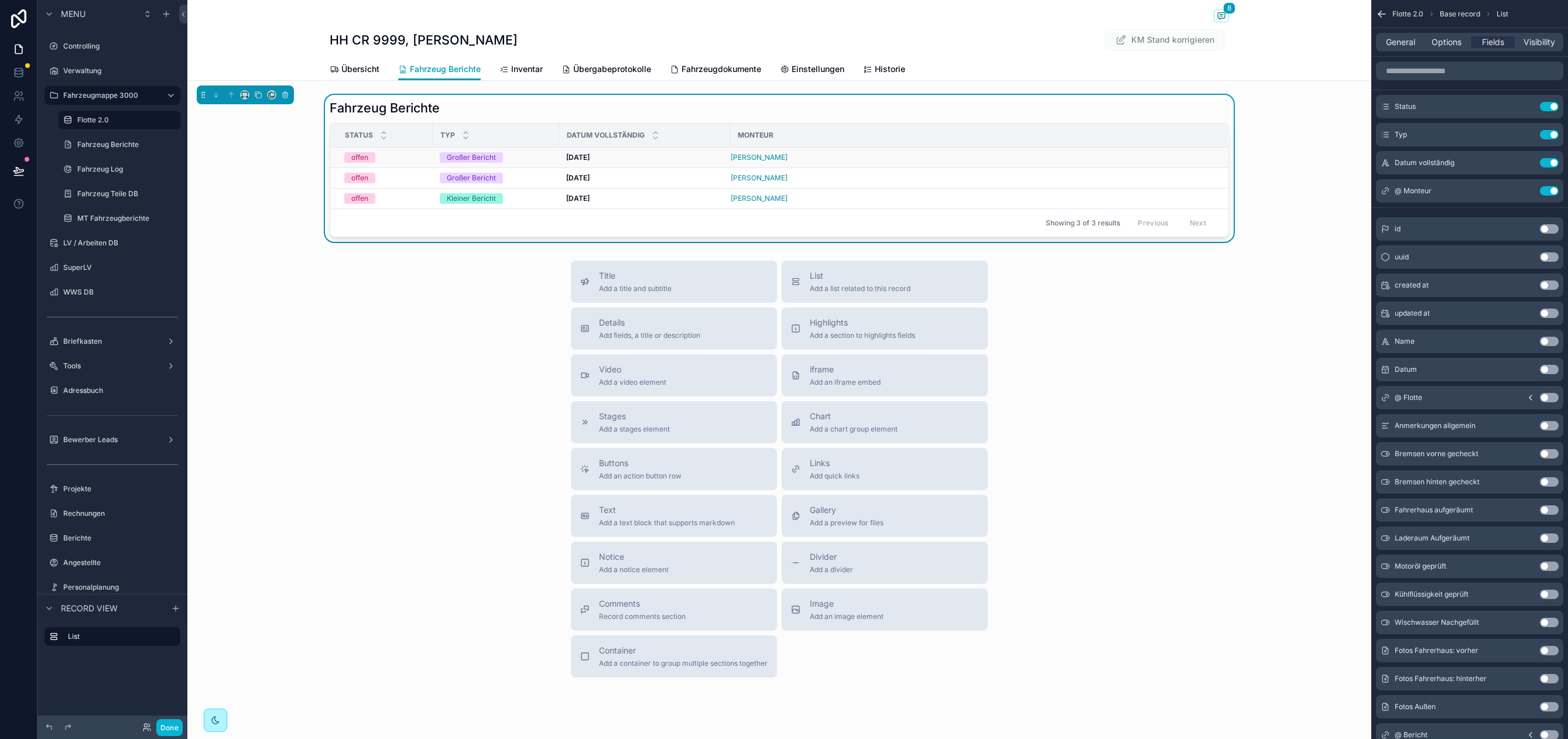
click at [517, 160] on div "Großer Bericht" at bounding box center [495, 158] width 113 height 10
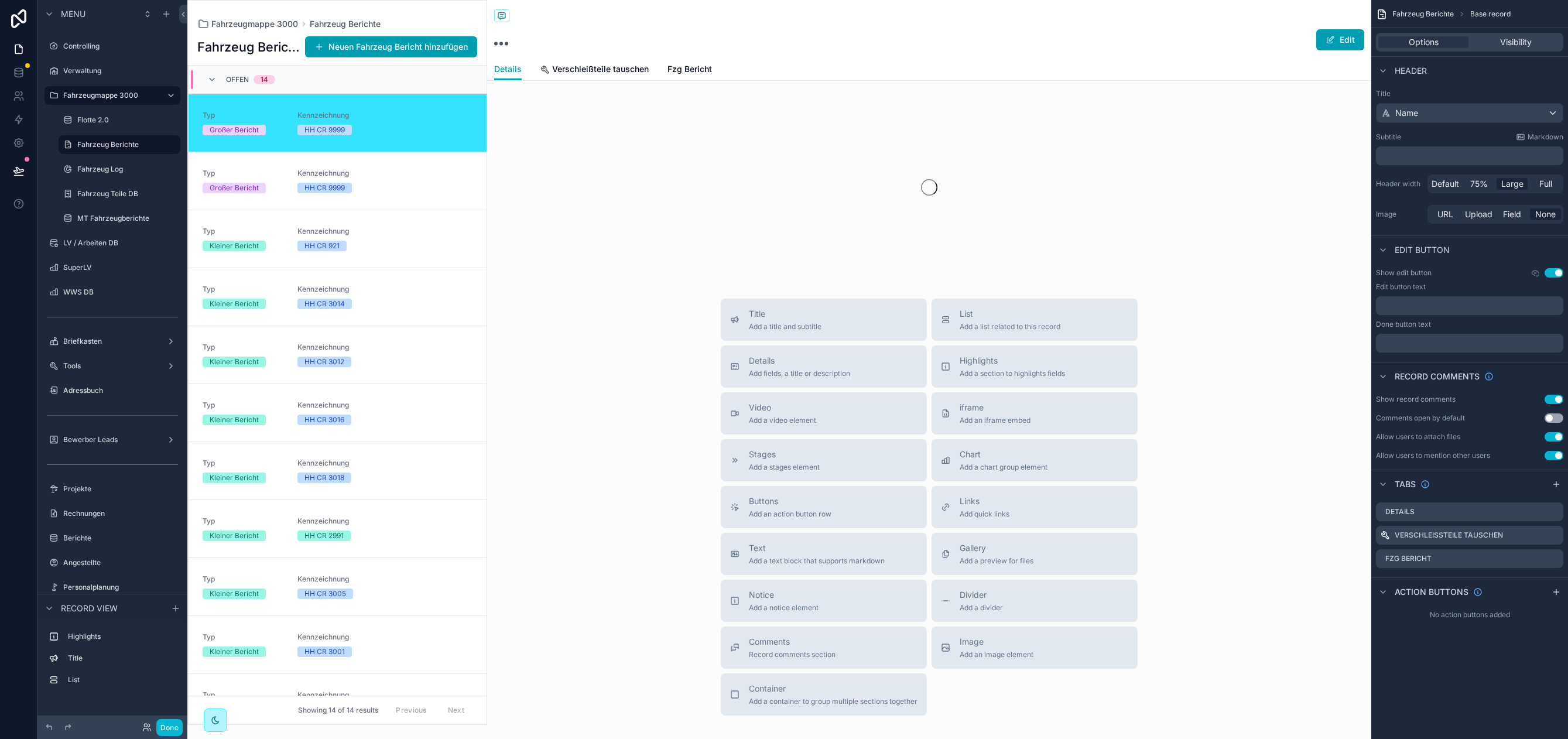
scroll to position [28, 0]
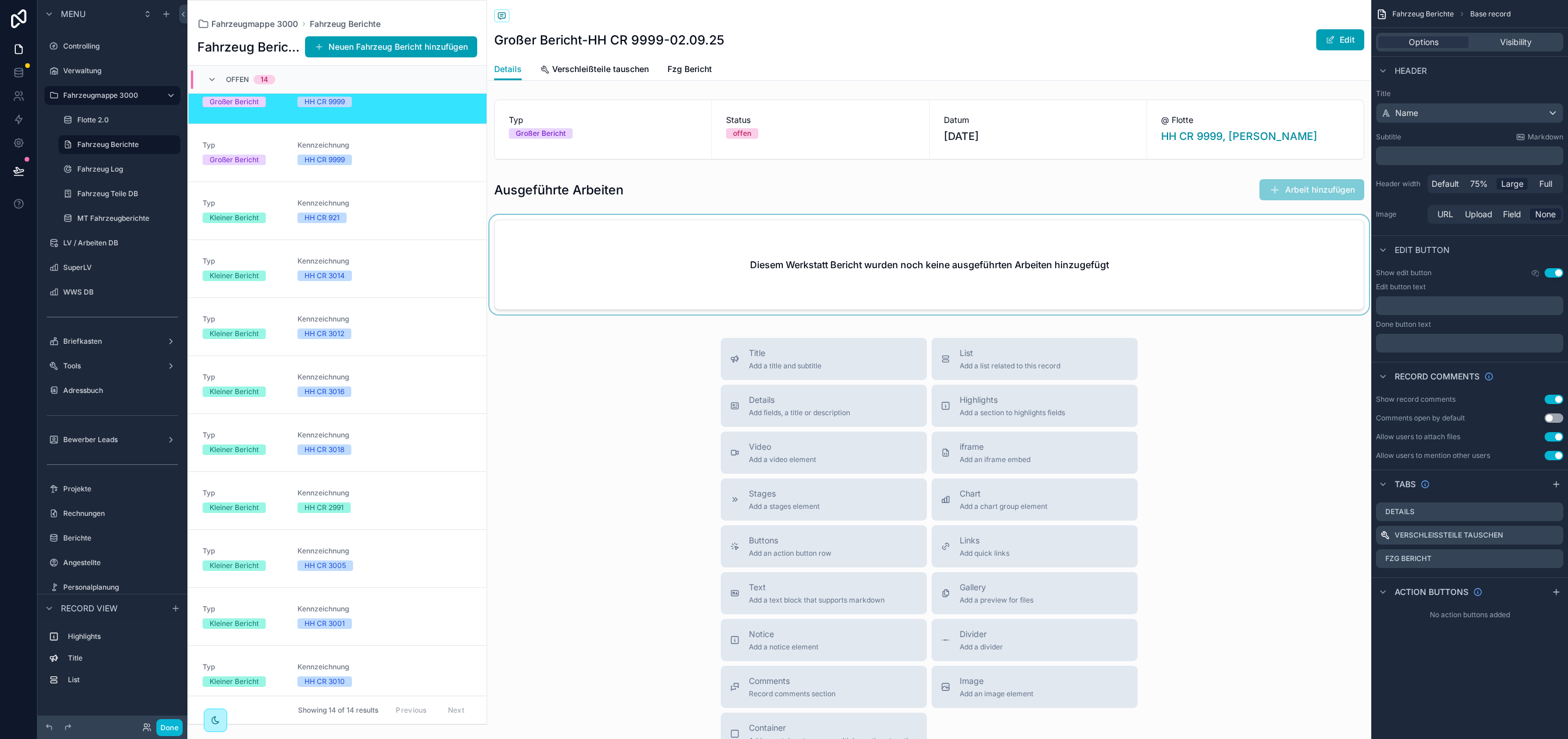
click at [551, 272] on div "scrollable content" at bounding box center [929, 267] width 884 height 104
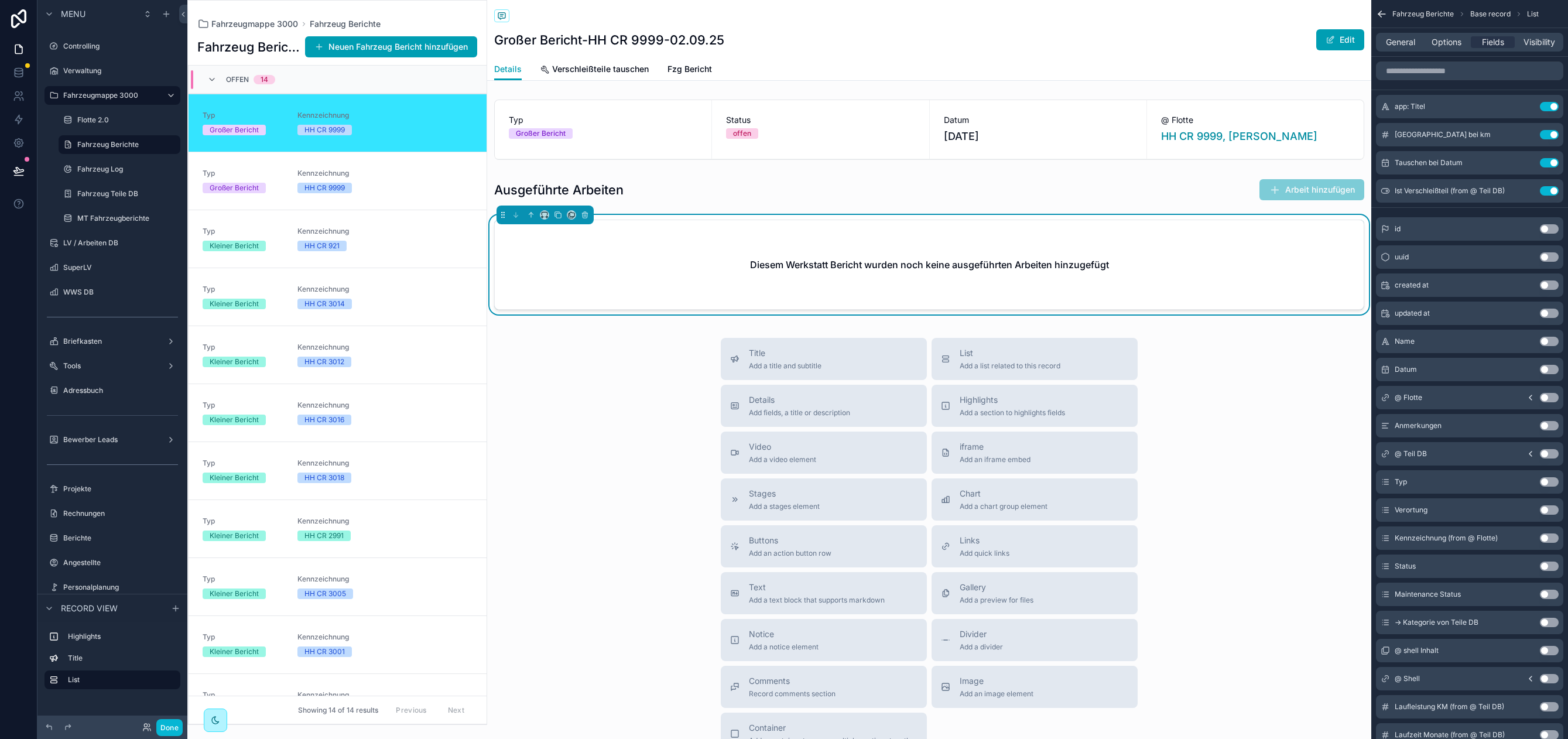
scroll to position [28, 0]
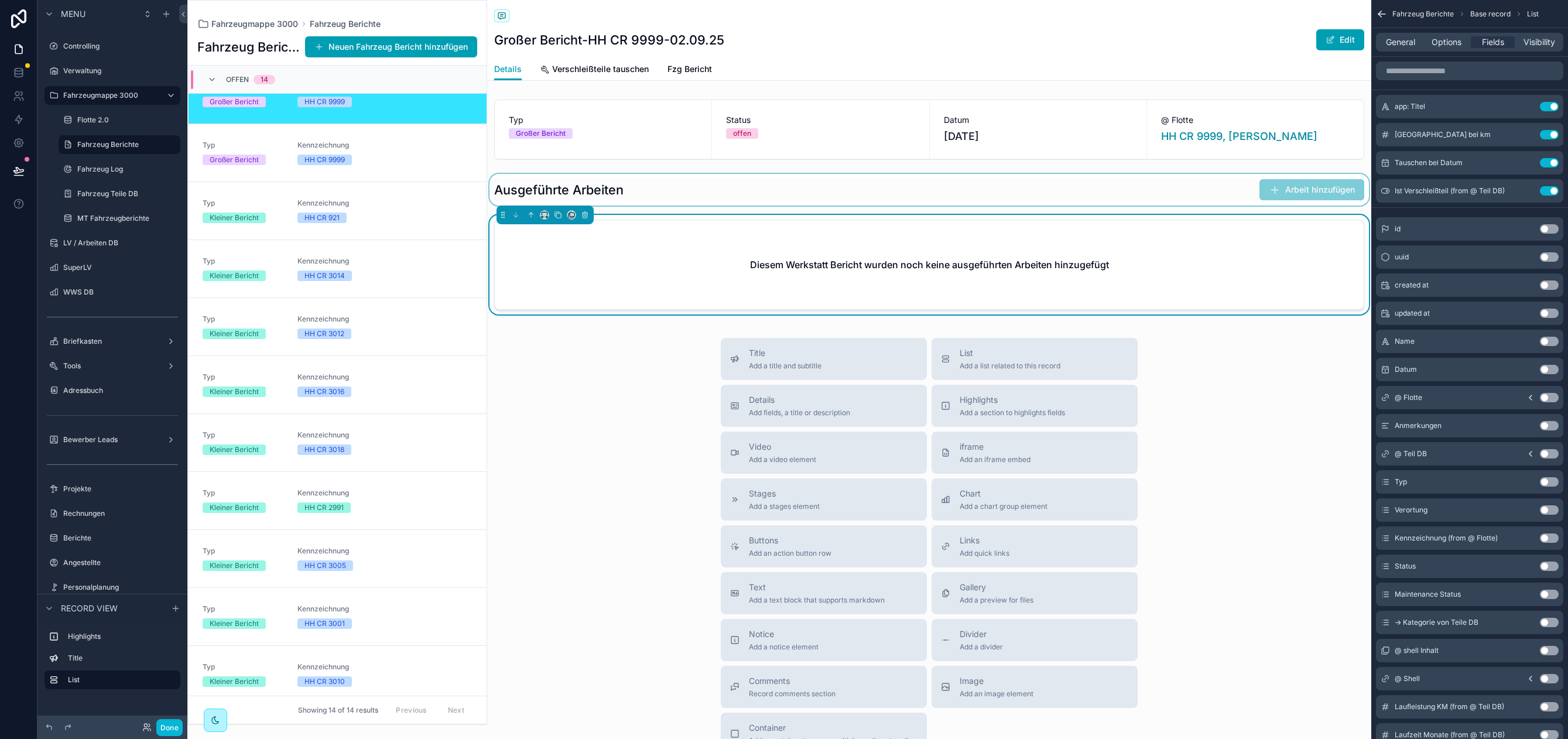
click at [659, 186] on div "scrollable content" at bounding box center [929, 189] width 884 height 32
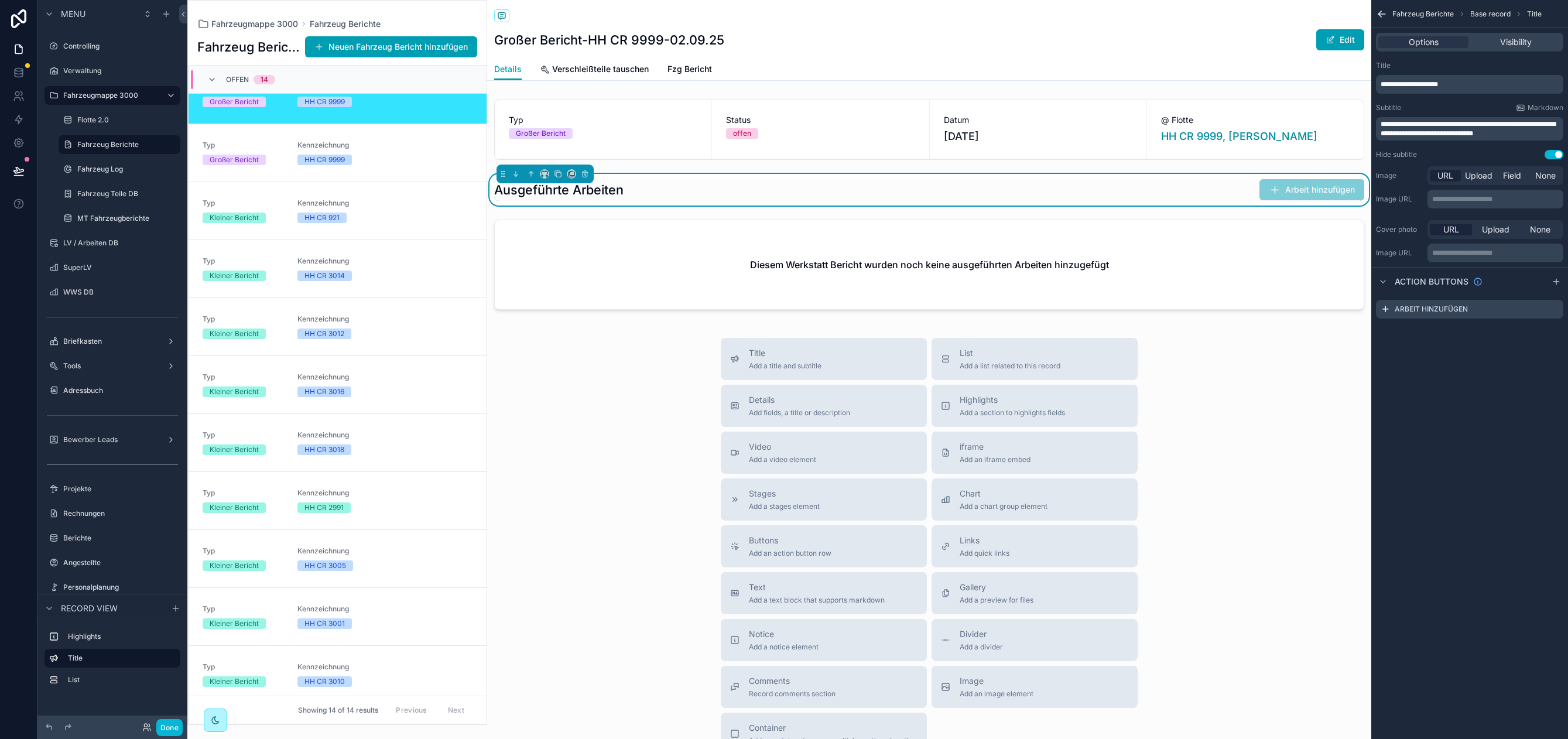
drag, startPoint x: 839, startPoint y: 35, endPoint x: 833, endPoint y: 33, distance: 6.3
click at [839, 34] on div "Großer Bericht-HH CR 9999-02.09.25 Edit" at bounding box center [929, 40] width 870 height 23
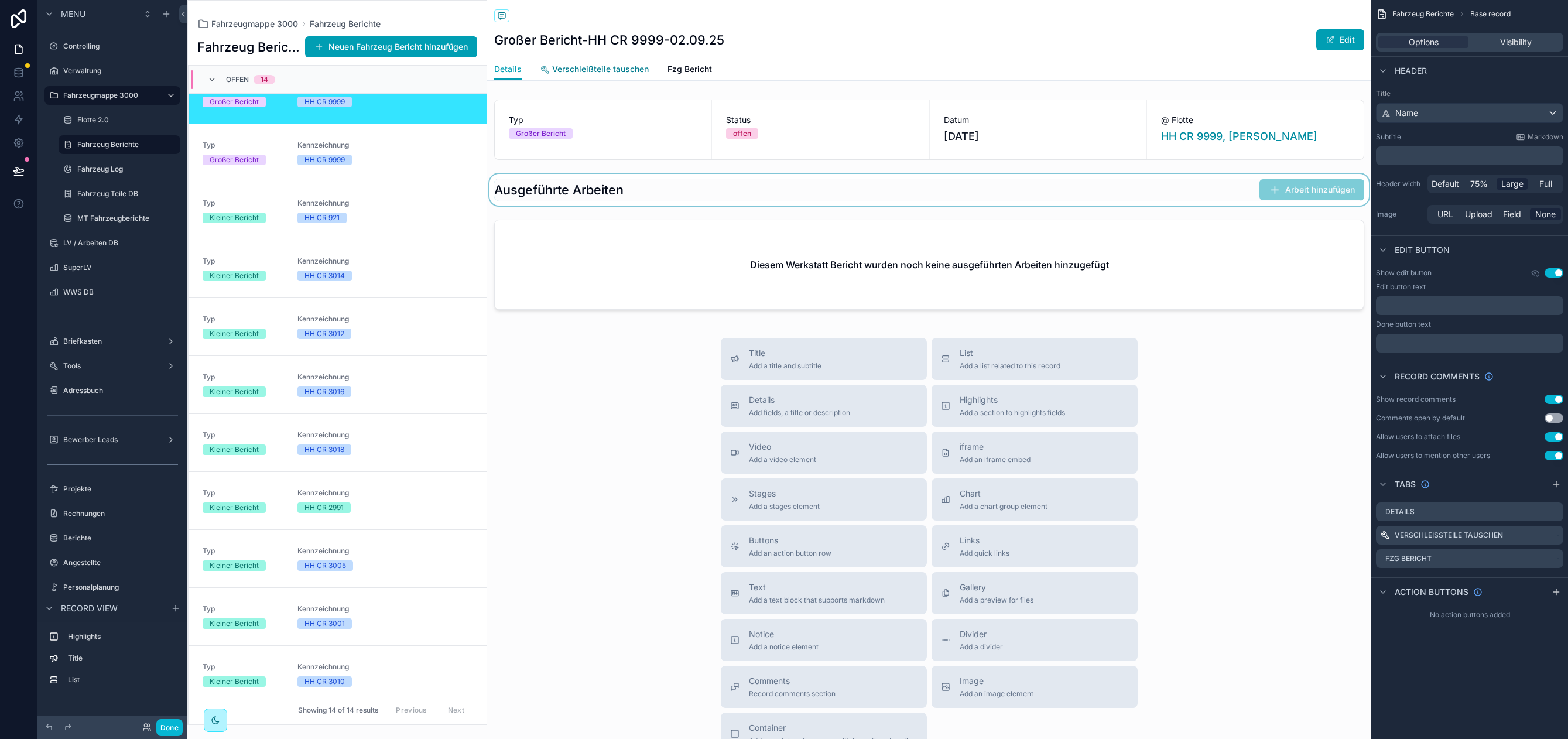
click at [610, 72] on span "Verschleißteile tauschen" at bounding box center [600, 69] width 97 height 12
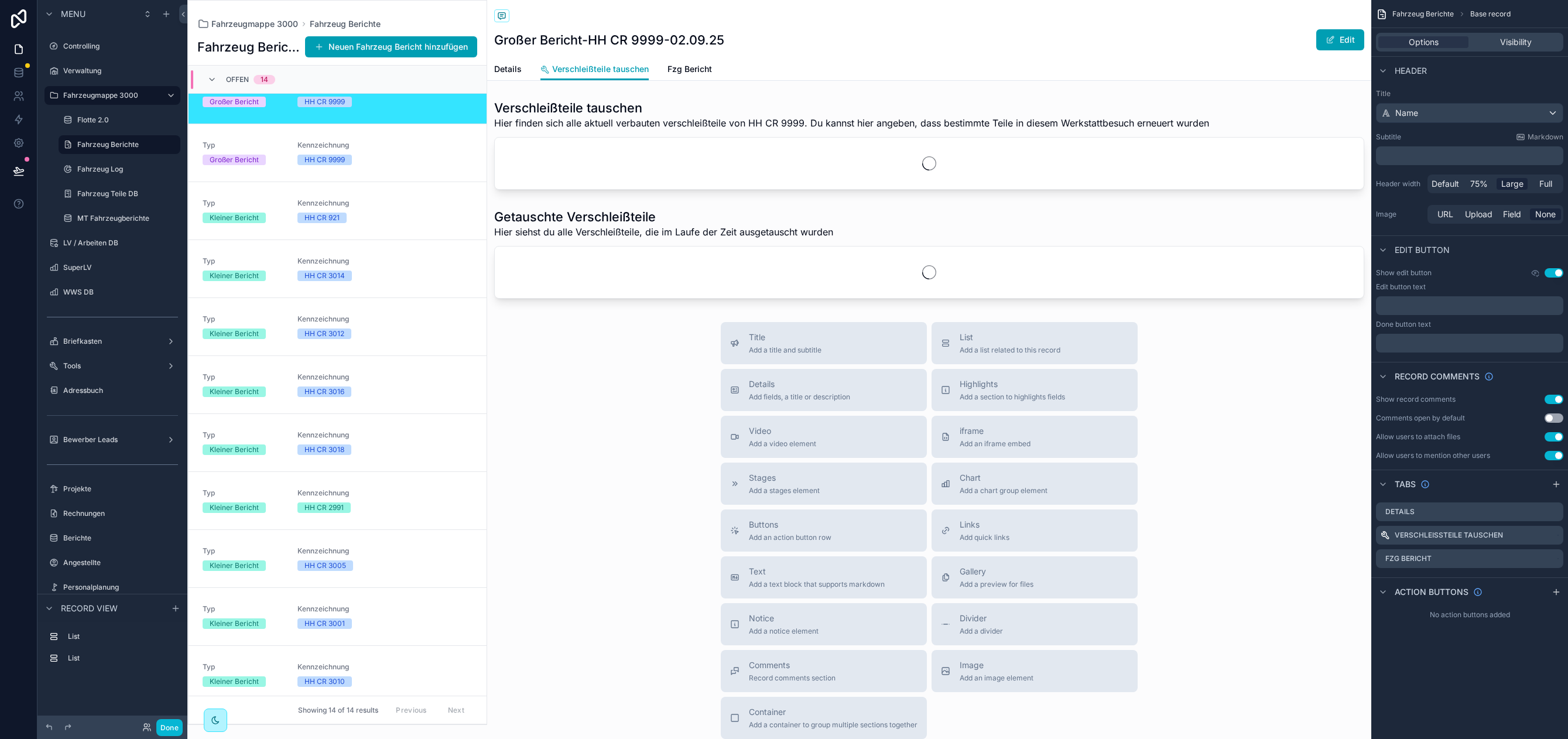
click at [858, 71] on div "Details Verschleißteile tauschen Fzg Bericht" at bounding box center [929, 69] width 870 height 23
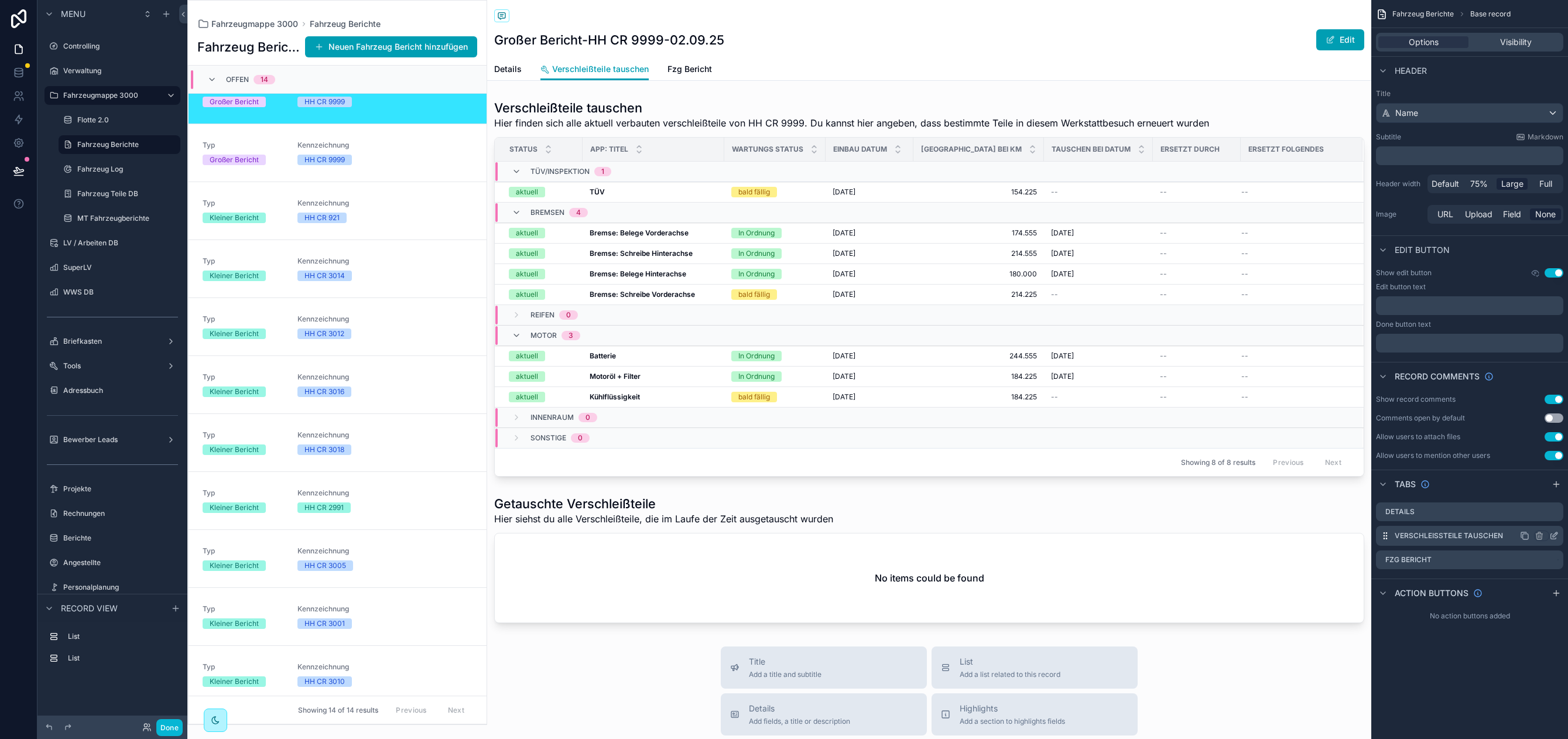
click at [1553, 535] on icon "scrollable content" at bounding box center [1554, 534] width 5 height 5
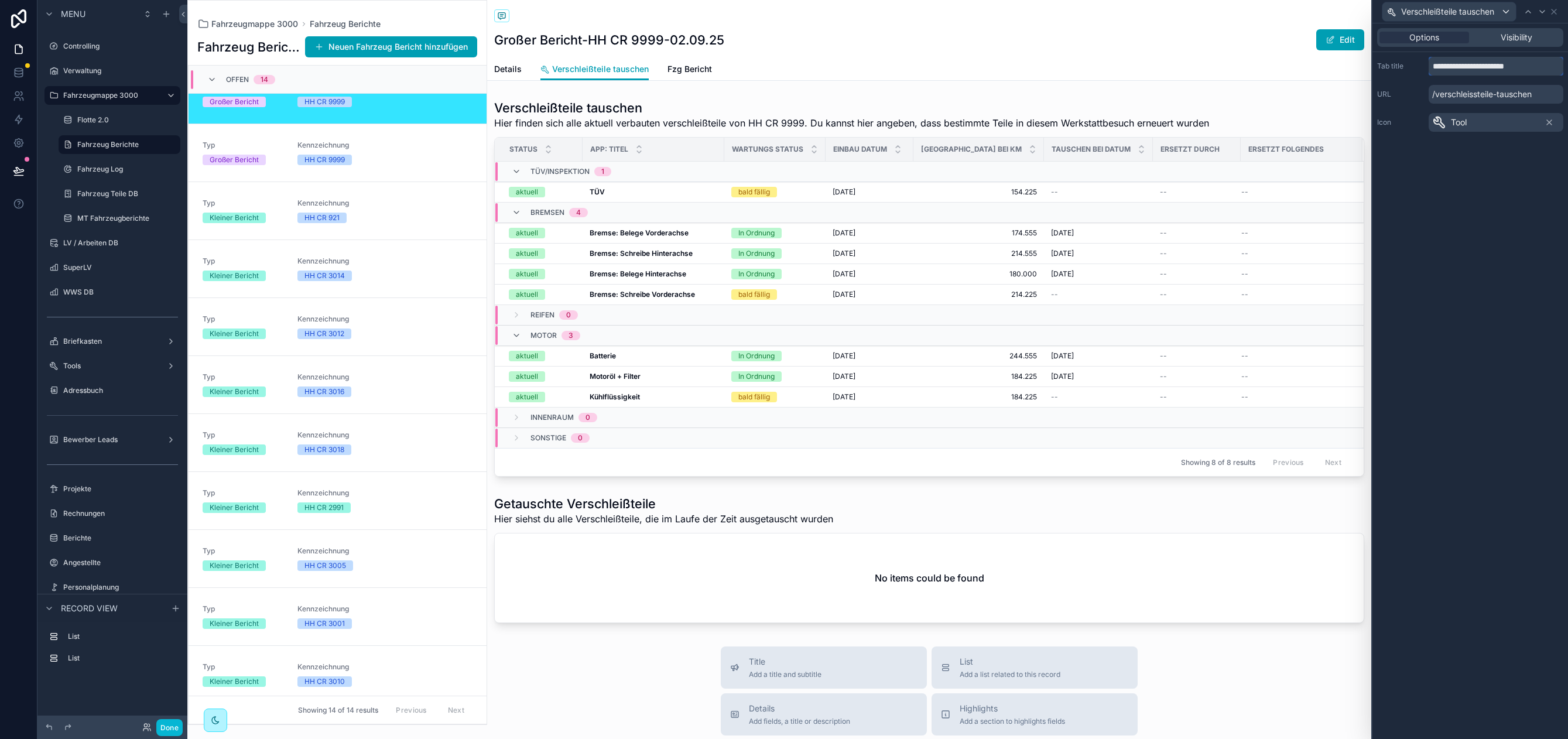
click at [1458, 65] on input "**********" at bounding box center [1495, 66] width 134 height 19
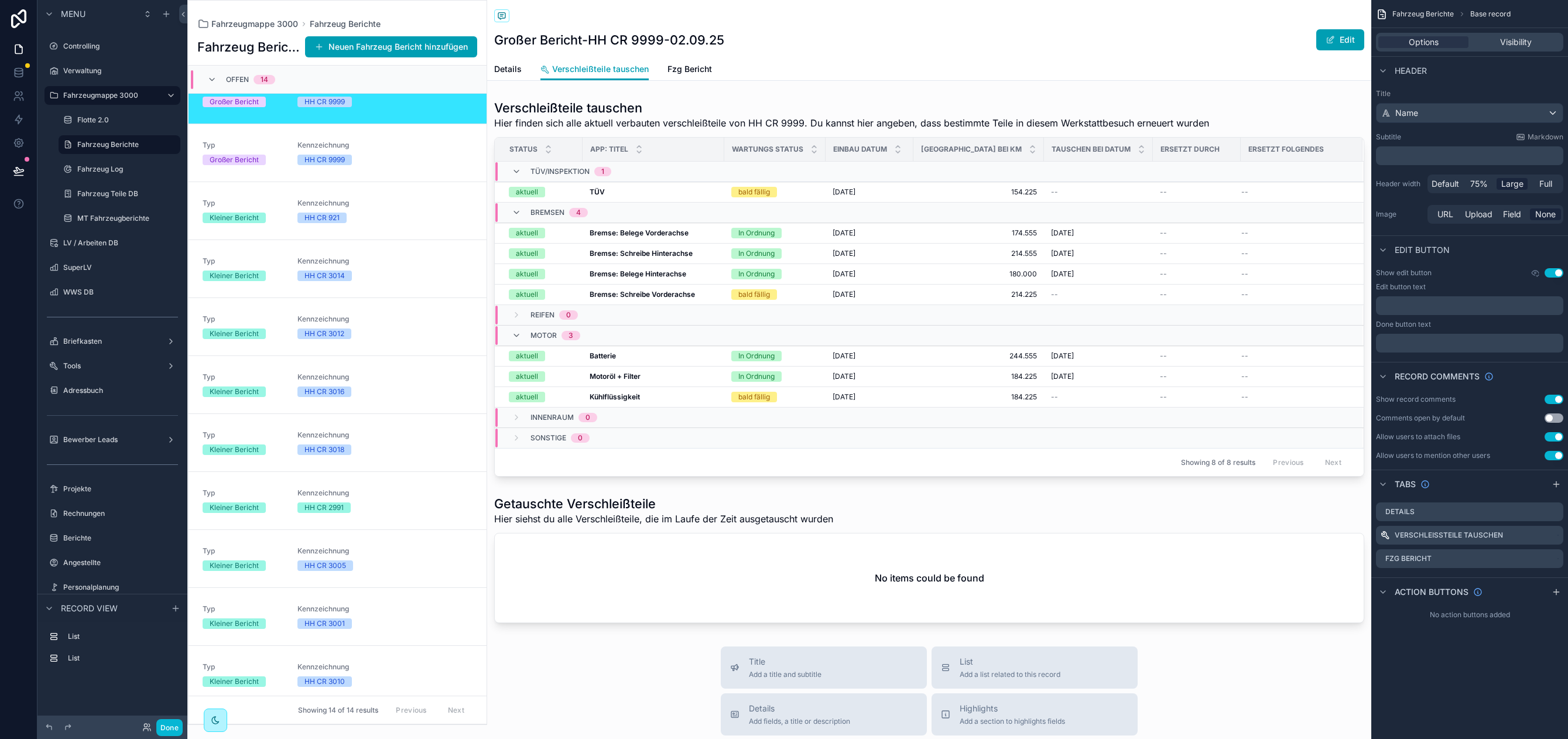
click at [979, 64] on div "Details Verschleißteile tauschen Fzg Bericht" at bounding box center [929, 69] width 870 height 23
click at [1553, 561] on icon "scrollable content" at bounding box center [1553, 559] width 10 height 10
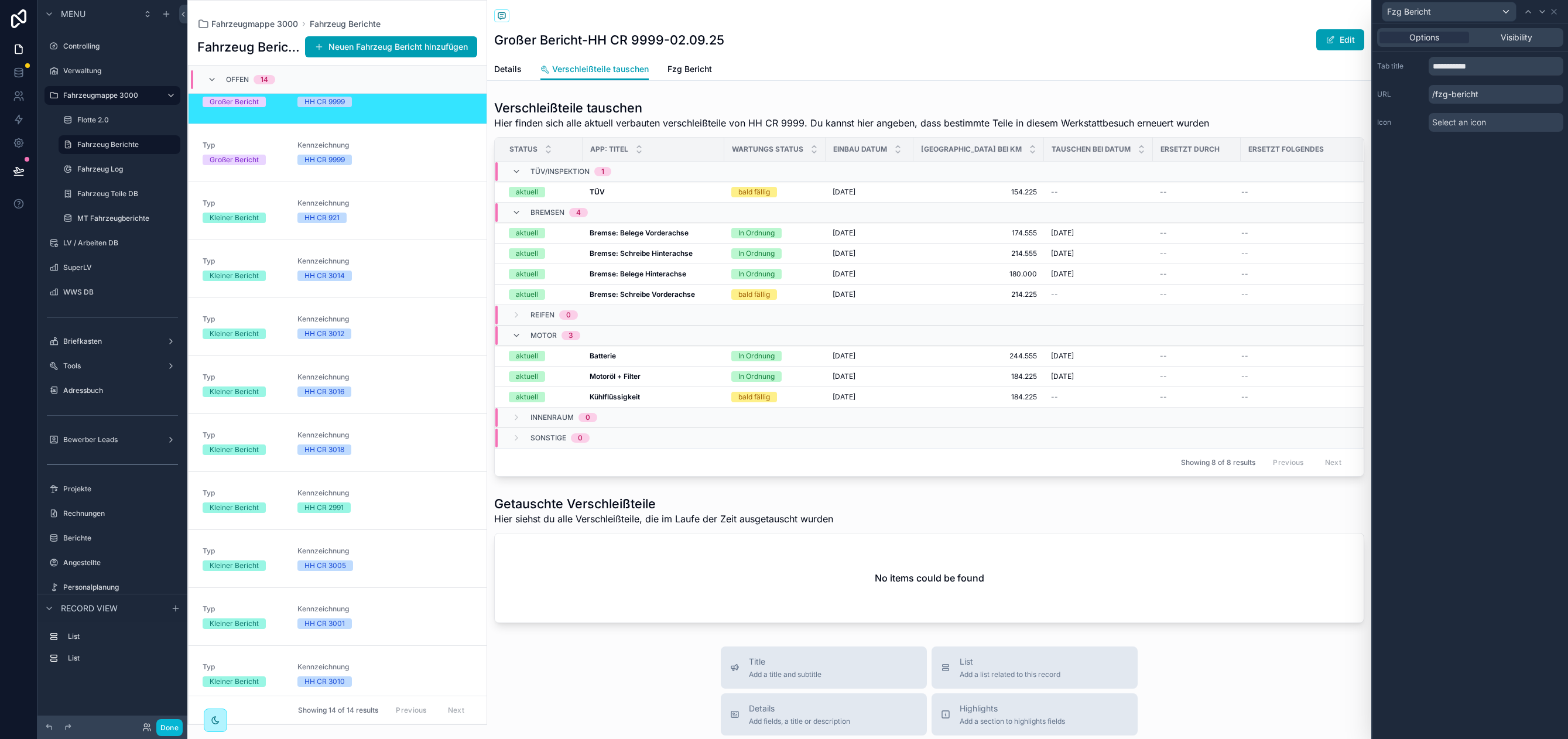
click at [1473, 79] on div "**********" at bounding box center [1470, 94] width 196 height 84
click at [1471, 62] on input "**********" at bounding box center [1495, 66] width 134 height 19
type input "***"
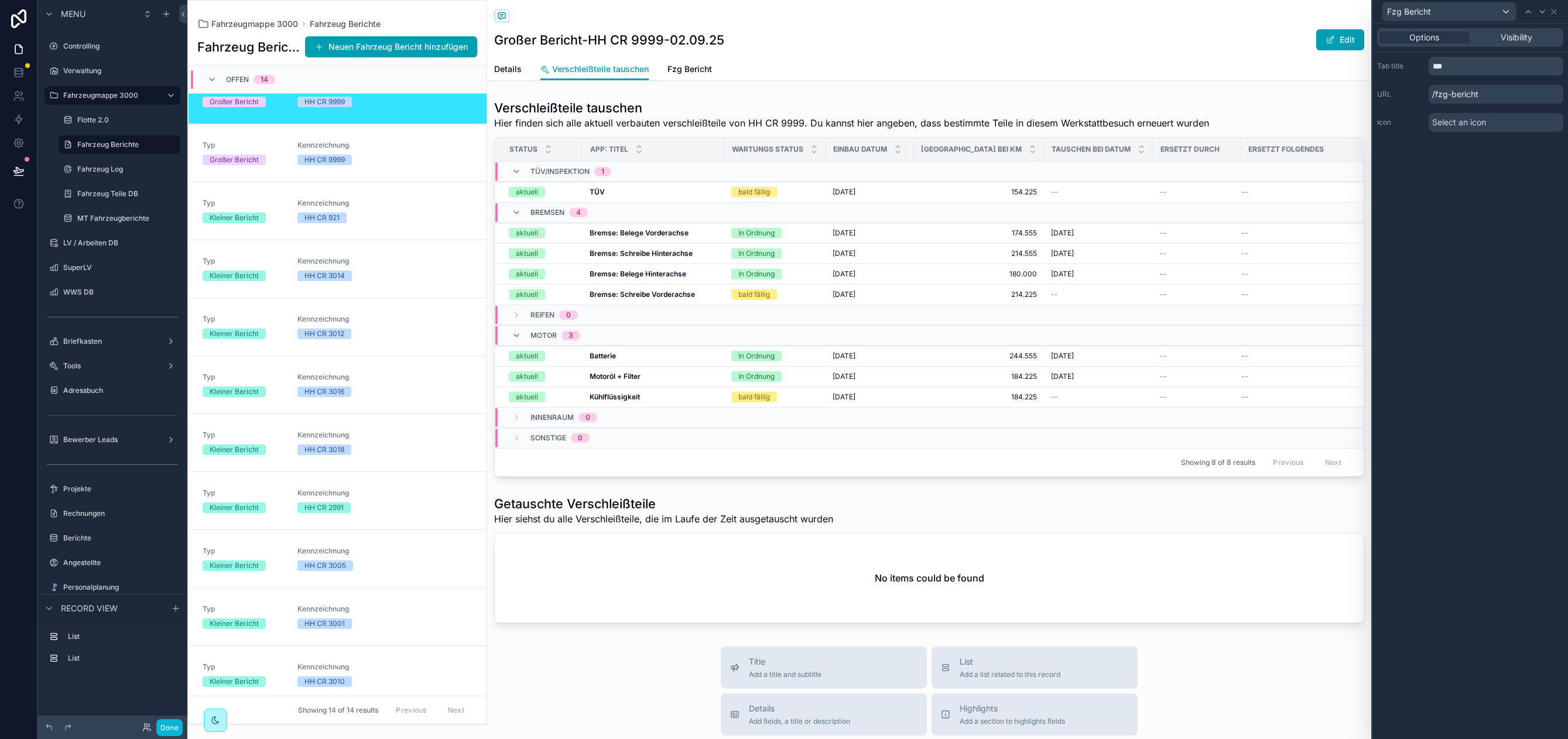
click at [1477, 273] on div "Options Visibility Tab title *** URL /fzg-bericht Icon Select an icon" at bounding box center [1470, 381] width 196 height 716
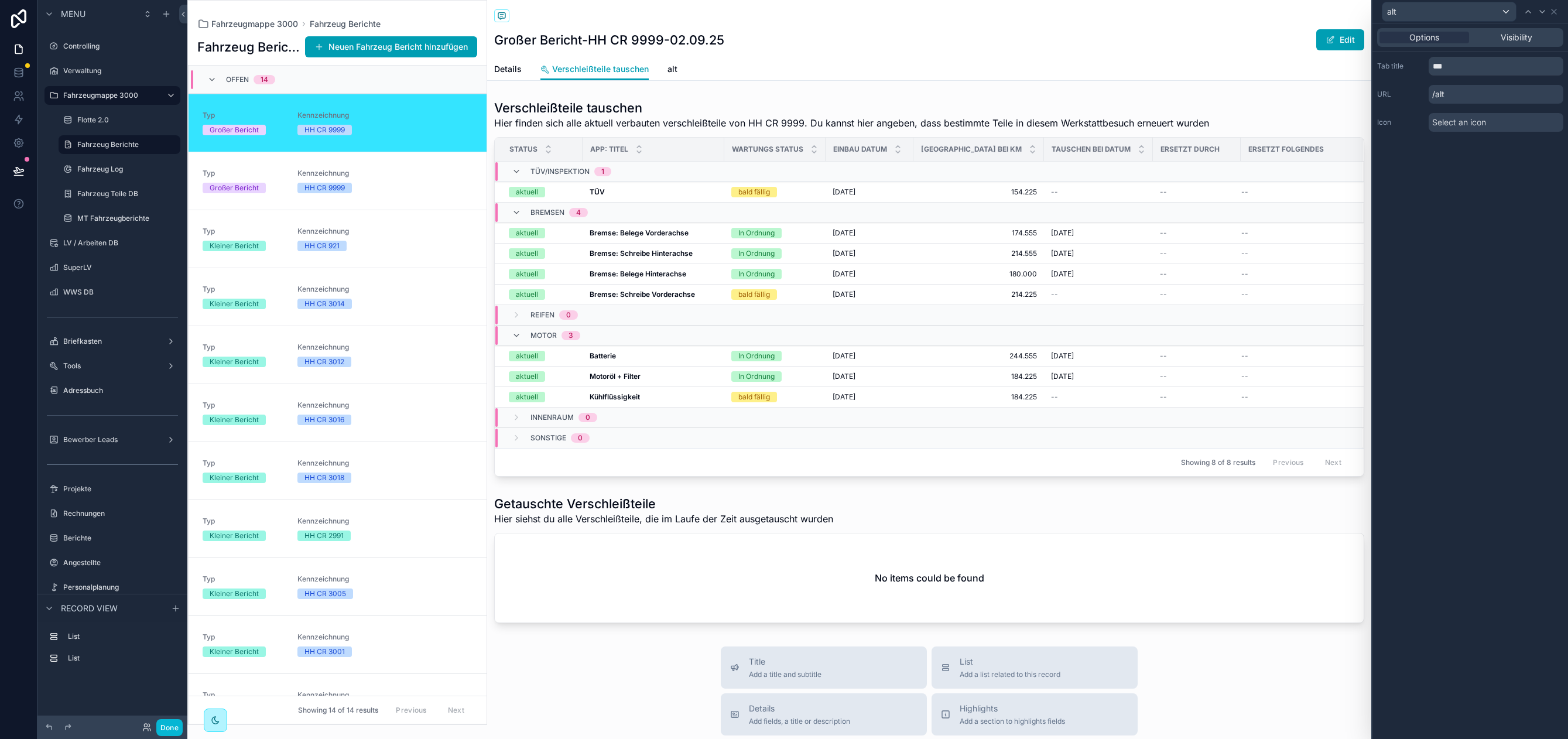
scroll to position [28, 0]
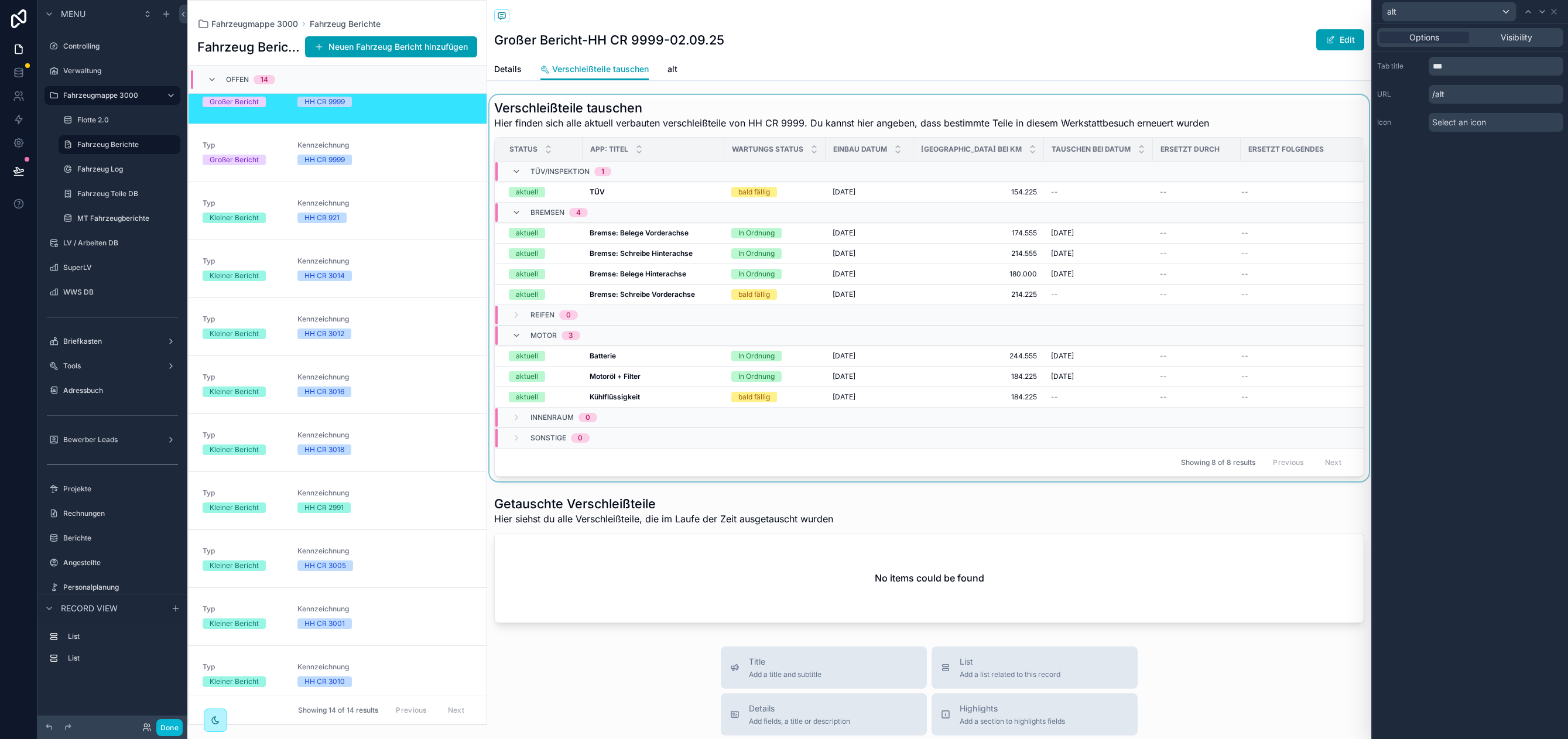
click at [569, 110] on div "scrollable content" at bounding box center [929, 288] width 884 height 386
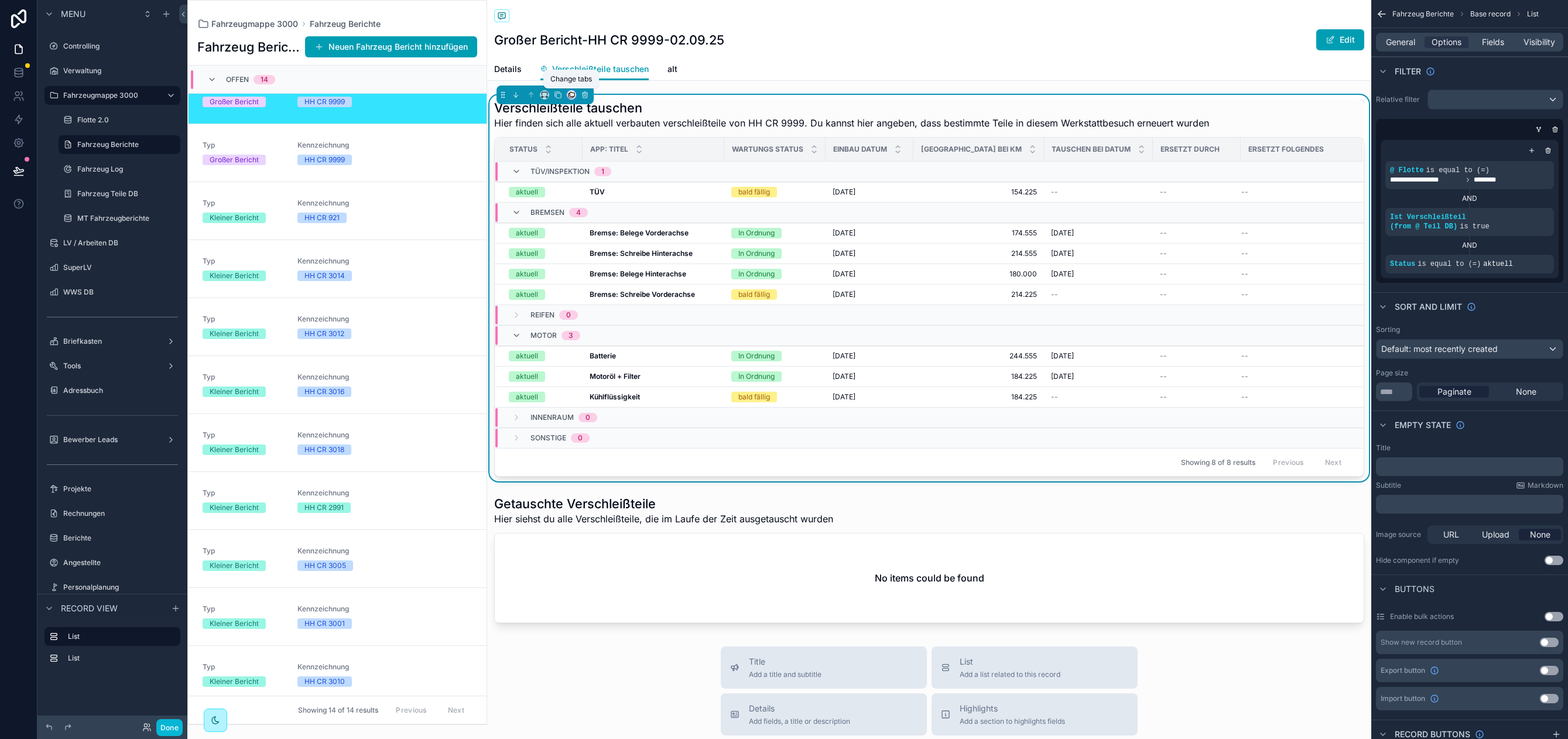
click at [569, 94] on icon "scrollable content" at bounding box center [571, 95] width 8 height 8
click at [614, 191] on div "alt" at bounding box center [630, 191] width 93 height 14
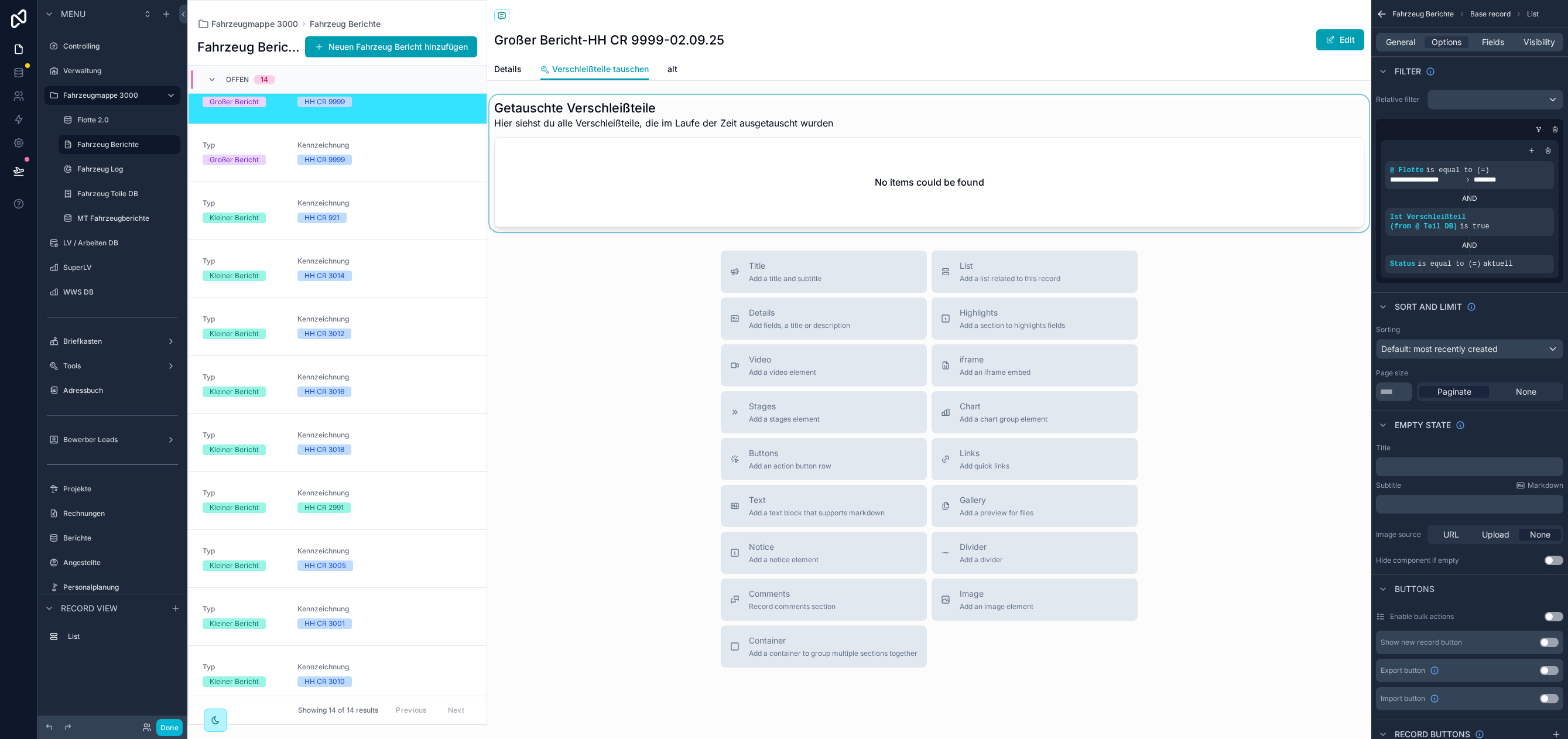
click at [608, 160] on div "scrollable content" at bounding box center [929, 163] width 884 height 137
click at [581, 96] on icon "scrollable content" at bounding box center [585, 95] width 8 height 8
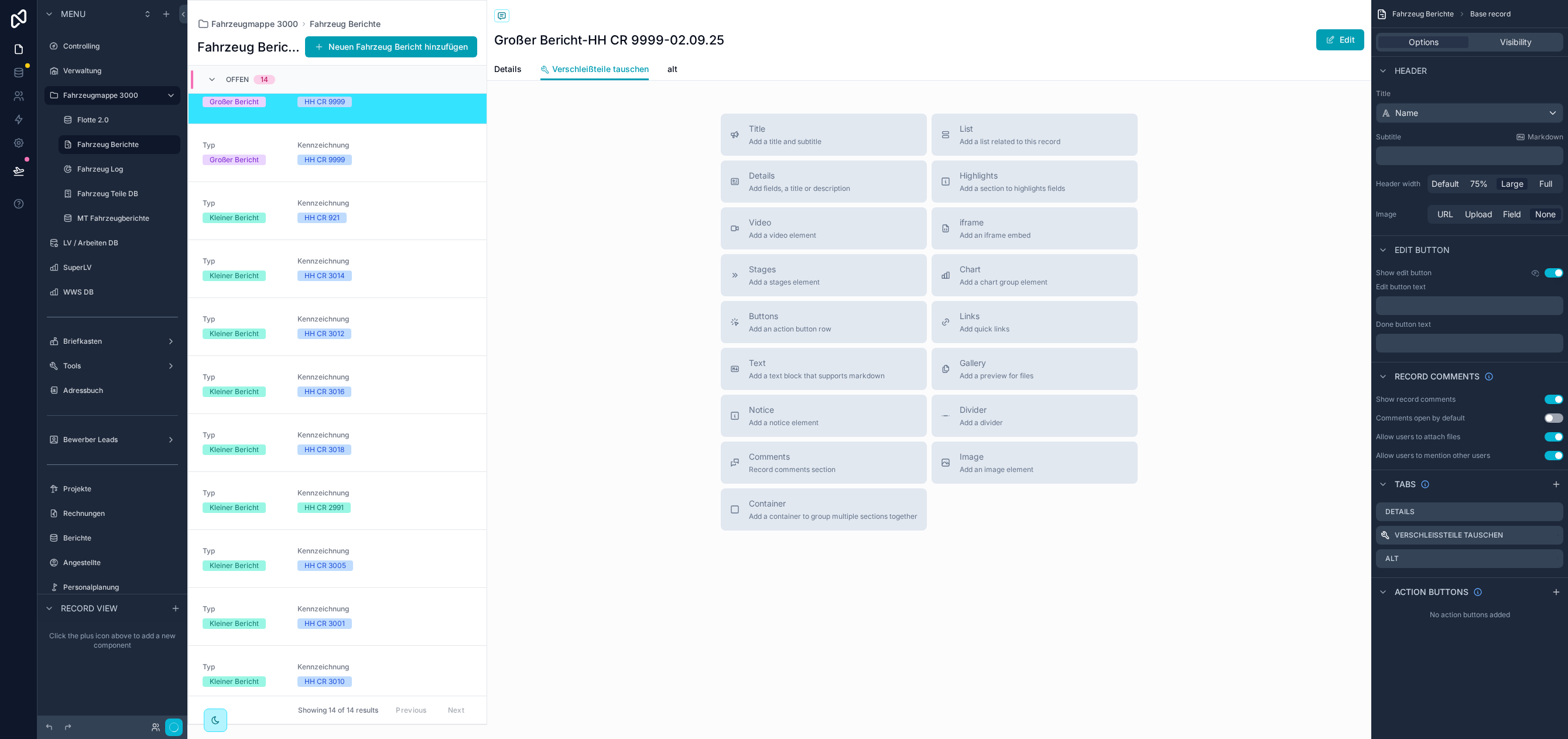
click at [522, 66] on div "Details Verschleißteile tauschen alt" at bounding box center [929, 69] width 870 height 23
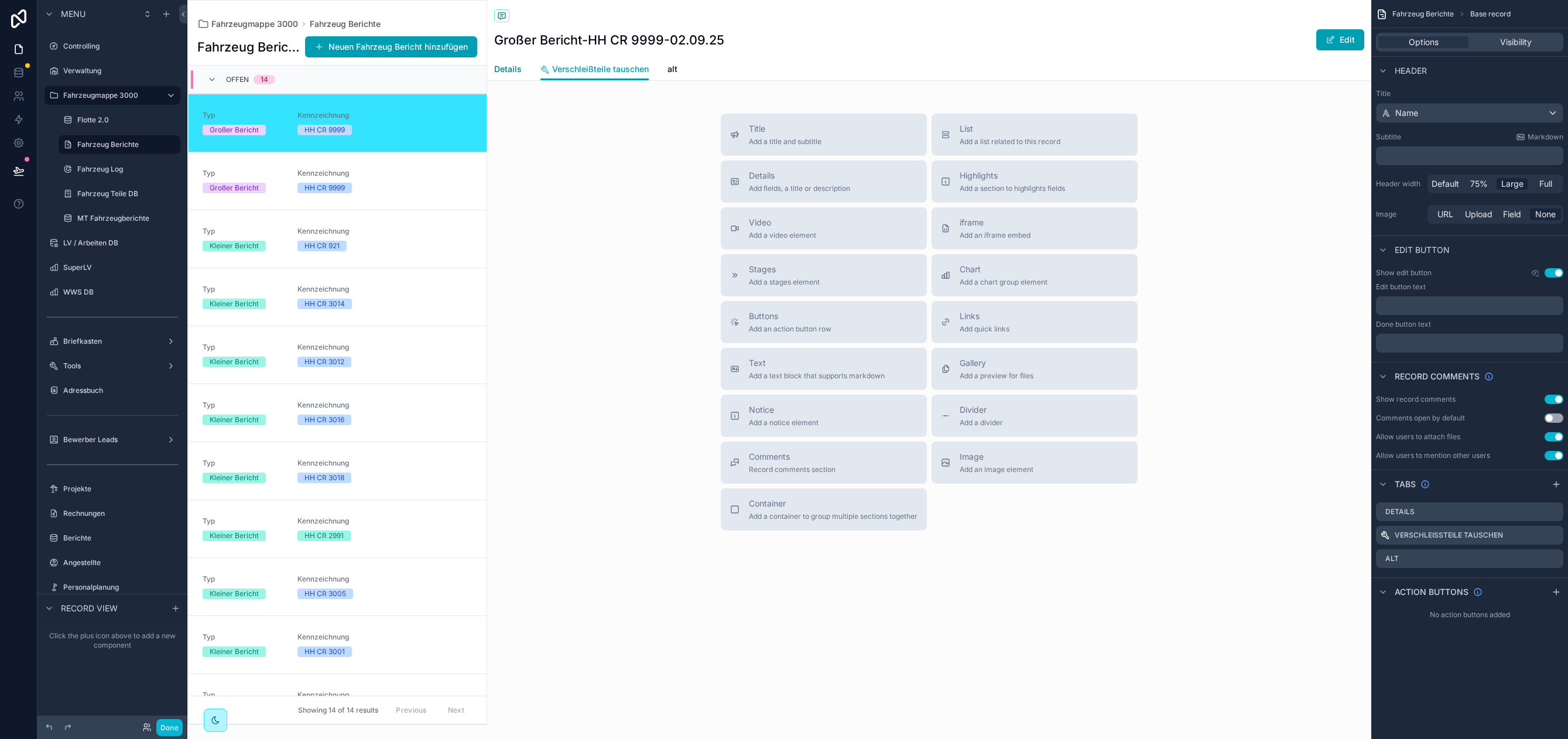
click at [515, 68] on span "Details" at bounding box center [508, 69] width 28 height 12
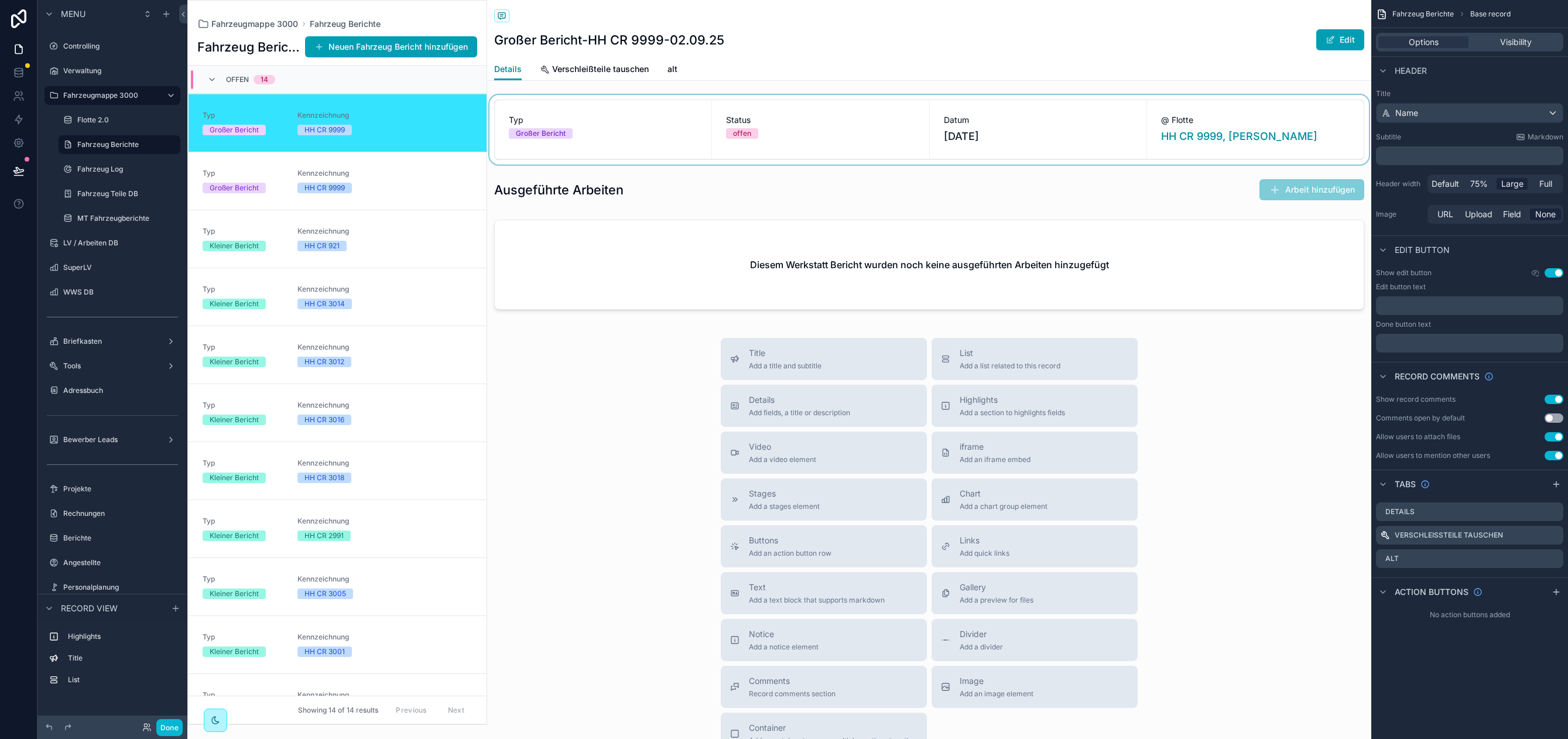
scroll to position [28, 0]
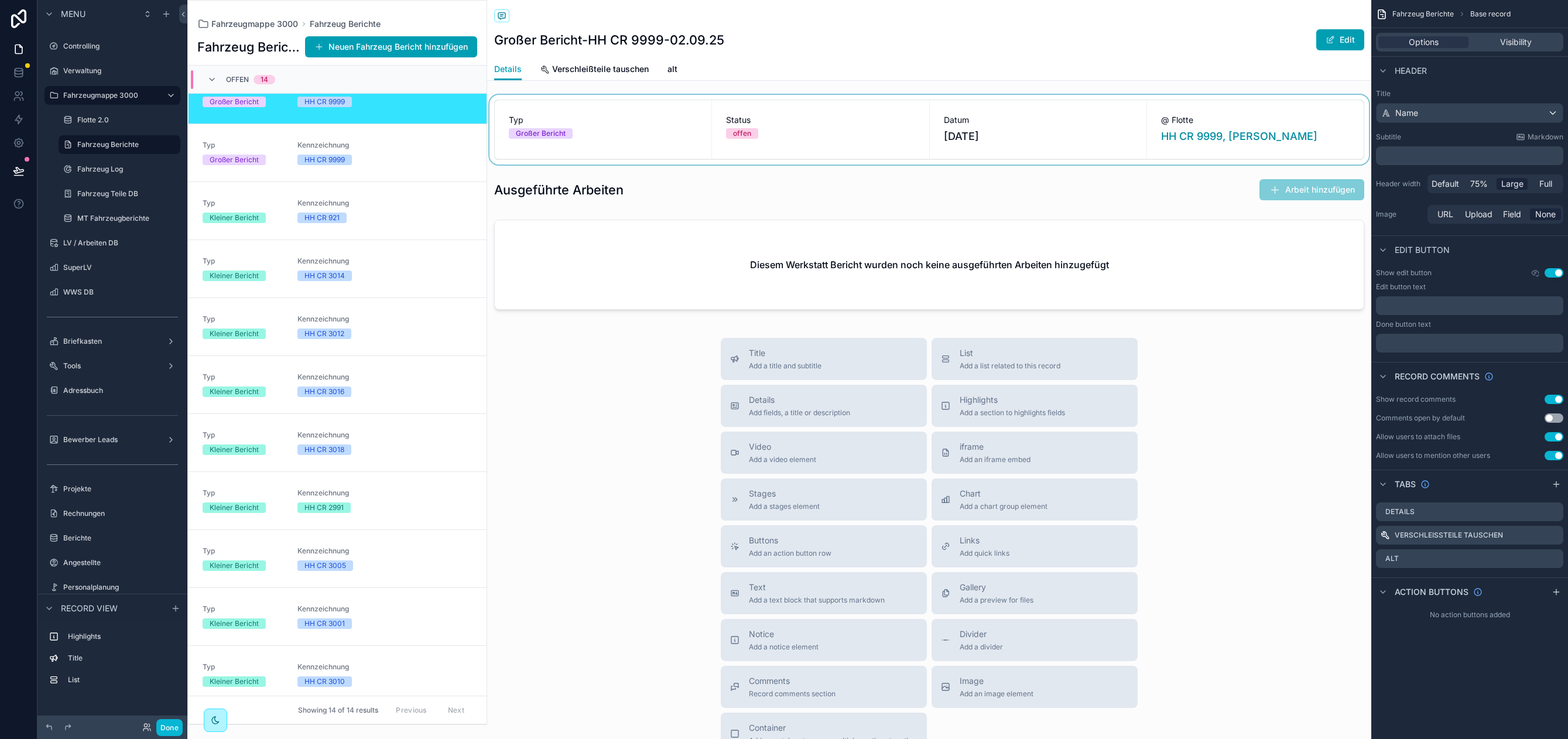
click at [604, 133] on div "scrollable content" at bounding box center [929, 129] width 884 height 70
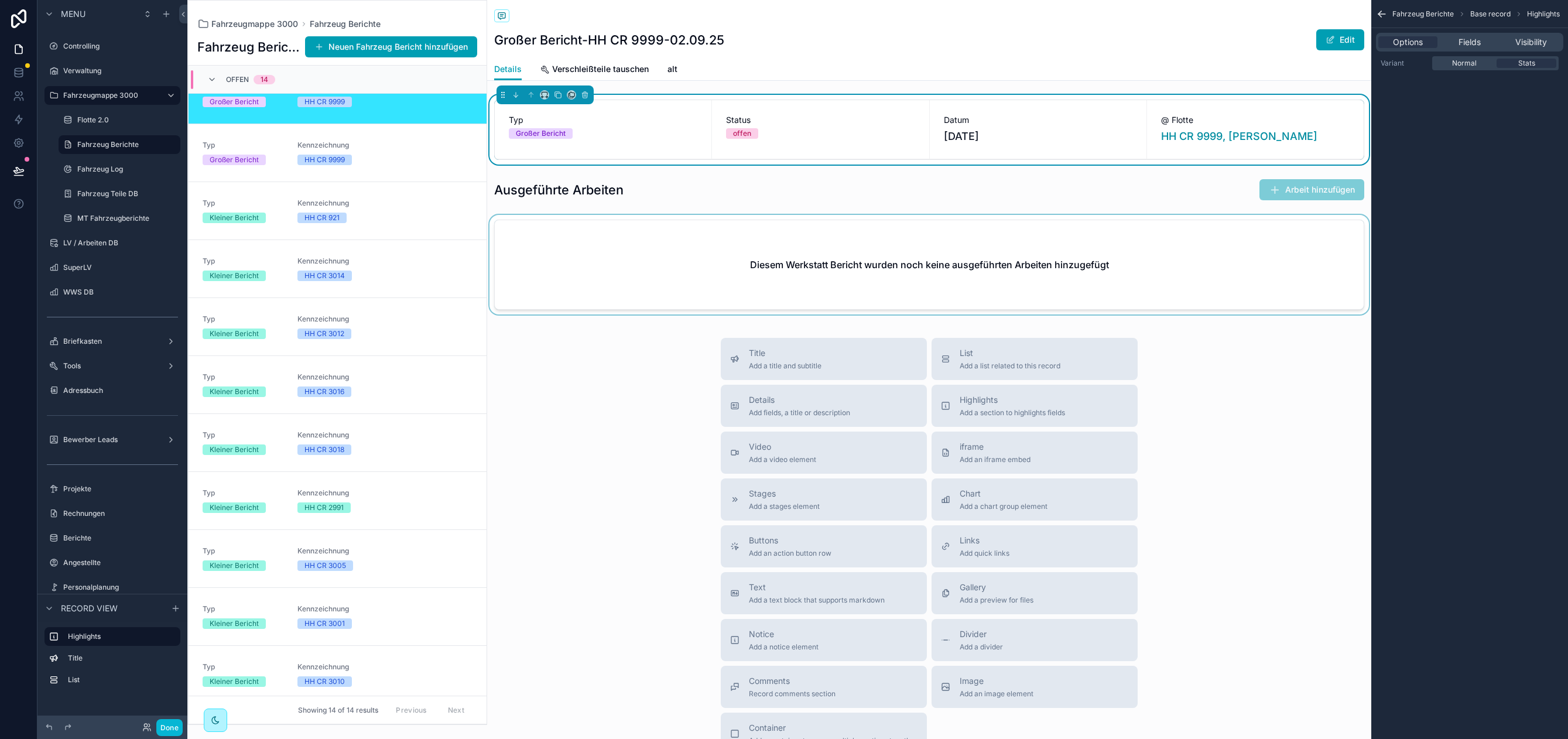
click at [643, 218] on div "scrollable content" at bounding box center [929, 267] width 884 height 104
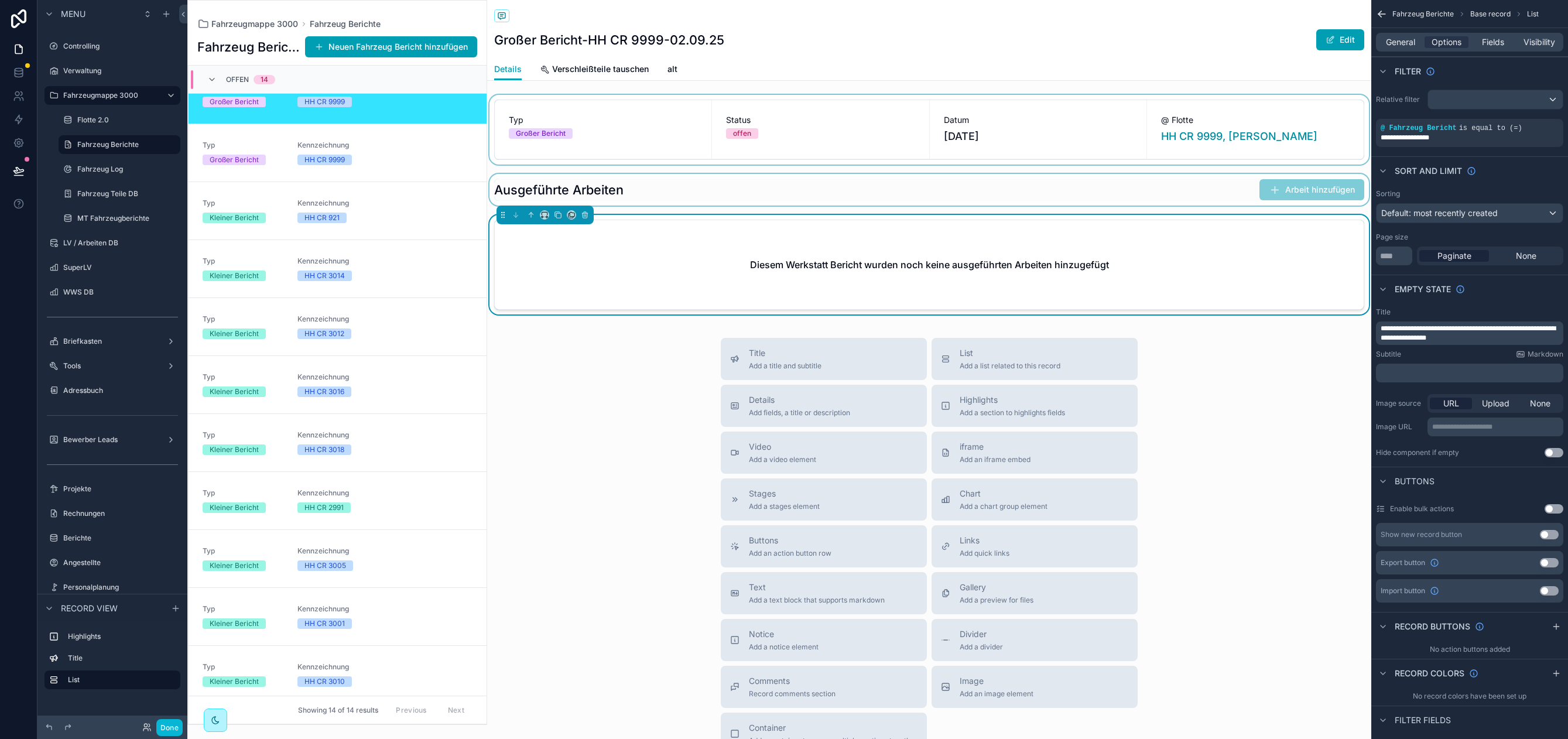
click at [579, 174] on div "scrollable content" at bounding box center [929, 189] width 884 height 32
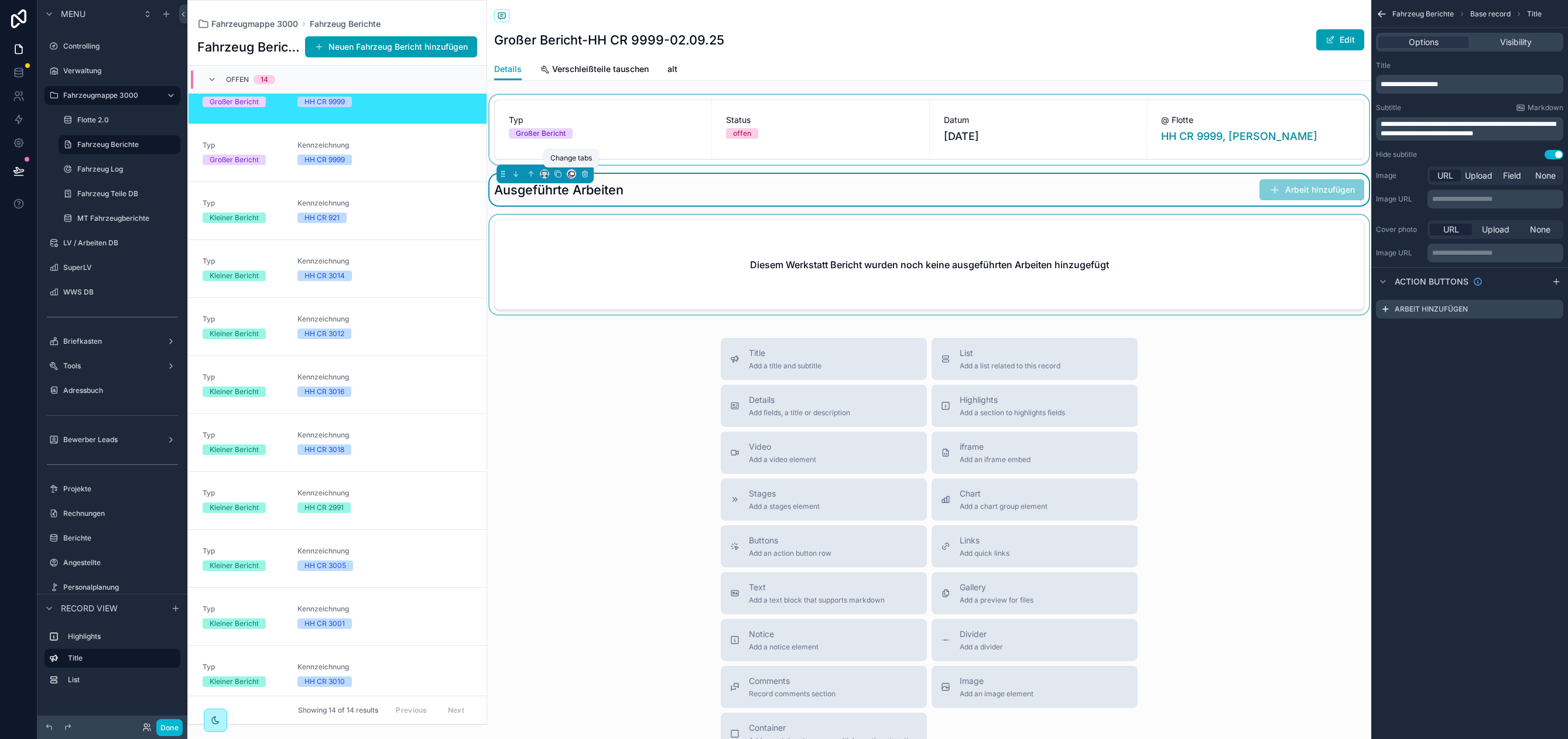
click at [569, 174] on icon "scrollable content" at bounding box center [571, 174] width 8 height 8
click at [625, 265] on div "alt" at bounding box center [630, 270] width 93 height 14
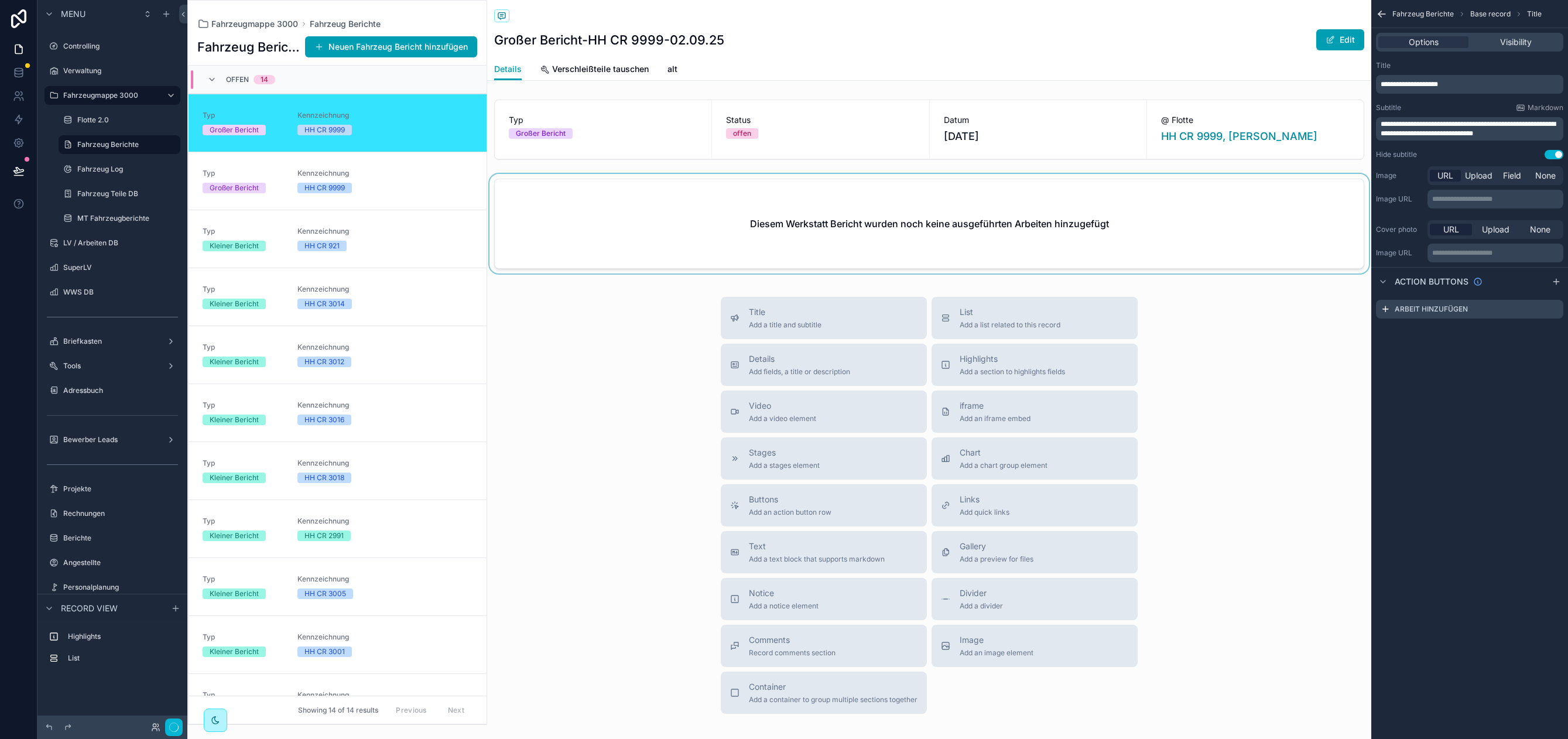
click at [559, 237] on div "scrollable content" at bounding box center [929, 226] width 884 height 104
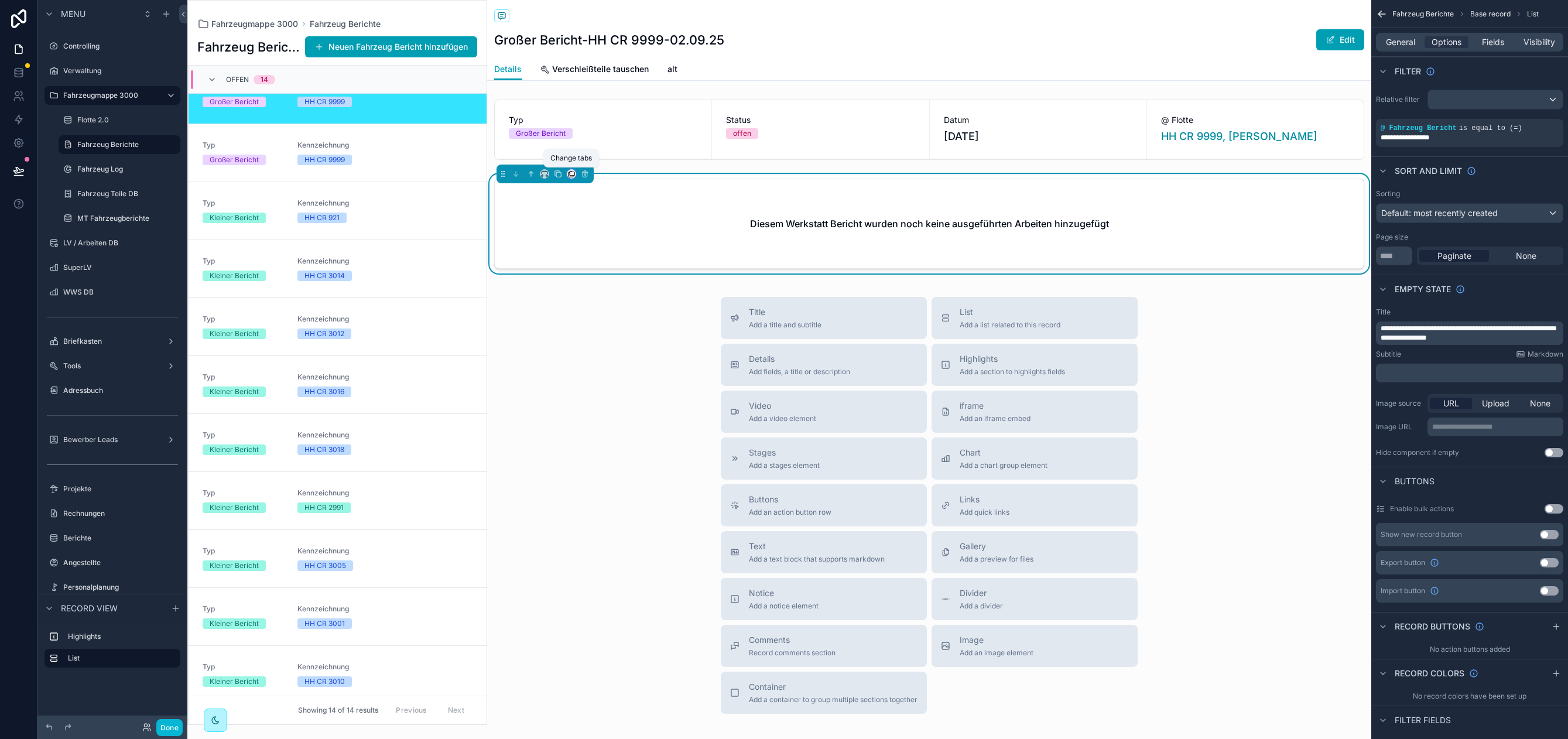
click at [573, 176] on icon "scrollable content" at bounding box center [571, 174] width 8 height 8
click at [584, 270] on span "alt" at bounding box center [588, 270] width 10 height 14
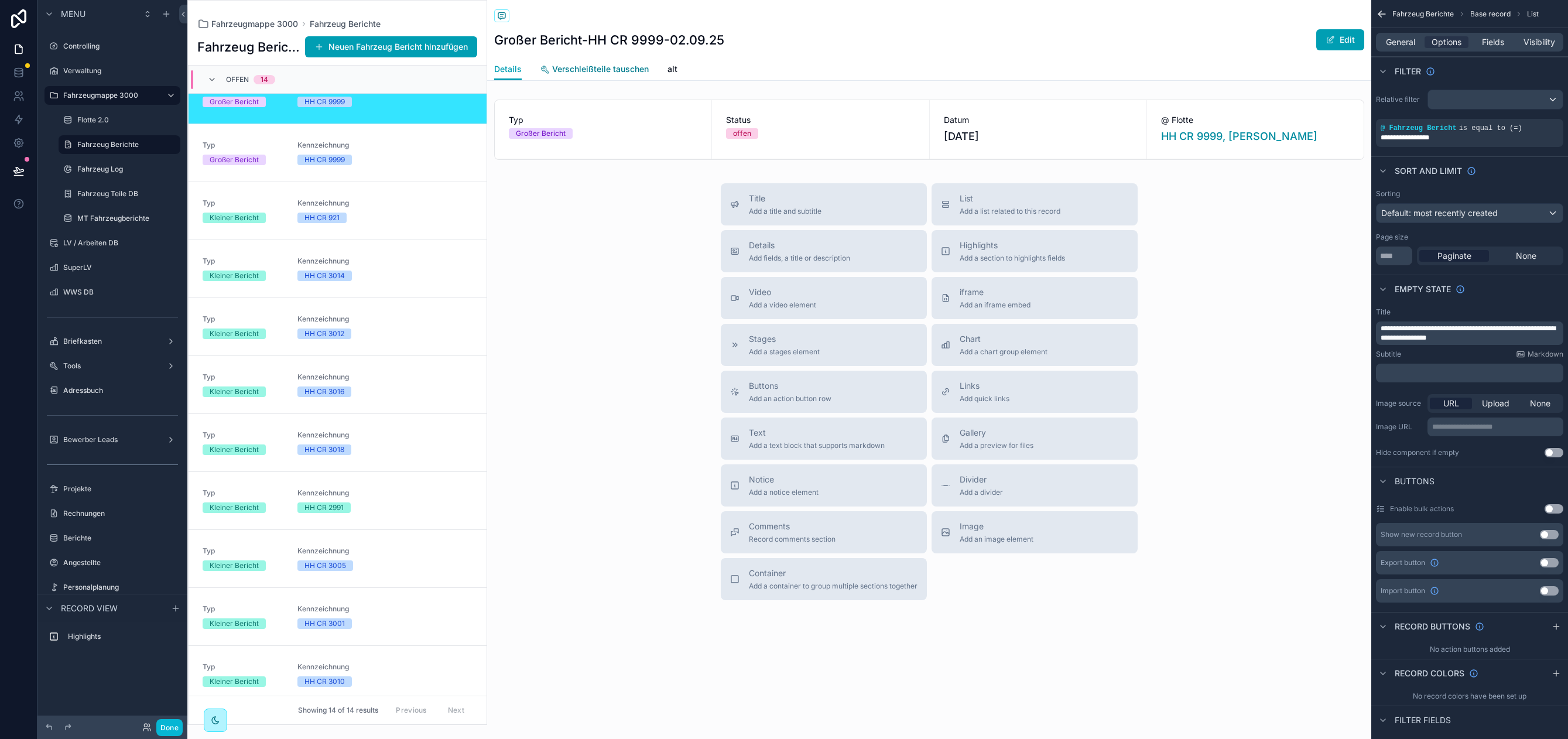
click at [607, 64] on span "Verschleißteile tauschen" at bounding box center [600, 69] width 97 height 12
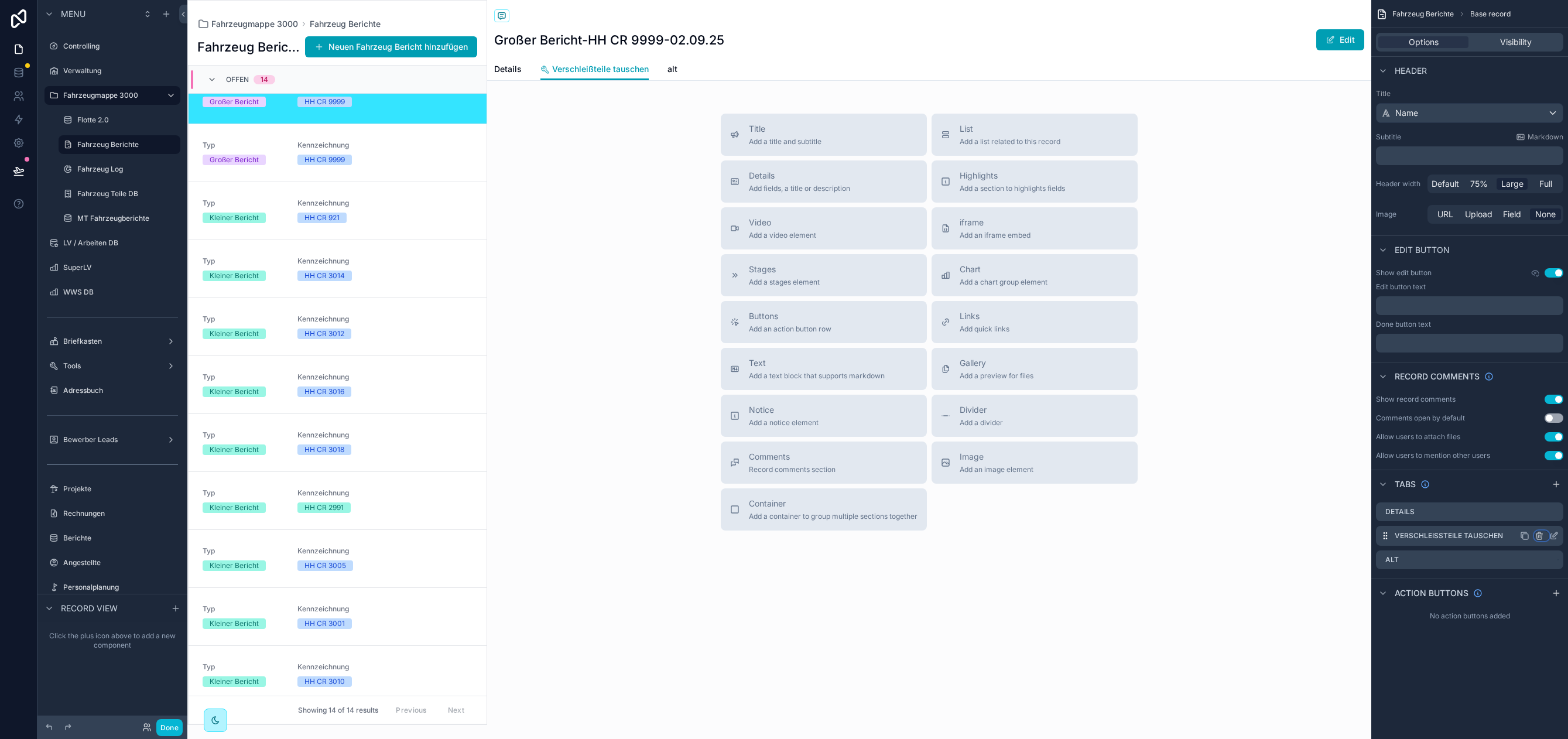
click at [1544, 534] on div "scrollable content" at bounding box center [1542, 536] width 14 height 10
click at [1491, 577] on div "Remove tab" at bounding box center [1490, 581] width 99 height 14
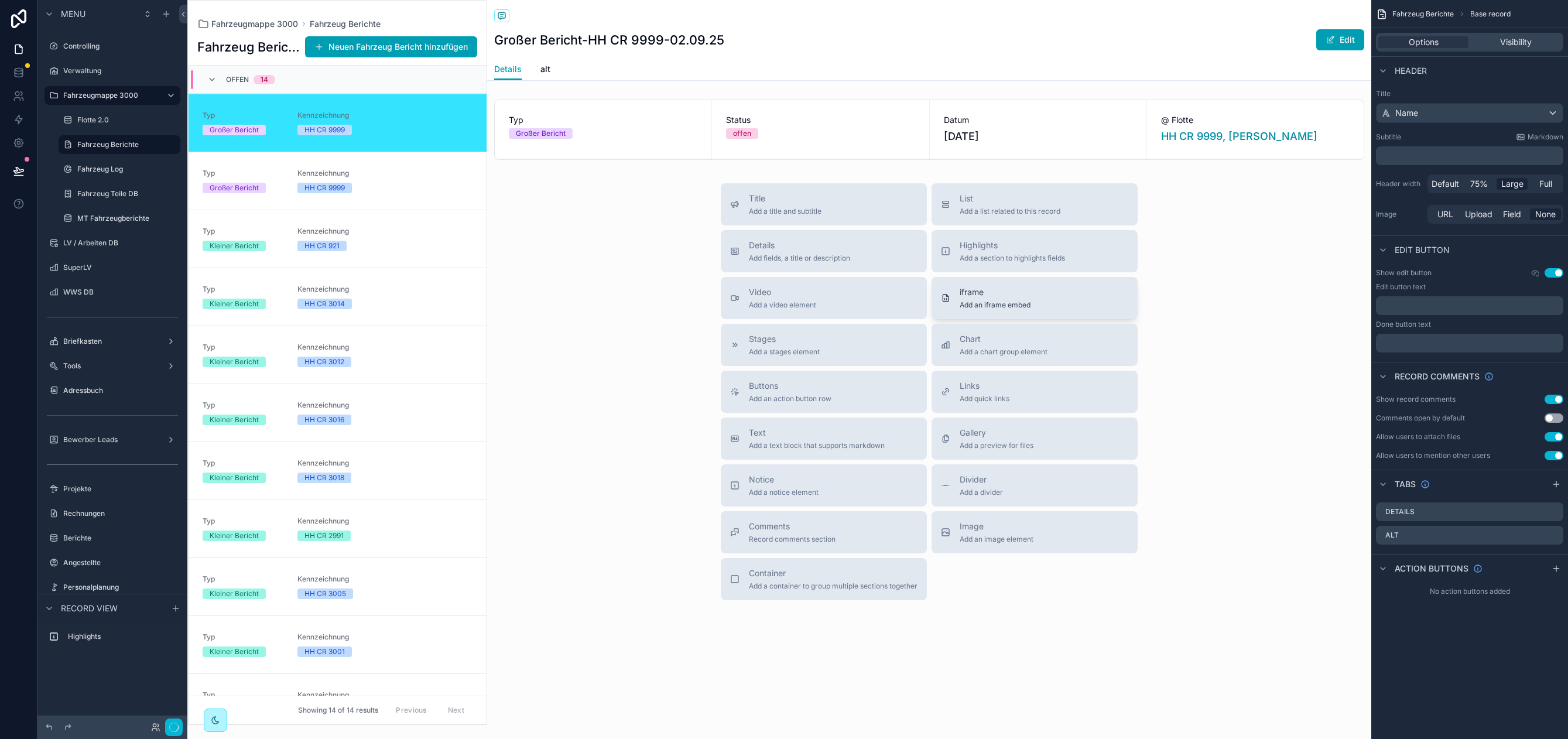
scroll to position [28, 0]
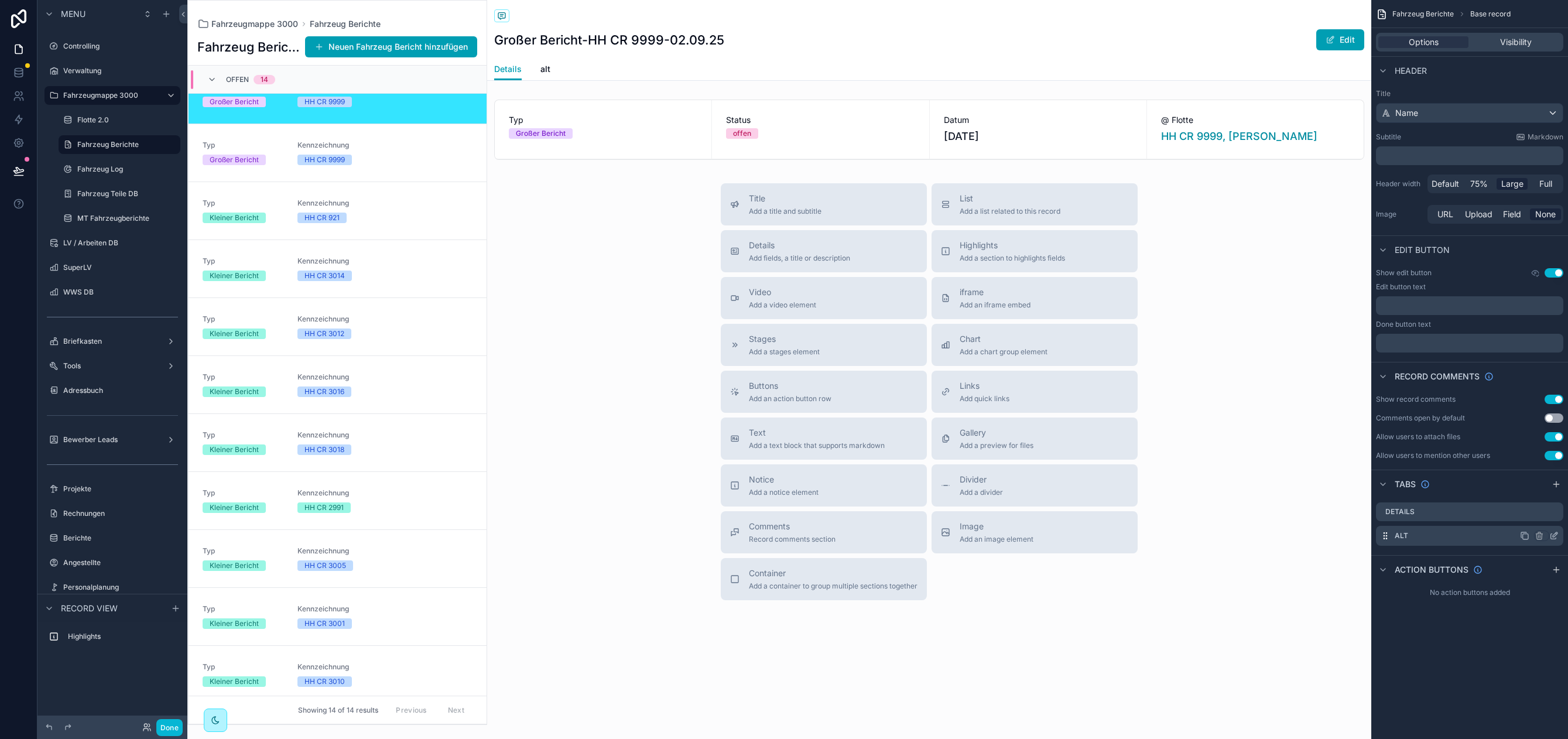
click at [1554, 536] on icon "scrollable content" at bounding box center [1554, 534] width 5 height 5
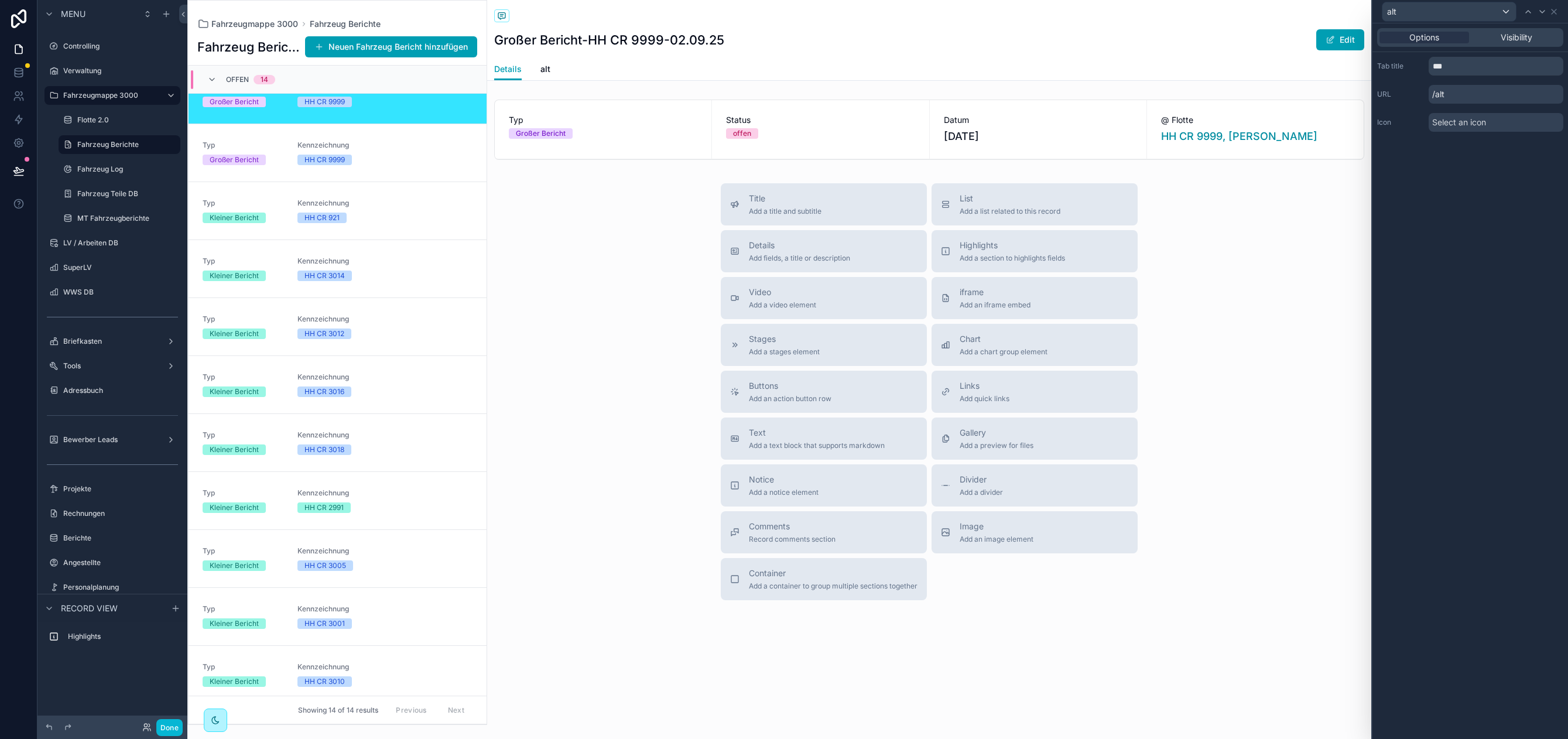
click at [1511, 27] on div "Options Visibility" at bounding box center [1470, 37] width 196 height 28
click at [1513, 36] on span "Visibility" at bounding box center [1516, 37] width 32 height 12
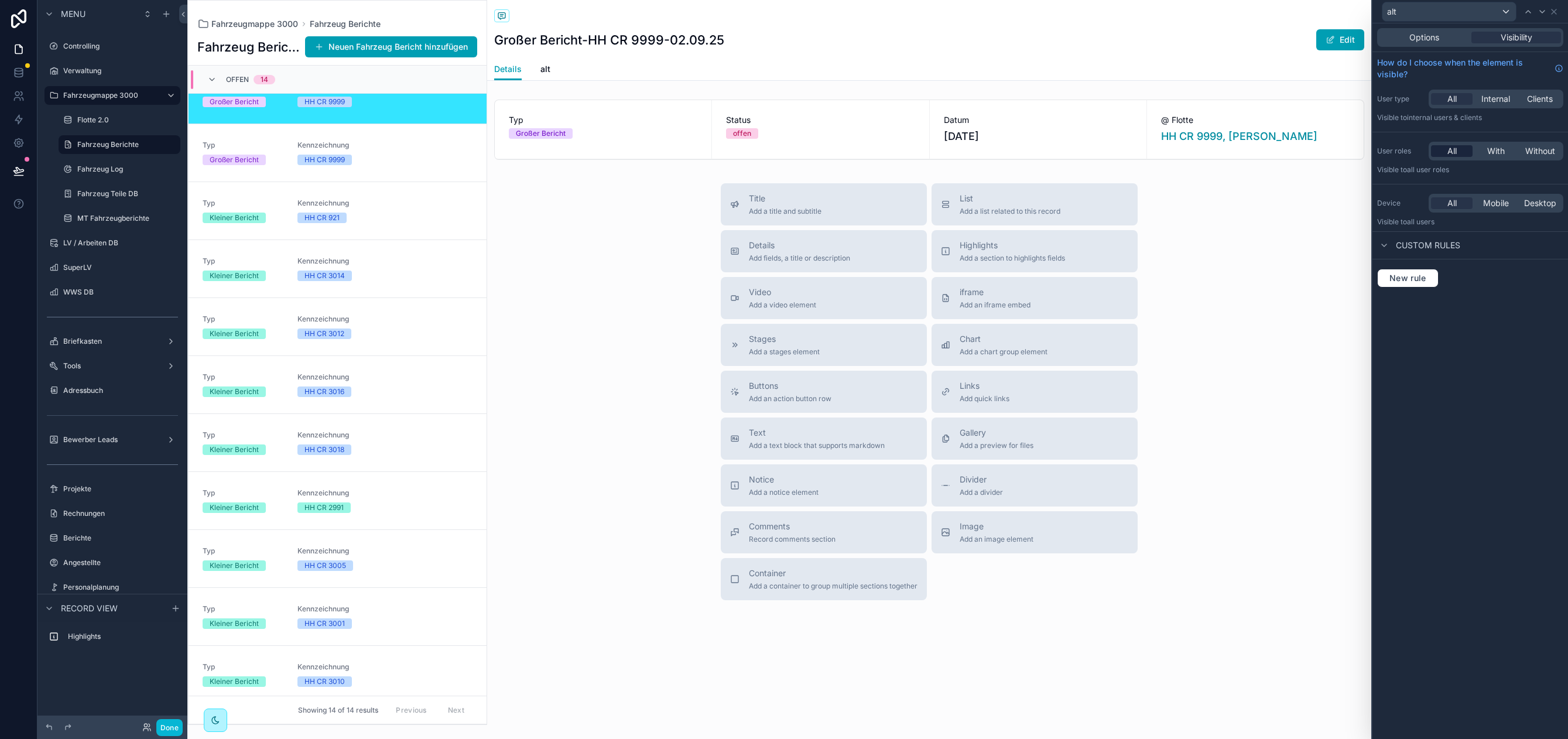
click at [1433, 153] on div "All" at bounding box center [1452, 151] width 42 height 12
click at [1503, 153] on span "With" at bounding box center [1495, 151] width 17 height 12
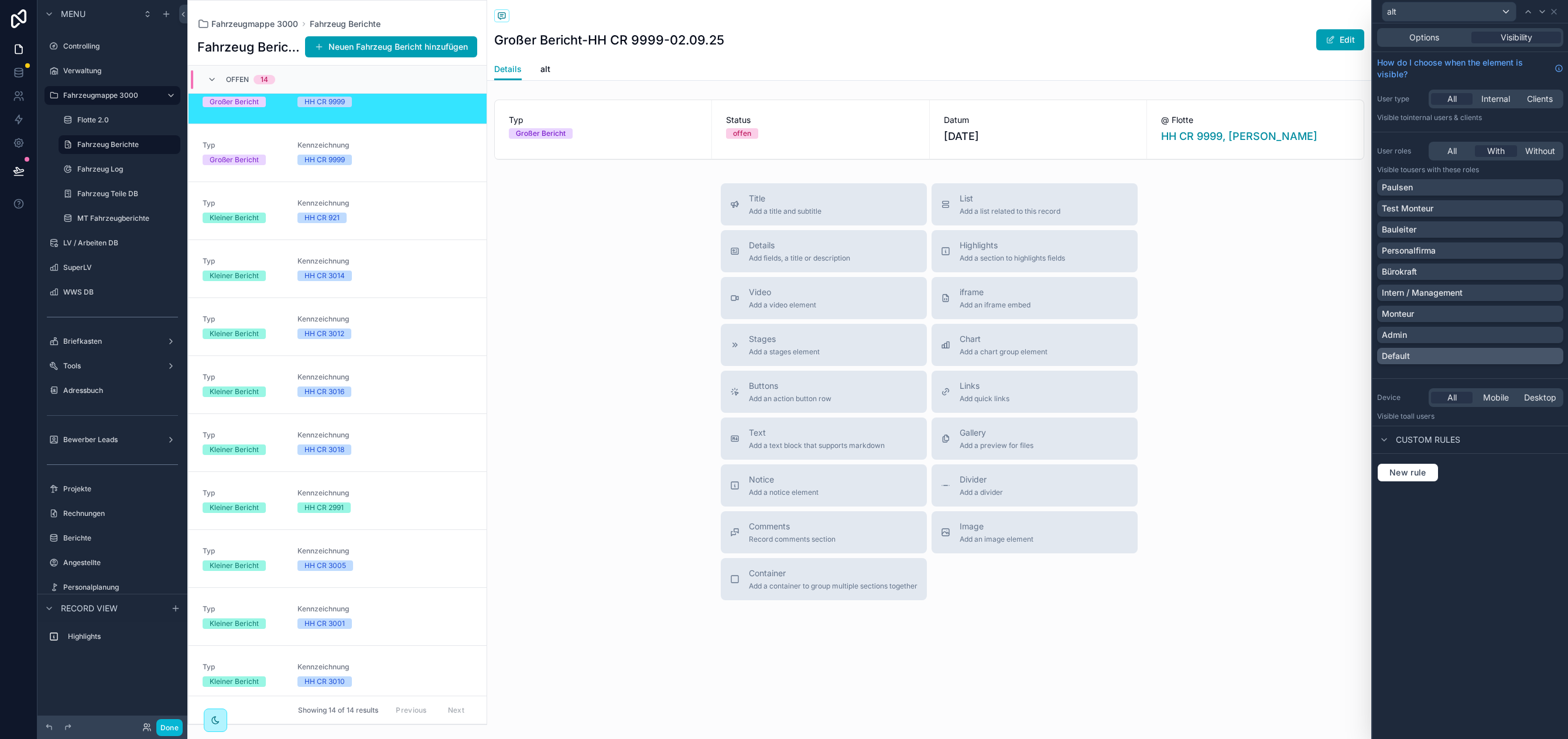
click at [1401, 355] on p "Default" at bounding box center [1396, 356] width 28 height 12
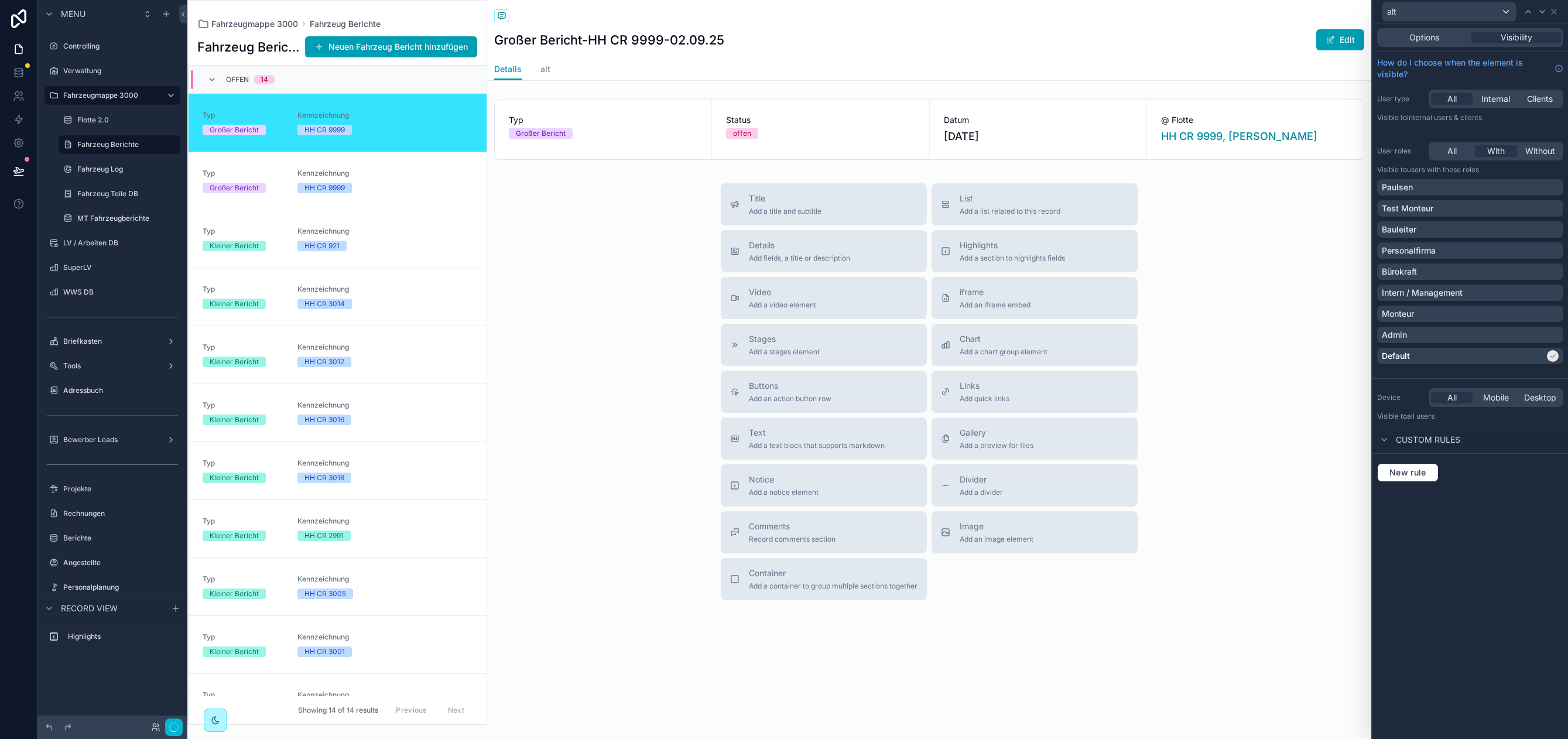
click at [587, 264] on div "Title Add a title and subtitle List Add a list related to this record Details A…" at bounding box center [929, 392] width 884 height 417
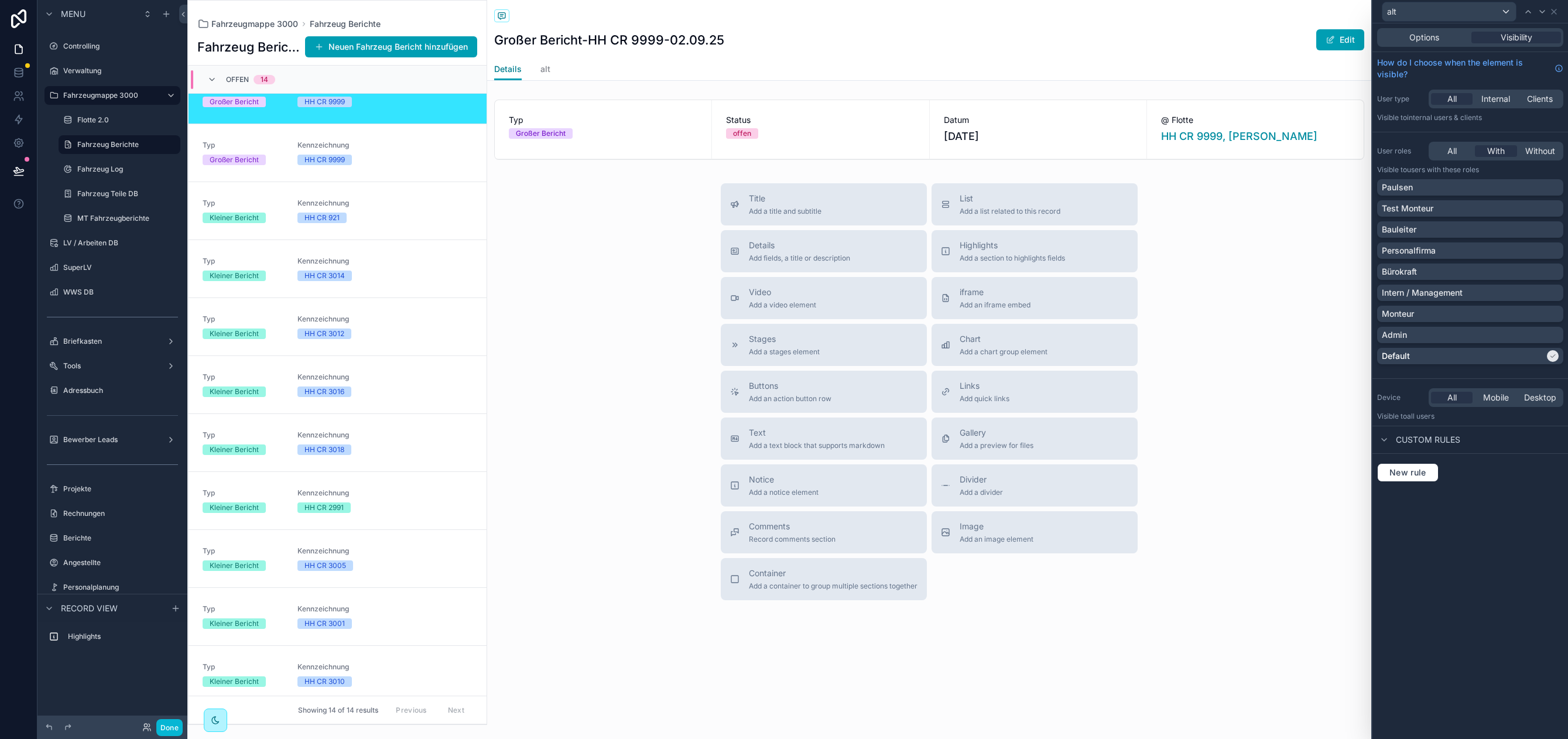
click at [510, 68] on span "Details" at bounding box center [508, 69] width 28 height 12
click at [631, 128] on div "scrollable content" at bounding box center [929, 129] width 884 height 70
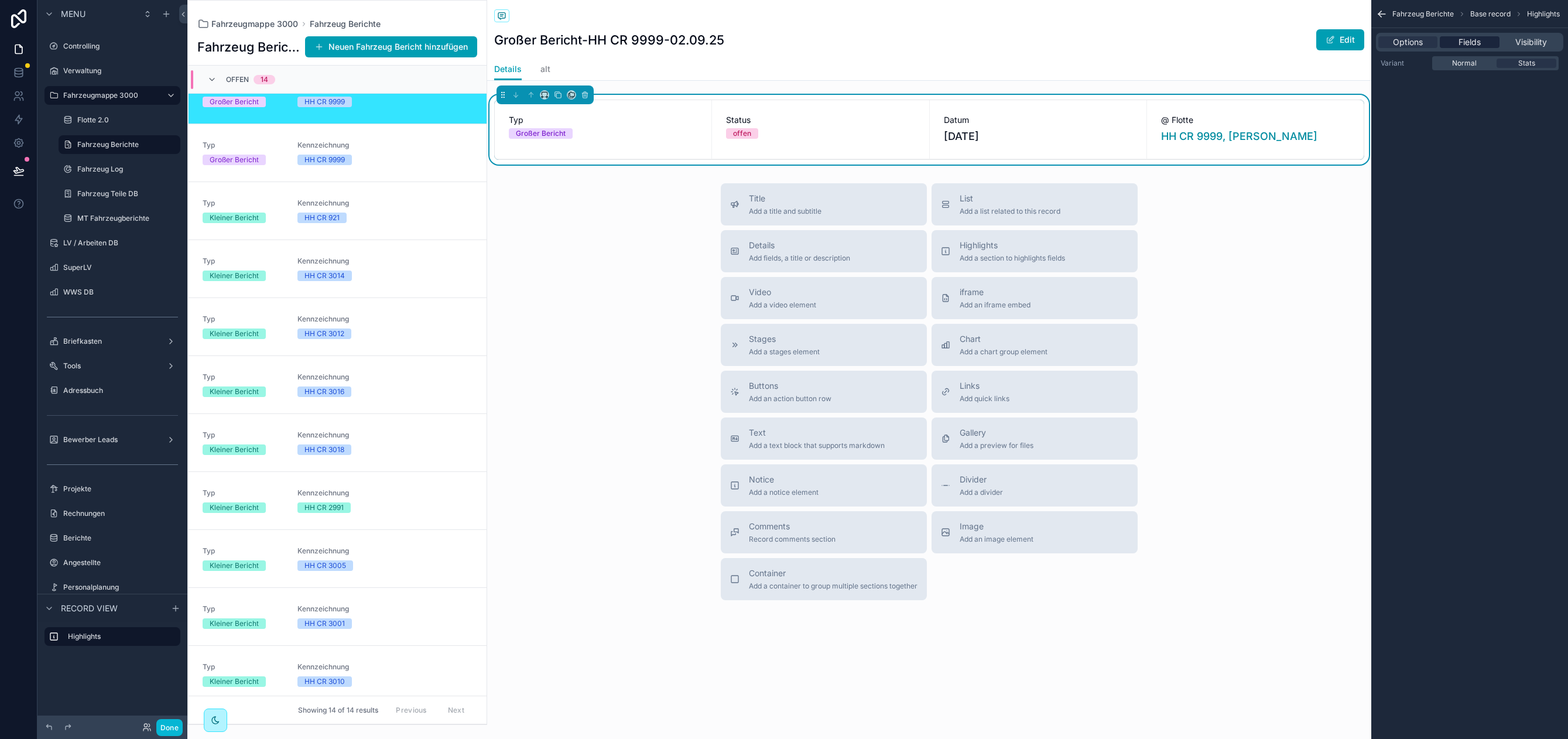
click at [1462, 44] on span "Fields" at bounding box center [1469, 42] width 23 height 12
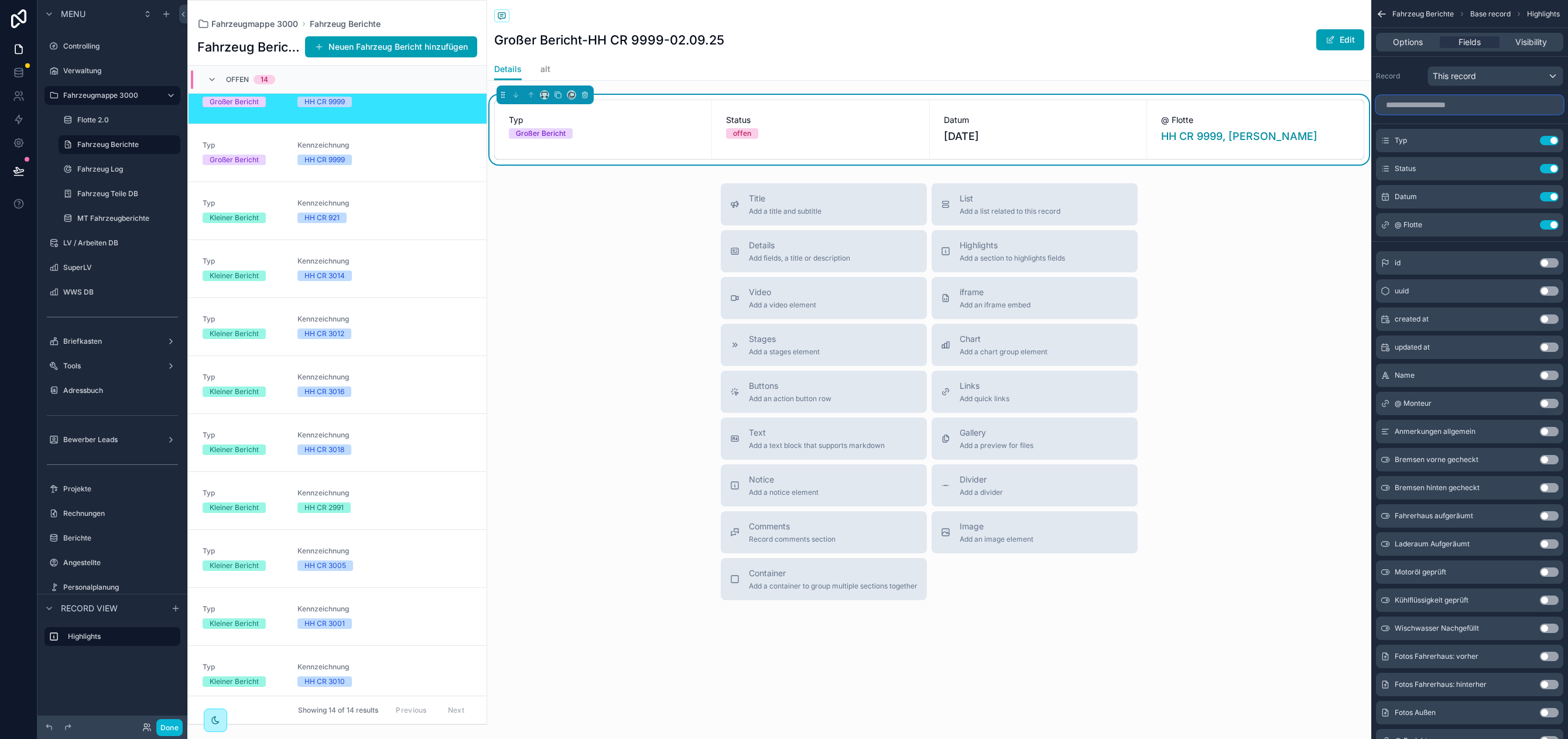
click at [1414, 102] on input "scrollable content" at bounding box center [1469, 104] width 187 height 19
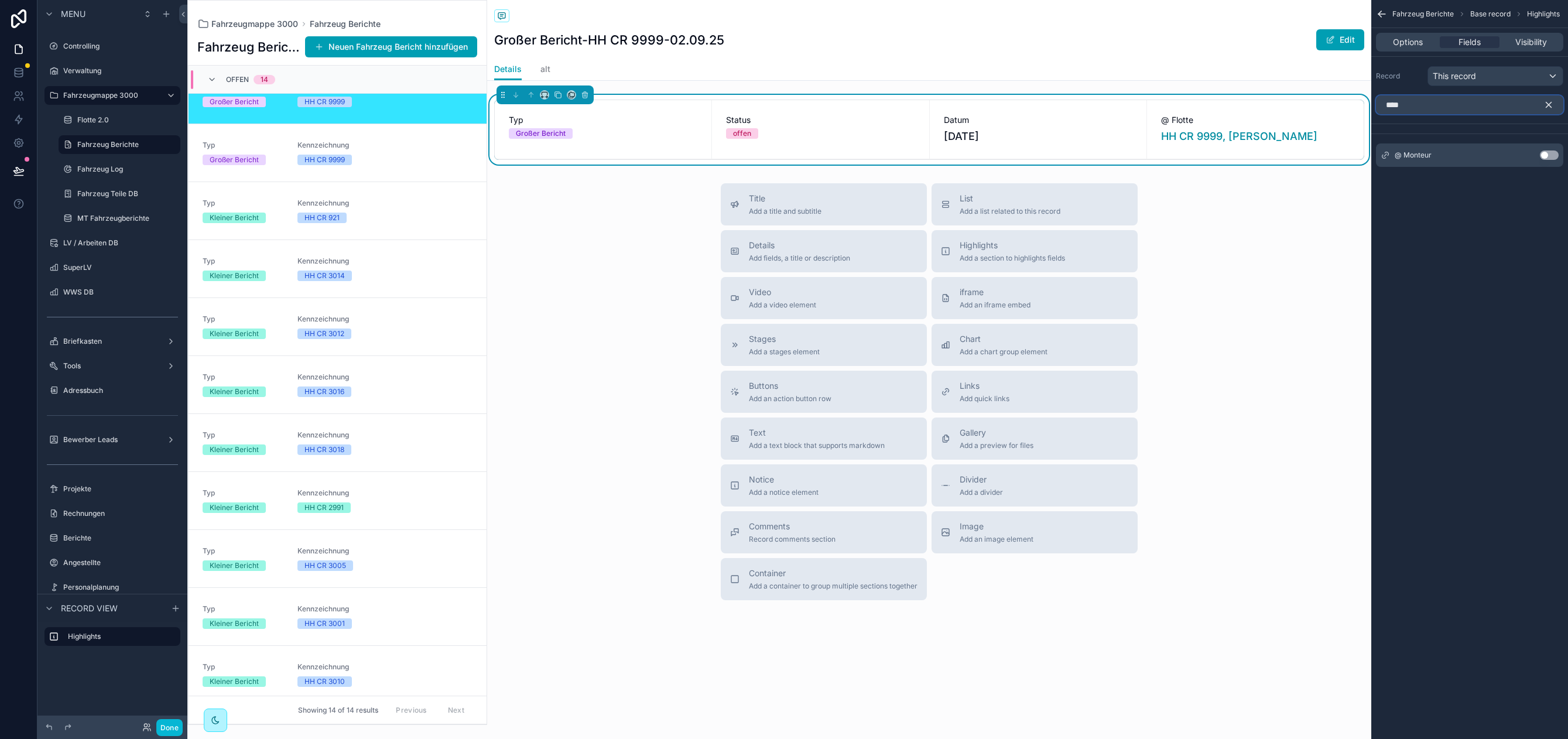
type input "****"
click at [1553, 158] on button "Use setting" at bounding box center [1549, 155] width 19 height 10
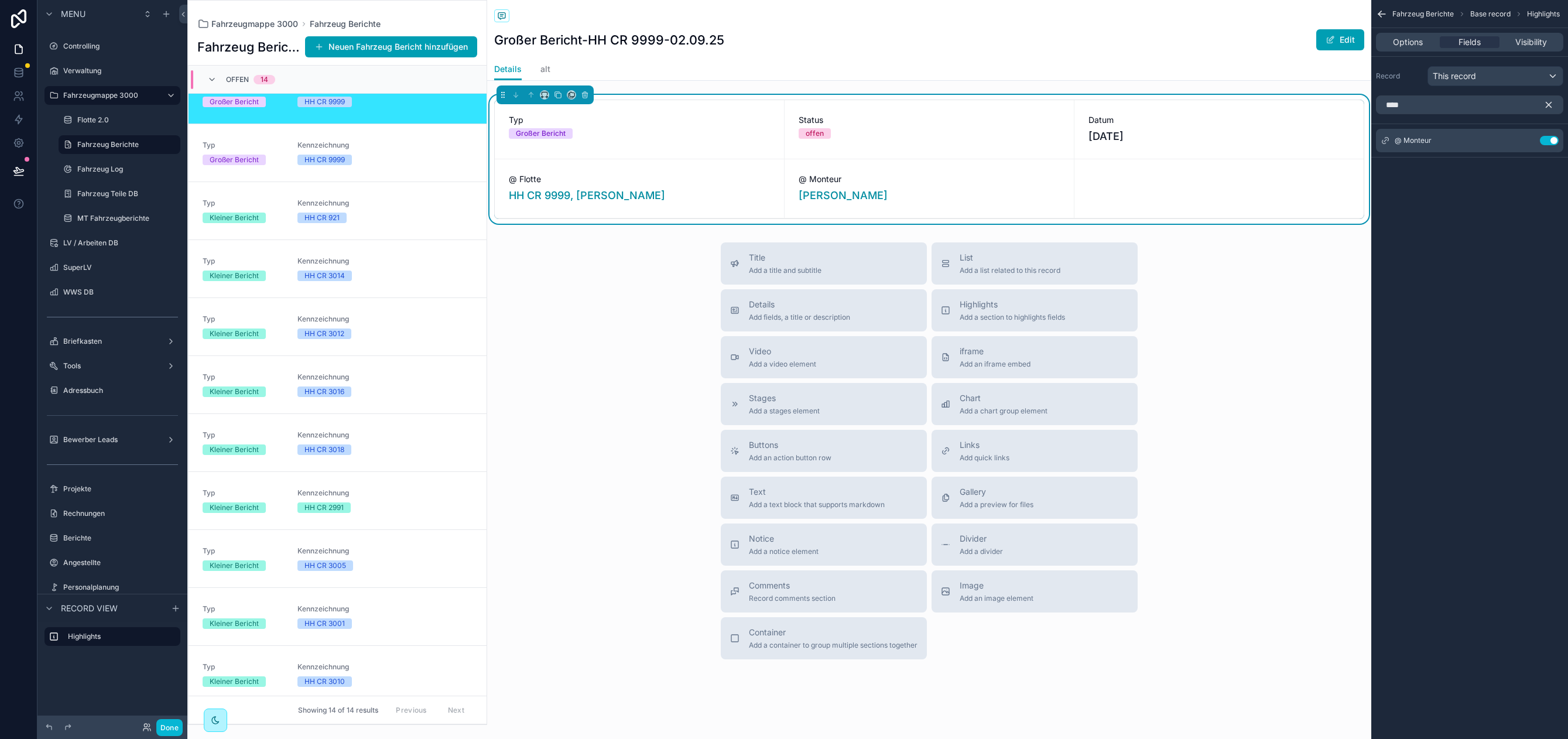
click at [626, 257] on div "Title Add a title and subtitle List Add a list related to this record Details A…" at bounding box center [929, 451] width 884 height 417
click at [862, 108] on div "Status offen" at bounding box center [928, 129] width 289 height 59
click at [1549, 106] on icon "scrollable content" at bounding box center [1548, 105] width 10 height 10
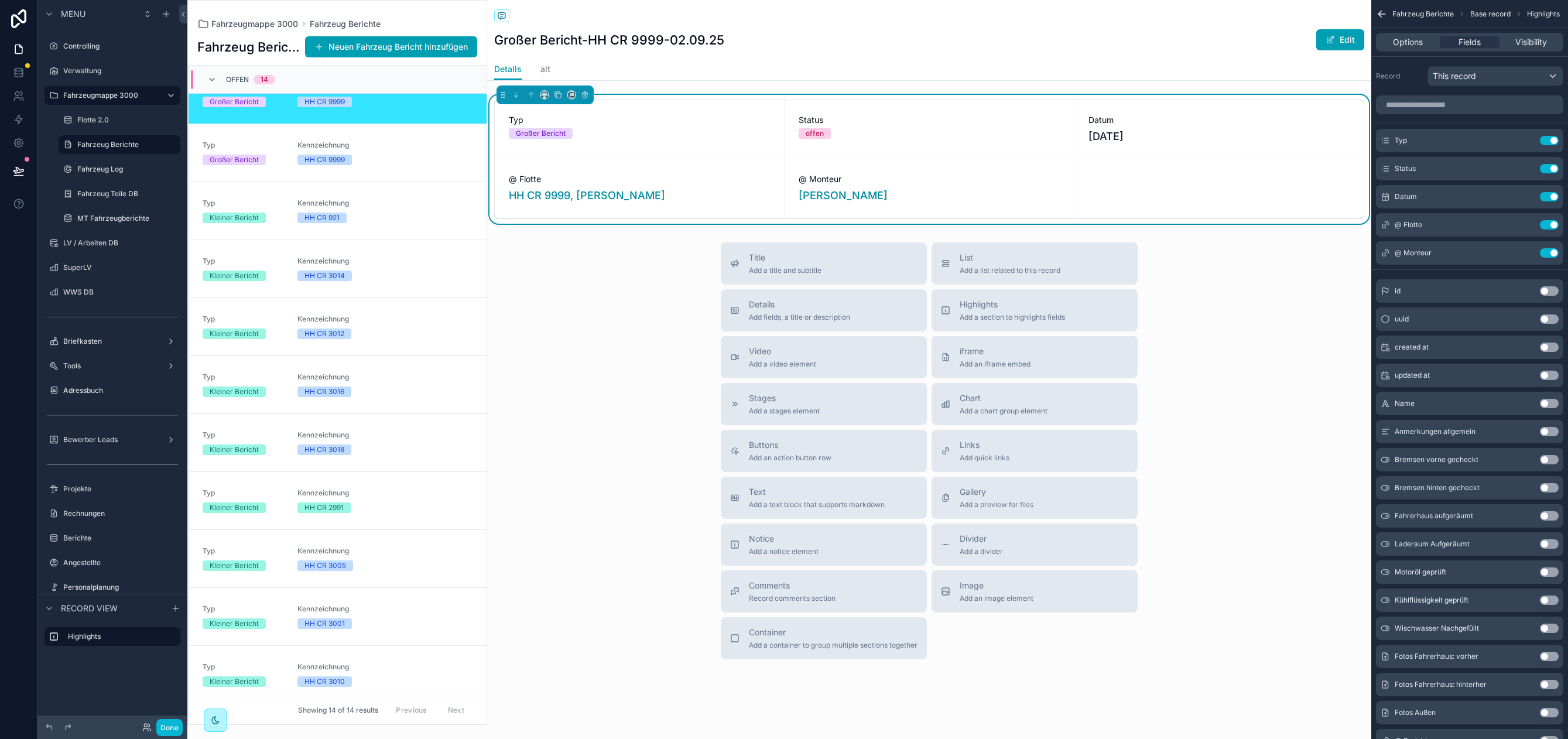
click at [667, 302] on div "Title Add a title and subtitle List Add a list related to this record Details A…" at bounding box center [929, 451] width 884 height 417
click at [121, 136] on label "MT Fahrzeugberichte" at bounding box center [117, 139] width 80 height 10
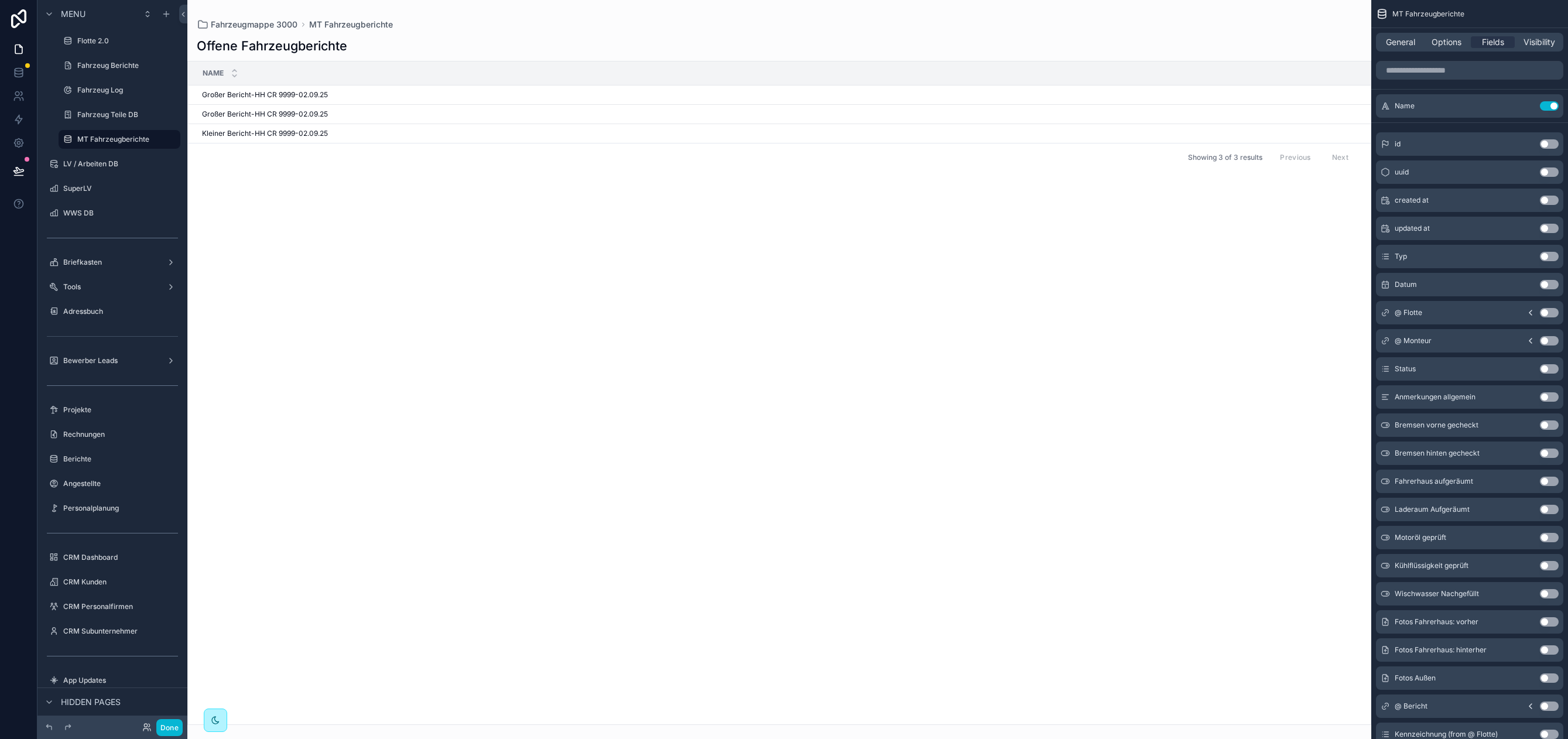
click at [284, 102] on div "scrollable content" at bounding box center [779, 370] width 1184 height 739
click at [259, 96] on span "Großer Bericht-HH CR 9999-02.09.25" at bounding box center [265, 95] width 126 height 10
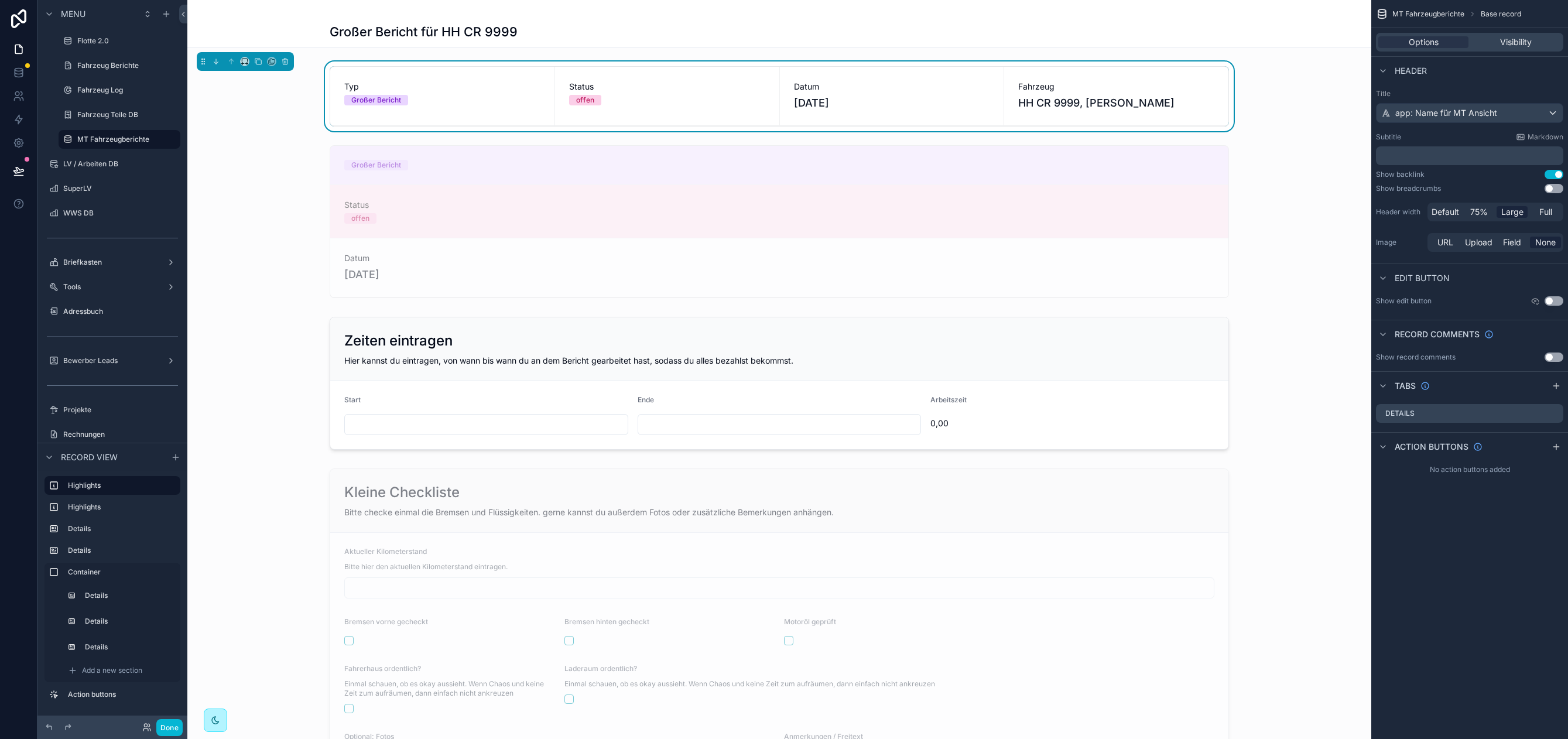
click at [1492, 82] on div "Header" at bounding box center [1470, 70] width 197 height 28
click at [589, 357] on div "scrollable content" at bounding box center [779, 383] width 1184 height 142
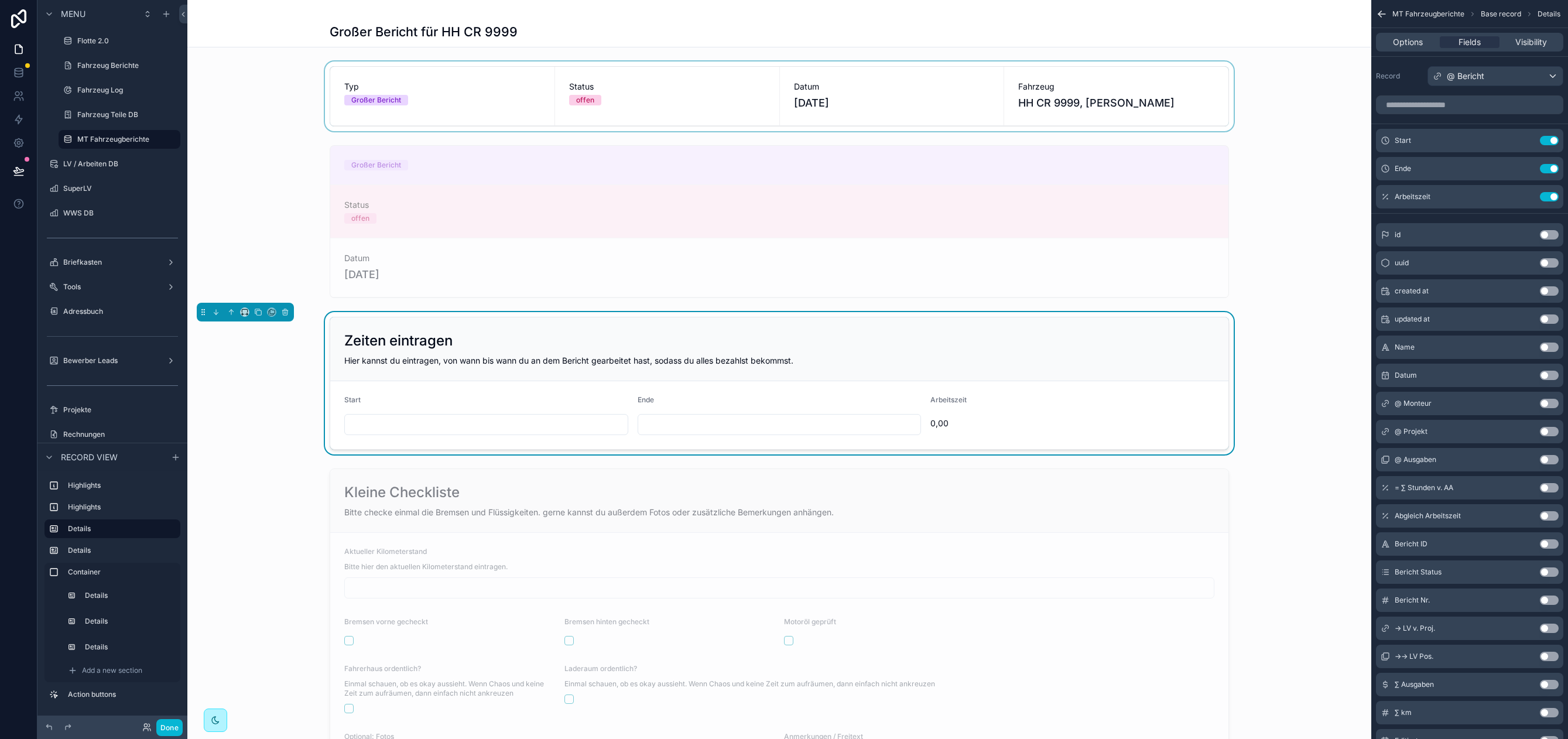
click at [457, 88] on div "scrollable content" at bounding box center [779, 97] width 1184 height 70
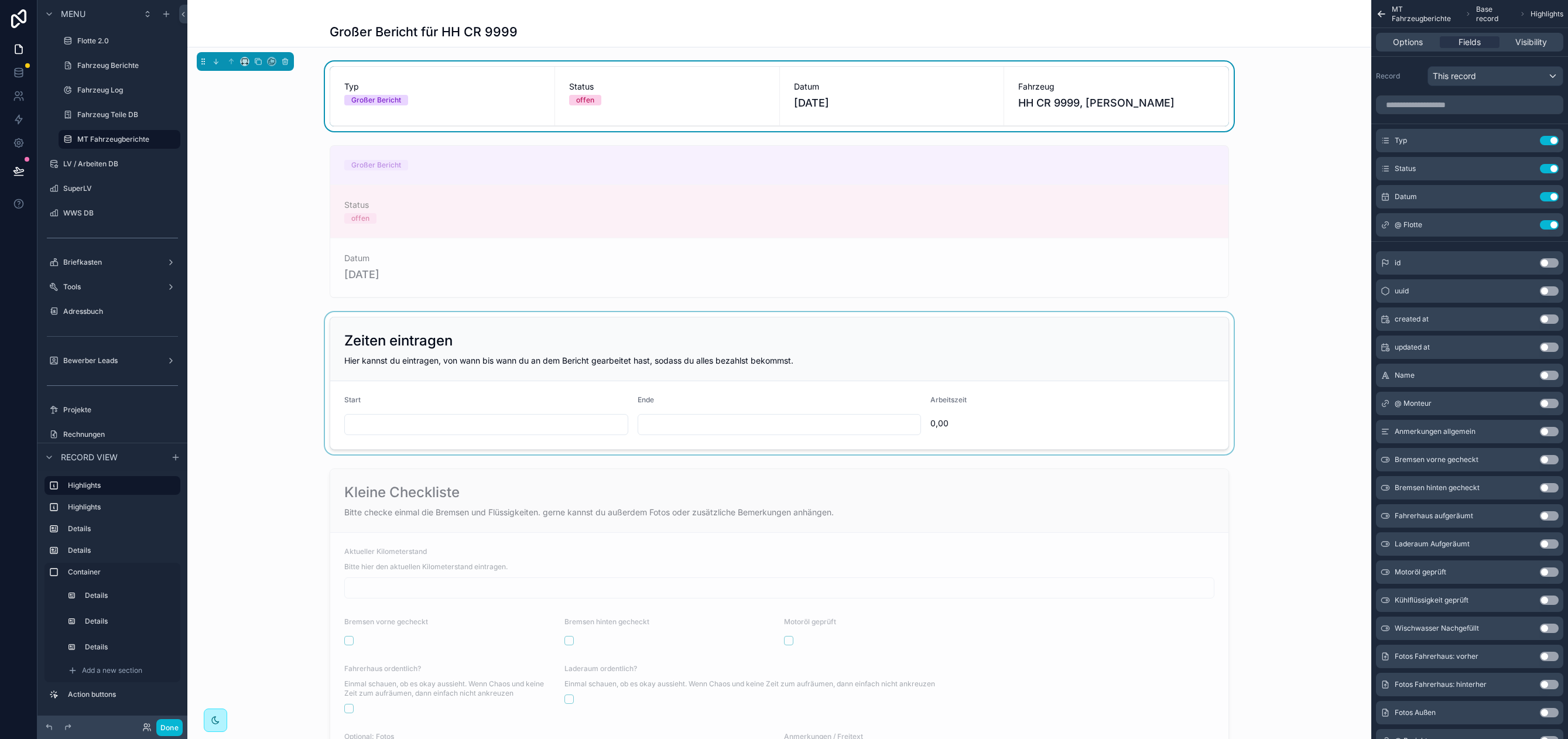
click at [278, 126] on div "Typ Großer Bericht Status offen Datum 2.9.2025 Fahrzeug HH CR 9999, Jasper Stra…" at bounding box center [779, 97] width 1184 height 70
click at [243, 218] on div "scrollable content" at bounding box center [779, 221] width 1184 height 162
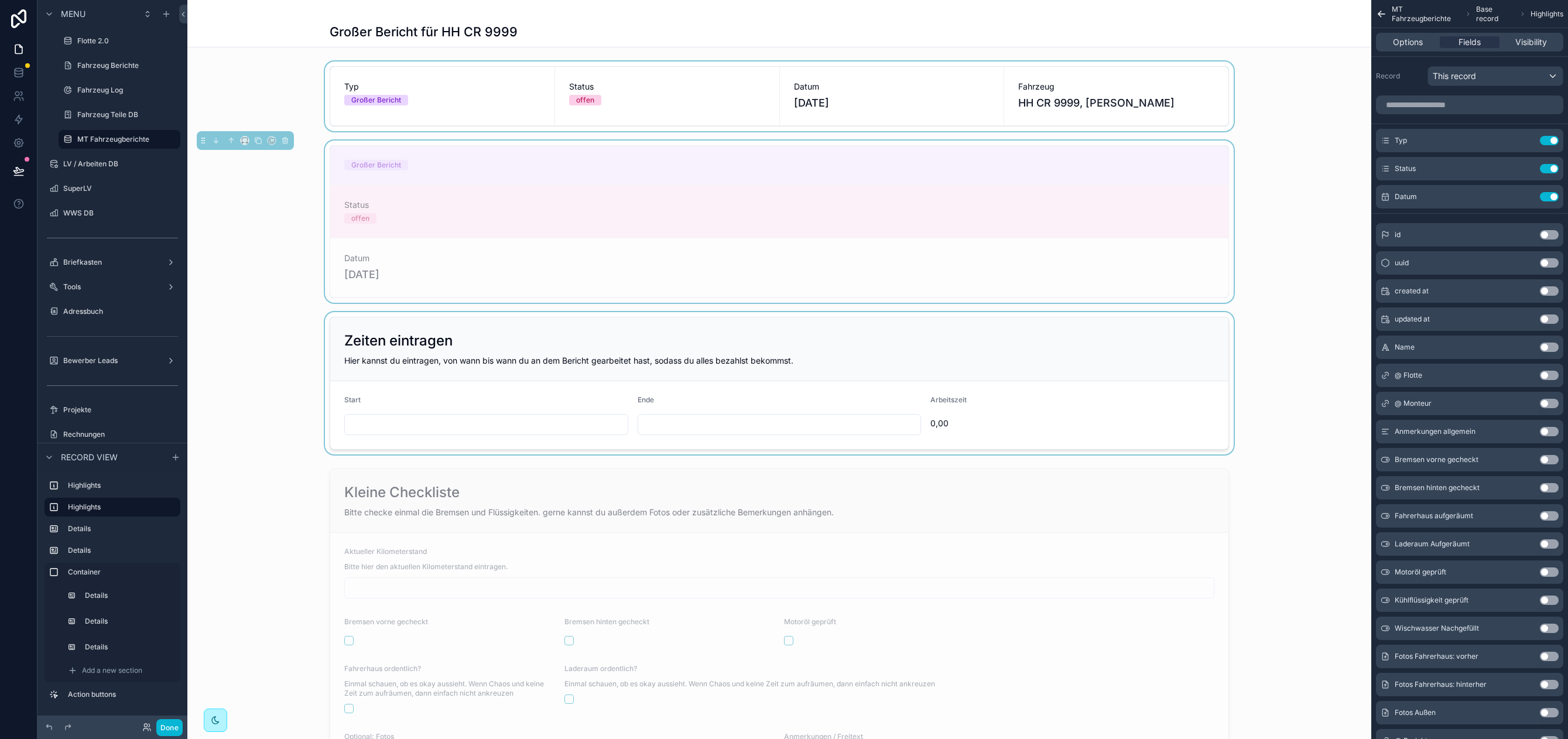
click at [281, 201] on div "Großer Bericht Status offen Datum 2.9.2025" at bounding box center [779, 221] width 1184 height 162
click at [517, 327] on div "scrollable content" at bounding box center [779, 383] width 1184 height 142
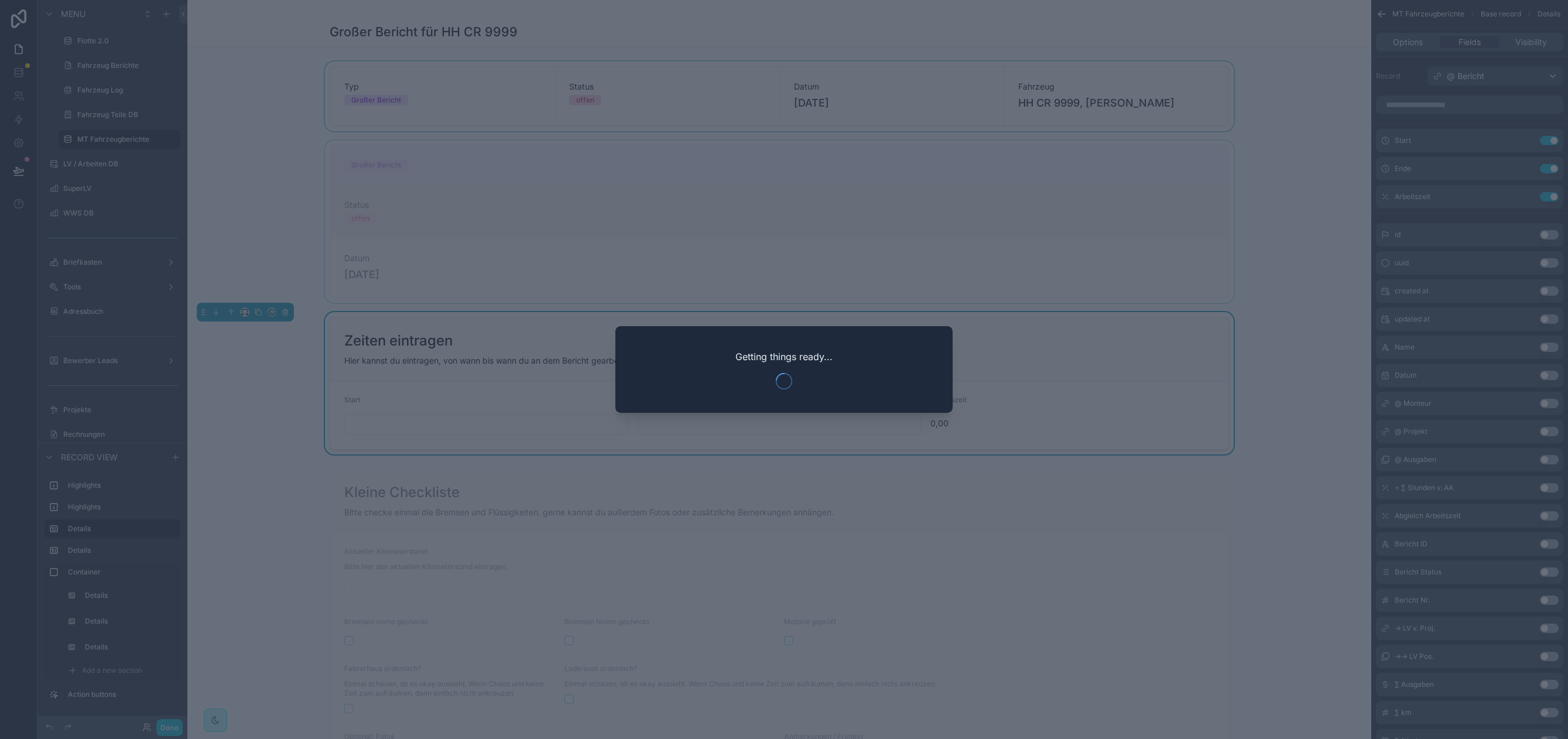
click at [275, 303] on div at bounding box center [784, 370] width 1568 height 739
click at [282, 243] on div at bounding box center [784, 370] width 1568 height 739
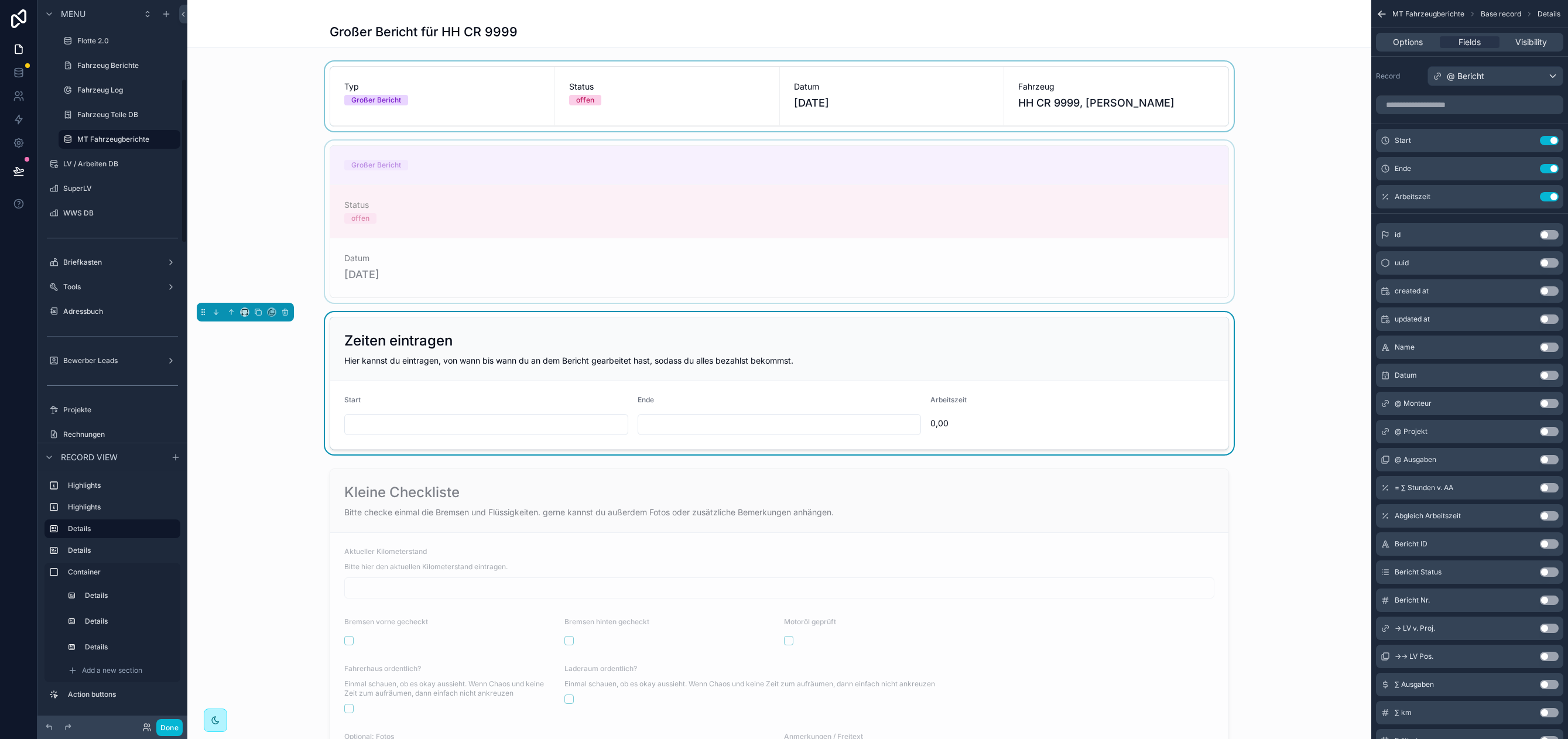
click at [243, 158] on div "scrollable content" at bounding box center [779, 221] width 1184 height 162
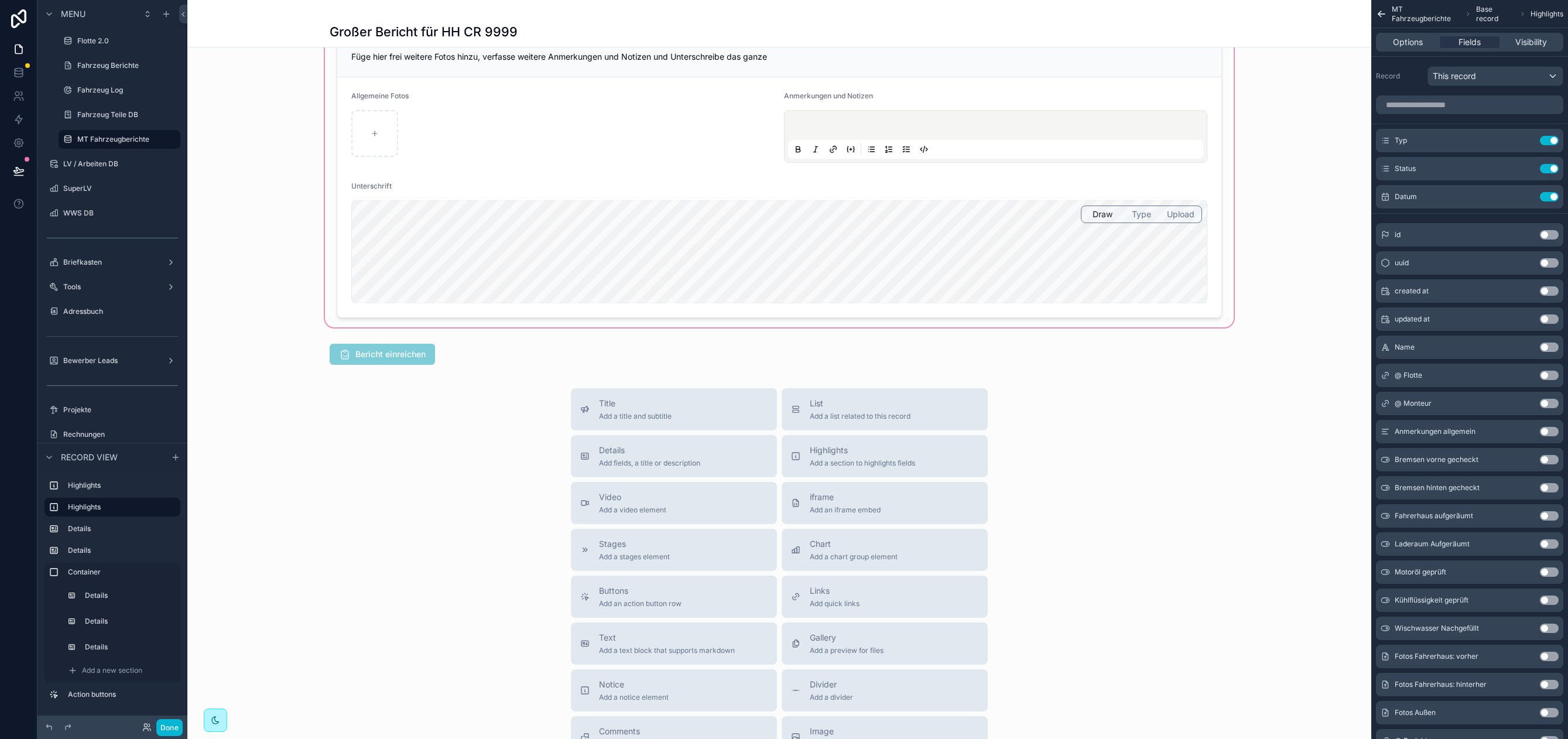
scroll to position [1666, 0]
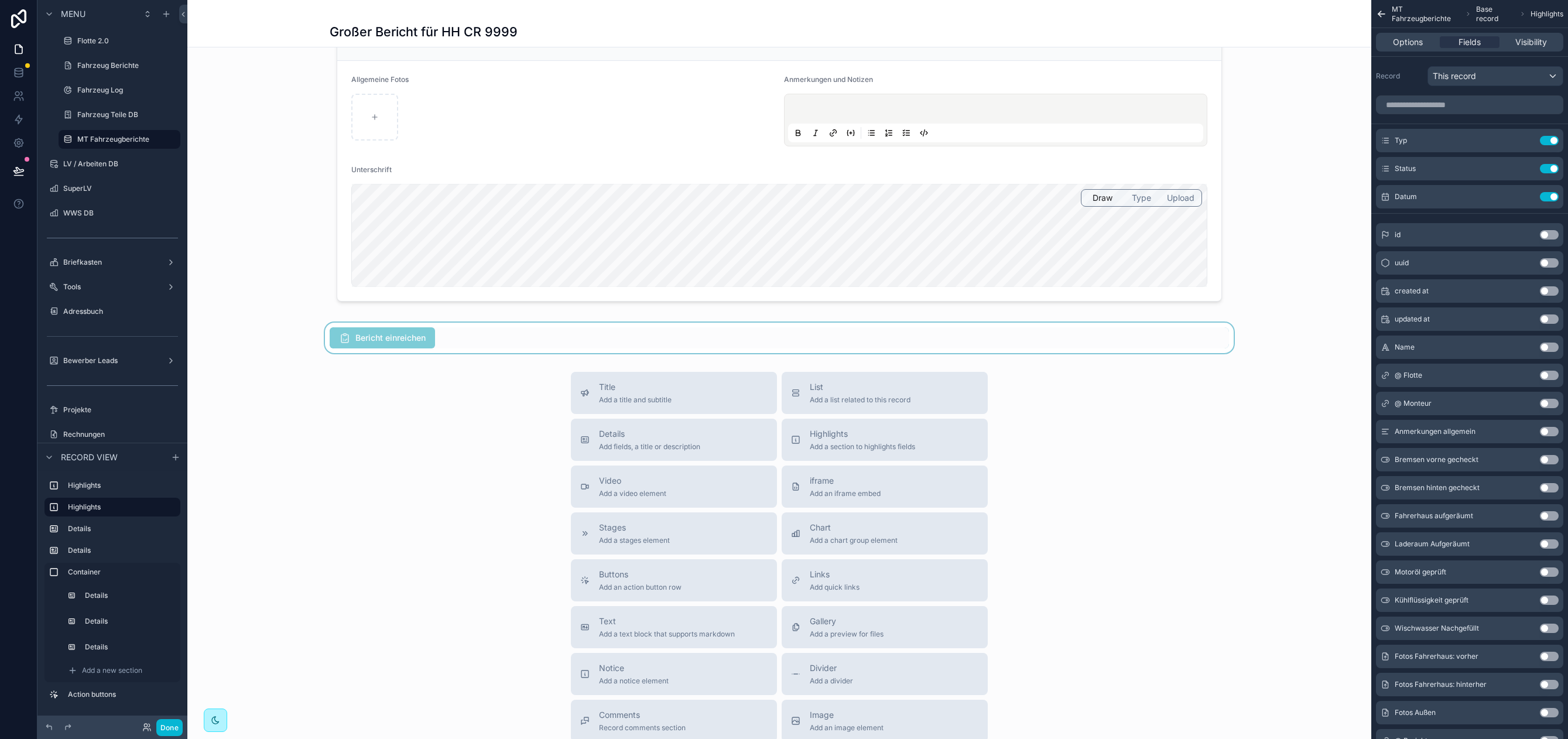
click at [530, 342] on div "scrollable content" at bounding box center [779, 337] width 1184 height 30
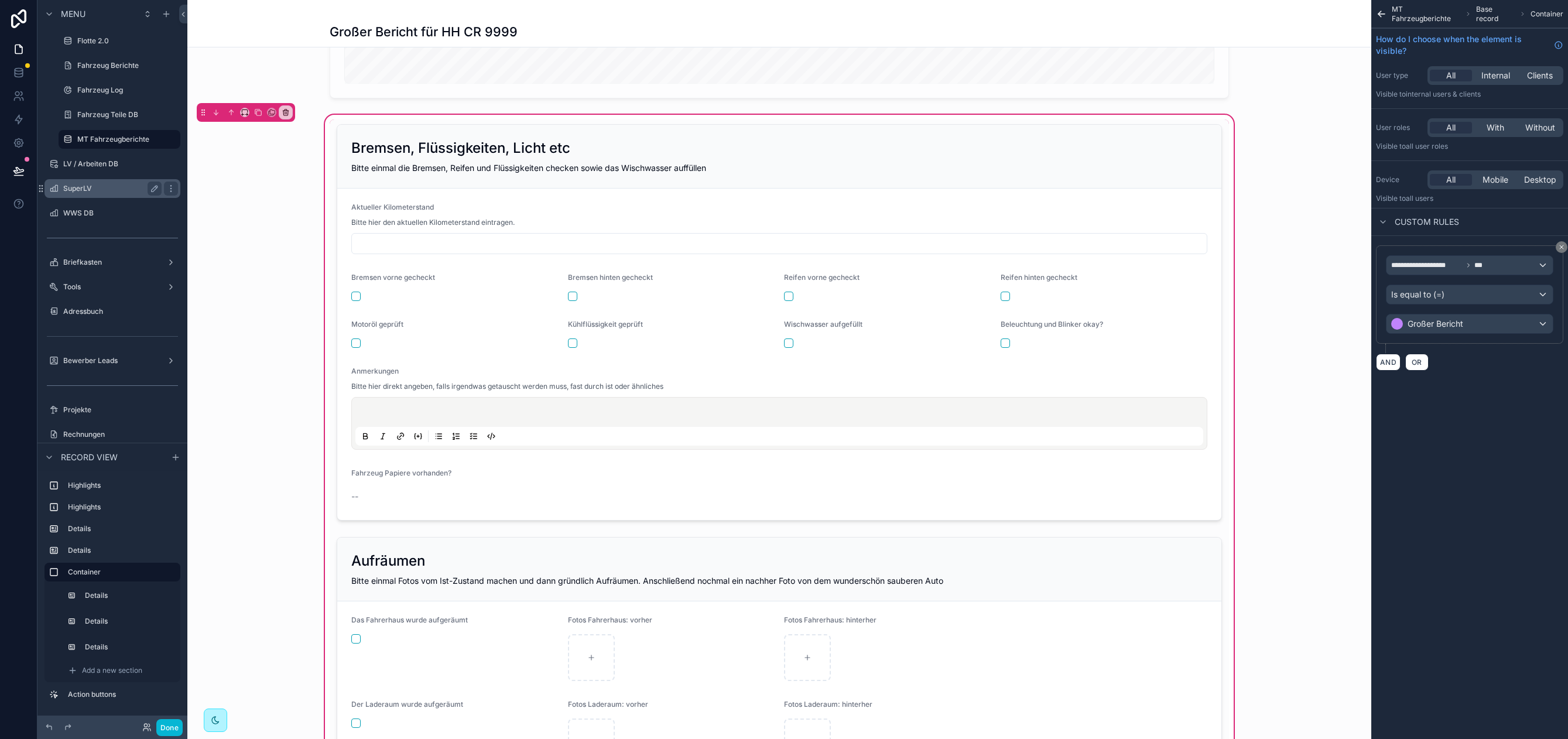
scroll to position [850, 0]
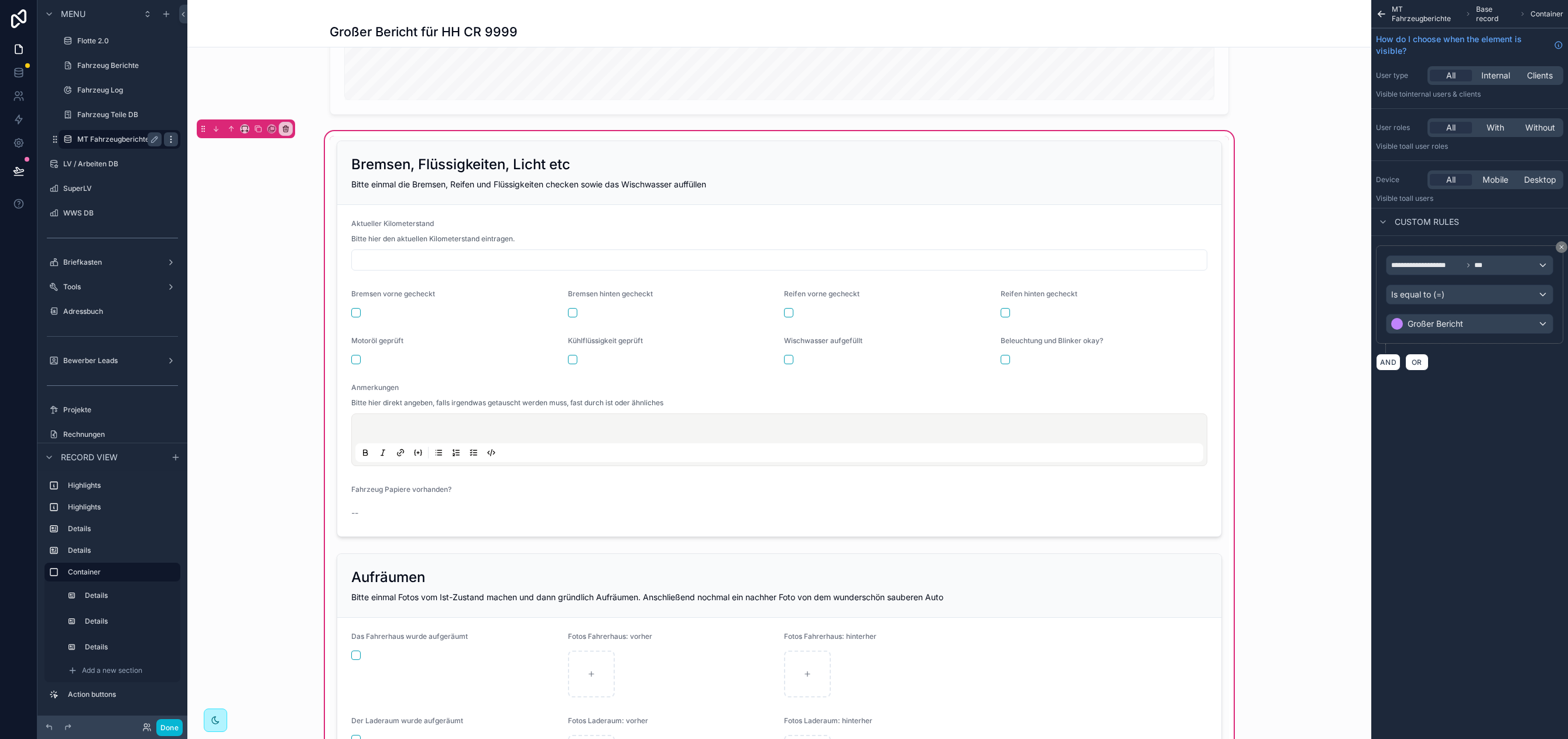
click at [165, 140] on div "scrollable content" at bounding box center [171, 140] width 14 height 14
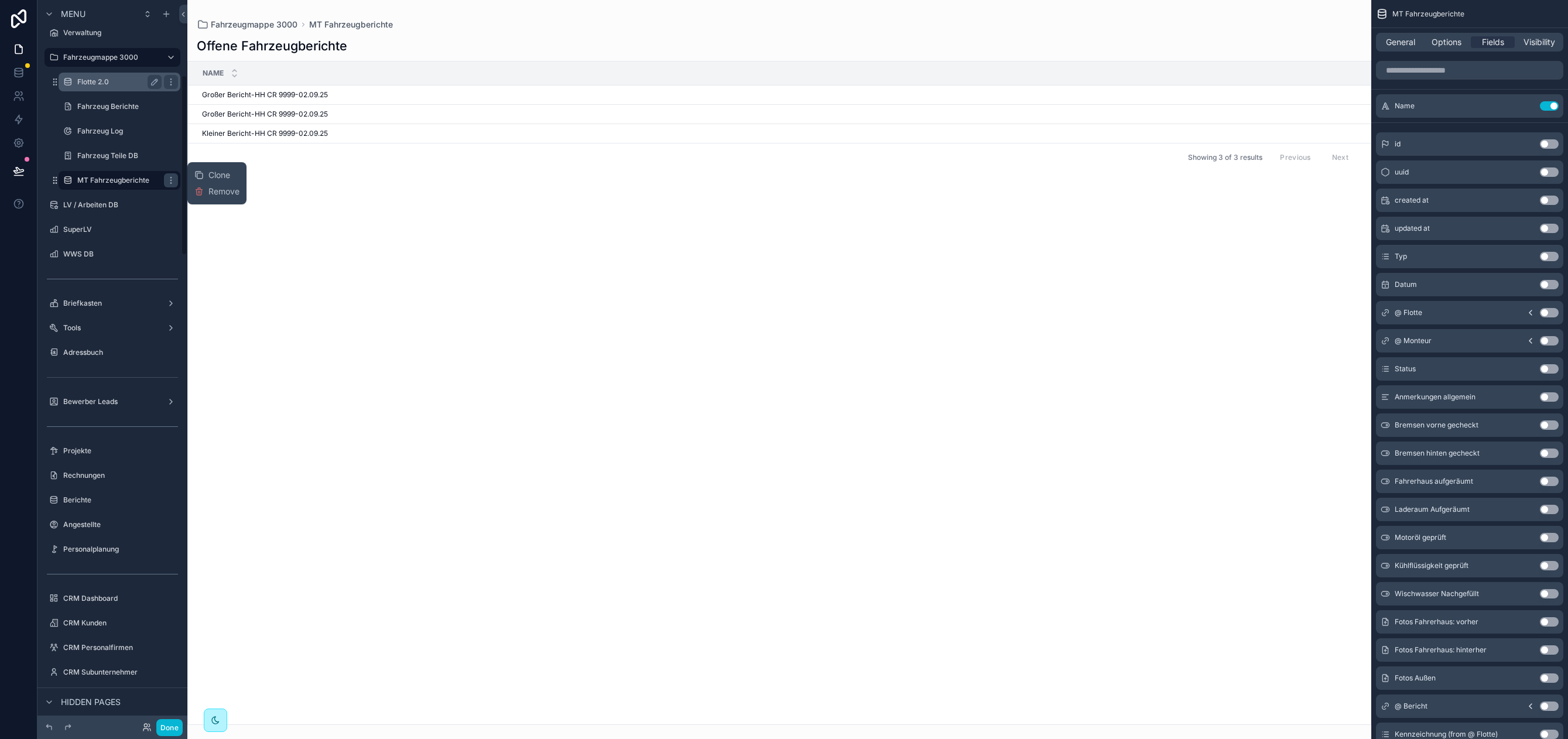
scroll to position [299, 0]
click at [151, 111] on icon "scrollable content" at bounding box center [154, 112] width 10 height 10
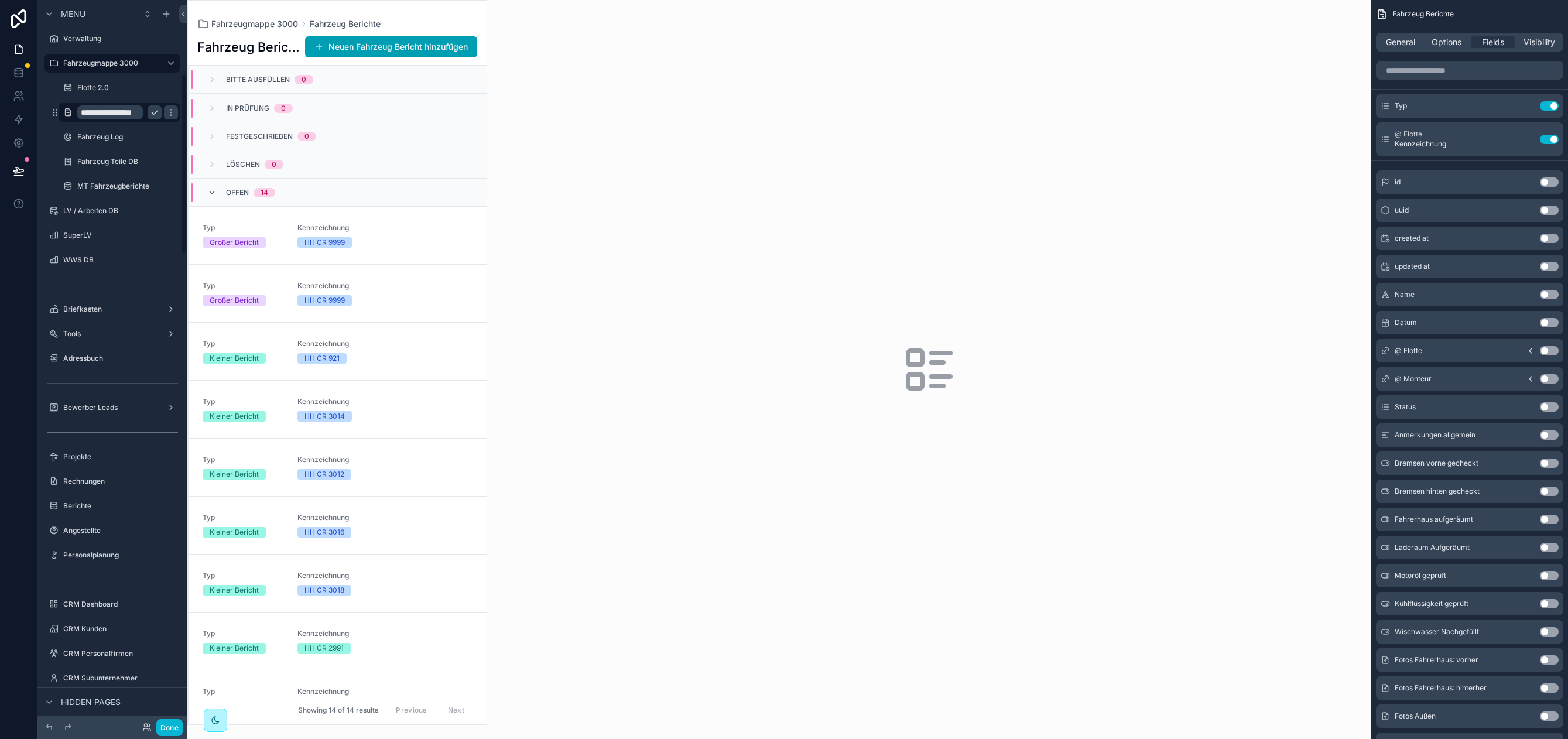
click at [121, 110] on input "**********" at bounding box center [110, 113] width 66 height 14
type input "**********"
click at [166, 115] on icon "scrollable content" at bounding box center [171, 112] width 10 height 10
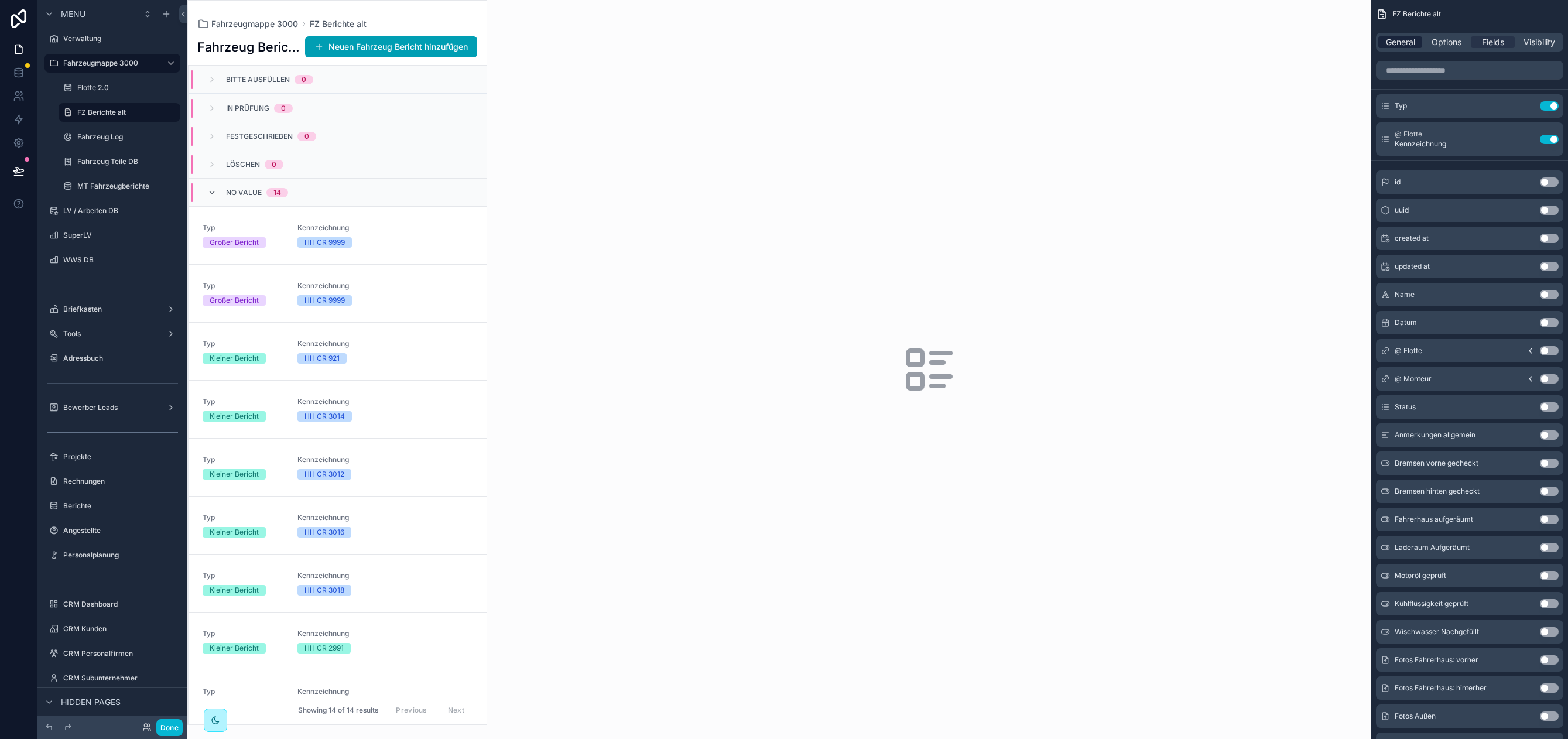
click at [1409, 37] on span "General" at bounding box center [1400, 42] width 29 height 12
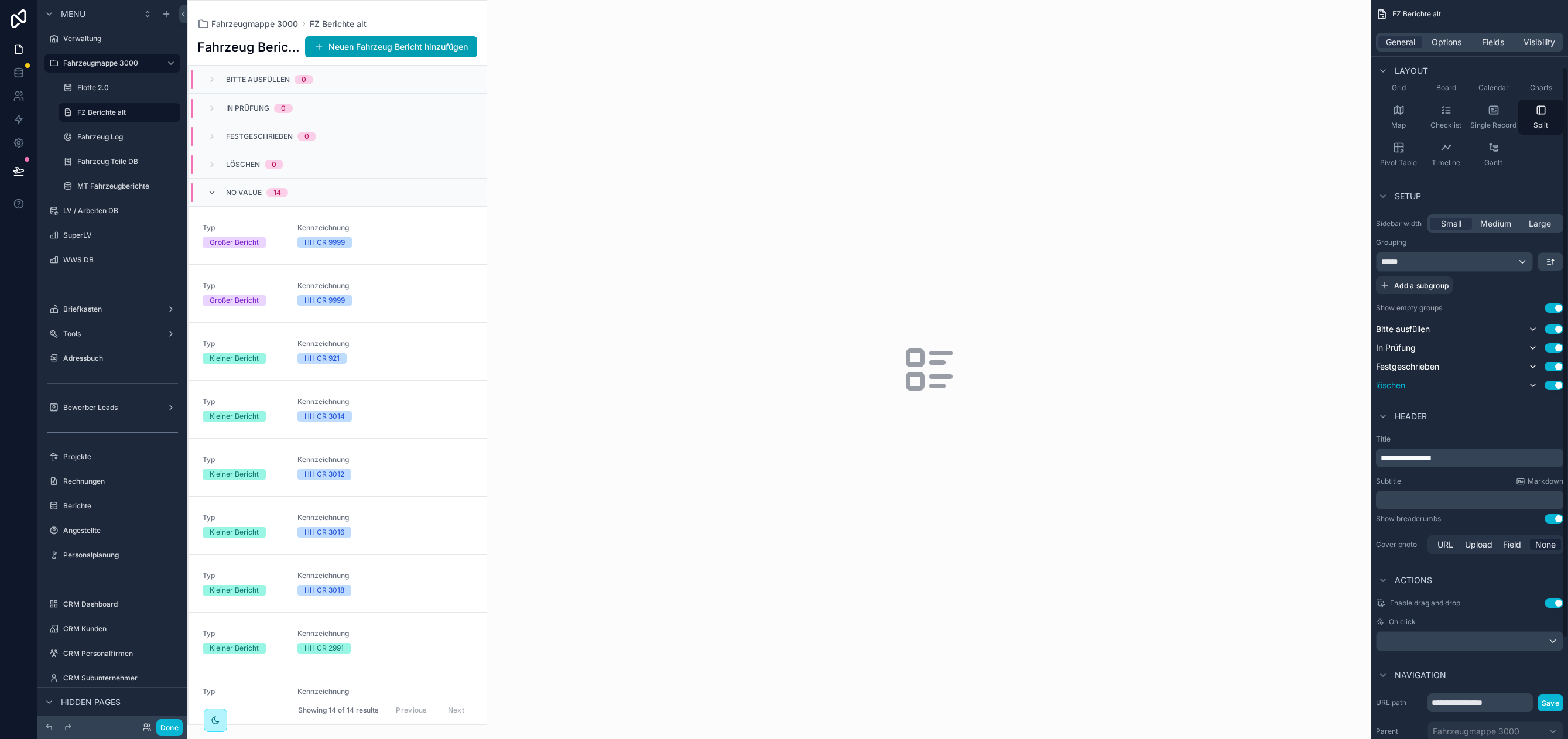
scroll to position [217, 0]
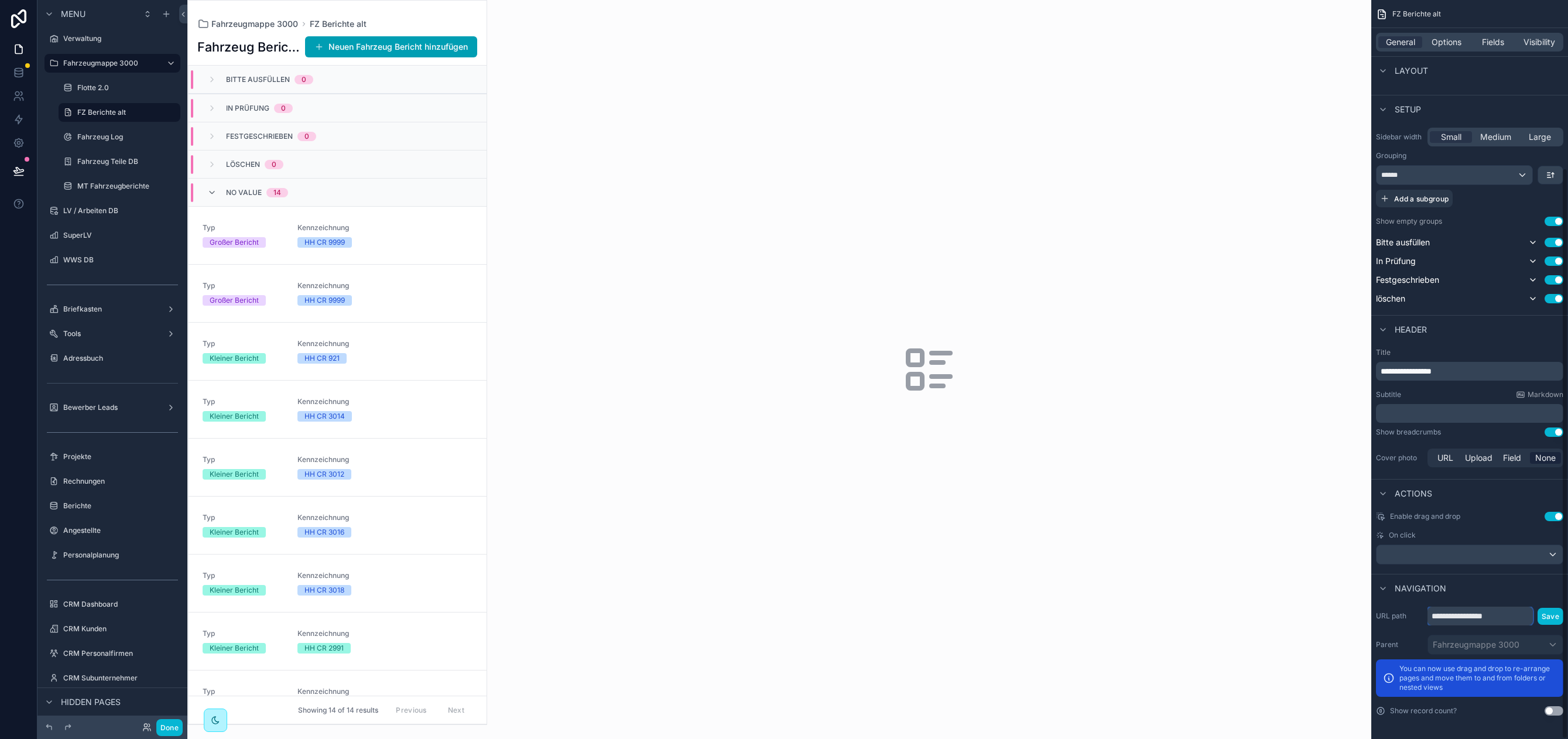
click at [1463, 618] on input "**********" at bounding box center [1480, 616] width 106 height 19
type input "**********"
click at [1552, 613] on button "Save" at bounding box center [1550, 616] width 26 height 17
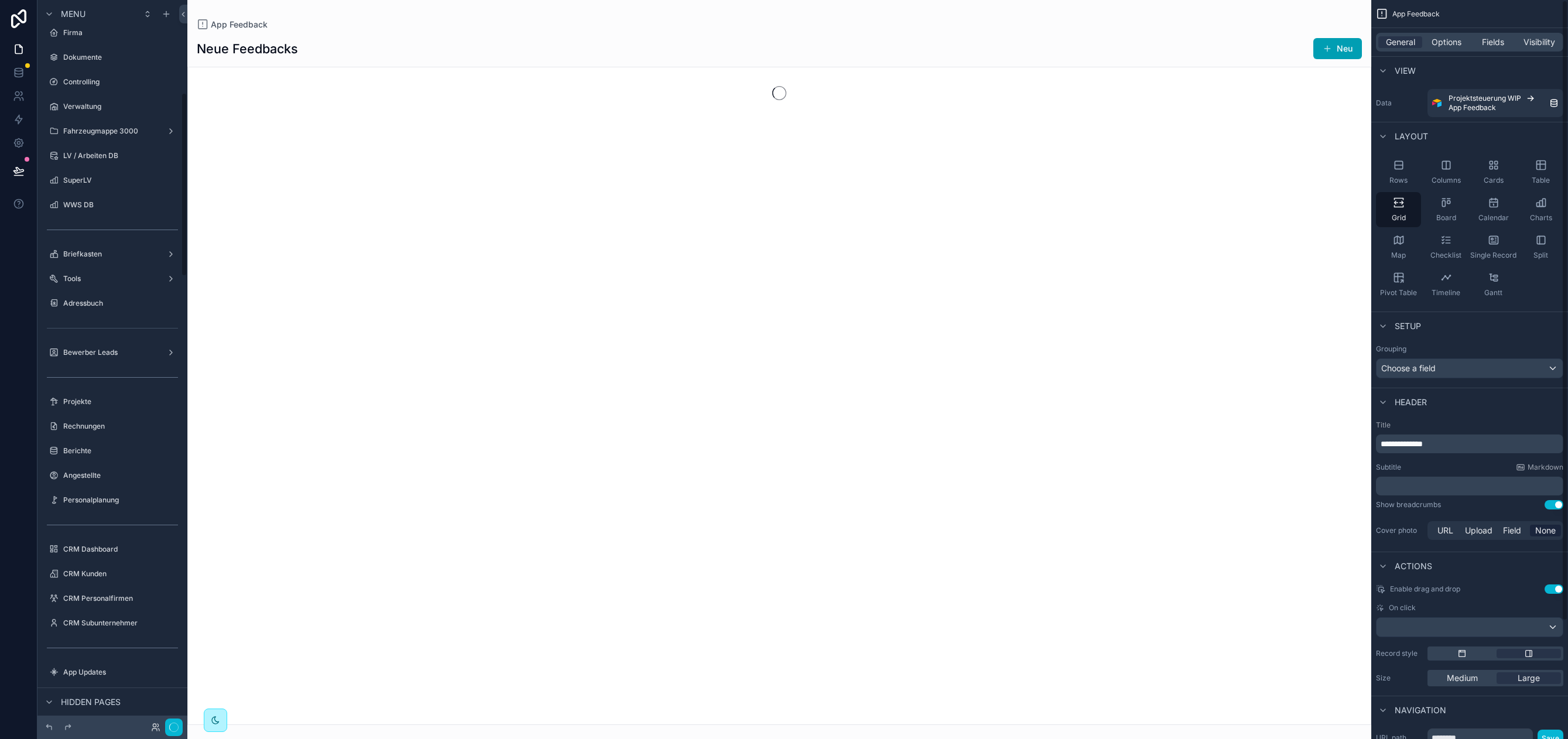
scroll to position [367, 0]
drag, startPoint x: 1542, startPoint y: 40, endPoint x: 1538, endPoint y: 48, distance: 8.9
click at [1542, 39] on span "Visibility" at bounding box center [1538, 42] width 32 height 12
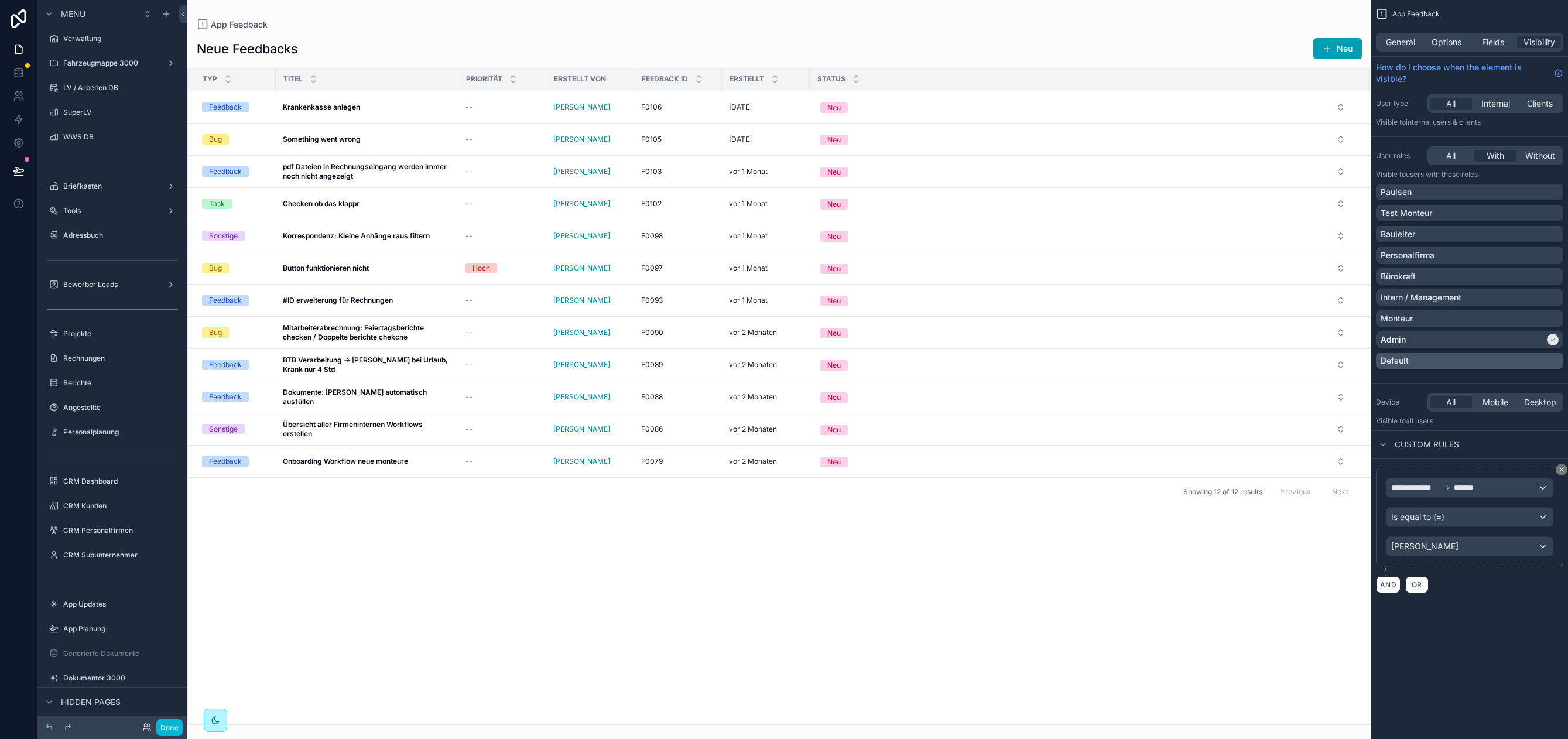
click at [1409, 362] on div "Default" at bounding box center [1469, 360] width 178 height 12
click at [1407, 344] on div "Admin" at bounding box center [1462, 340] width 164 height 12
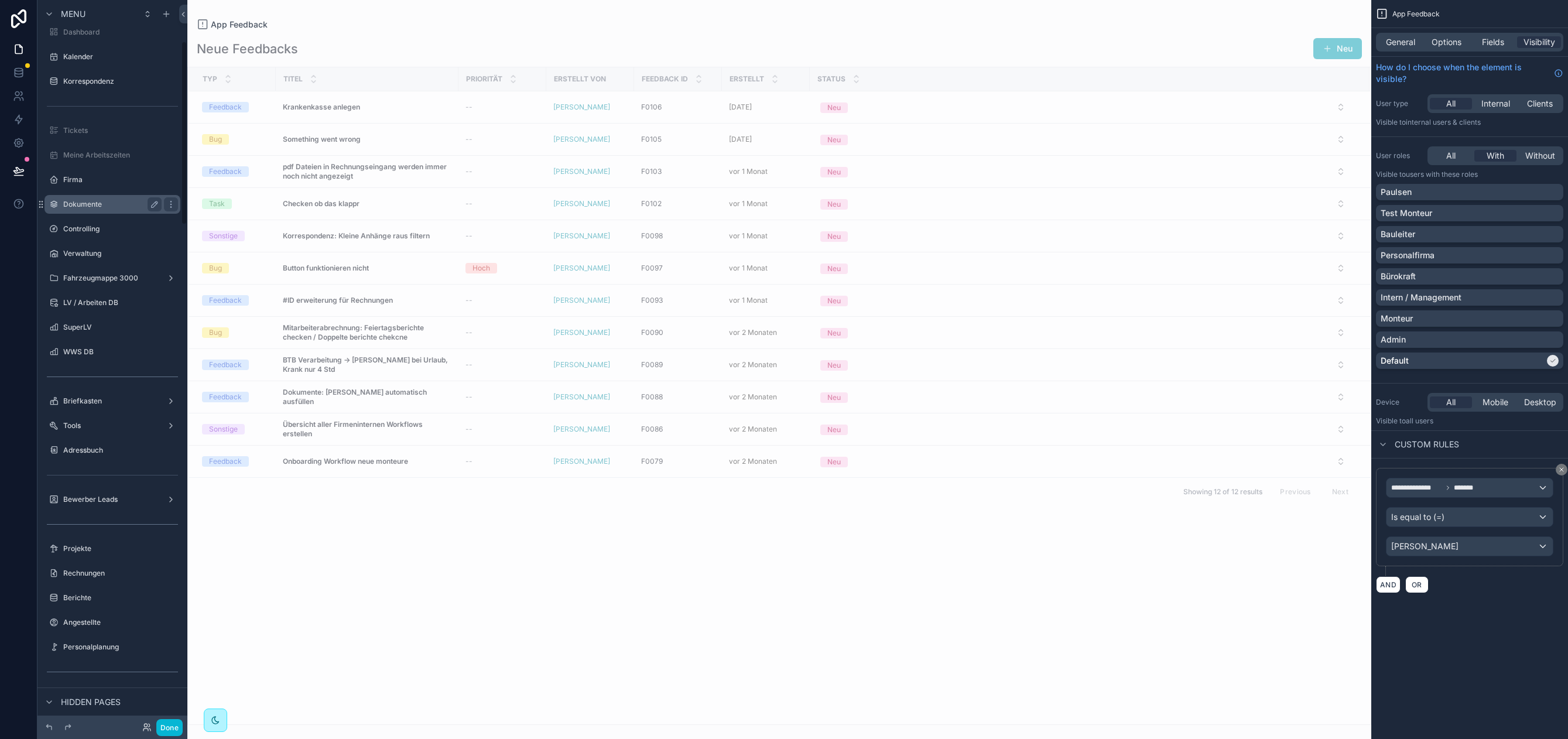
scroll to position [149, 0]
click at [551, 552] on div "scrollable content" at bounding box center [779, 370] width 1184 height 739
click at [369, 52] on div "Neue Feedbacks Neu" at bounding box center [779, 48] width 1165 height 23
click at [127, 429] on label "Fahrzeugmappe 3000" at bounding box center [110, 430] width 94 height 10
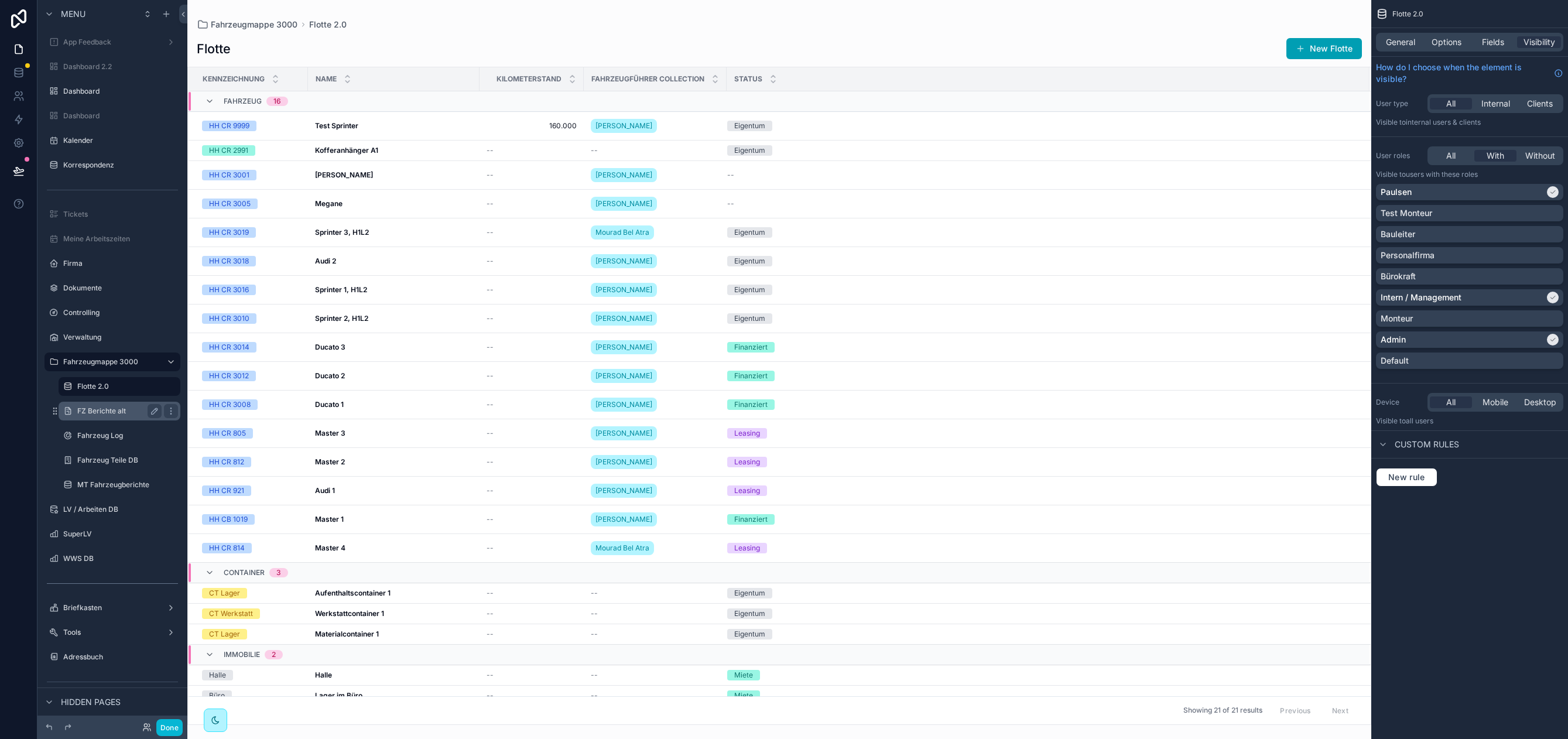
click at [105, 411] on label "FZ Berichte alt" at bounding box center [117, 411] width 80 height 10
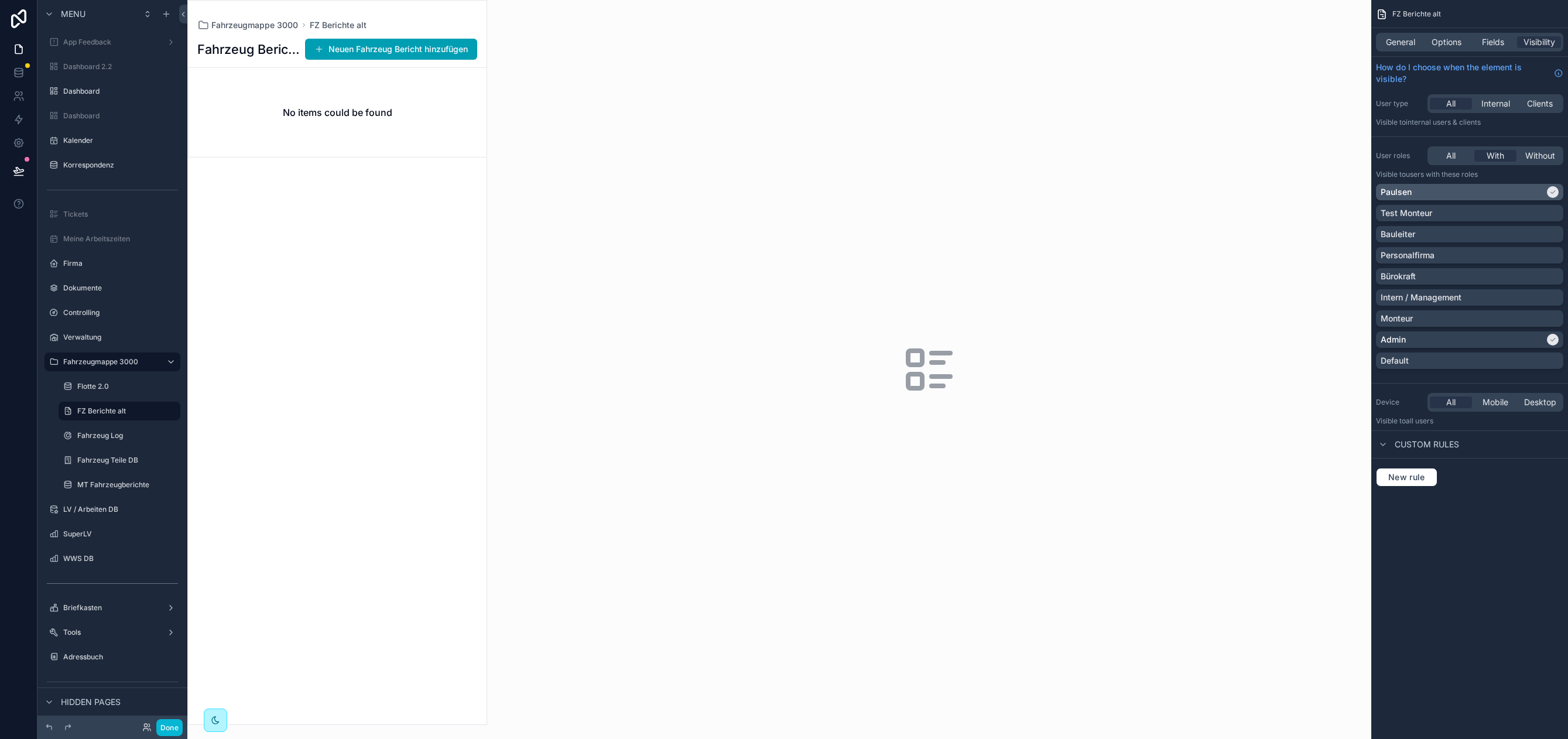
click at [1549, 192] on icon "scrollable content" at bounding box center [1552, 192] width 7 height 7
click at [1418, 356] on div "Default" at bounding box center [1469, 360] width 178 height 12
click at [1419, 343] on div "Admin" at bounding box center [1462, 340] width 164 height 12
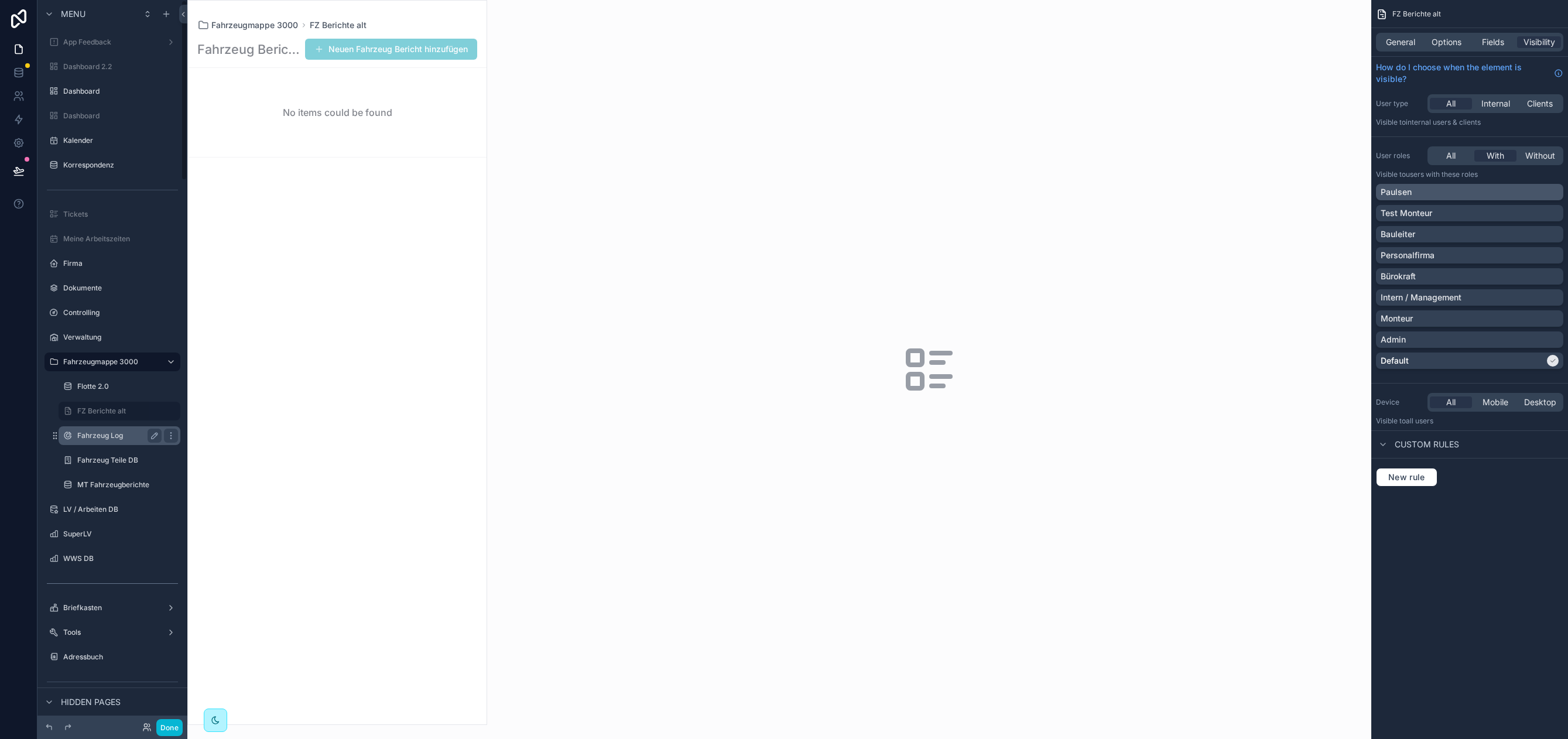
click at [104, 436] on label "Fahrzeug Log" at bounding box center [117, 436] width 80 height 10
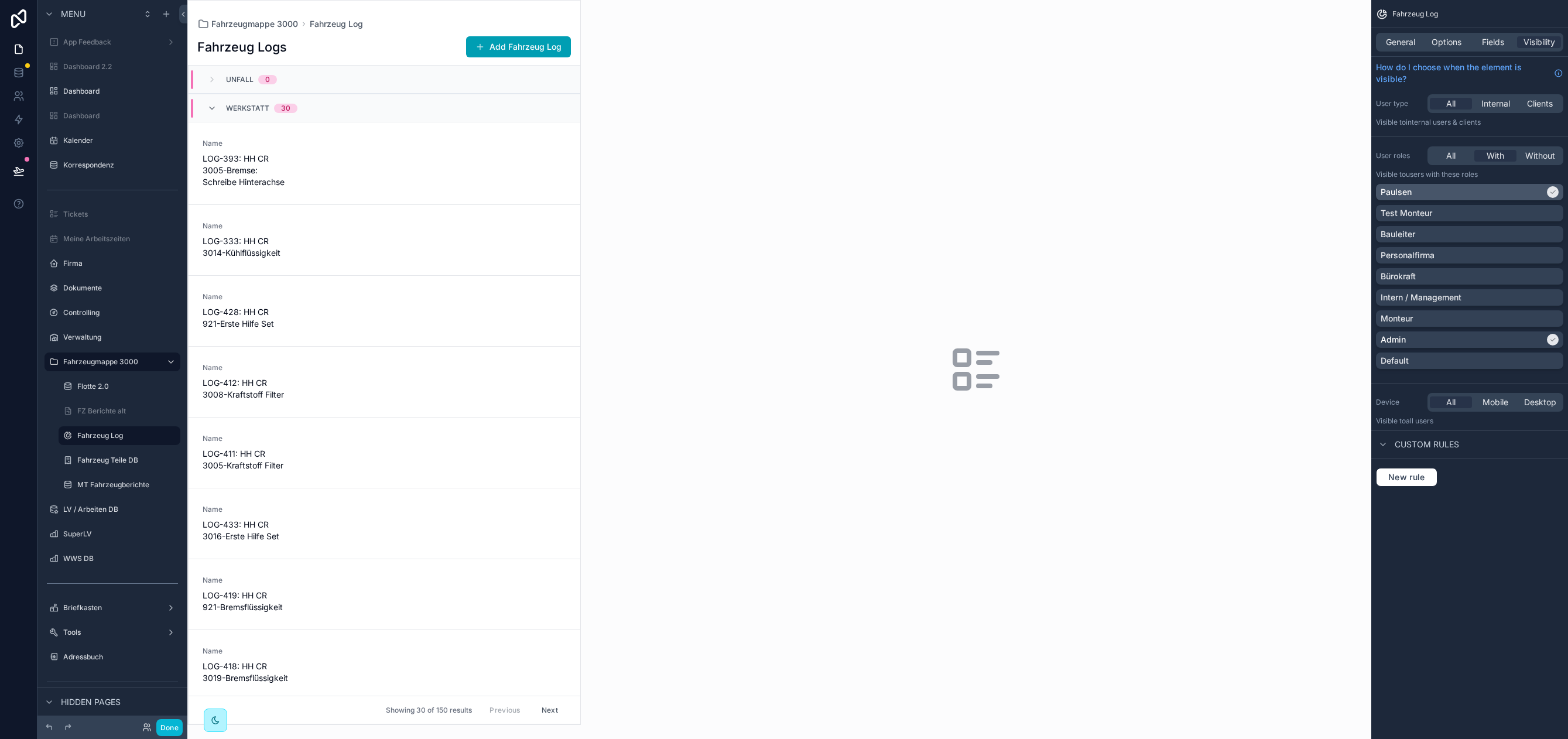
click at [1471, 193] on div "Paulsen" at bounding box center [1462, 192] width 164 height 12
click at [134, 451] on div "Fahrzeug Teile DB" at bounding box center [120, 460] width 117 height 19
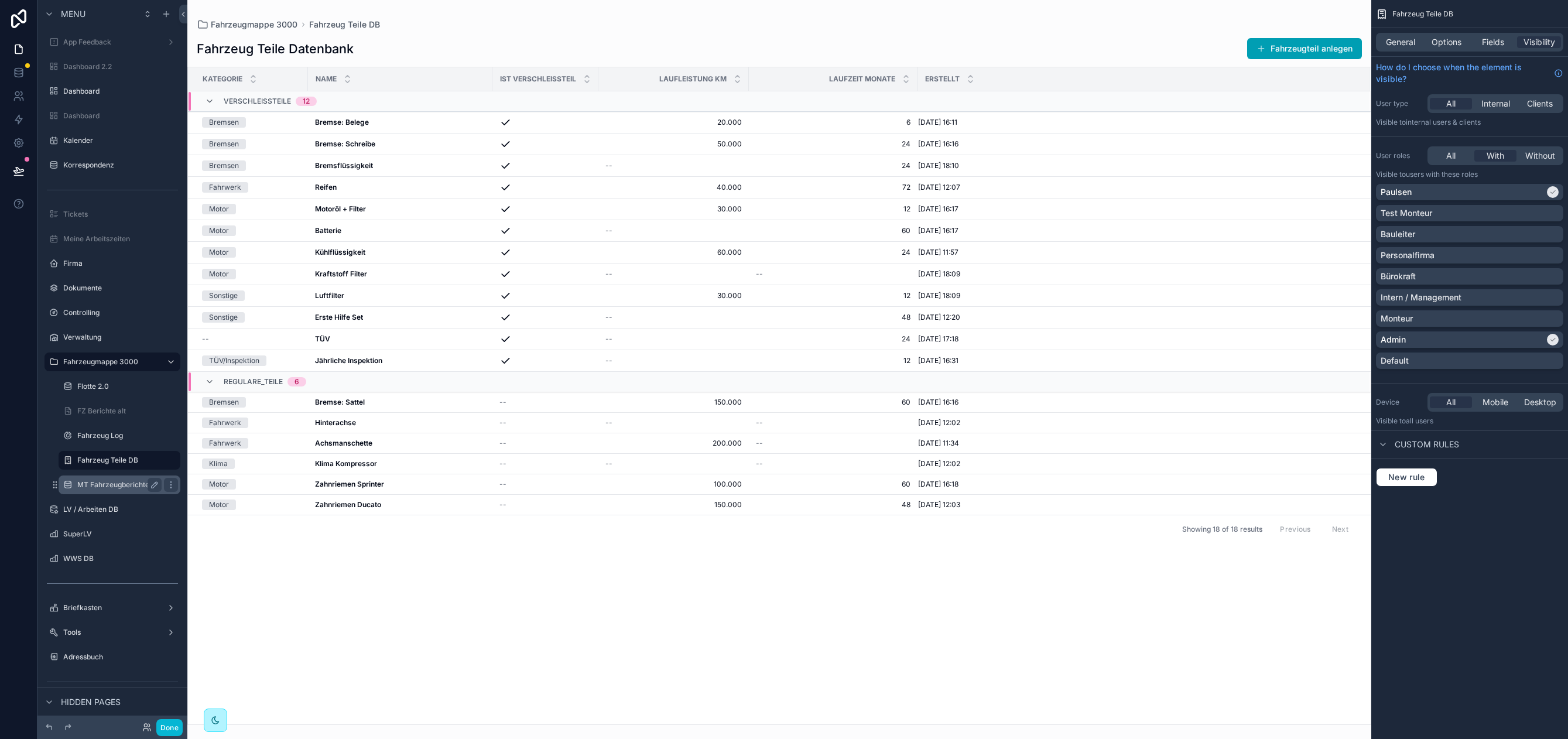
click at [100, 490] on div "MT Fahrzeugberichte" at bounding box center [119, 485] width 84 height 14
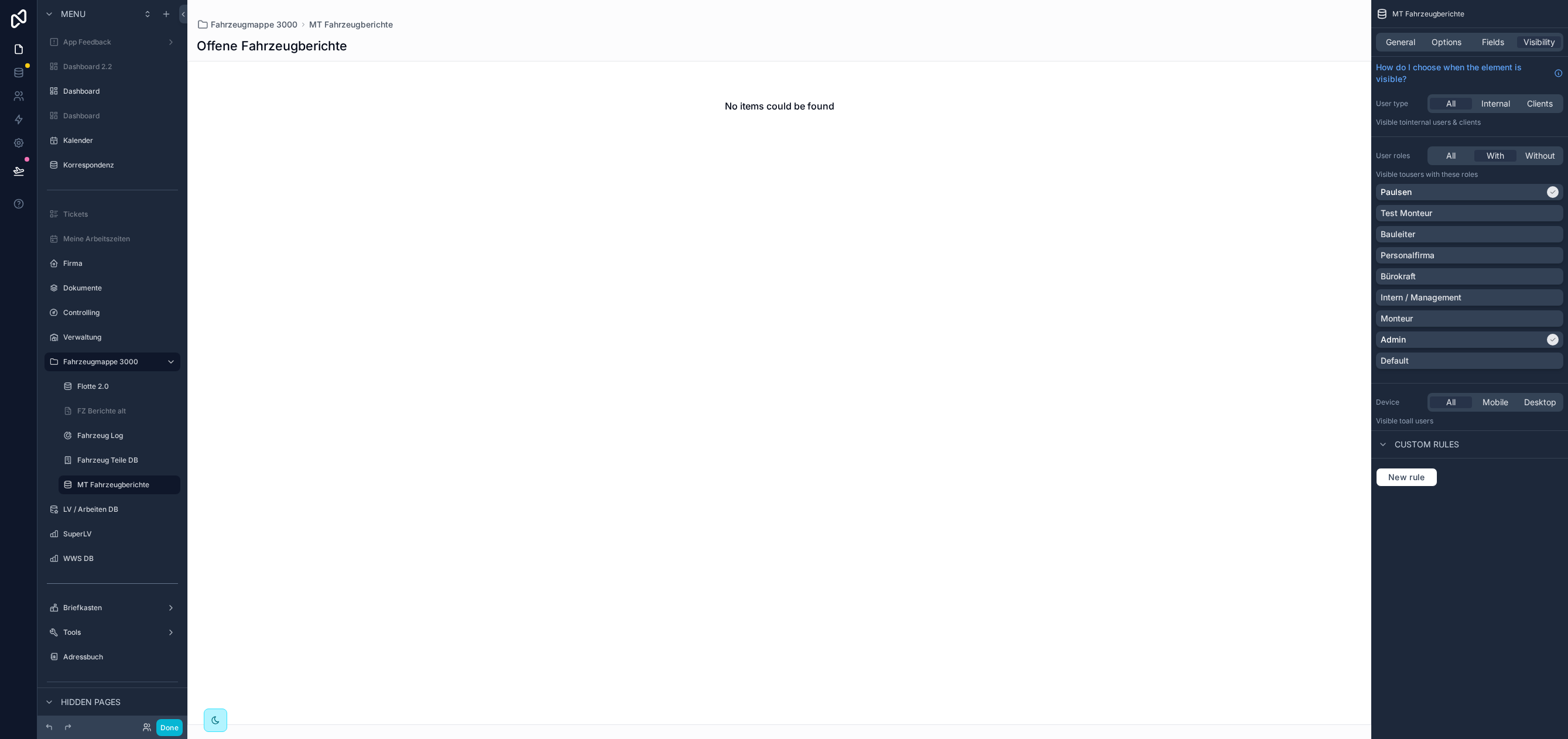
click at [1448, 53] on div "General Options Fields Visibility" at bounding box center [1470, 42] width 197 height 28
click at [1446, 46] on span "Options" at bounding box center [1446, 42] width 30 height 12
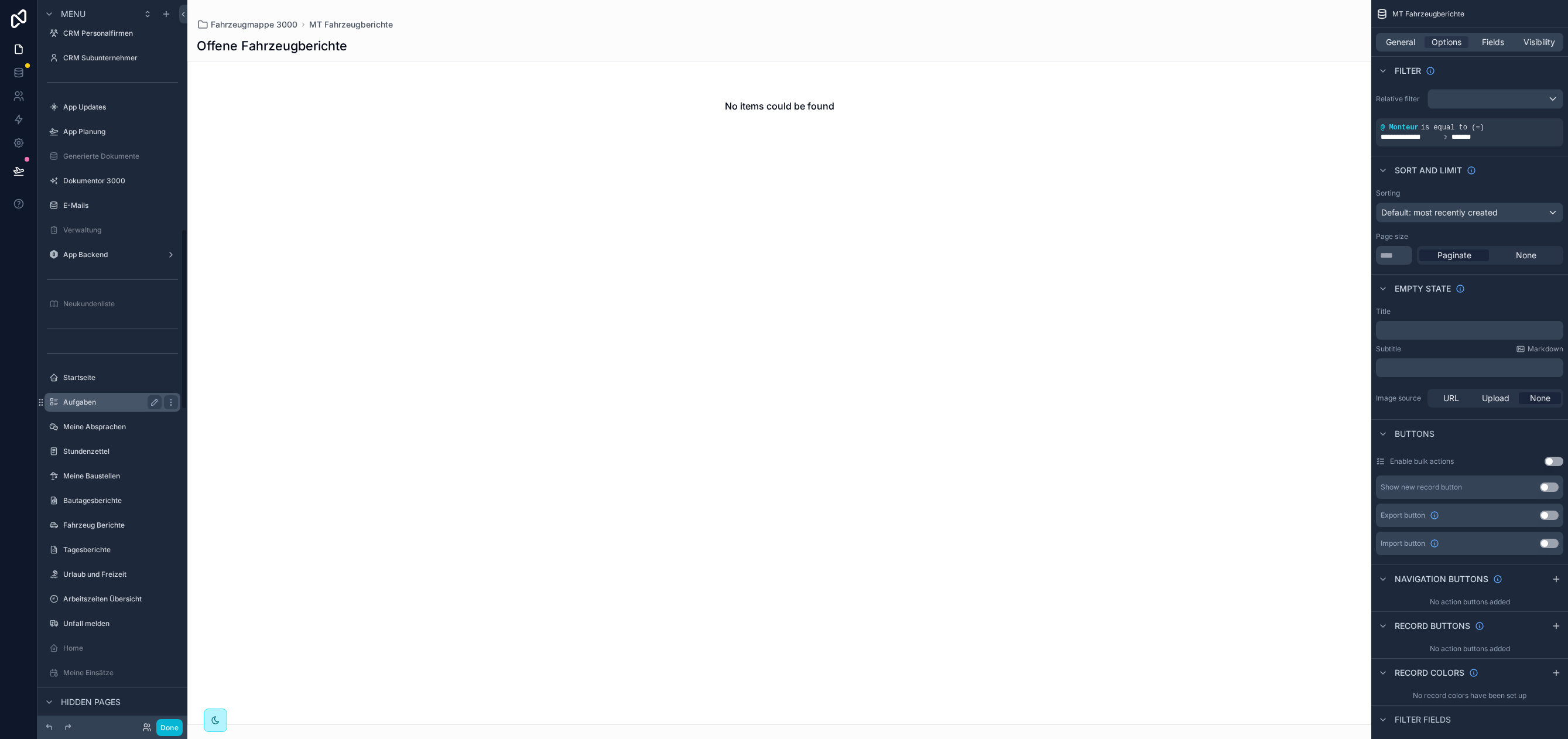
scroll to position [921, 0]
click at [96, 362] on div "scrollable content" at bounding box center [112, 363] width 150 height 3
click at [93, 378] on label "Startseite" at bounding box center [110, 376] width 94 height 10
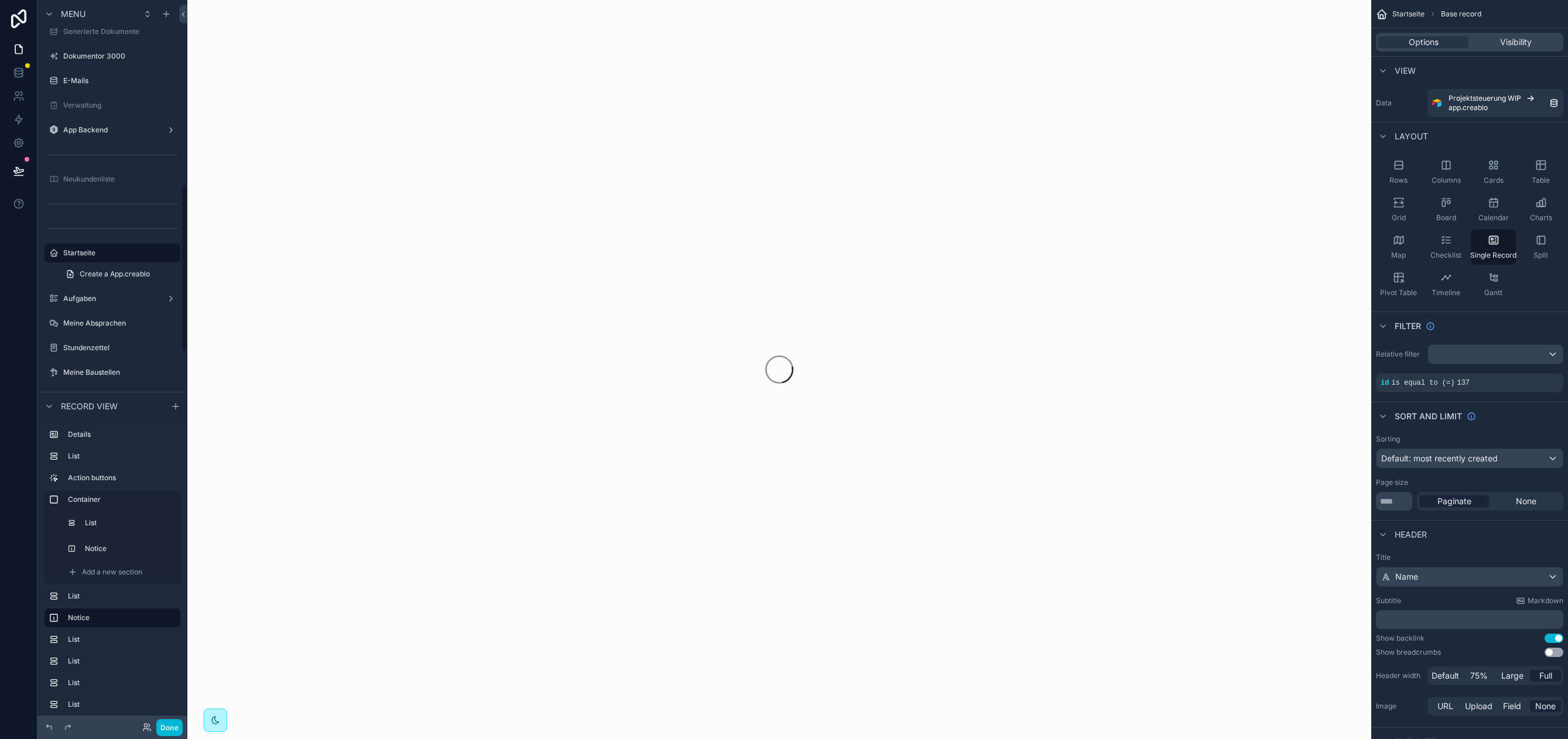
scroll to position [798, 0]
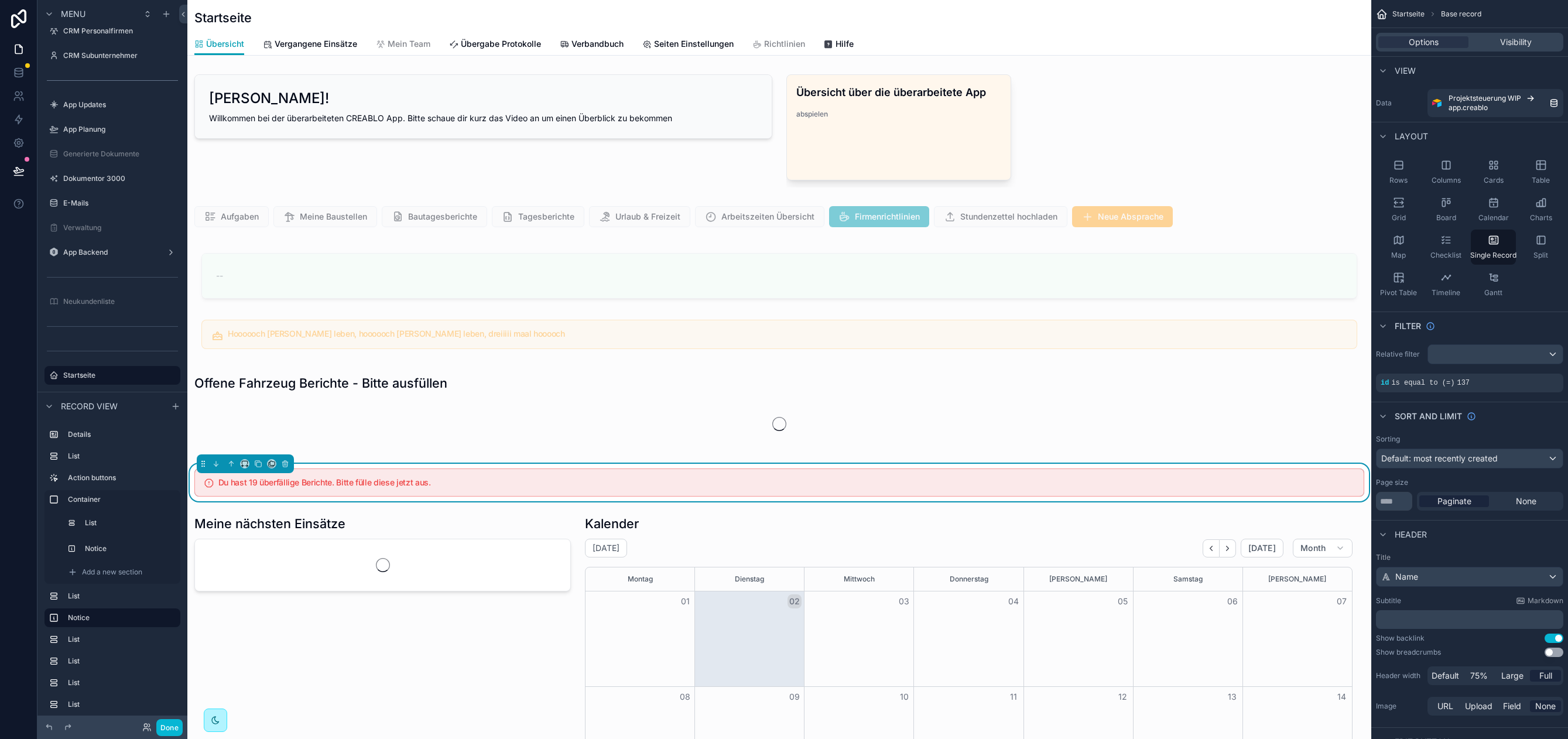
scroll to position [0, 1081]
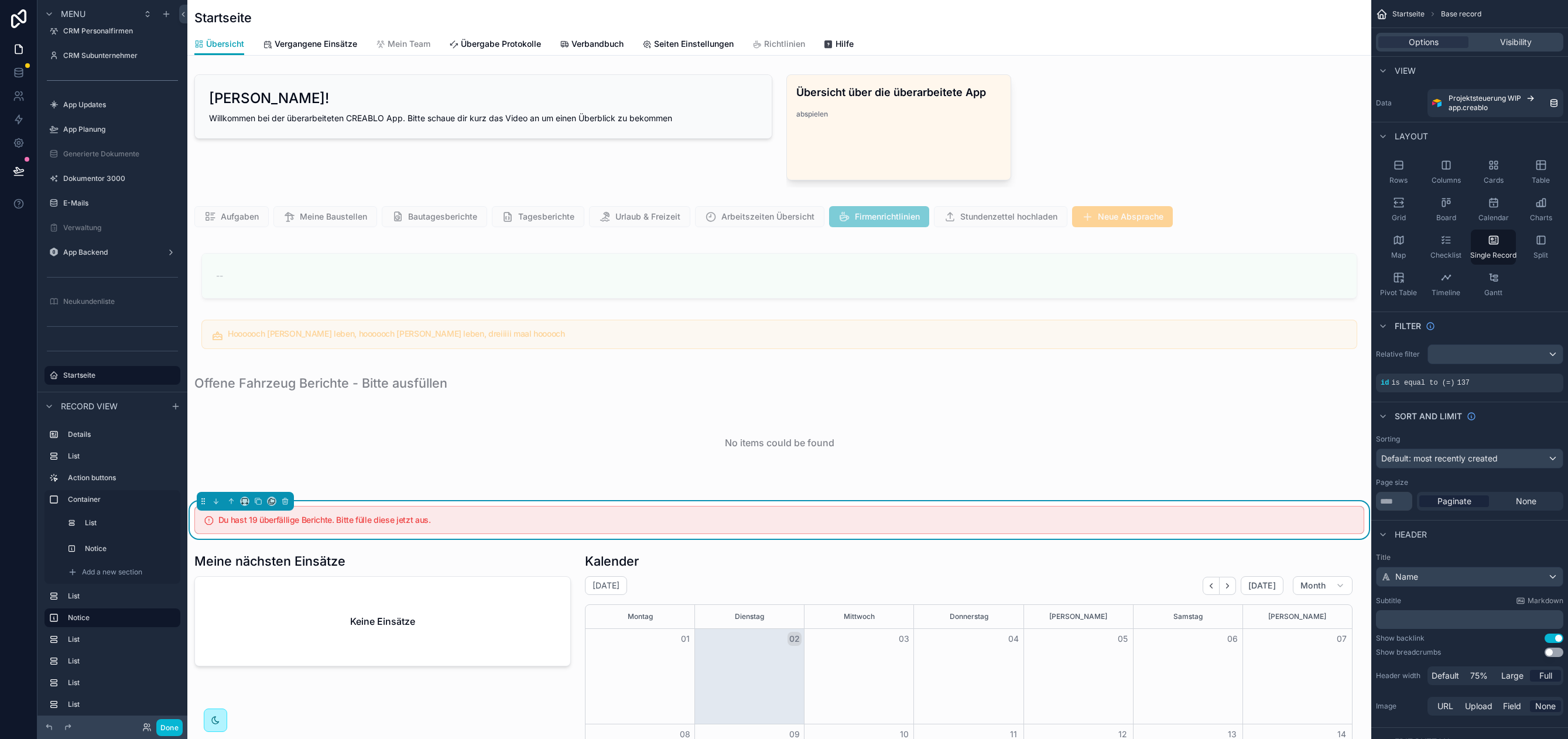
click at [478, 395] on div "scrollable content" at bounding box center [779, 431] width 1184 height 122
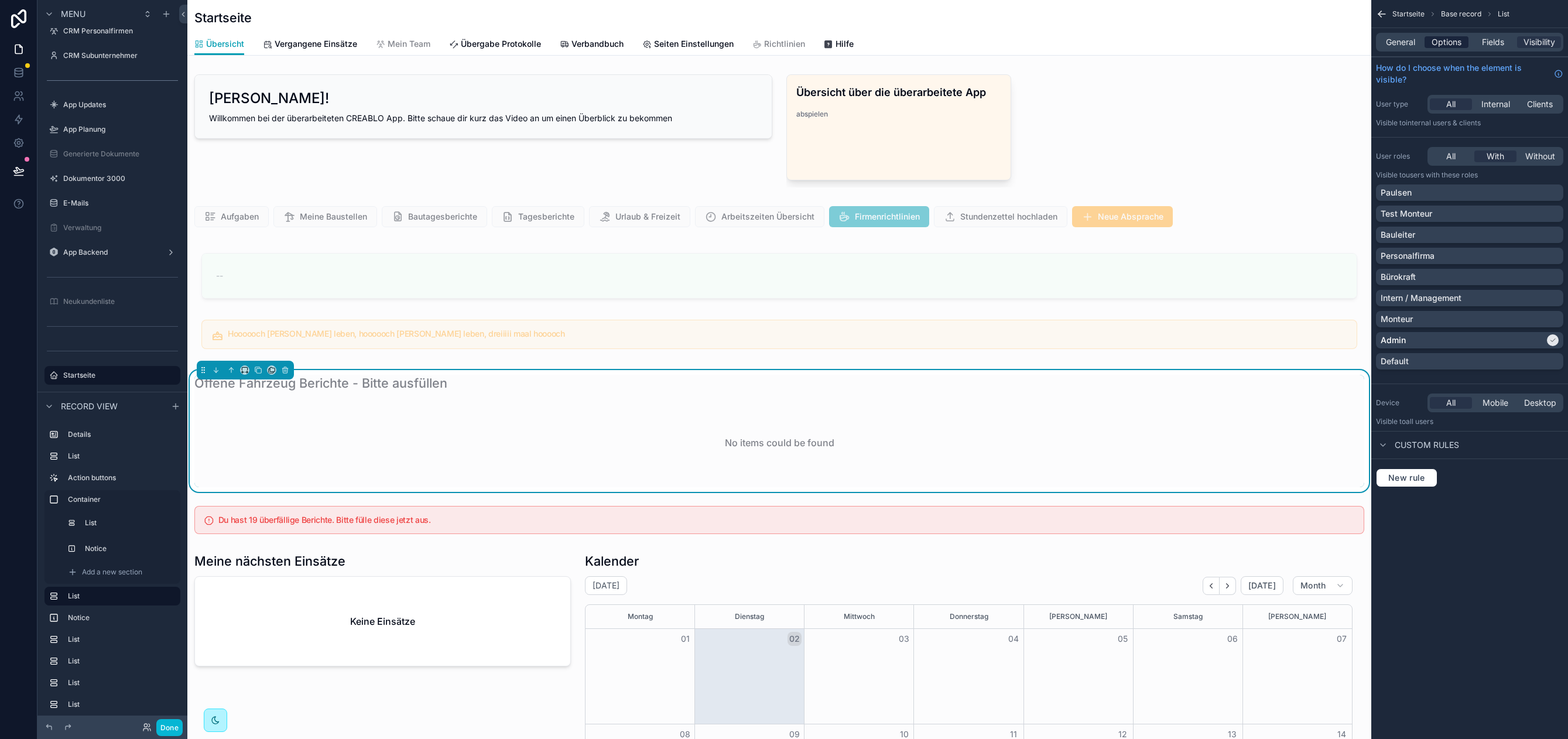
click at [1453, 44] on span "Options" at bounding box center [1446, 42] width 30 height 12
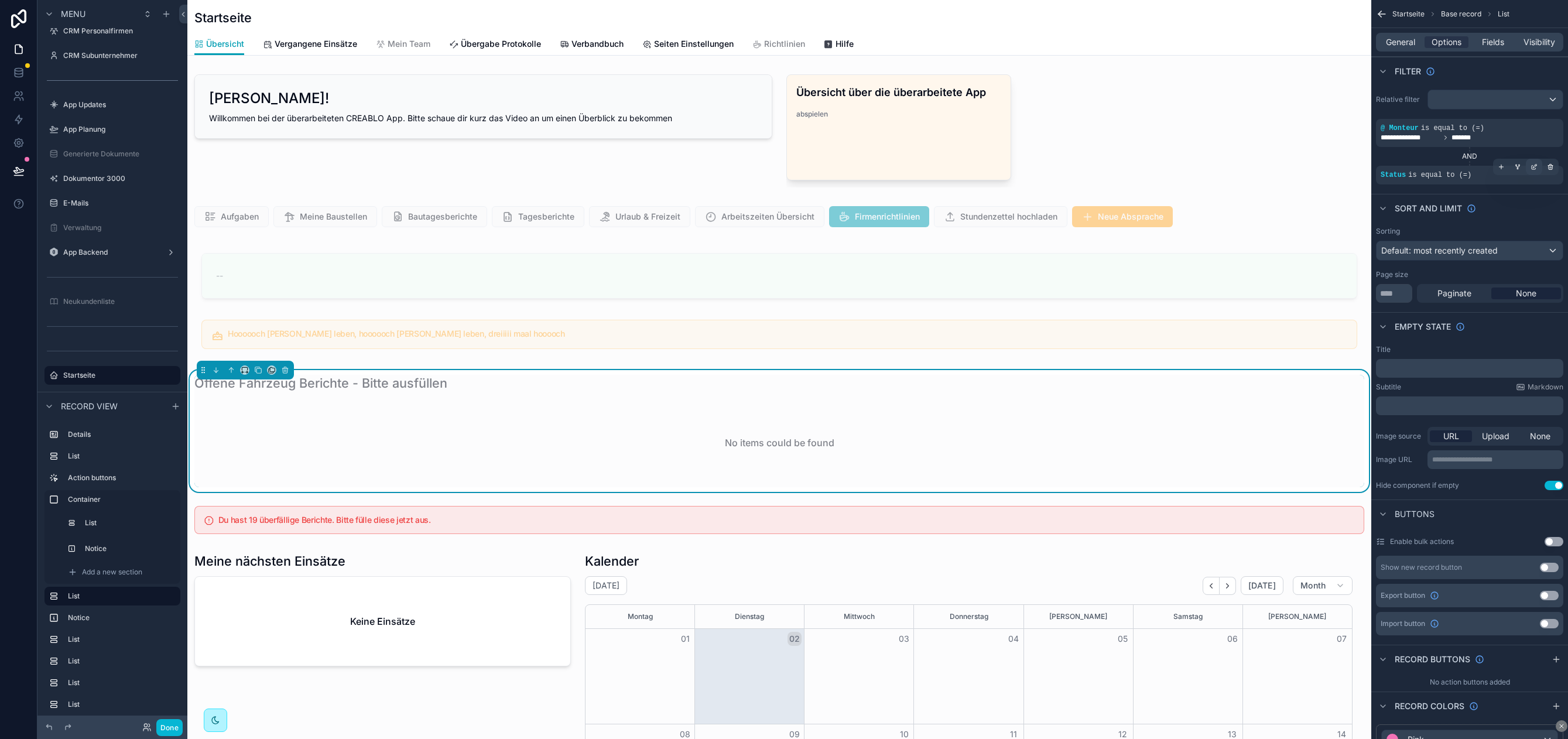
click at [1536, 168] on icon "scrollable content" at bounding box center [1533, 167] width 7 height 7
click at [1308, 182] on div "OFFEN" at bounding box center [1295, 181] width 136 height 19
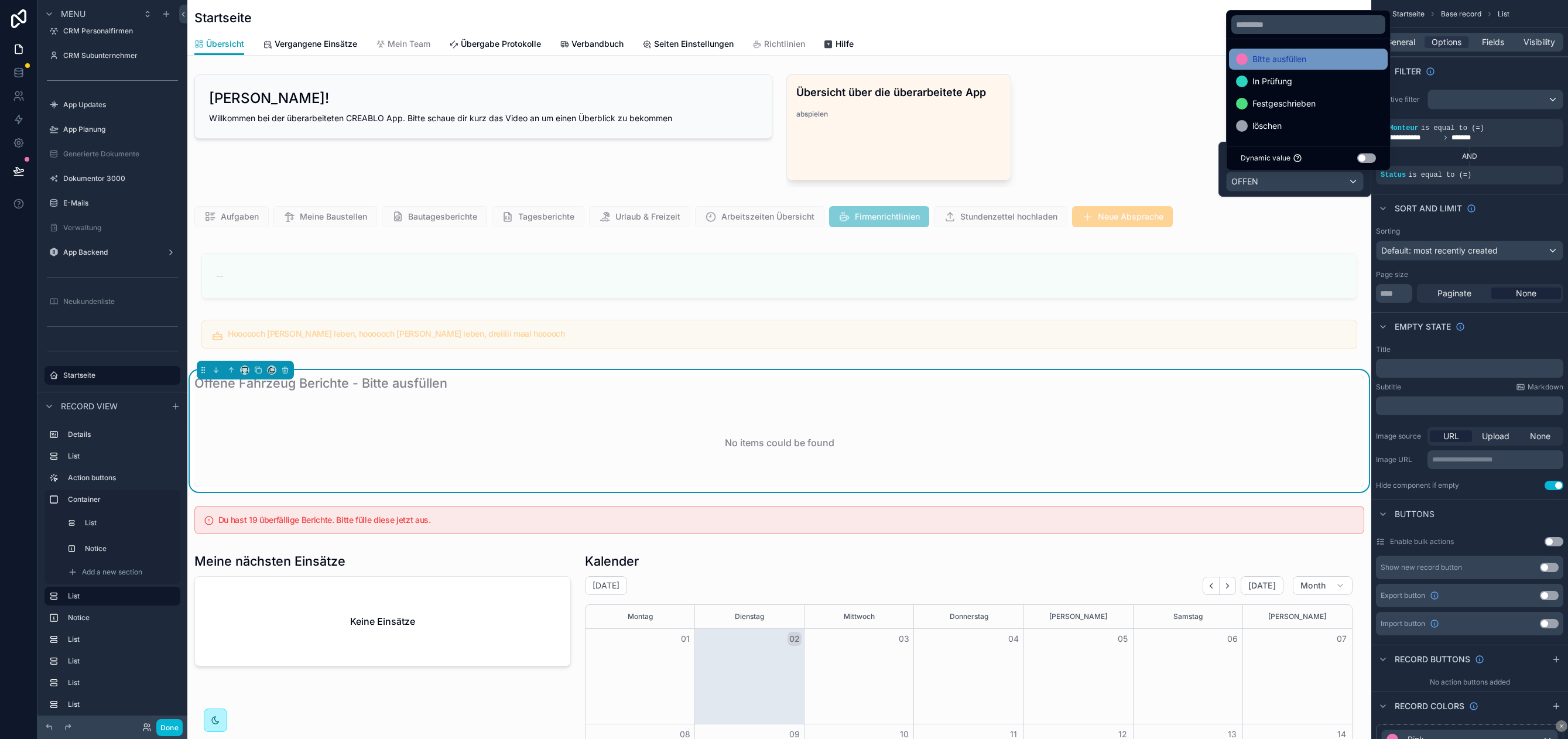
click at [1306, 57] on span "Bitte ausfüllen" at bounding box center [1279, 59] width 54 height 14
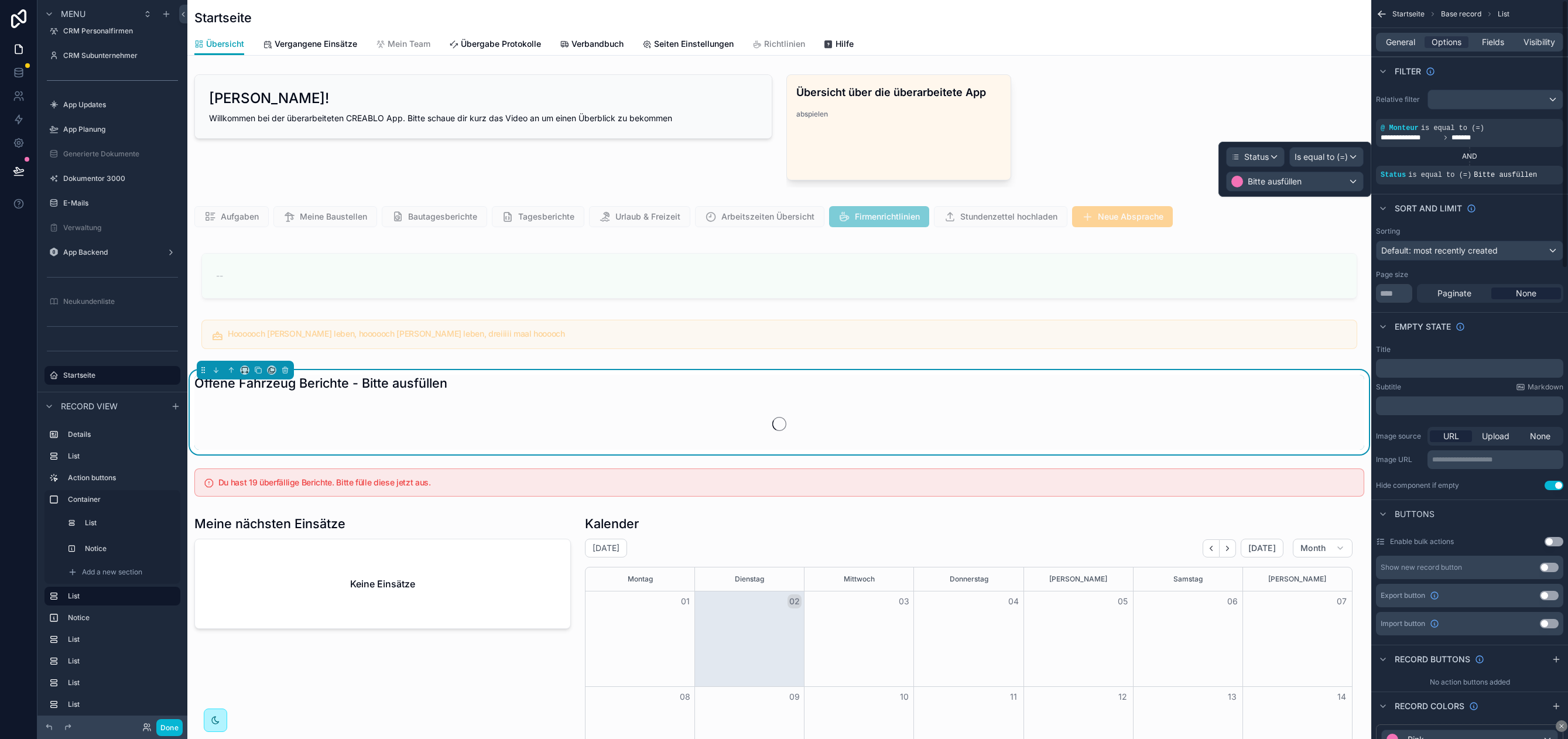
click at [1502, 195] on div "Sort And Limit" at bounding box center [1470, 208] width 197 height 28
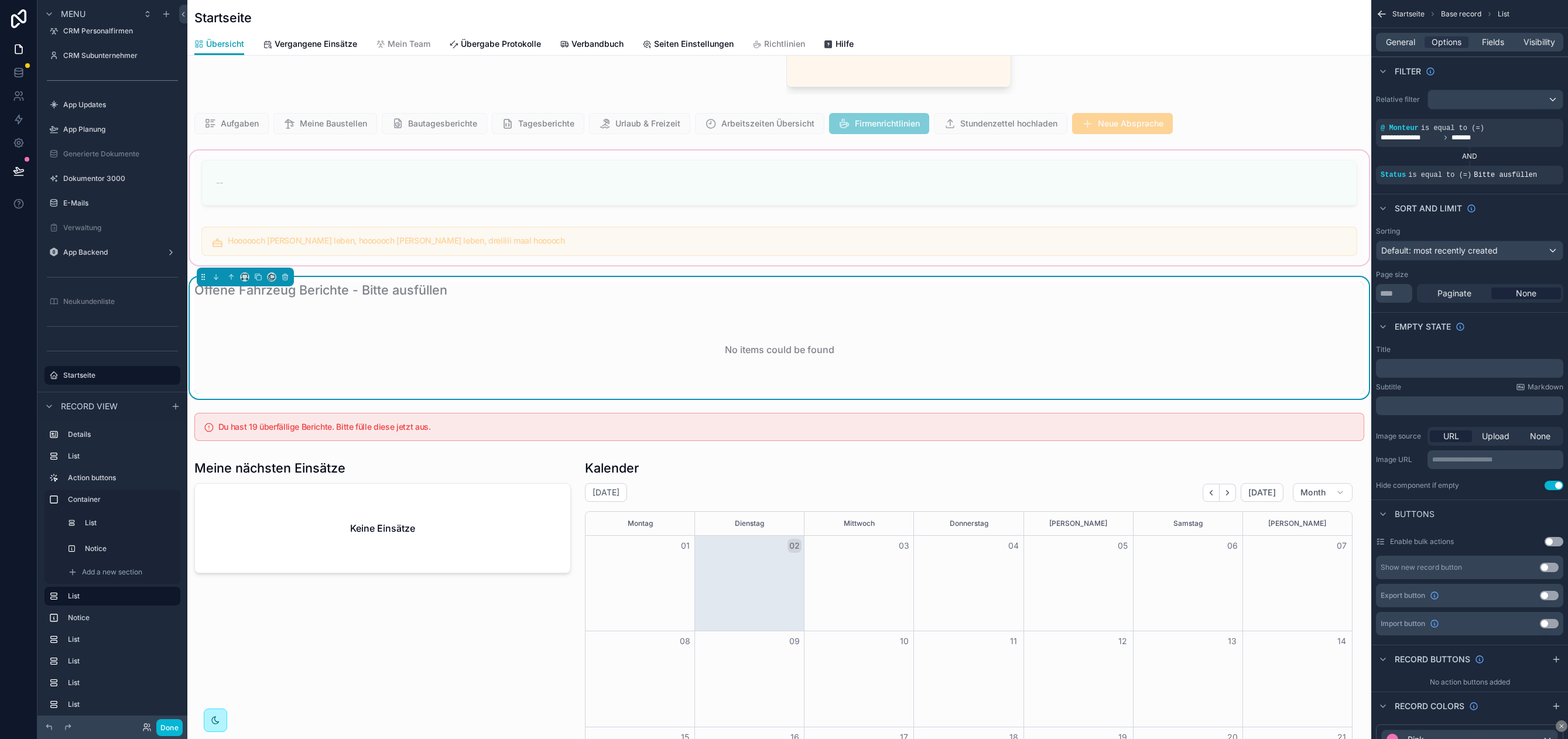
scroll to position [95, 0]
click at [1551, 48] on span "Visibility" at bounding box center [1538, 42] width 32 height 12
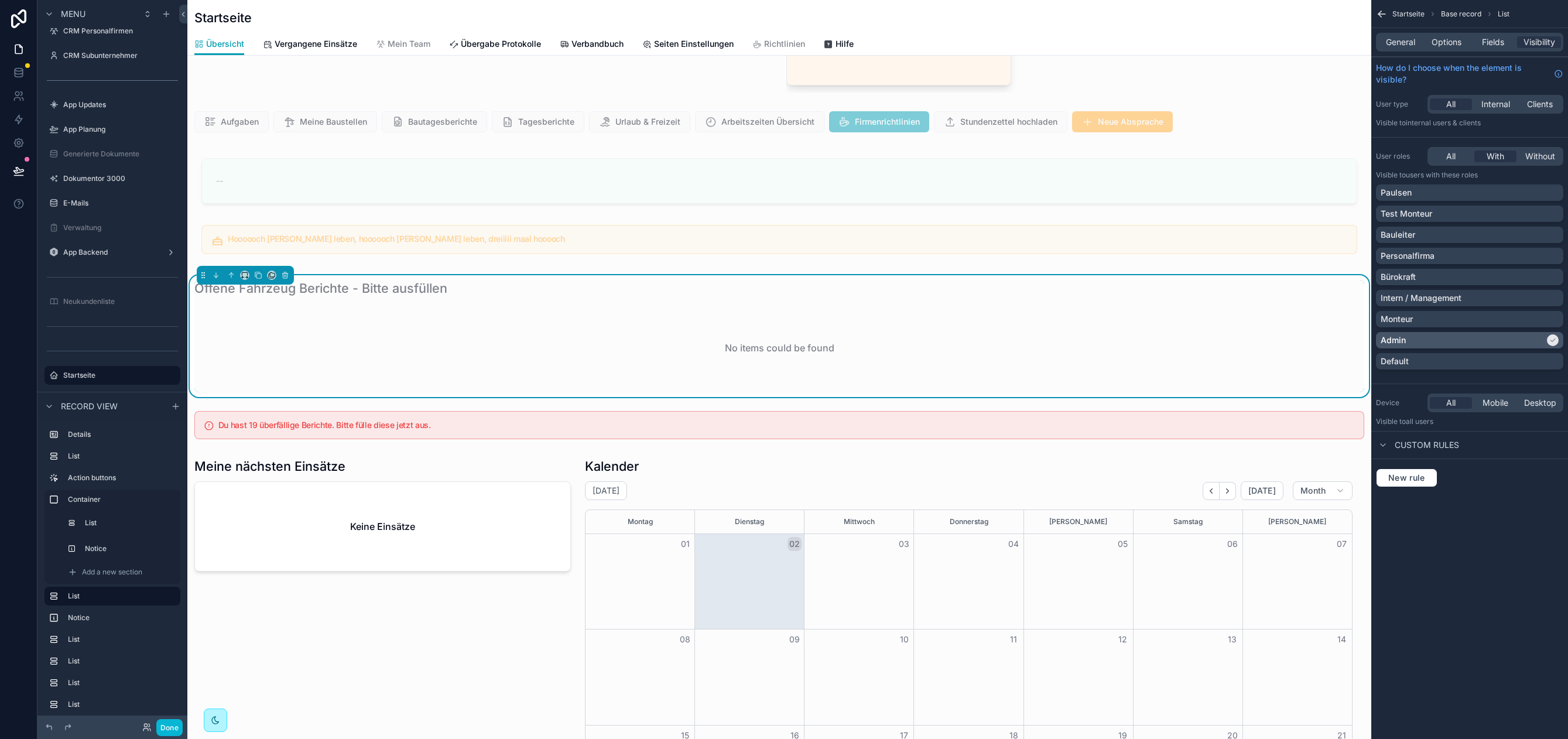
click at [1439, 338] on div "Admin" at bounding box center [1462, 341] width 164 height 12
click at [1404, 39] on span "General" at bounding box center [1400, 42] width 29 height 12
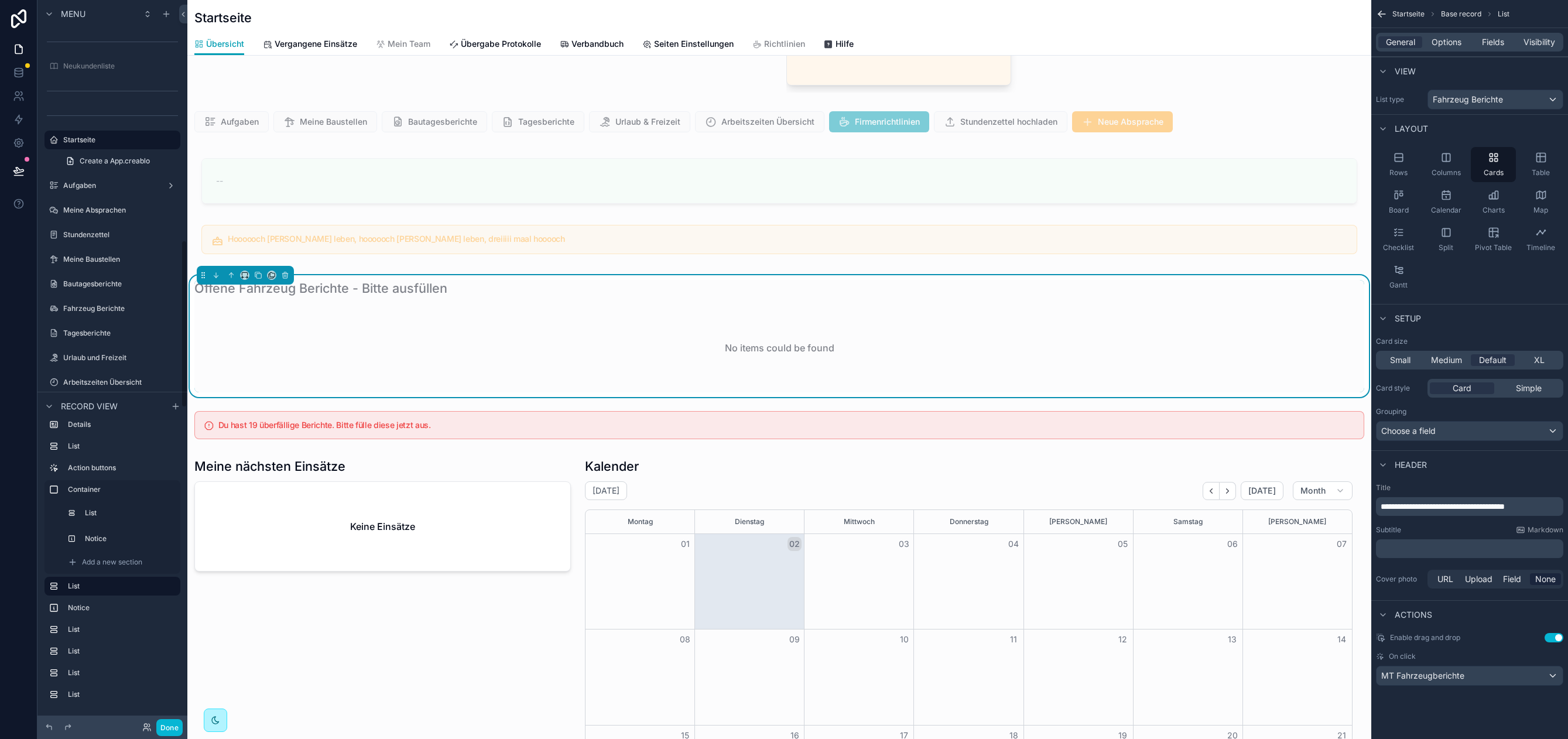
scroll to position [1041, 0]
click at [115, 306] on div "Fahrzeug Berichte" at bounding box center [120, 301] width 115 height 10
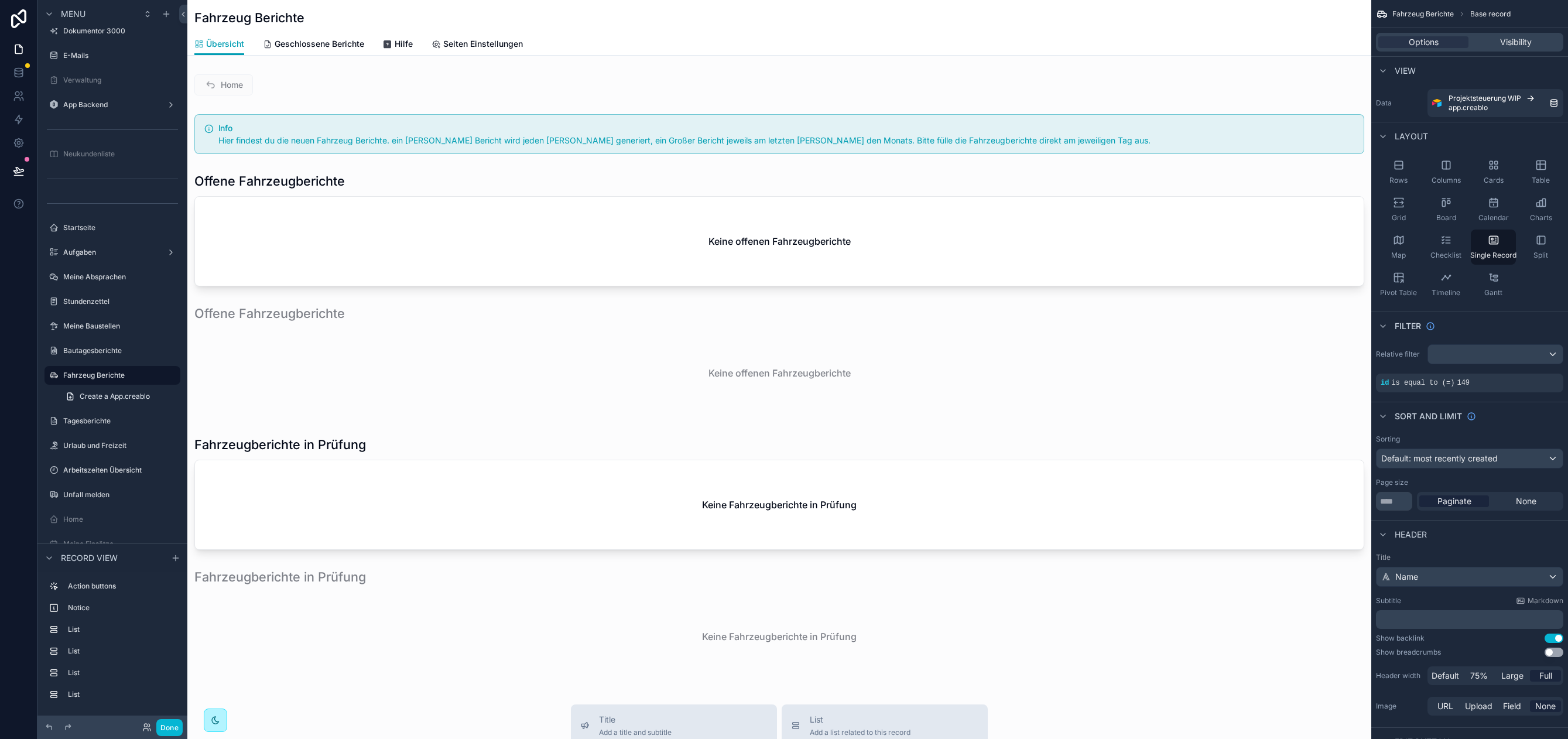
click at [363, 182] on div "scrollable content" at bounding box center [779, 608] width 1184 height 1215
click at [400, 184] on div "scrollable content" at bounding box center [779, 229] width 1184 height 123
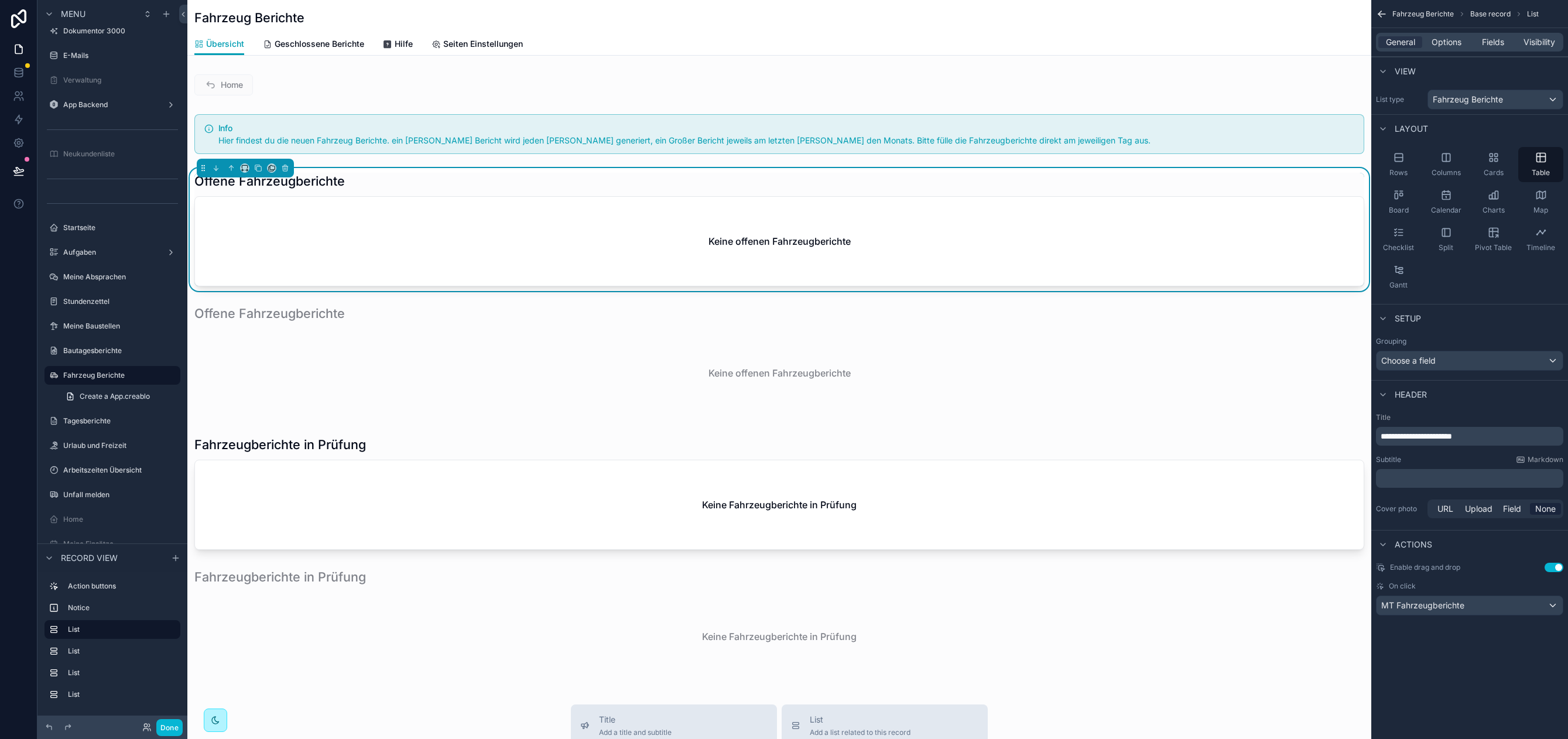
click at [1428, 48] on div "General Options Fields Visibility" at bounding box center [1469, 42] width 187 height 19
click at [1446, 42] on span "Options" at bounding box center [1446, 42] width 30 height 12
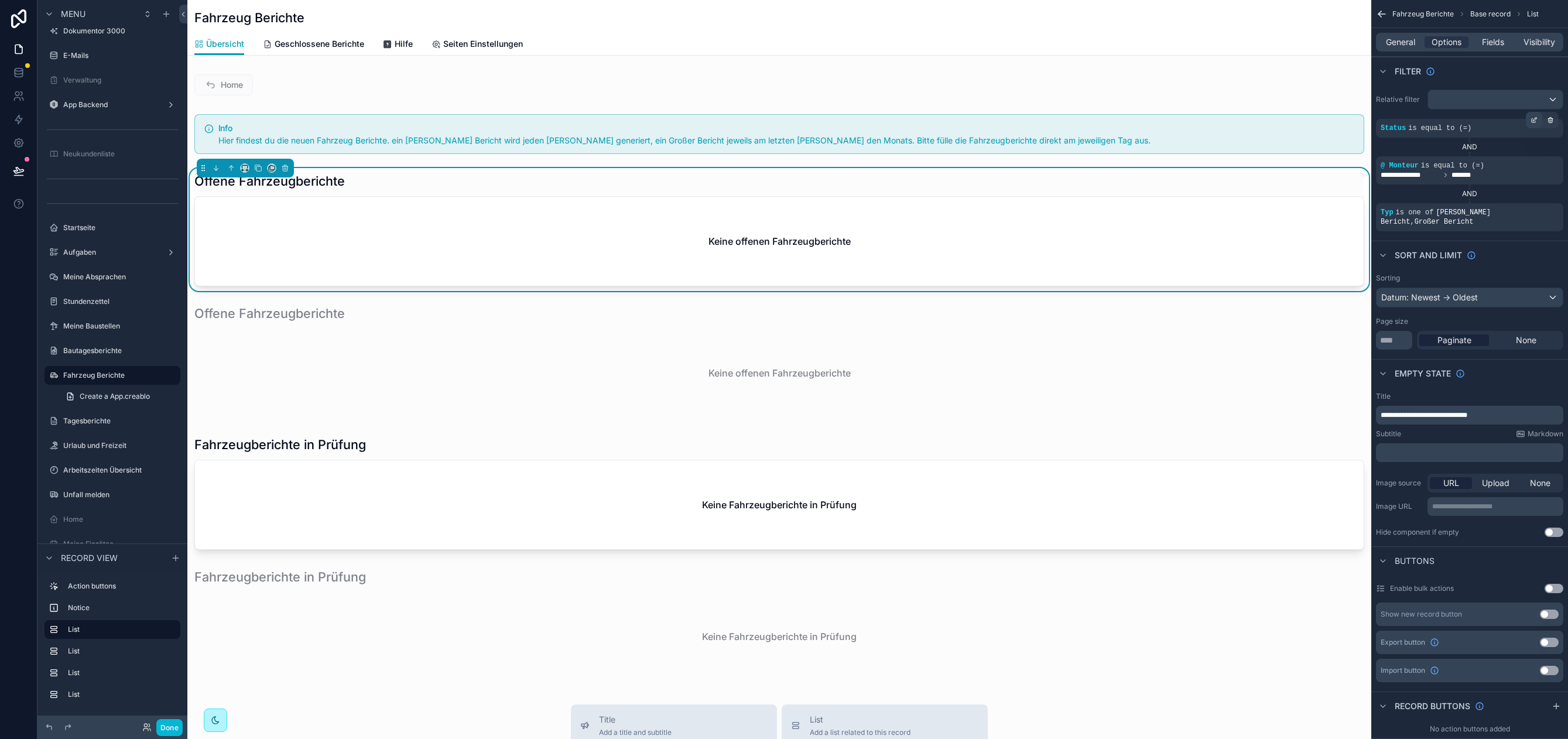
click at [1536, 121] on icon "scrollable content" at bounding box center [1533, 120] width 7 height 7
click at [1322, 140] on div "OFFEN" at bounding box center [1295, 135] width 136 height 19
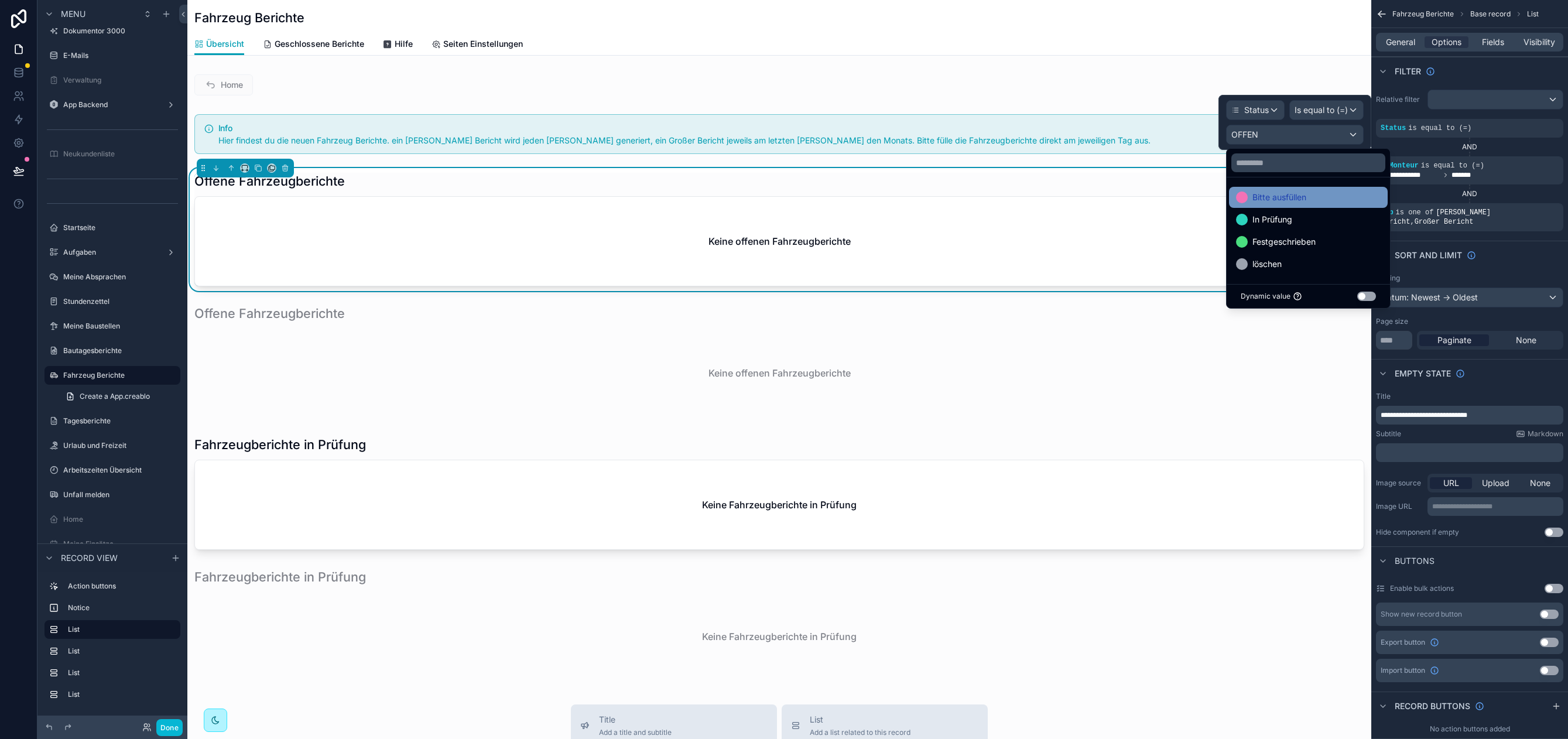
click at [1317, 200] on div "Bitte ausfüllen" at bounding box center [1308, 198] width 145 height 14
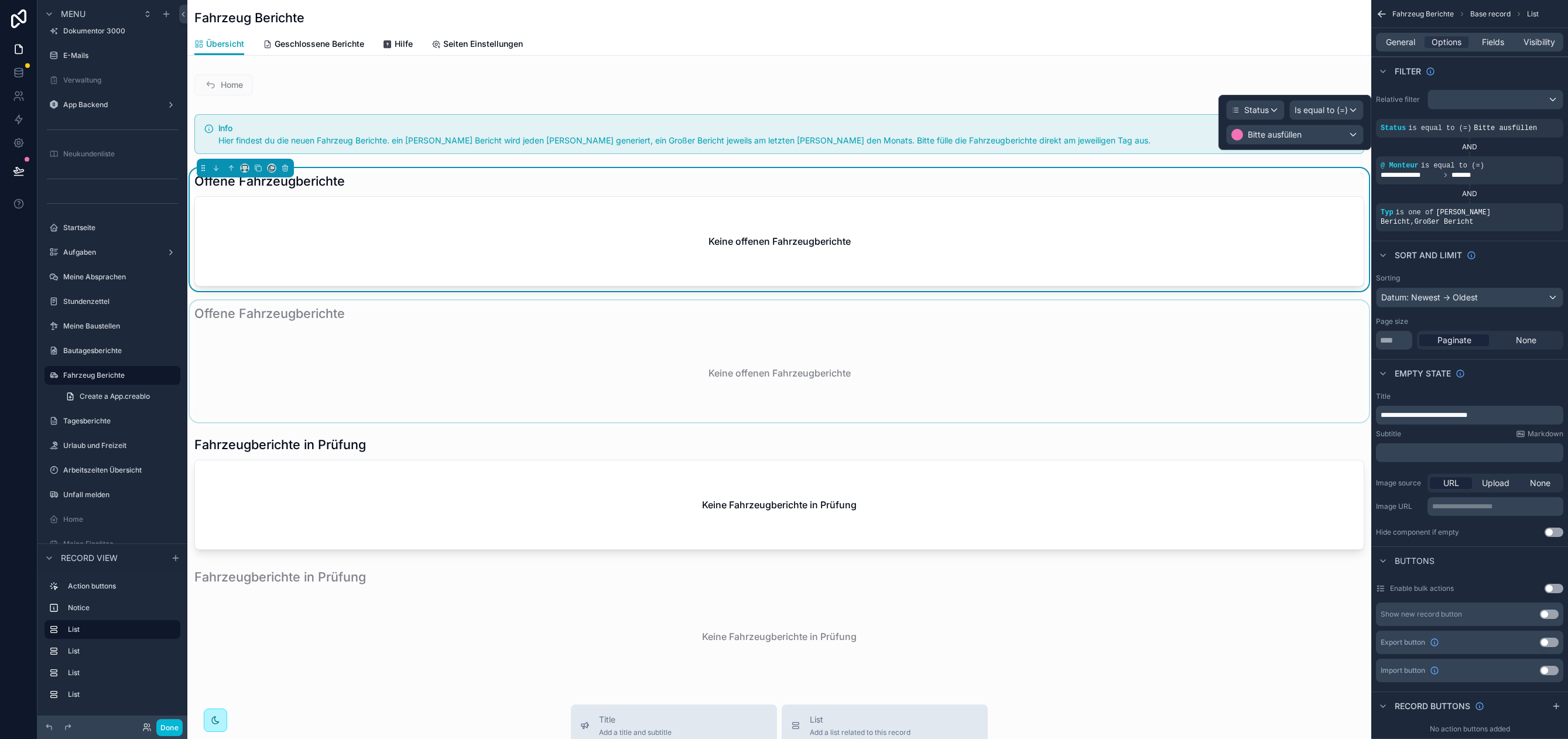
click at [631, 329] on div "scrollable content" at bounding box center [779, 361] width 1184 height 122
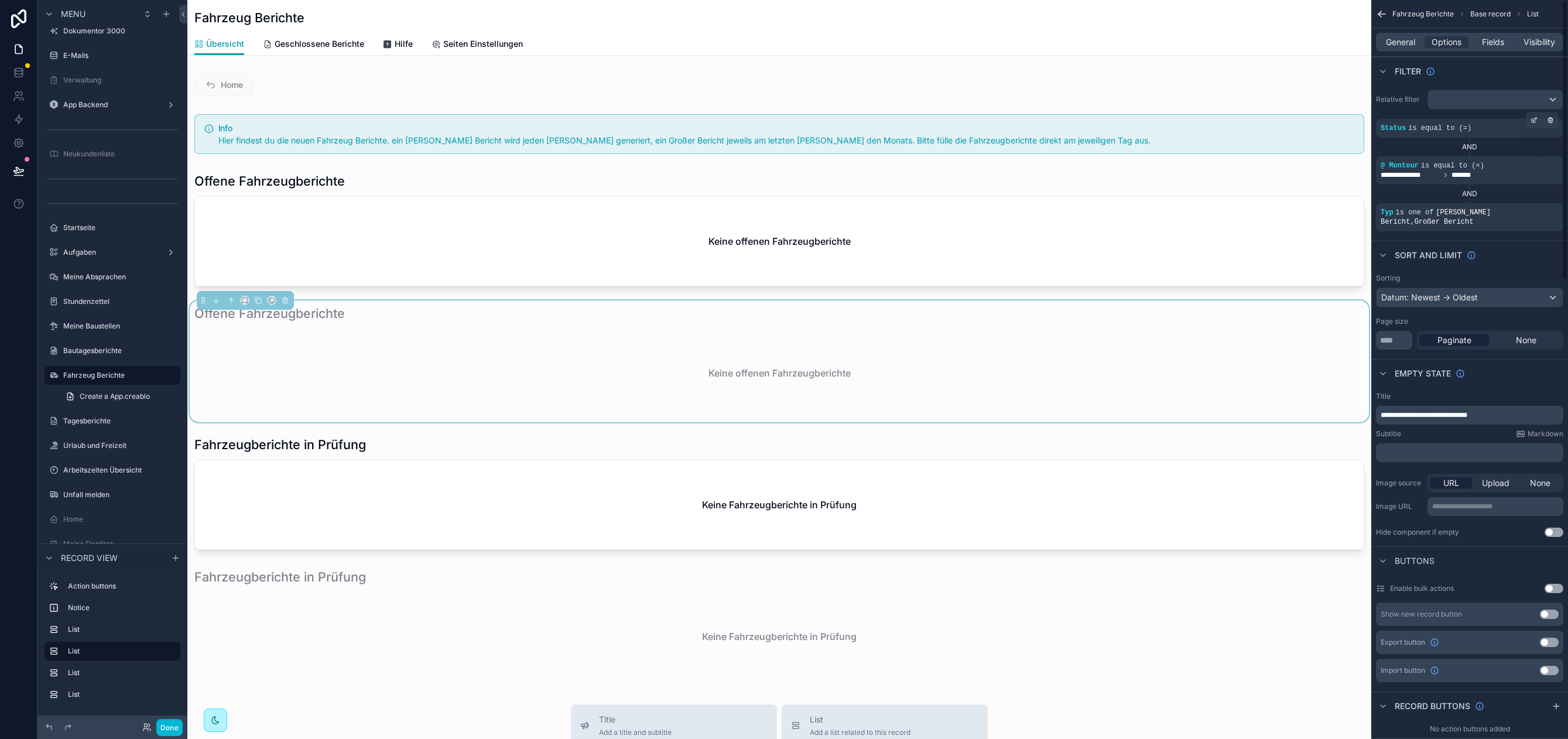
click at [1471, 129] on span "is equal to (=)" at bounding box center [1439, 128] width 63 height 8
click at [1534, 120] on icon "scrollable content" at bounding box center [1535, 118] width 3 height 3
click at [1285, 134] on div "OFFEN" at bounding box center [1295, 135] width 136 height 19
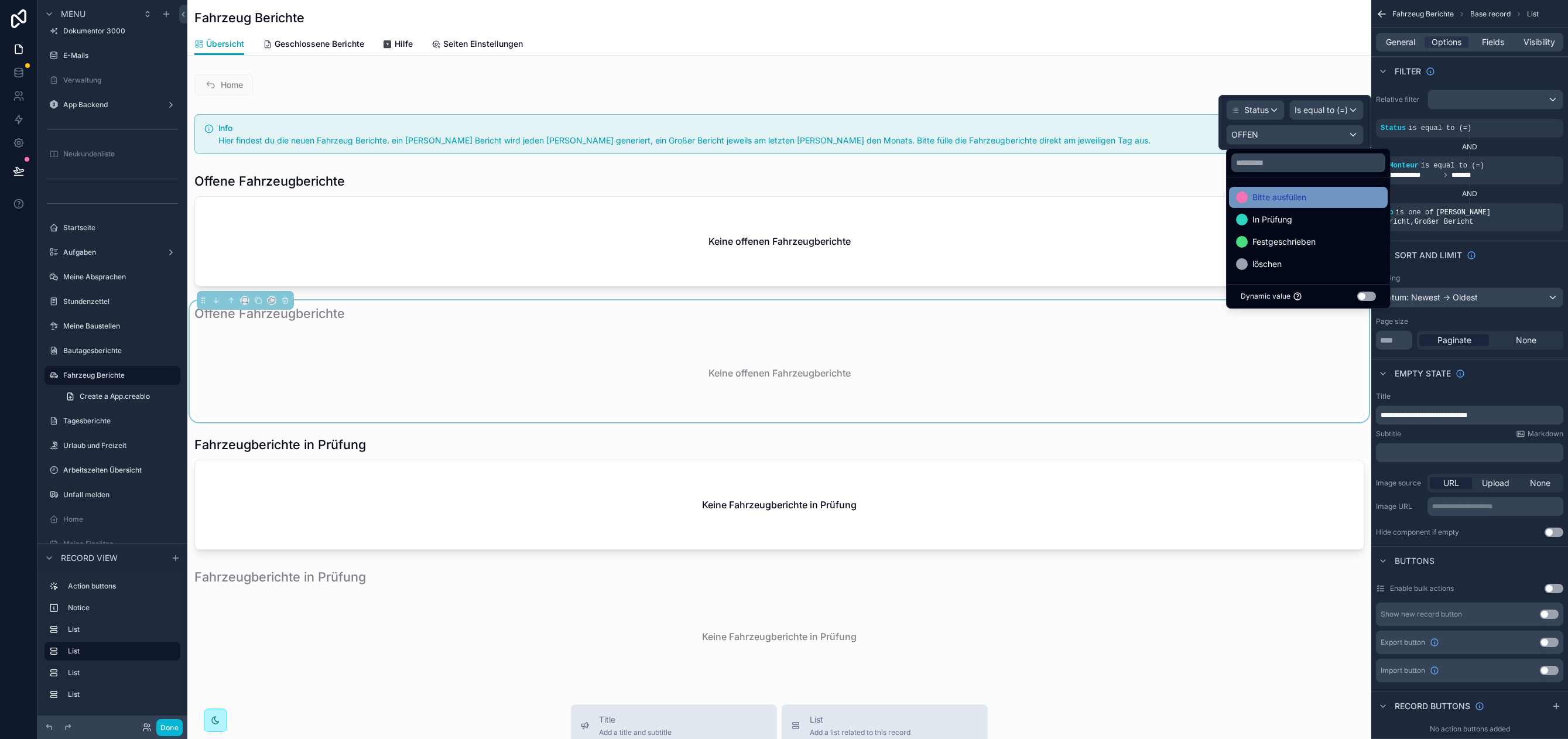
click at [1289, 196] on span "Bitte ausfüllen" at bounding box center [1279, 198] width 54 height 14
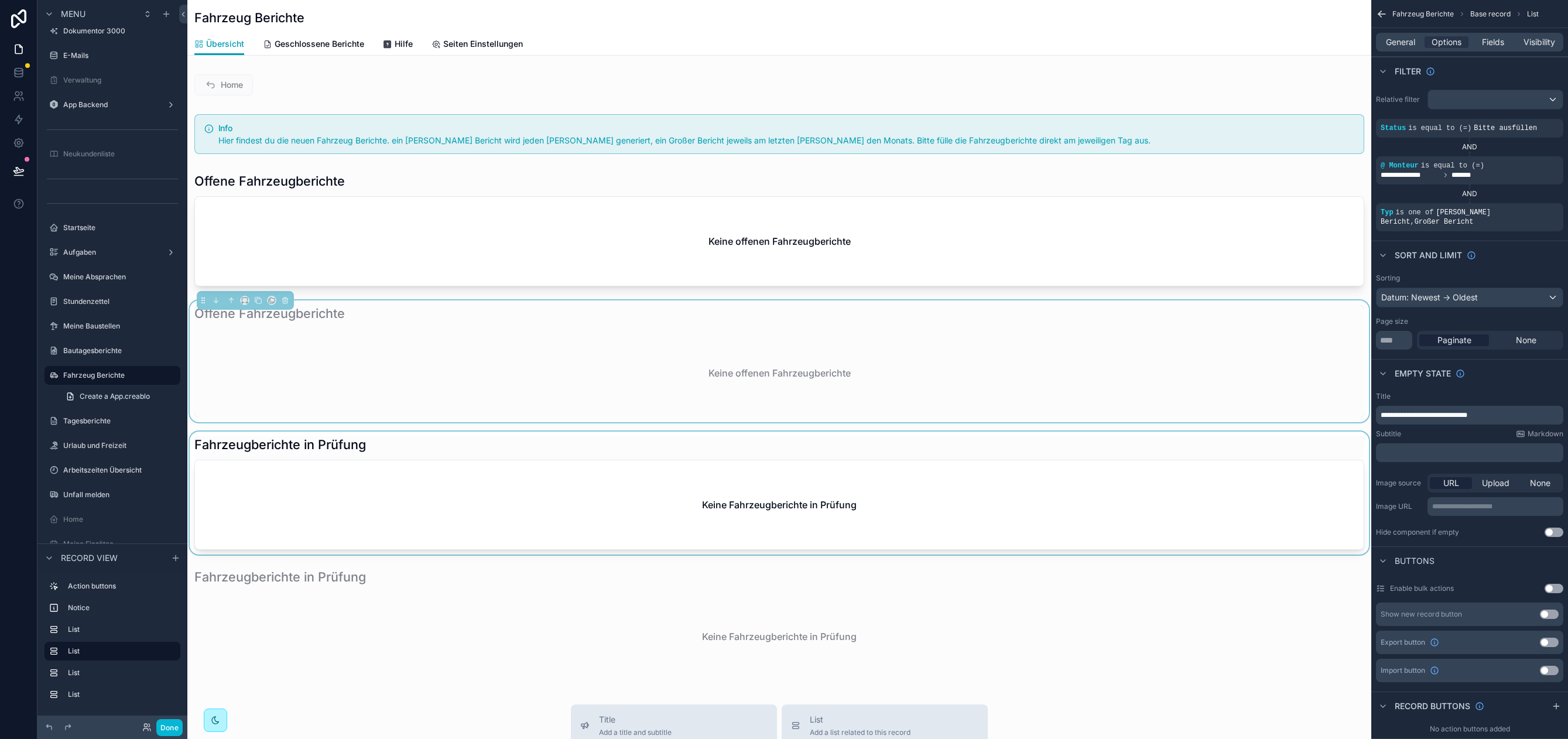
click at [438, 445] on div "scrollable content" at bounding box center [779, 493] width 1184 height 123
click at [570, 583] on div "scrollable content" at bounding box center [779, 624] width 1184 height 122
click at [526, 254] on div "scrollable content" at bounding box center [779, 229] width 1184 height 123
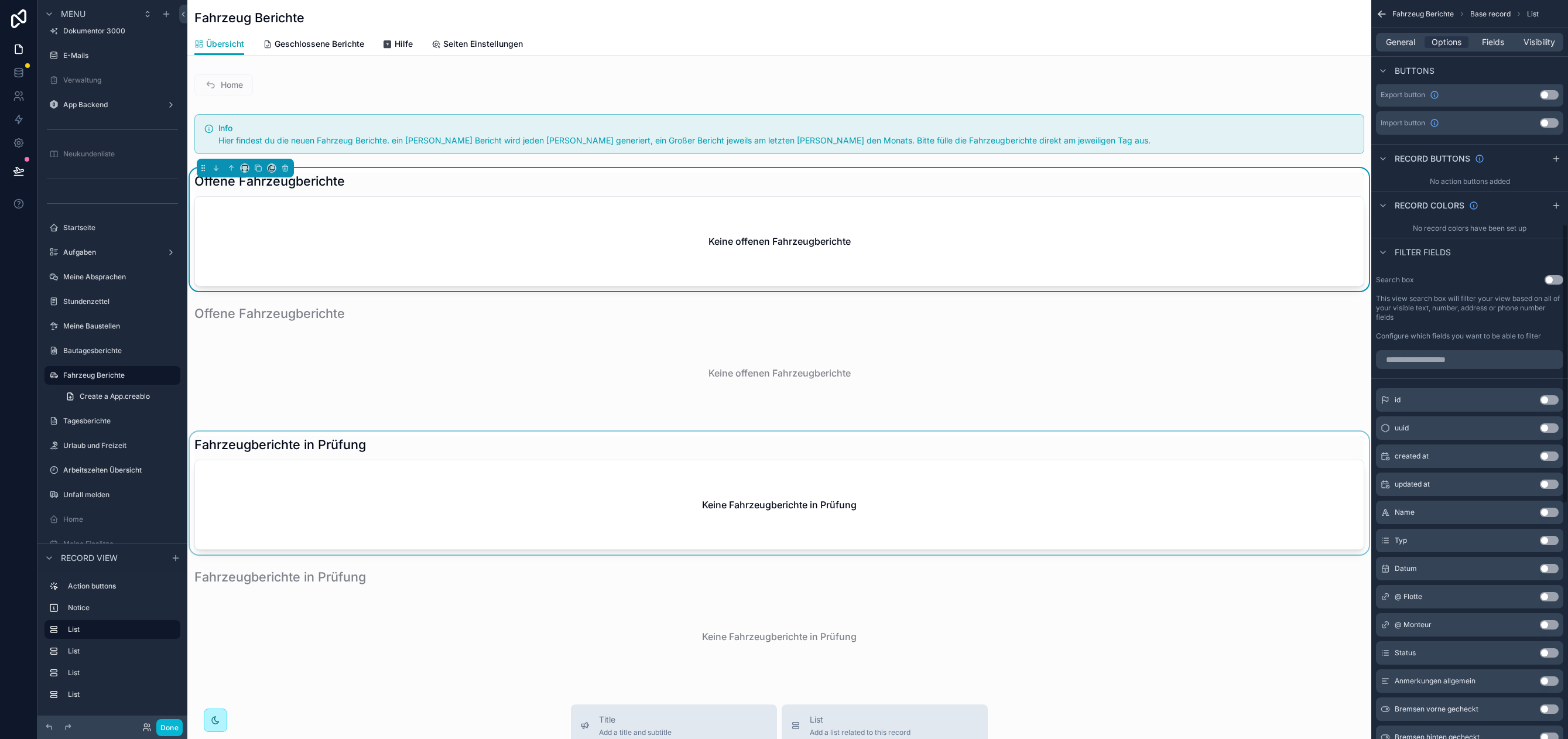
scroll to position [656, 0]
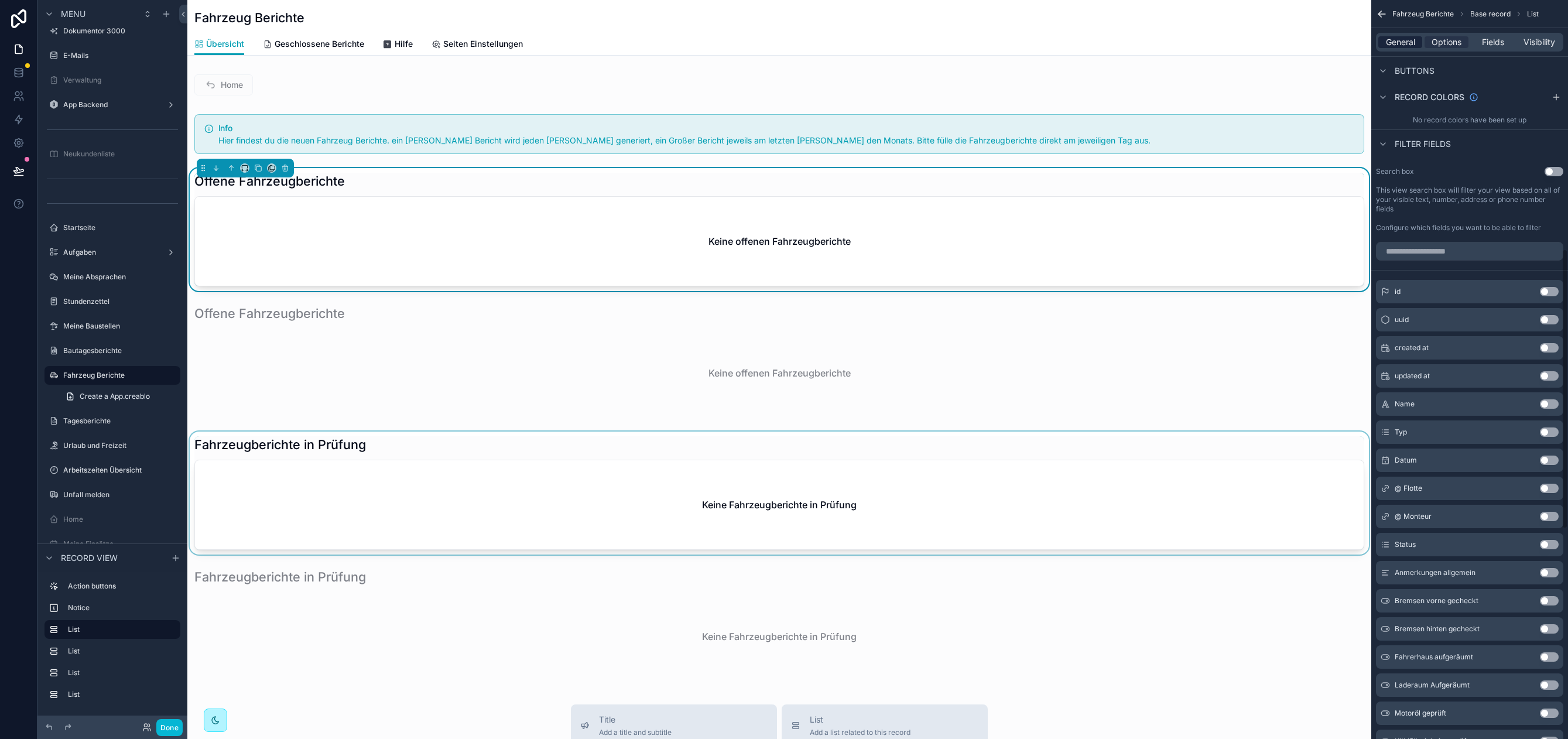
click at [1388, 36] on span "General" at bounding box center [1400, 42] width 29 height 12
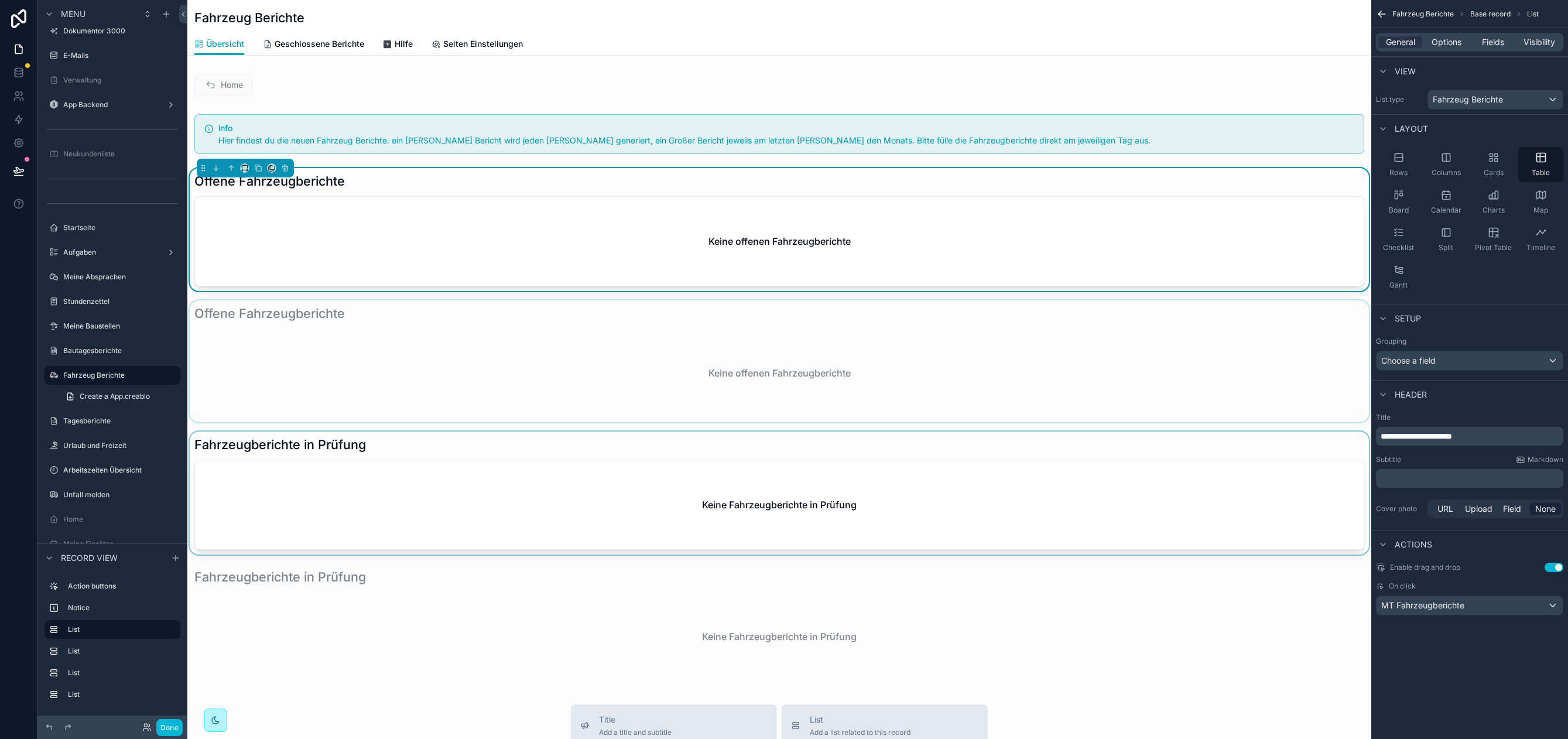
click at [407, 360] on div "scrollable content" at bounding box center [779, 361] width 1184 height 122
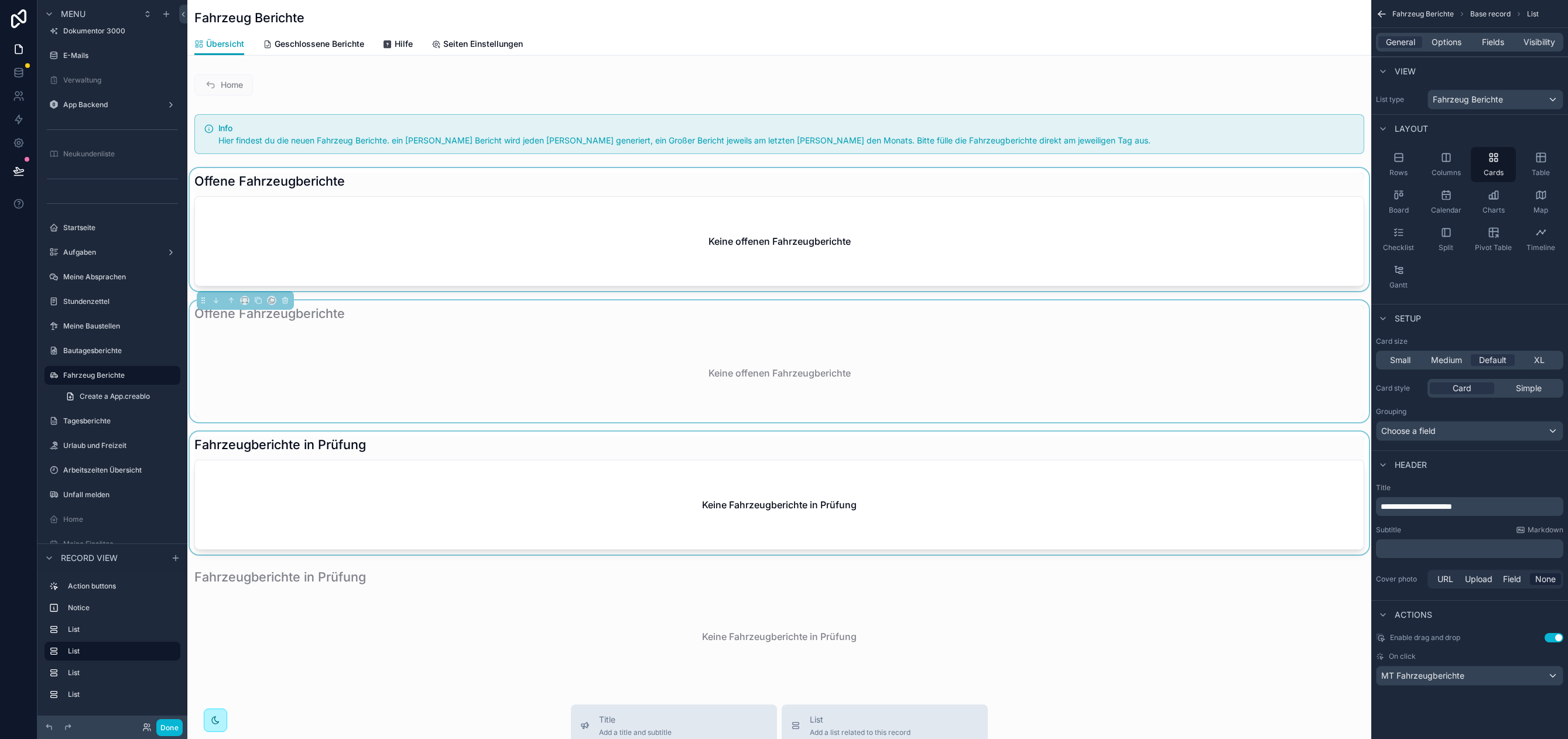
click at [442, 527] on div "scrollable content" at bounding box center [779, 493] width 1184 height 123
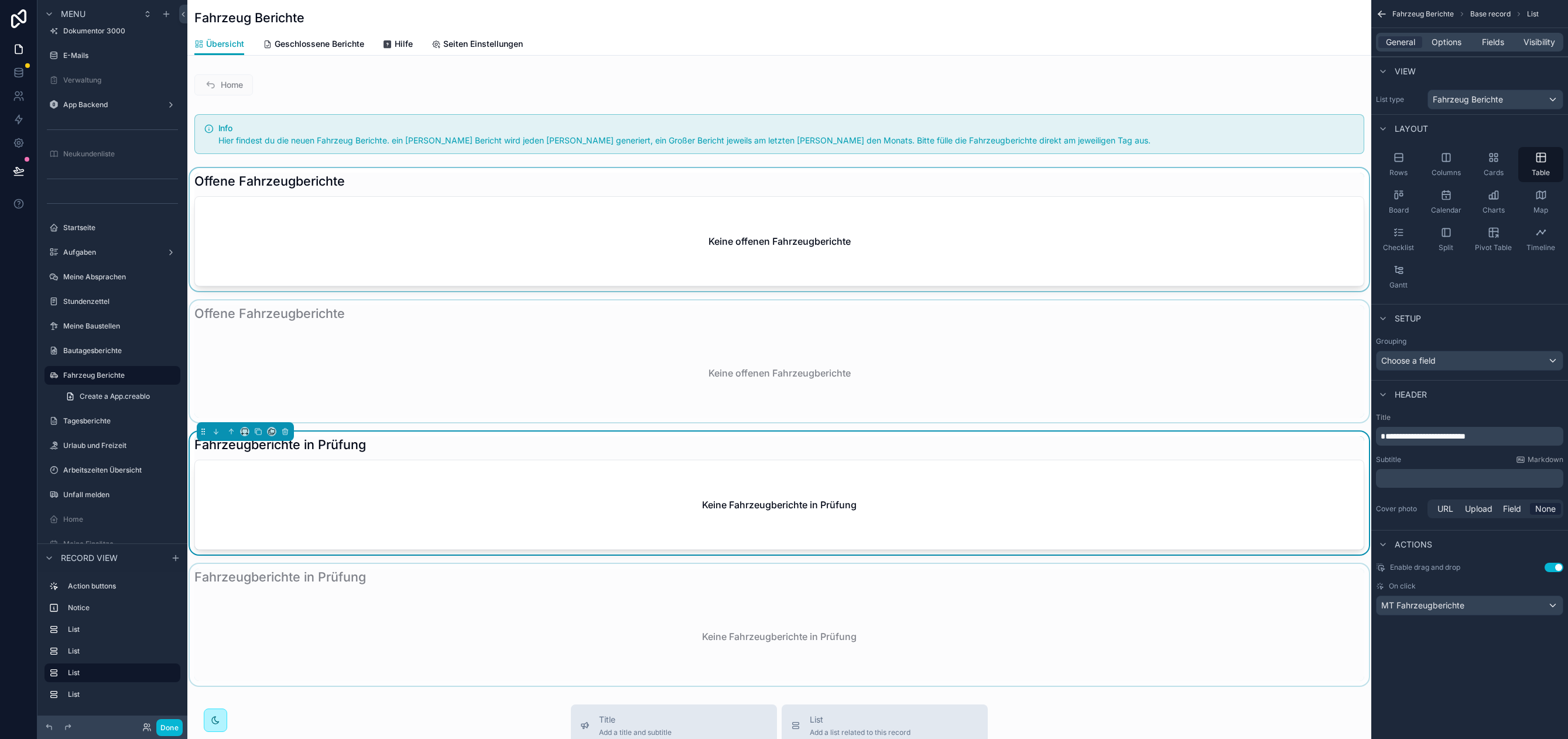
click at [460, 584] on div "scrollable content" at bounding box center [779, 624] width 1184 height 122
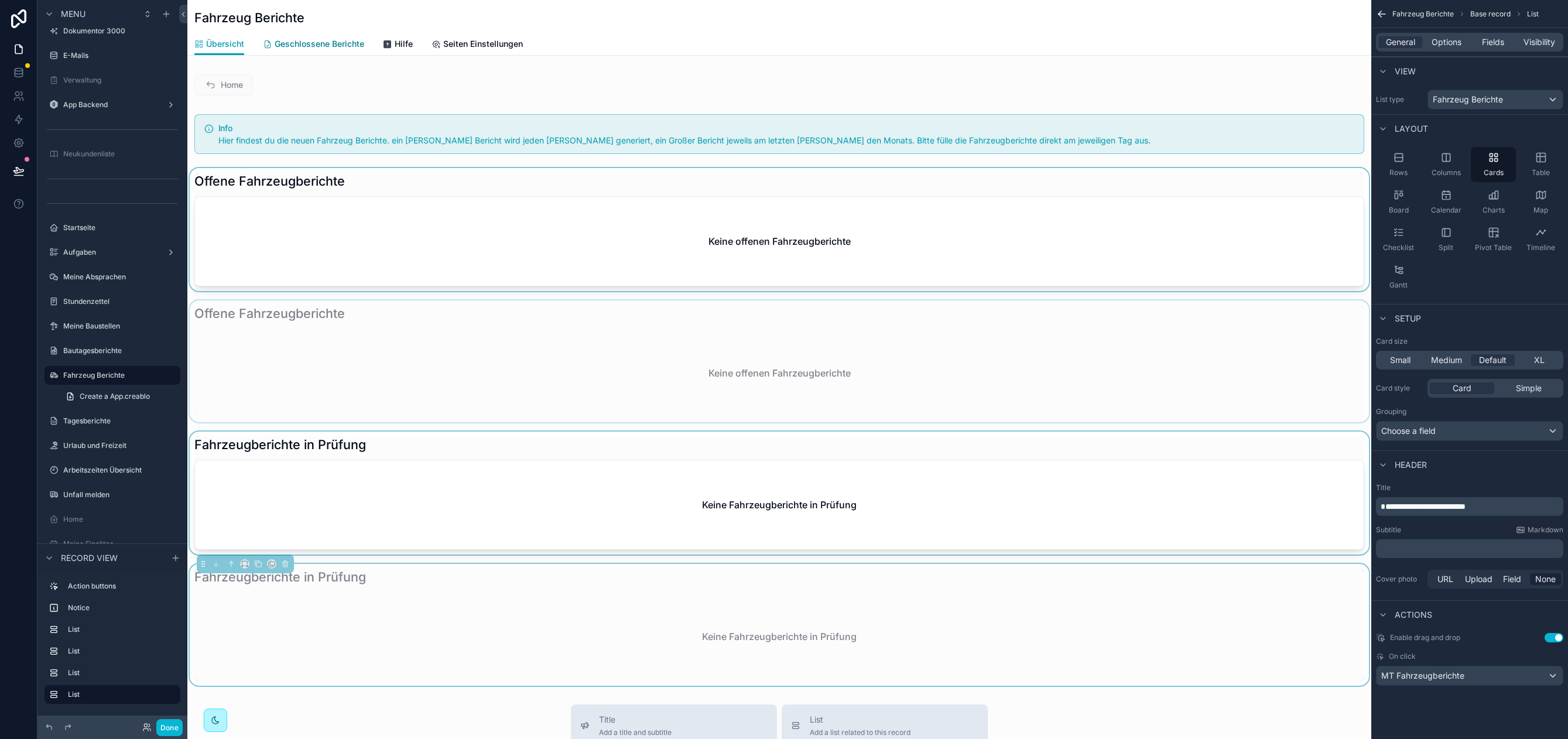
click at [343, 49] on span "Geschlossene Berichte" at bounding box center [319, 44] width 89 height 12
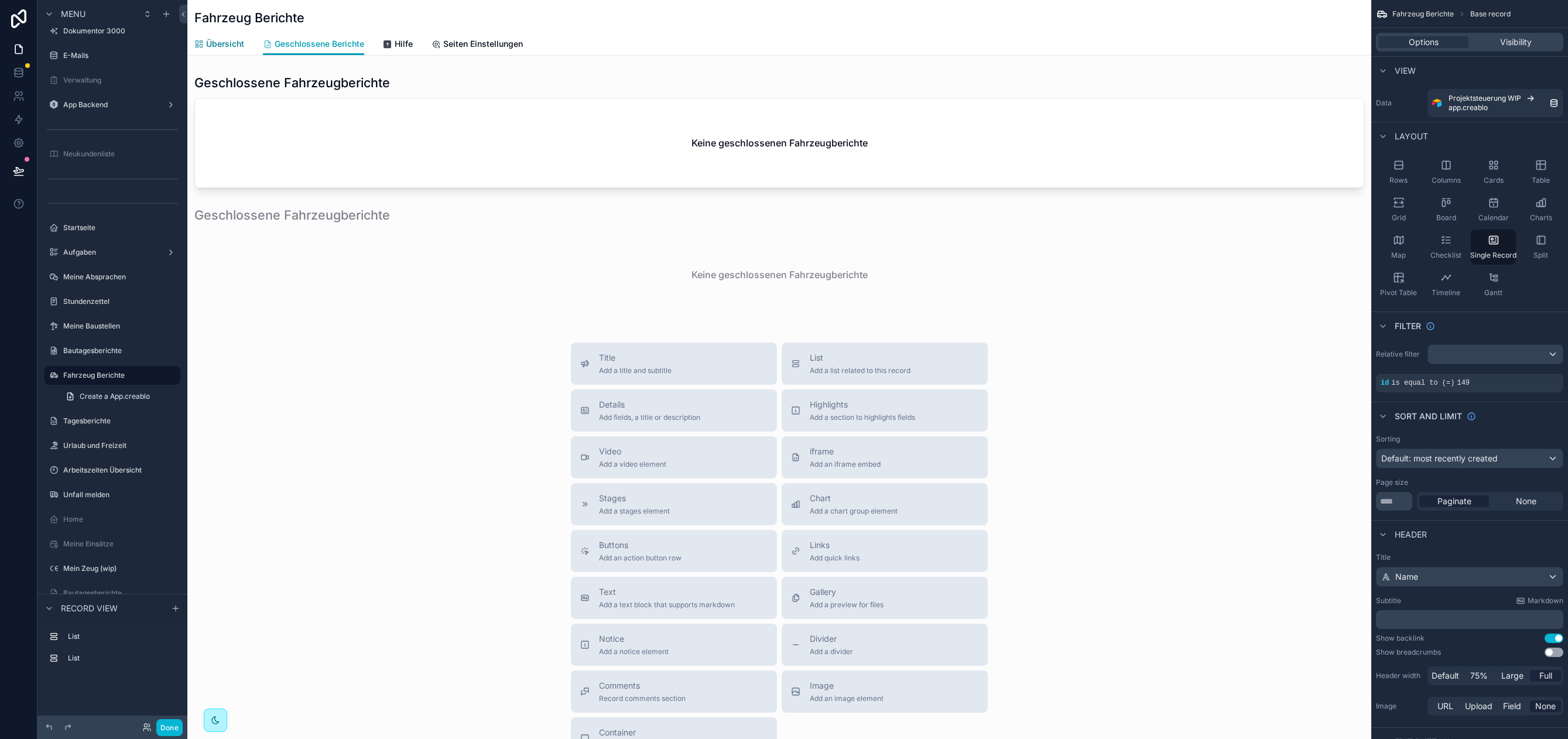
click at [224, 46] on span "Übersicht" at bounding box center [225, 44] width 38 height 12
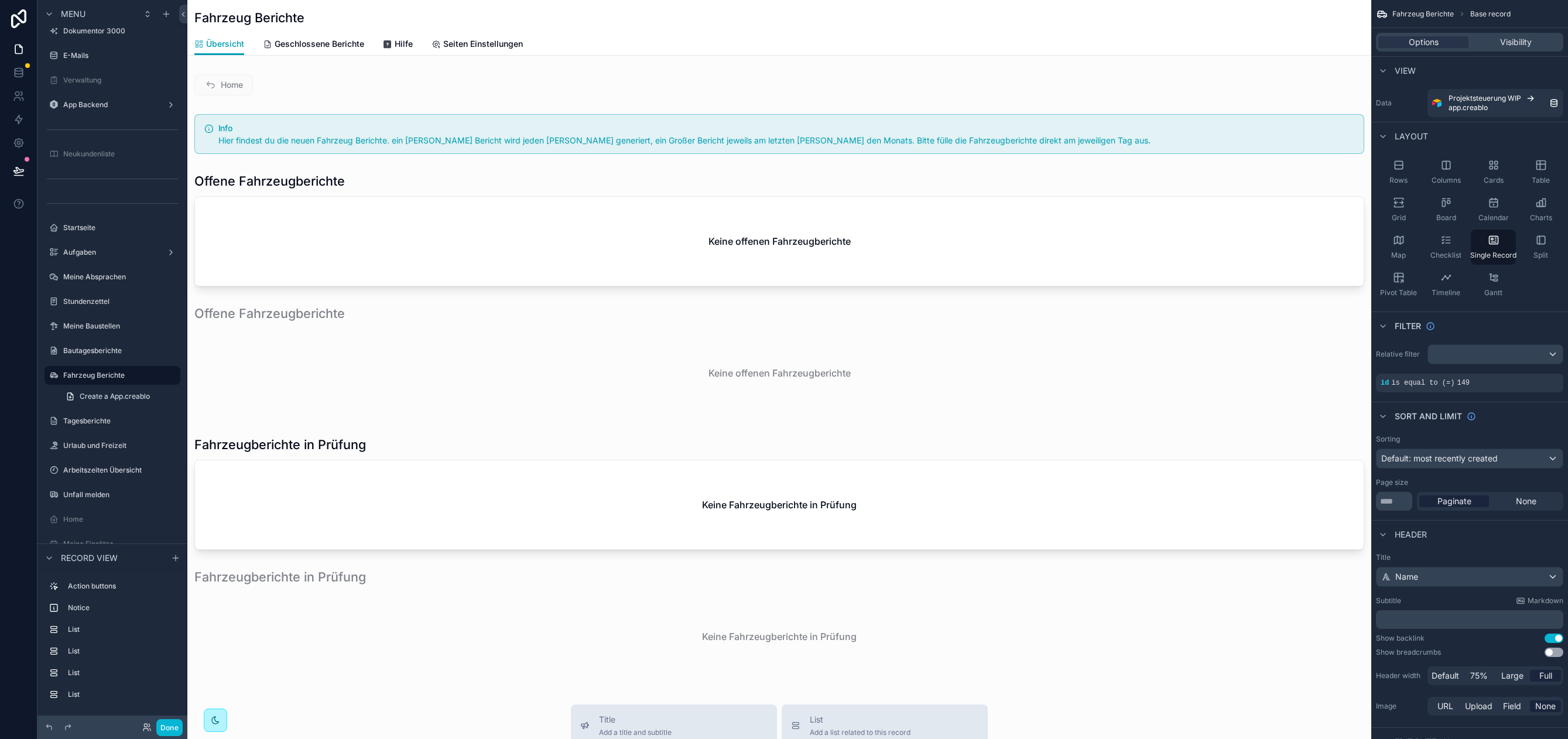
click at [620, 454] on div "scrollable content" at bounding box center [779, 493] width 1184 height 123
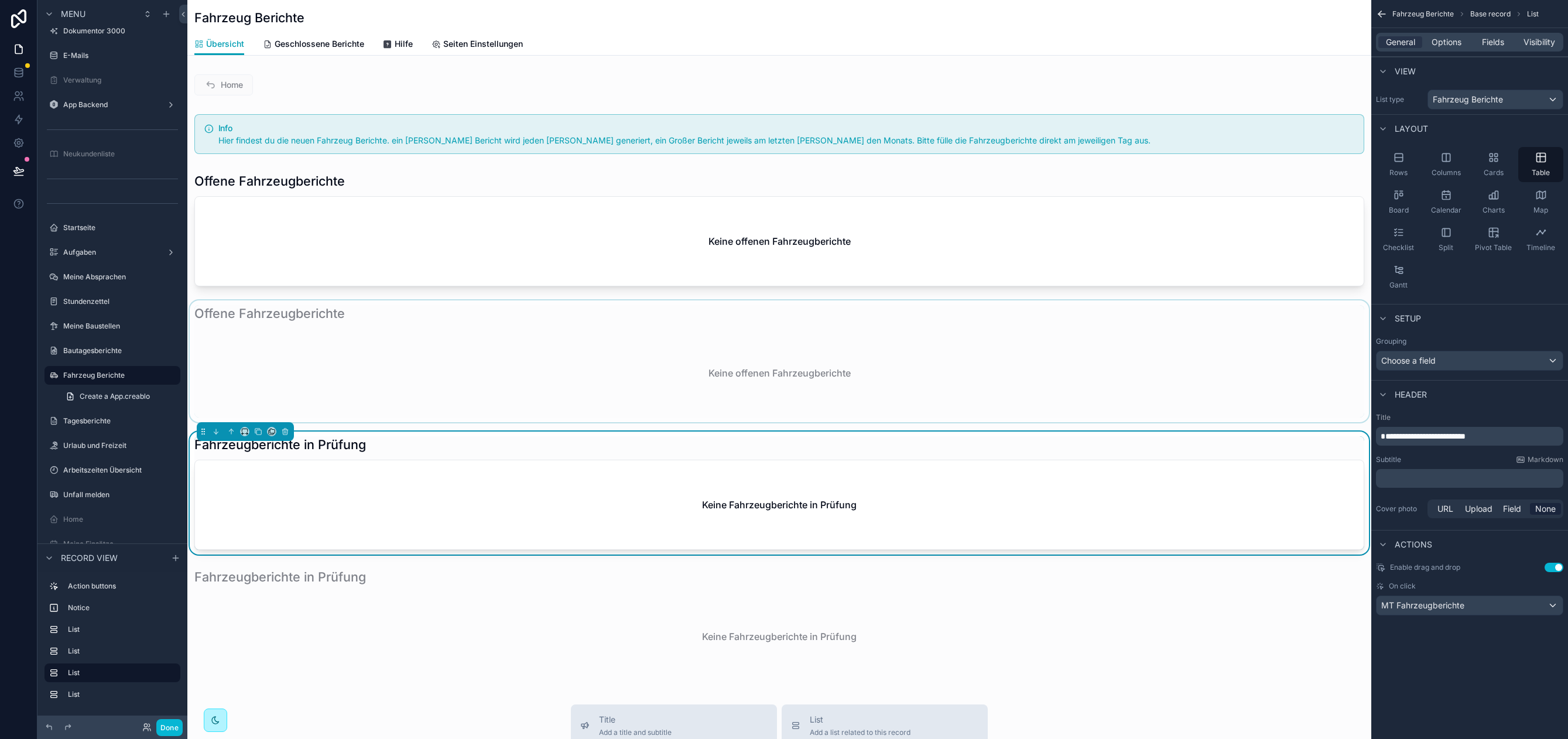
click at [491, 343] on div "scrollable content" at bounding box center [779, 361] width 1184 height 122
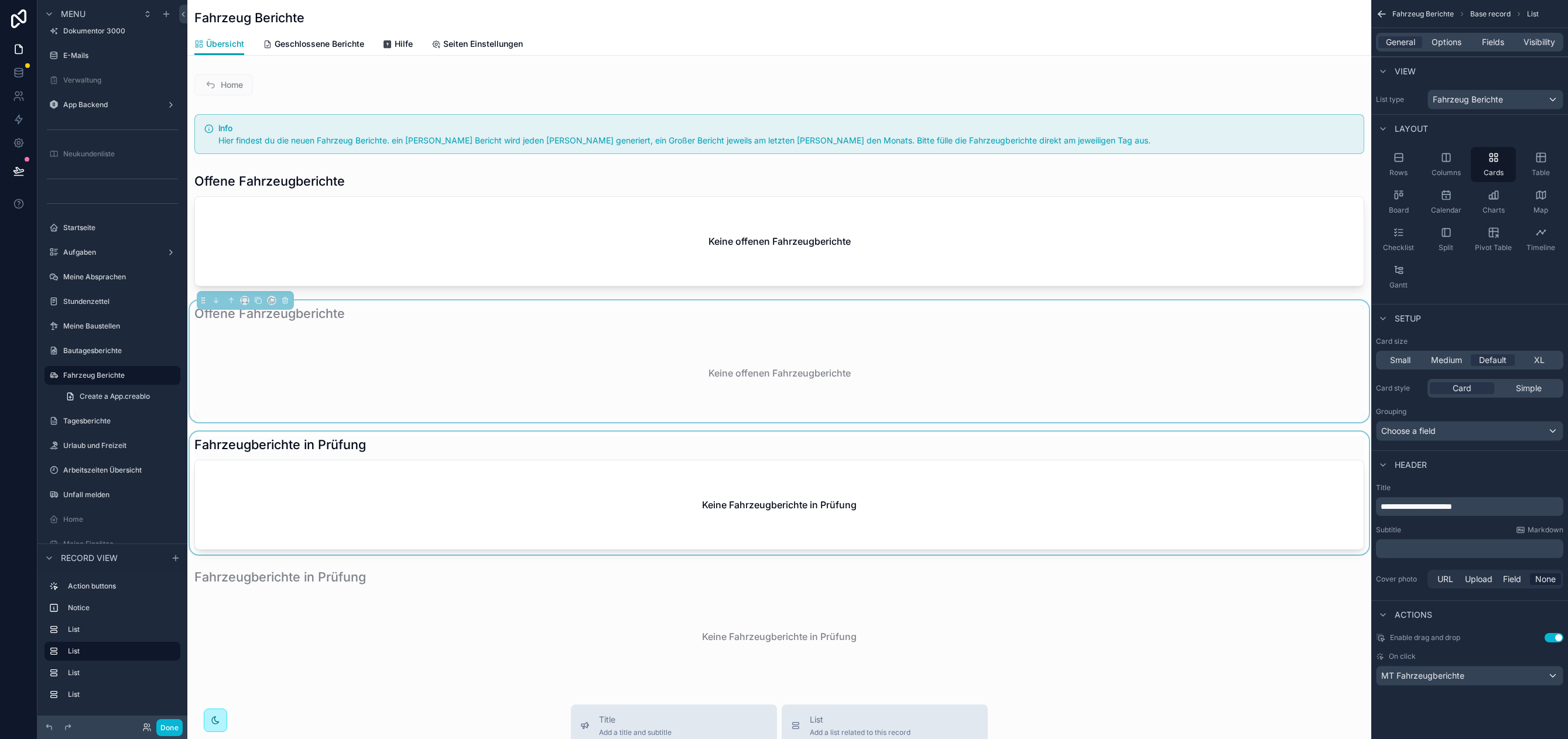
click at [457, 451] on div "scrollable content" at bounding box center [779, 493] width 1184 height 123
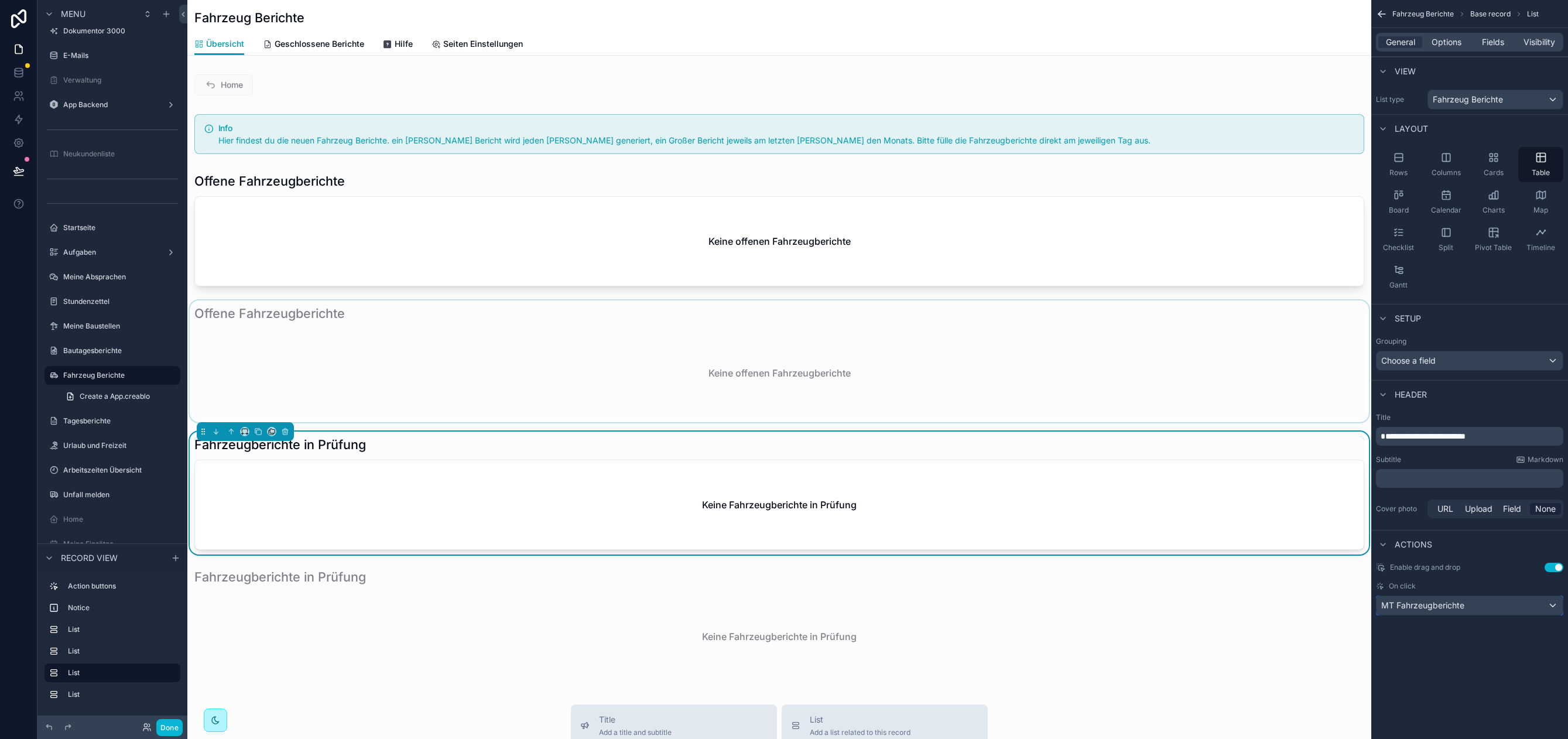
click at [1430, 607] on span "MT Fahrzeugberichte" at bounding box center [1422, 606] width 83 height 12
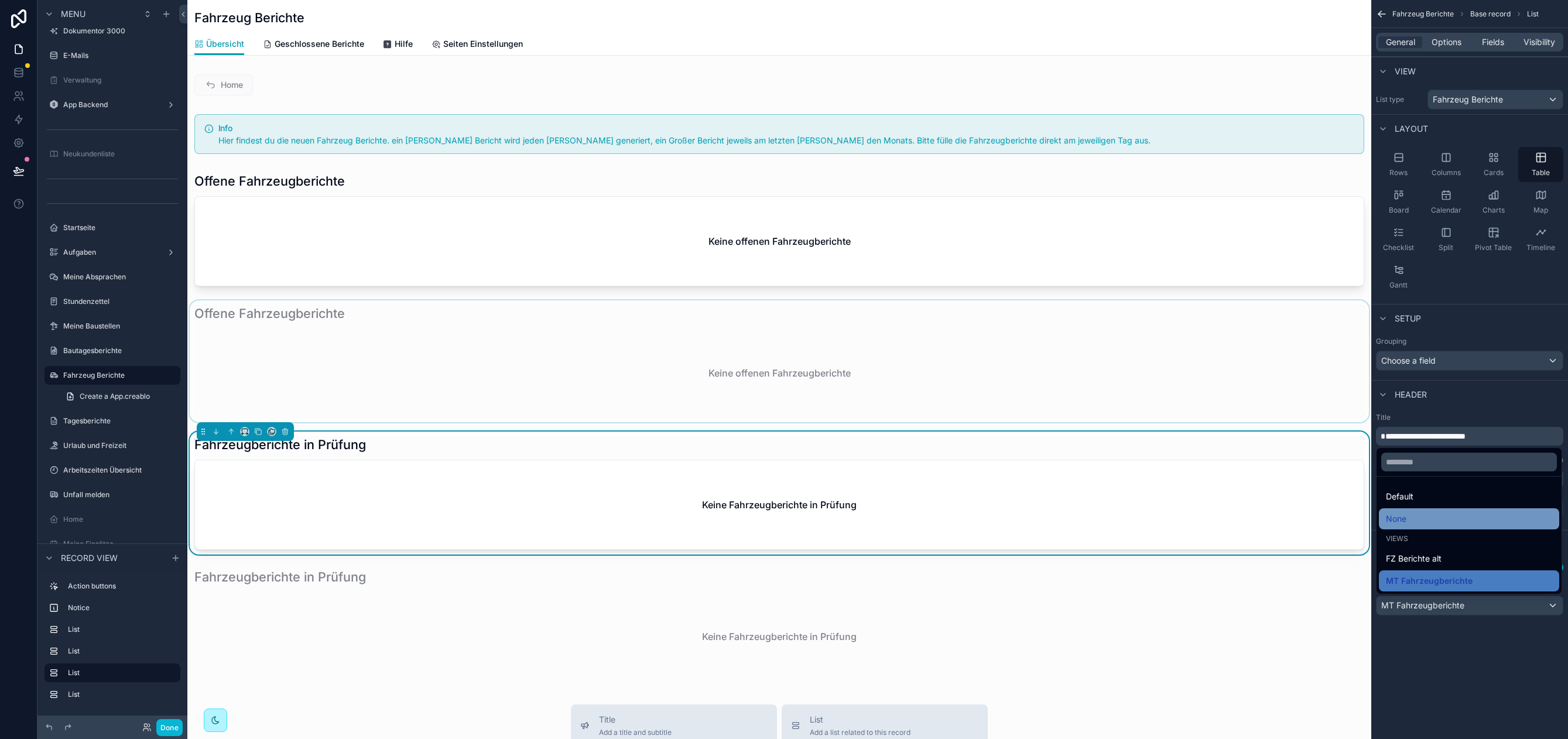
click at [1413, 515] on div "None" at bounding box center [1469, 519] width 166 height 14
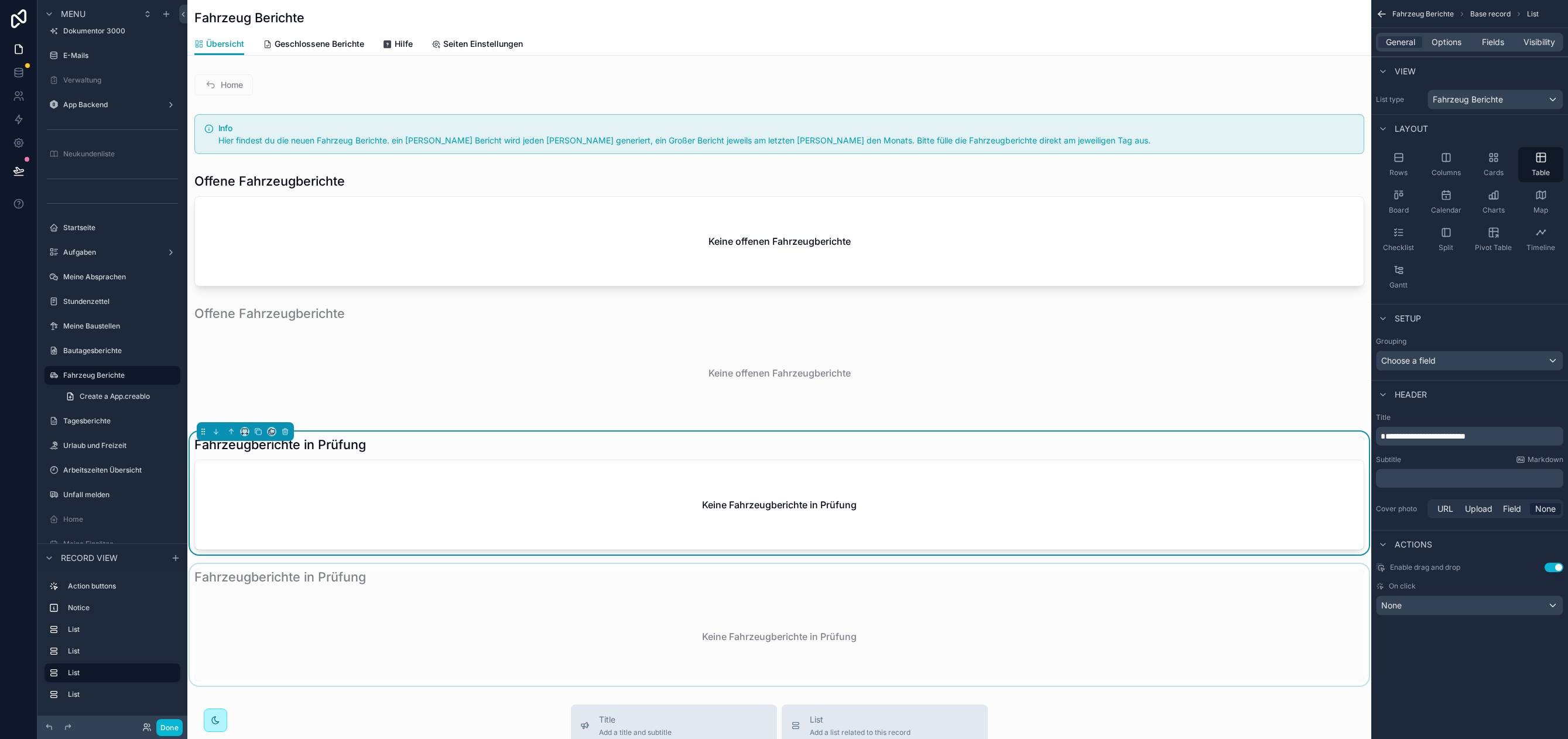
click at [355, 610] on div "scrollable content" at bounding box center [779, 624] width 1184 height 122
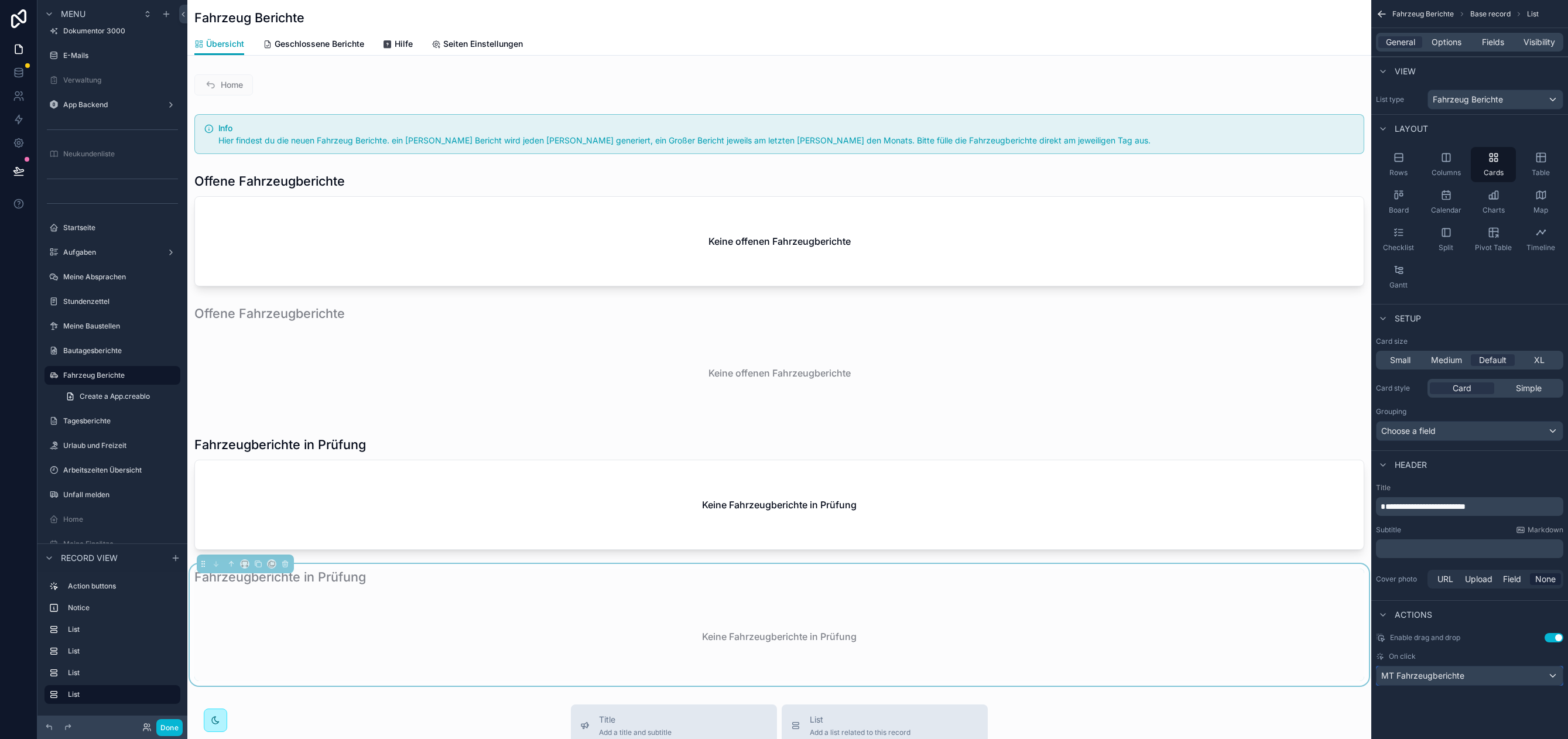
click at [1407, 673] on span "MT Fahrzeugberichte" at bounding box center [1422, 676] width 83 height 12
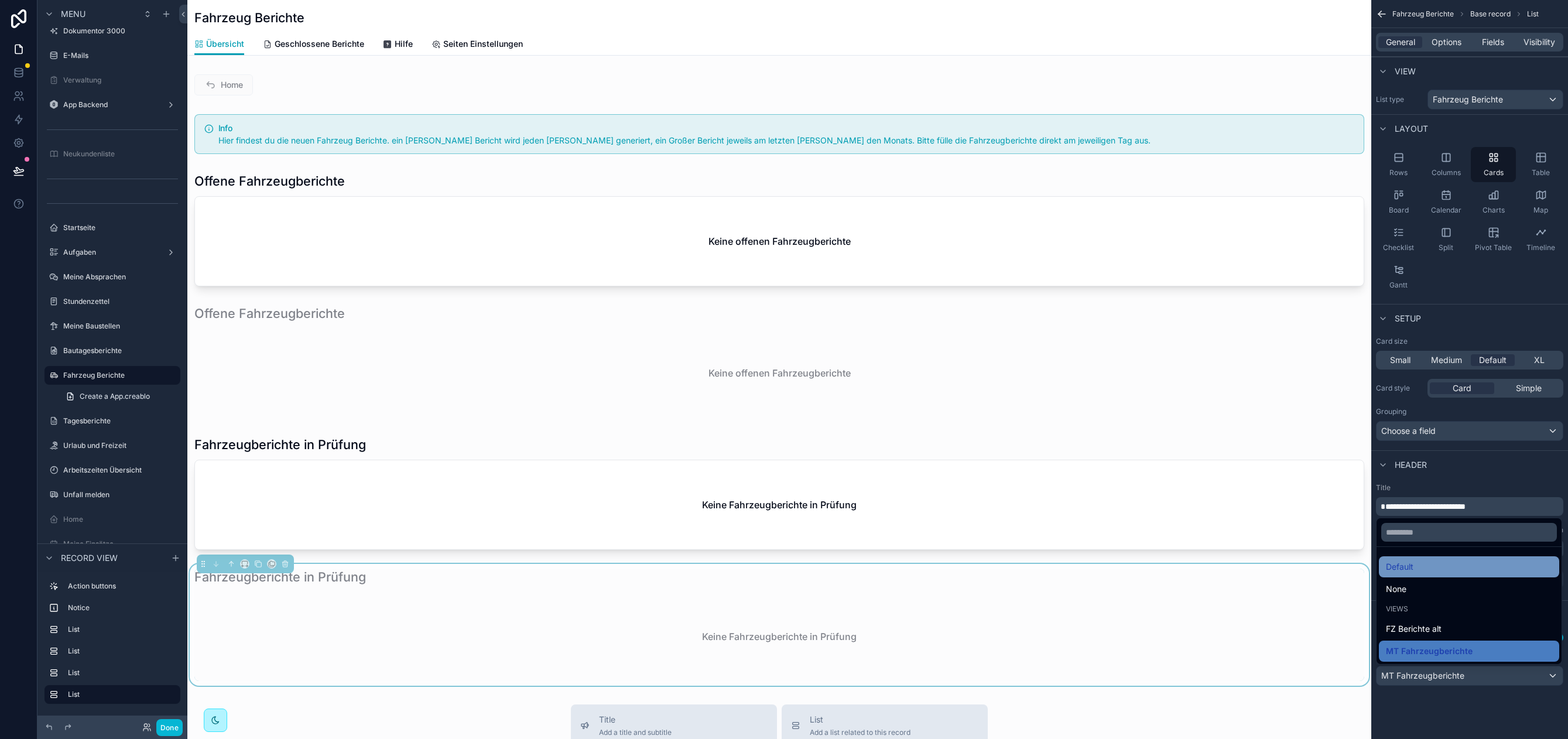
click at [1419, 568] on div "Default" at bounding box center [1469, 567] width 166 height 14
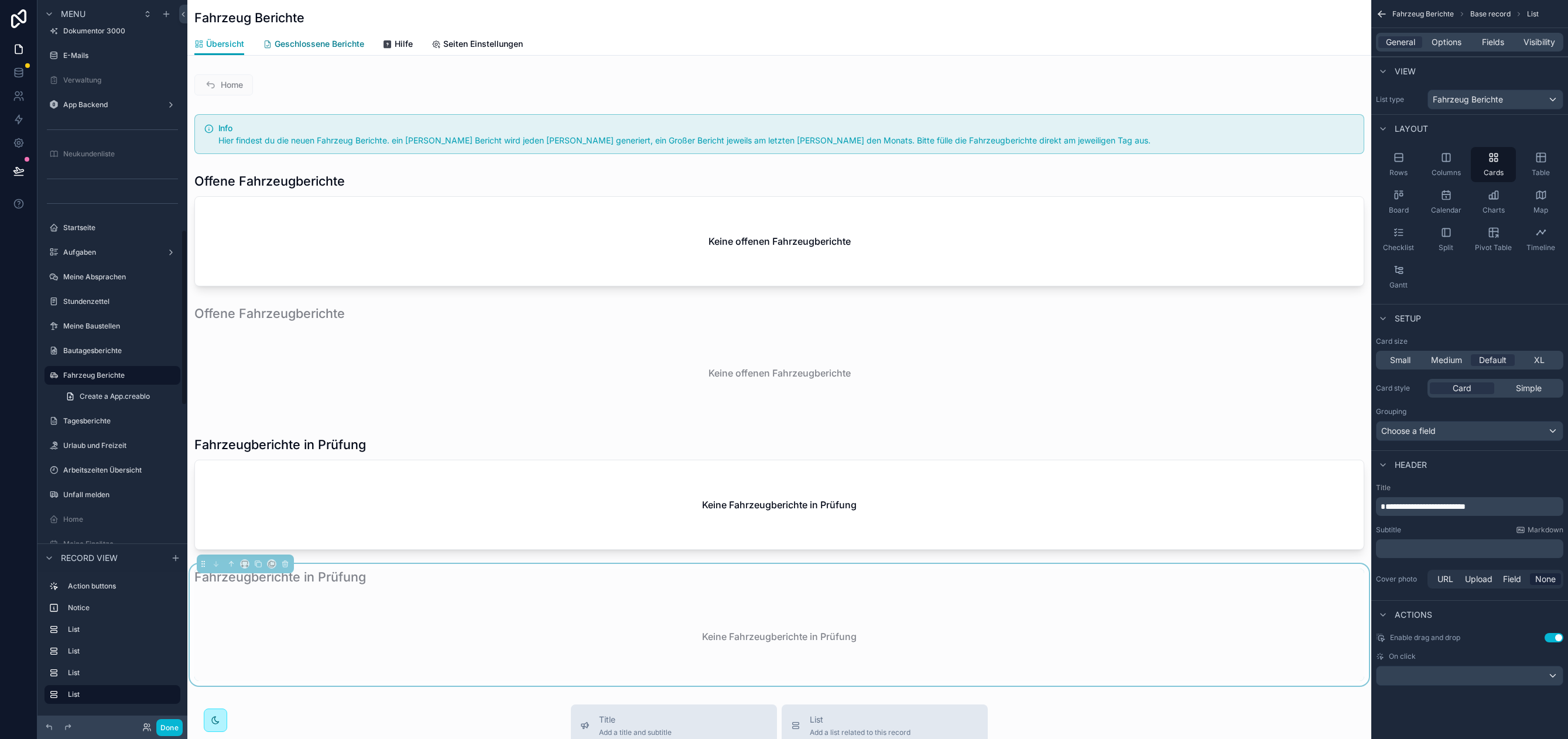
click at [335, 34] on link "Geschlossene Berichte" at bounding box center [313, 45] width 101 height 23
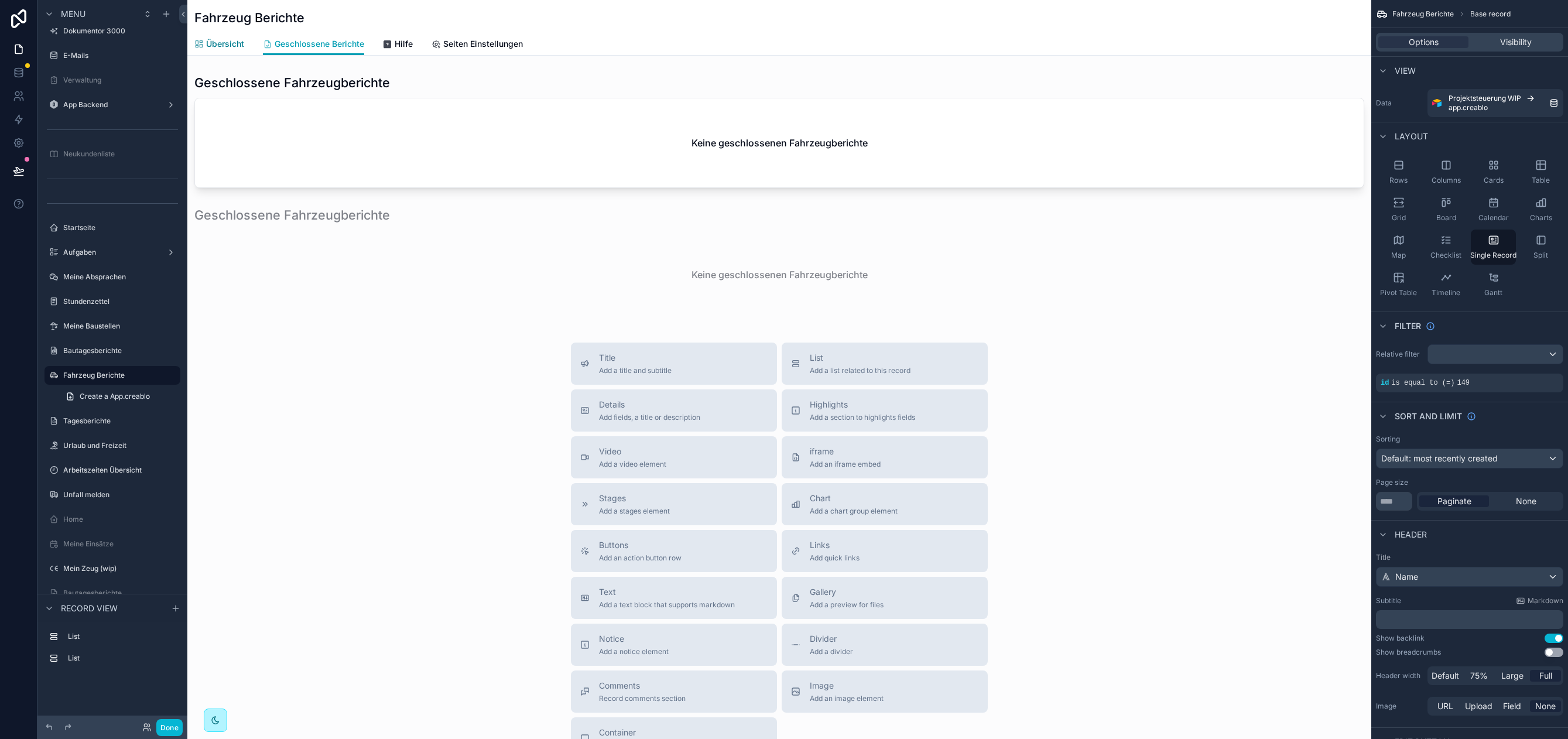
click at [215, 43] on span "Übersicht" at bounding box center [225, 44] width 38 height 12
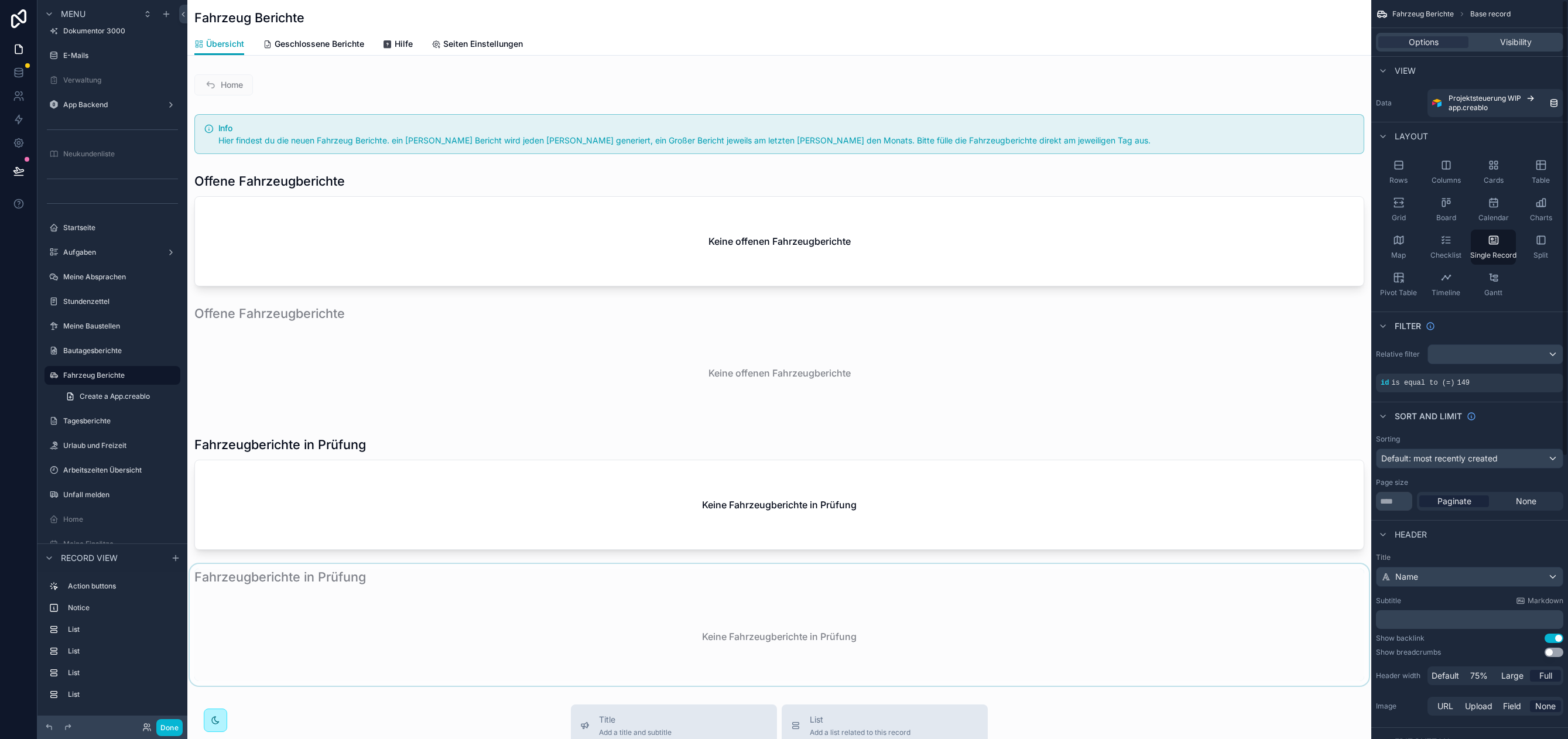
click at [652, 623] on div "scrollable content" at bounding box center [779, 624] width 1184 height 122
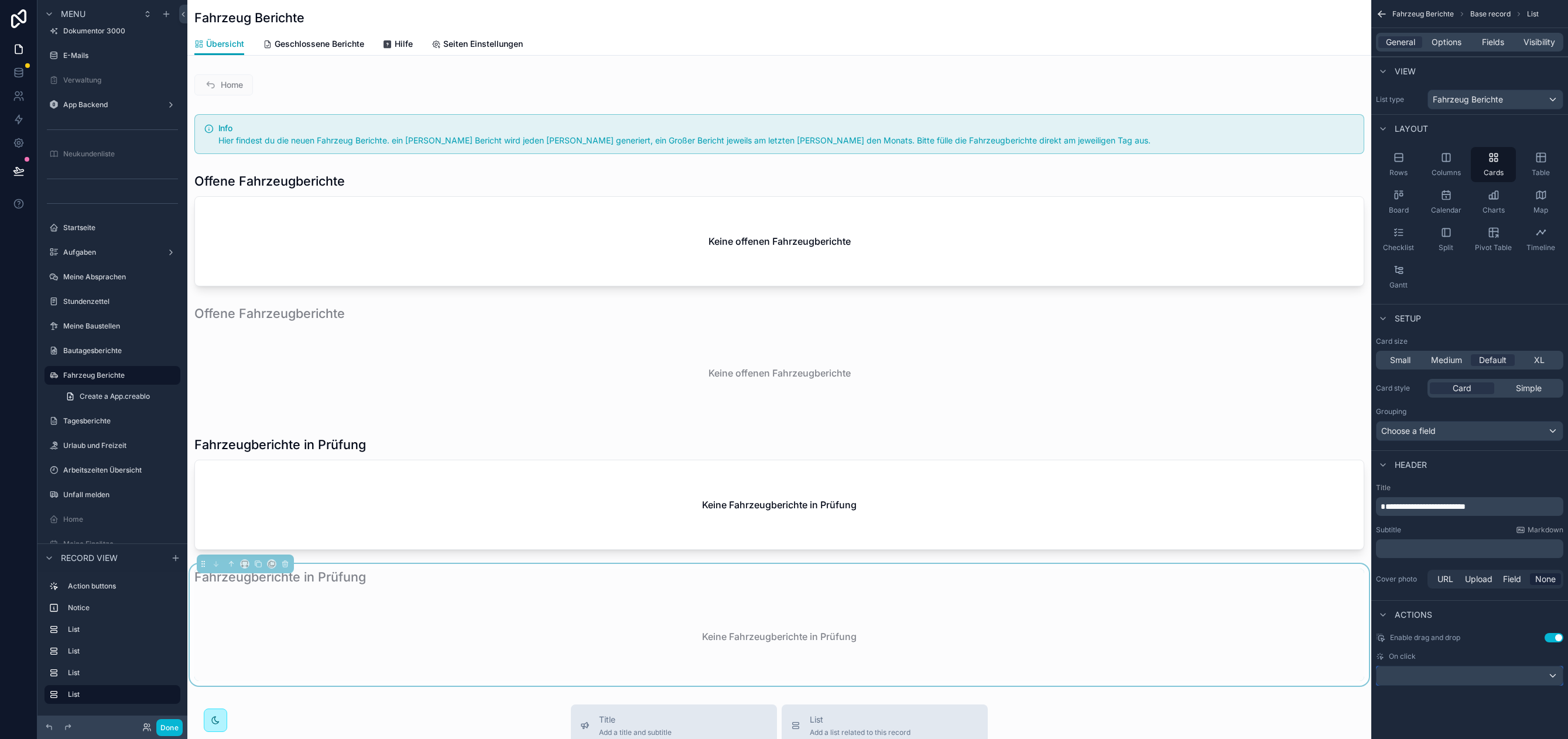
click at [1445, 670] on div "scrollable content" at bounding box center [1469, 675] width 186 height 19
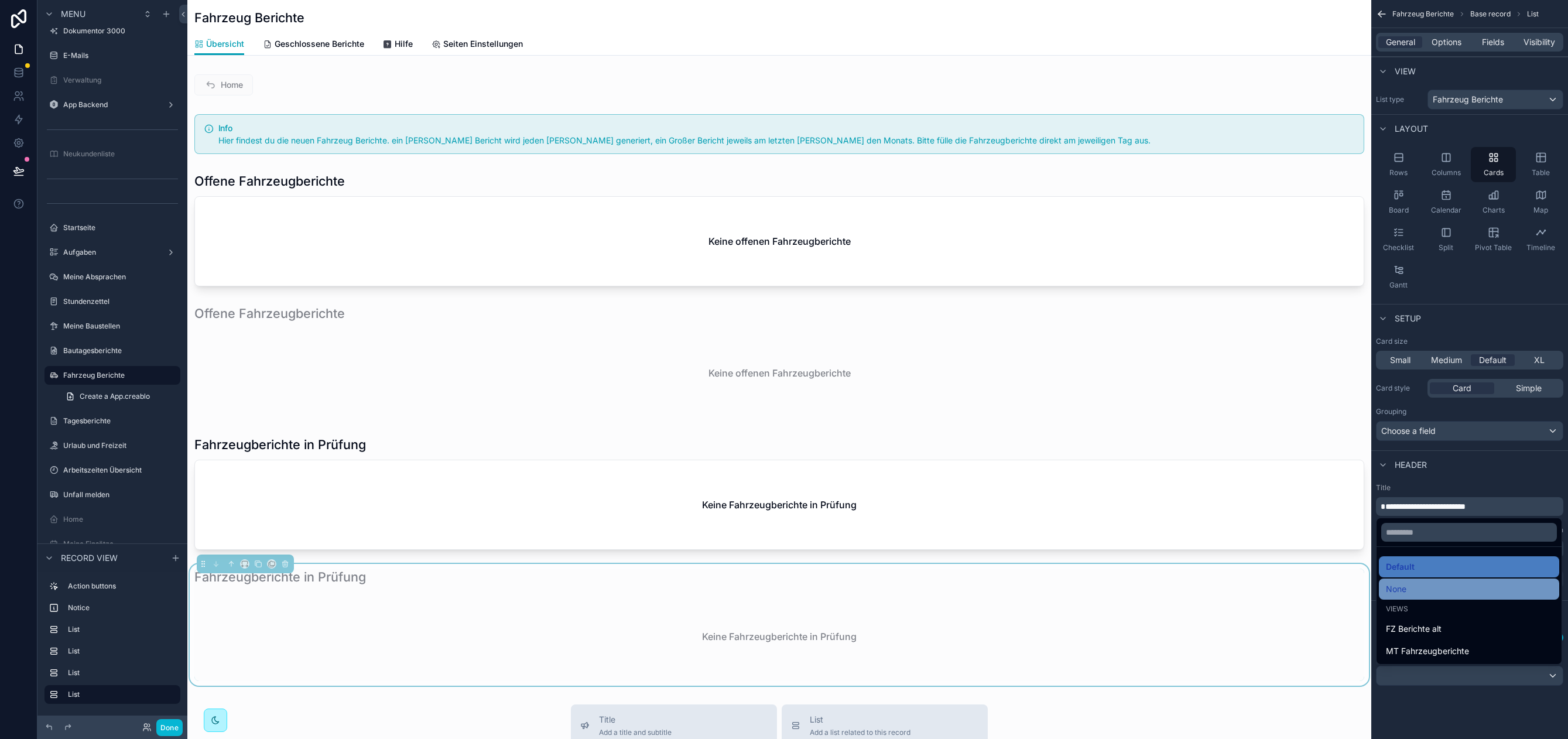
click at [1416, 588] on div "None" at bounding box center [1469, 589] width 166 height 14
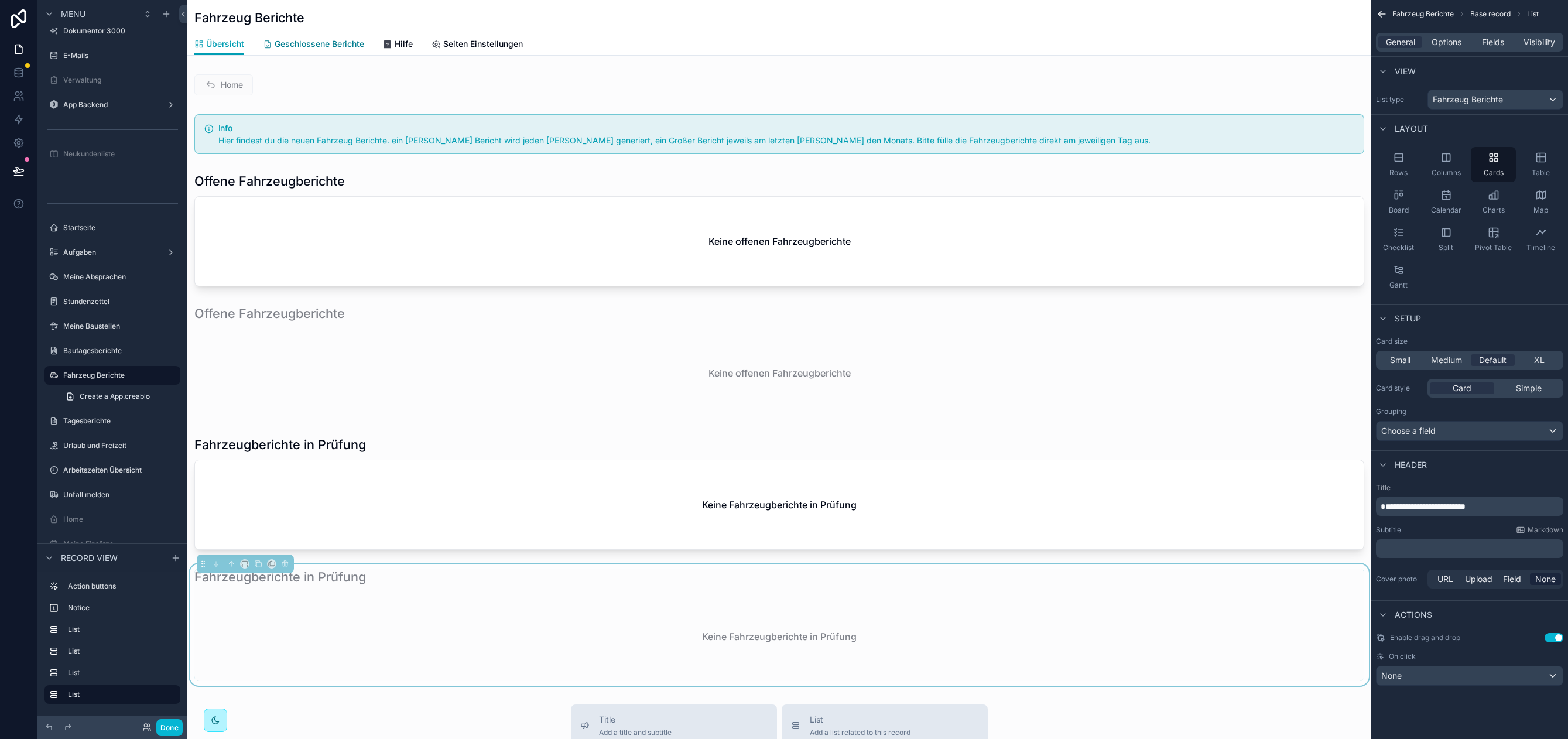
click at [350, 41] on span "Geschlossene Berichte" at bounding box center [319, 44] width 89 height 12
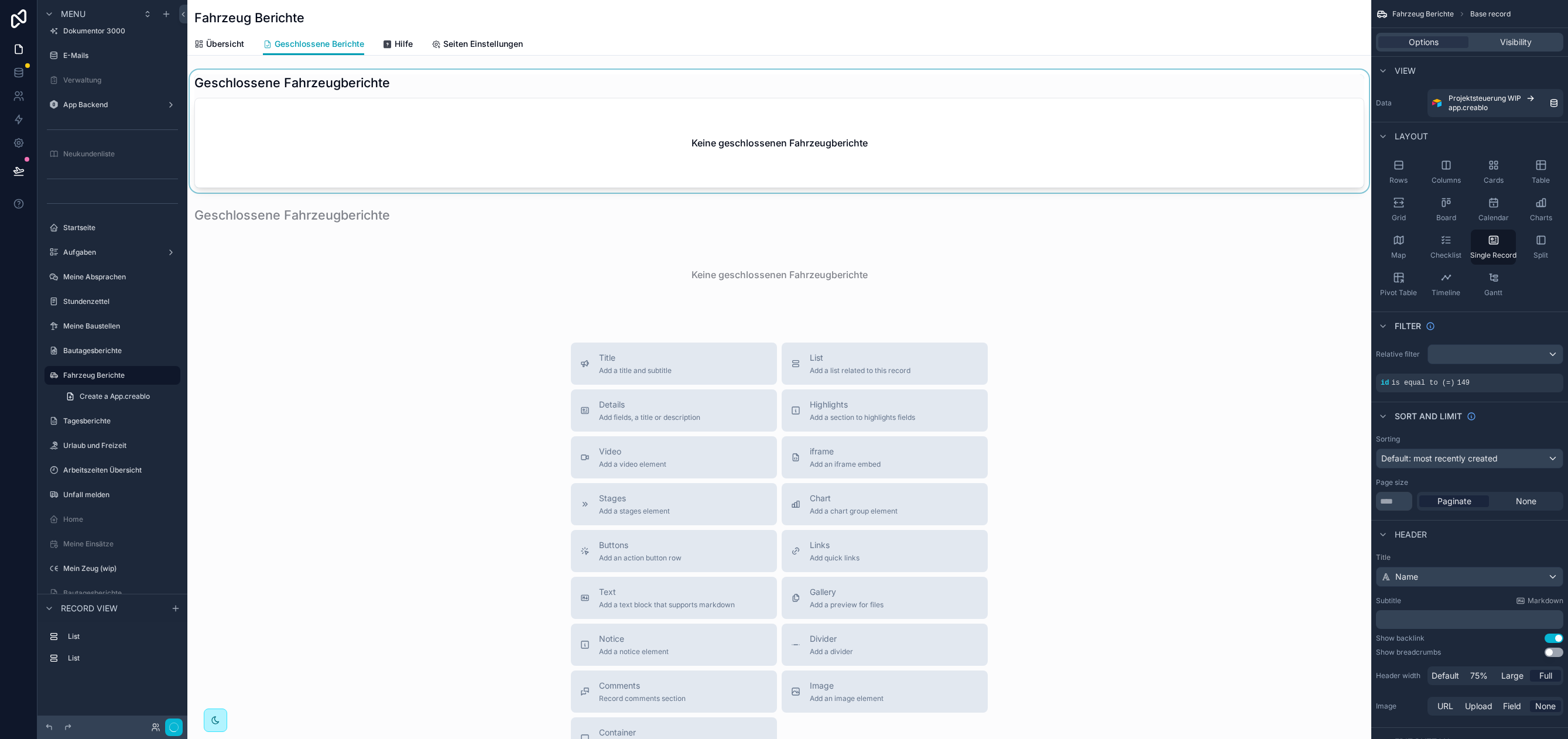
click at [401, 145] on div "scrollable content" at bounding box center [779, 131] width 1184 height 123
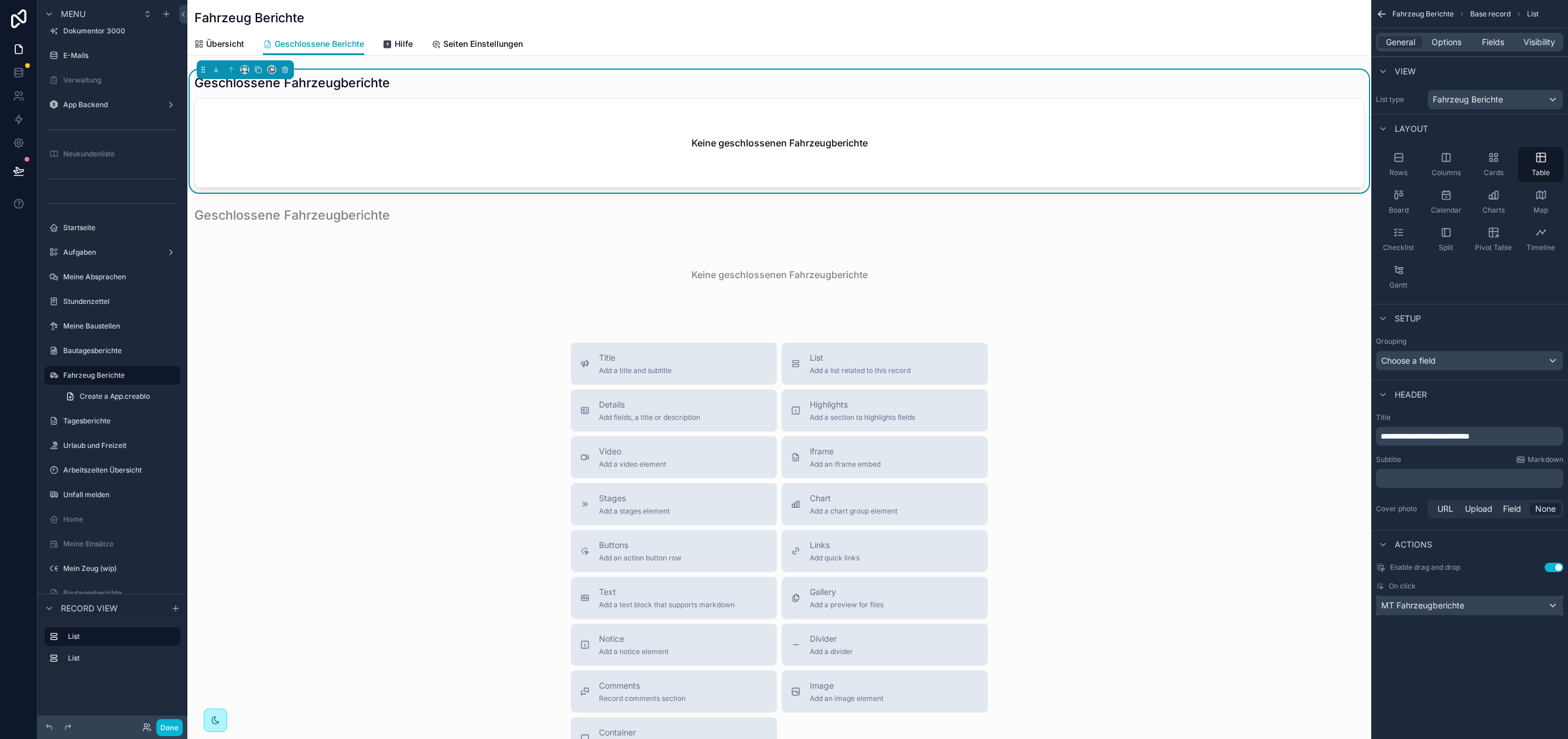
click at [1446, 607] on span "MT Fahrzeugberichte" at bounding box center [1422, 606] width 83 height 12
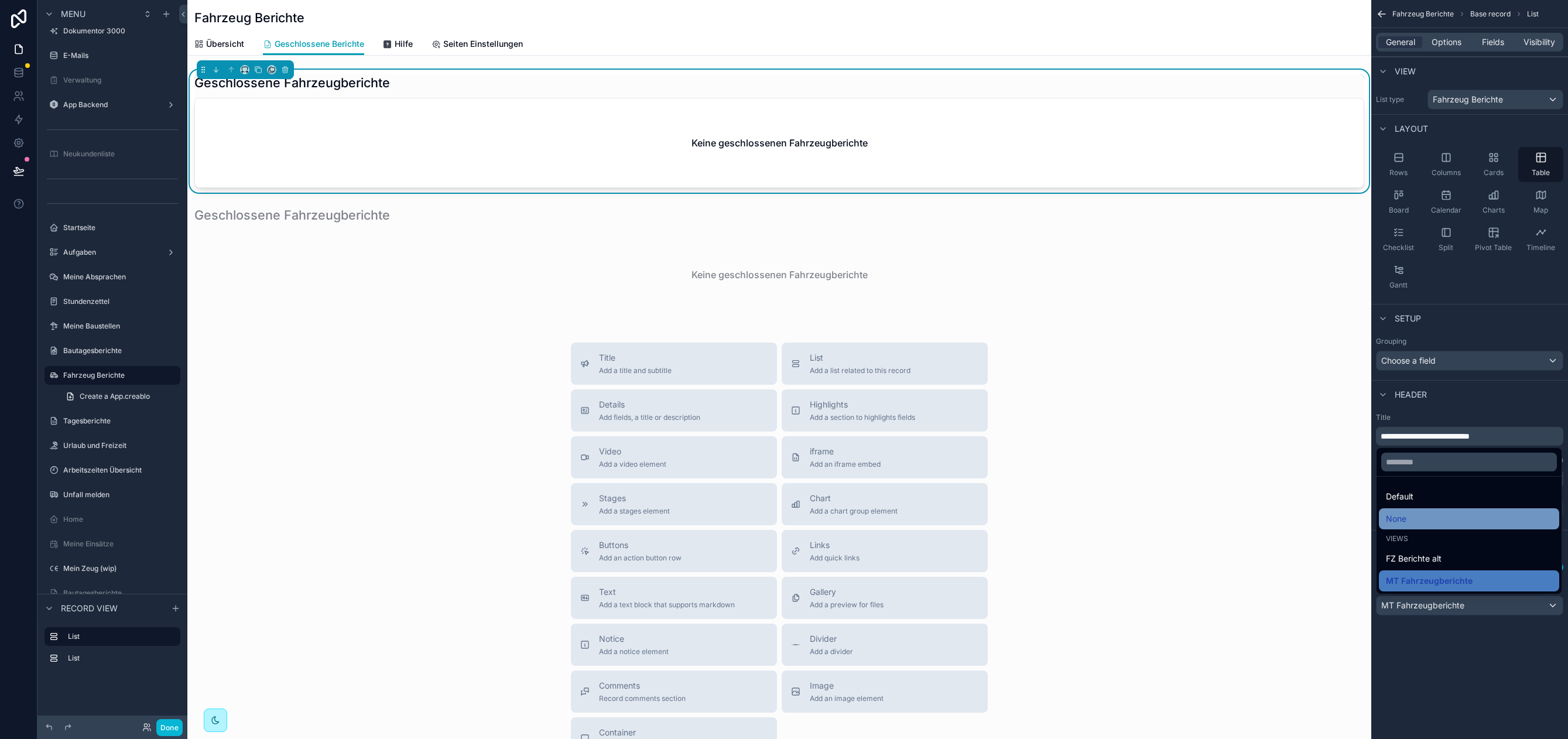
click at [1421, 512] on div "None" at bounding box center [1469, 519] width 166 height 14
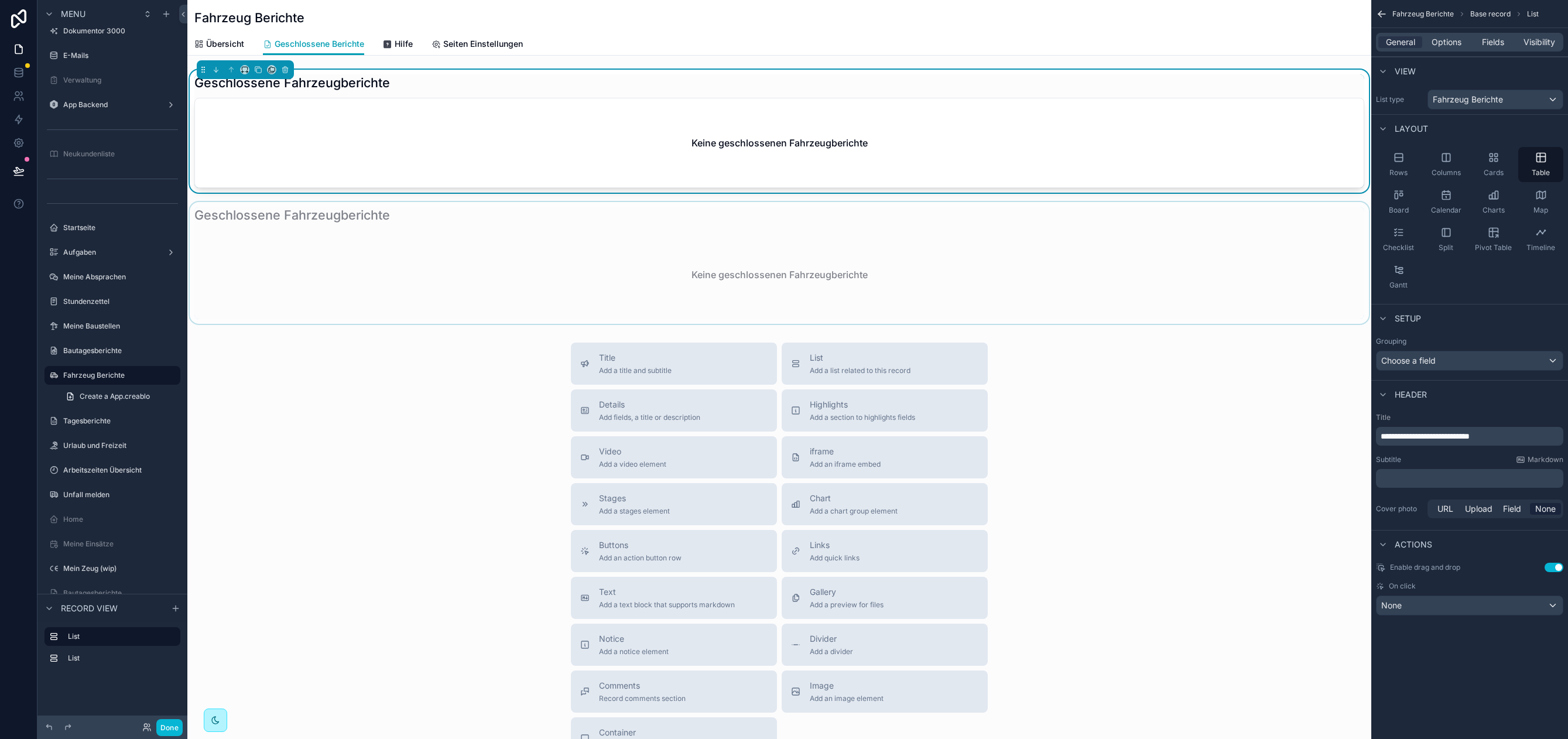
click at [732, 232] on div "scrollable content" at bounding box center [779, 263] width 1184 height 122
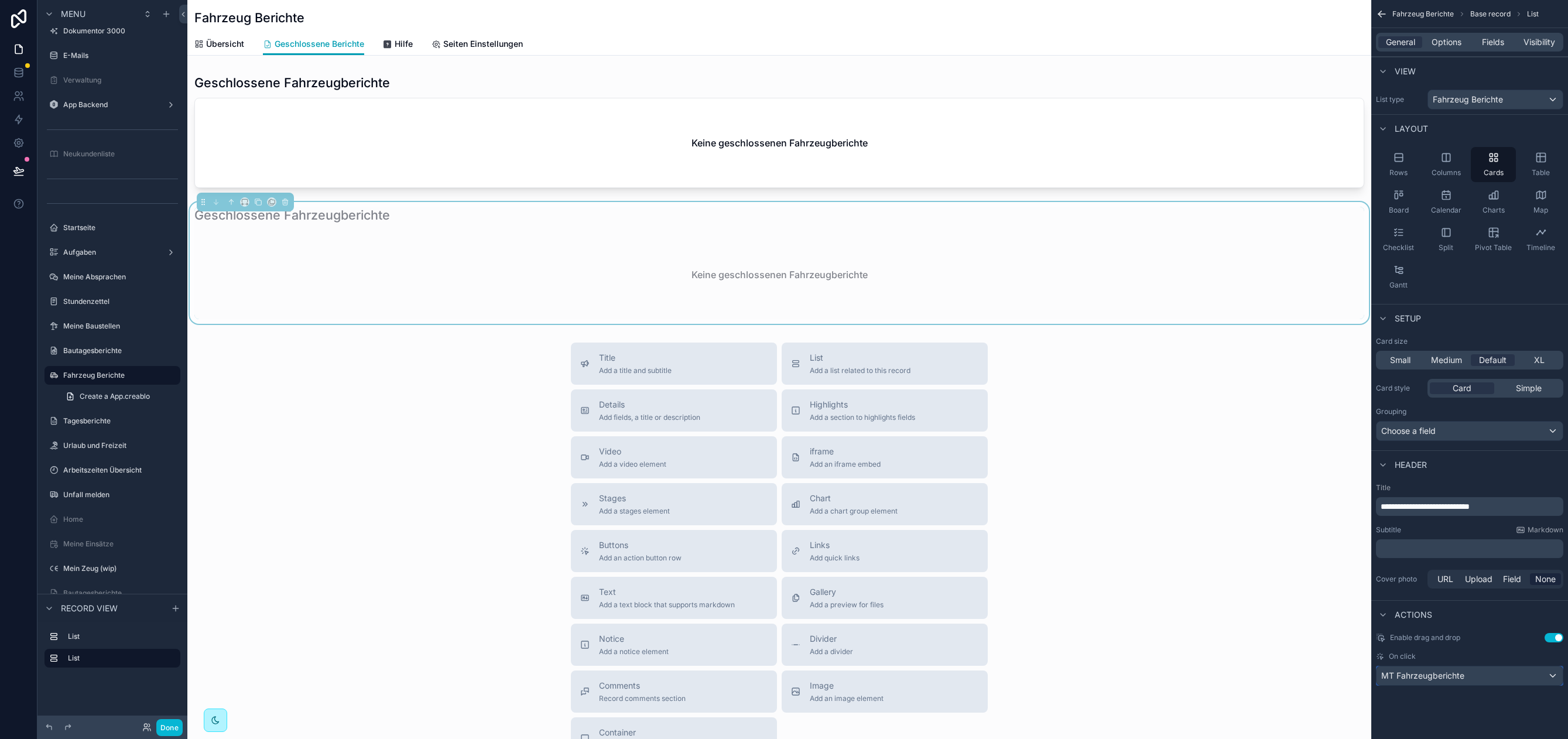
click at [1419, 672] on span "MT Fahrzeugberichte" at bounding box center [1422, 676] width 83 height 12
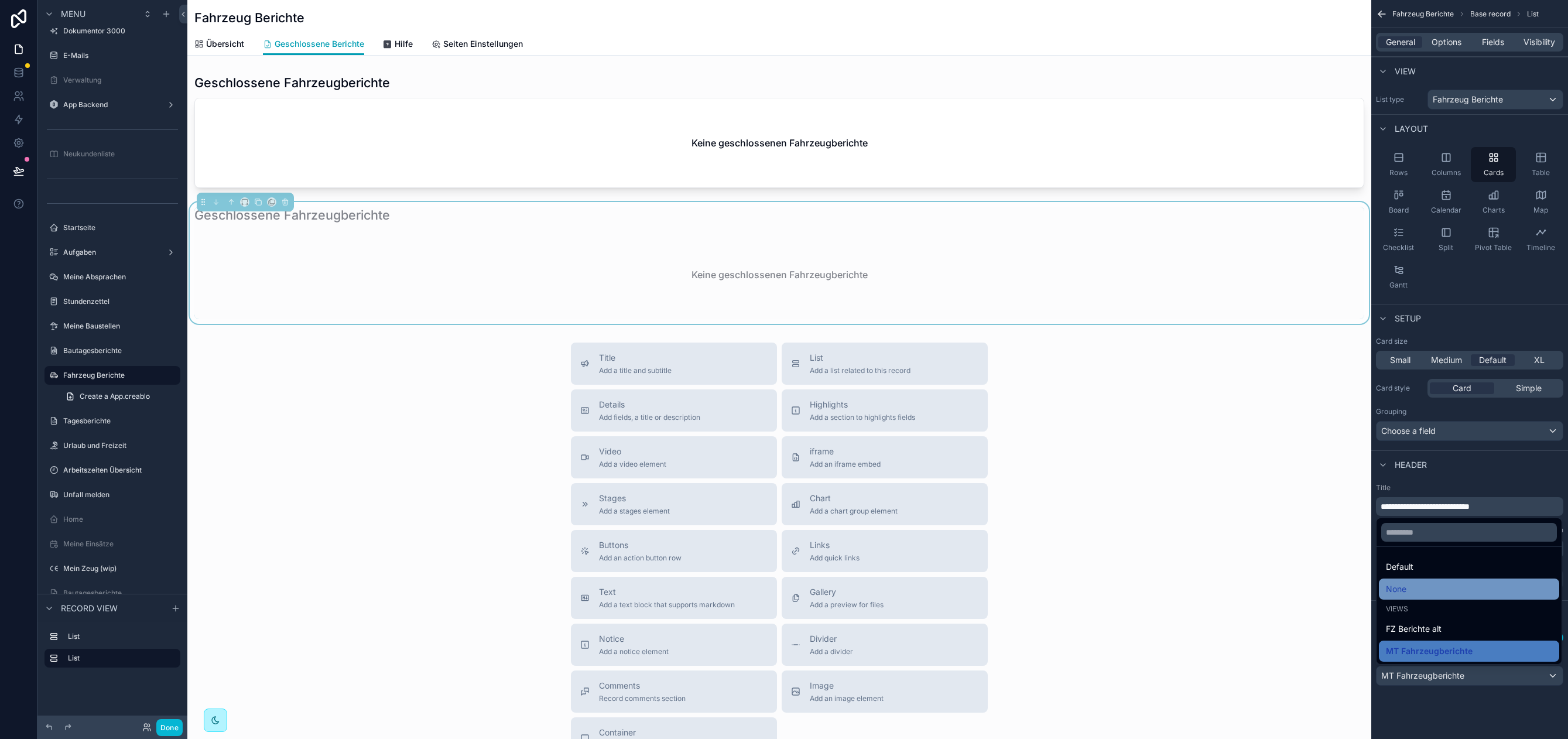
click at [1408, 586] on div "None" at bounding box center [1469, 589] width 166 height 14
click at [1408, 586] on div "Cover photo URL Upload Field None" at bounding box center [1469, 579] width 187 height 19
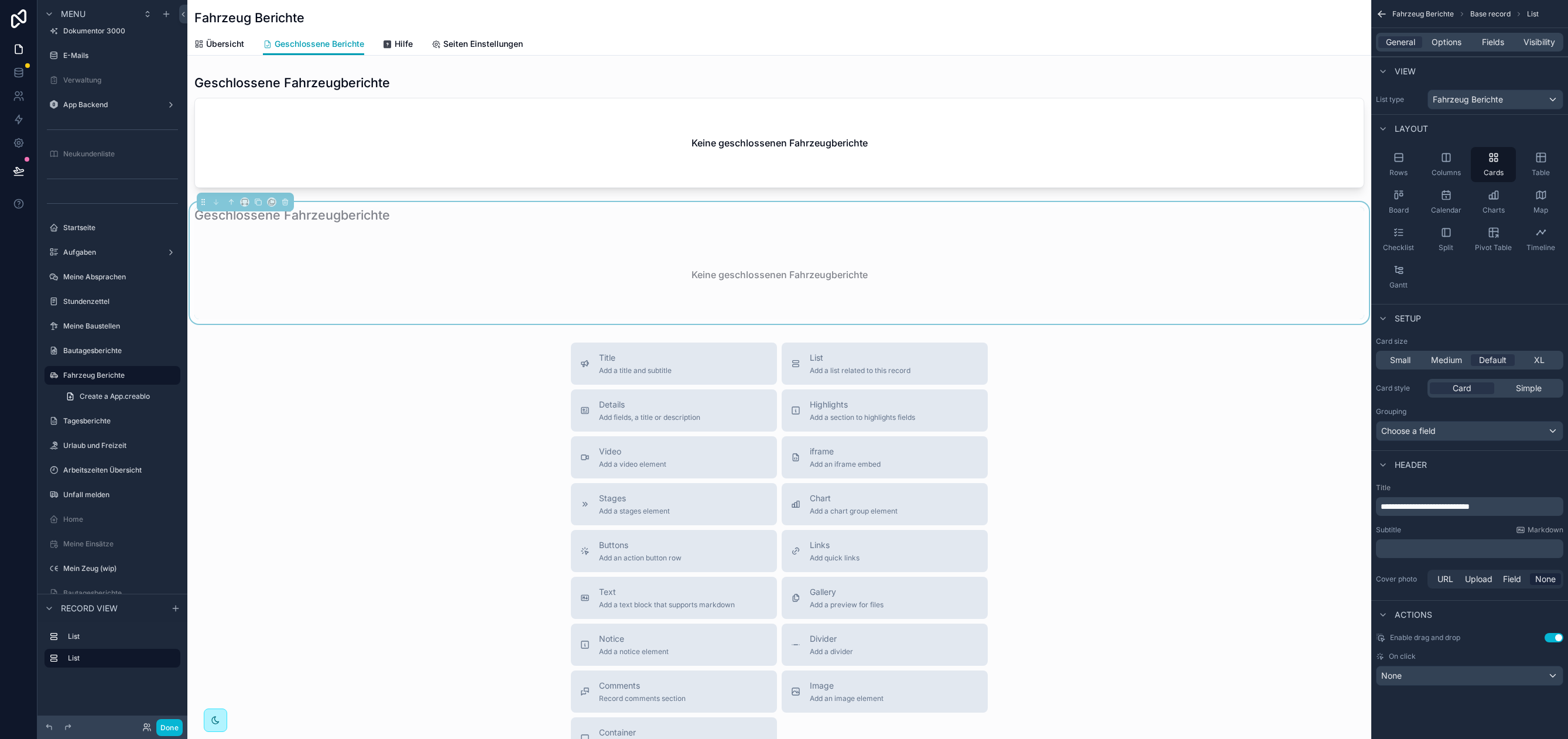
click at [380, 317] on div "Keine geschlossenen Fahrzeugberichte" at bounding box center [779, 275] width 1170 height 89
click at [20, 173] on icon at bounding box center [19, 171] width 12 height 12
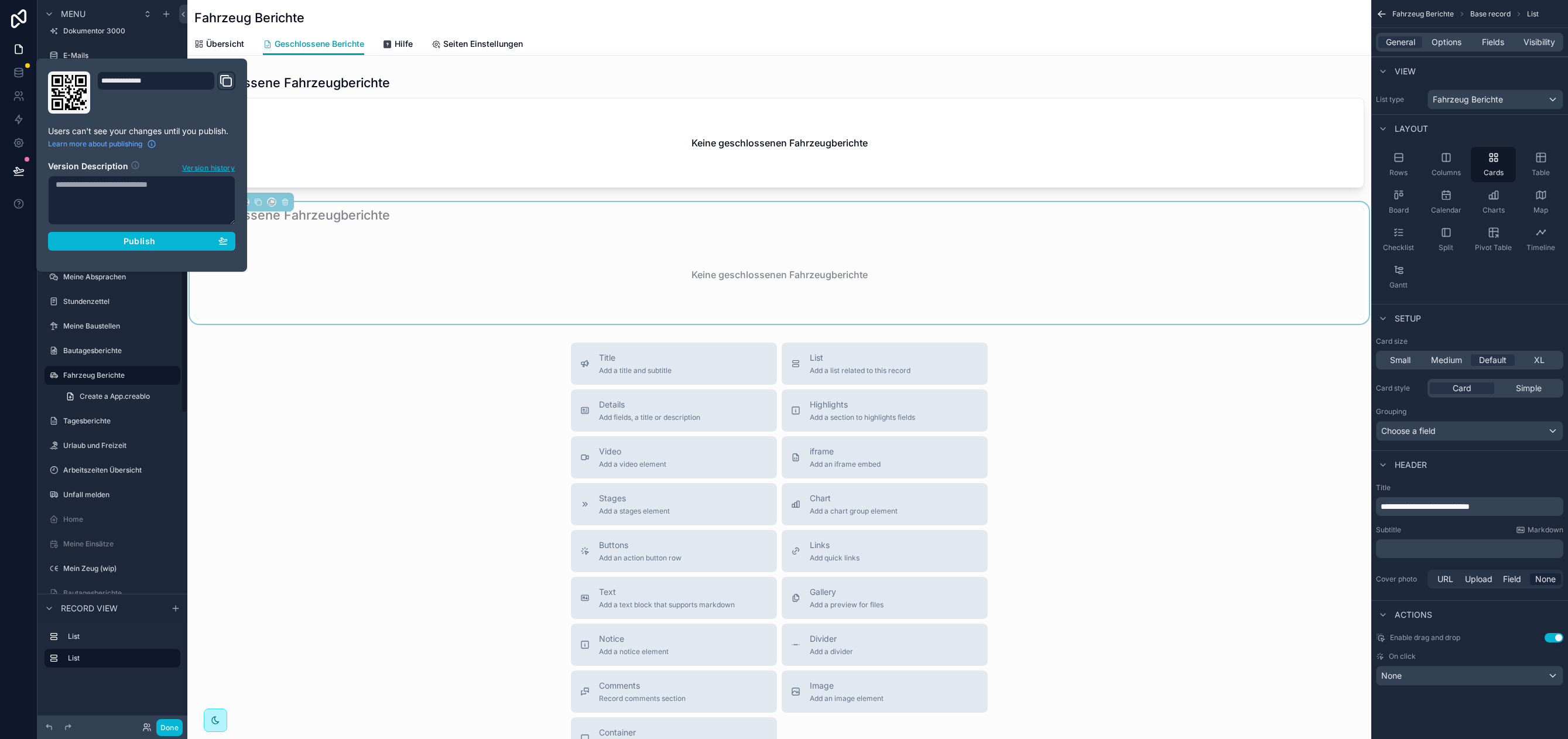
click at [347, 407] on div "Title Add a title and subtitle List Add a list related to this record Details A…" at bounding box center [779, 551] width 1184 height 417
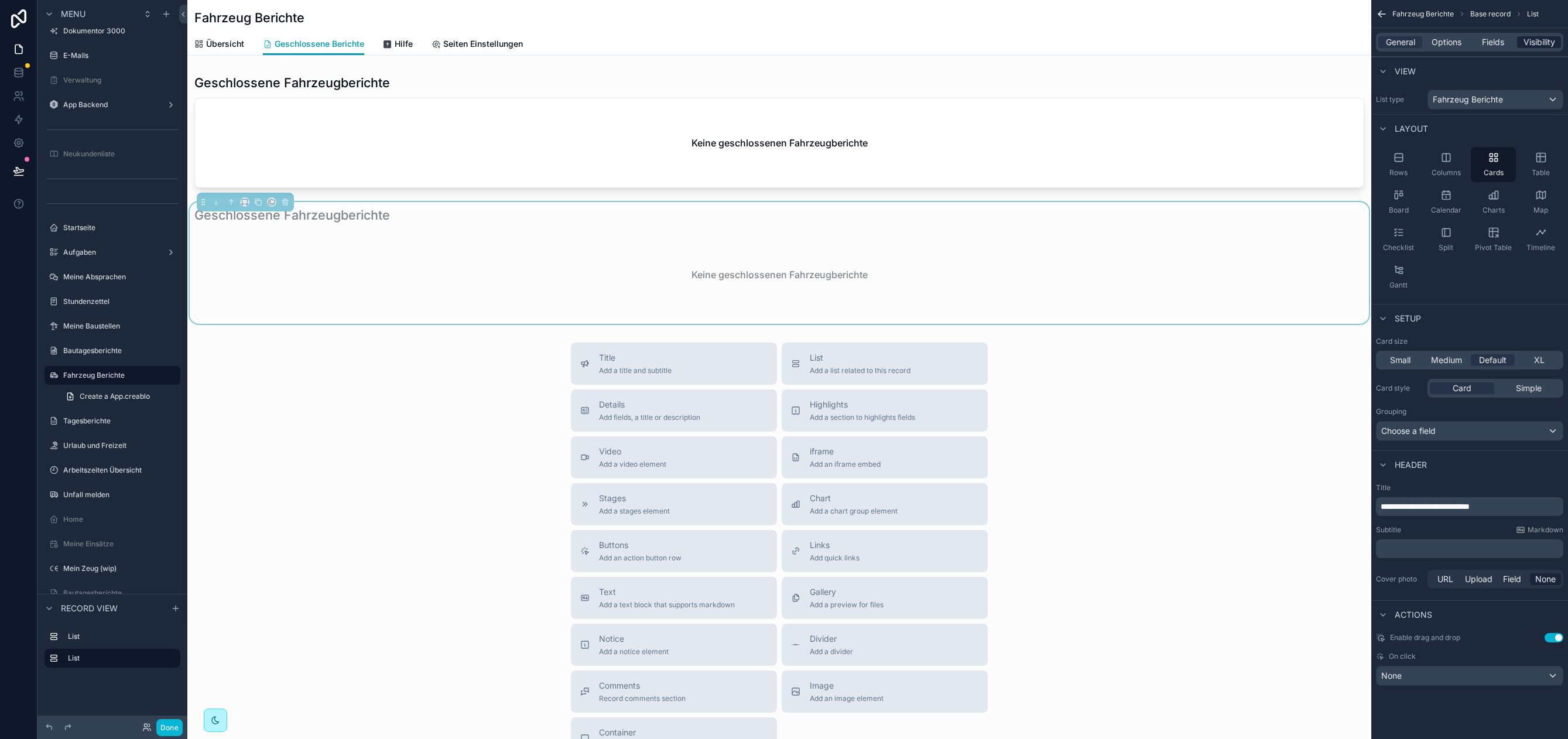
click at [1526, 43] on span "Visibility" at bounding box center [1538, 42] width 32 height 12
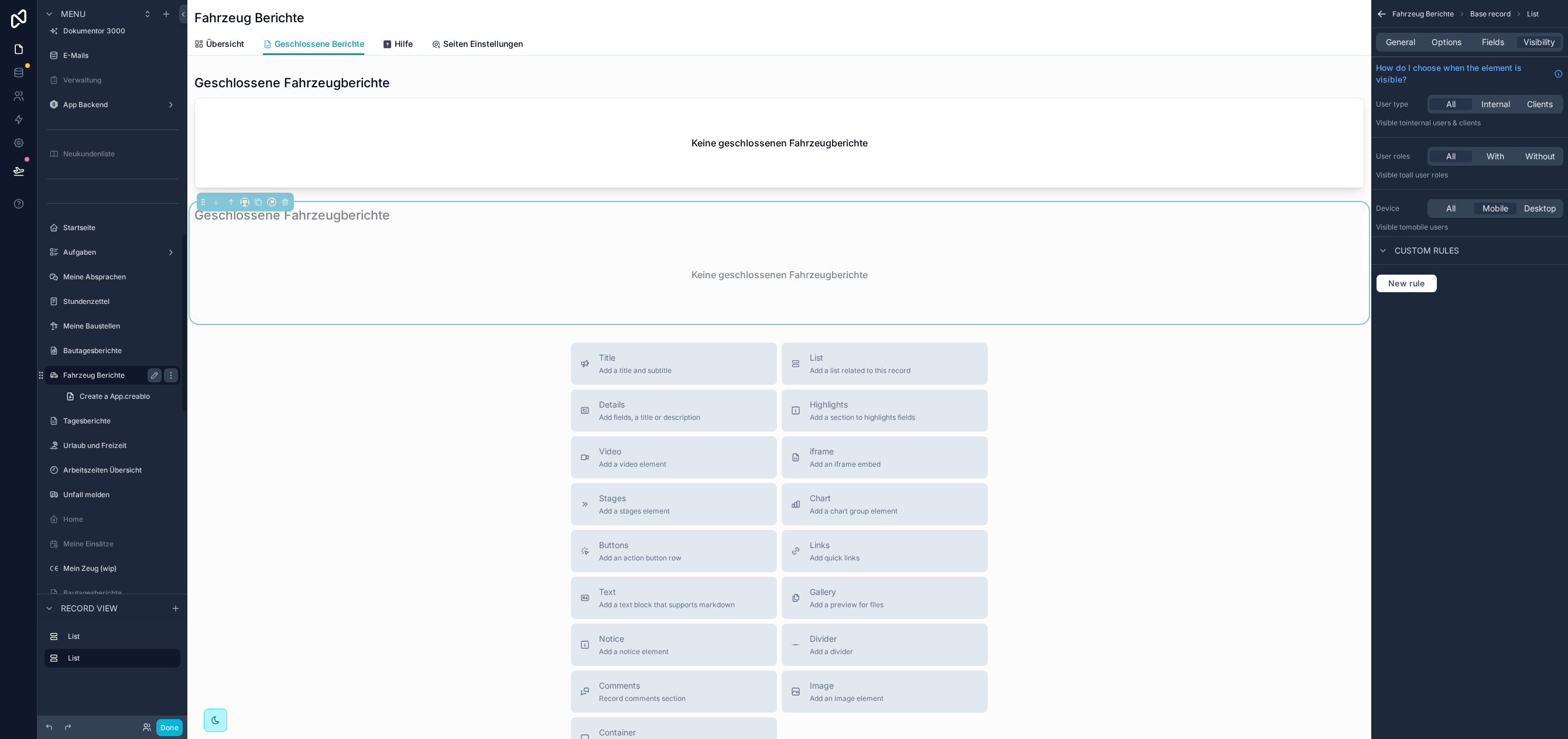
click at [106, 373] on label "Fahrzeug Berichte" at bounding box center [110, 375] width 94 height 10
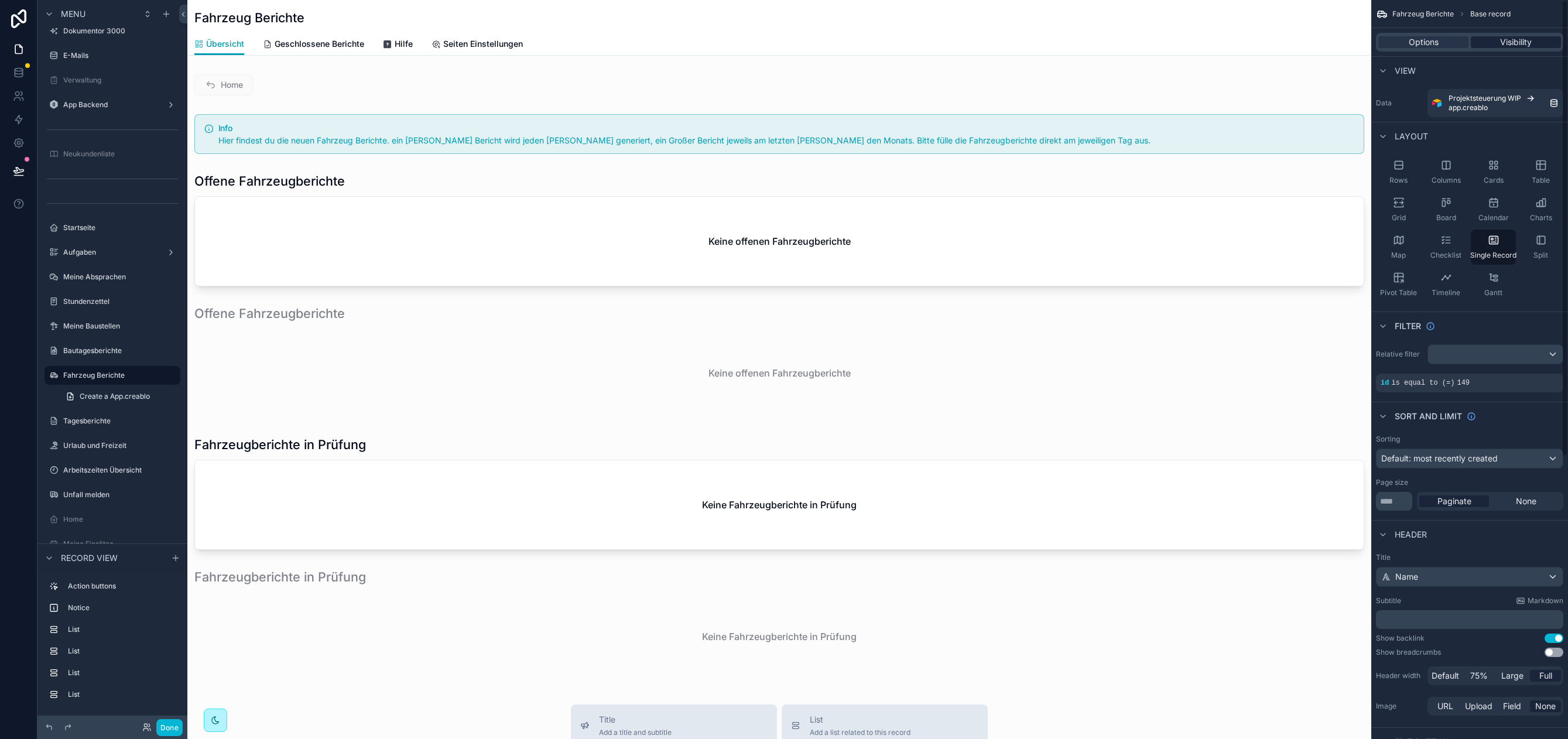
click at [1517, 42] on span "Visibility" at bounding box center [1515, 42] width 32 height 12
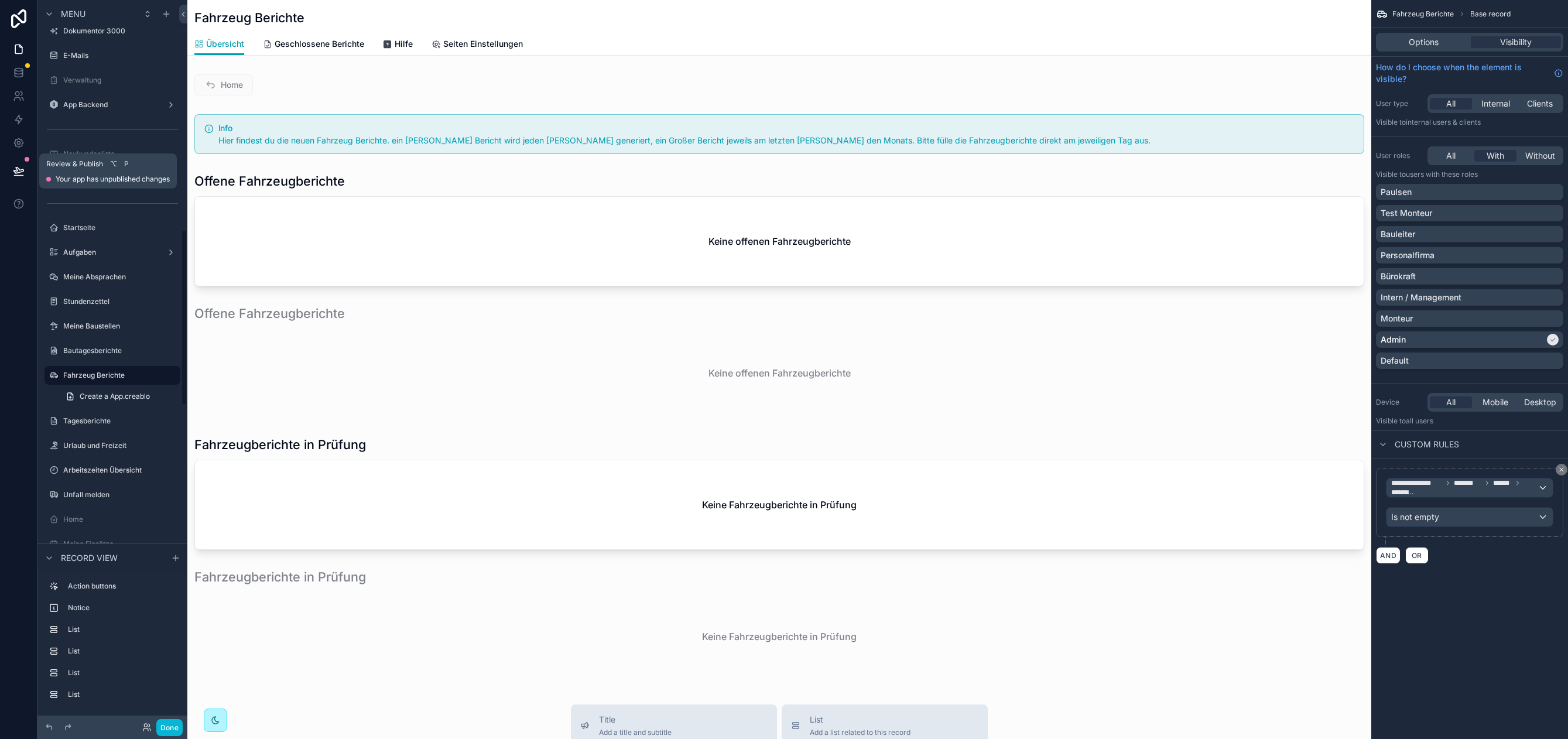
click at [14, 169] on icon at bounding box center [19, 171] width 12 height 12
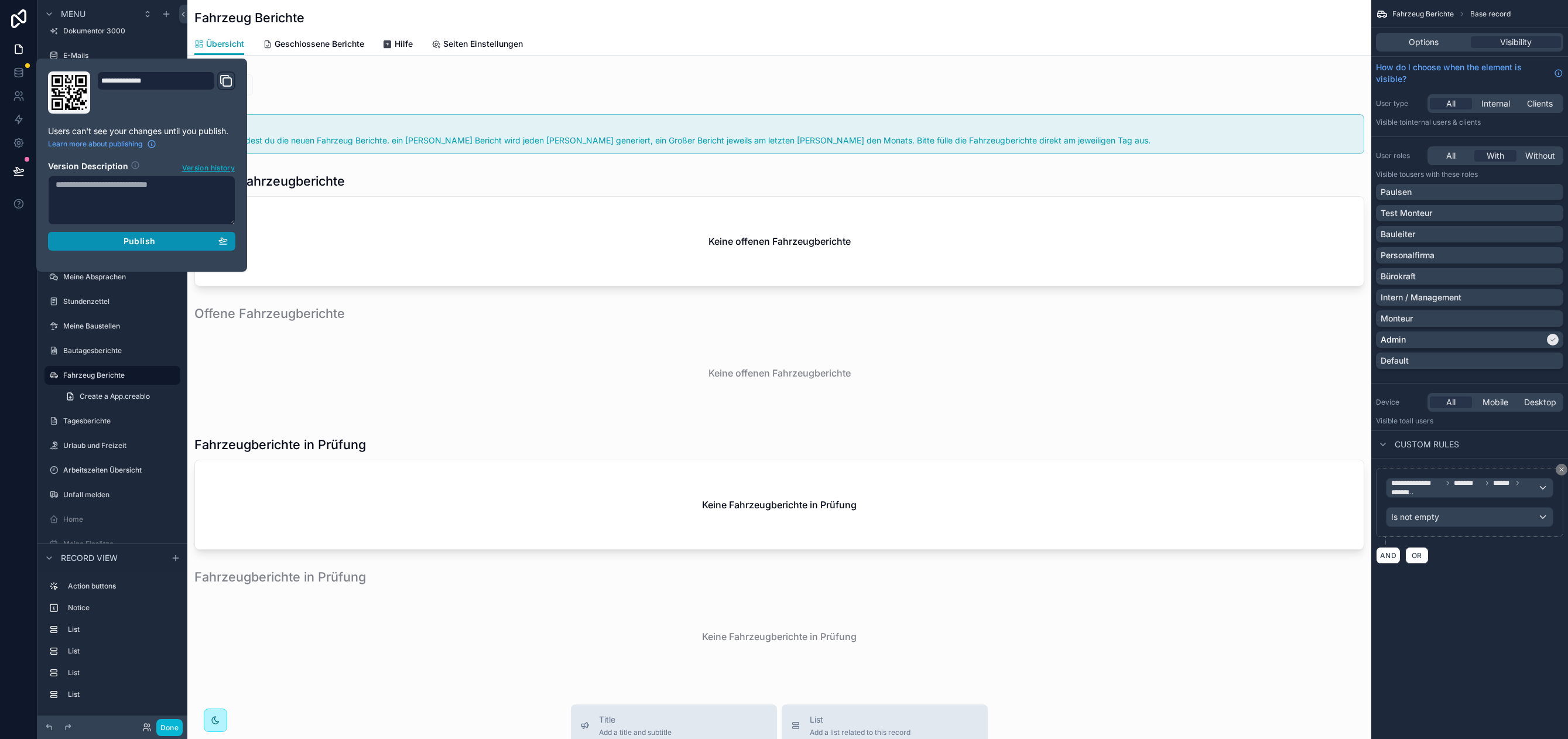
click at [159, 239] on div "Publish" at bounding box center [141, 241] width 172 height 10
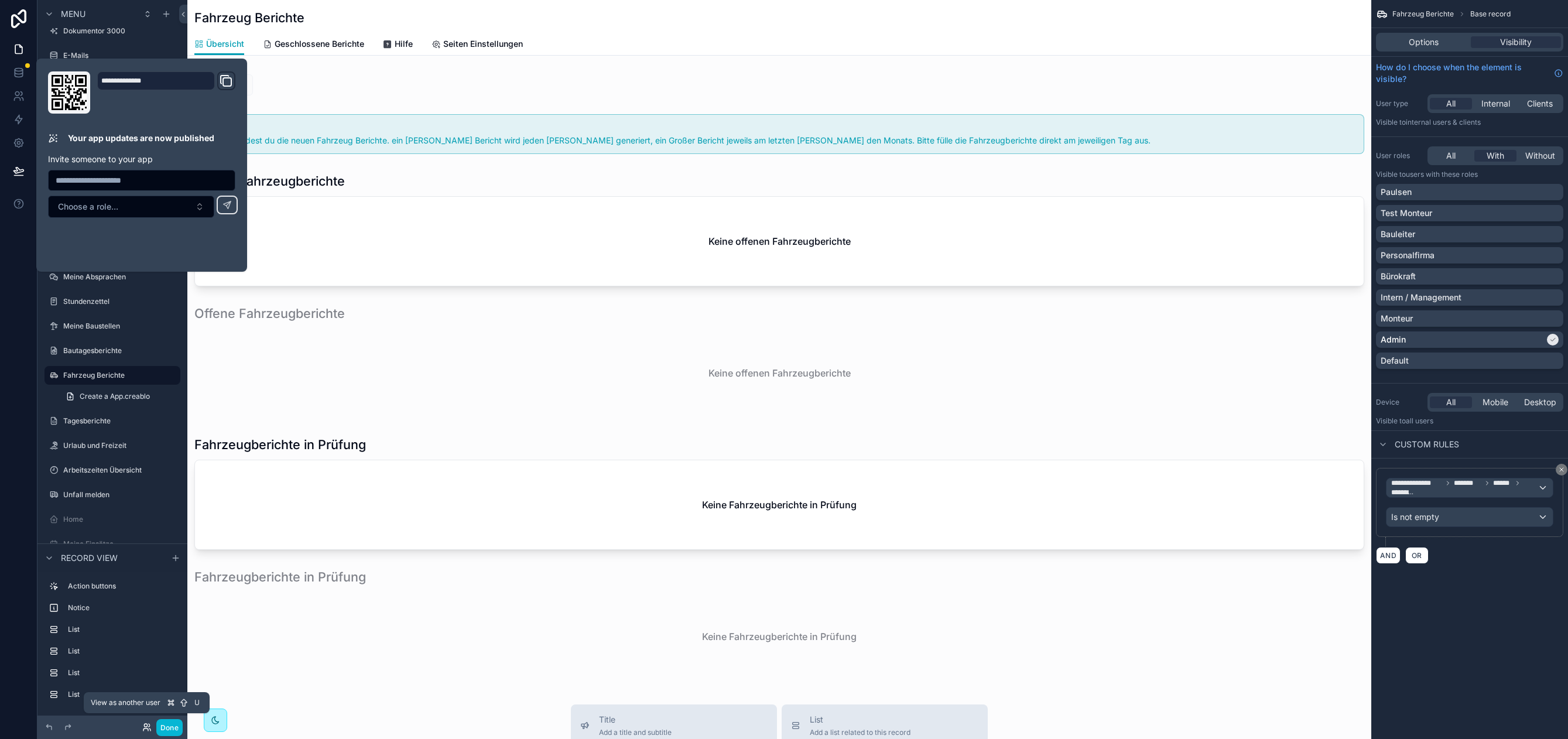
click at [145, 726] on icon at bounding box center [147, 727] width 10 height 10
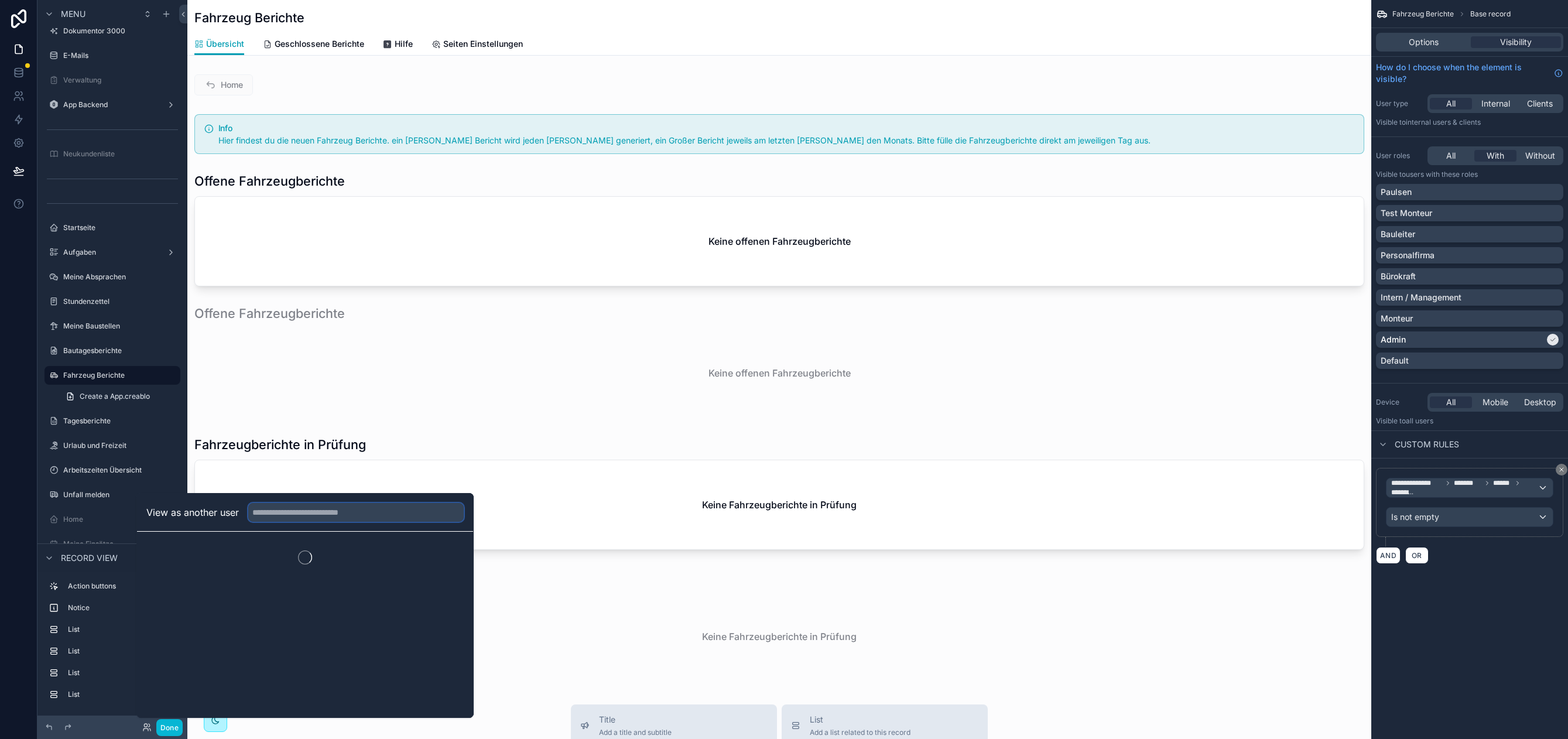
click at [261, 519] on input "text" at bounding box center [356, 512] width 216 height 19
type input "*****"
click at [451, 554] on button "Select" at bounding box center [448, 556] width 30 height 17
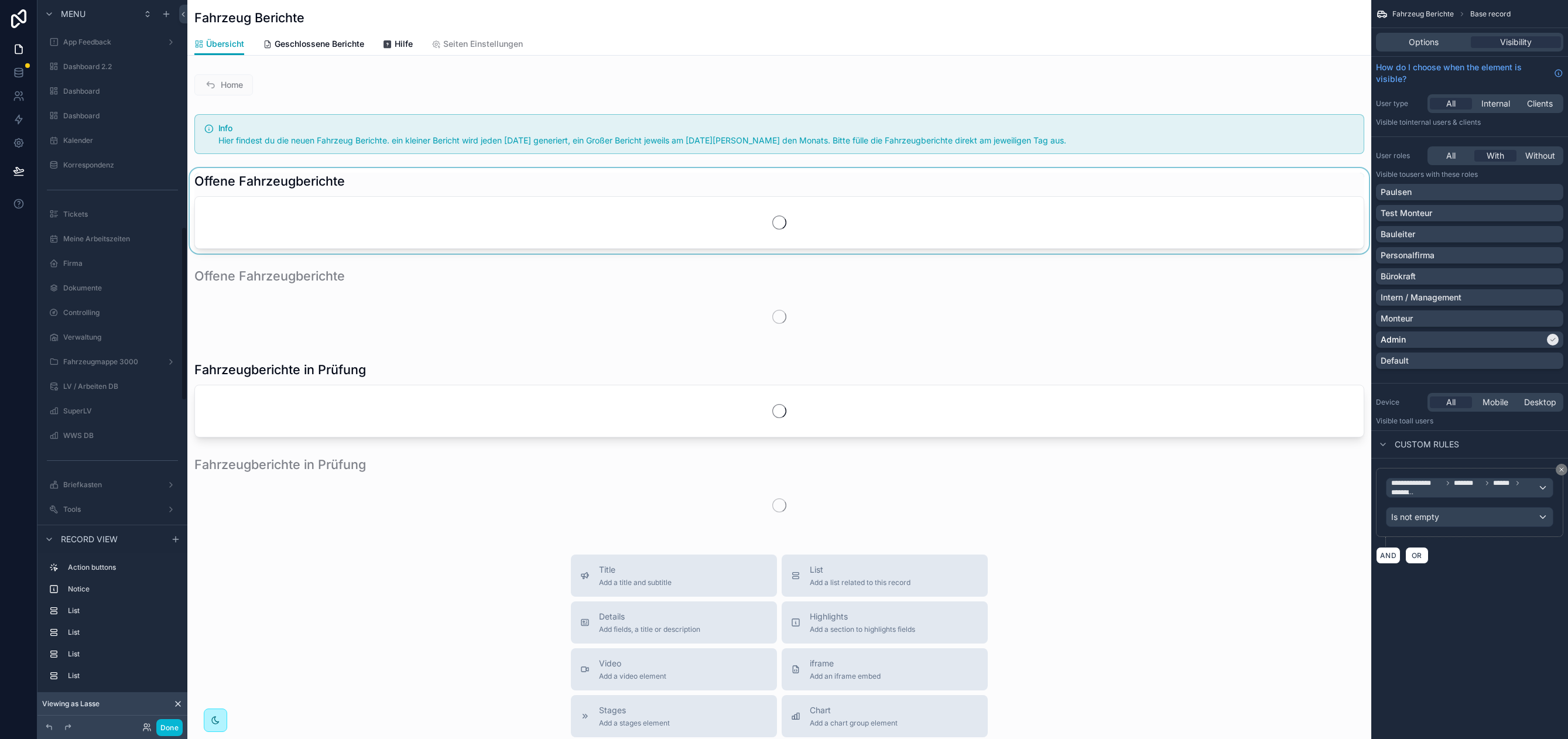
scroll to position [946, 0]
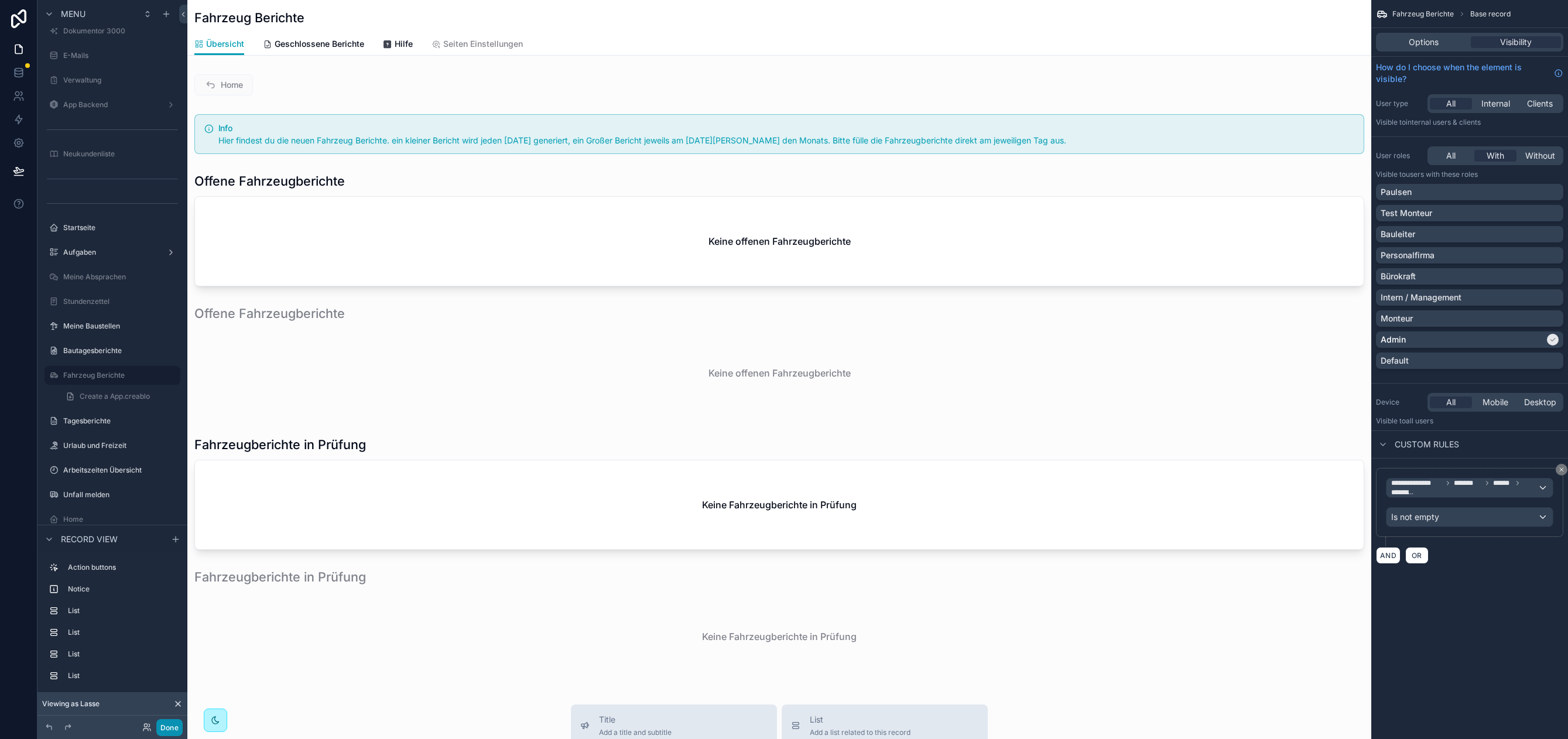
click at [169, 724] on button "Done" at bounding box center [169, 727] width 26 height 17
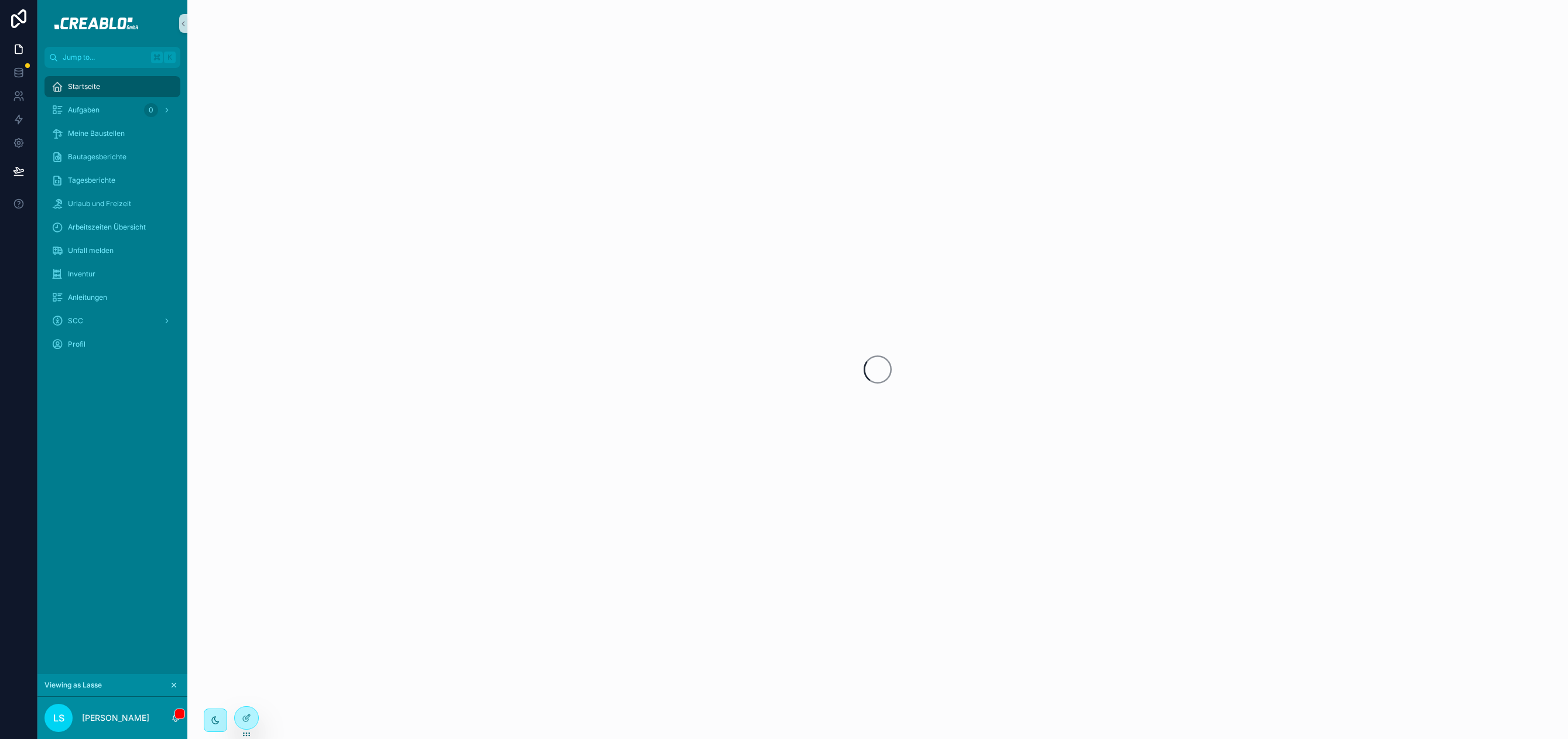
click at [171, 684] on icon "scrollable content" at bounding box center [174, 685] width 8 height 8
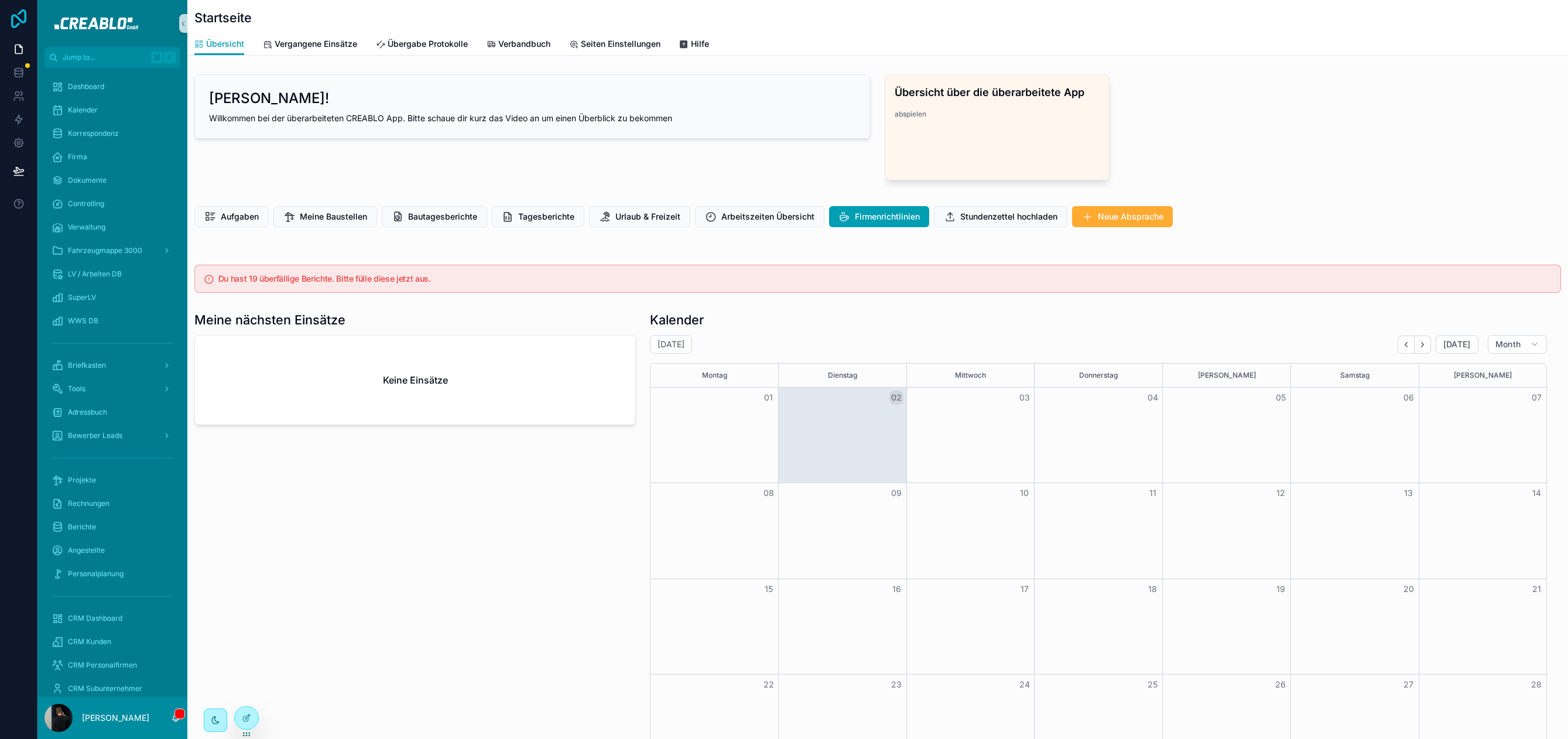
click at [19, 23] on icon at bounding box center [19, 19] width 15 height 19
